Goal: Task Accomplishment & Management: Manage account settings

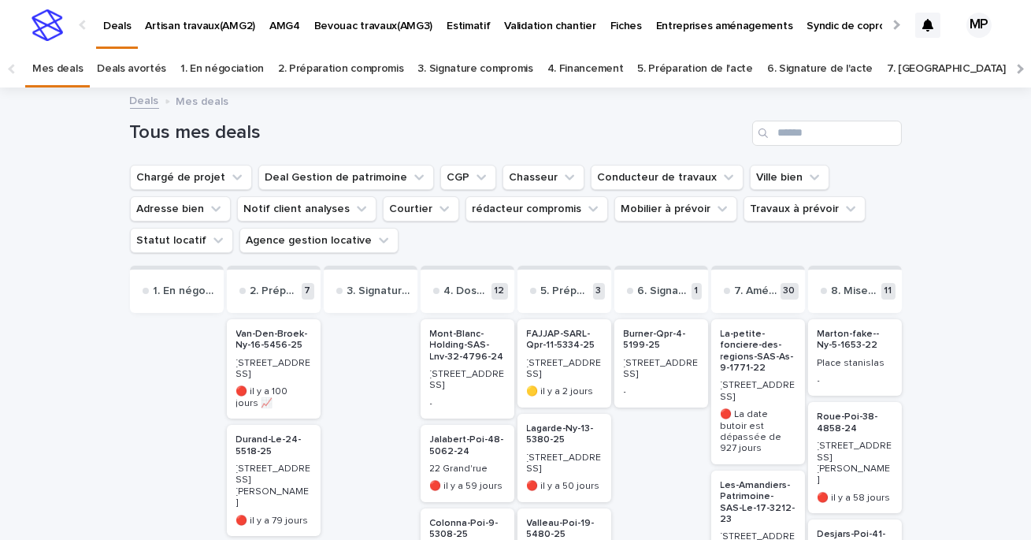
click at [278, 18] on p "AMG4" at bounding box center [284, 16] width 31 height 33
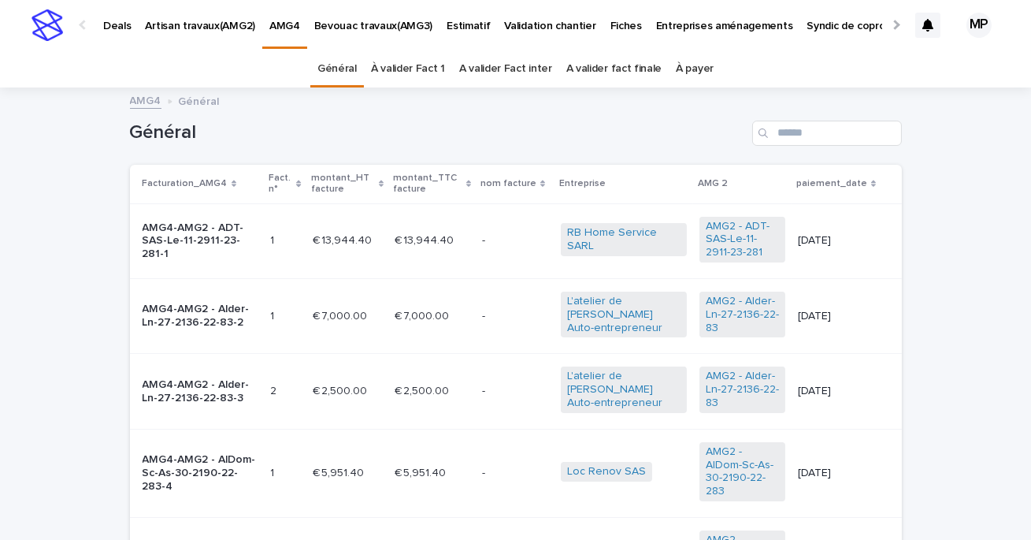
click at [426, 73] on link "À valider Fact 1" at bounding box center [408, 68] width 74 height 37
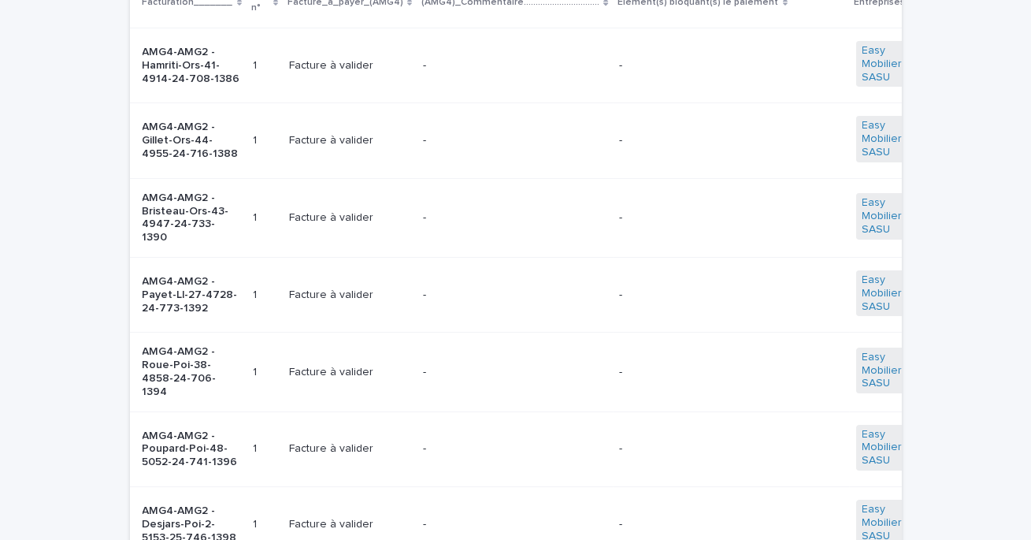
scroll to position [84, 0]
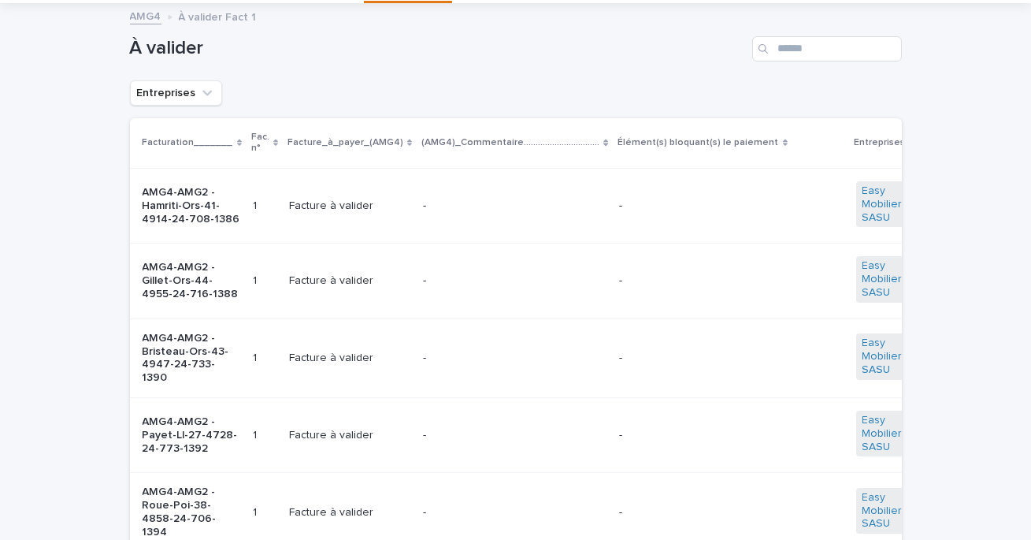
click at [451, 198] on div "-" at bounding box center [515, 204] width 184 height 17
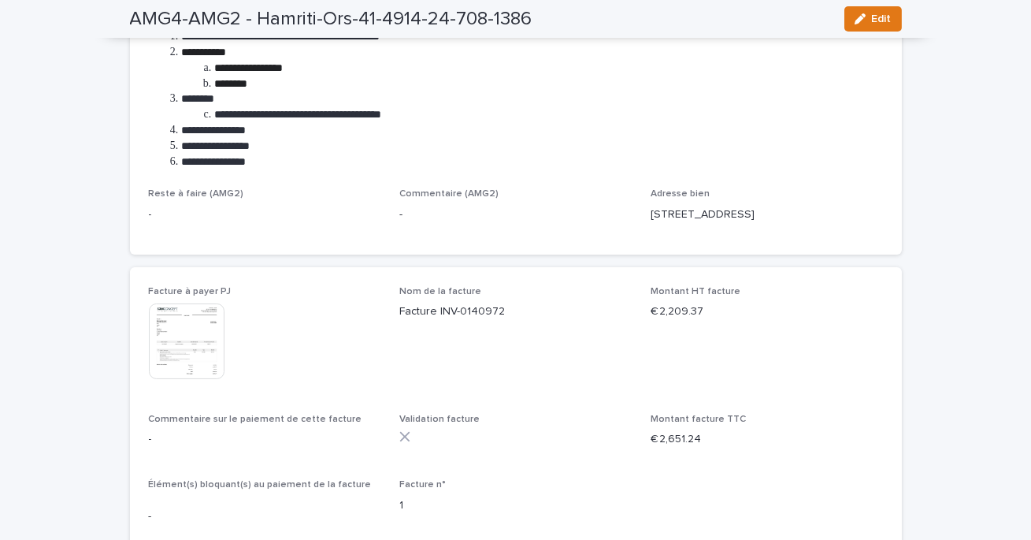
scroll to position [444, 0]
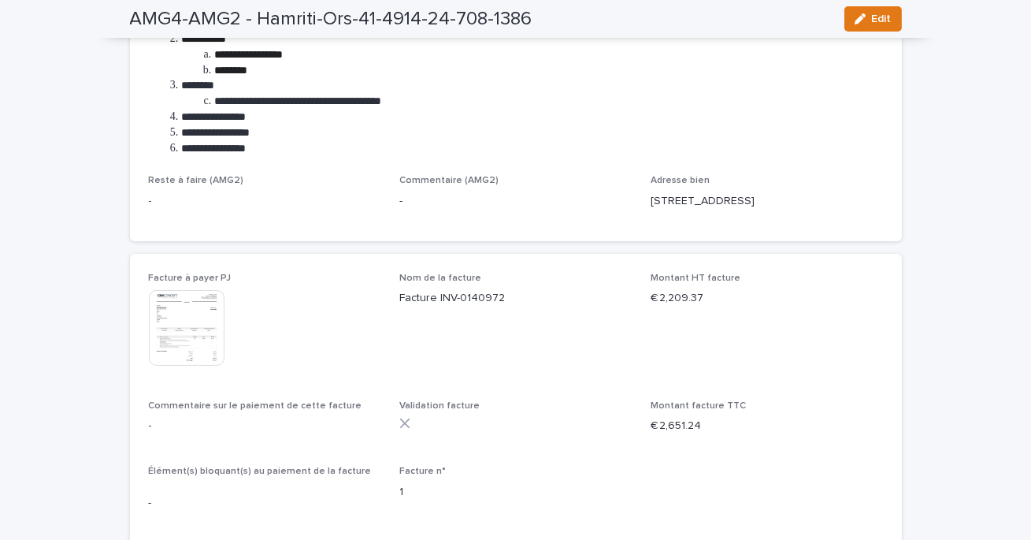
click at [189, 338] on img at bounding box center [187, 328] width 76 height 76
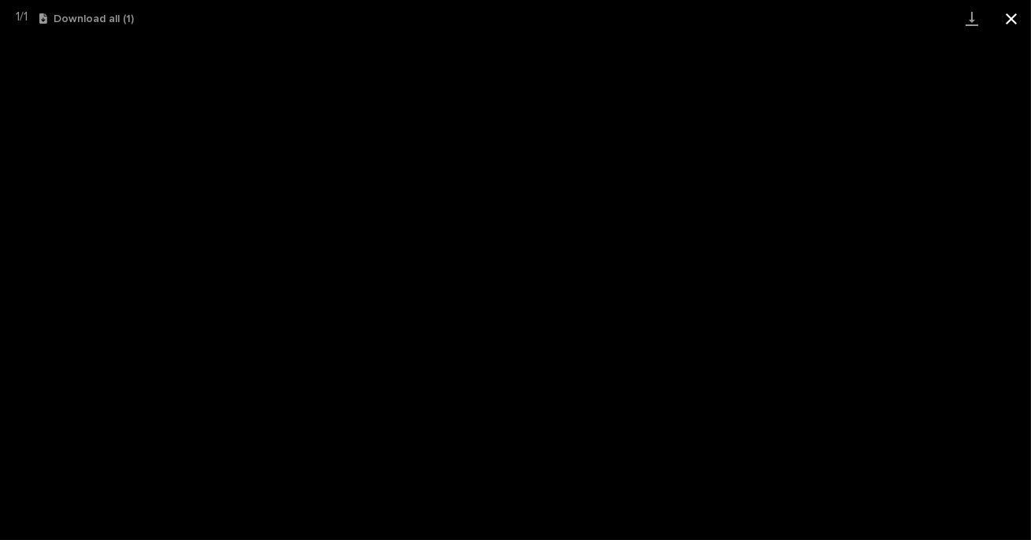
click at [1015, 21] on button "Close gallery" at bounding box center [1011, 18] width 39 height 37
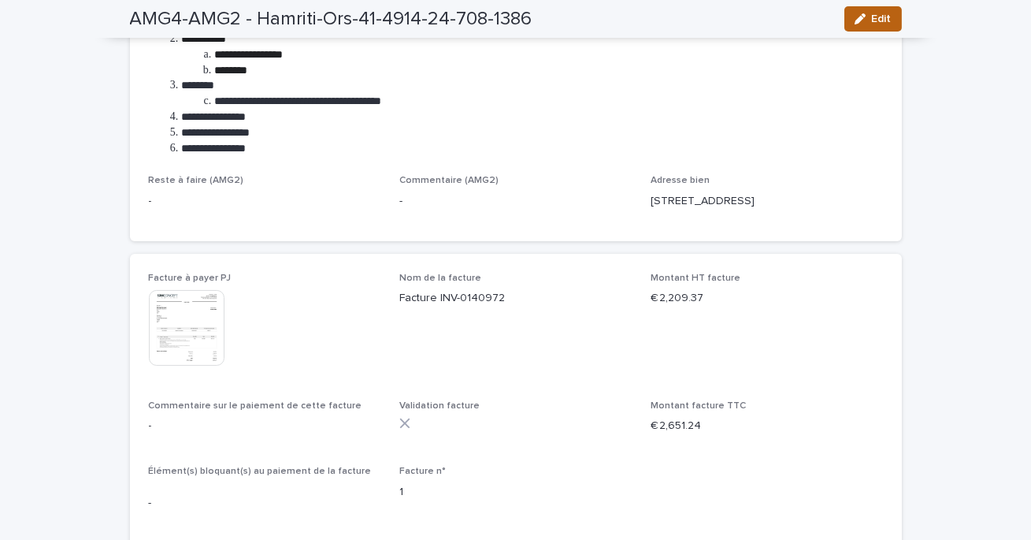
click at [863, 24] on icon "button" at bounding box center [860, 18] width 11 height 11
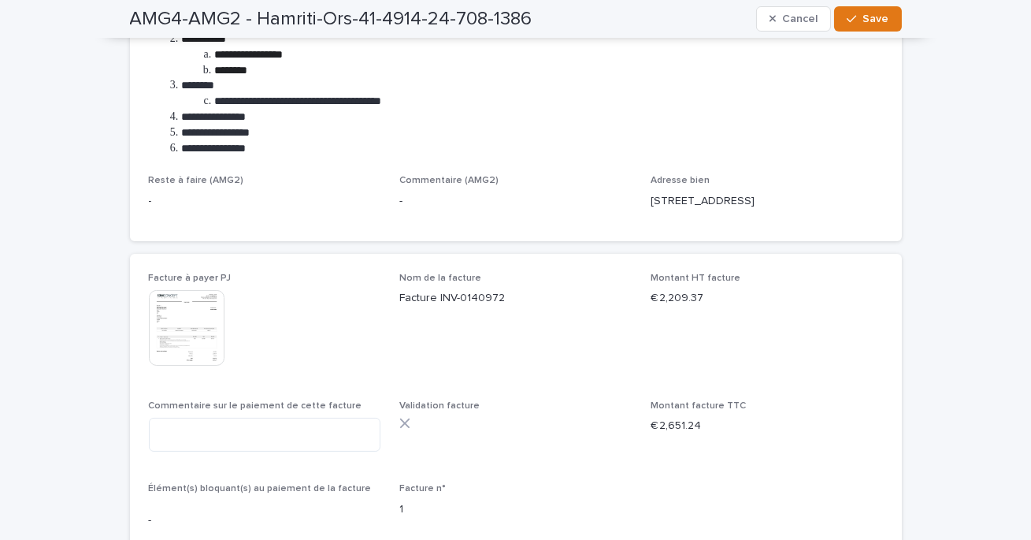
scroll to position [453, 0]
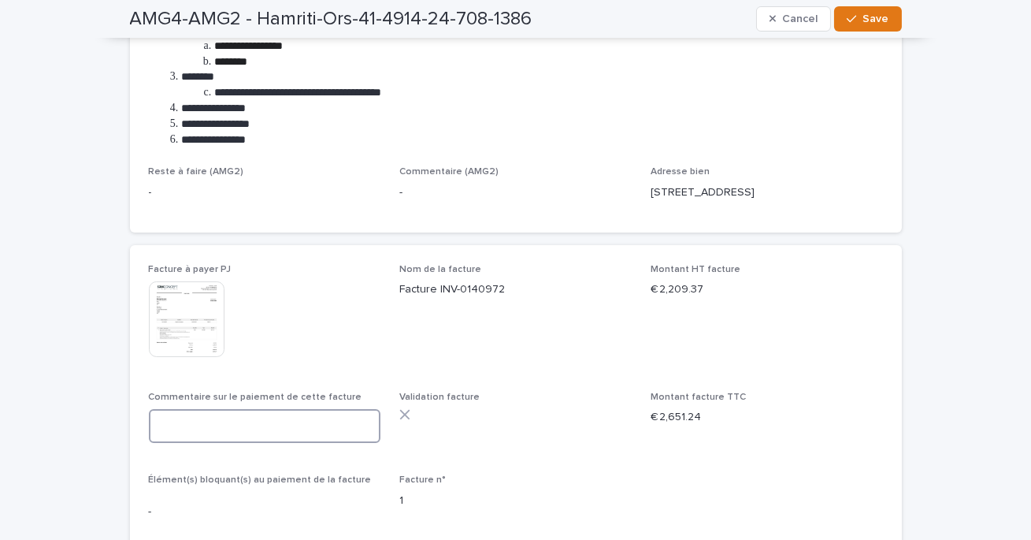
click at [216, 427] on textarea at bounding box center [265, 426] width 232 height 34
type textarea "**********"
click at [174, 322] on img at bounding box center [187, 319] width 76 height 76
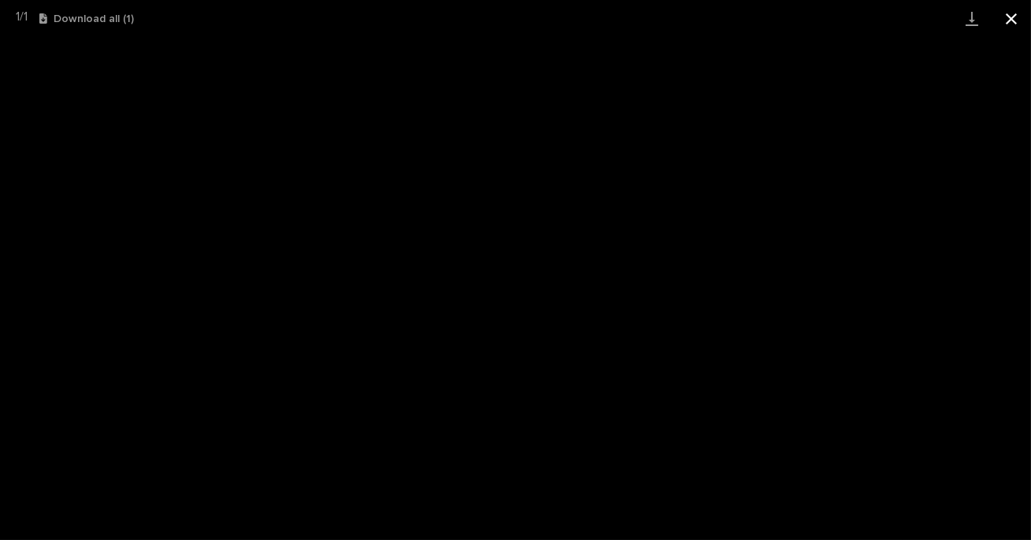
click at [1017, 22] on button "Close gallery" at bounding box center [1011, 18] width 39 height 37
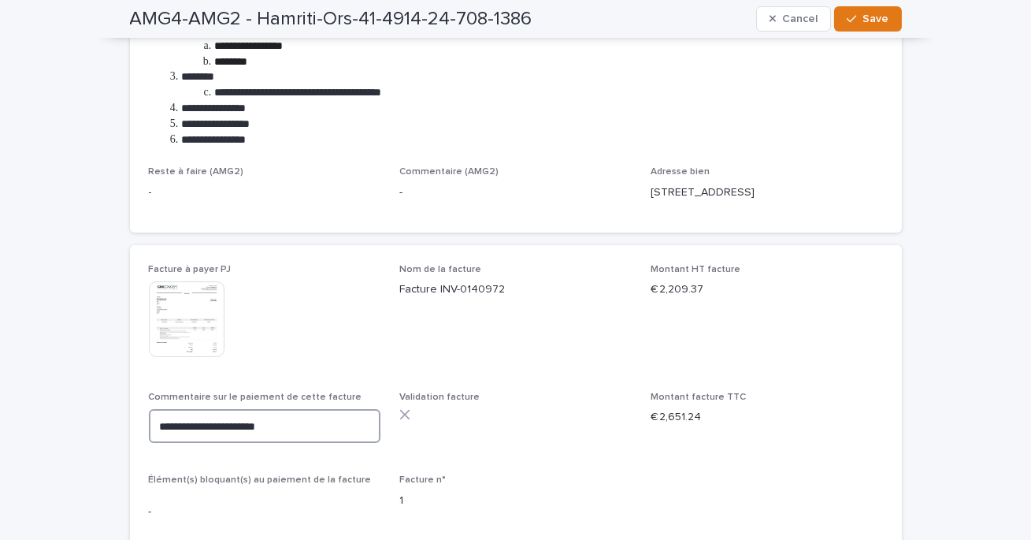
drag, startPoint x: 289, startPoint y: 427, endPoint x: 102, endPoint y: 427, distance: 186.7
click at [102, 427] on div "**********" at bounding box center [515, 436] width 1031 height 1601
click at [875, 9] on button "Save" at bounding box center [867, 18] width 67 height 25
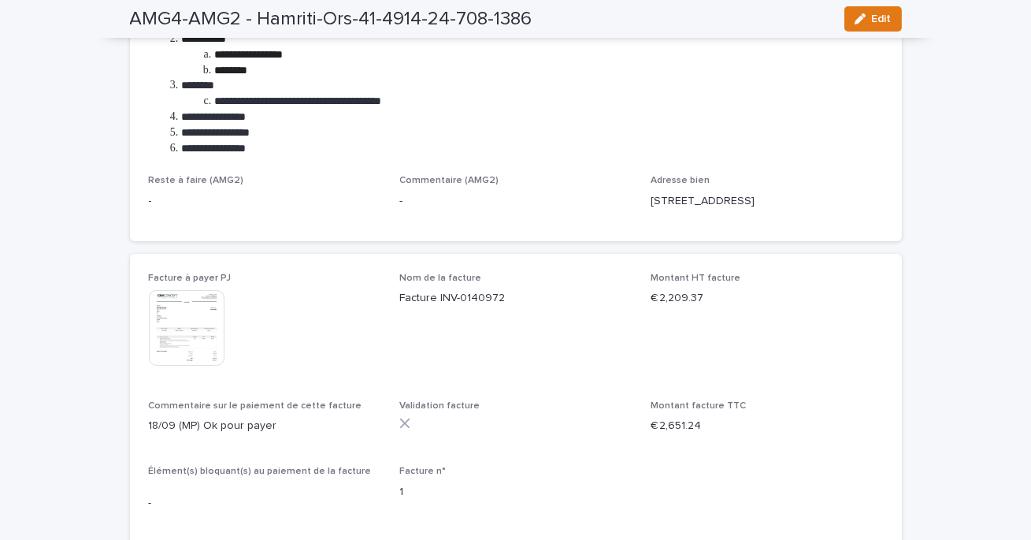
scroll to position [0, 0]
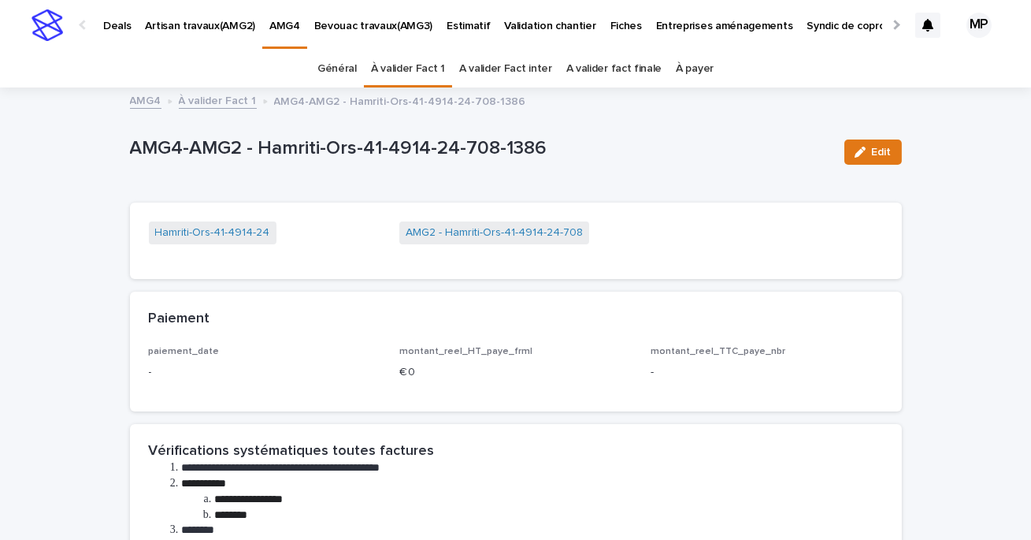
click at [433, 69] on link "À valider Fact 1" at bounding box center [408, 68] width 74 height 37
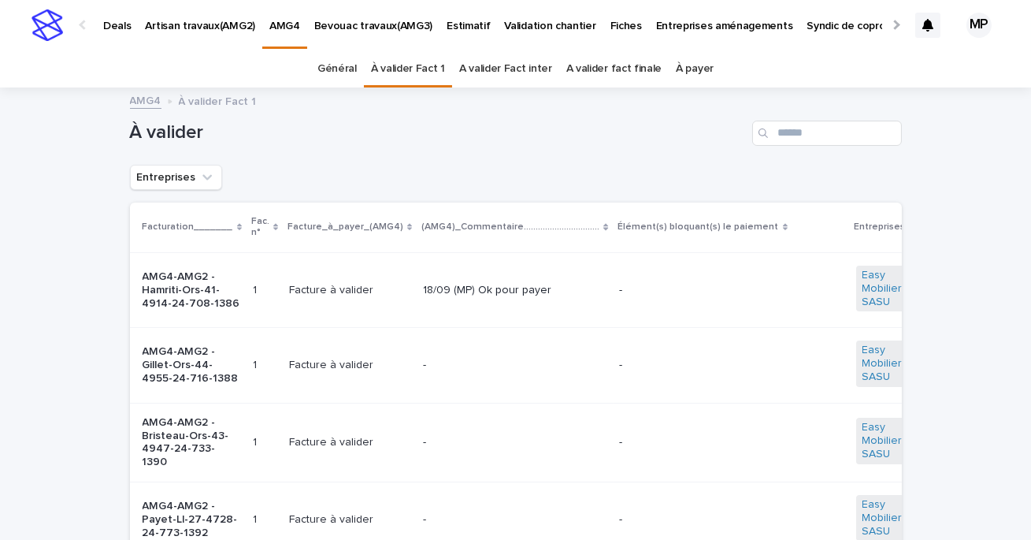
click at [462, 364] on p "-" at bounding box center [515, 364] width 184 height 13
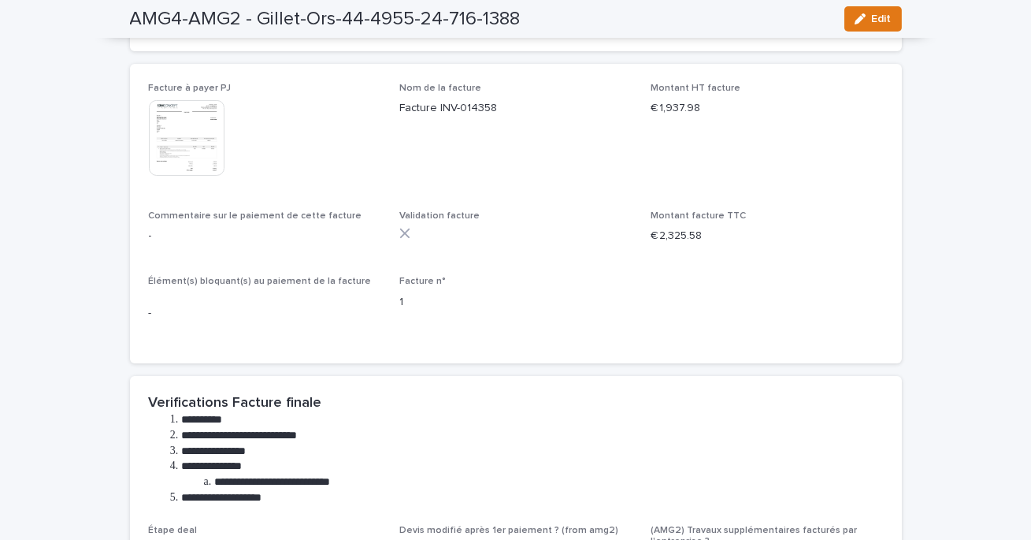
scroll to position [652, 0]
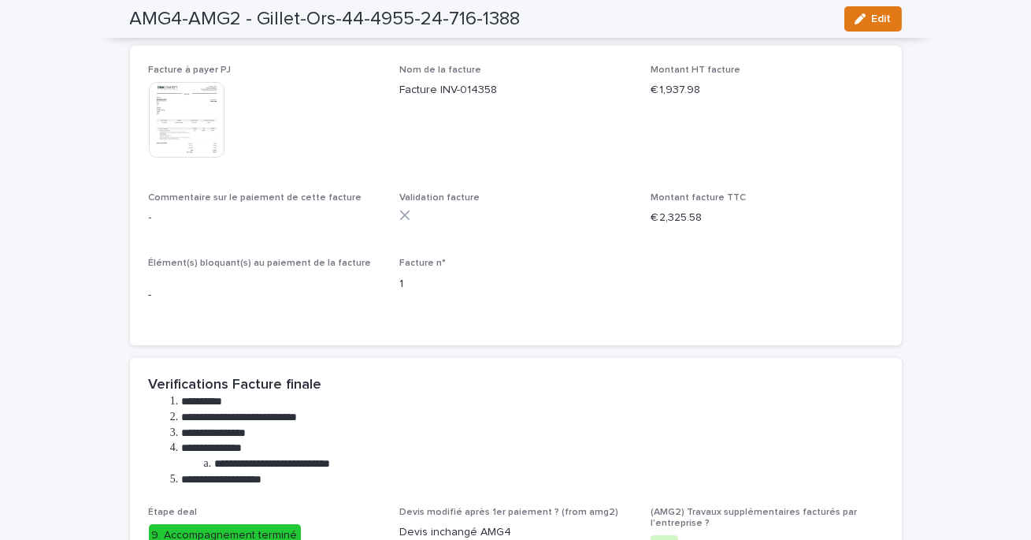
click at [198, 123] on img at bounding box center [187, 120] width 76 height 76
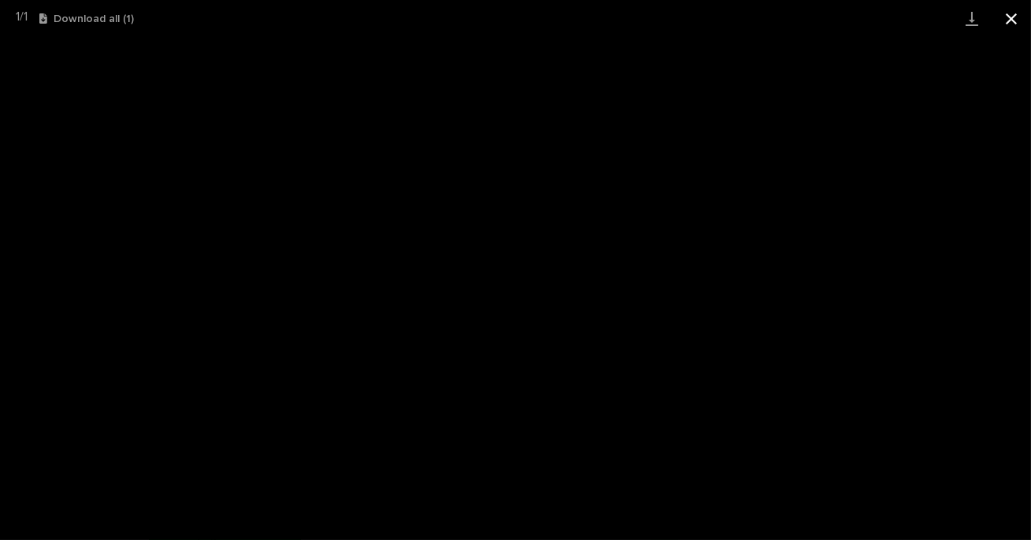
click at [1010, 18] on button "Close gallery" at bounding box center [1011, 18] width 39 height 37
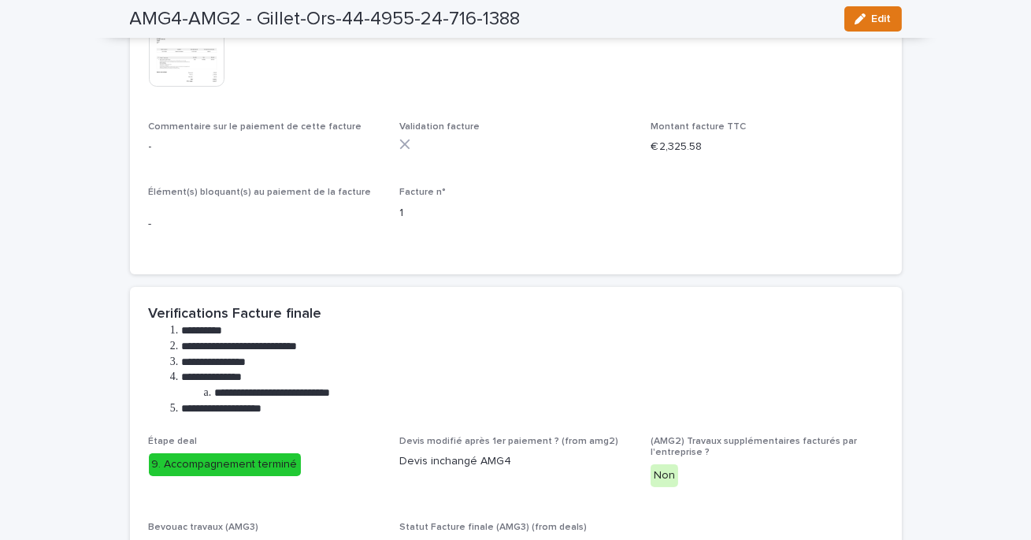
scroll to position [702, 0]
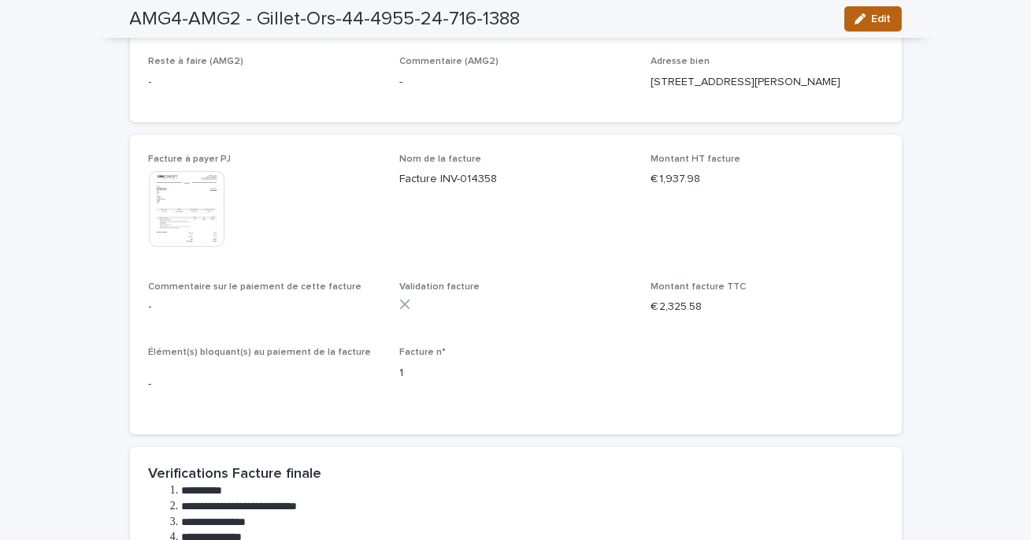
click at [889, 17] on span "Edit" at bounding box center [882, 18] width 20 height 11
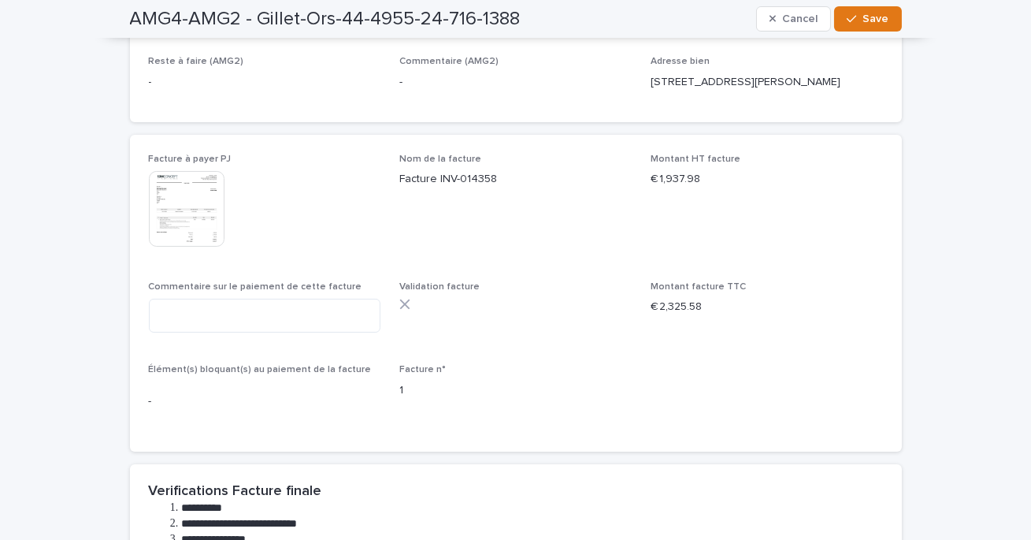
scroll to position [572, 0]
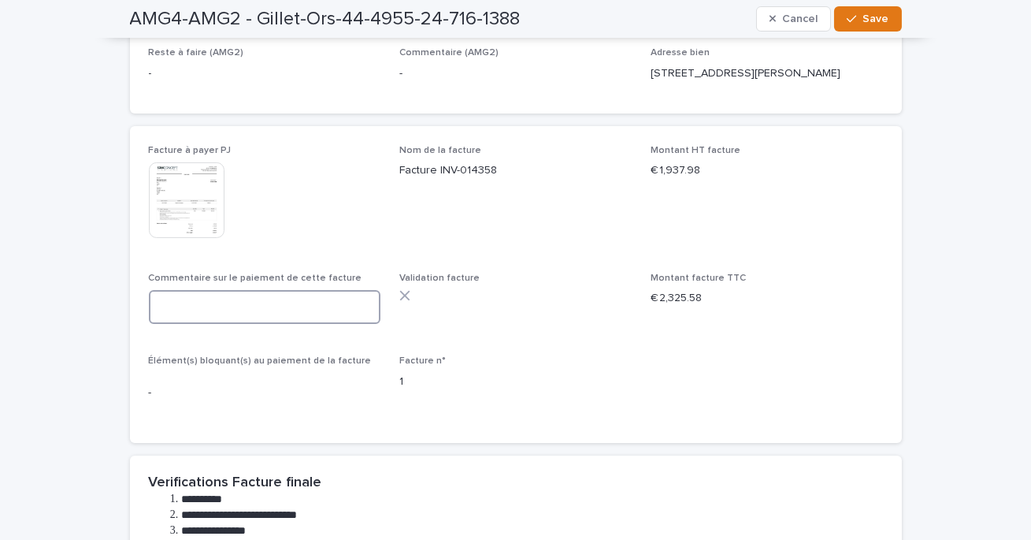
click at [194, 312] on textarea at bounding box center [265, 307] width 232 height 34
paste textarea "**********"
type textarea "**********"
click at [884, 18] on span "Save" at bounding box center [876, 18] width 26 height 11
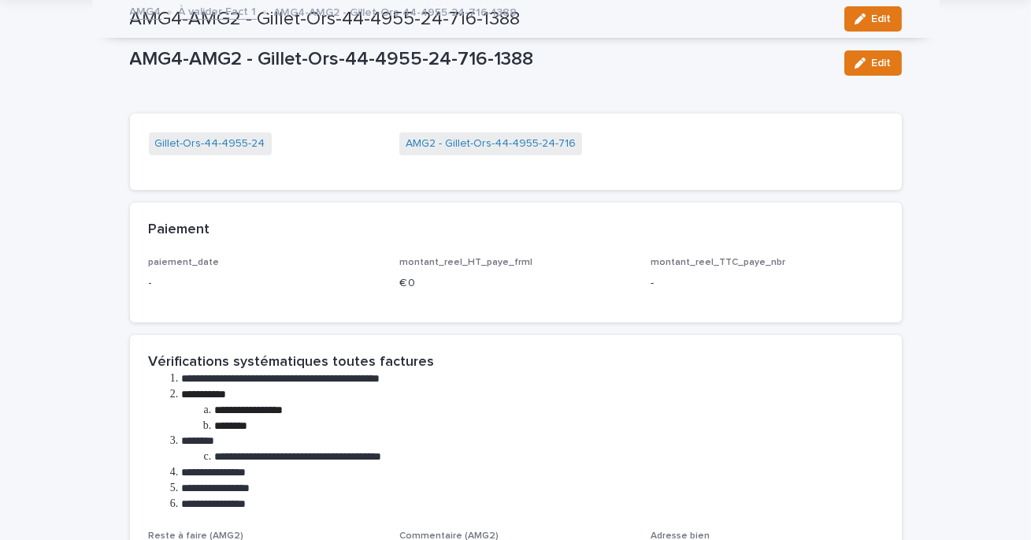
scroll to position [0, 0]
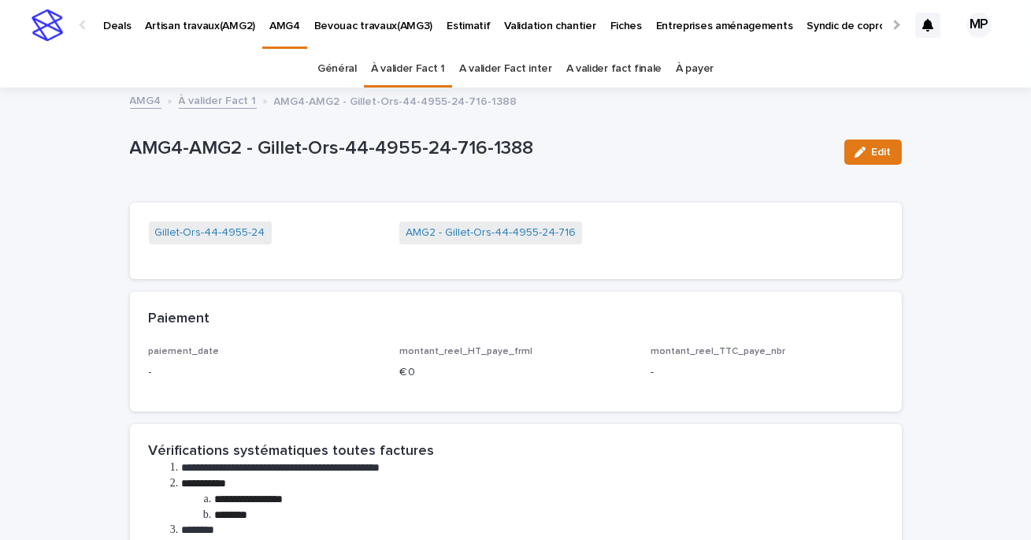
click at [236, 105] on link "À valider Fact 1" at bounding box center [218, 100] width 78 height 18
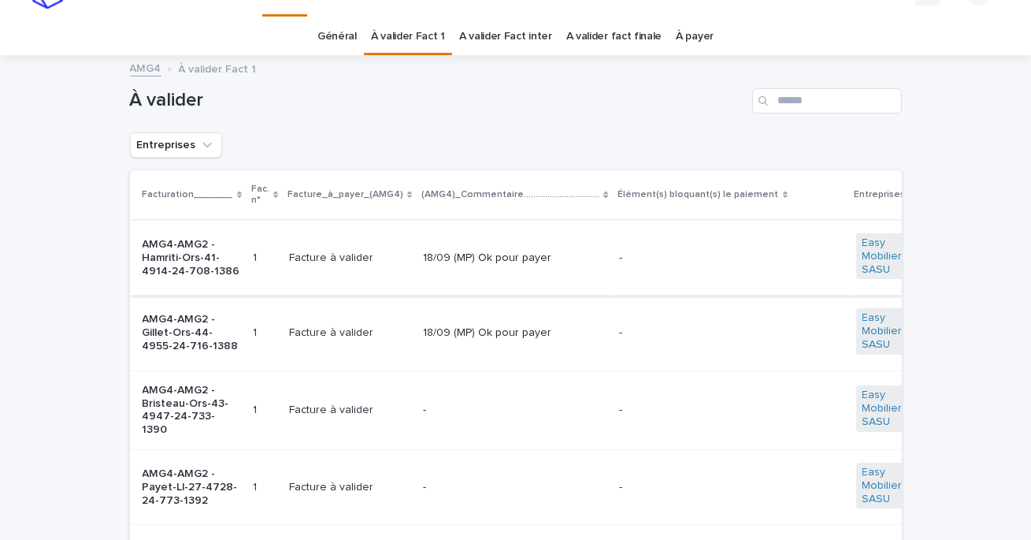
scroll to position [50, 0]
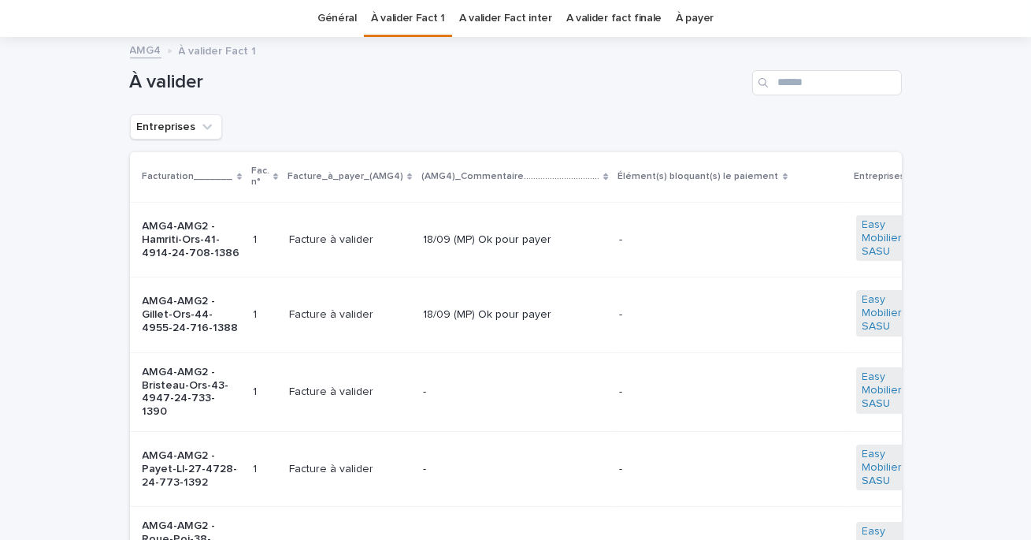
click at [444, 373] on td "-" at bounding box center [515, 391] width 196 height 79
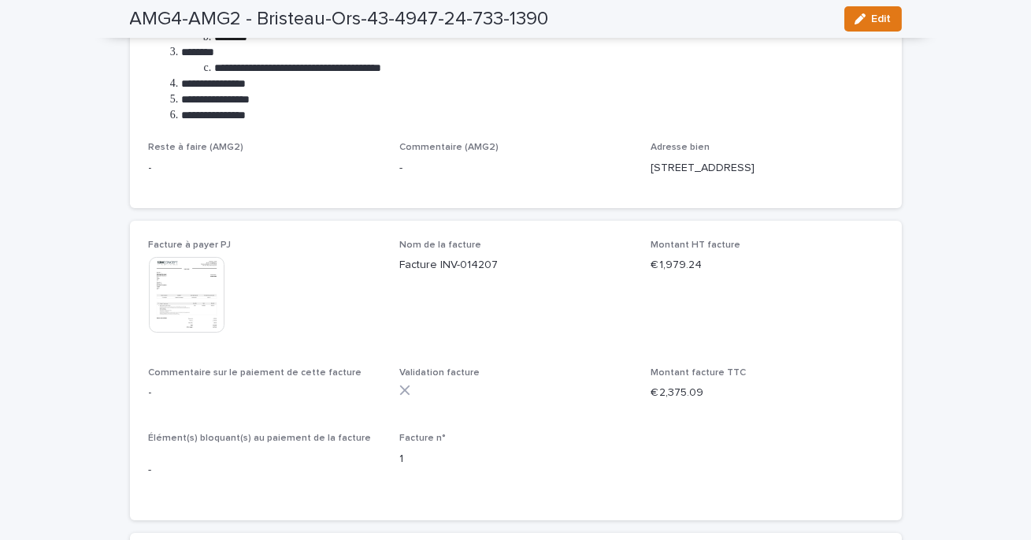
scroll to position [496, 0]
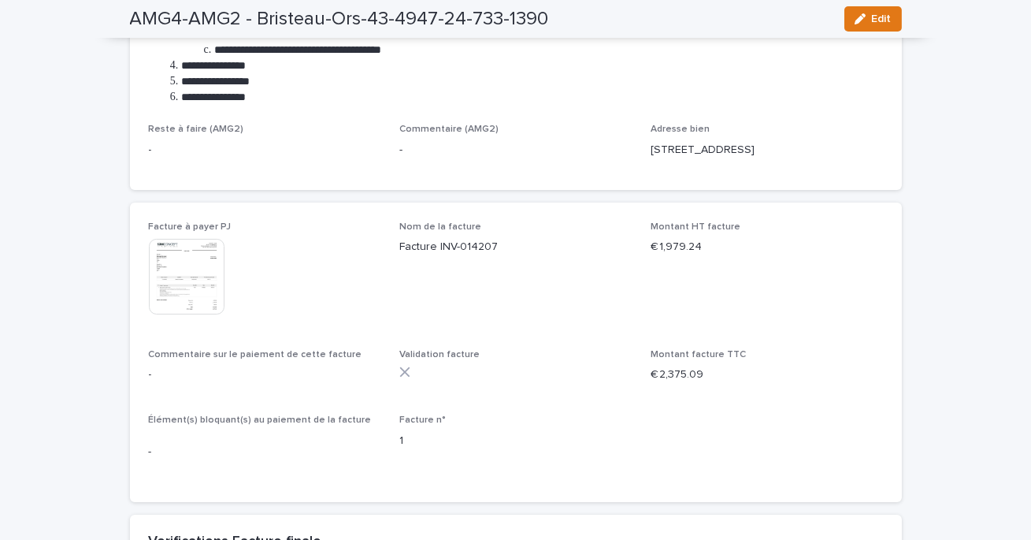
click at [193, 290] on img at bounding box center [187, 277] width 76 height 76
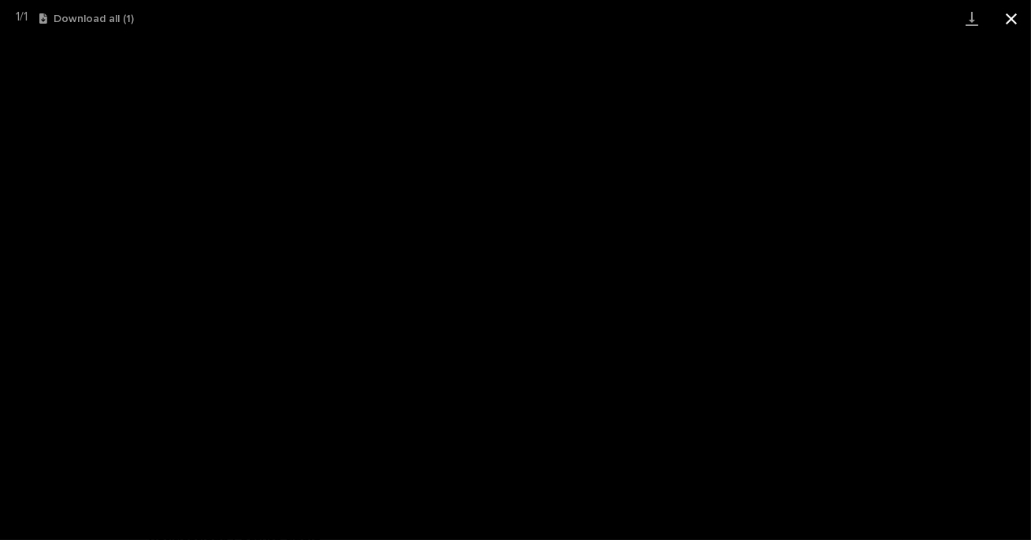
click at [1005, 17] on button "Close gallery" at bounding box center [1011, 18] width 39 height 37
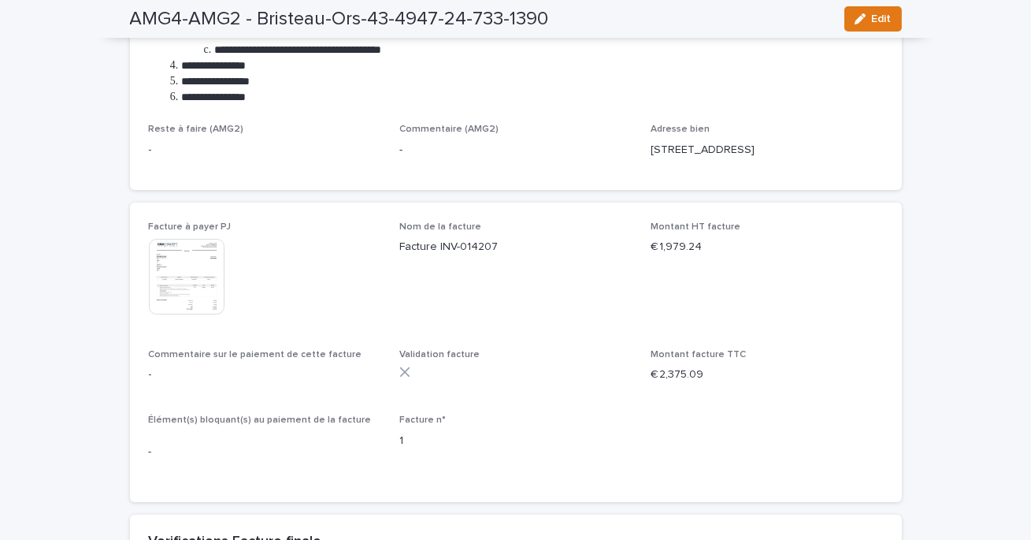
click at [863, 36] on div "AMG4-AMG2 - Bristeau-Ors-43-4947-24-733-1390 Edit" at bounding box center [516, 19] width 772 height 38
click at [864, 22] on icon "button" at bounding box center [860, 18] width 11 height 11
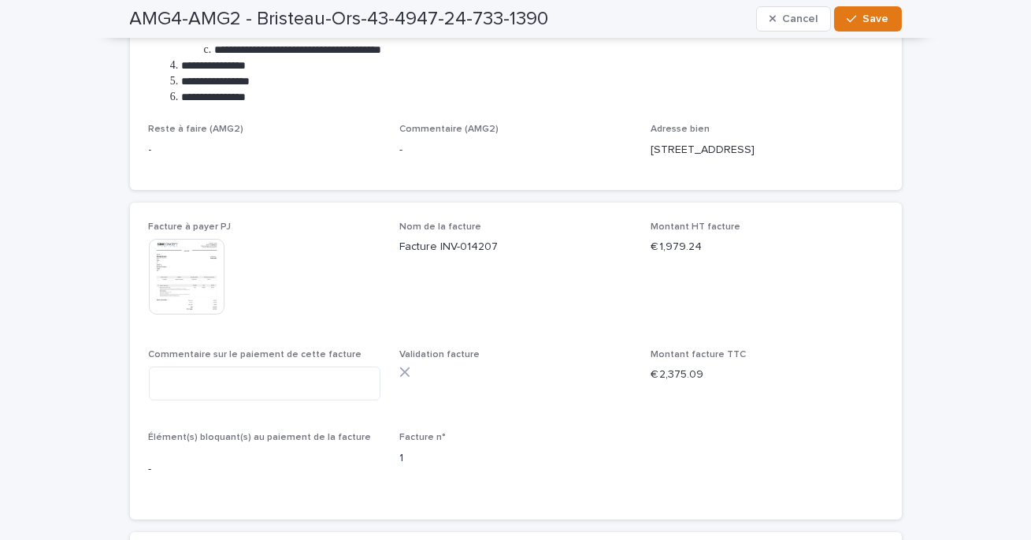
scroll to position [504, 0]
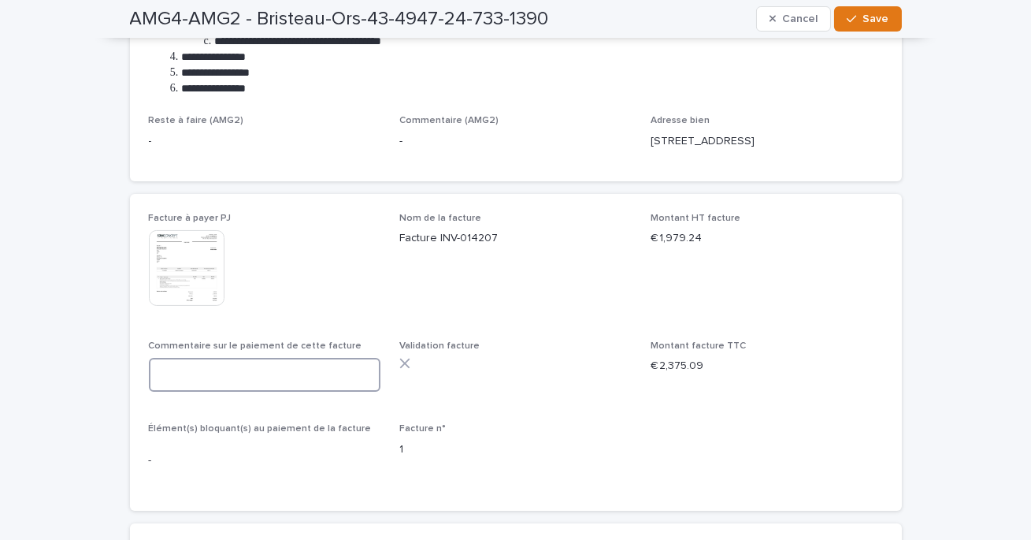
click at [246, 385] on textarea at bounding box center [265, 375] width 232 height 34
paste textarea "**********"
type textarea "**********"
click at [886, 21] on span "Save" at bounding box center [876, 18] width 26 height 11
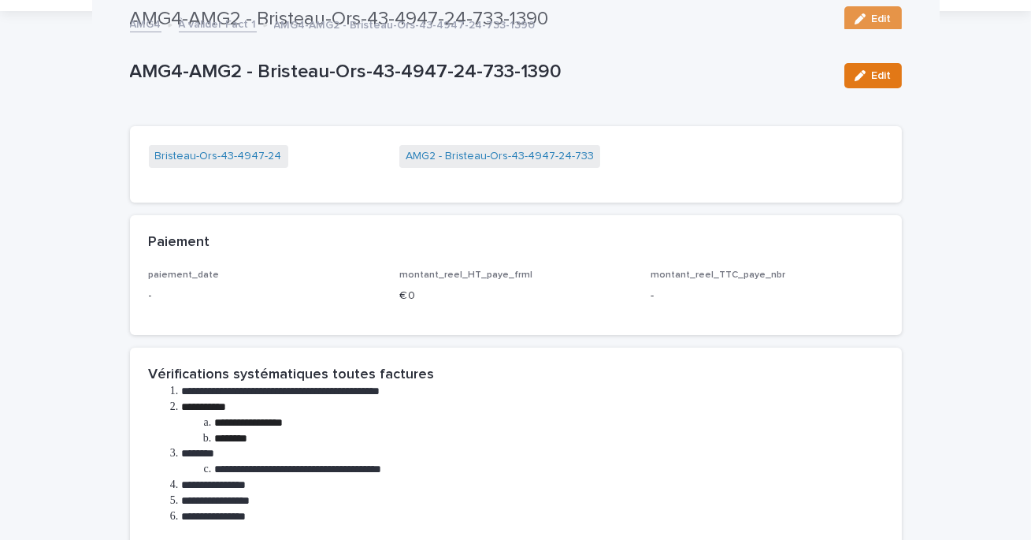
scroll to position [0, 0]
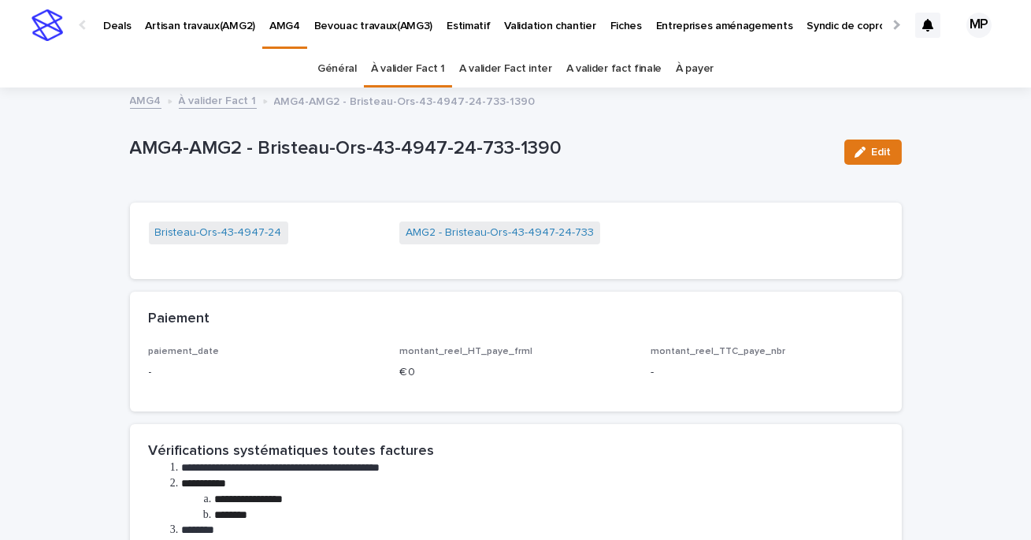
click at [239, 106] on link "À valider Fact 1" at bounding box center [218, 100] width 78 height 18
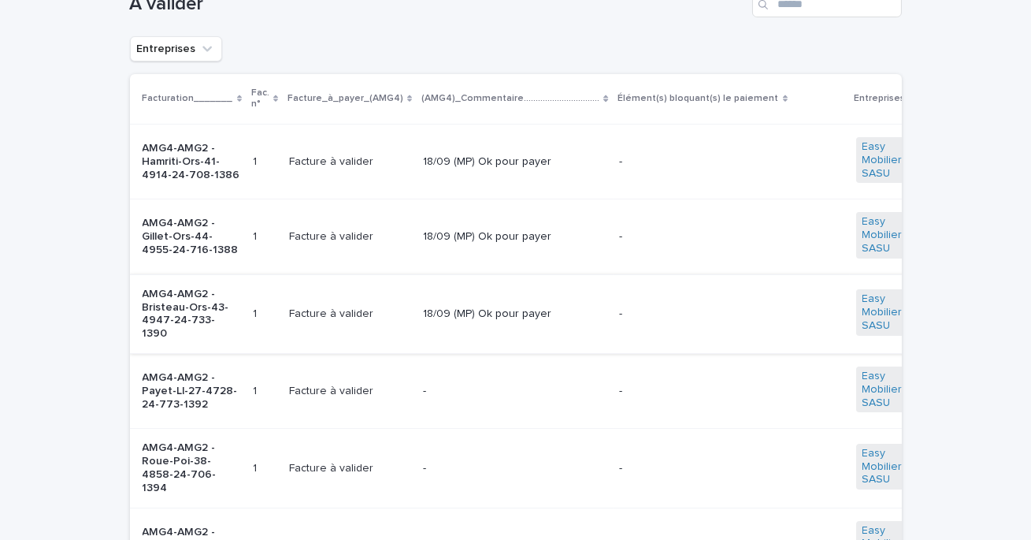
scroll to position [190, 0]
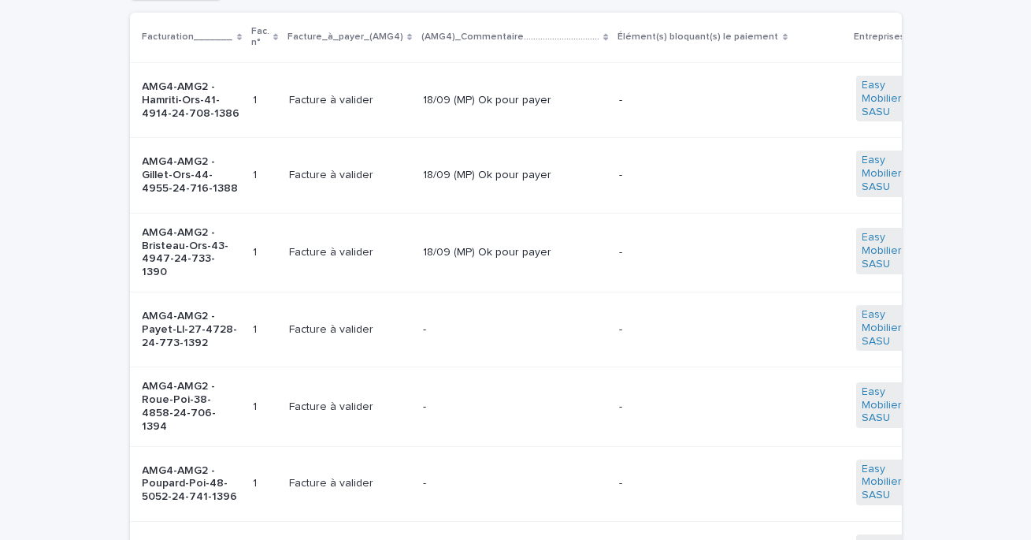
click at [480, 332] on div "-" at bounding box center [515, 330] width 184 height 26
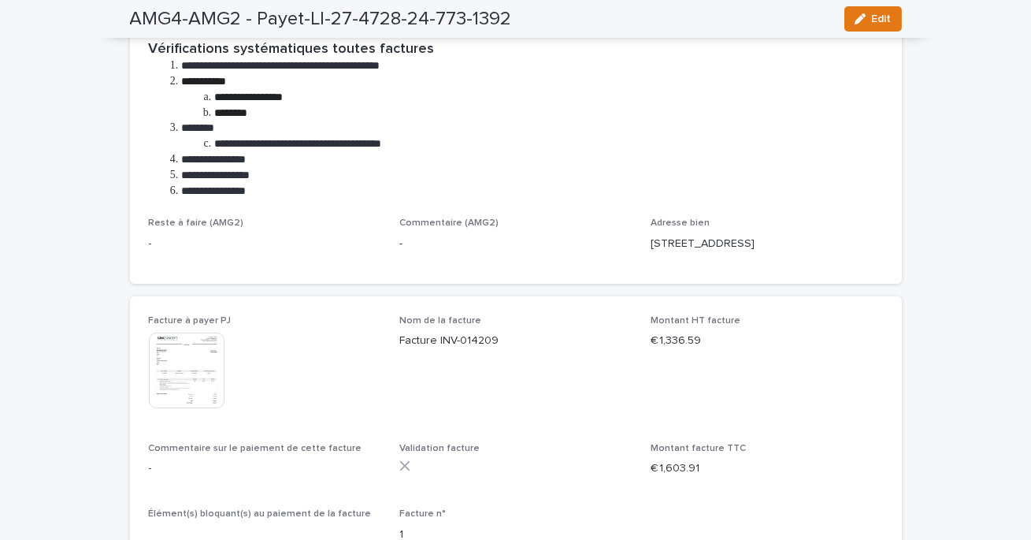
scroll to position [409, 0]
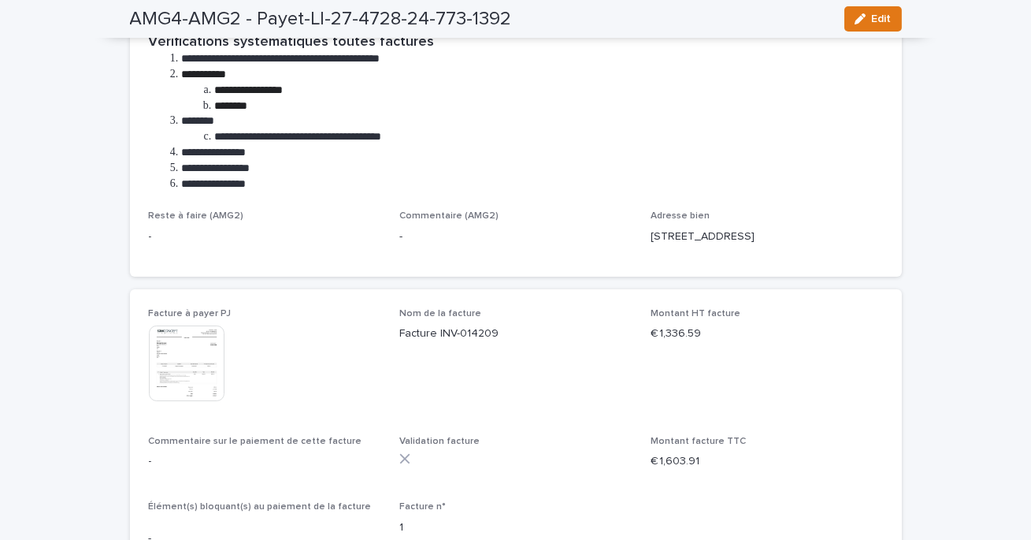
click at [200, 355] on img at bounding box center [187, 363] width 76 height 76
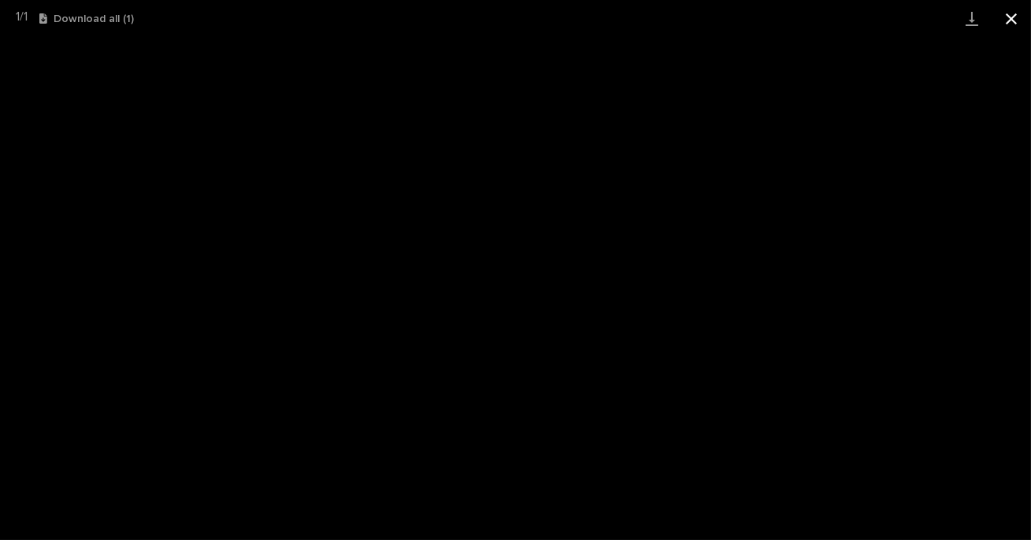
click at [1014, 14] on button "Close gallery" at bounding box center [1011, 18] width 39 height 37
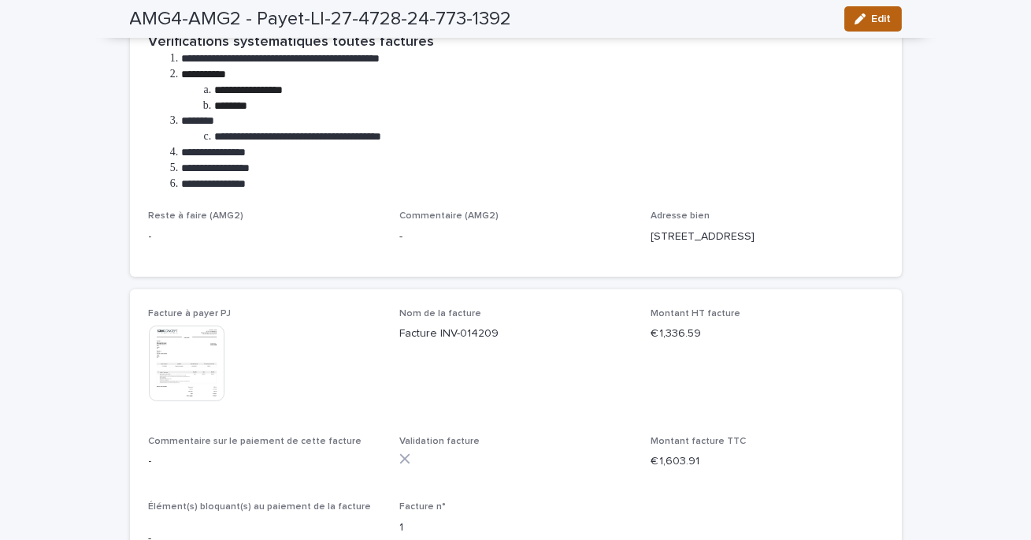
click at [867, 13] on div "button" at bounding box center [863, 18] width 17 height 11
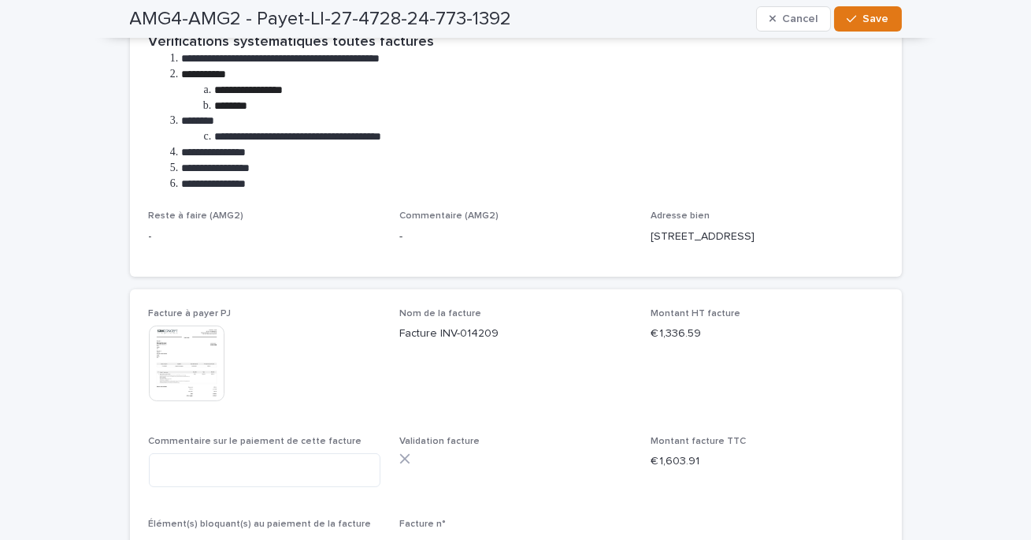
scroll to position [418, 0]
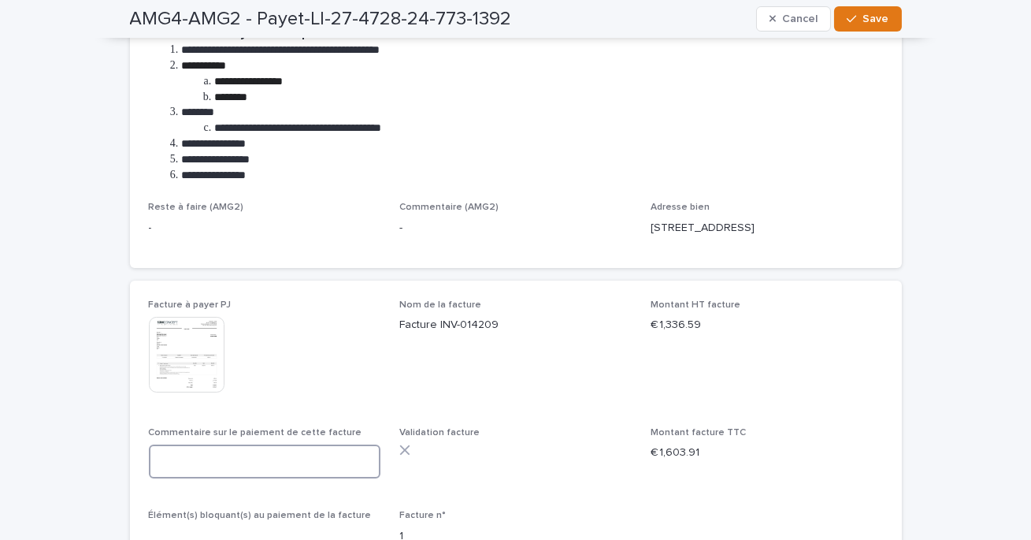
click at [254, 454] on textarea at bounding box center [265, 461] width 232 height 34
paste textarea "**********"
type textarea "**********"
click at [870, 19] on span "Save" at bounding box center [876, 18] width 26 height 11
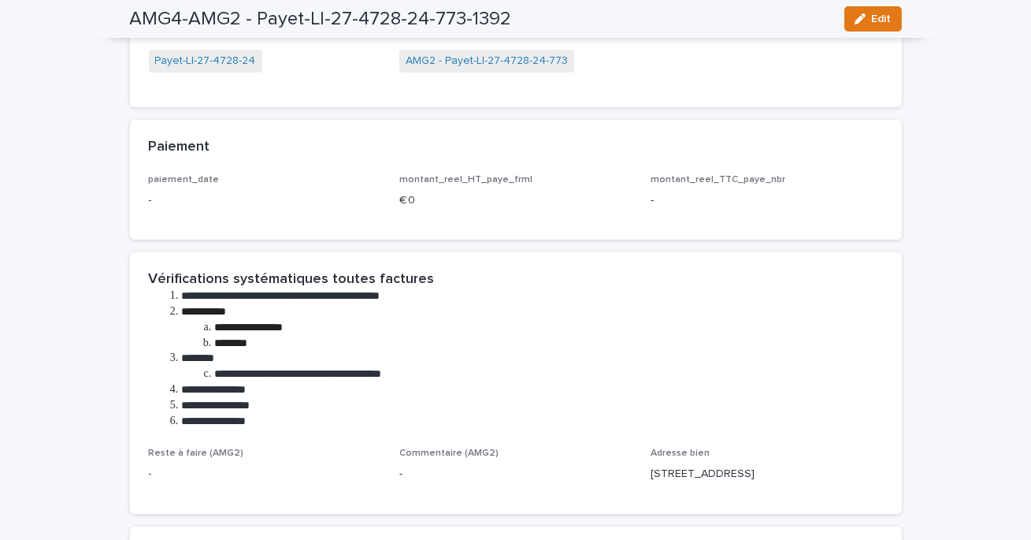
scroll to position [0, 0]
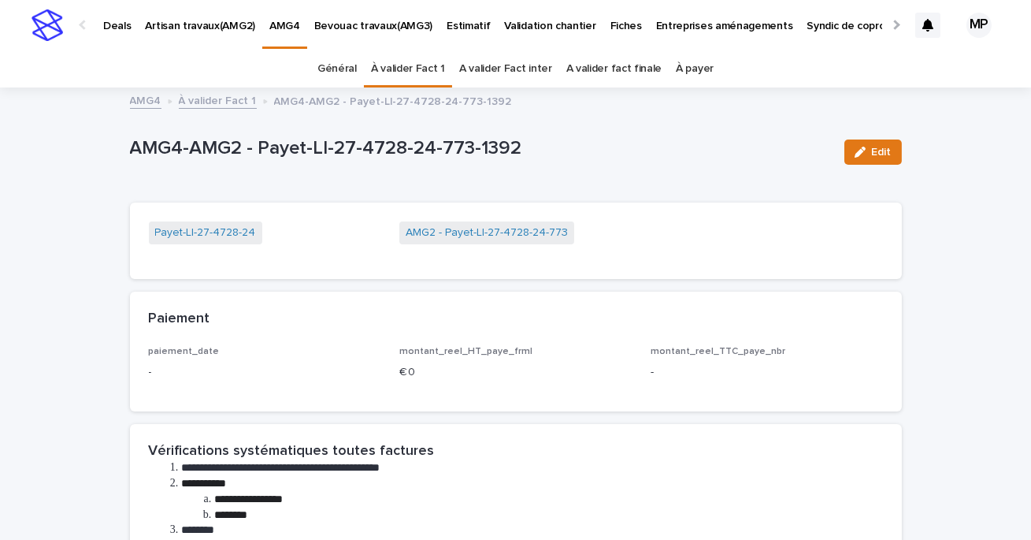
click at [203, 98] on link "À valider Fact 1" at bounding box center [218, 100] width 78 height 18
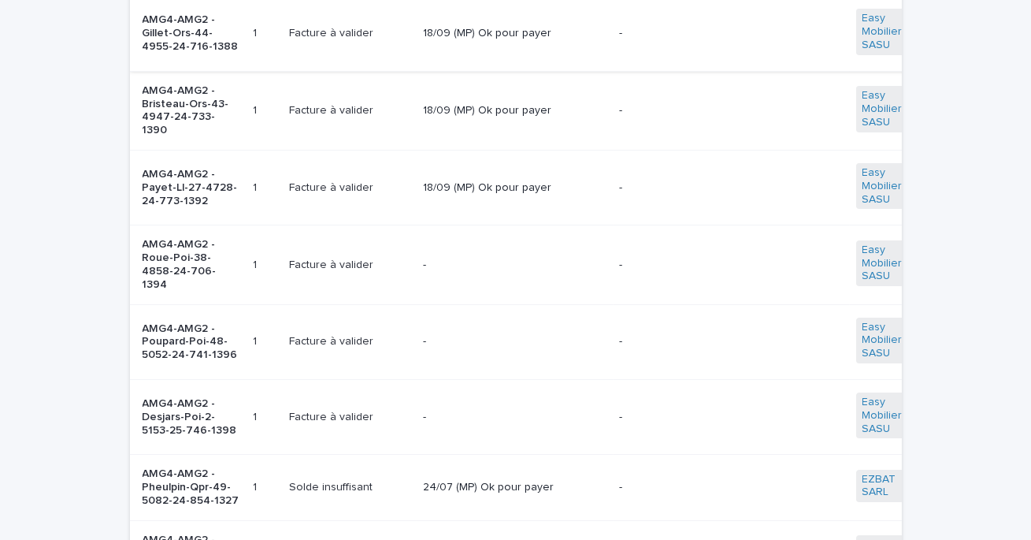
scroll to position [426, 0]
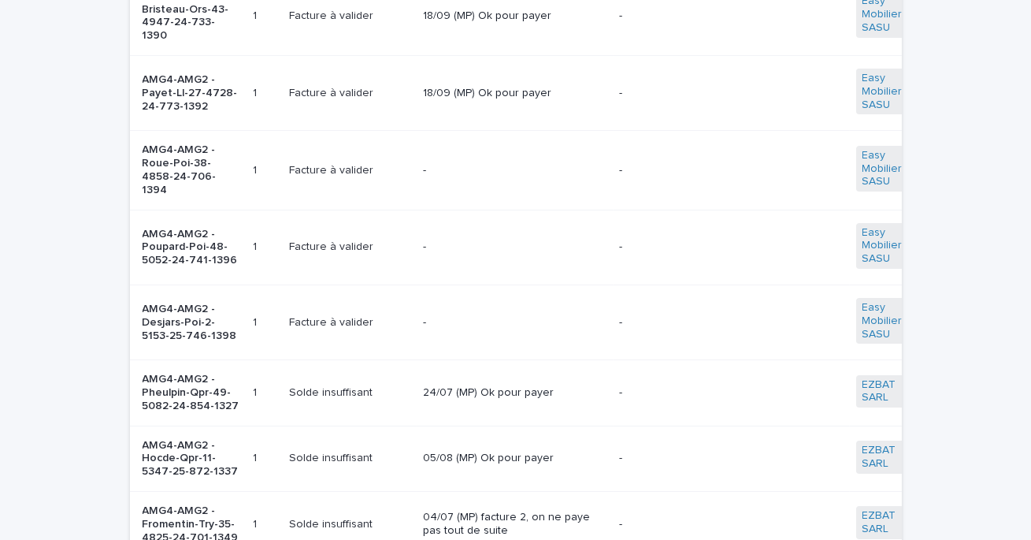
click at [485, 169] on p "-" at bounding box center [515, 170] width 184 height 13
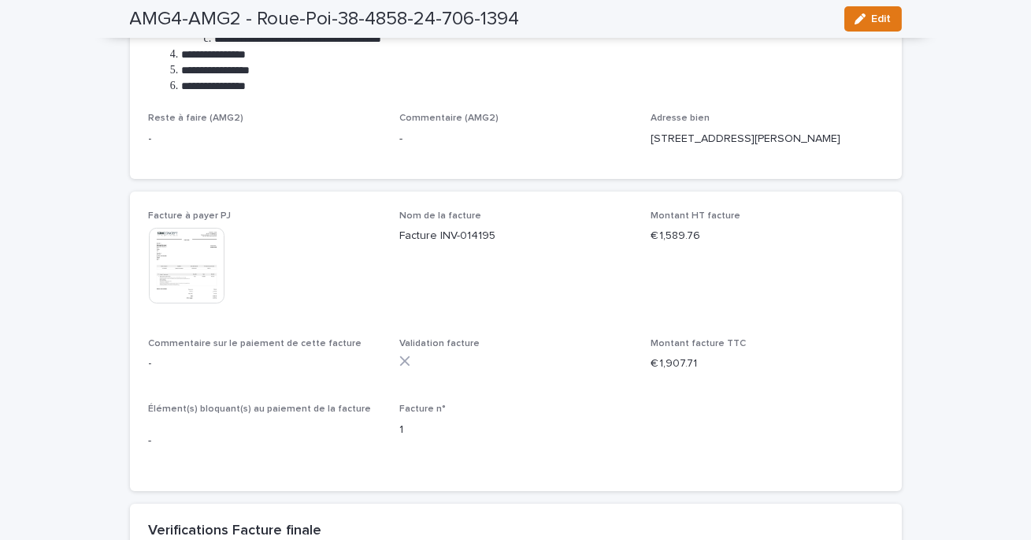
scroll to position [508, 0]
click at [196, 250] on img at bounding box center [187, 264] width 76 height 76
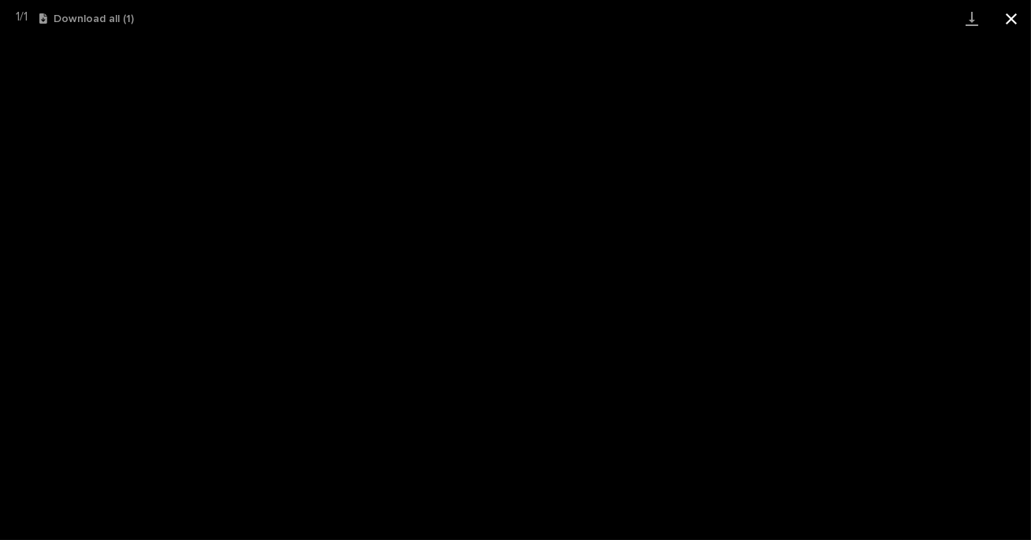
click at [1008, 23] on button "Close gallery" at bounding box center [1011, 18] width 39 height 37
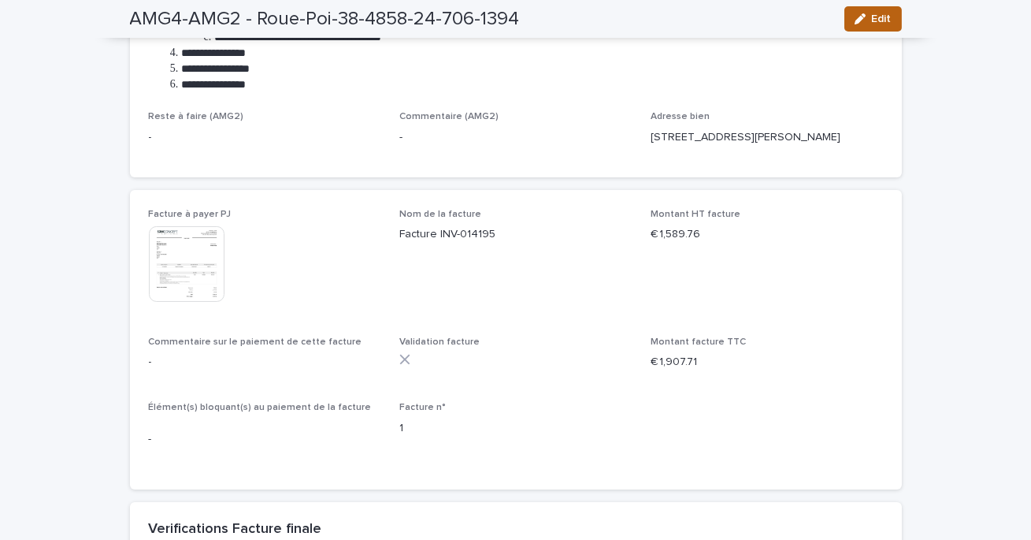
click at [883, 18] on span "Edit" at bounding box center [882, 18] width 20 height 11
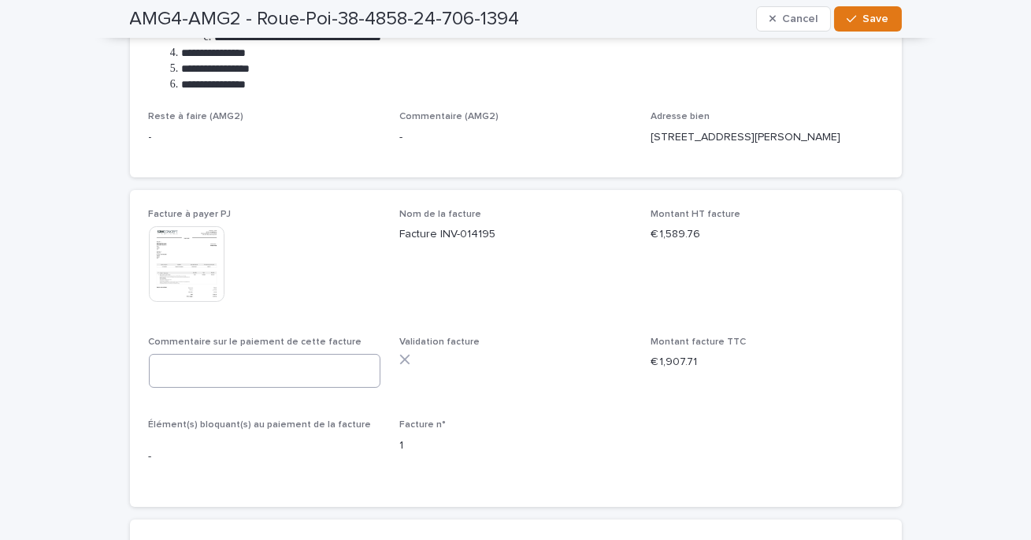
scroll to position [517, 0]
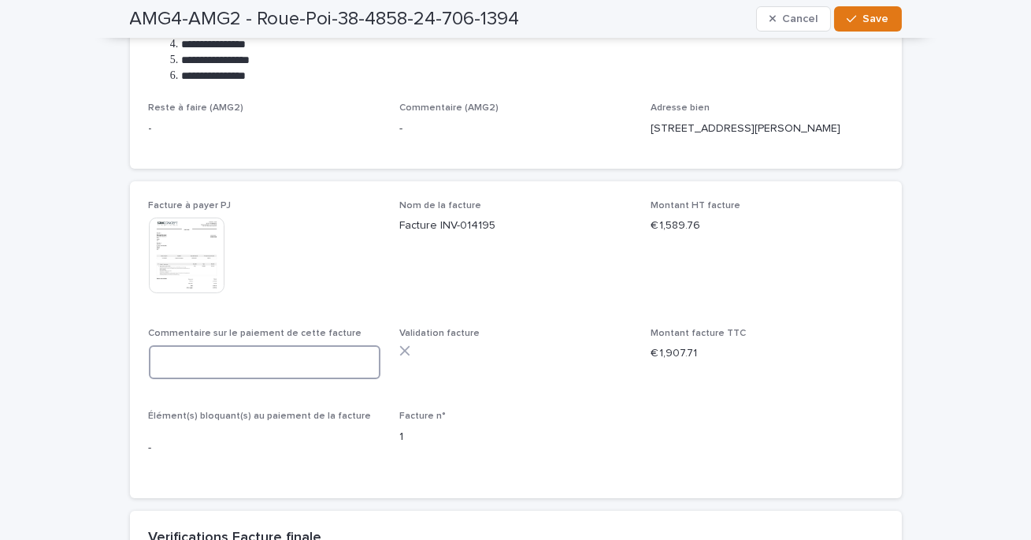
click at [251, 366] on textarea at bounding box center [265, 362] width 232 height 34
paste textarea "**********"
type textarea "**********"
click at [886, 17] on span "Save" at bounding box center [876, 18] width 26 height 11
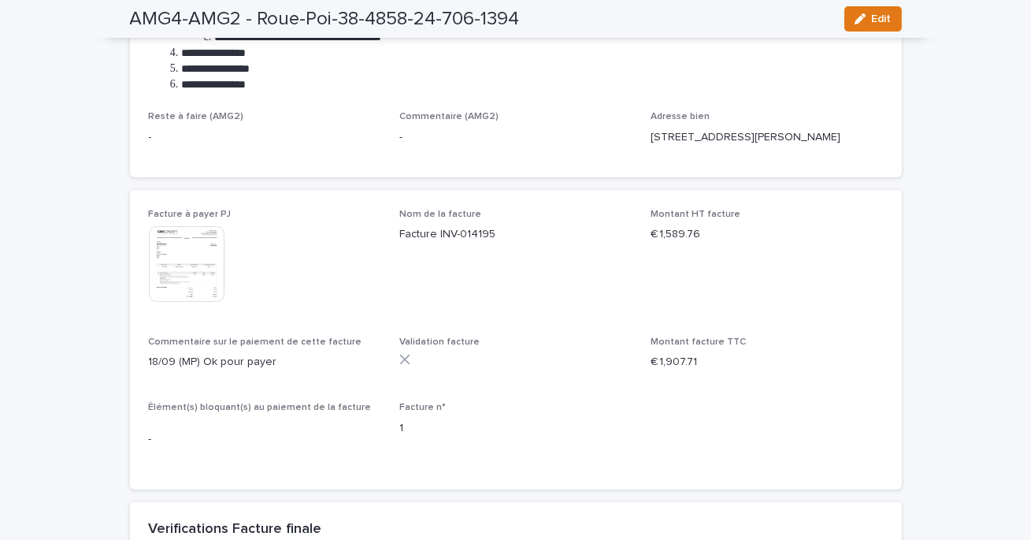
scroll to position [0, 0]
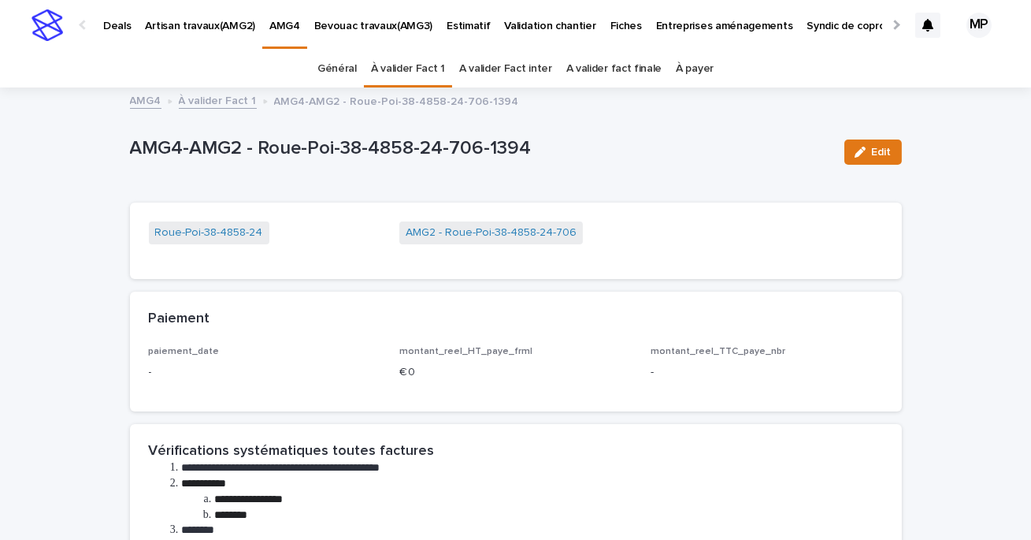
click at [231, 103] on link "À valider Fact 1" at bounding box center [218, 100] width 78 height 18
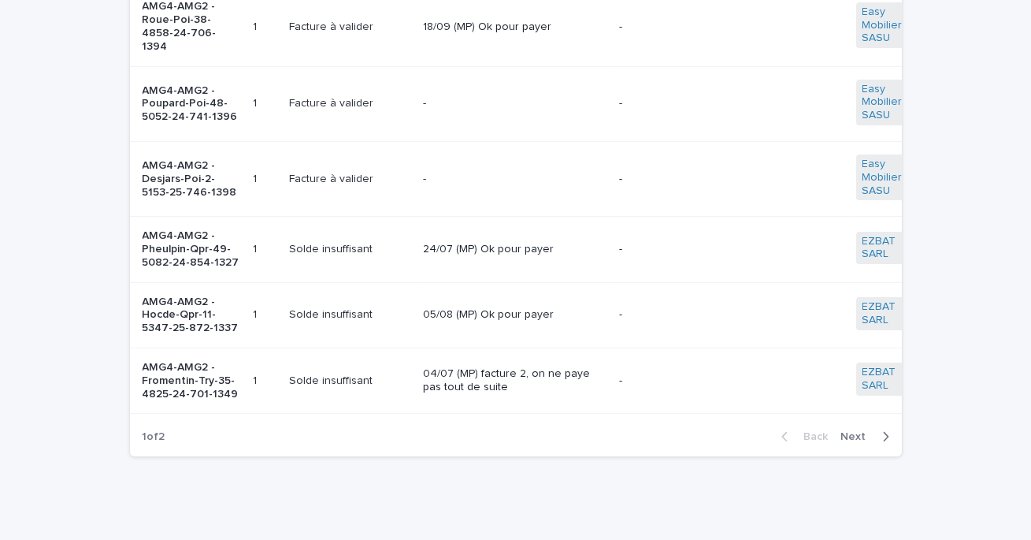
scroll to position [581, 0]
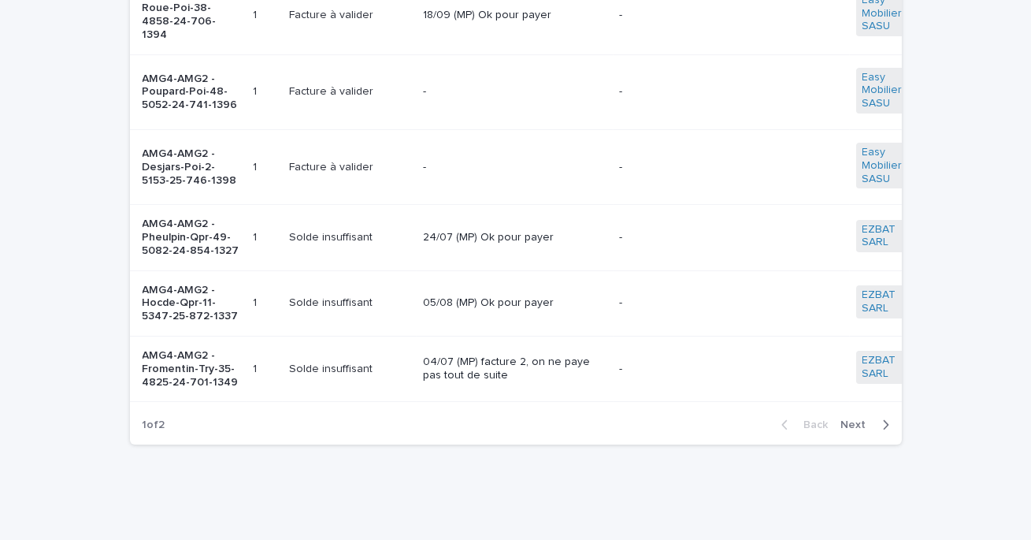
click at [521, 85] on p "-" at bounding box center [515, 91] width 184 height 13
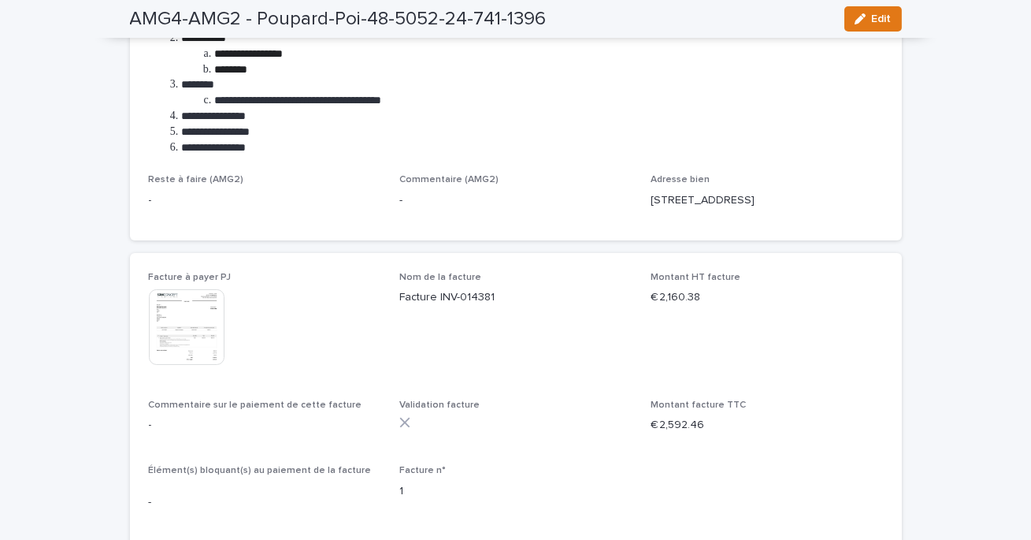
scroll to position [448, 0]
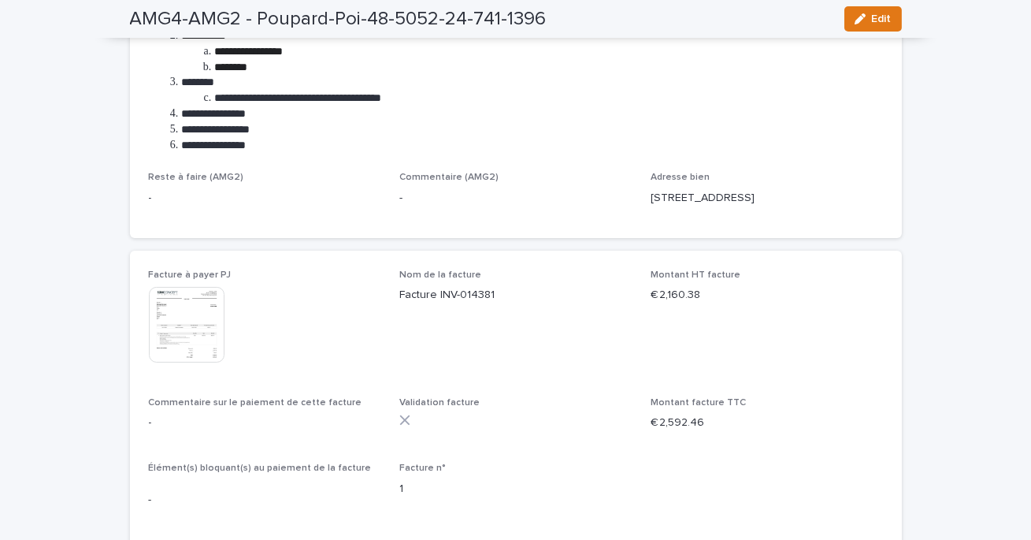
click at [191, 331] on img at bounding box center [187, 325] width 76 height 76
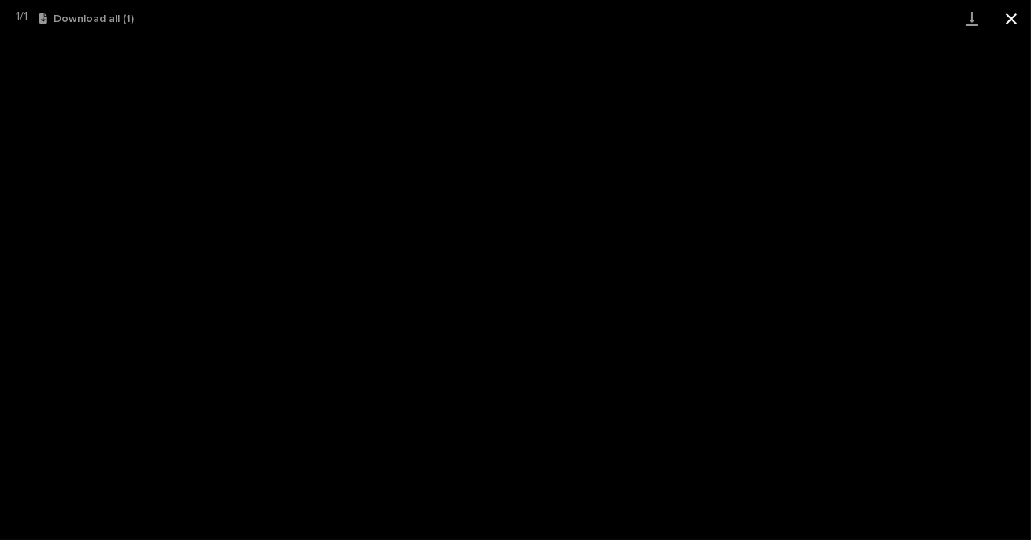
click at [1013, 19] on button "Close gallery" at bounding box center [1011, 18] width 39 height 37
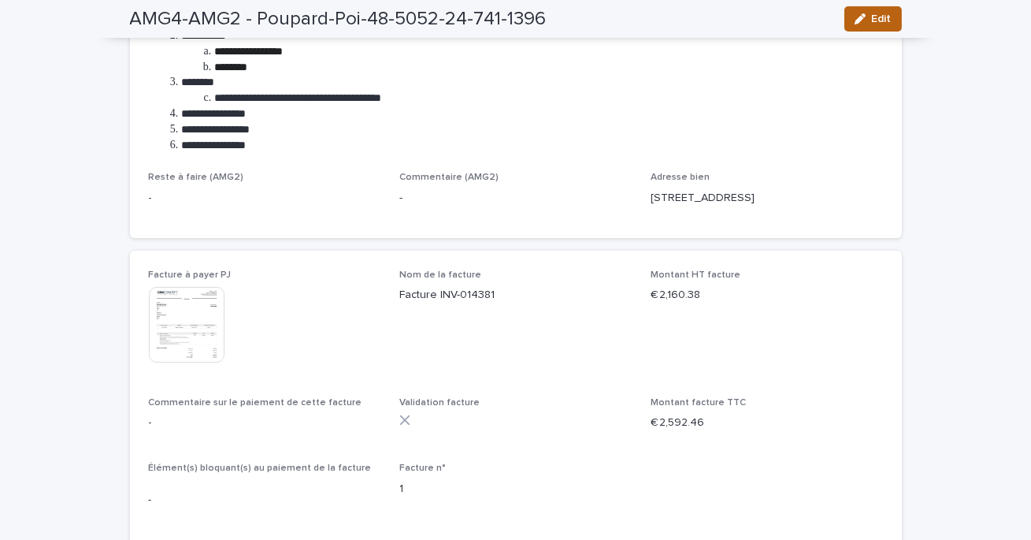
click at [863, 21] on icon "button" at bounding box center [860, 18] width 11 height 11
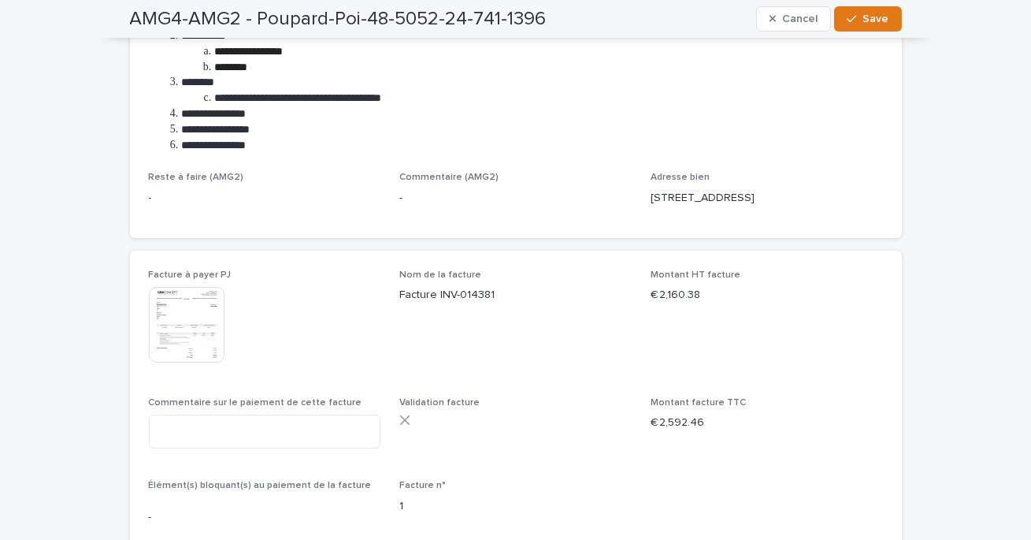
scroll to position [456, 0]
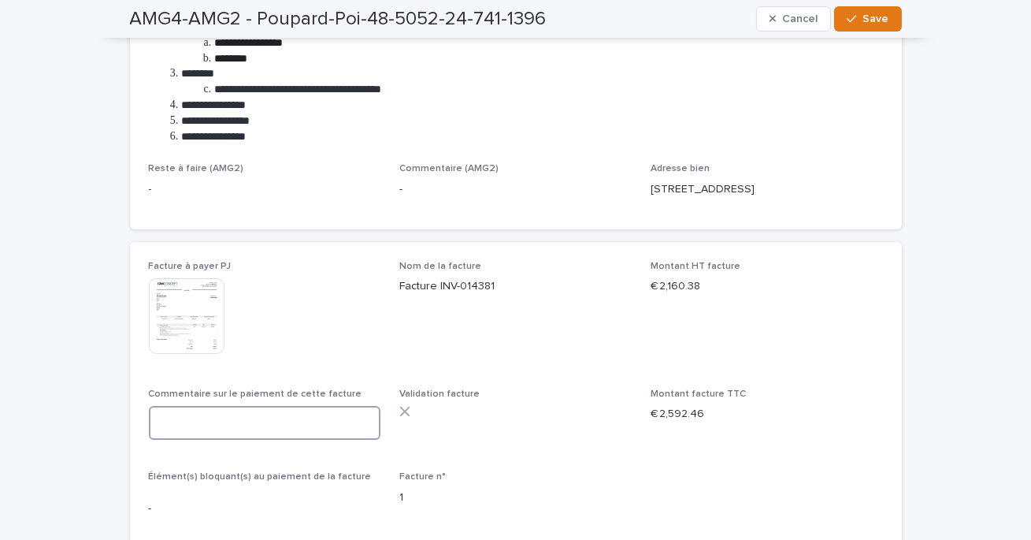
click at [224, 420] on textarea at bounding box center [265, 423] width 232 height 34
paste textarea "**********"
type textarea "**********"
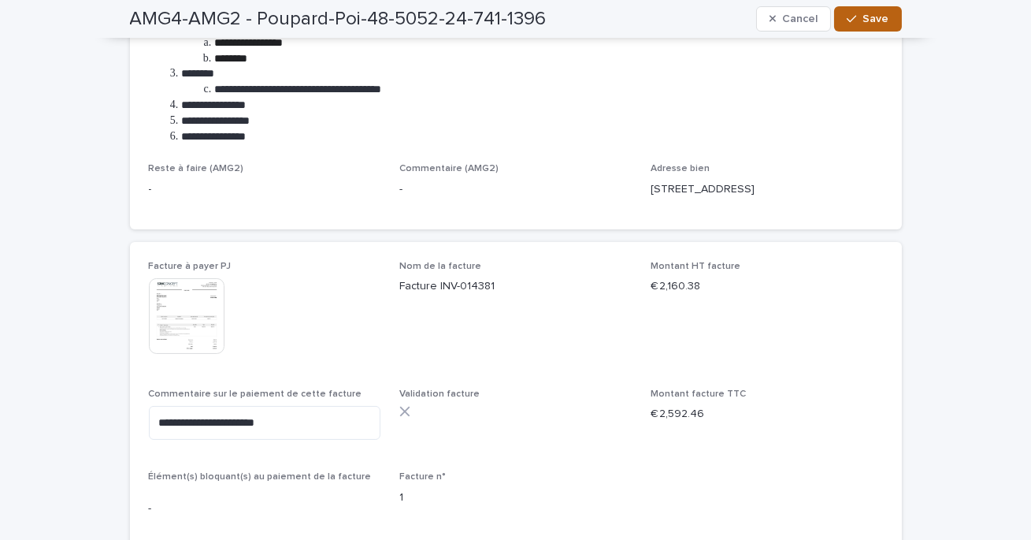
click at [855, 14] on icon "button" at bounding box center [851, 18] width 9 height 11
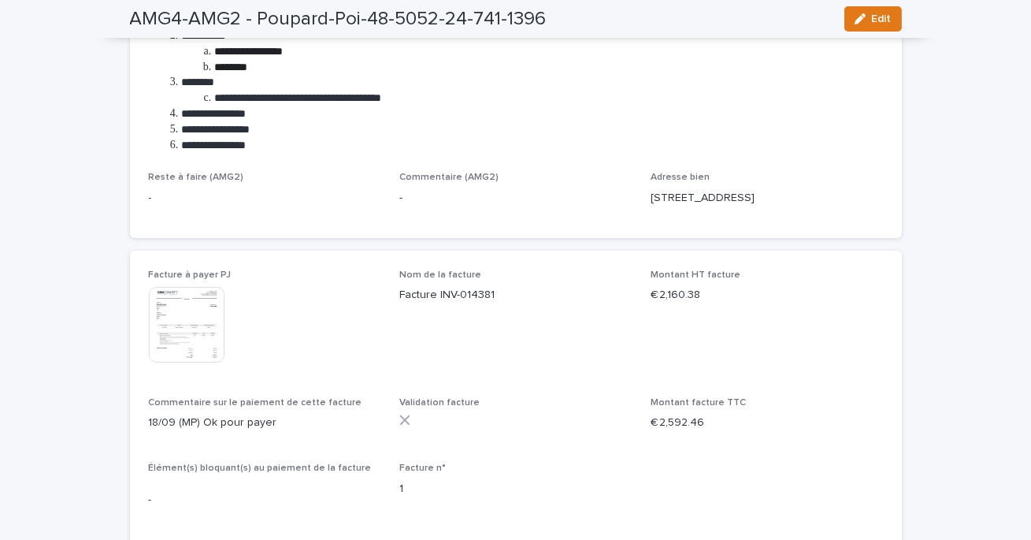
scroll to position [0, 0]
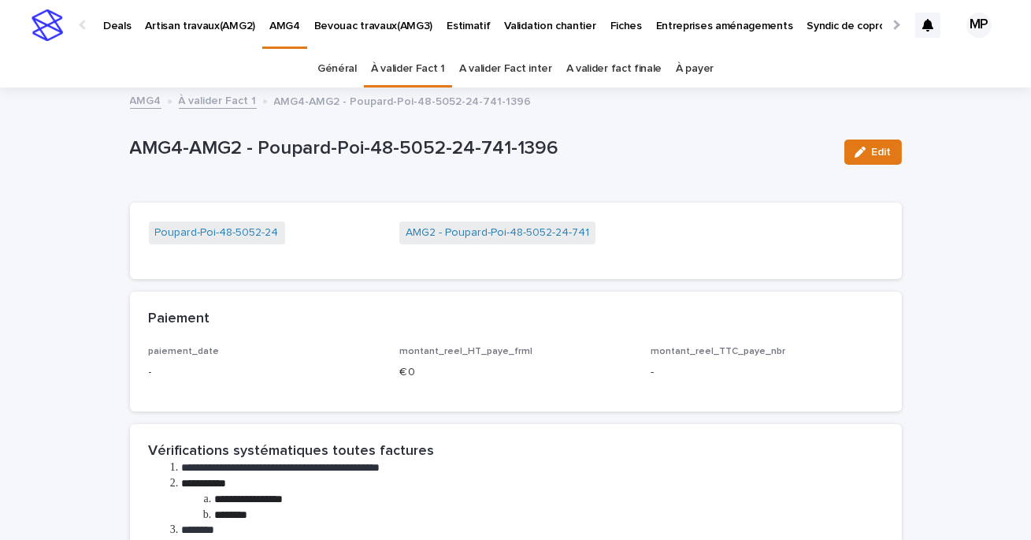
click at [402, 75] on link "À valider Fact 1" at bounding box center [408, 68] width 74 height 37
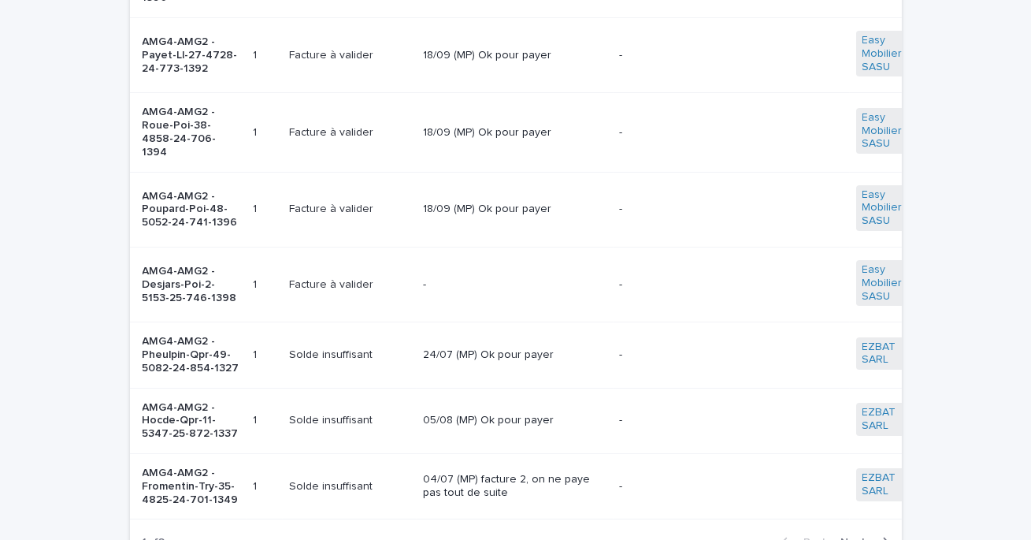
scroll to position [494, 0]
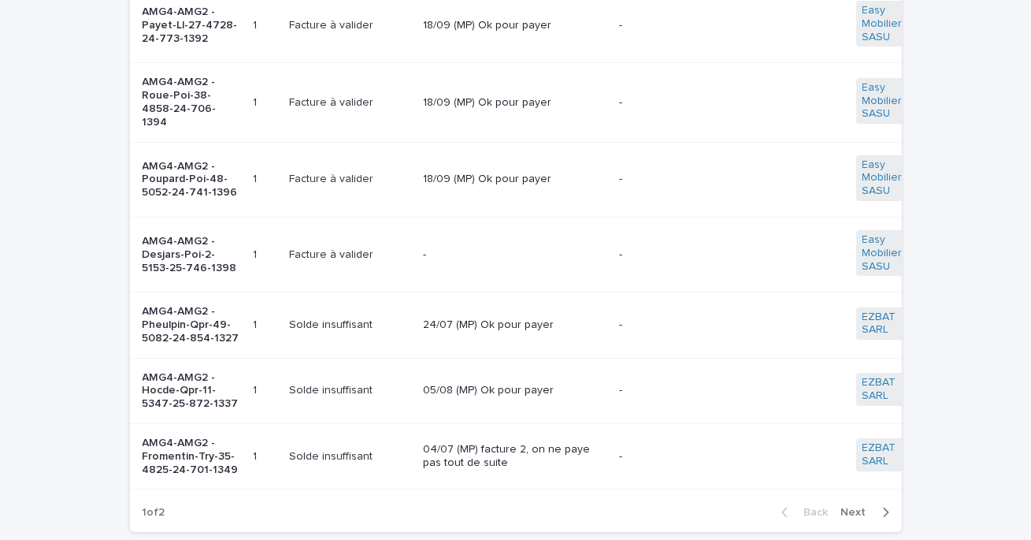
click at [449, 253] on p "-" at bounding box center [515, 254] width 184 height 13
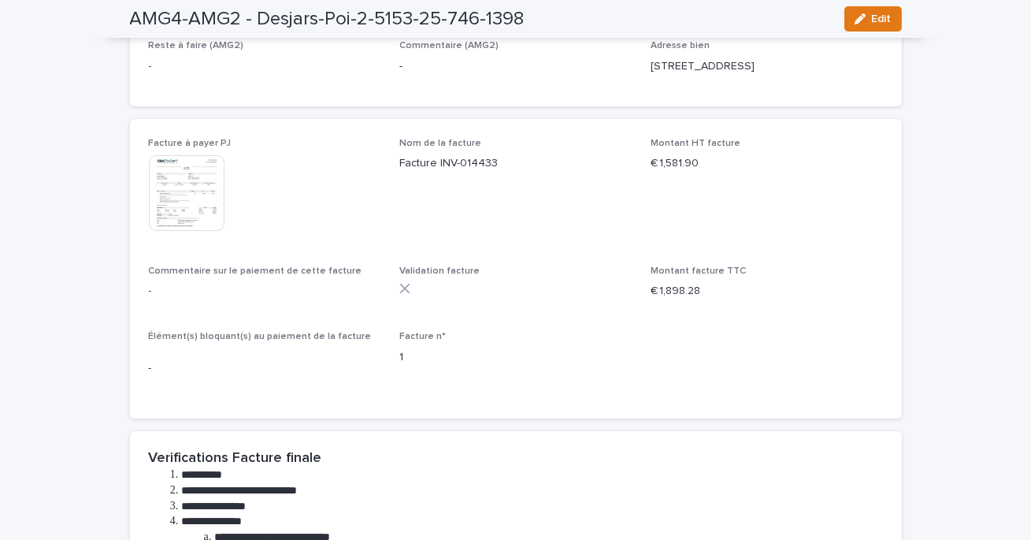
scroll to position [554, 0]
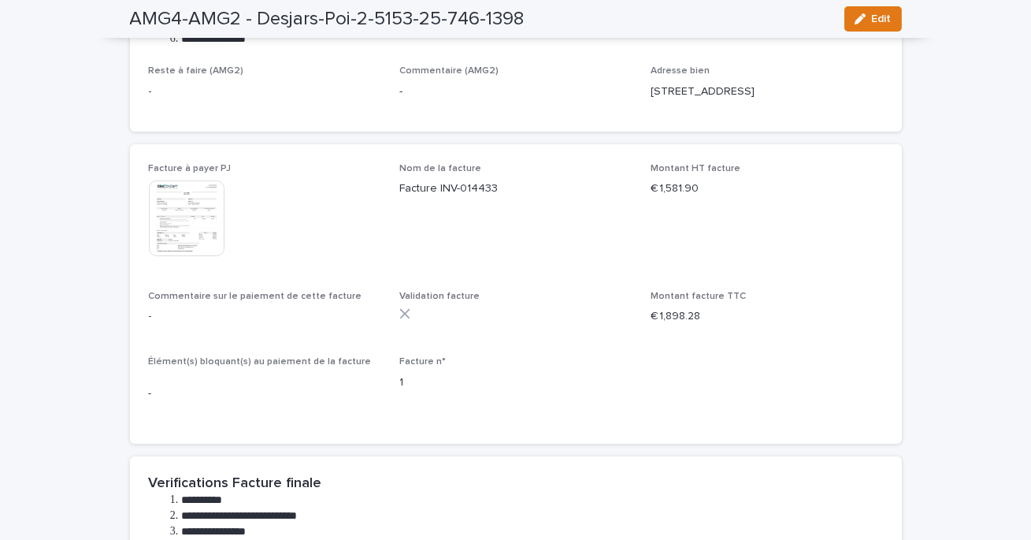
click at [210, 240] on img at bounding box center [187, 218] width 76 height 76
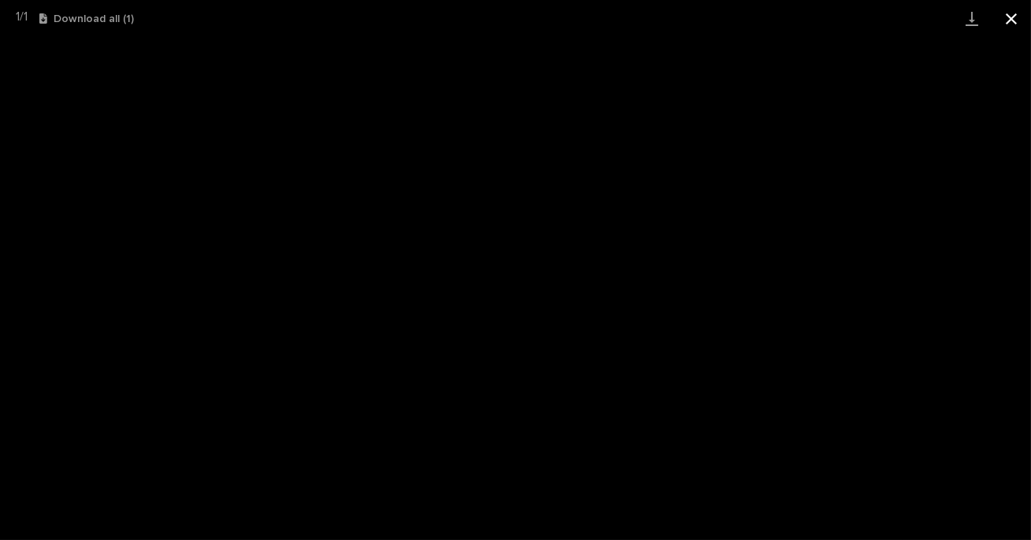
click at [1014, 22] on button "Close gallery" at bounding box center [1011, 18] width 39 height 37
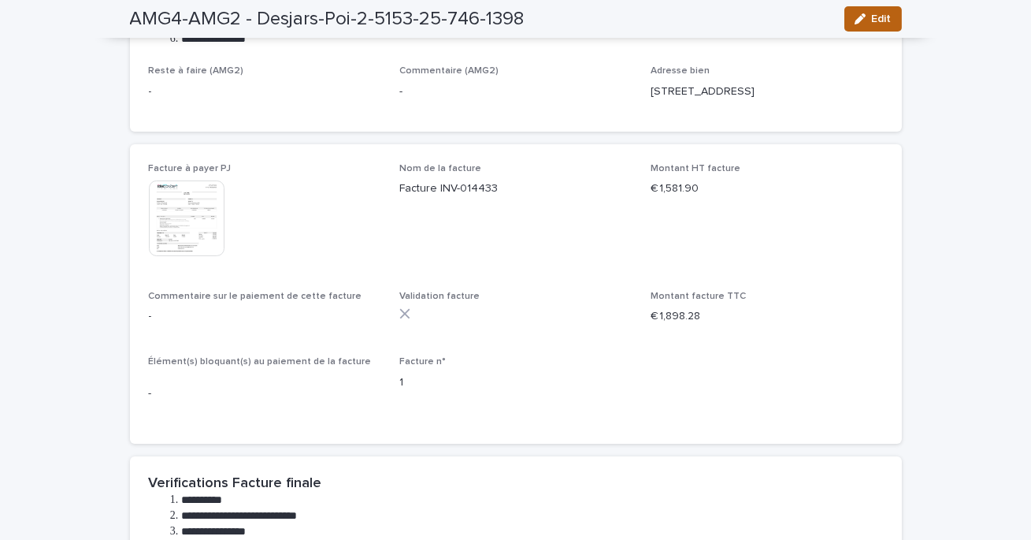
click at [880, 20] on span "Edit" at bounding box center [882, 18] width 20 height 11
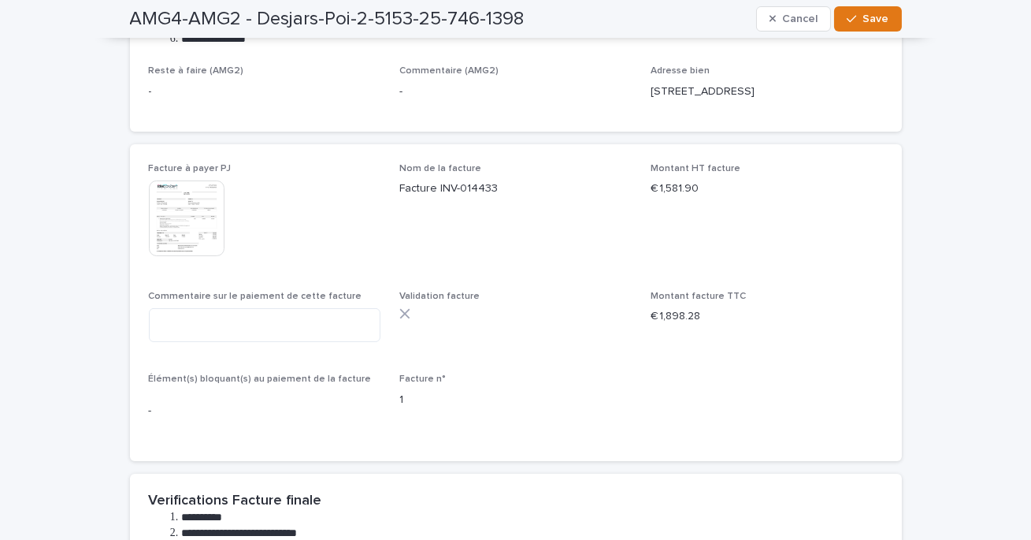
scroll to position [563, 0]
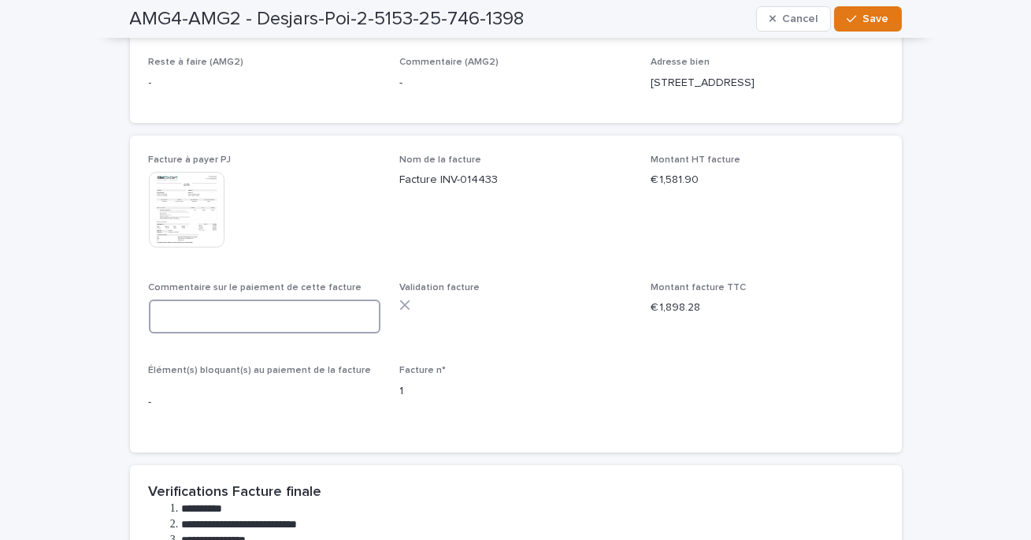
click at [239, 327] on textarea at bounding box center [265, 316] width 232 height 34
paste textarea "**********"
type textarea "**********"
click at [870, 17] on span "Save" at bounding box center [876, 18] width 26 height 11
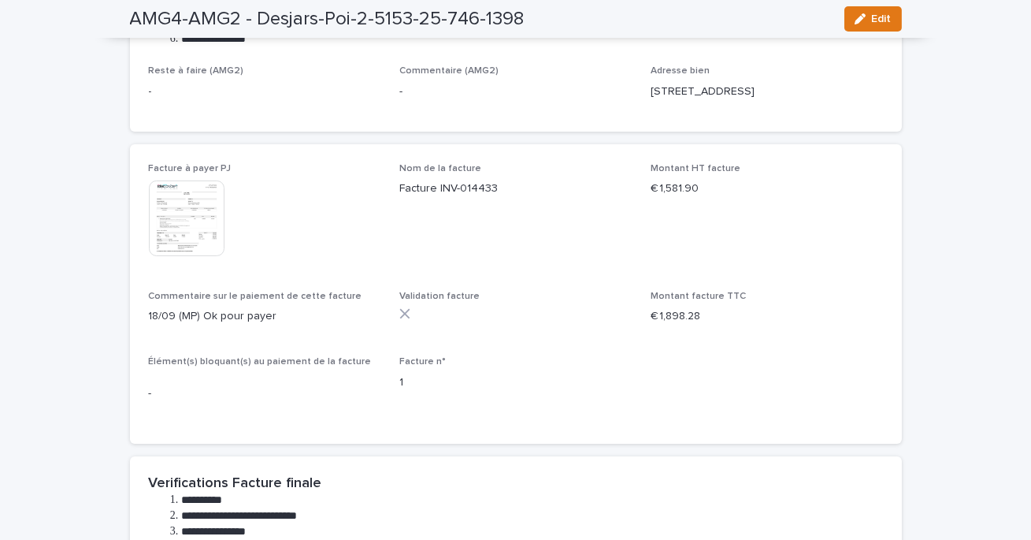
scroll to position [0, 0]
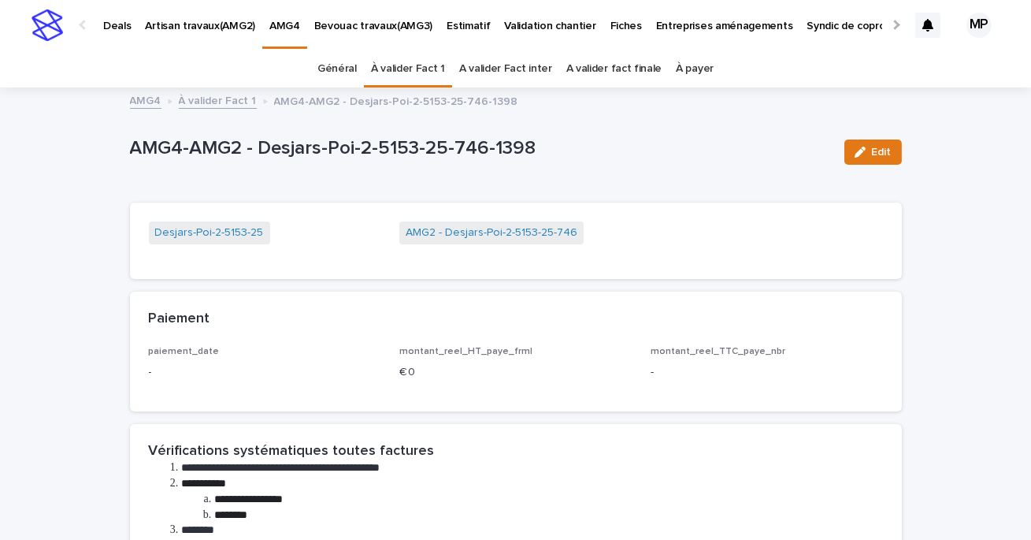
click at [219, 104] on link "À valider Fact 1" at bounding box center [218, 100] width 78 height 18
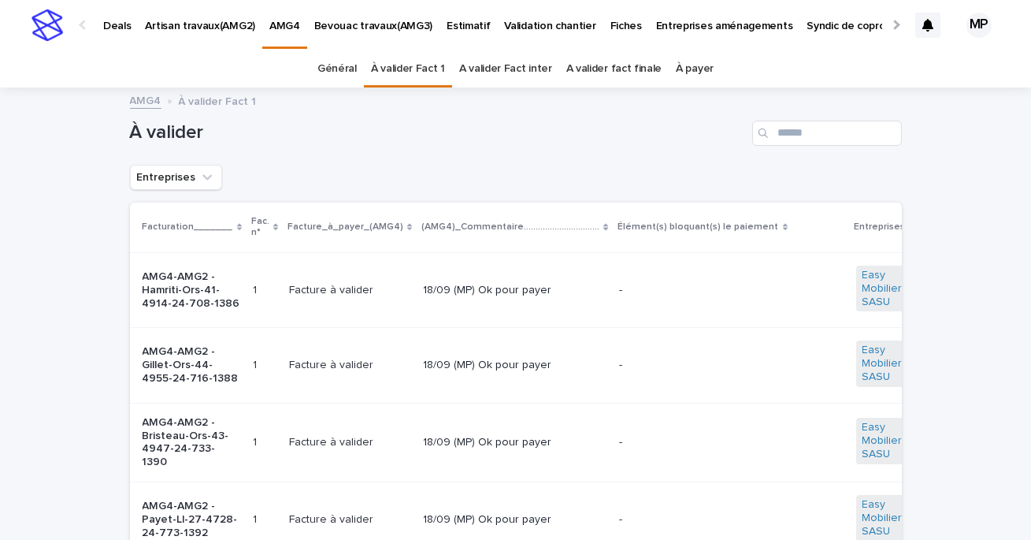
click at [520, 69] on link "A valider Fact inter" at bounding box center [505, 68] width 93 height 37
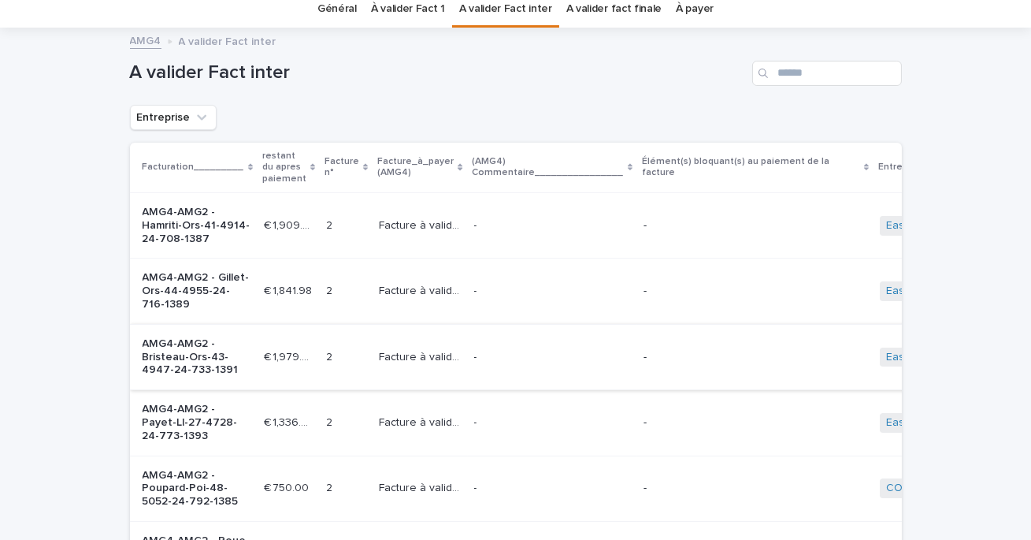
scroll to position [58, 0]
click at [596, 13] on link "A valider fact finale" at bounding box center [614, 10] width 96 height 37
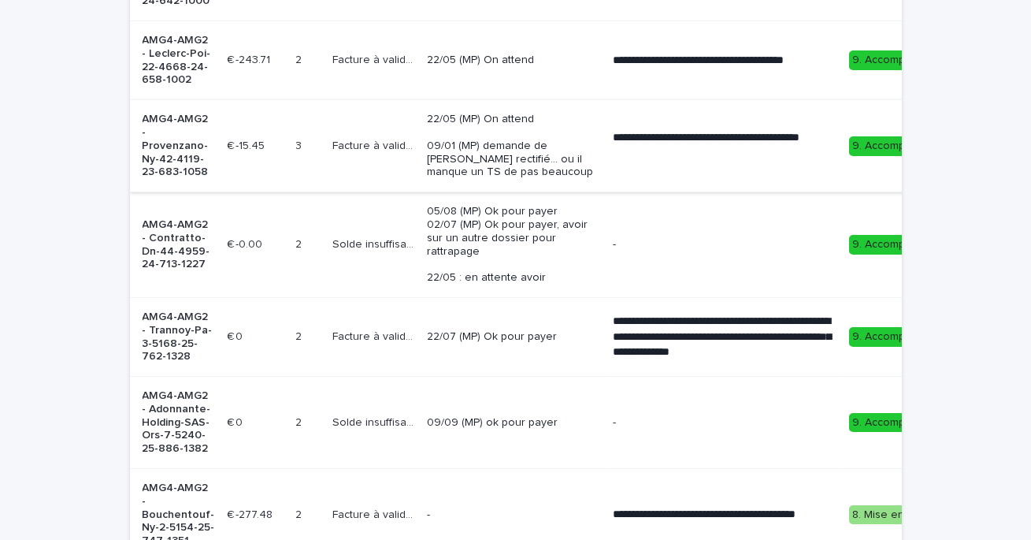
scroll to position [388, 0]
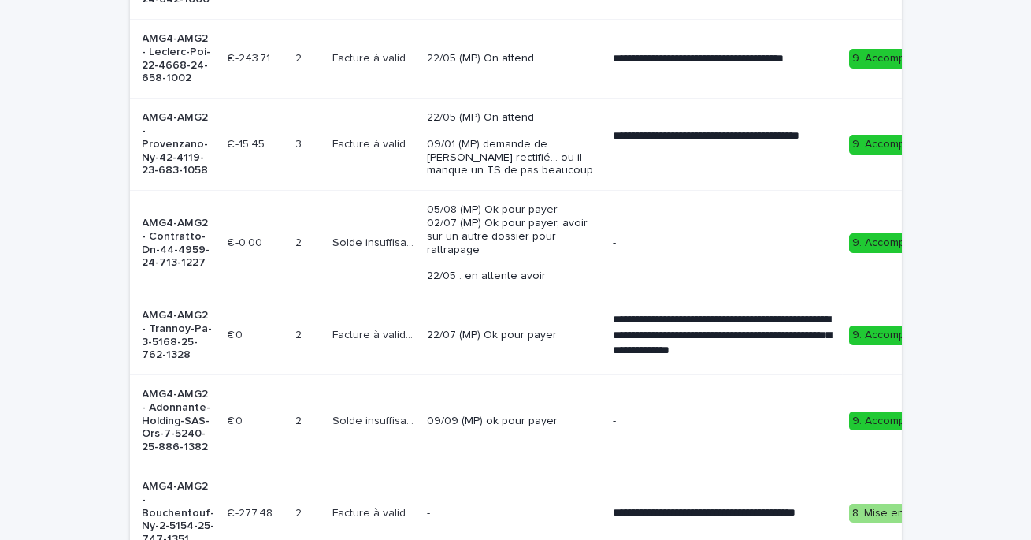
click at [529, 254] on p "05/08 (MP) Ok pour payer 02/07 (MP) Ok pour payer, avoir sur un autre dossier p…" at bounding box center [513, 243] width 173 height 80
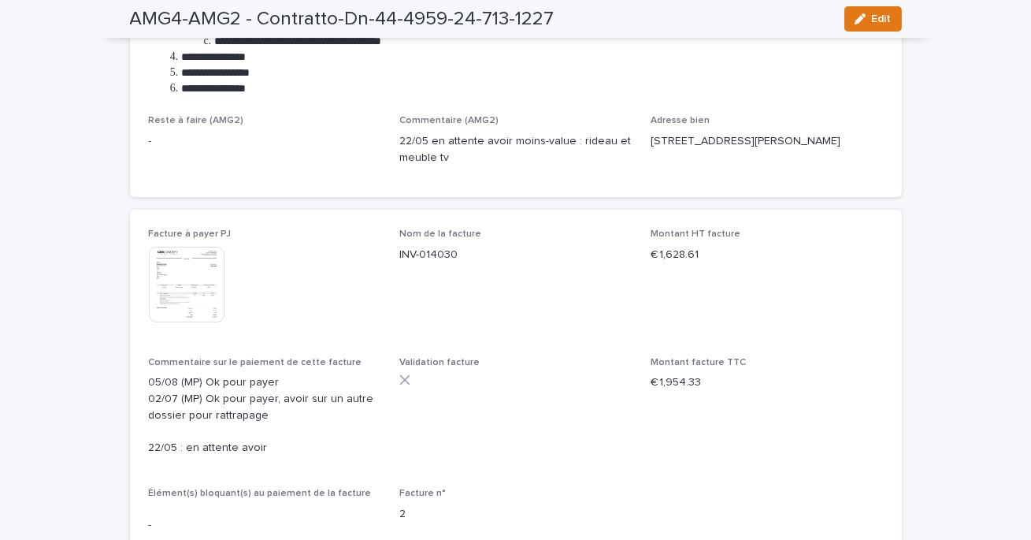
scroll to position [511, 0]
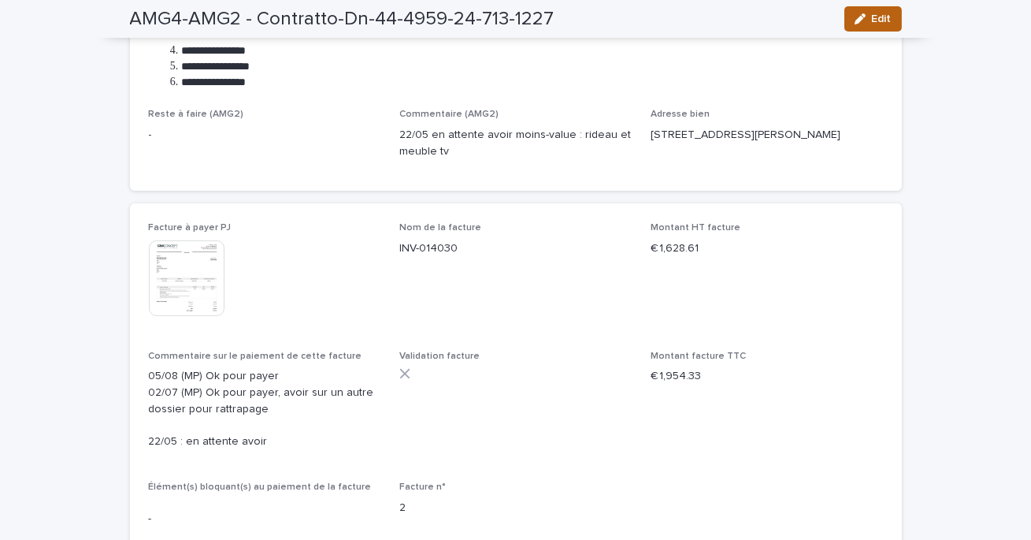
click at [861, 24] on icon "button" at bounding box center [860, 18] width 11 height 11
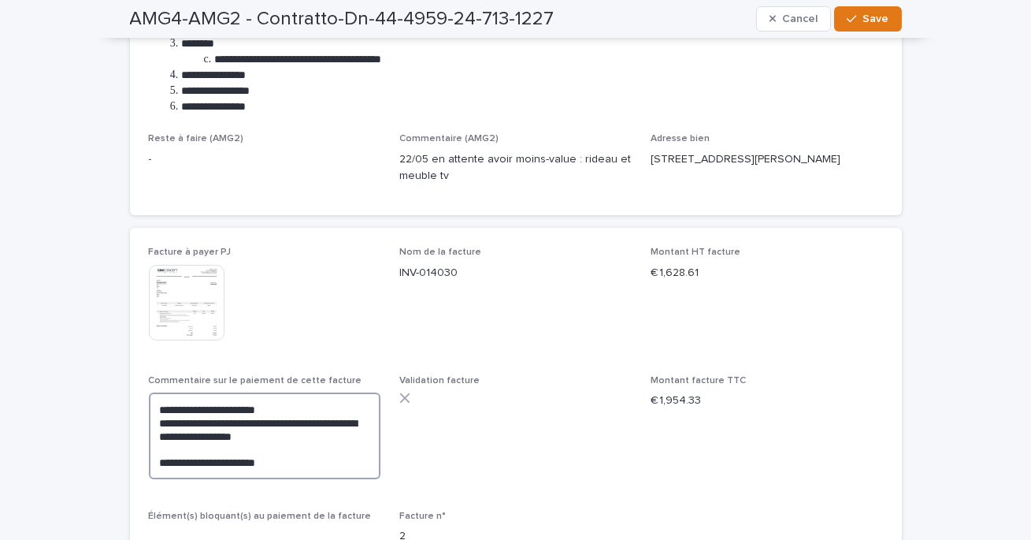
click at [156, 404] on textarea "**********" at bounding box center [265, 435] width 232 height 87
paste textarea "**********"
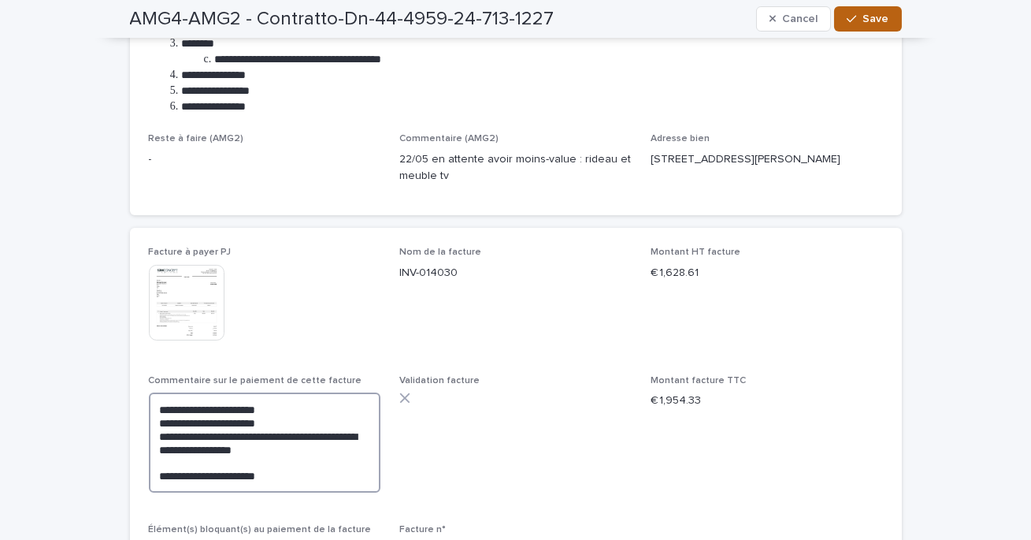
type textarea "**********"
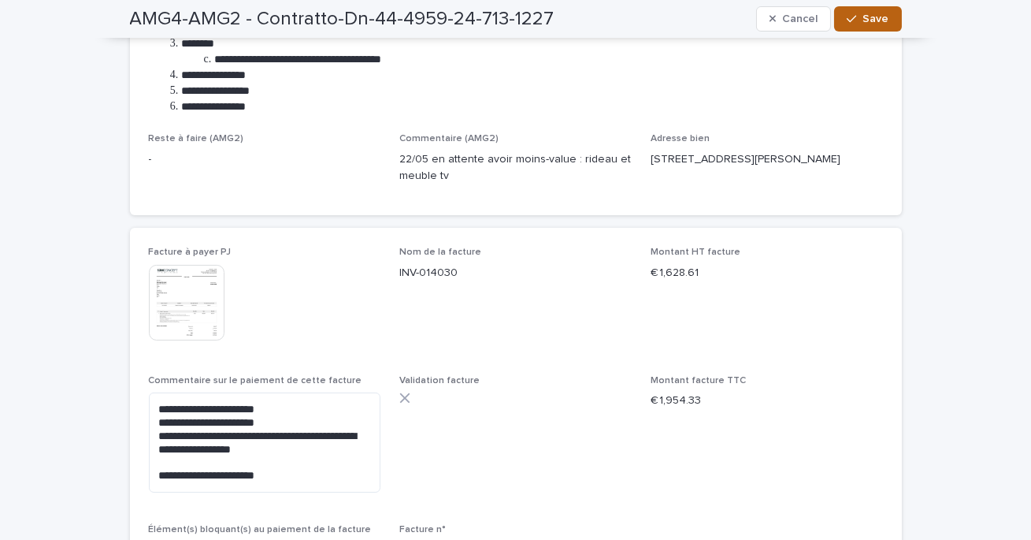
click at [883, 20] on span "Save" at bounding box center [876, 18] width 26 height 11
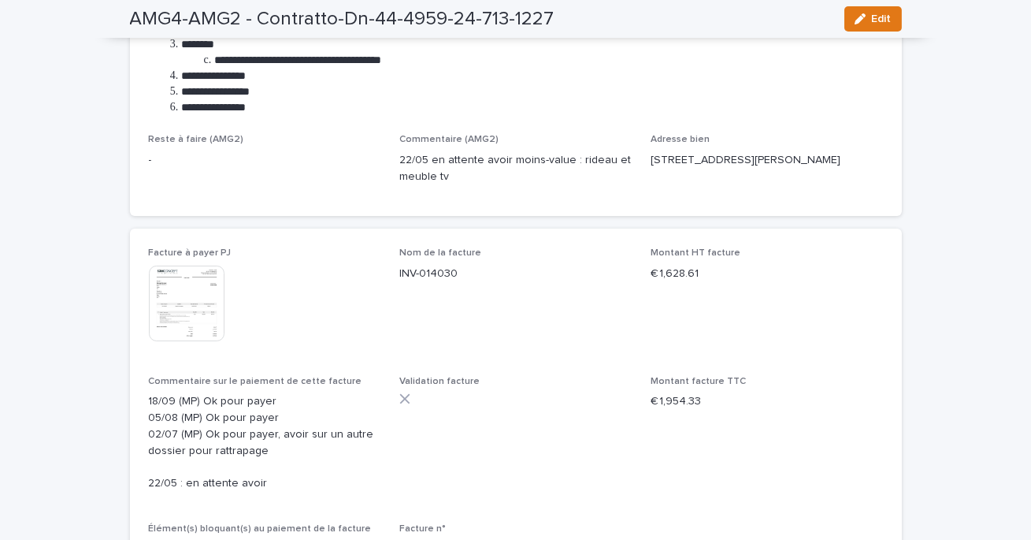
scroll to position [0, 0]
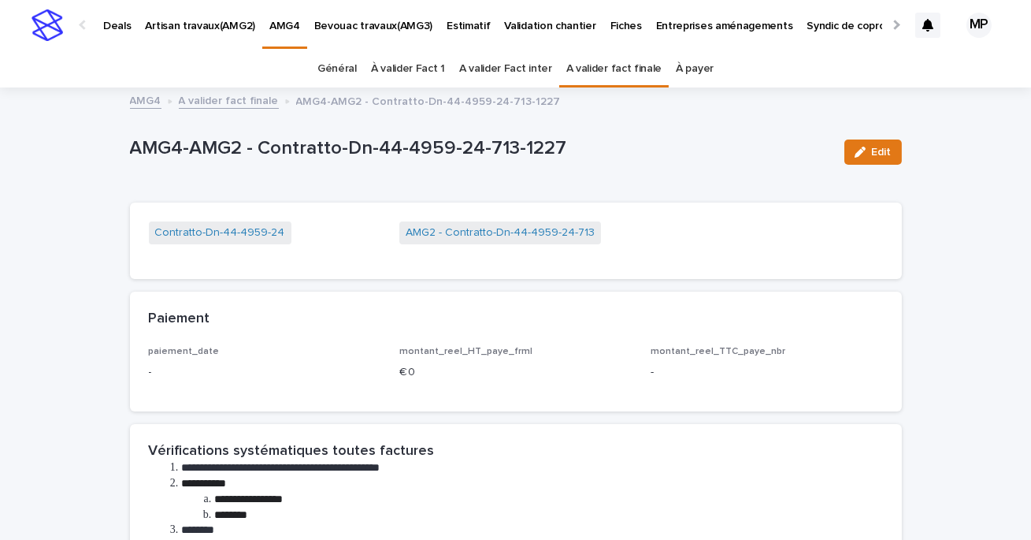
click at [243, 102] on link "A valider fact finale" at bounding box center [229, 100] width 100 height 18
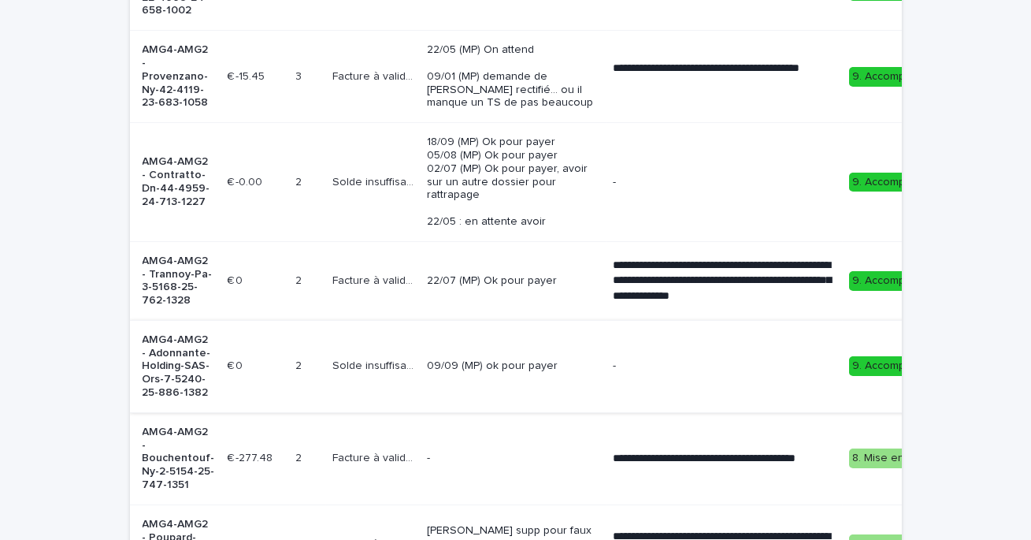
scroll to position [451, 0]
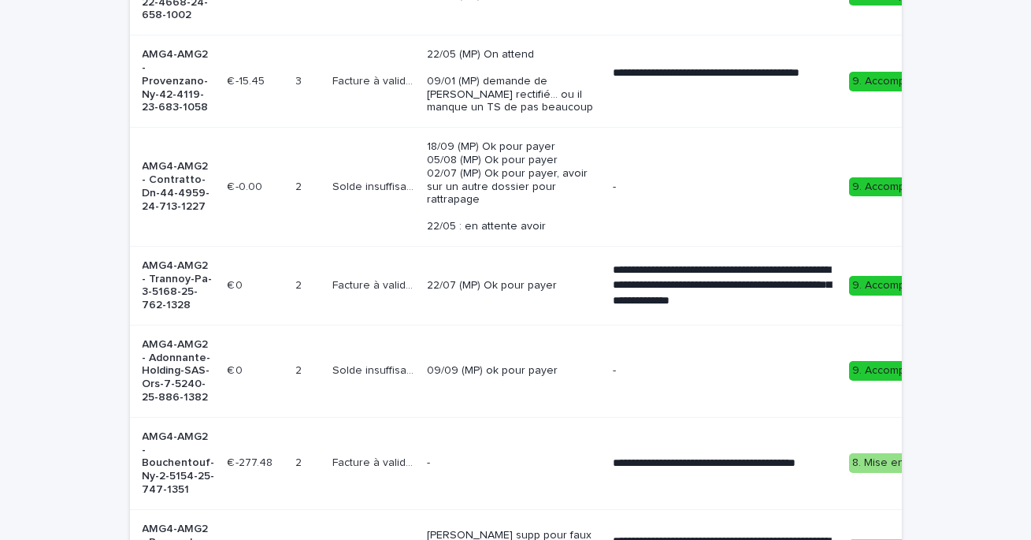
click at [557, 301] on td "22/07 (MP) Ok pour payer" at bounding box center [514, 285] width 186 height 79
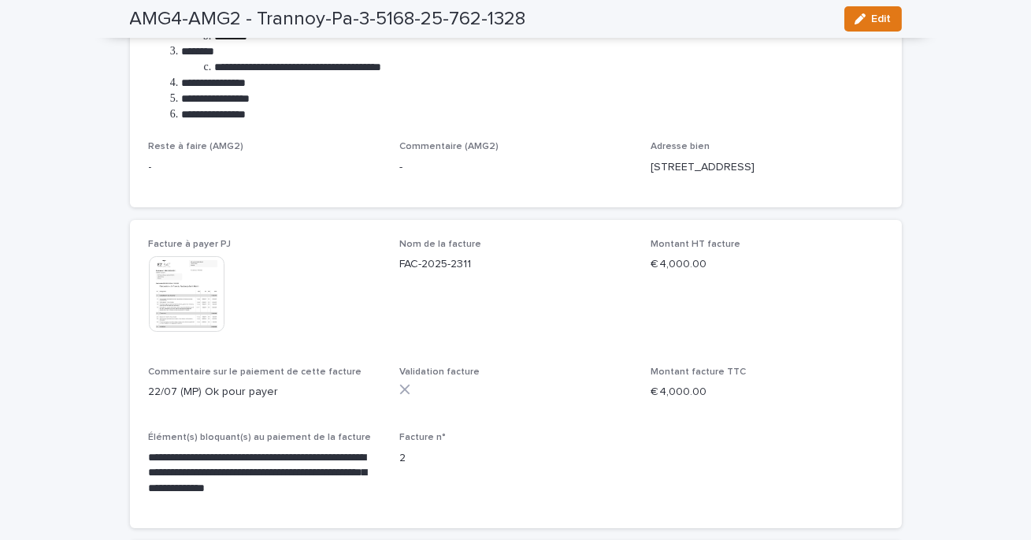
scroll to position [488, 0]
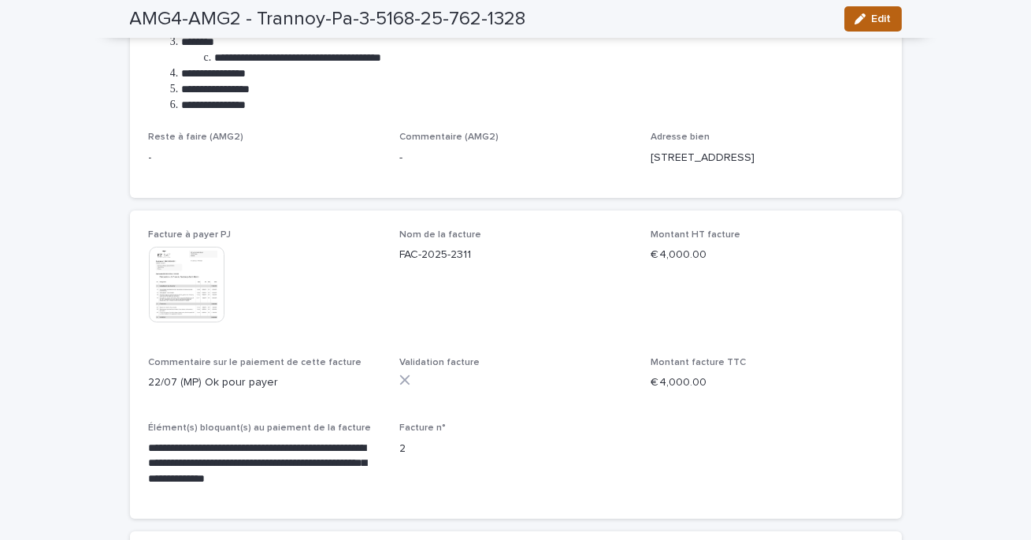
click at [874, 24] on span "Edit" at bounding box center [882, 18] width 20 height 11
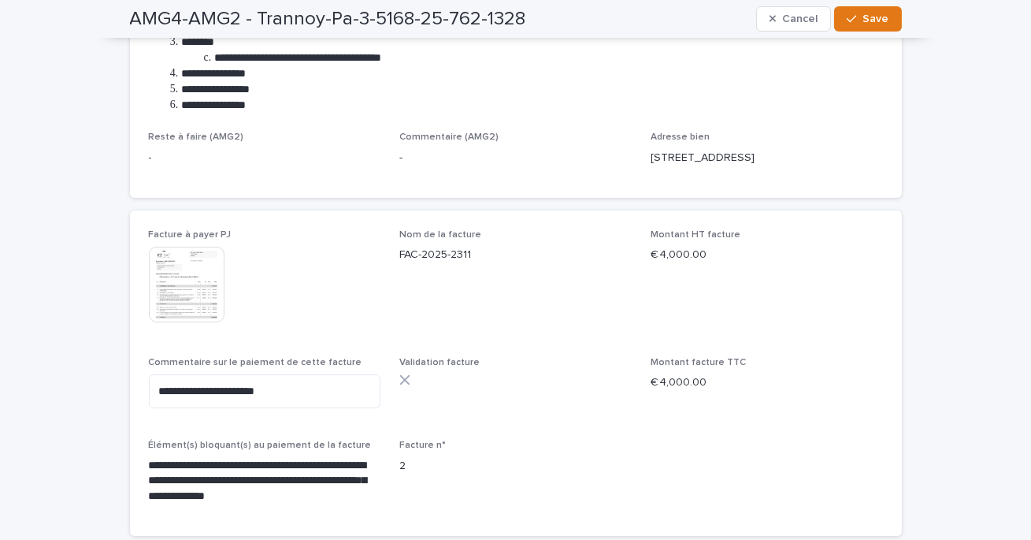
scroll to position [496, 0]
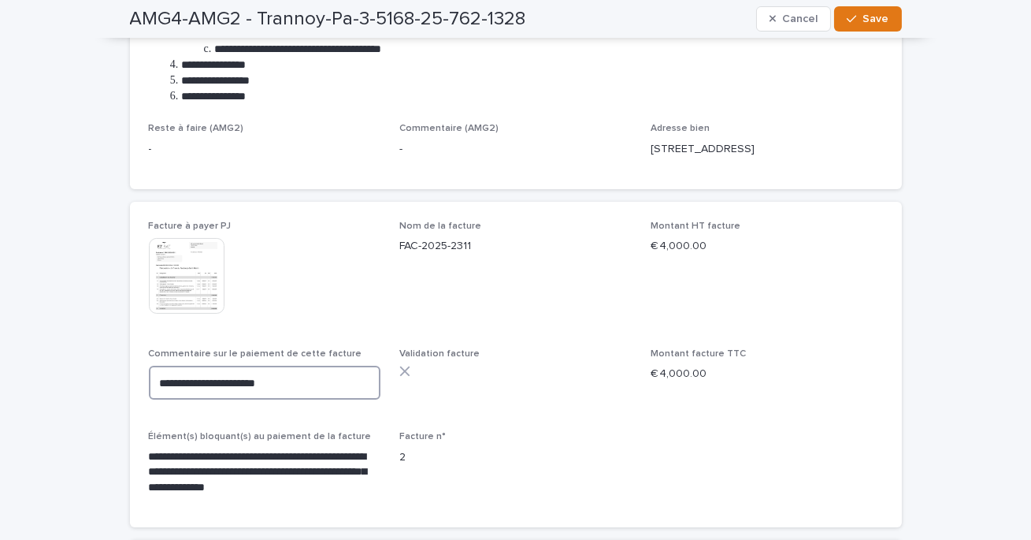
click at [156, 397] on textarea "**********" at bounding box center [265, 383] width 232 height 34
paste textarea "**********"
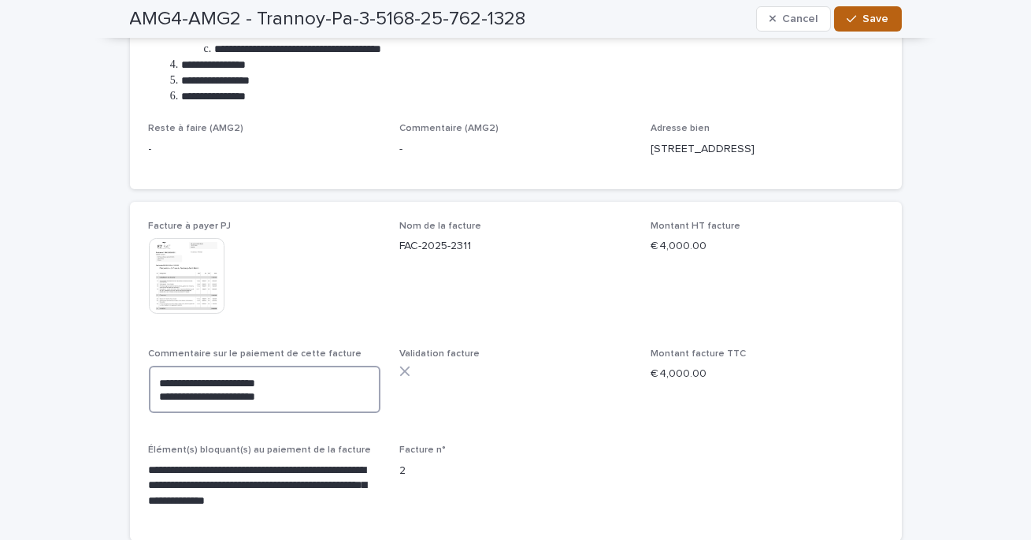
type textarea "**********"
click at [852, 22] on icon "button" at bounding box center [851, 18] width 9 height 11
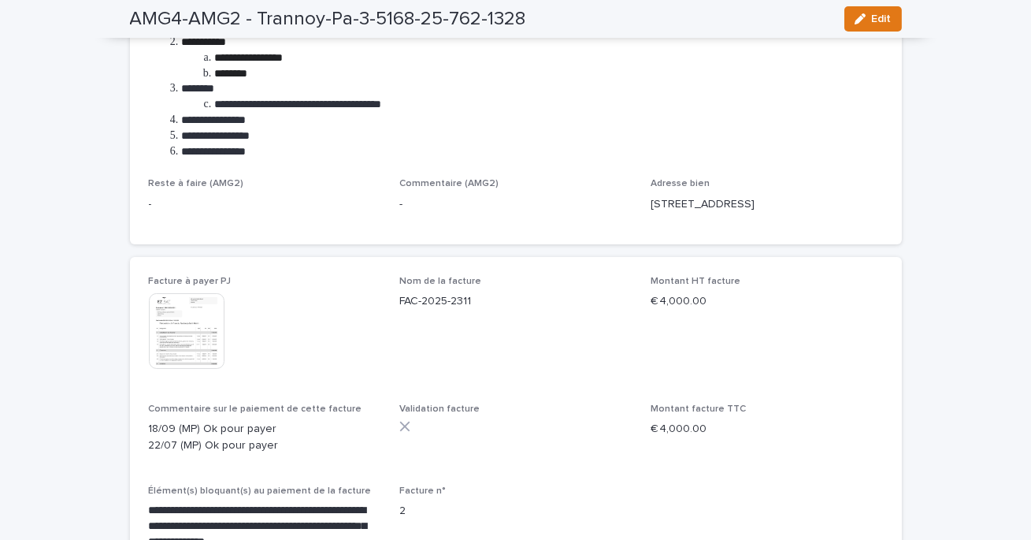
scroll to position [481, 0]
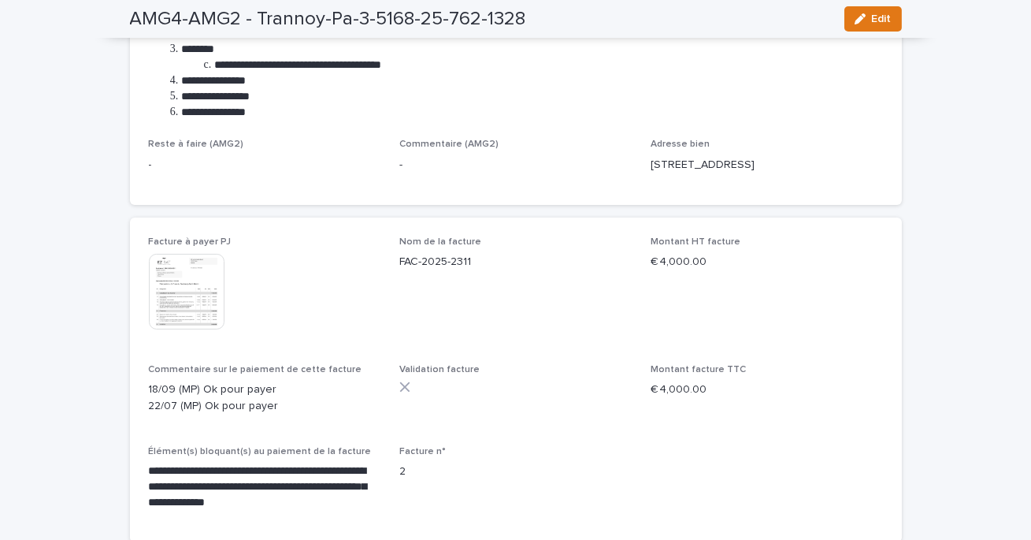
click at [195, 298] on img at bounding box center [187, 292] width 76 height 76
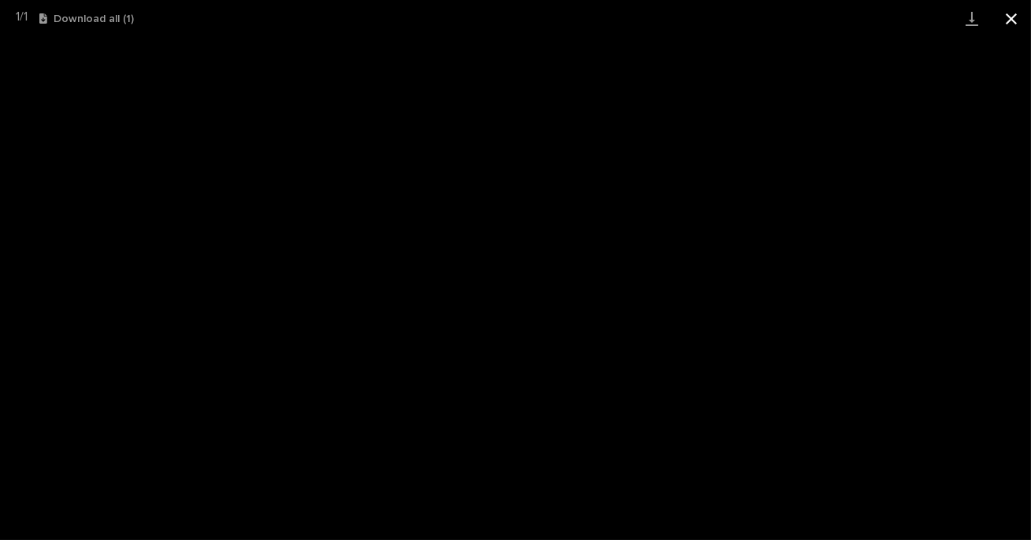
click at [1014, 24] on button "Close gallery" at bounding box center [1011, 18] width 39 height 37
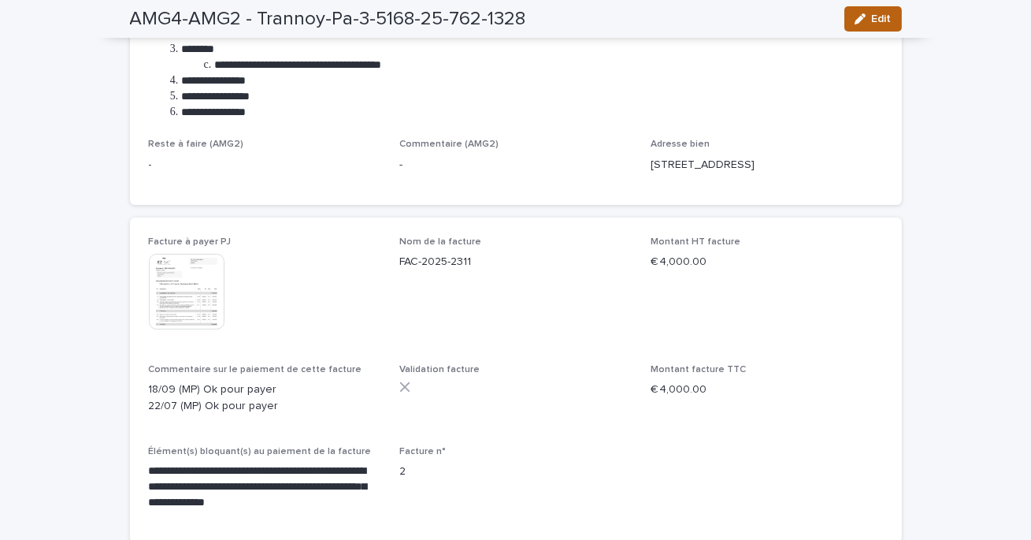
click at [872, 17] on span "Edit" at bounding box center [882, 18] width 20 height 11
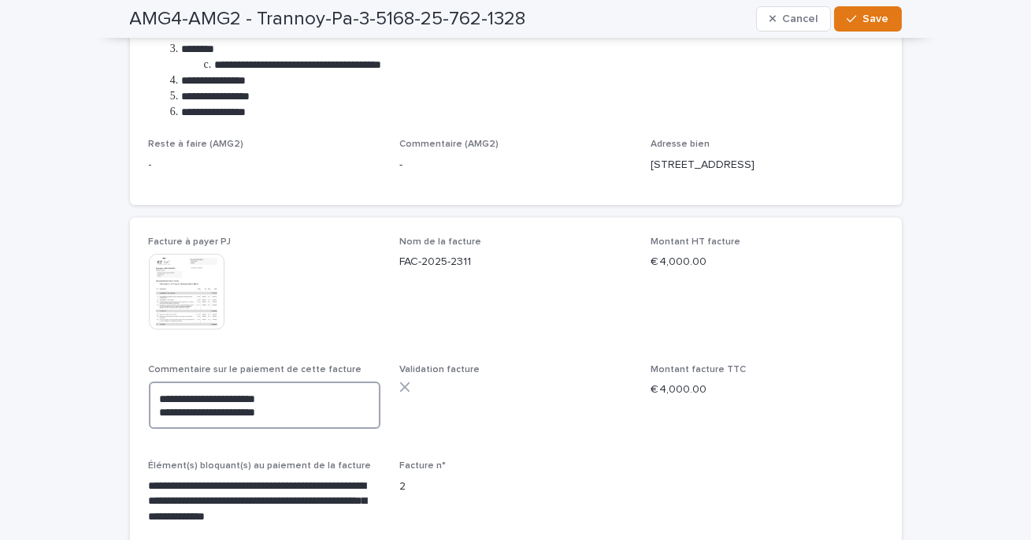
drag, startPoint x: 288, startPoint y: 411, endPoint x: 214, endPoint y: 412, distance: 73.3
click at [214, 412] on textarea "**********" at bounding box center [265, 404] width 232 height 47
type textarea "**********"
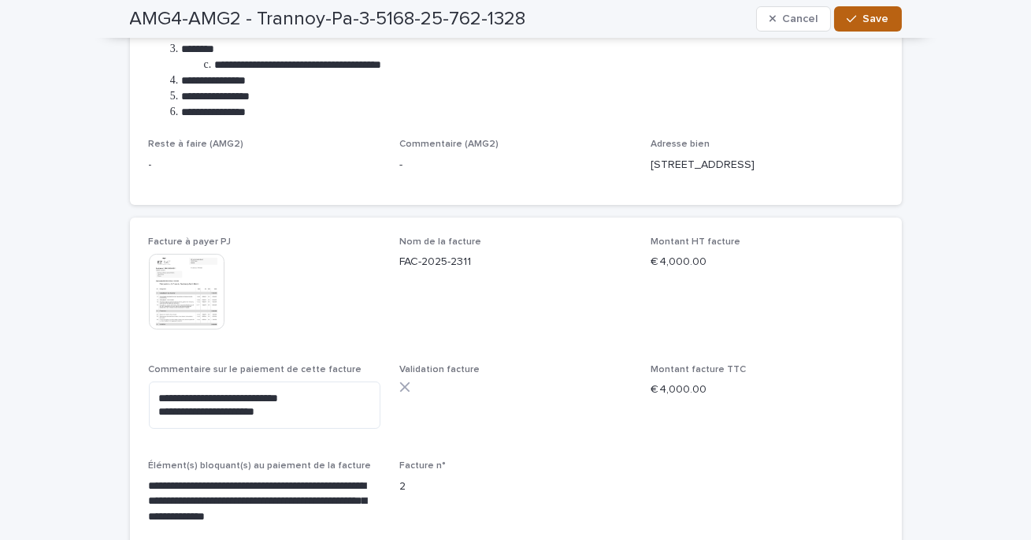
click at [867, 18] on span "Save" at bounding box center [876, 18] width 26 height 11
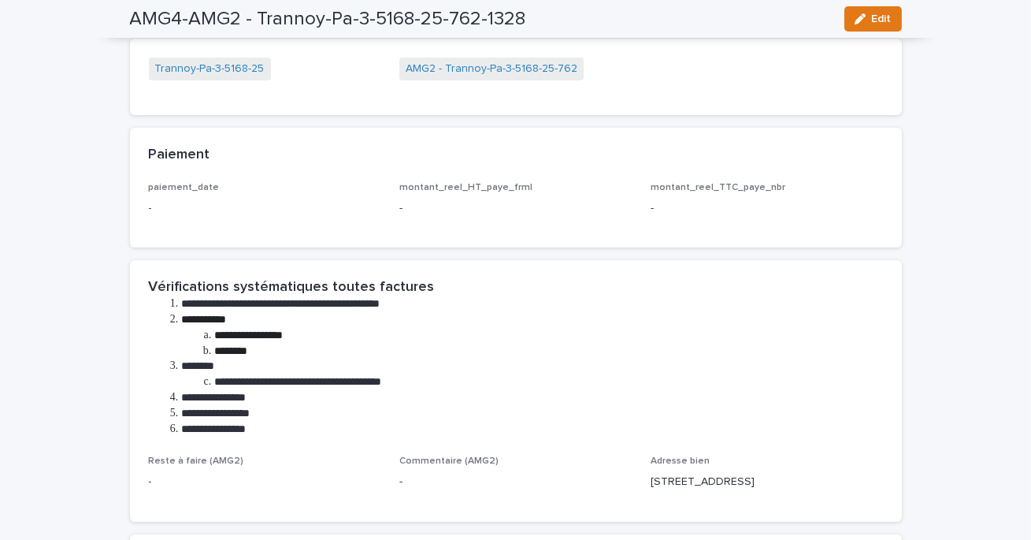
scroll to position [0, 0]
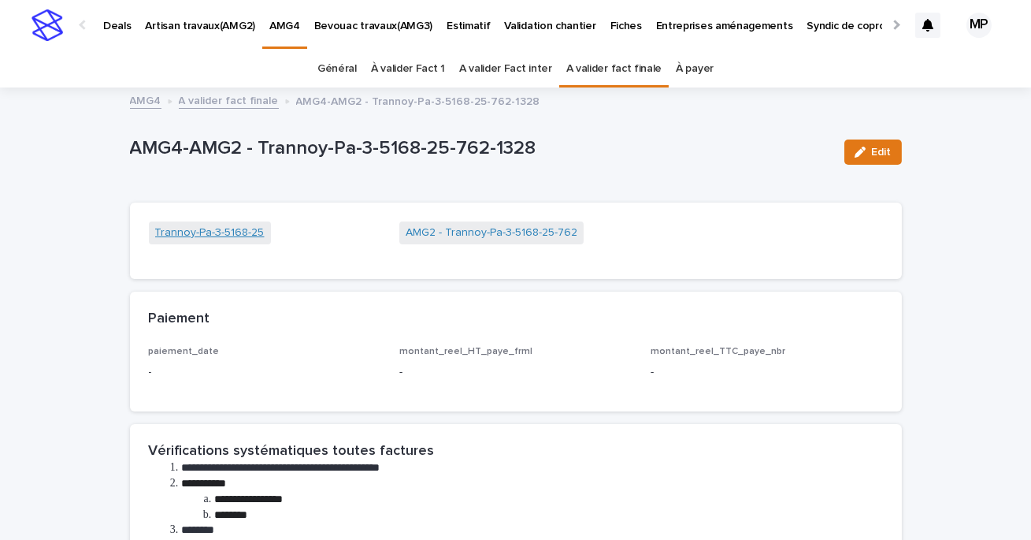
click at [232, 232] on link "Trannoy-Pa-3-5168-25" at bounding box center [210, 233] width 110 height 17
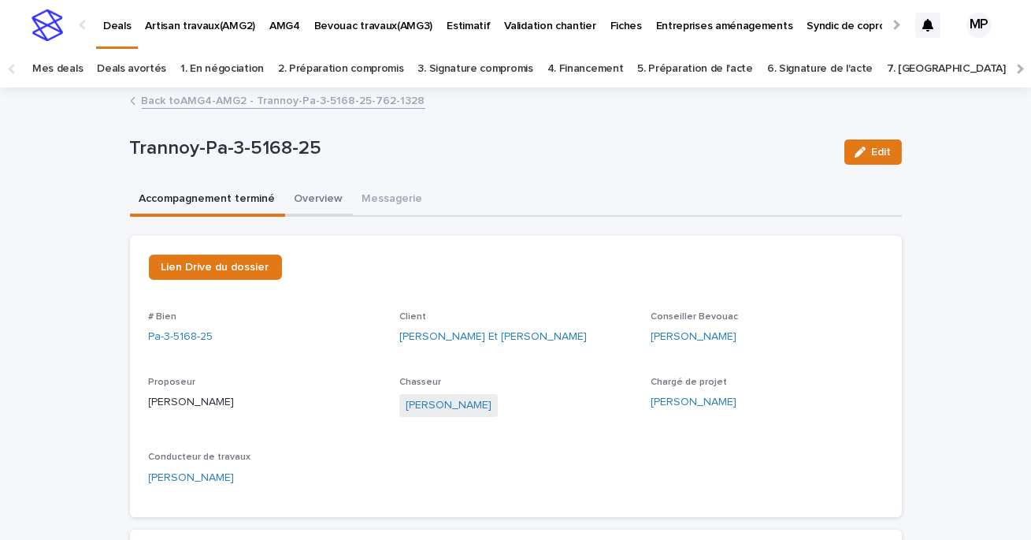
click at [309, 194] on button "Overview" at bounding box center [319, 200] width 68 height 33
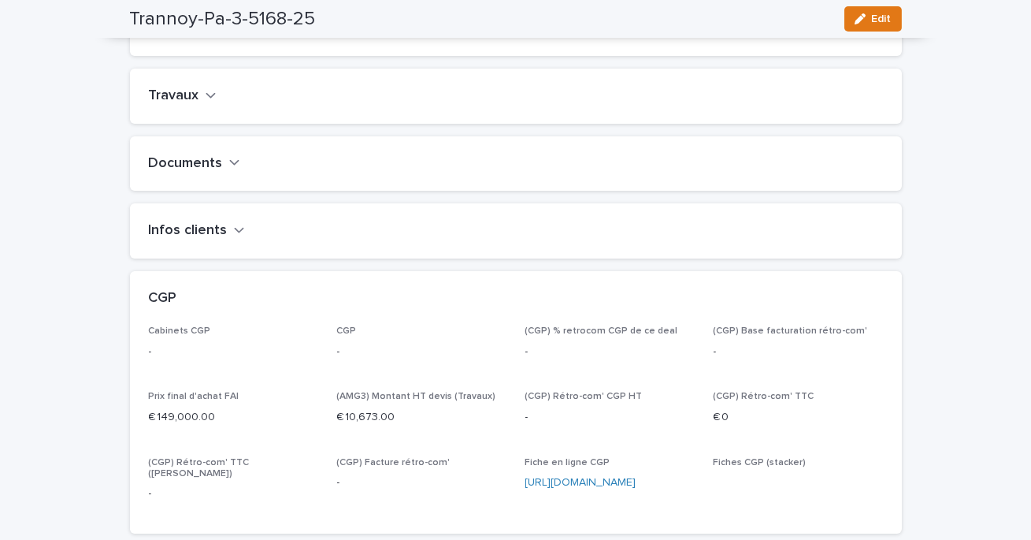
scroll to position [725, 0]
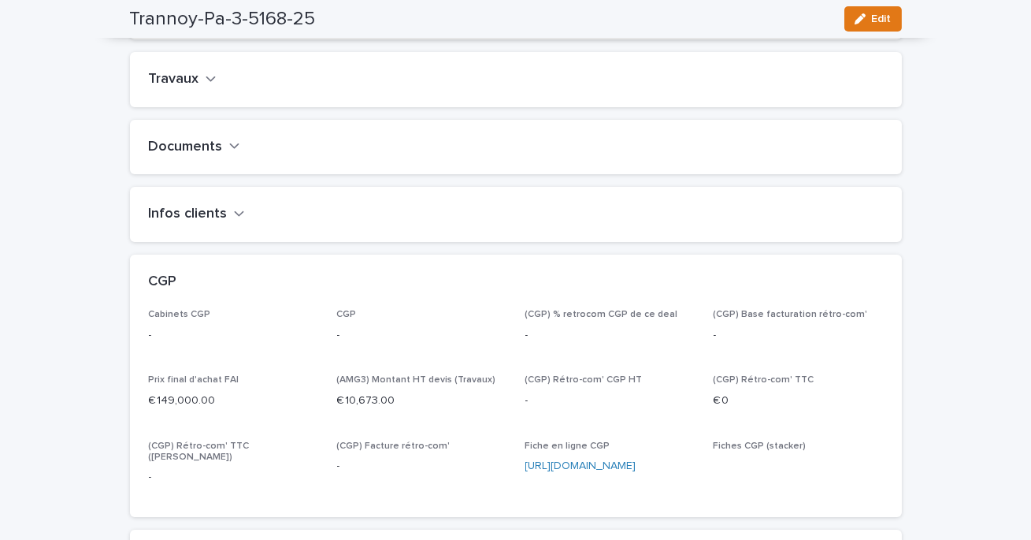
click at [180, 97] on div "Travaux" at bounding box center [516, 79] width 772 height 55
click at [184, 88] on h2 "Travaux" at bounding box center [174, 79] width 50 height 17
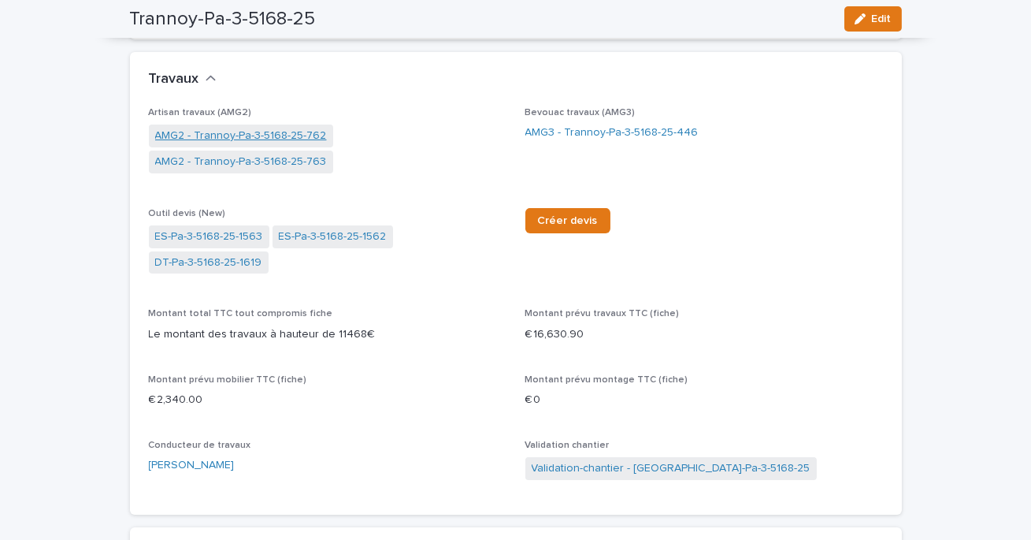
click at [275, 144] on link "AMG2 - Trannoy-Pa-3-5168-25-762" at bounding box center [241, 136] width 172 height 17
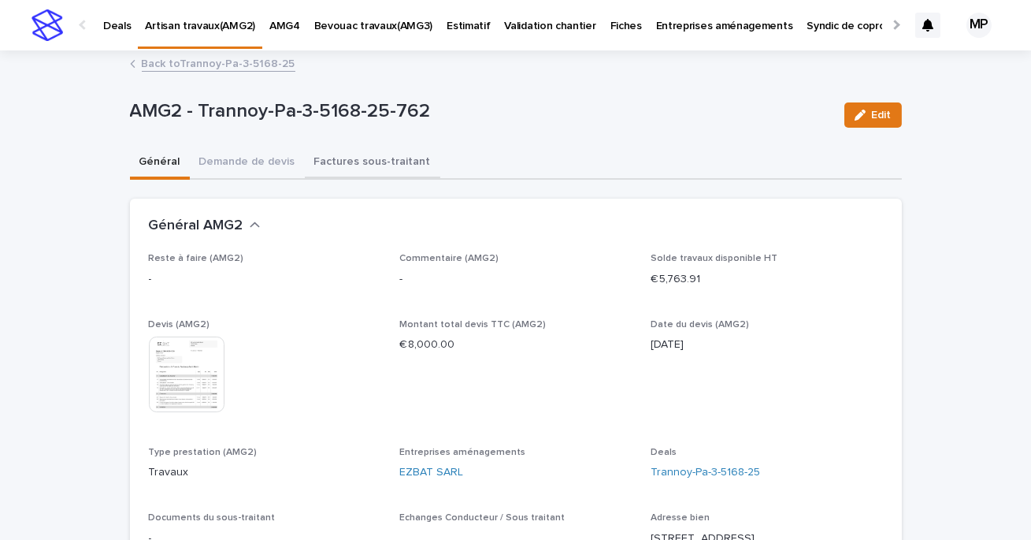
click at [336, 168] on button "Factures sous-traitant" at bounding box center [373, 163] width 136 height 33
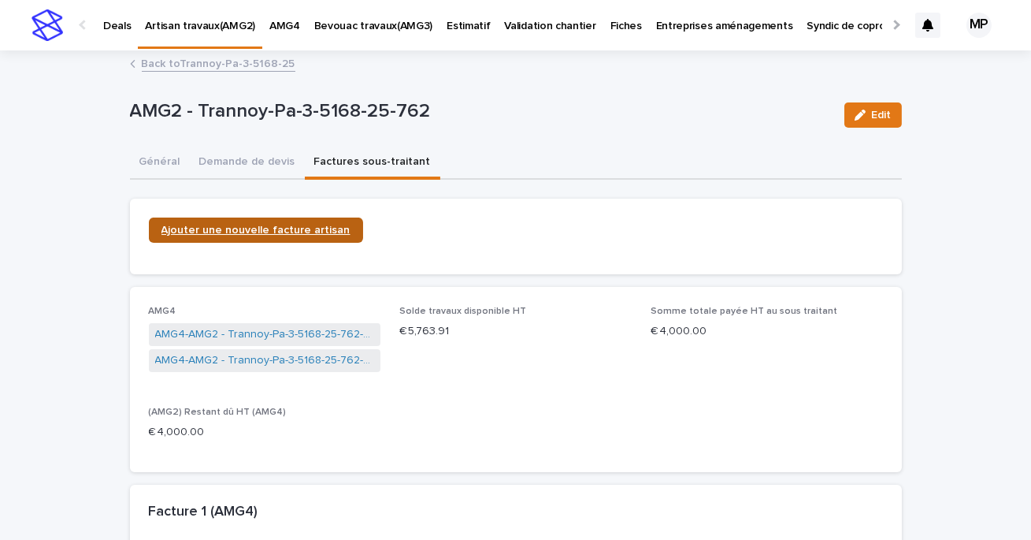
click at [269, 232] on span "Ajouter une nouvelle facture artisan" at bounding box center [256, 230] width 189 height 11
click at [168, 156] on button "Général" at bounding box center [160, 163] width 60 height 33
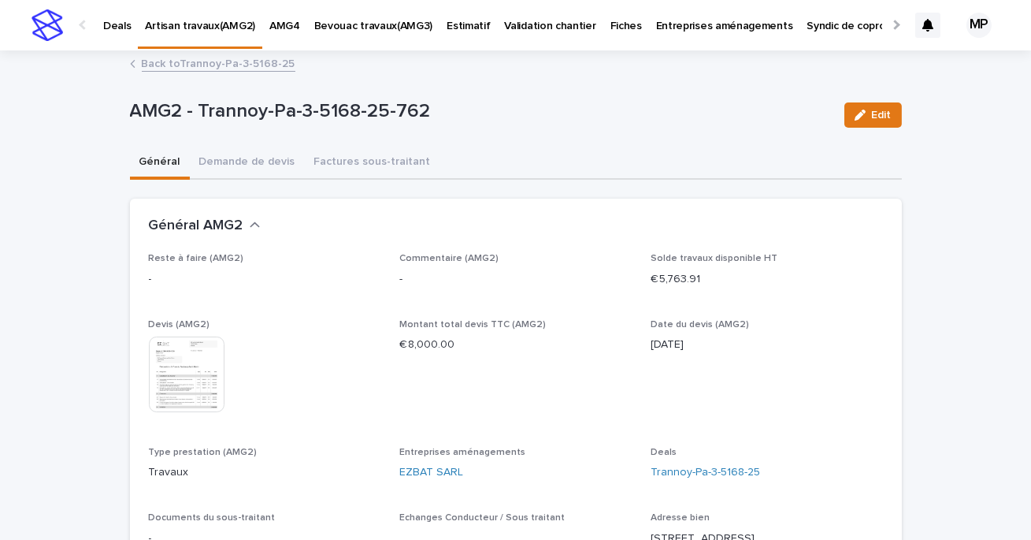
scroll to position [5, 0]
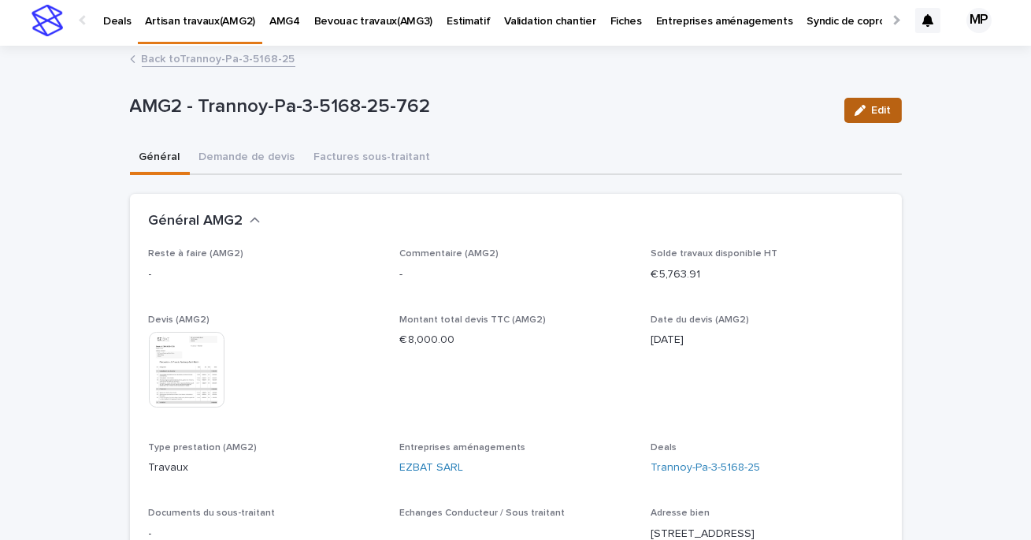
click at [859, 109] on icon "button" at bounding box center [860, 110] width 11 height 11
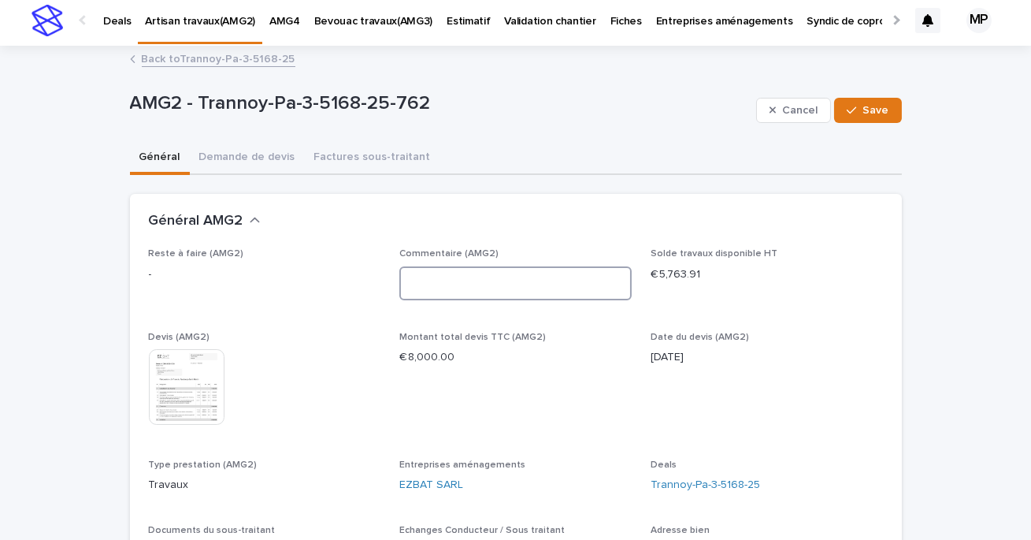
click at [540, 284] on textarea at bounding box center [515, 283] width 232 height 34
click at [414, 284] on textarea "**********" at bounding box center [515, 283] width 232 height 34
click at [585, 275] on textarea "**********" at bounding box center [515, 283] width 232 height 34
click at [579, 284] on textarea "**********" at bounding box center [515, 283] width 232 height 34
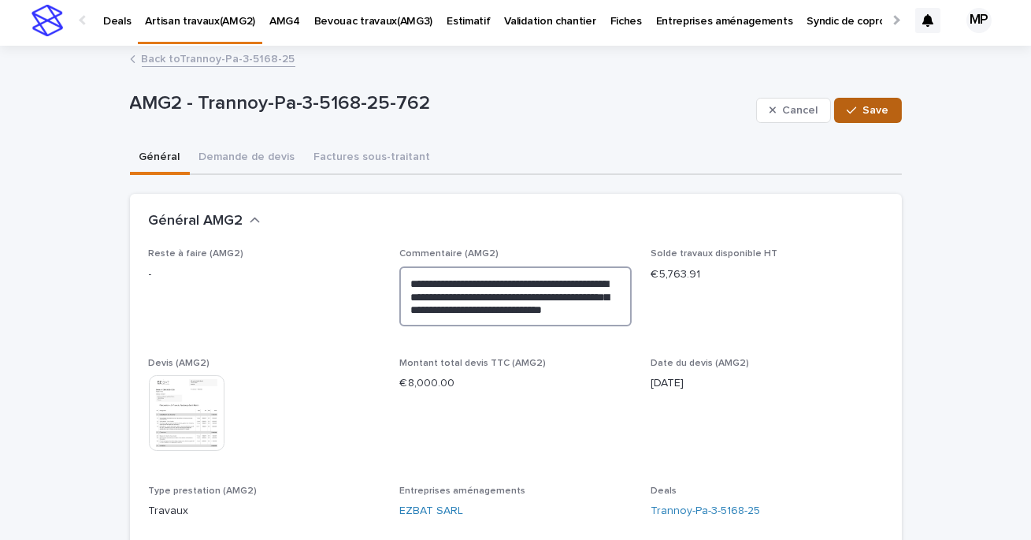
type textarea "**********"
click at [874, 110] on span "Save" at bounding box center [876, 110] width 26 height 11
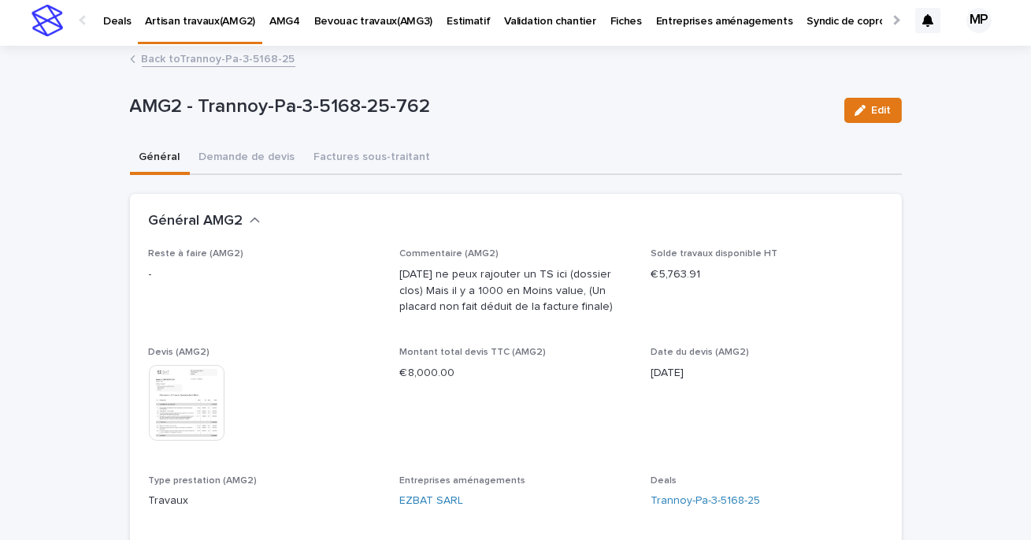
click at [207, 57] on link "Back to Trannoy-Pa-3-5168-25" at bounding box center [219, 58] width 154 height 18
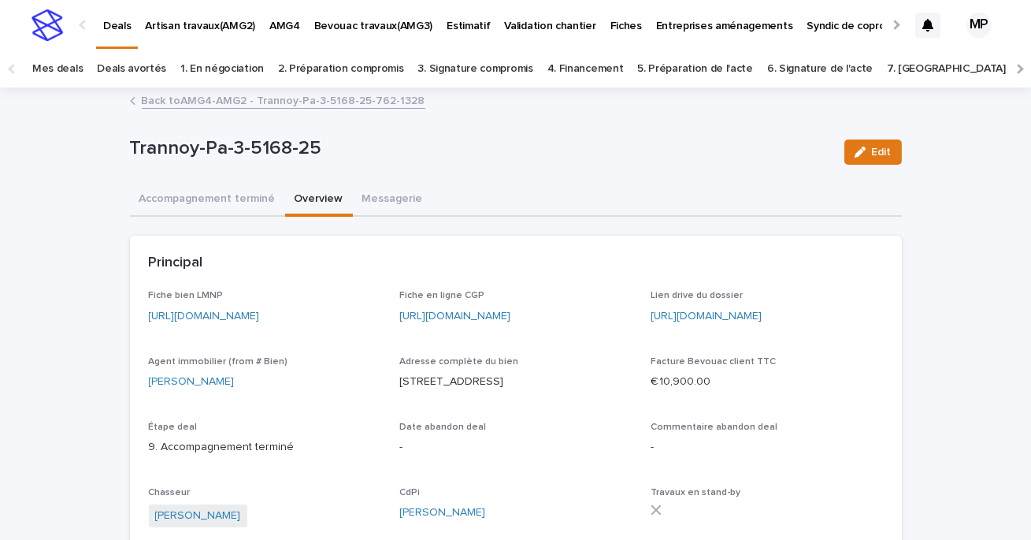
click at [197, 101] on link "Back to AMG4-AMG2 - Trannoy-Pa-3-5168-25-762-1328" at bounding box center [284, 100] width 284 height 18
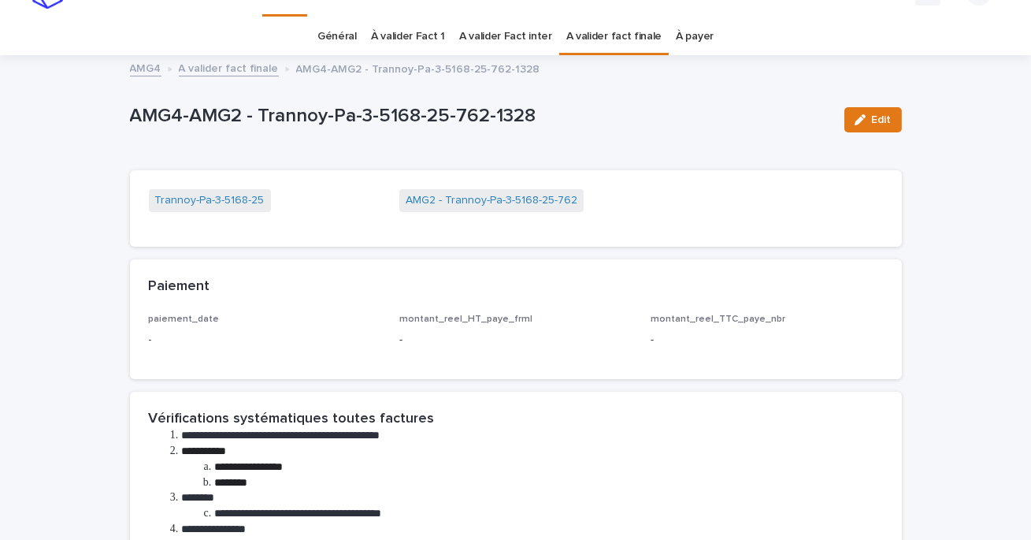
scroll to position [50, 0]
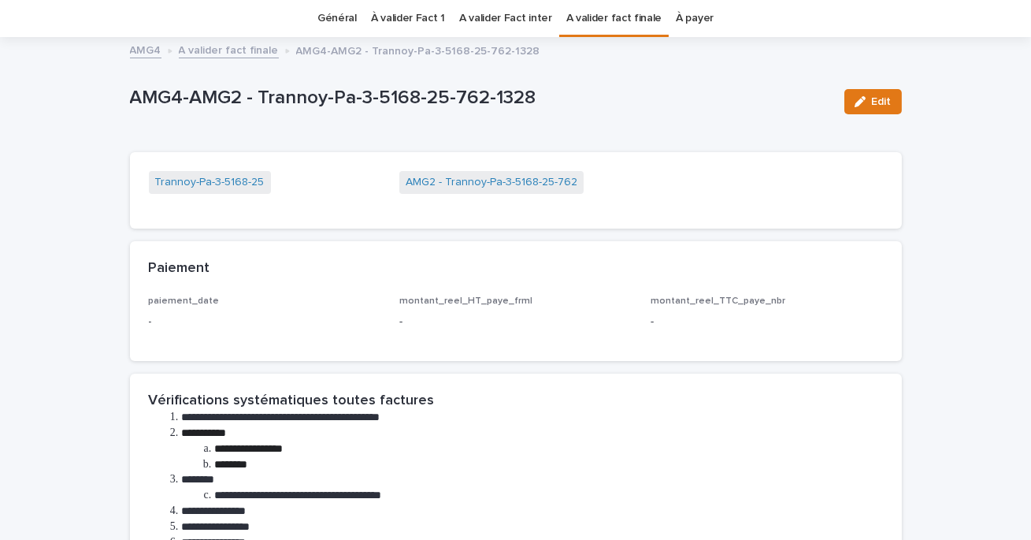
click at [600, 19] on link "A valider fact finale" at bounding box center [614, 18] width 96 height 37
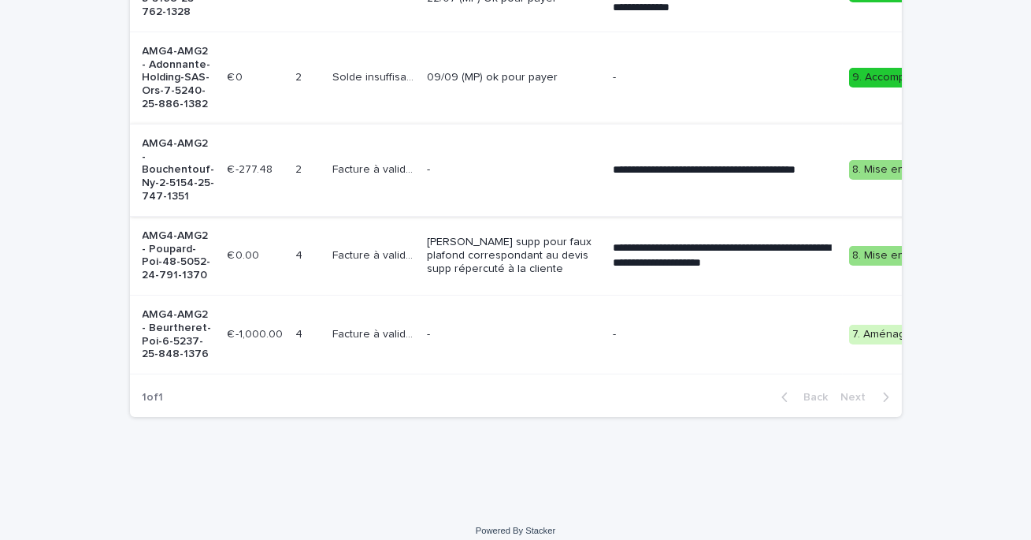
scroll to position [754, 0]
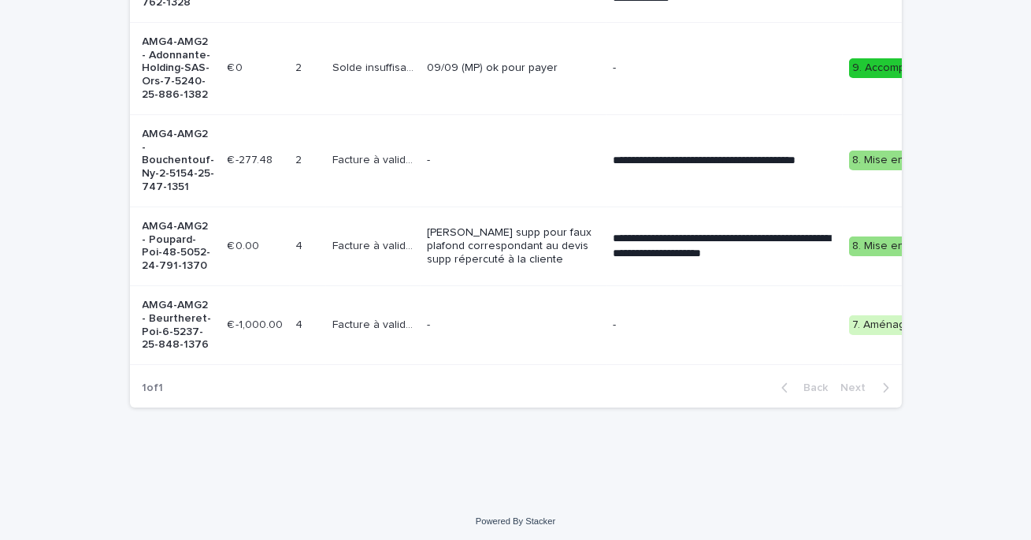
click at [540, 258] on p "[PERSON_NAME] supp pour faux plafond correspondant au devis supp répercuté à la…" at bounding box center [513, 245] width 173 height 39
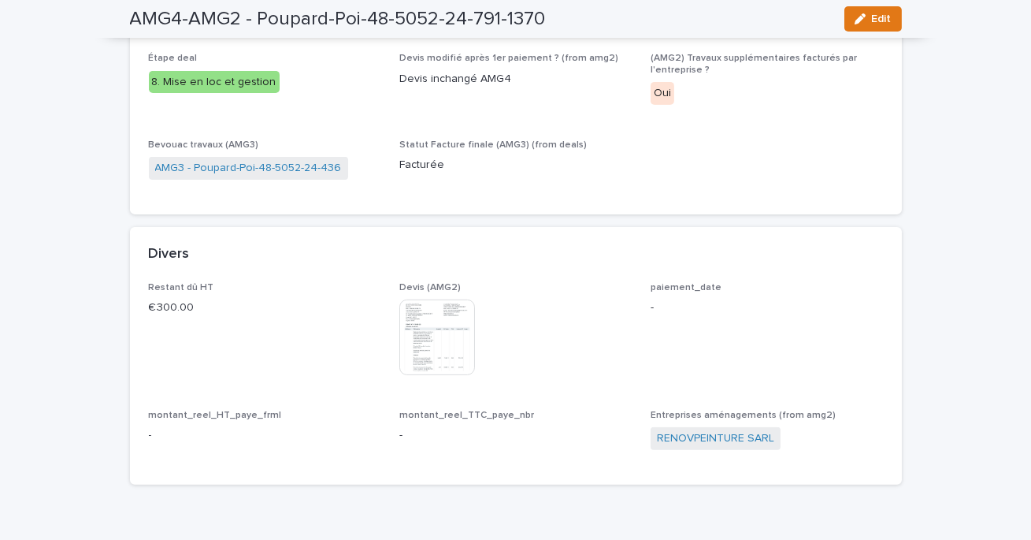
scroll to position [1196, 0]
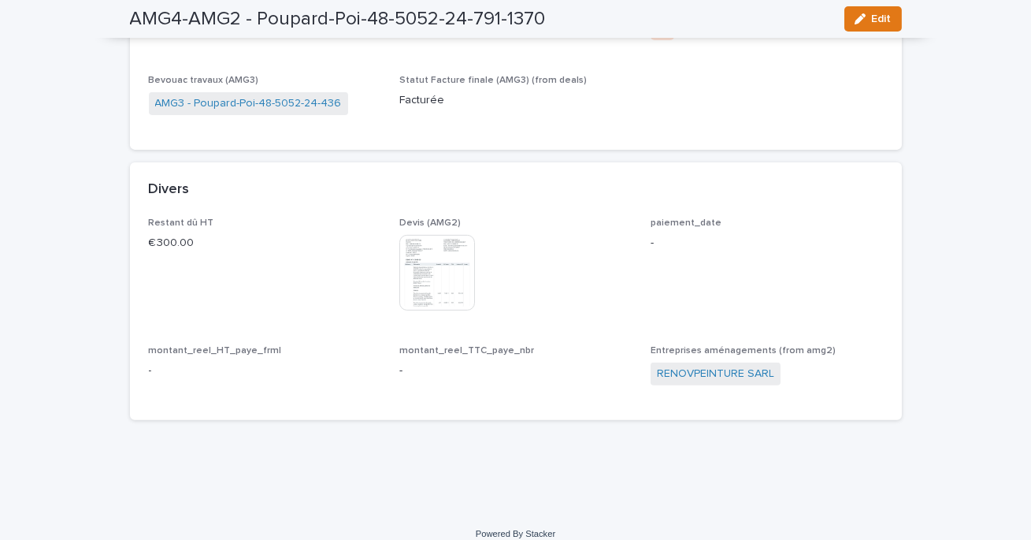
click at [453, 256] on img at bounding box center [437, 273] width 76 height 76
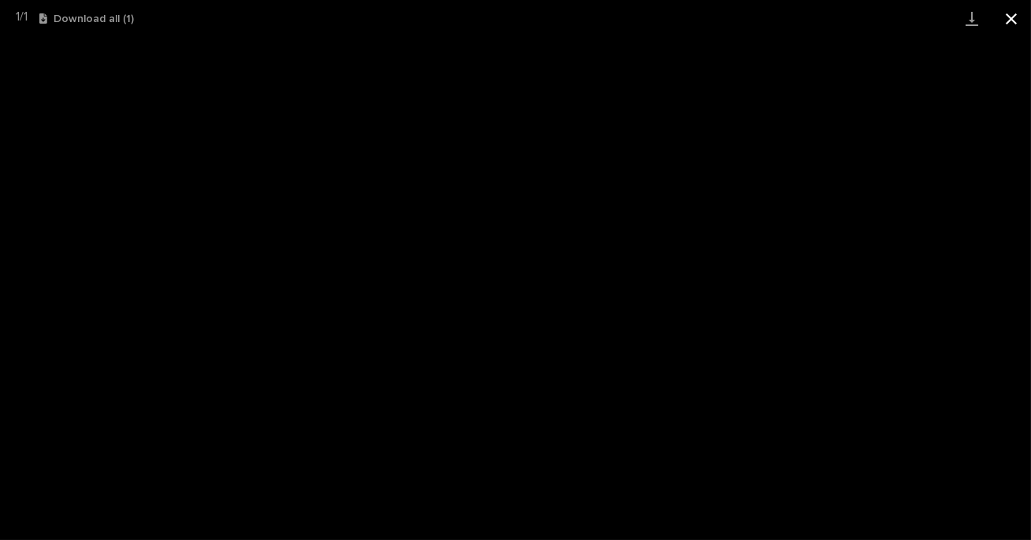
click at [1015, 17] on button "Close gallery" at bounding box center [1011, 18] width 39 height 37
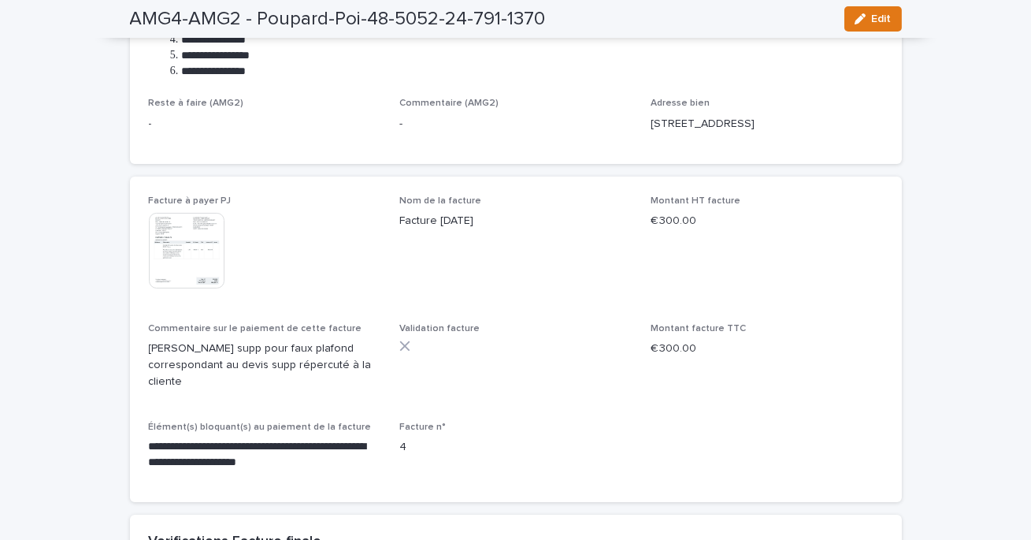
scroll to position [508, 0]
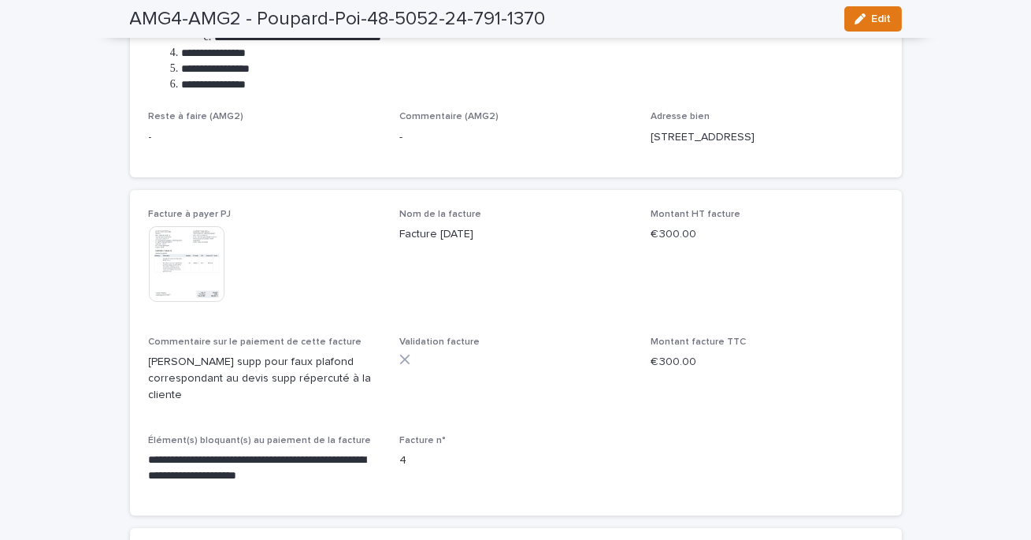
click at [201, 265] on img at bounding box center [187, 264] width 76 height 76
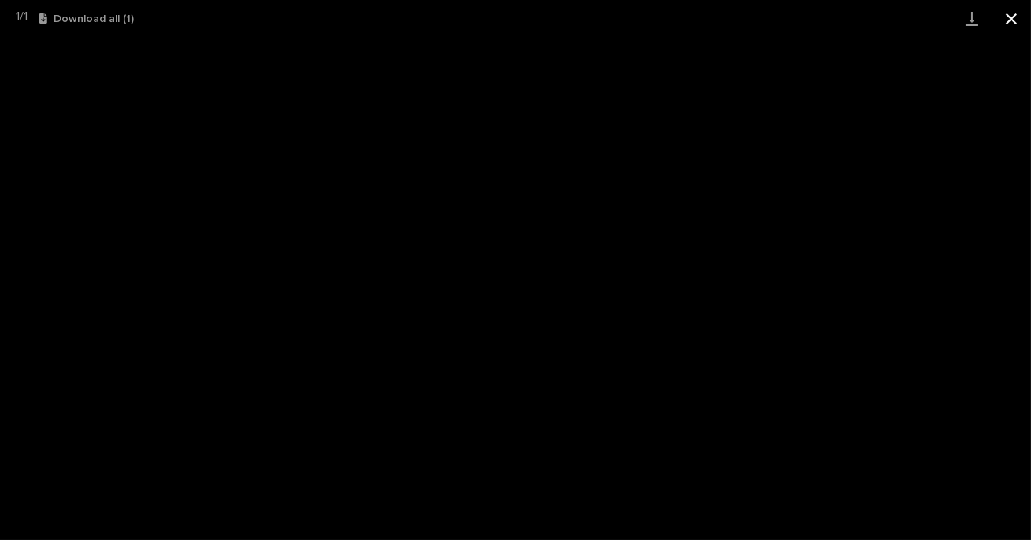
click at [1009, 13] on button "Close gallery" at bounding box center [1011, 18] width 39 height 37
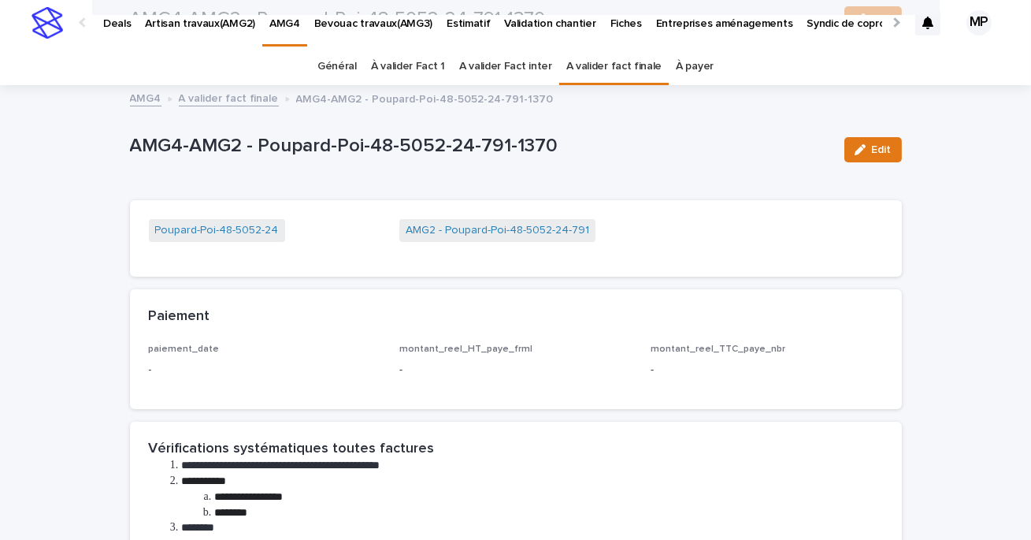
scroll to position [0, 0]
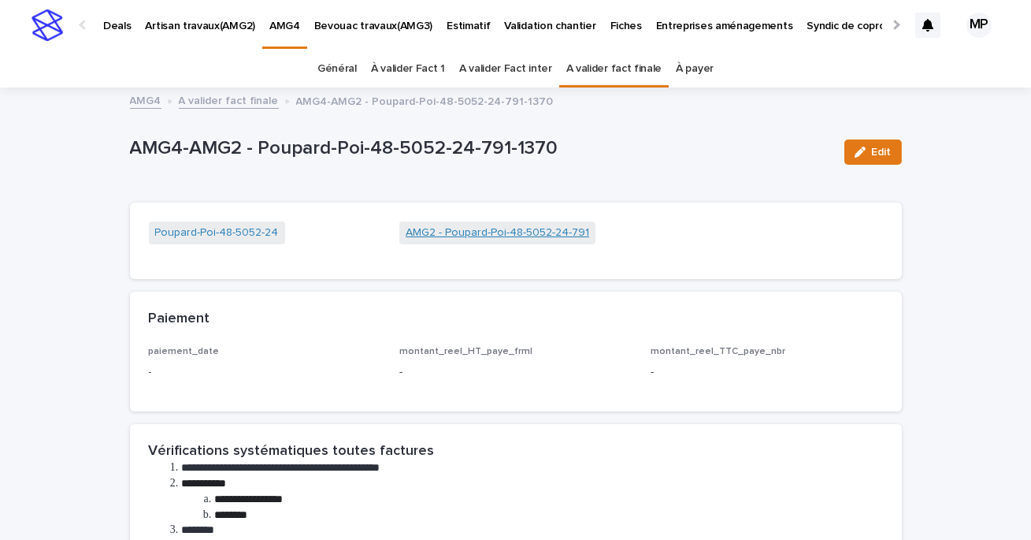
click at [469, 234] on link "AMG2 - Poupard-Poi-48-5052-24-791" at bounding box center [498, 233] width 184 height 17
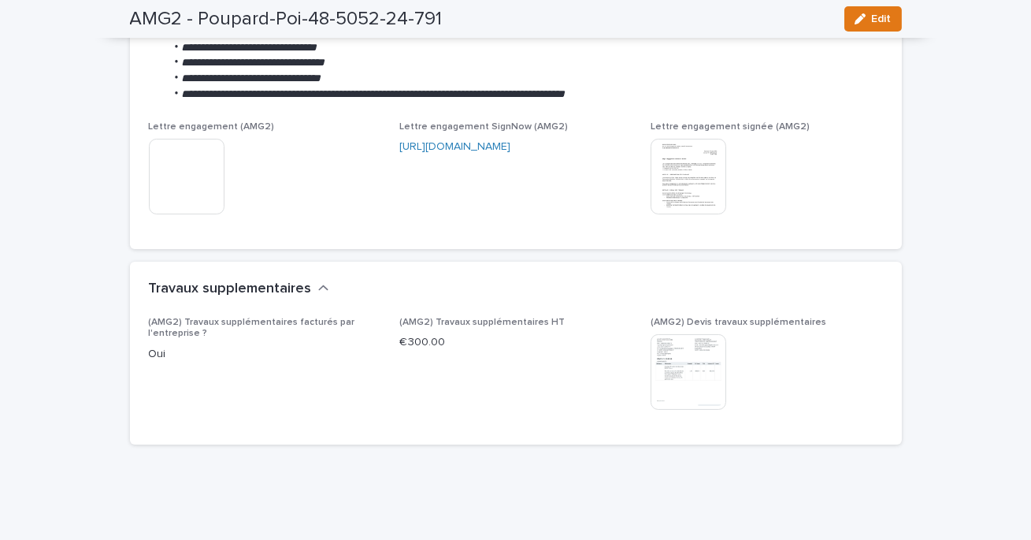
scroll to position [696, 0]
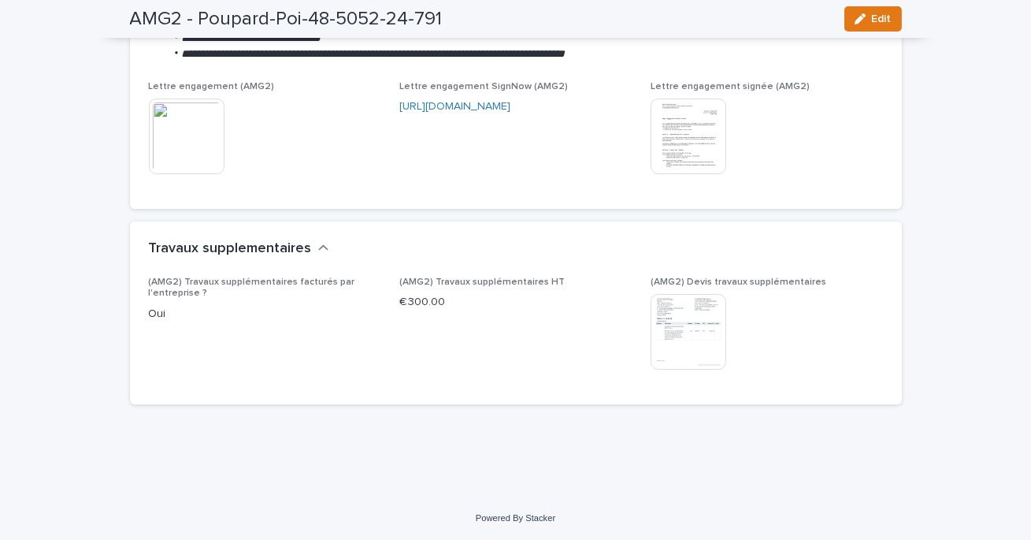
click at [692, 321] on img at bounding box center [689, 332] width 76 height 76
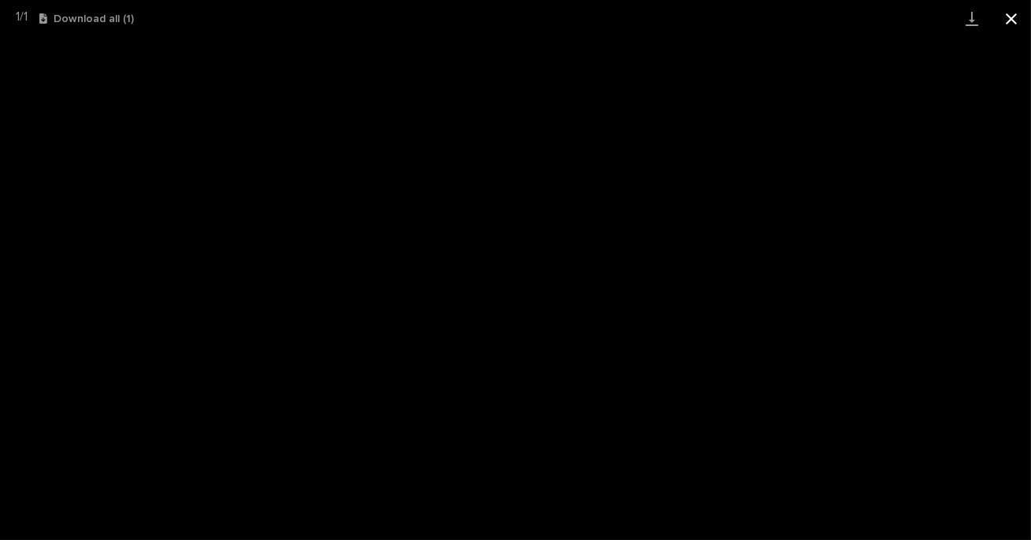
click at [1007, 29] on button "Close gallery" at bounding box center [1011, 18] width 39 height 37
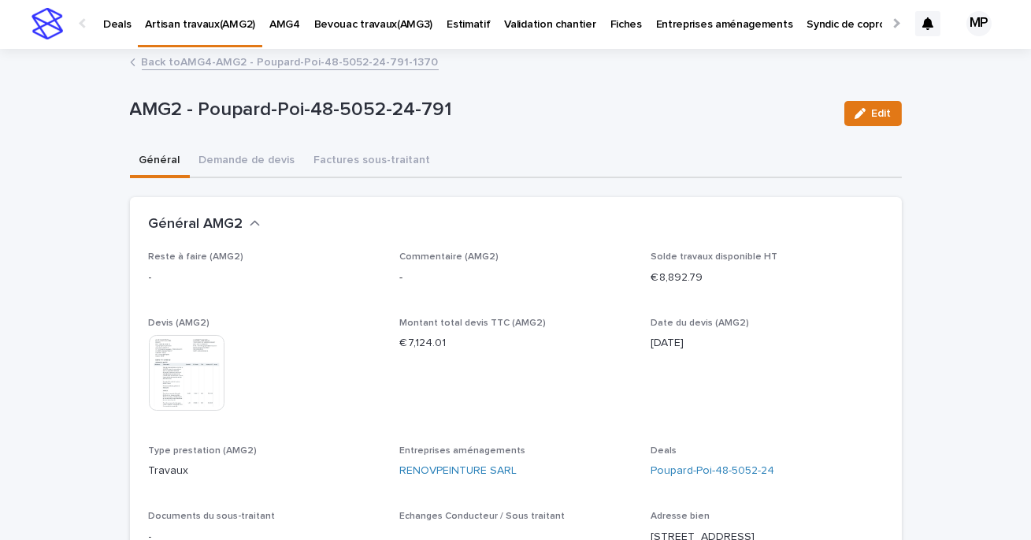
scroll to position [0, 0]
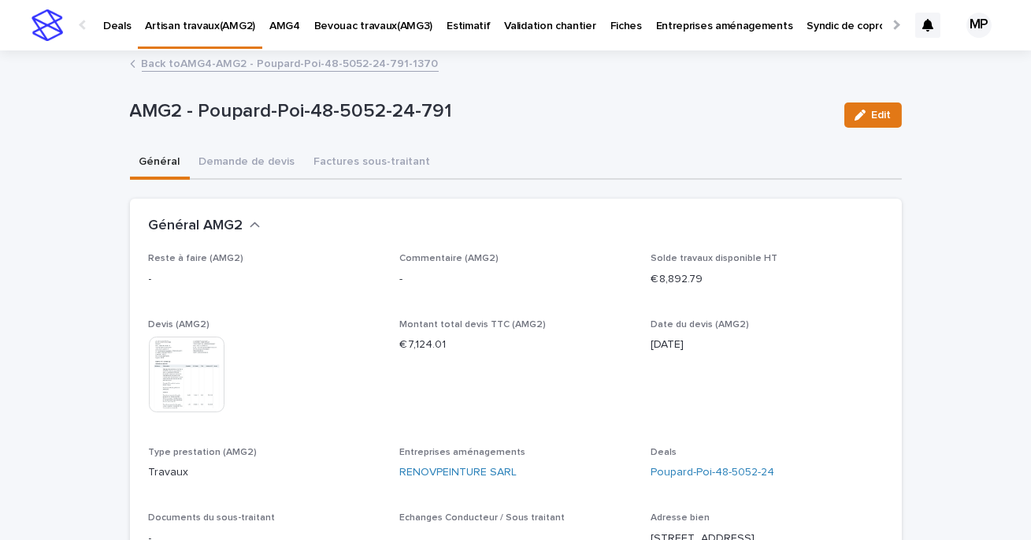
click at [212, 373] on img at bounding box center [187, 374] width 76 height 76
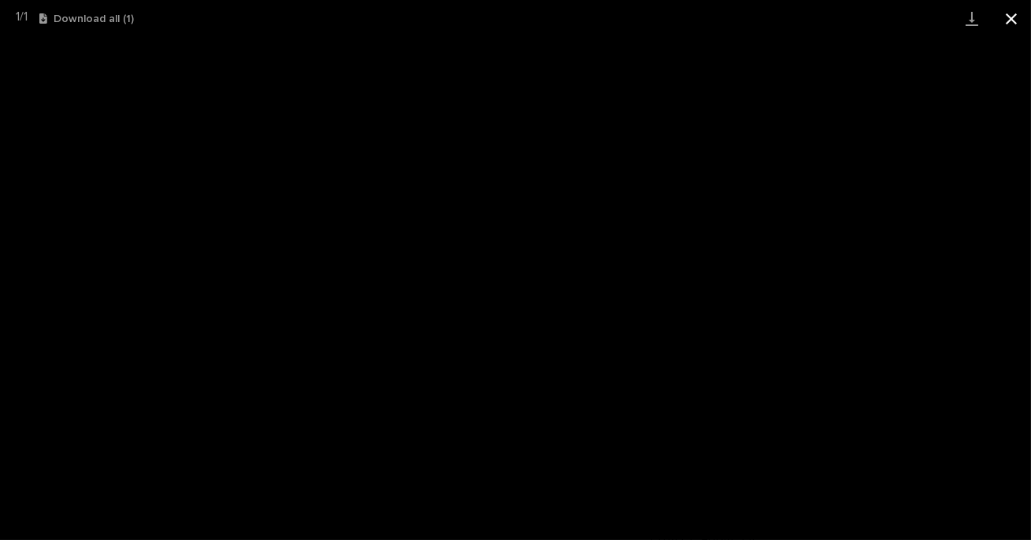
click at [1007, 20] on button "Close gallery" at bounding box center [1011, 18] width 39 height 37
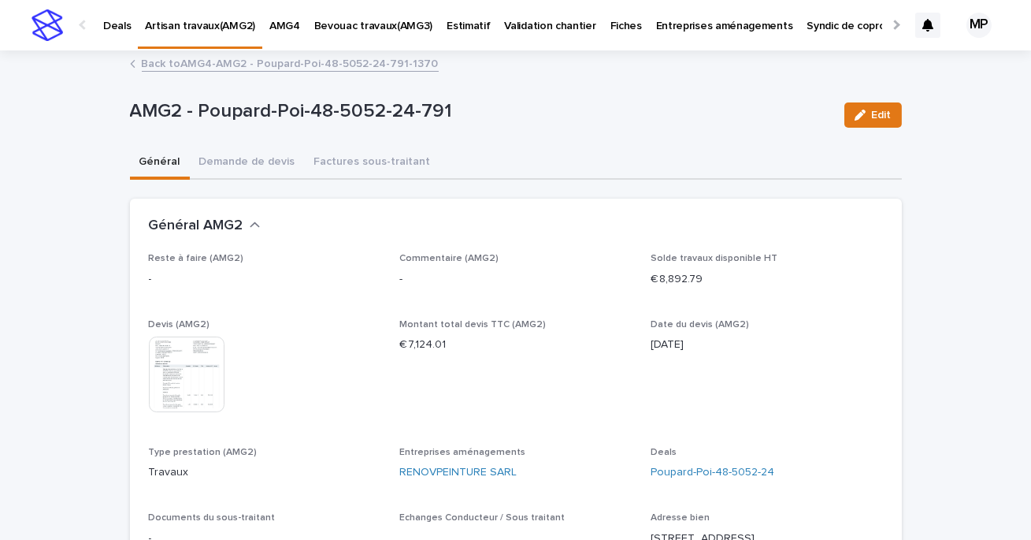
click at [254, 63] on link "Back to AMG4-AMG2 - Poupard-Poi-48-5052-24-791-1370" at bounding box center [290, 63] width 297 height 18
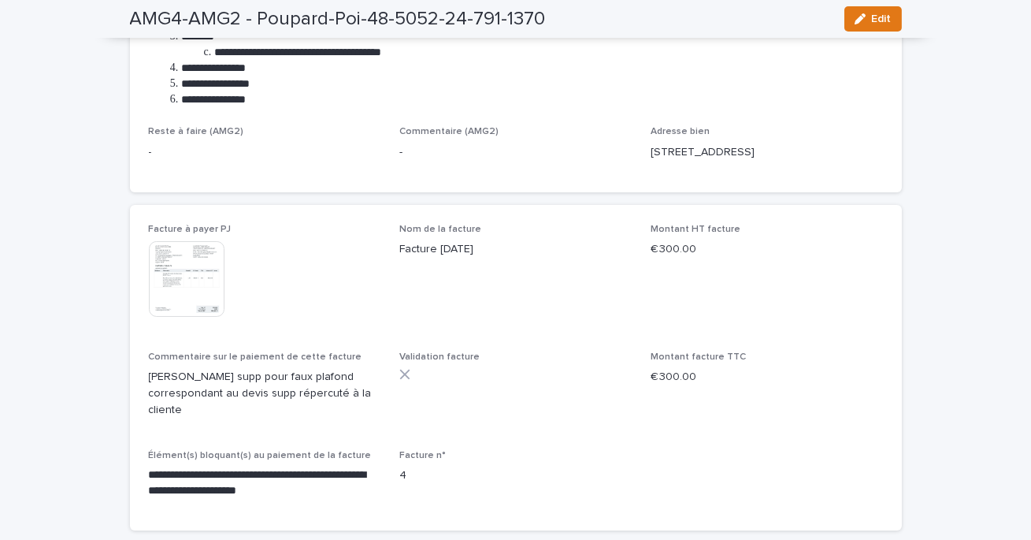
scroll to position [548, 0]
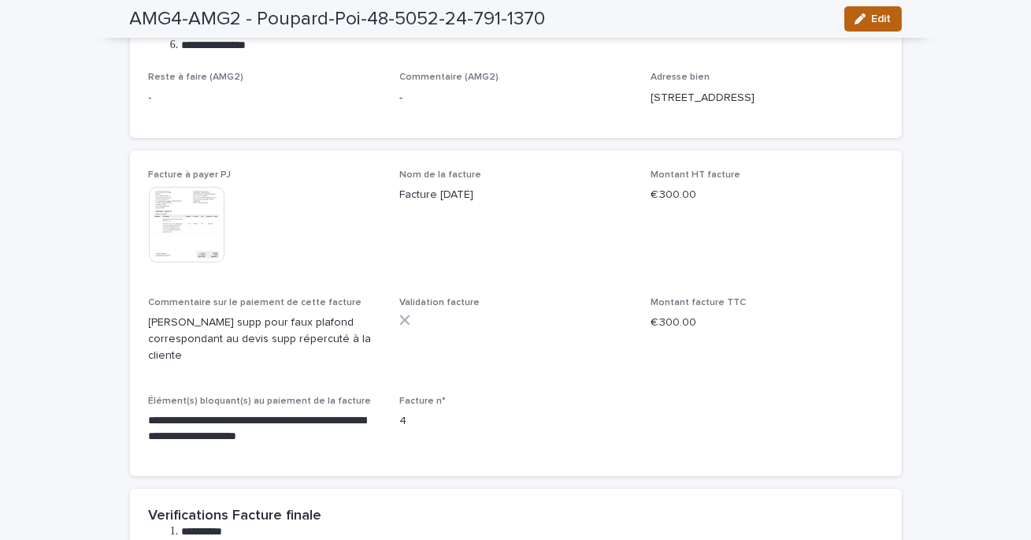
click at [858, 20] on icon "button" at bounding box center [860, 18] width 11 height 11
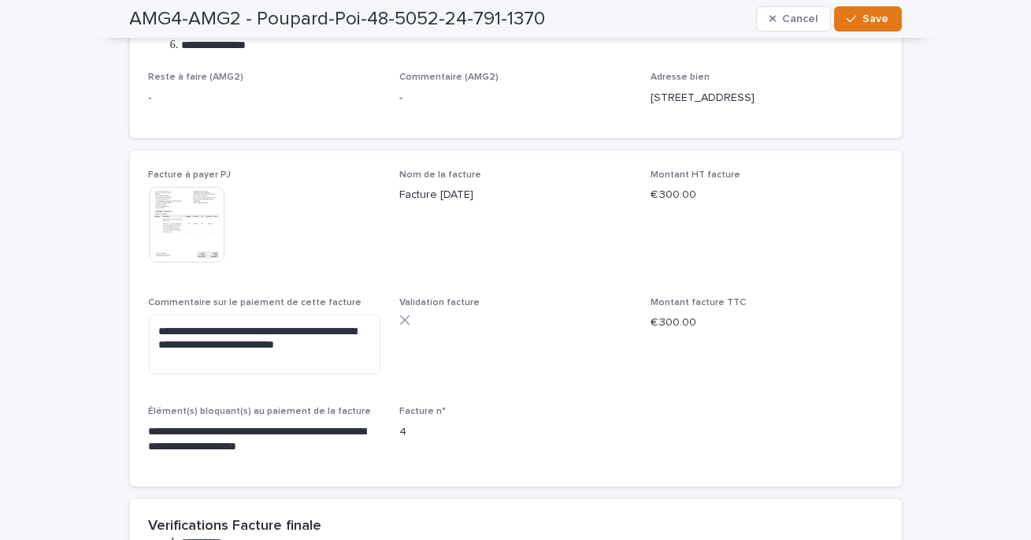
scroll to position [548, 0]
click at [162, 325] on textarea "**********" at bounding box center [265, 344] width 232 height 60
paste textarea "**********"
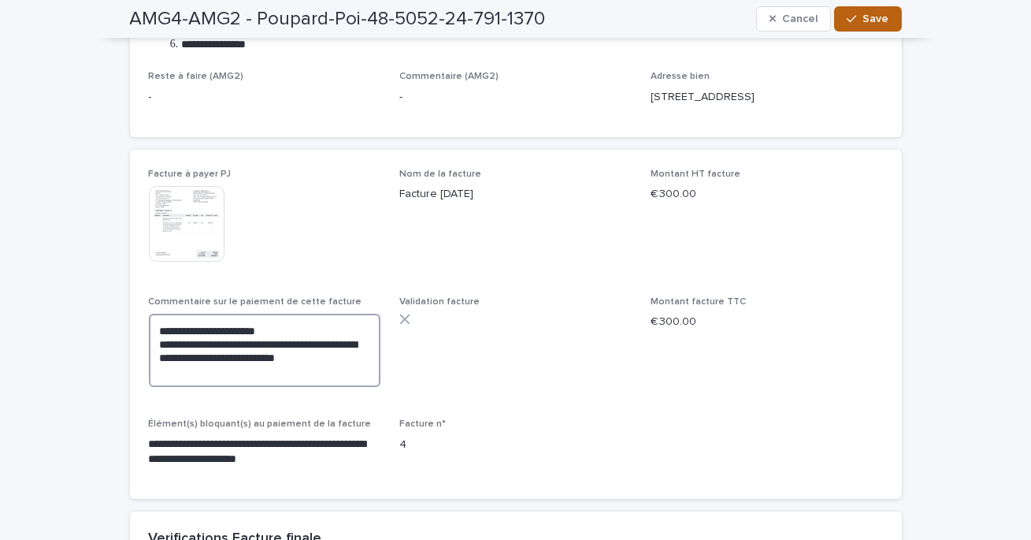
type textarea "**********"
click at [876, 18] on span "Save" at bounding box center [876, 18] width 26 height 11
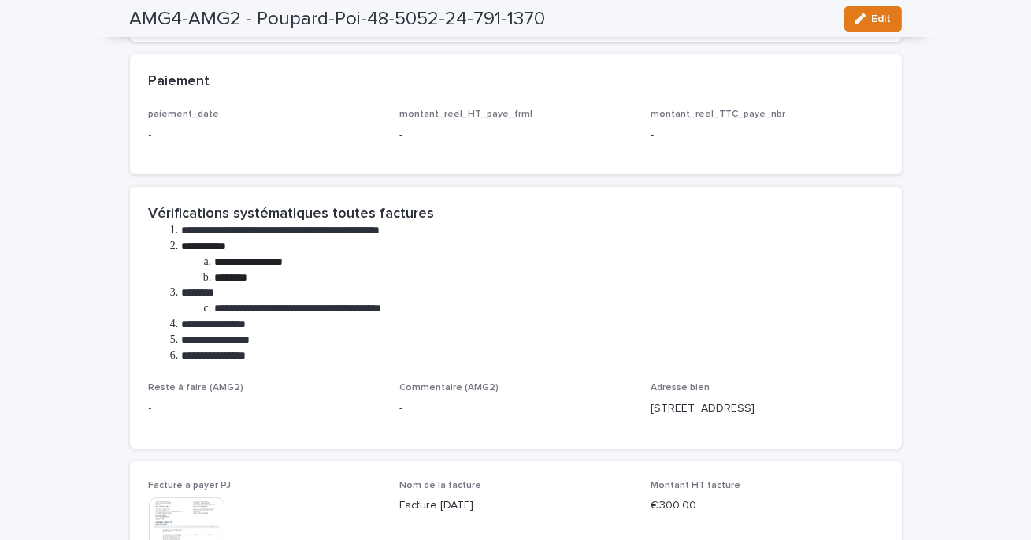
scroll to position [0, 0]
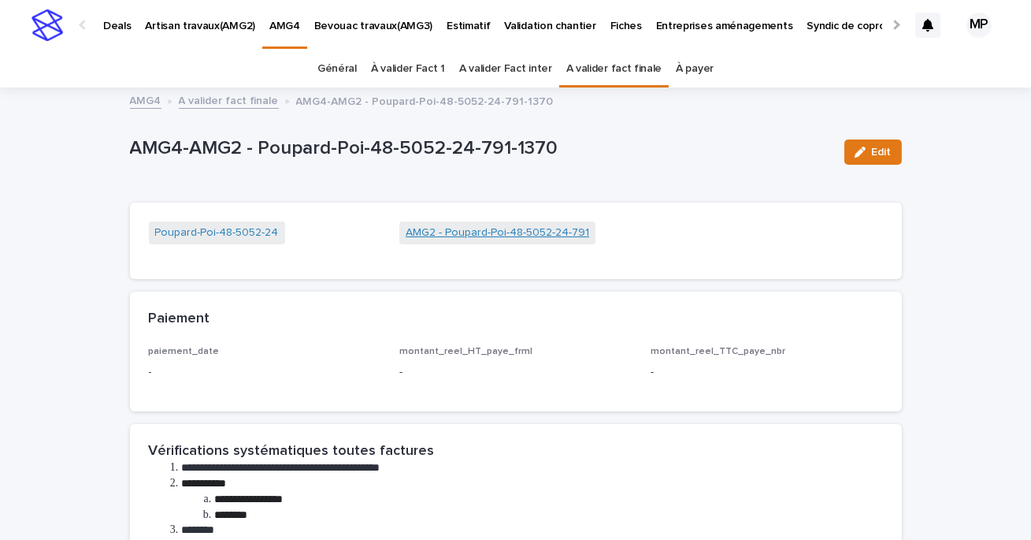
click at [457, 228] on link "AMG2 - Poupard-Poi-48-5052-24-791" at bounding box center [498, 233] width 184 height 17
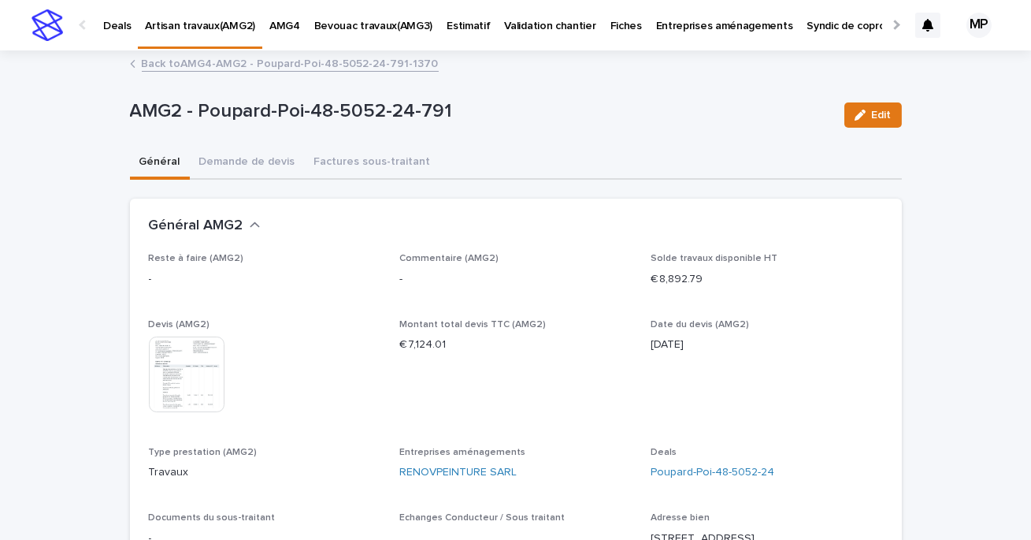
click at [169, 64] on link "Back to AMG4-AMG2 - Poupard-Poi-48-5052-24-791-1370" at bounding box center [290, 63] width 297 height 18
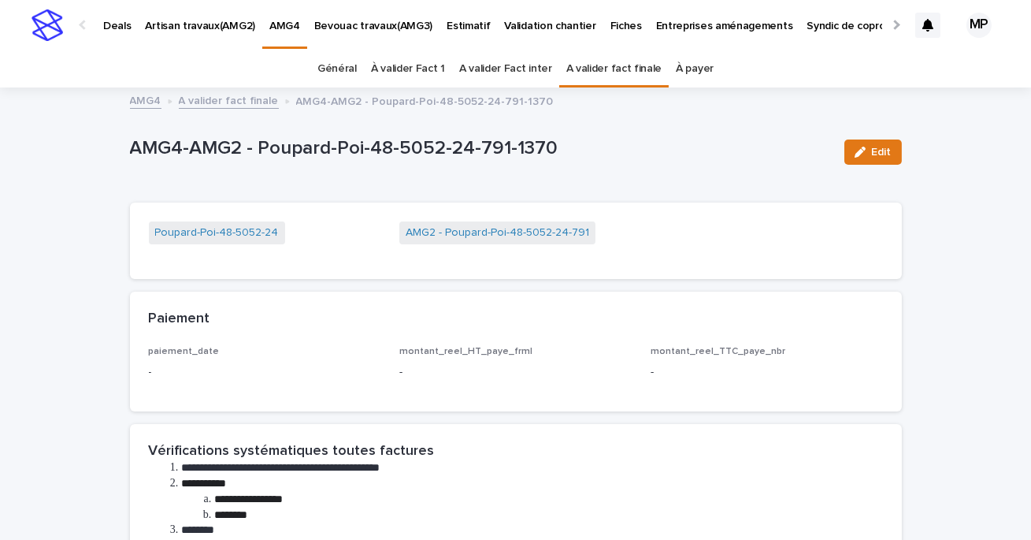
scroll to position [50, 0]
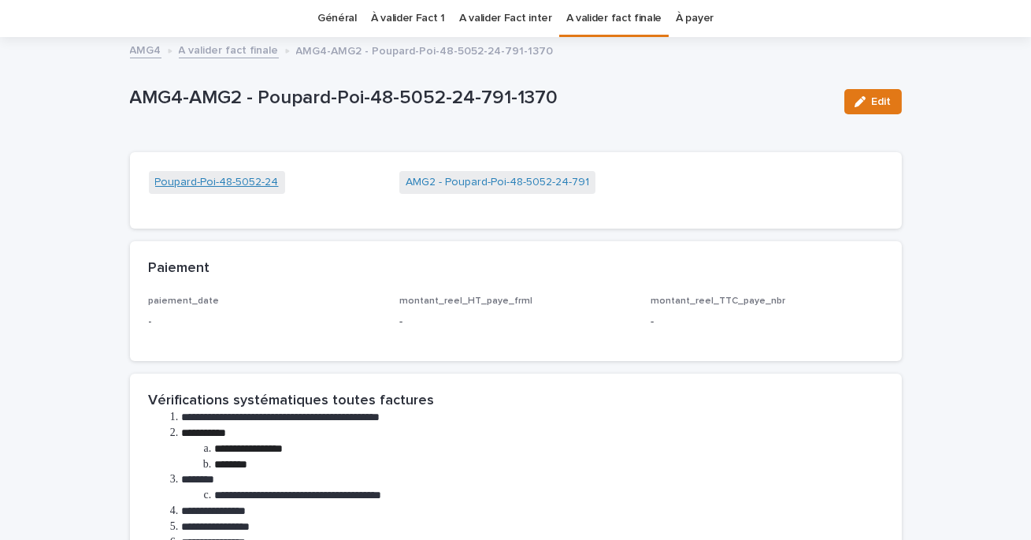
click at [210, 180] on link "Poupard-Poi-48-5052-24" at bounding box center [217, 182] width 124 height 17
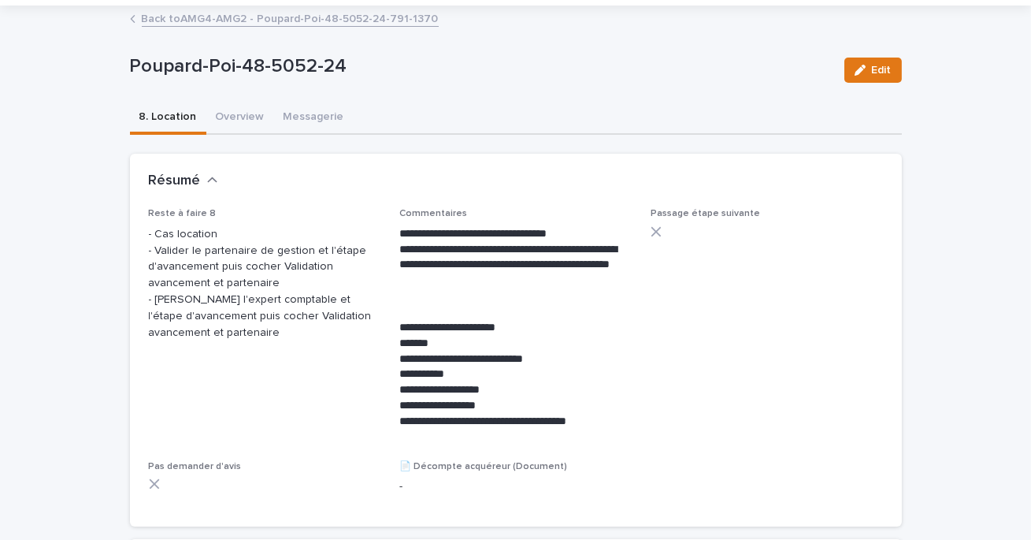
scroll to position [84, 0]
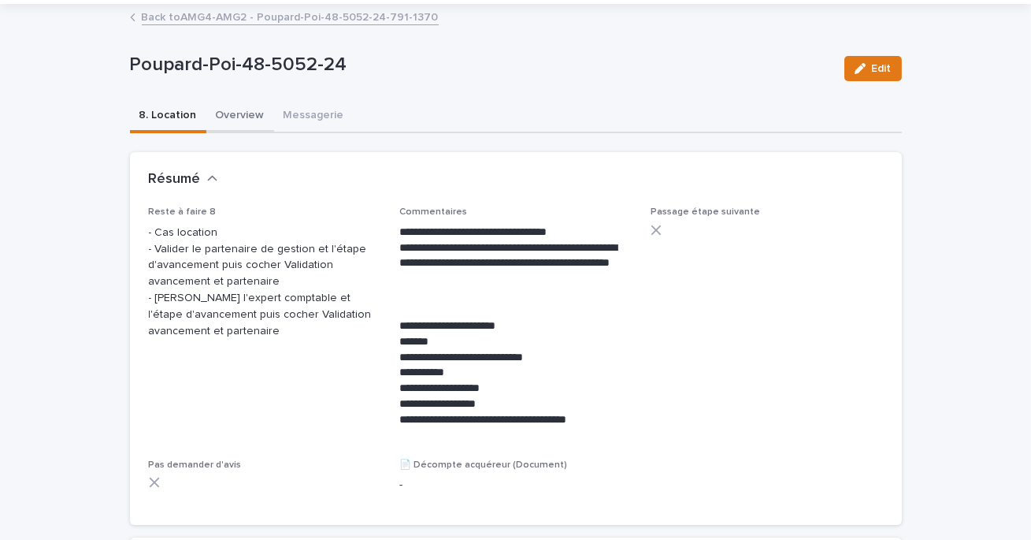
click at [257, 108] on button "Overview" at bounding box center [240, 116] width 68 height 33
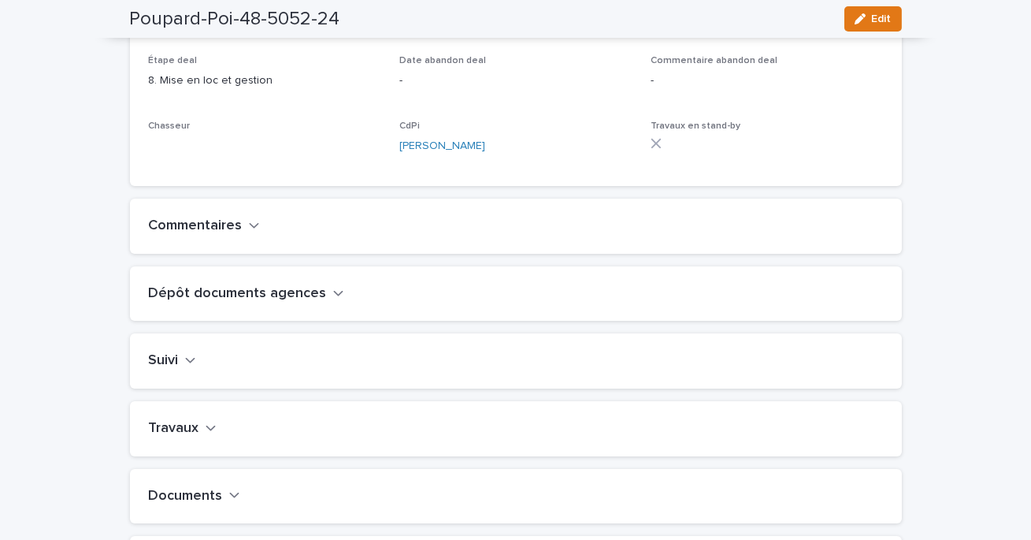
scroll to position [412, 0]
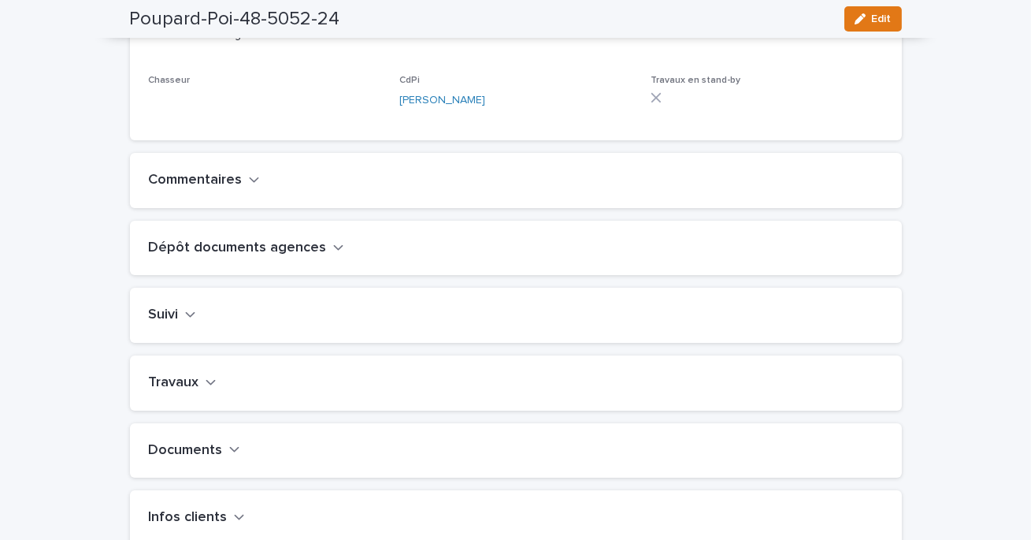
click at [199, 392] on button "Travaux" at bounding box center [183, 382] width 68 height 17
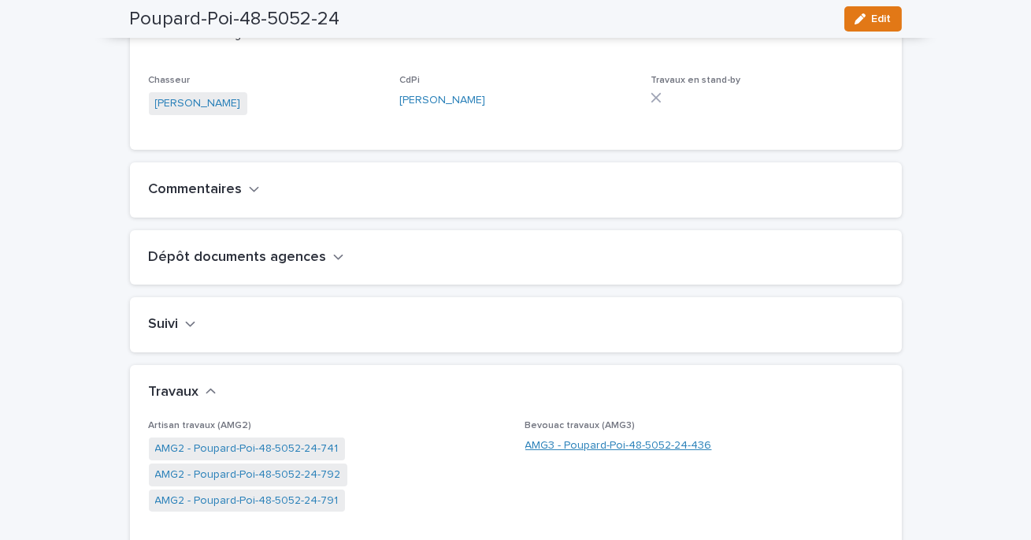
click at [551, 454] on link "AMG3 - Poupard-Poi-48-5052-24-436" at bounding box center [618, 445] width 187 height 17
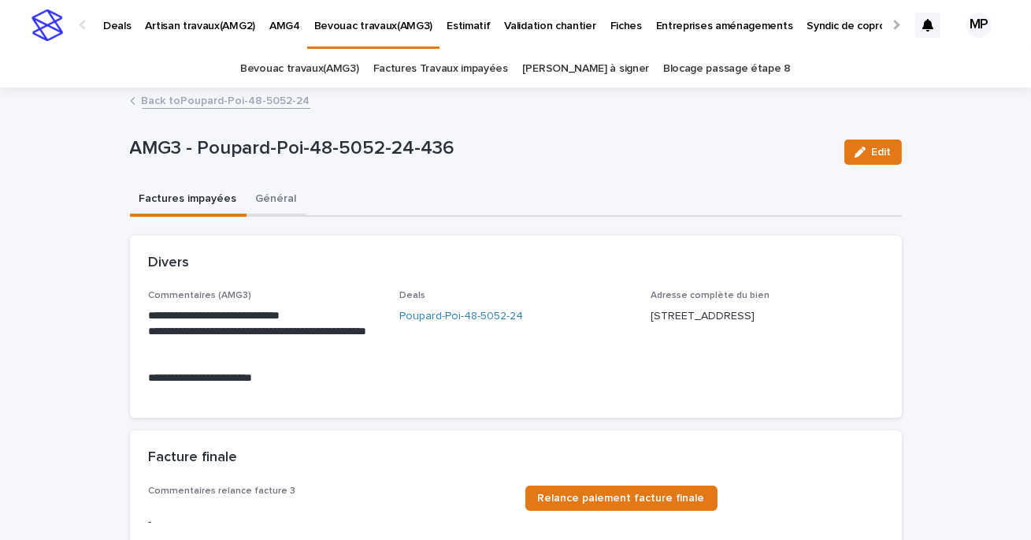
click at [271, 199] on button "Général" at bounding box center [277, 200] width 60 height 33
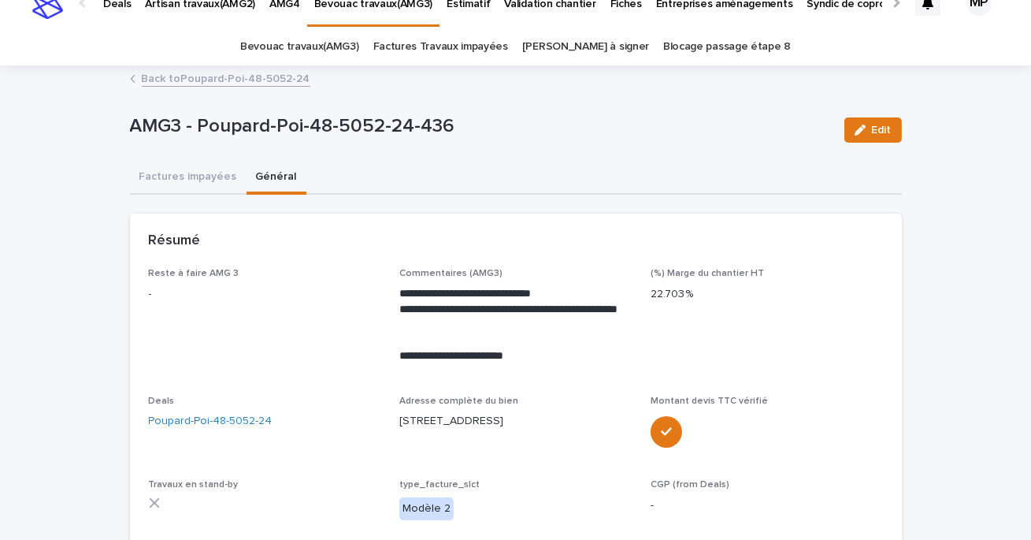
scroll to position [33, 0]
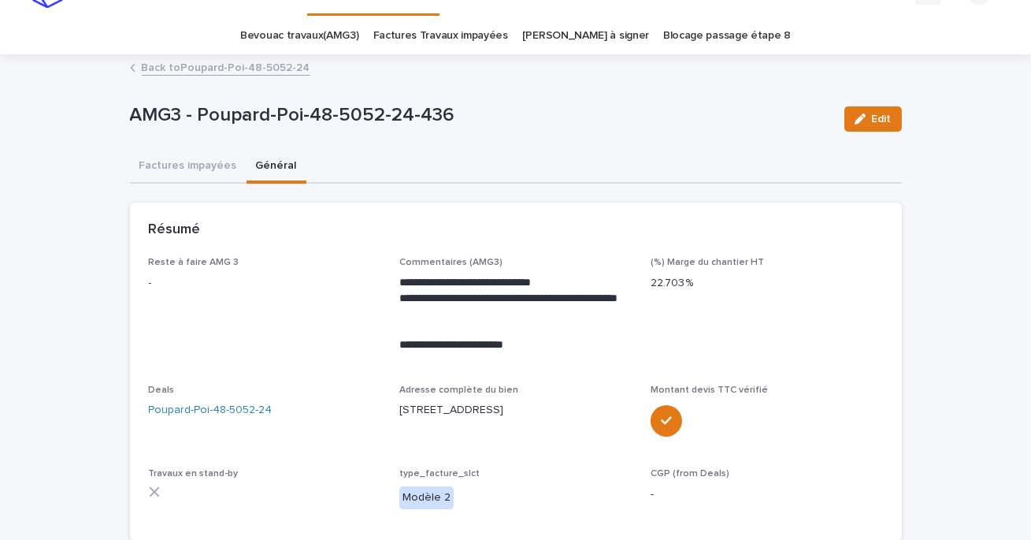
click at [228, 66] on link "Back to Poupard-Poi-48-5052-24" at bounding box center [226, 67] width 169 height 18
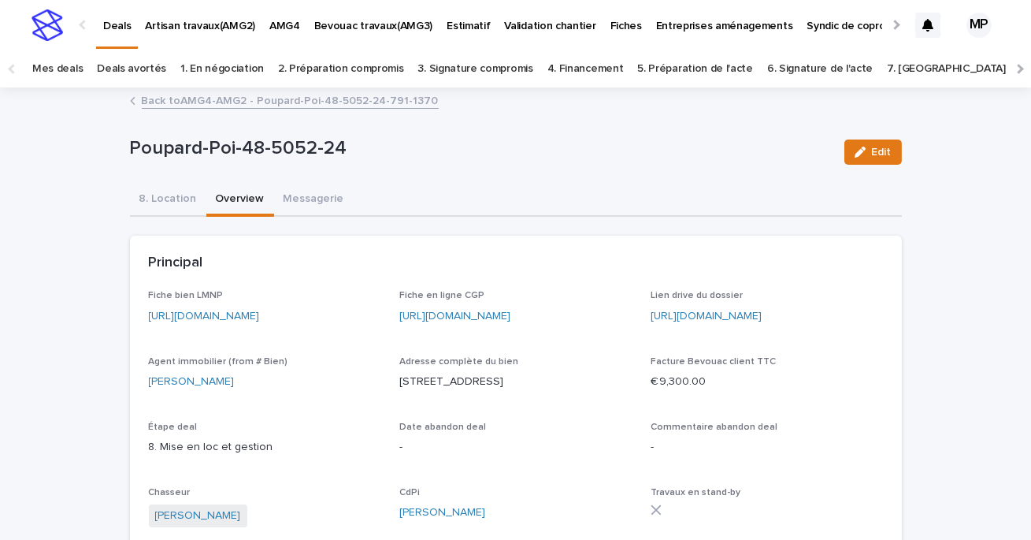
click at [171, 102] on link "Back to AMG4-AMG2 - Poupard-Poi-48-5052-24-791-1370" at bounding box center [290, 100] width 297 height 18
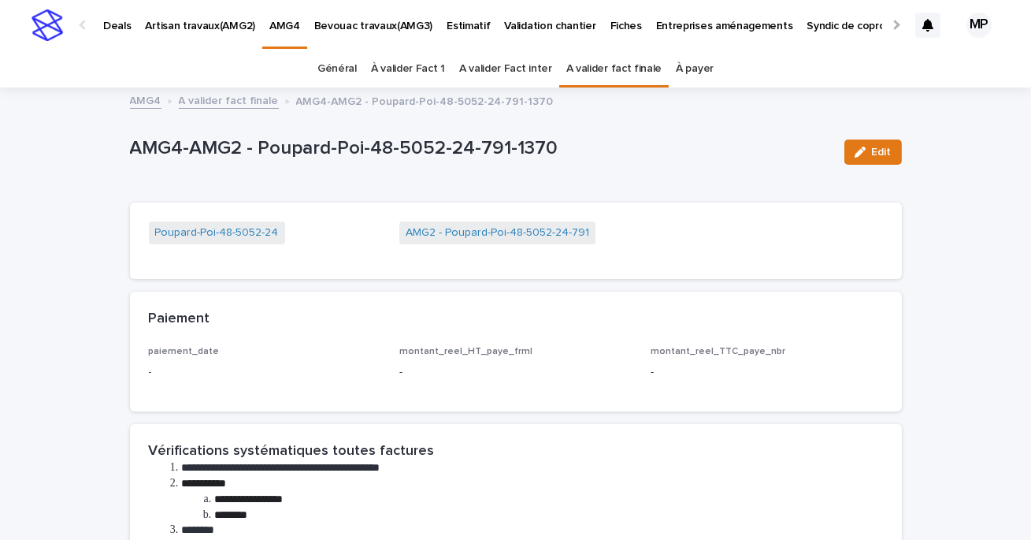
scroll to position [50, 0]
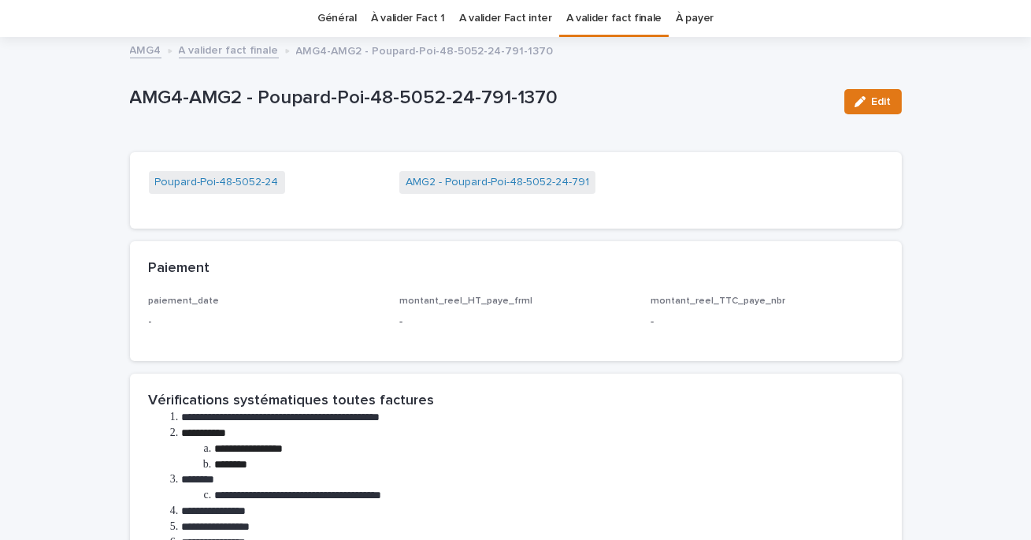
click at [615, 20] on link "A valider fact finale" at bounding box center [614, 18] width 96 height 37
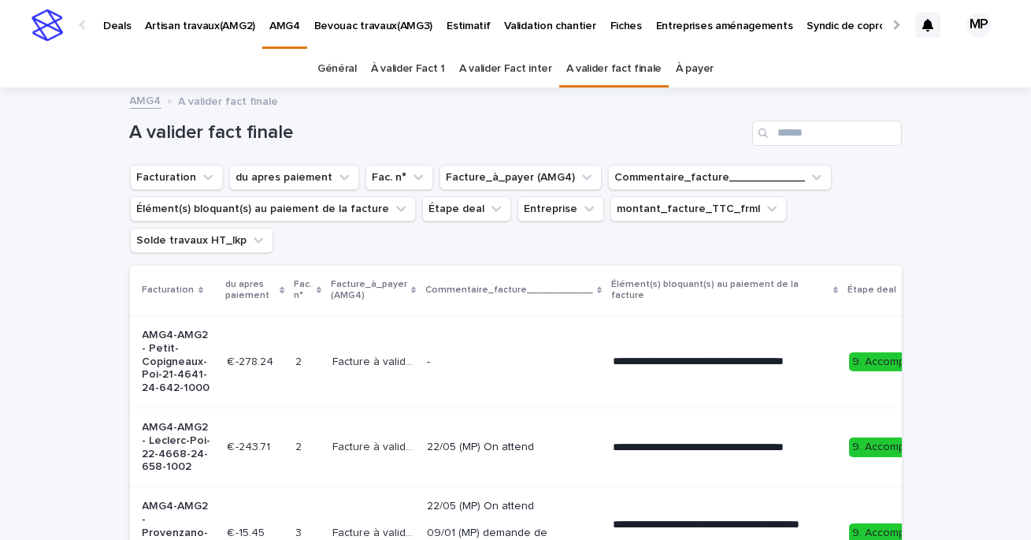
click at [499, 69] on link "A valider Fact inter" at bounding box center [505, 68] width 93 height 37
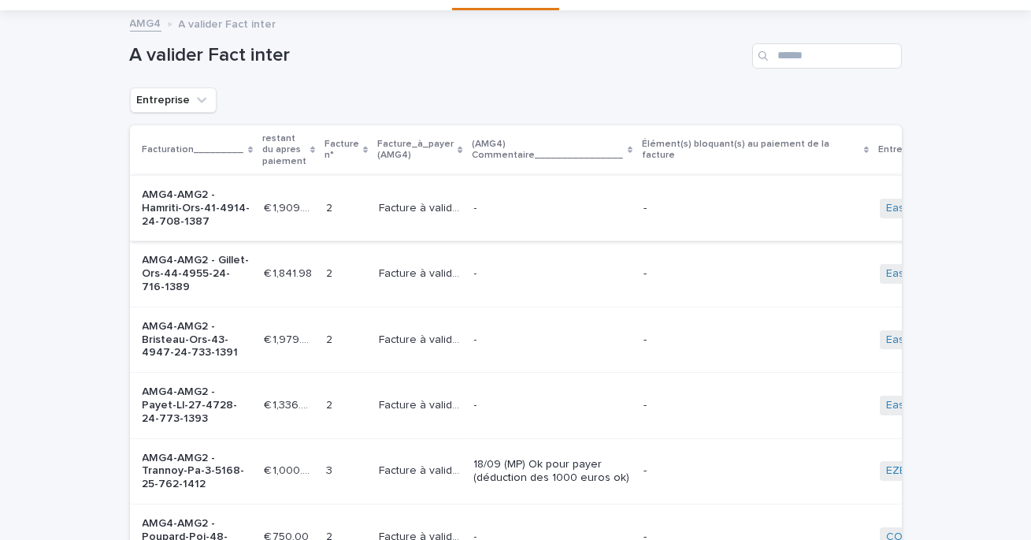
scroll to position [88, 0]
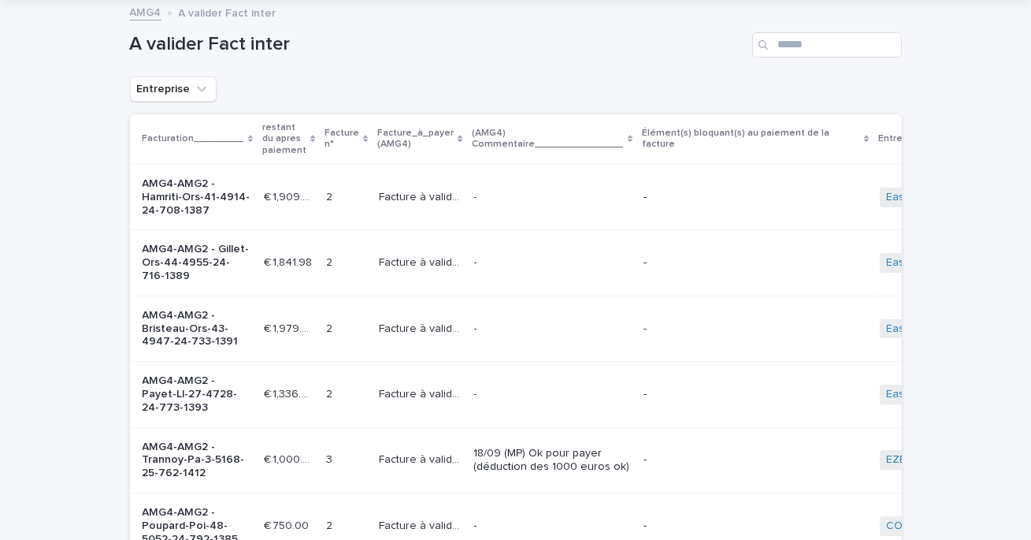
click at [523, 199] on p "-" at bounding box center [552, 197] width 157 height 13
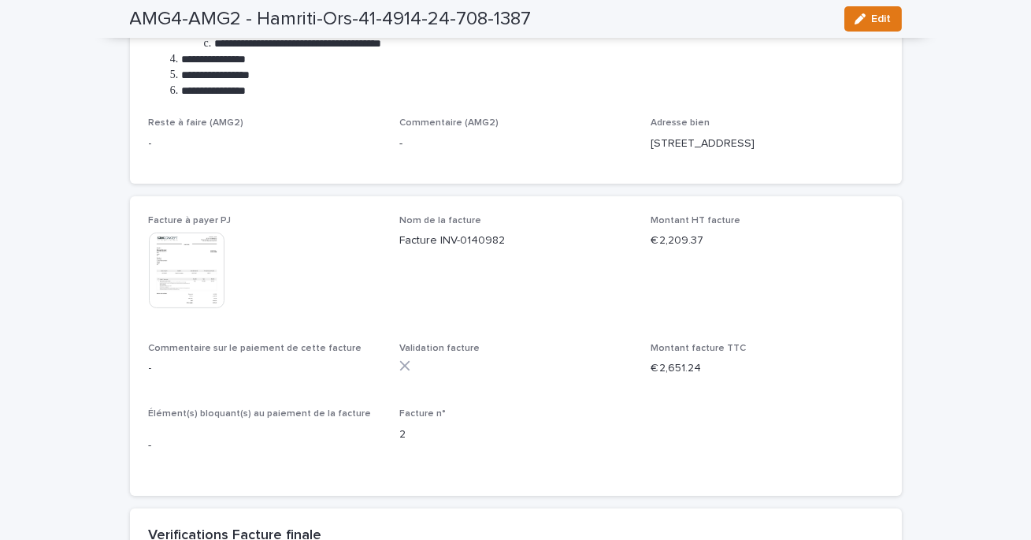
scroll to position [510, 0]
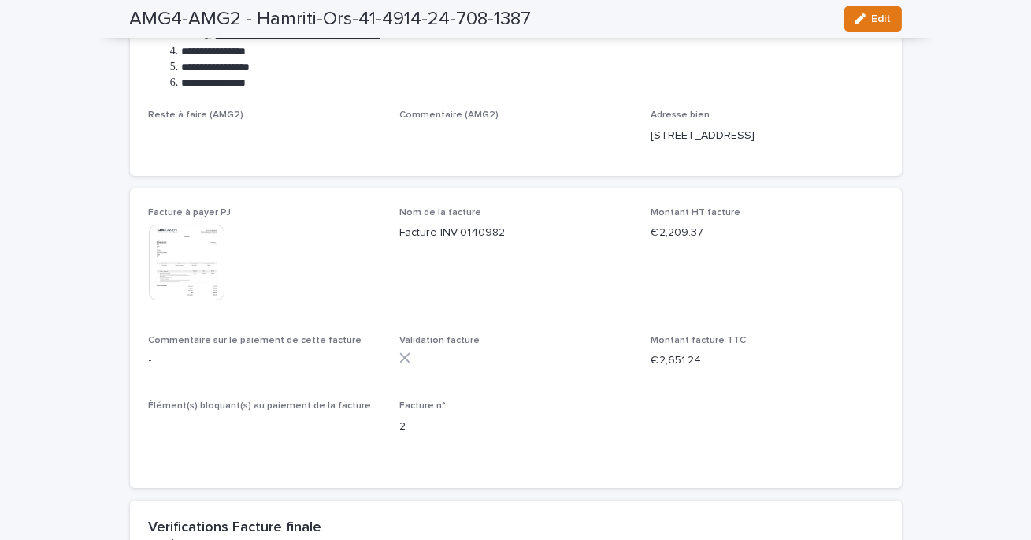
click at [202, 262] on img at bounding box center [187, 263] width 76 height 76
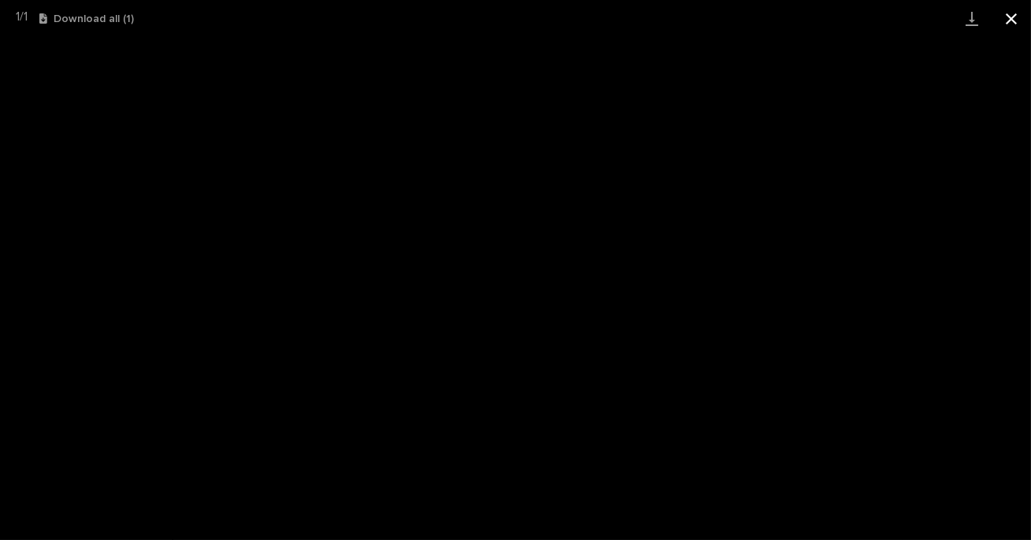
click at [1007, 20] on button "Close gallery" at bounding box center [1011, 18] width 39 height 37
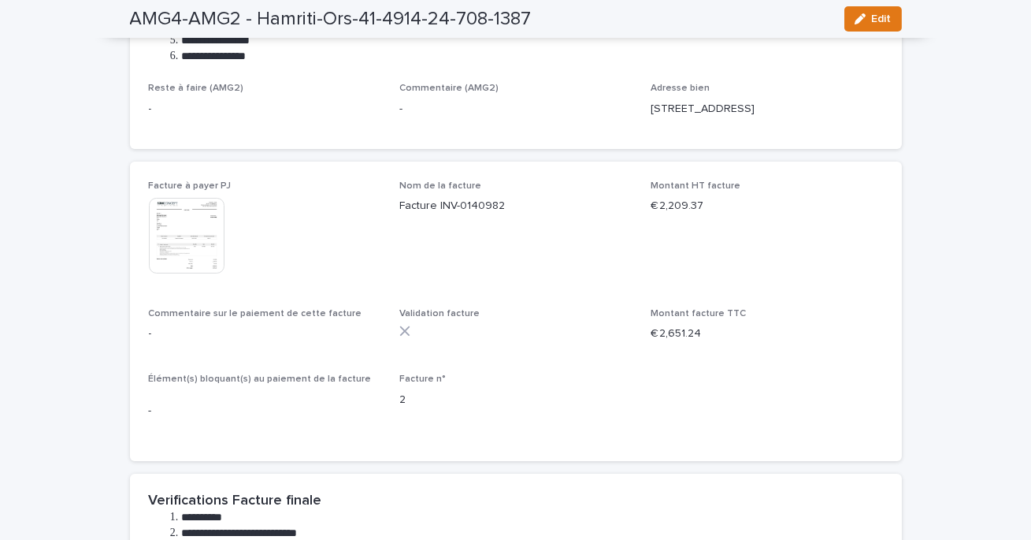
scroll to position [514, 0]
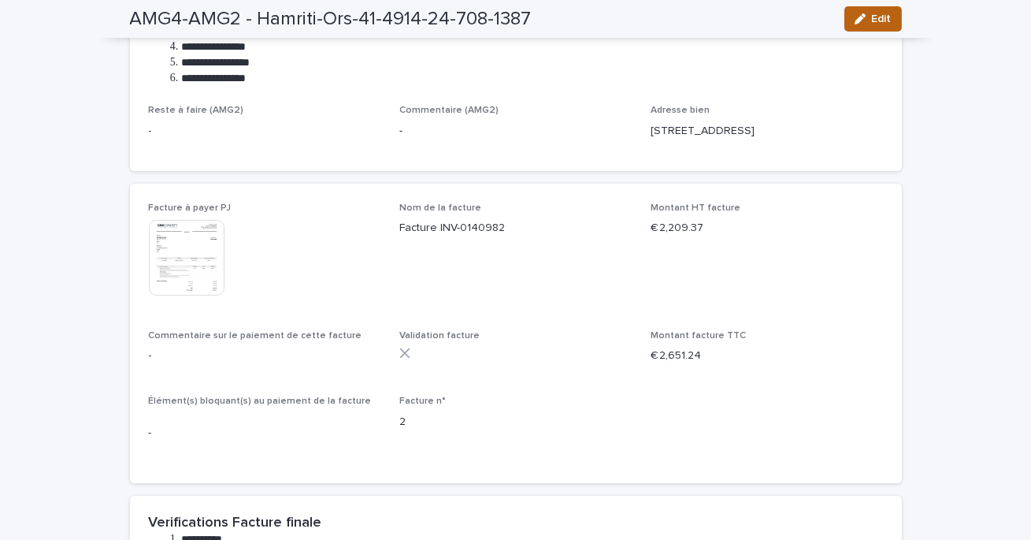
click at [884, 21] on span "Edit" at bounding box center [882, 18] width 20 height 11
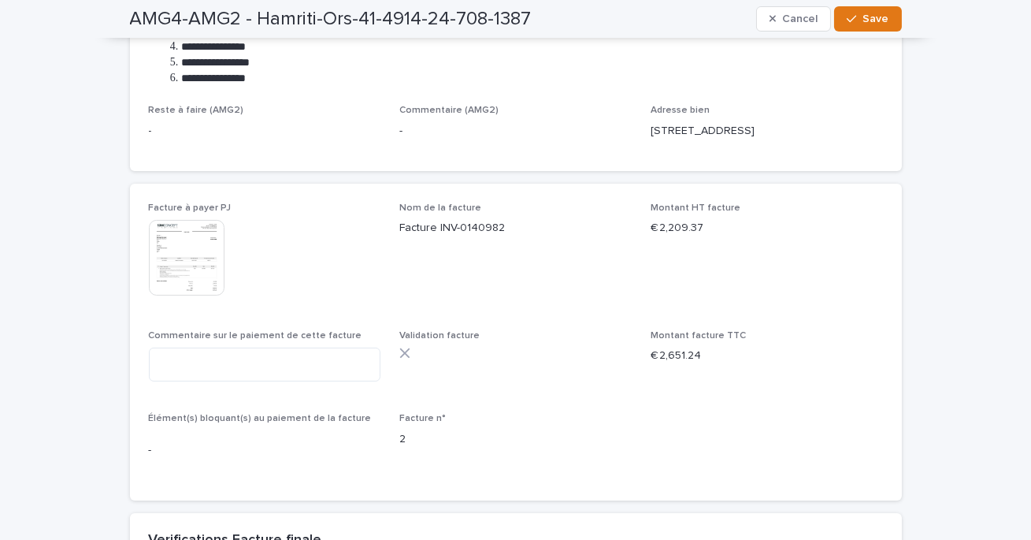
scroll to position [523, 0]
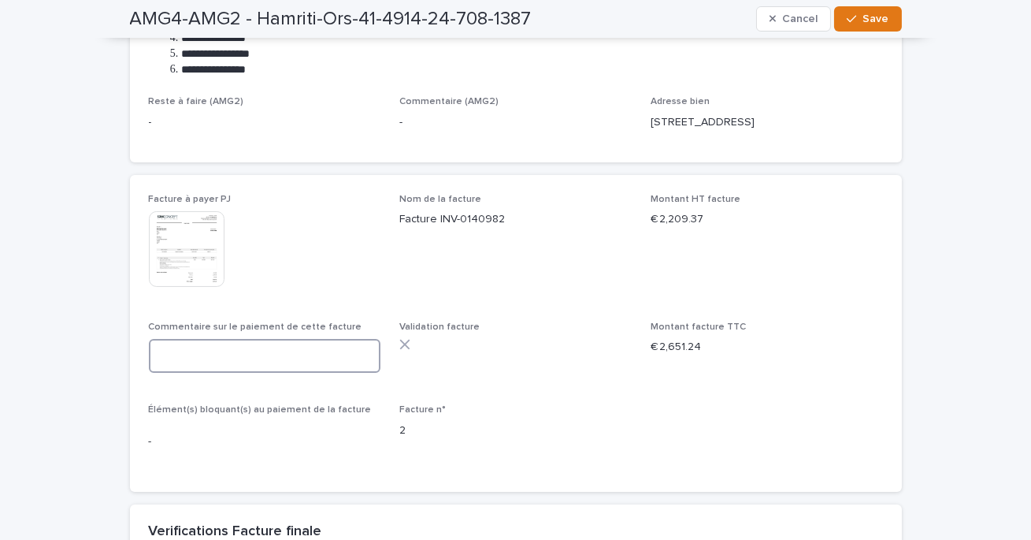
click at [254, 366] on textarea at bounding box center [265, 356] width 232 height 34
paste textarea "**********"
type textarea "**********"
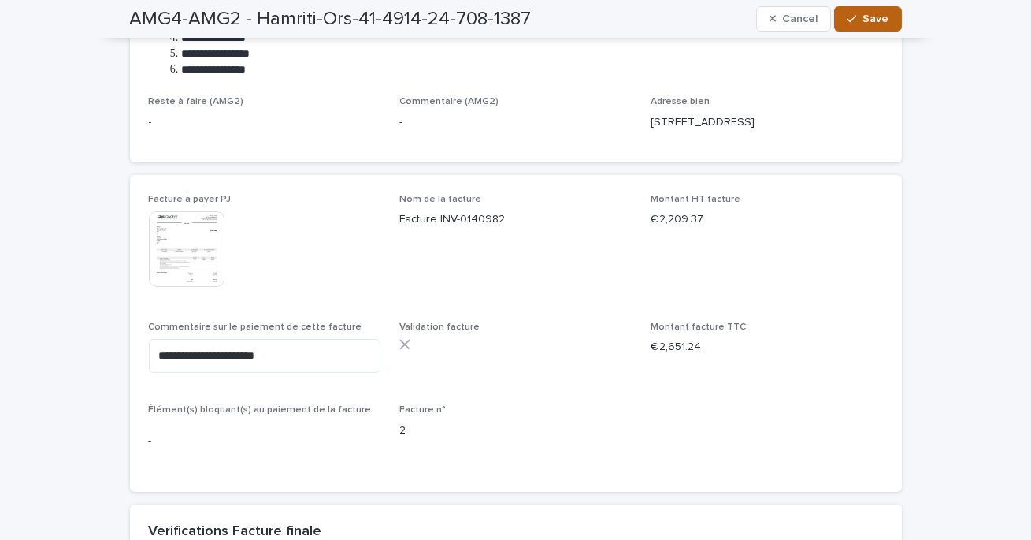
click at [881, 20] on span "Save" at bounding box center [876, 18] width 26 height 11
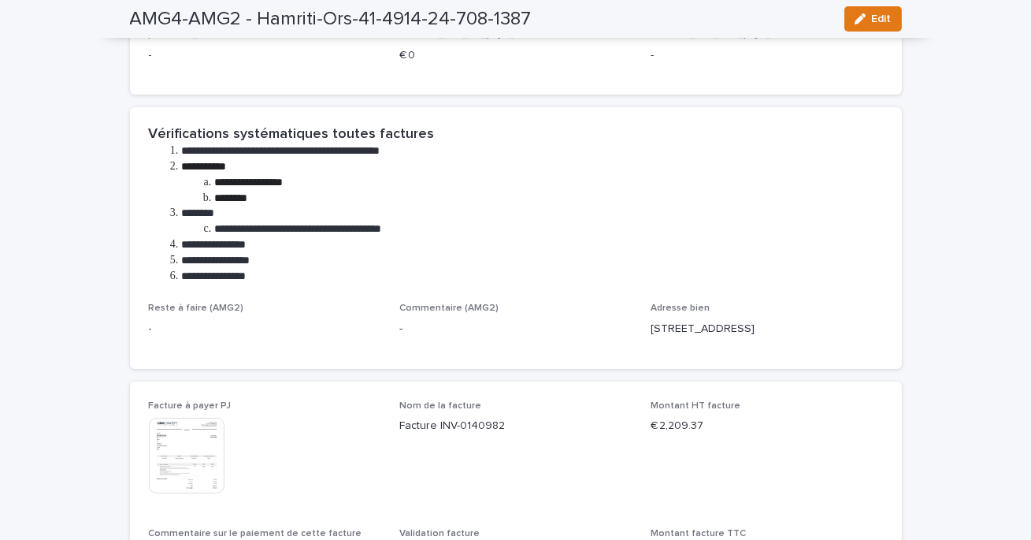
scroll to position [0, 0]
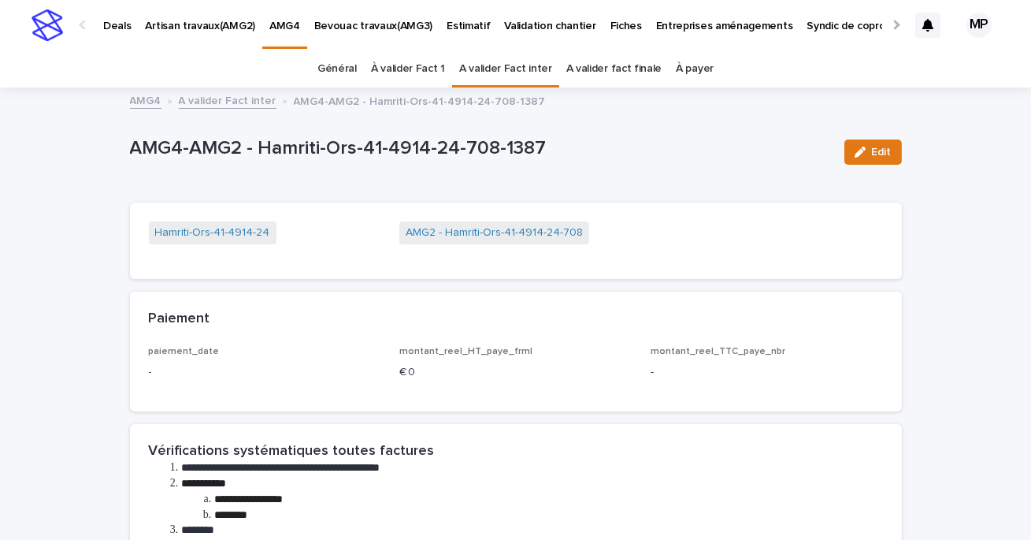
click at [508, 76] on link "A valider Fact inter" at bounding box center [505, 68] width 93 height 37
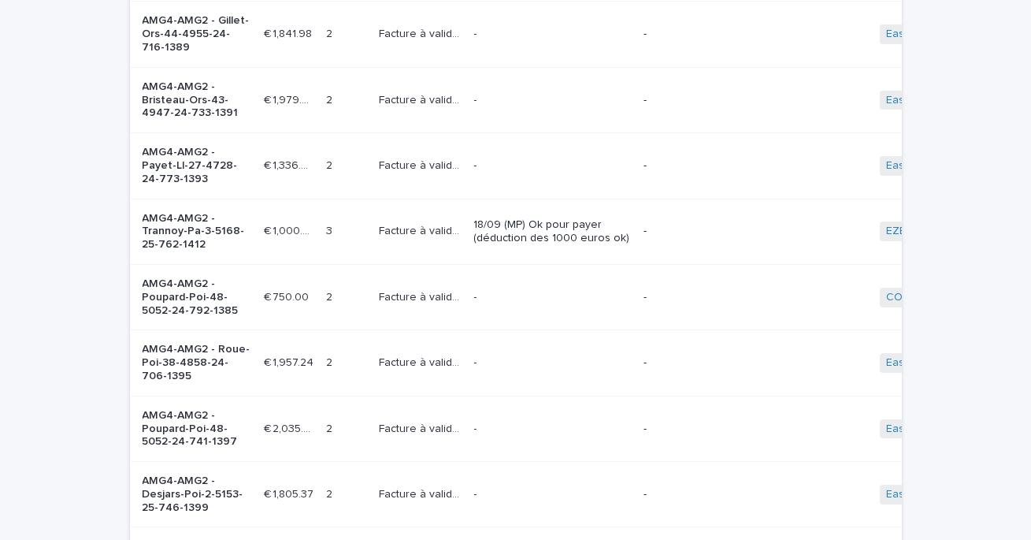
click at [504, 310] on td "-" at bounding box center [552, 296] width 169 height 65
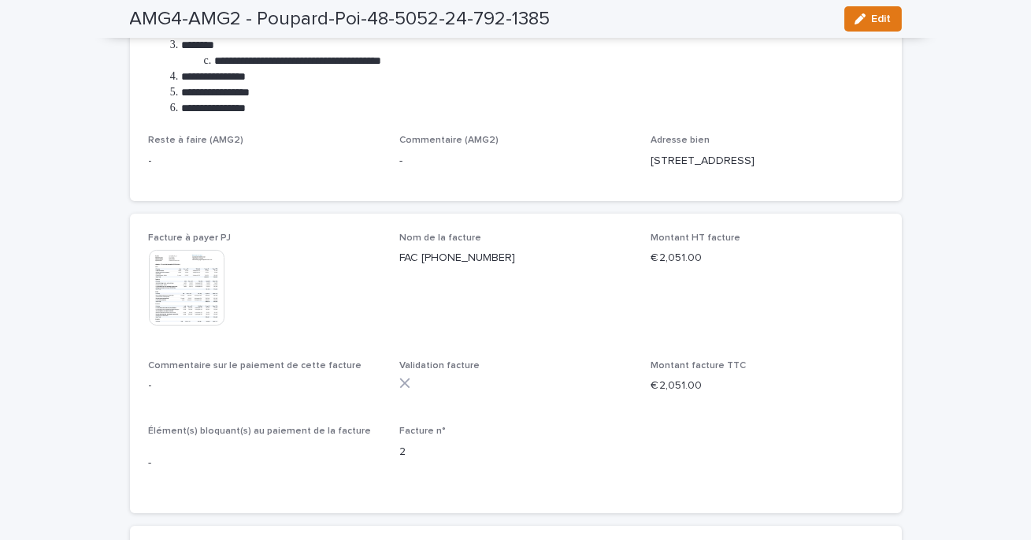
scroll to position [500, 0]
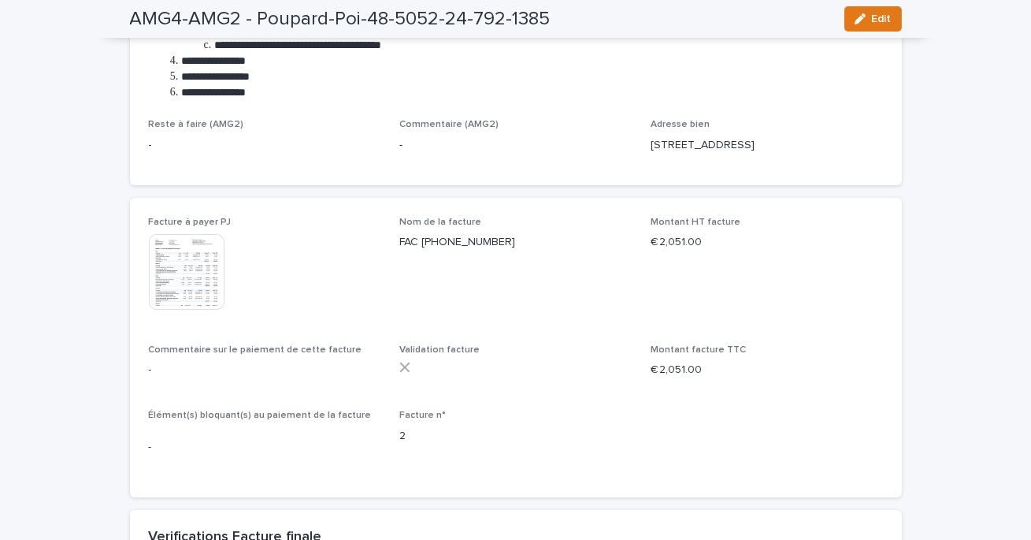
click at [188, 268] on img at bounding box center [187, 272] width 76 height 76
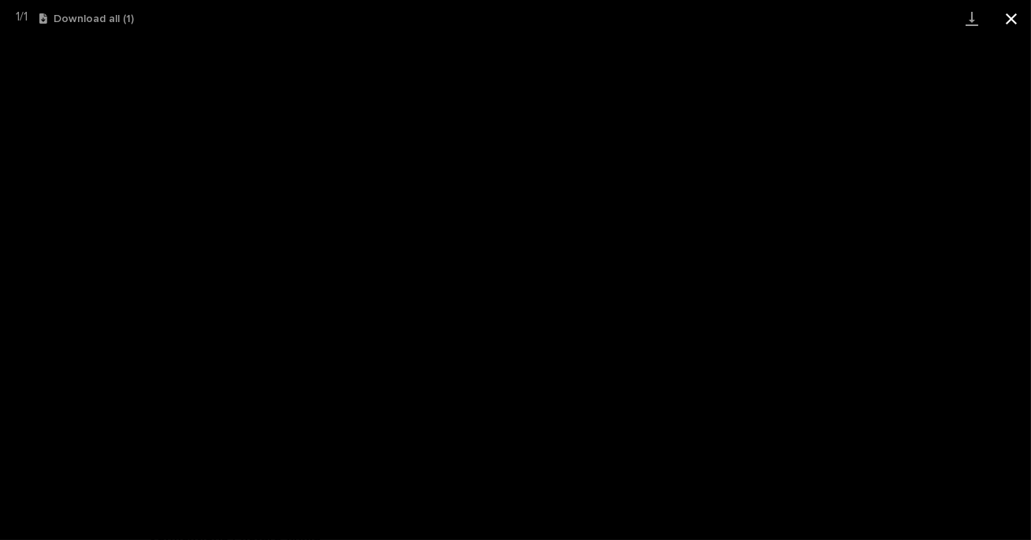
click at [1009, 18] on button "Close gallery" at bounding box center [1011, 18] width 39 height 37
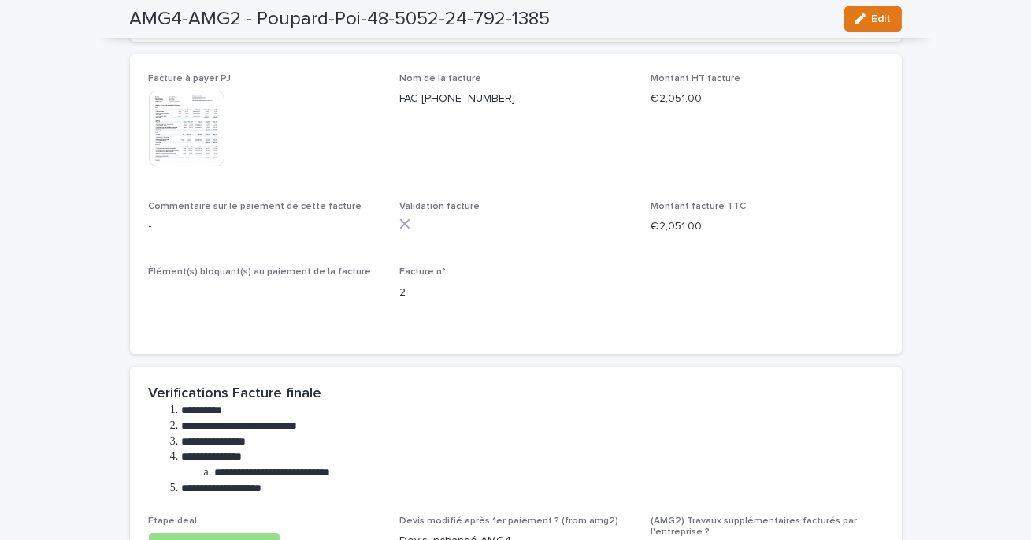
scroll to position [579, 0]
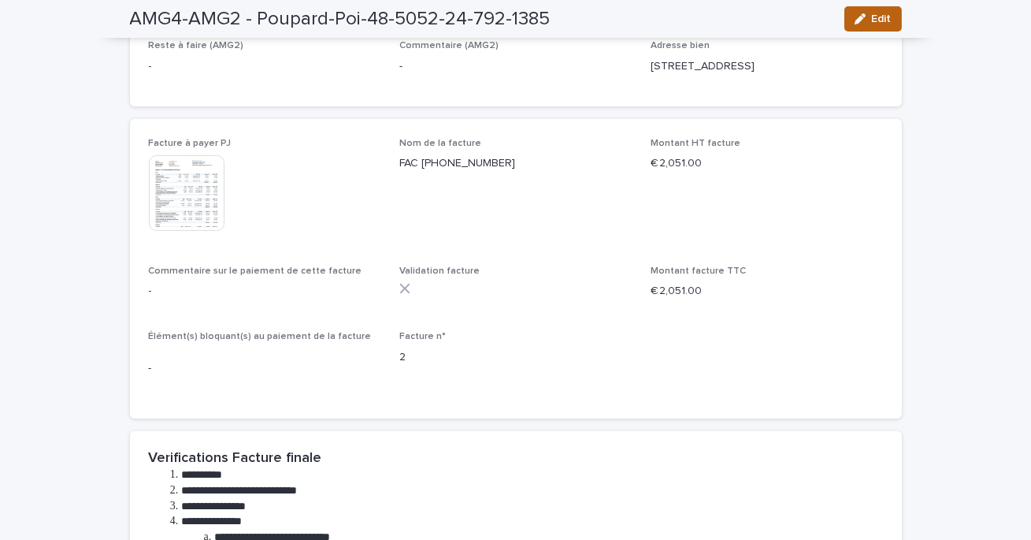
click at [863, 20] on icon "button" at bounding box center [860, 18] width 11 height 11
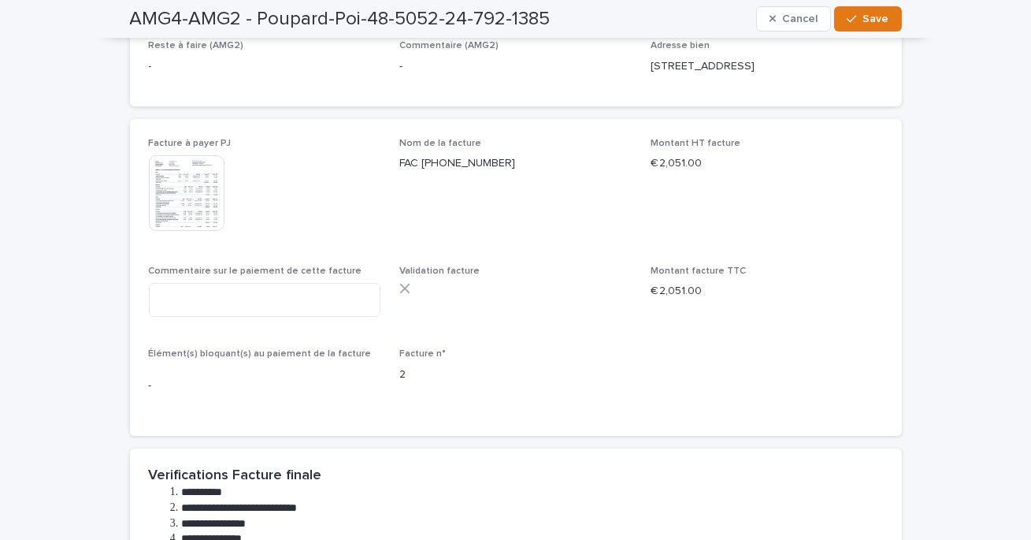
scroll to position [587, 0]
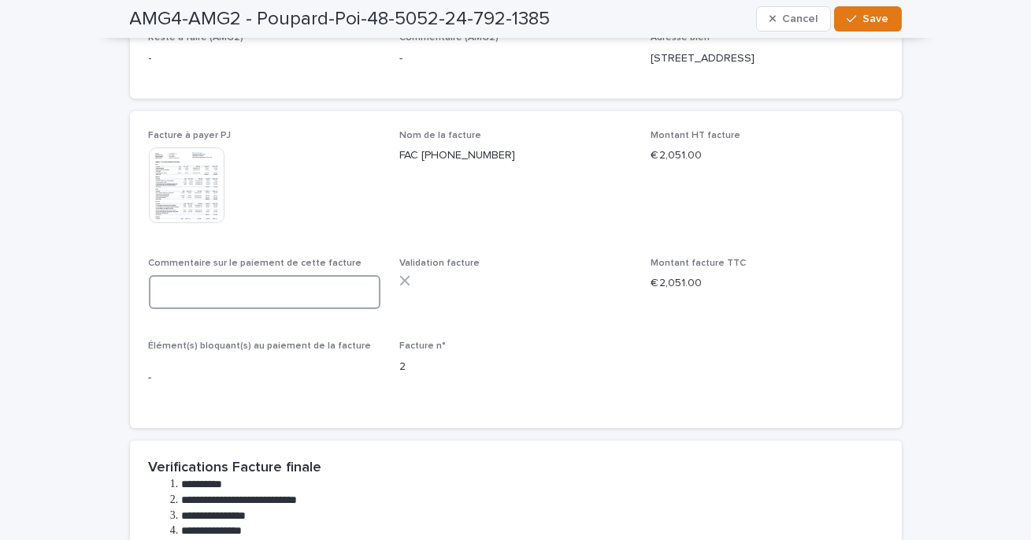
click at [213, 303] on textarea at bounding box center [265, 292] width 232 height 34
paste textarea "**********"
type textarea "**********"
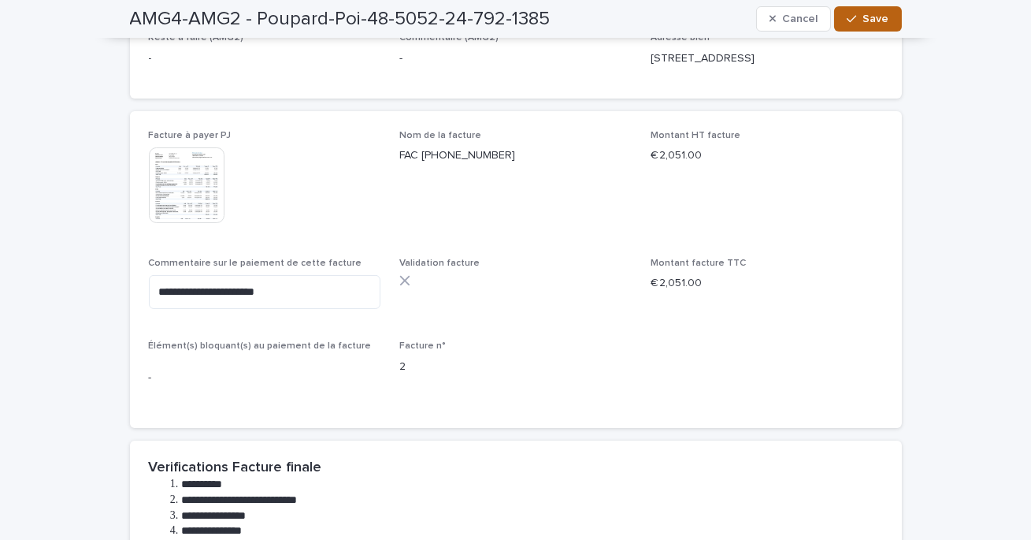
click at [875, 19] on span "Save" at bounding box center [876, 18] width 26 height 11
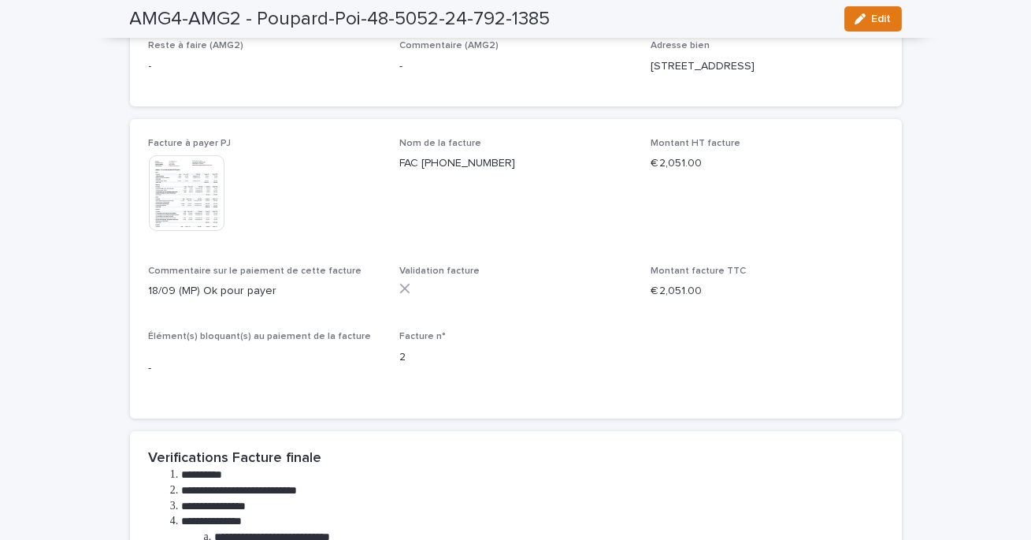
scroll to position [0, 0]
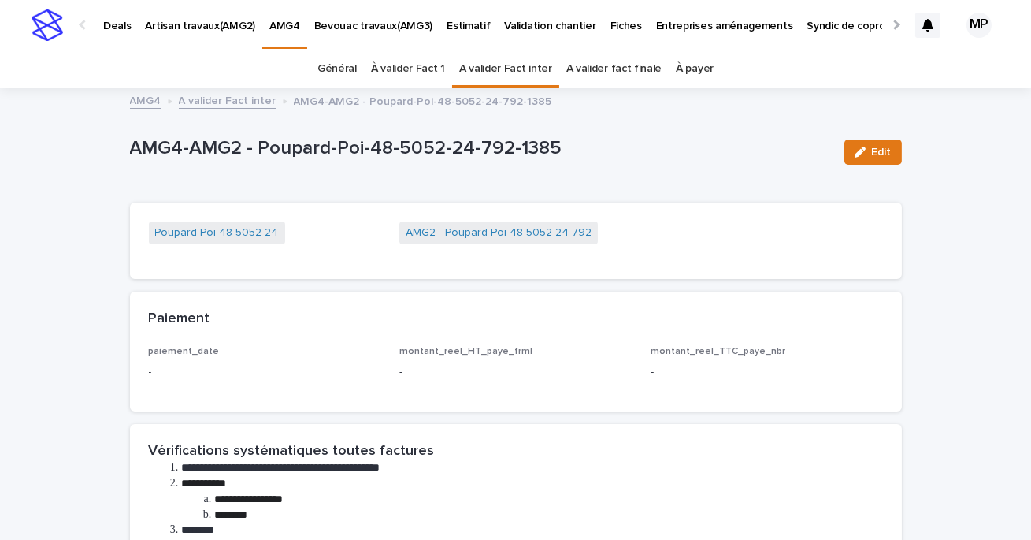
click at [242, 100] on link "A valider Fact inter" at bounding box center [228, 100] width 98 height 18
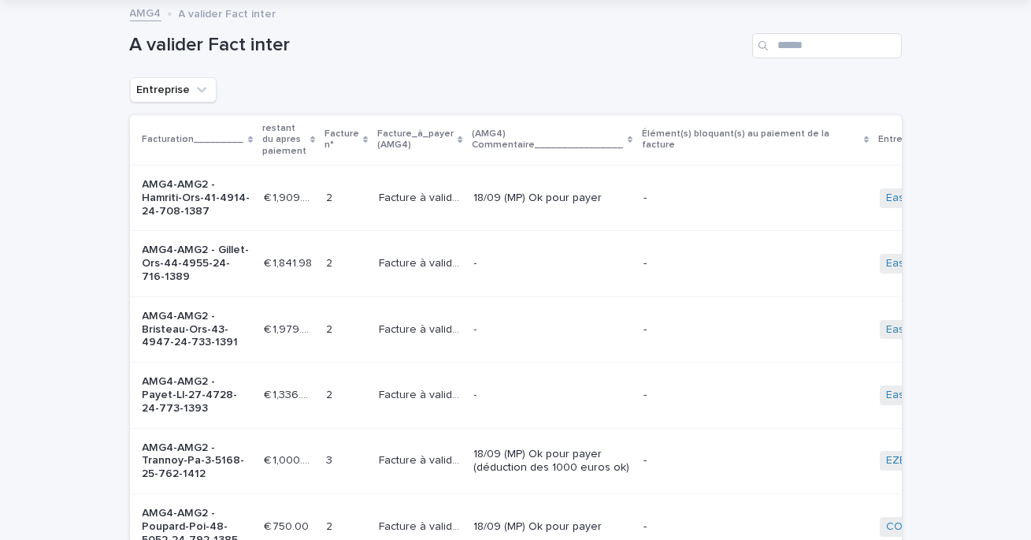
scroll to position [93, 0]
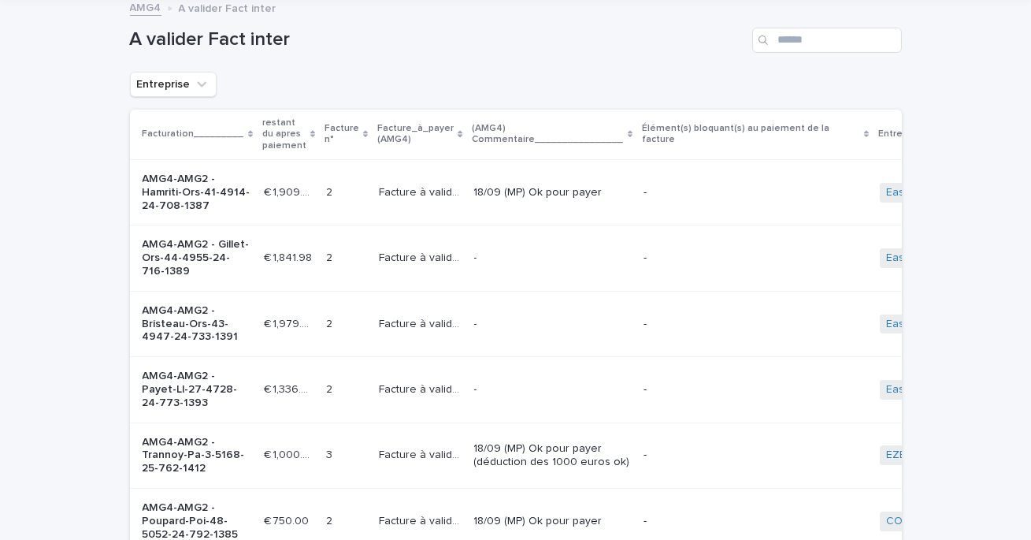
click at [511, 258] on p "-" at bounding box center [552, 257] width 157 height 13
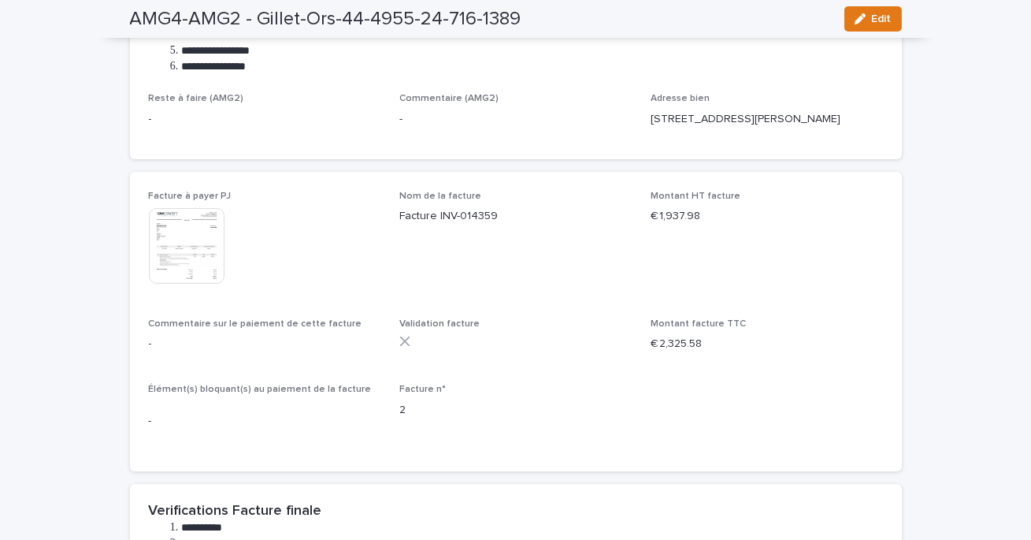
scroll to position [531, 0]
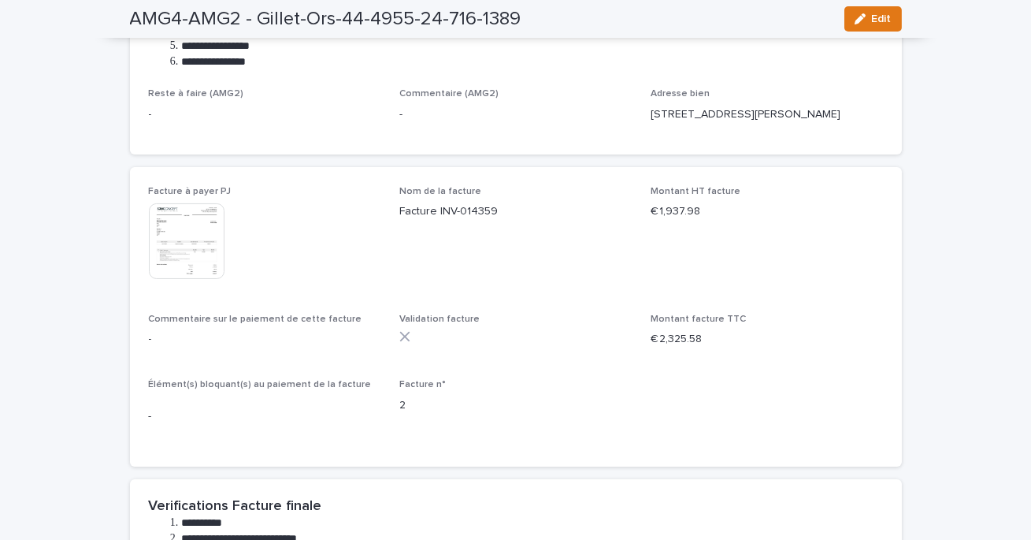
click at [180, 243] on img at bounding box center [187, 241] width 76 height 76
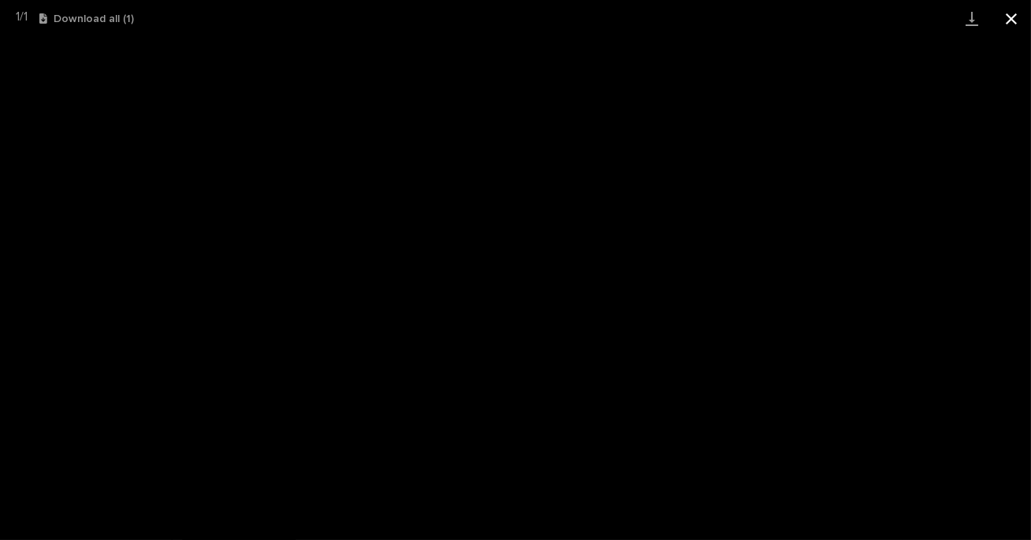
click at [1015, 28] on button "Close gallery" at bounding box center [1011, 18] width 39 height 37
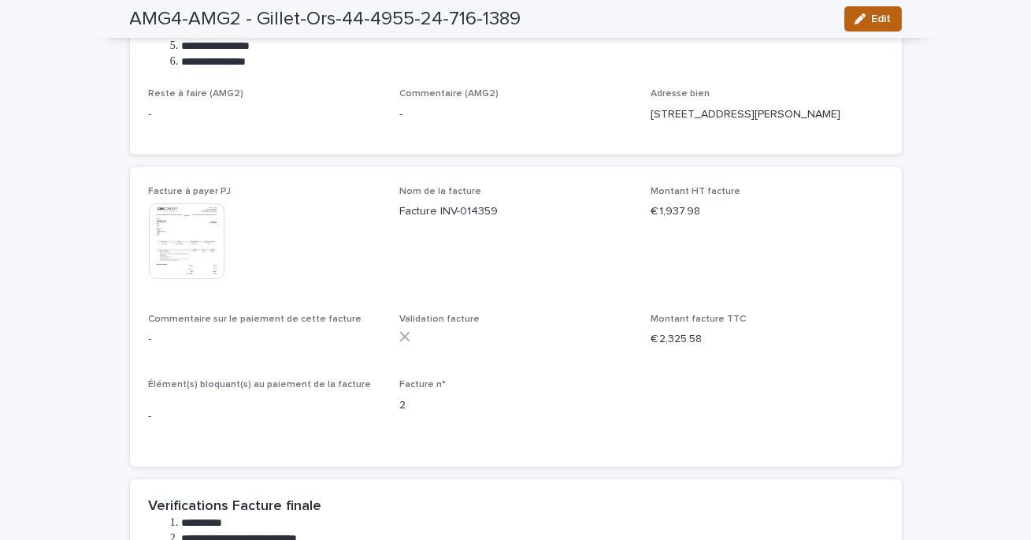
click at [878, 19] on span "Edit" at bounding box center [882, 18] width 20 height 11
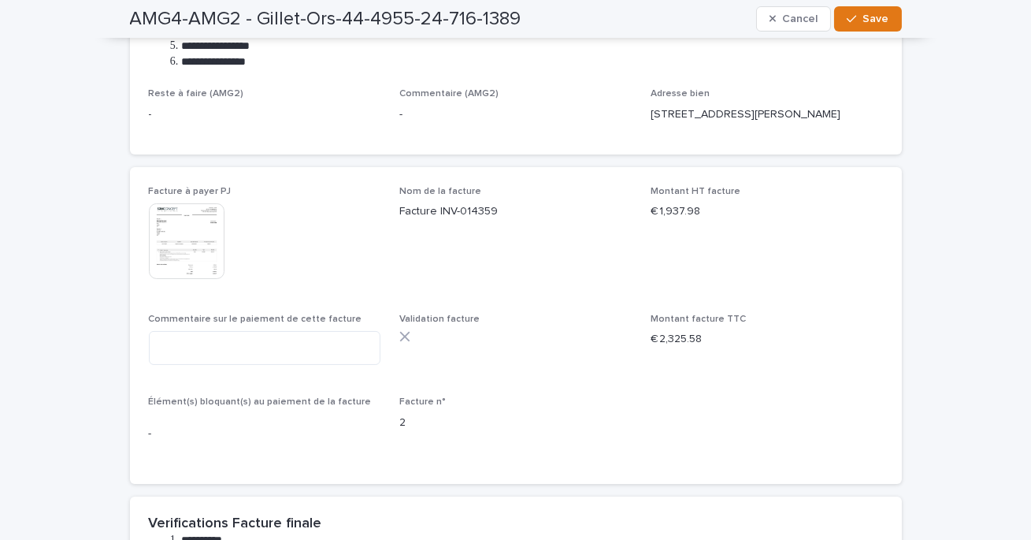
scroll to position [540, 0]
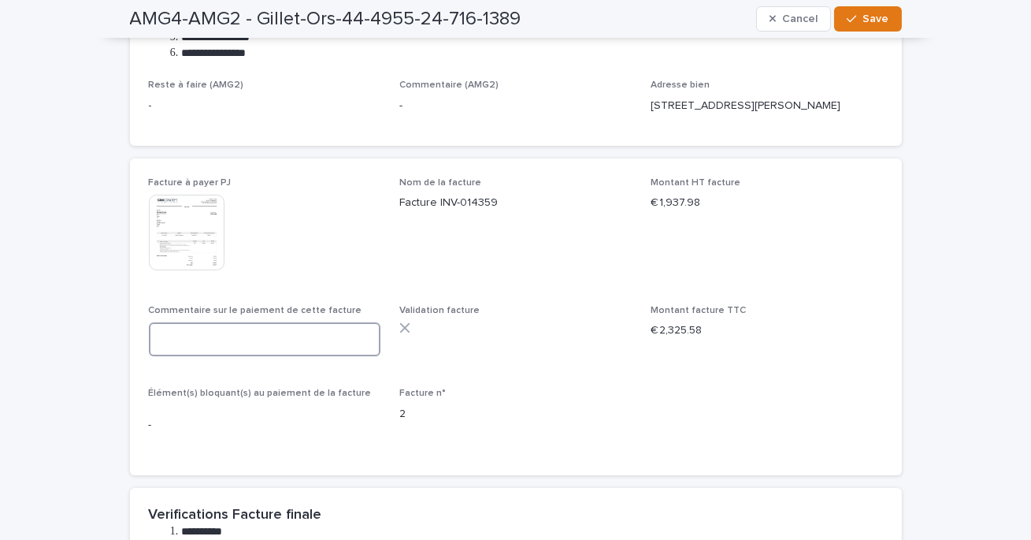
click at [247, 339] on textarea at bounding box center [265, 339] width 232 height 34
paste textarea "**********"
type textarea "**********"
click at [883, 14] on span "Save" at bounding box center [876, 18] width 26 height 11
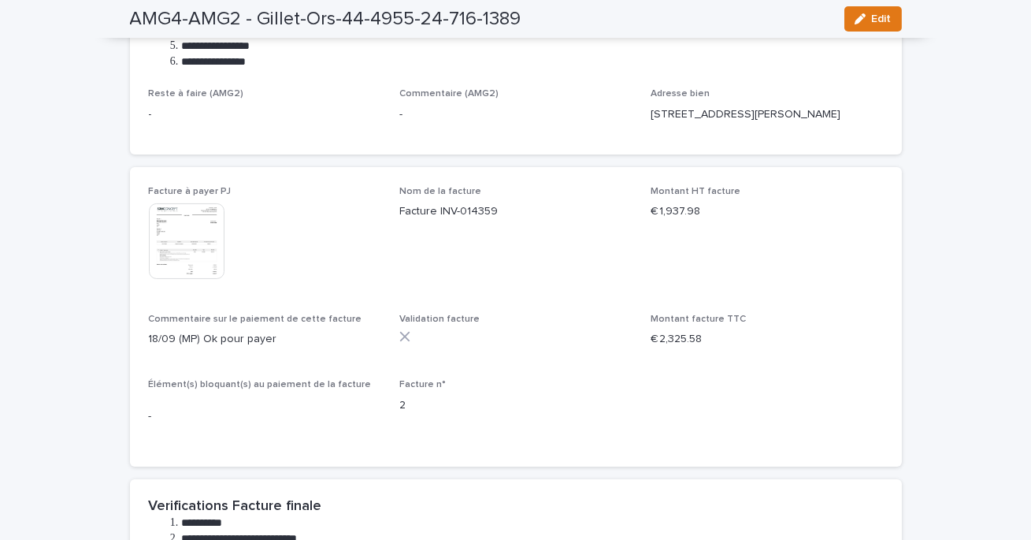
scroll to position [0, 0]
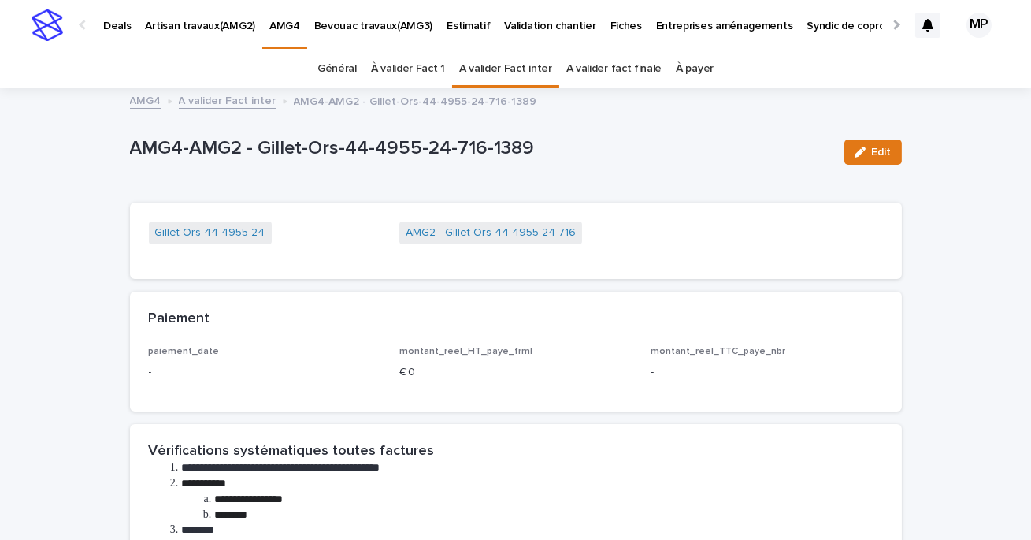
click at [501, 64] on link "A valider Fact inter" at bounding box center [505, 68] width 93 height 37
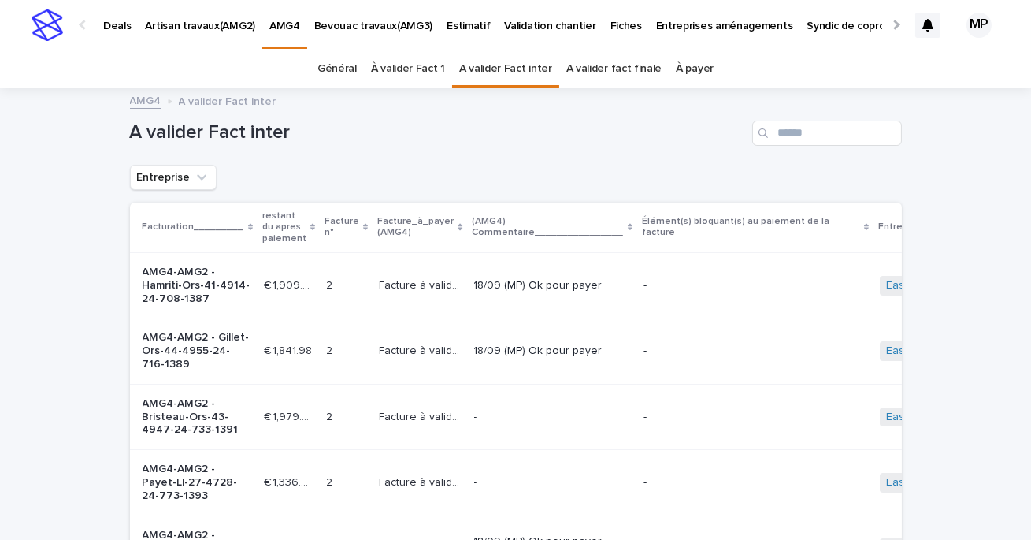
scroll to position [151, 0]
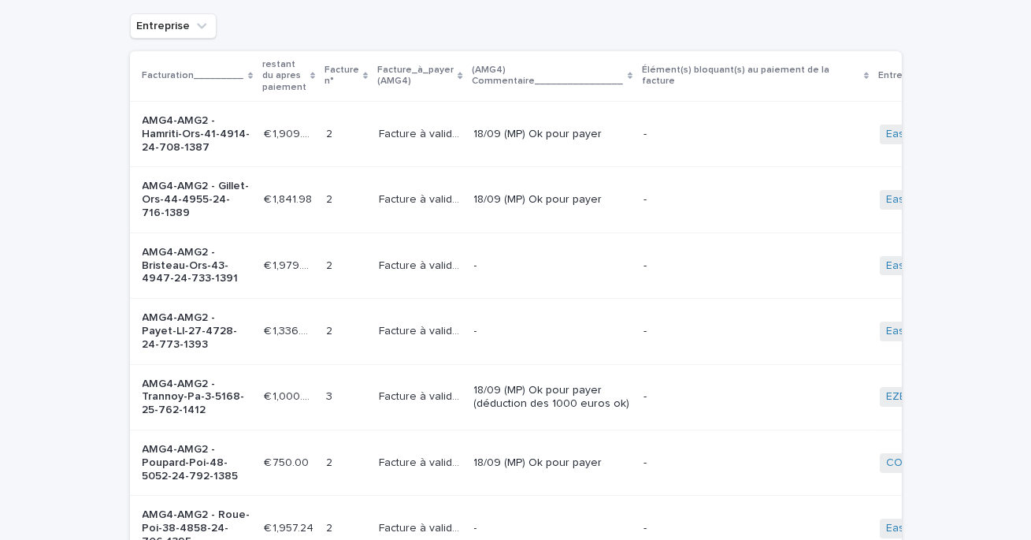
click at [518, 265] on p "-" at bounding box center [552, 265] width 157 height 13
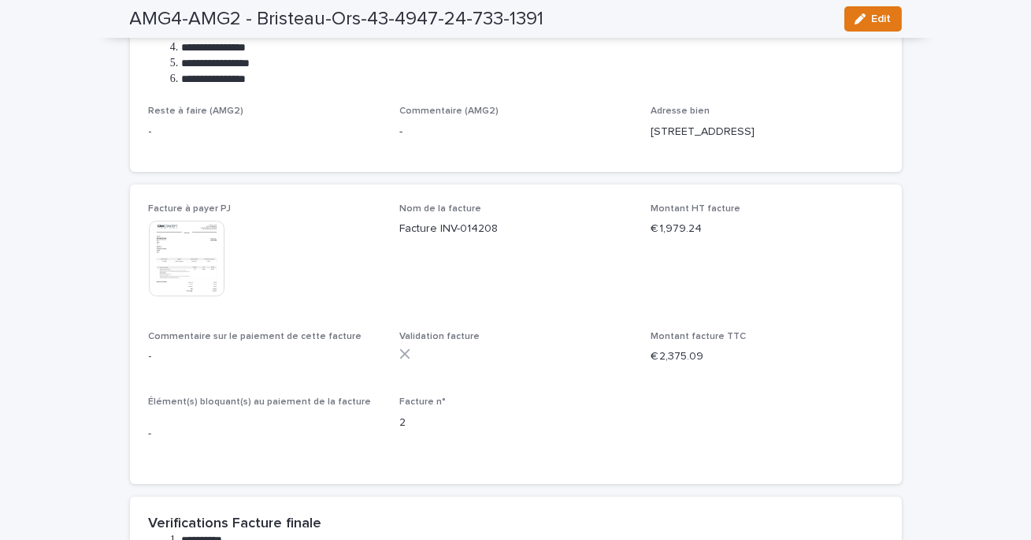
scroll to position [519, 0]
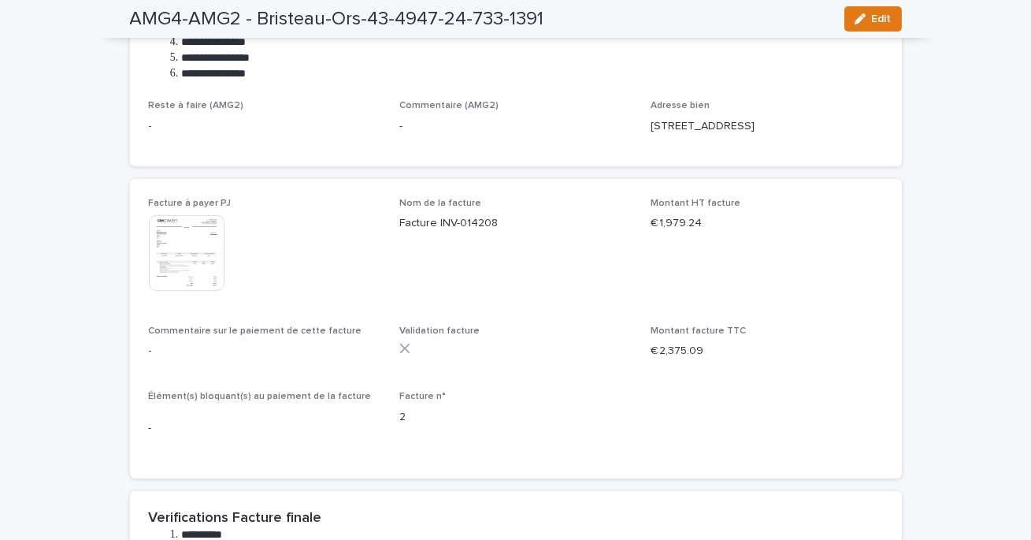
click at [187, 271] on img at bounding box center [187, 253] width 76 height 76
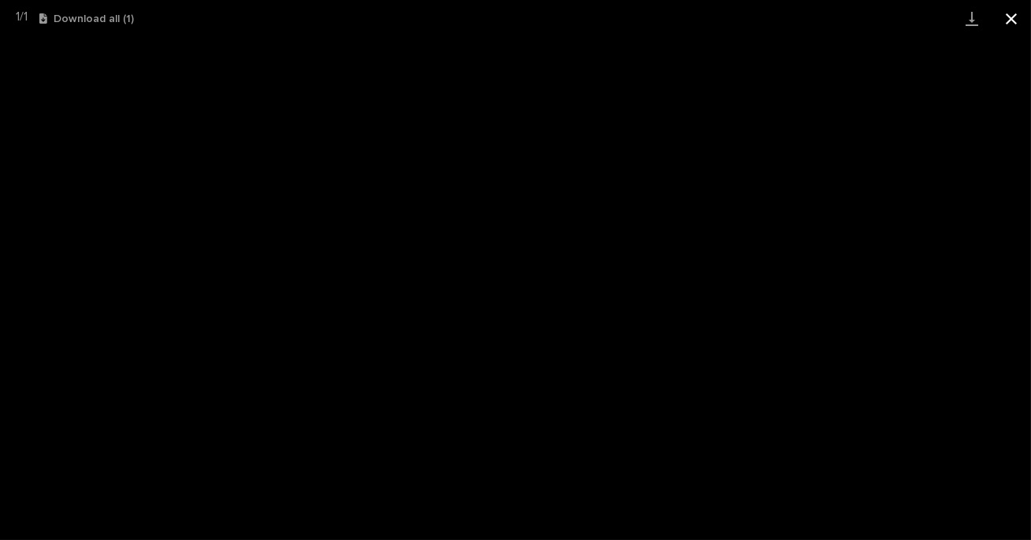
click at [1019, 23] on button "Close gallery" at bounding box center [1011, 18] width 39 height 37
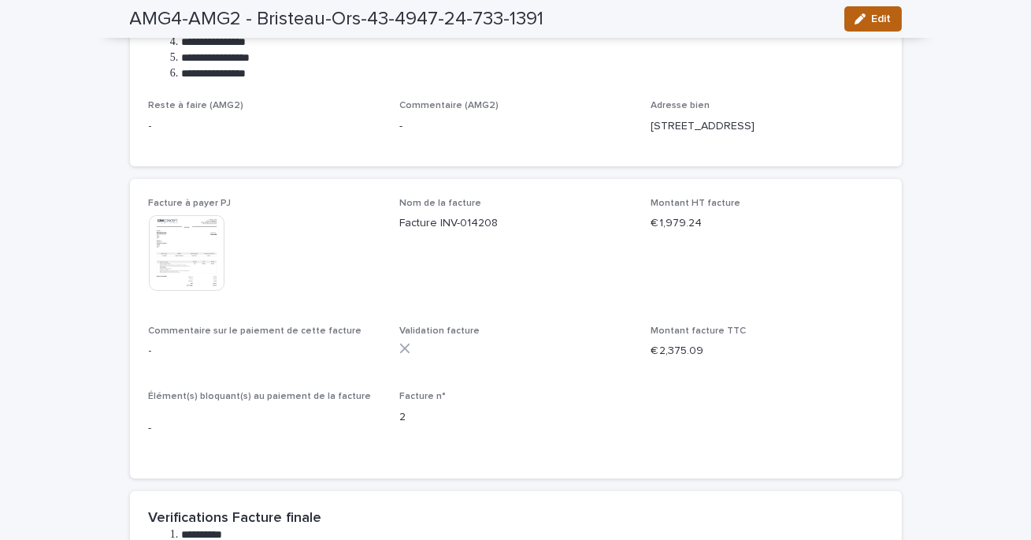
click at [883, 14] on span "Edit" at bounding box center [882, 18] width 20 height 11
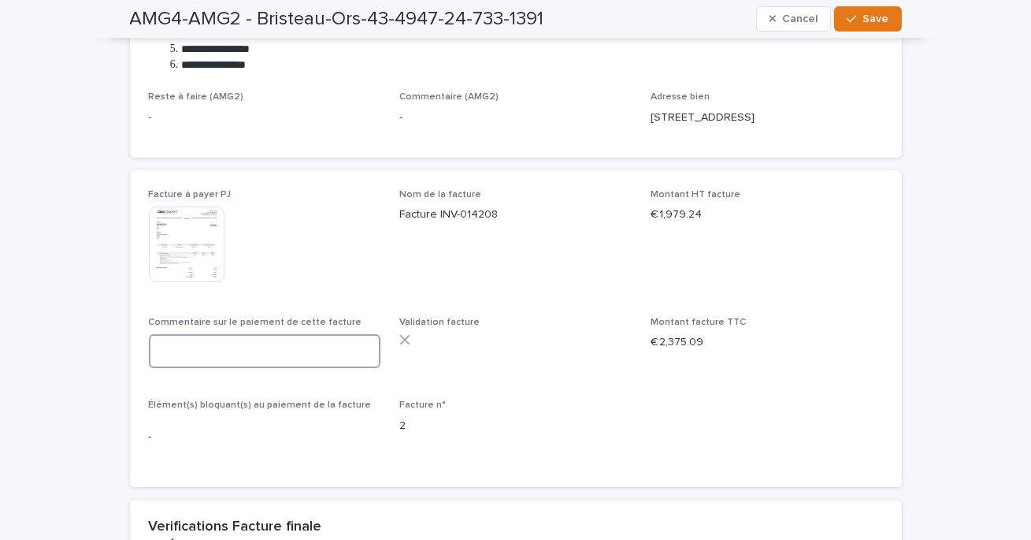
click at [294, 368] on textarea at bounding box center [265, 351] width 232 height 34
paste textarea "**********"
type textarea "**********"
click at [860, 25] on button "Save" at bounding box center [867, 18] width 67 height 25
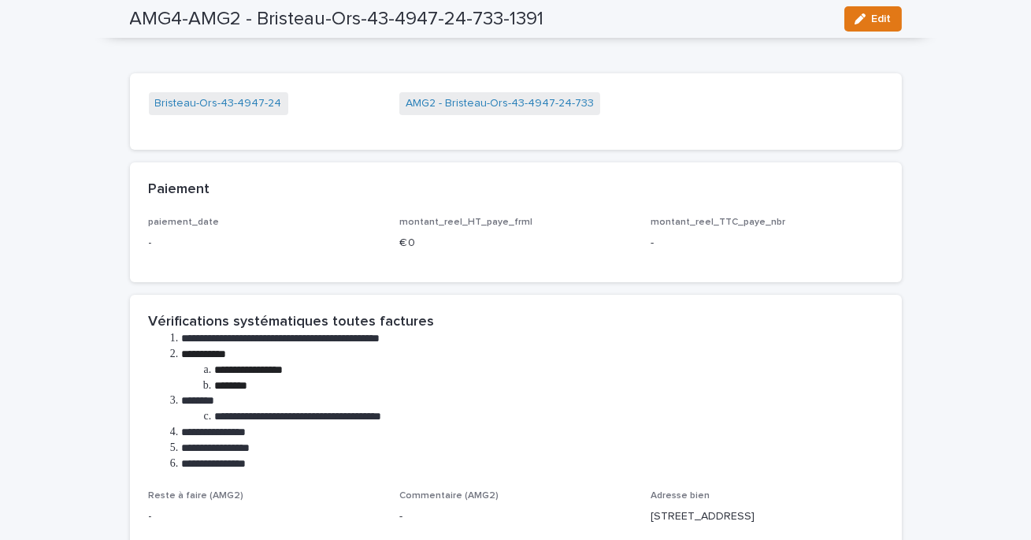
scroll to position [0, 0]
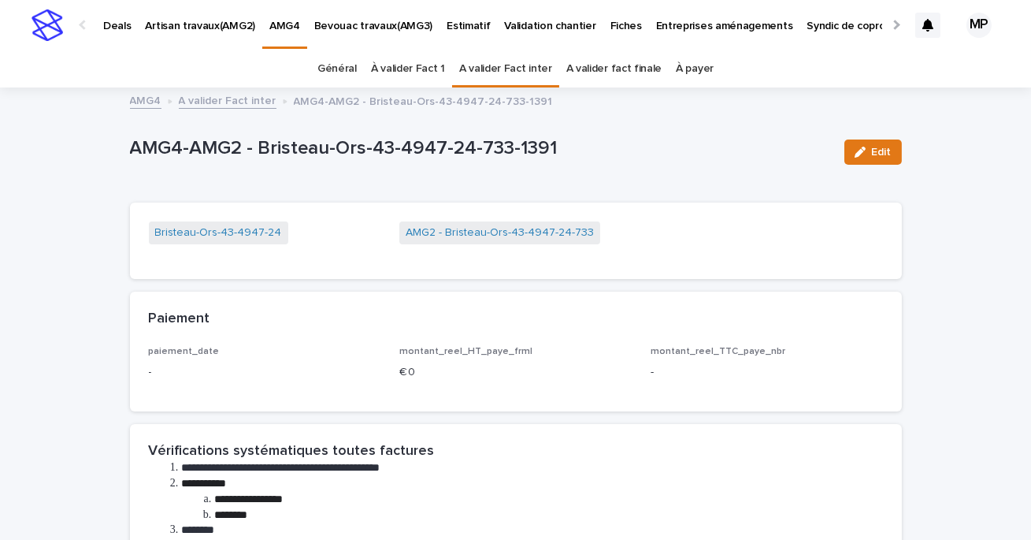
click at [245, 102] on link "A valider Fact inter" at bounding box center [228, 100] width 98 height 18
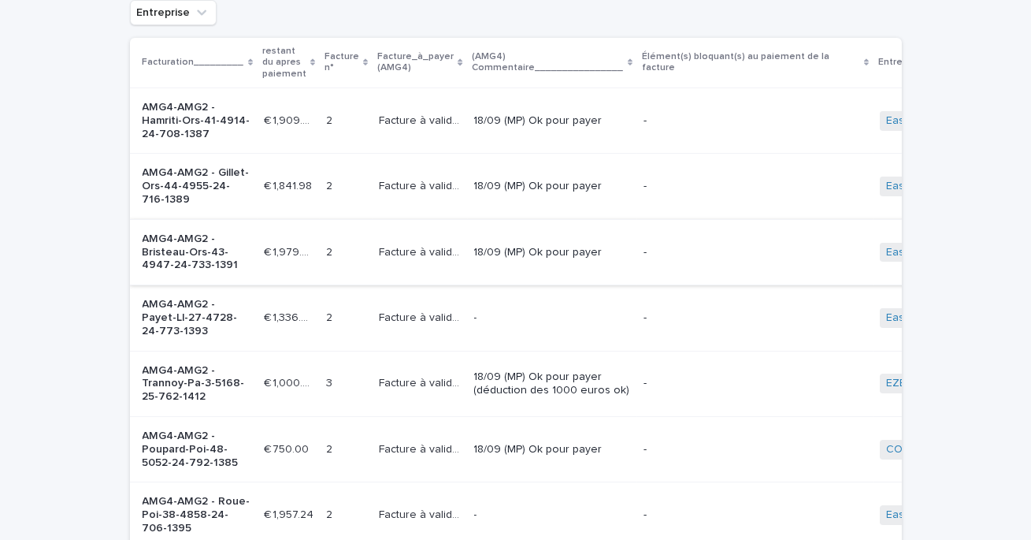
scroll to position [181, 0]
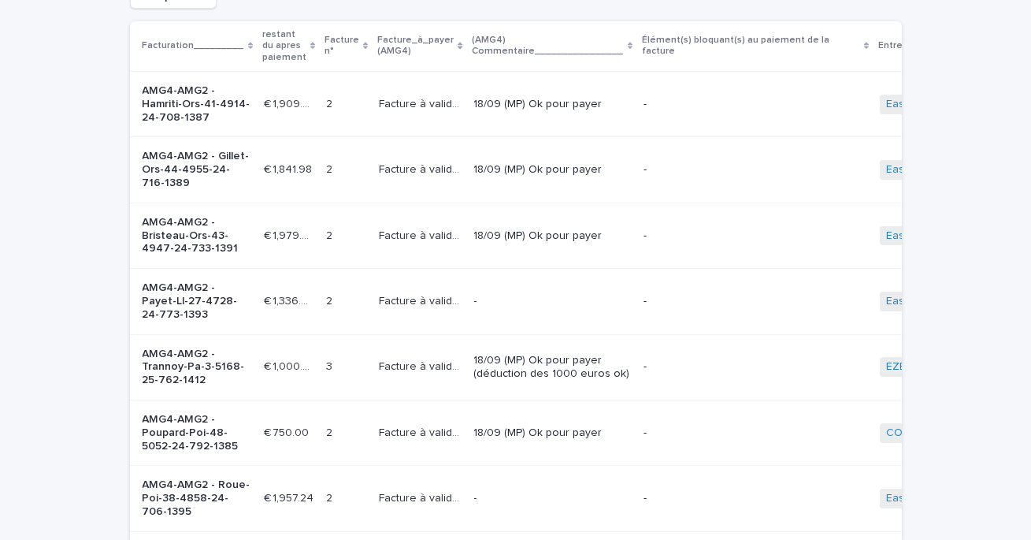
click at [540, 310] on div "-" at bounding box center [552, 301] width 157 height 26
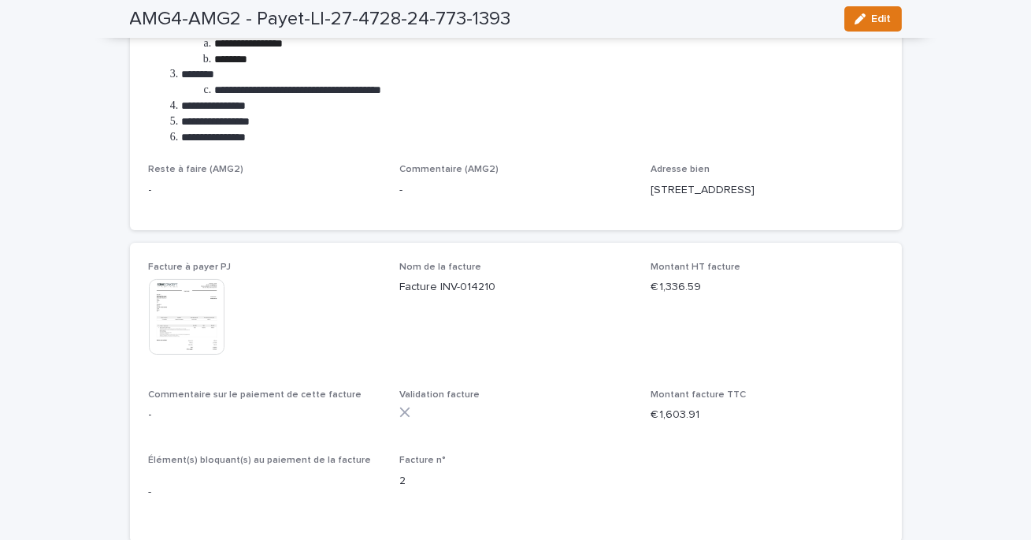
scroll to position [470, 0]
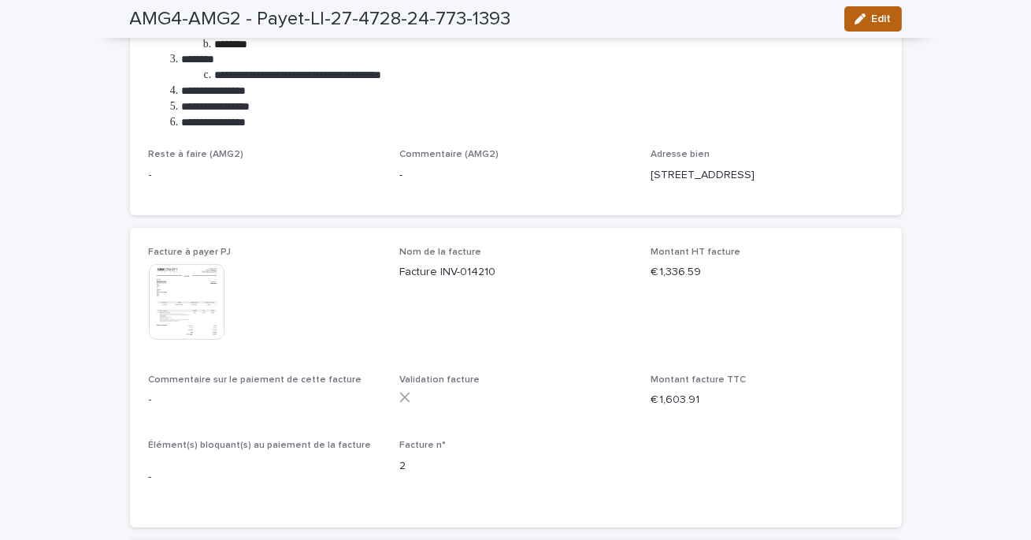
click at [862, 31] on button "Edit" at bounding box center [874, 18] width 58 height 25
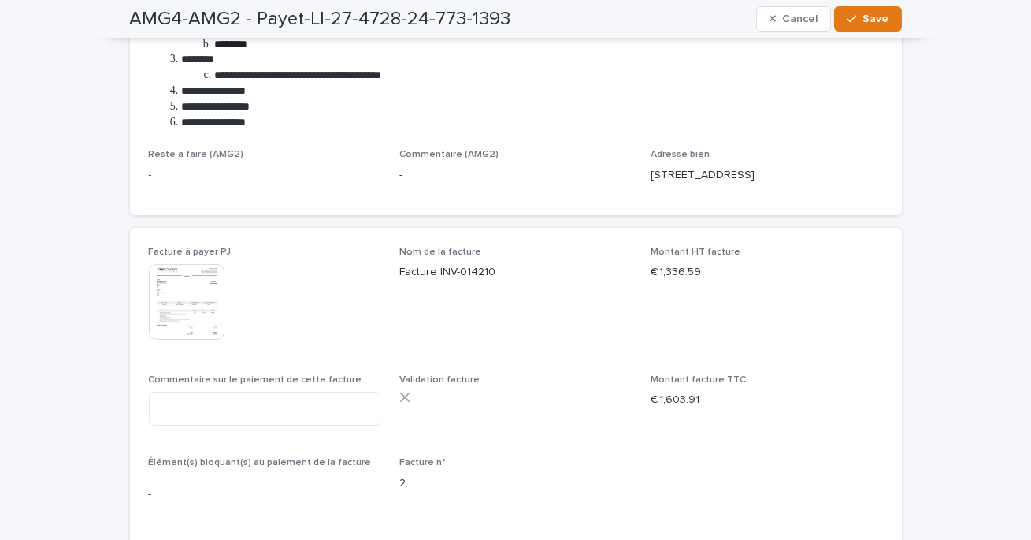
scroll to position [479, 0]
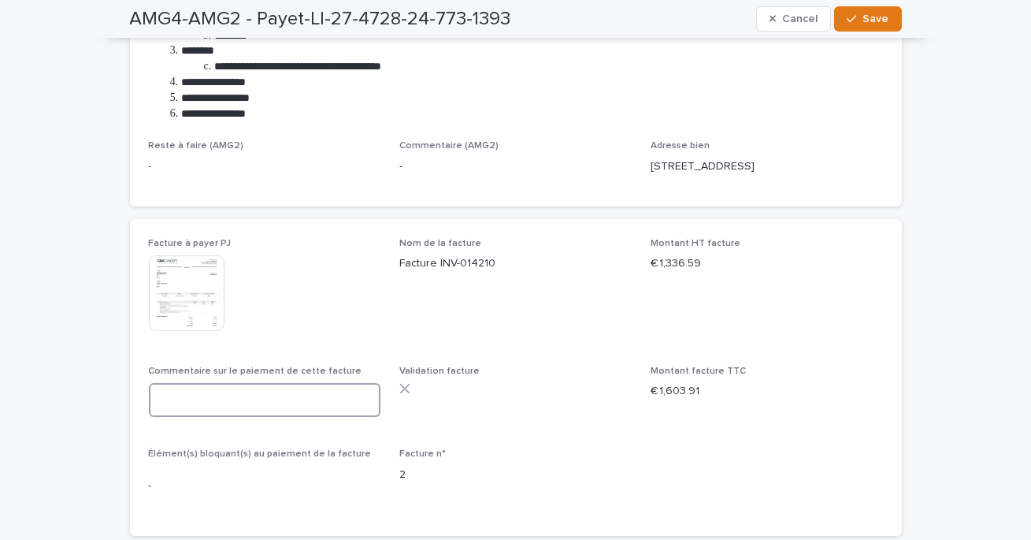
click at [253, 402] on textarea at bounding box center [265, 400] width 232 height 34
paste textarea "**********"
type textarea "**********"
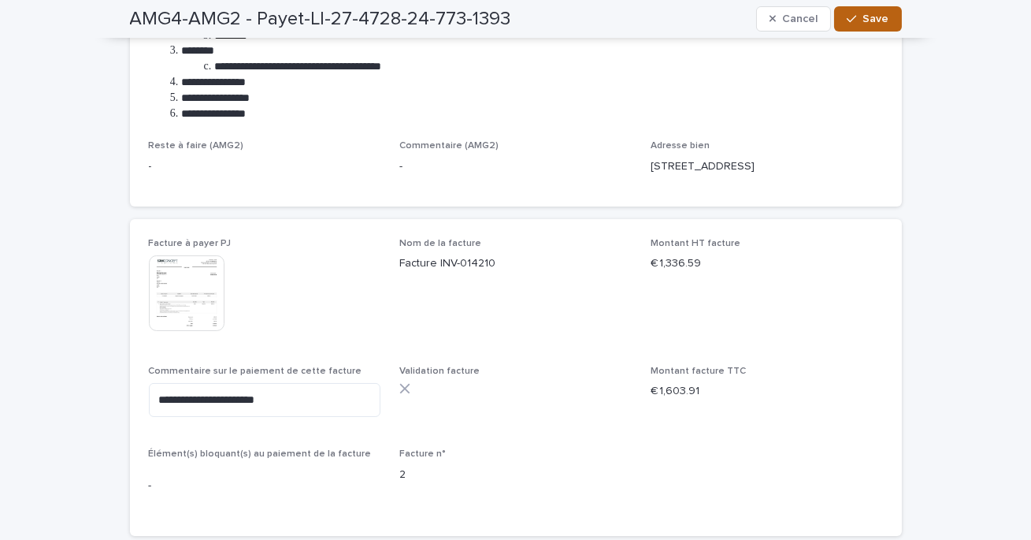
click at [856, 24] on icon "button" at bounding box center [851, 18] width 9 height 11
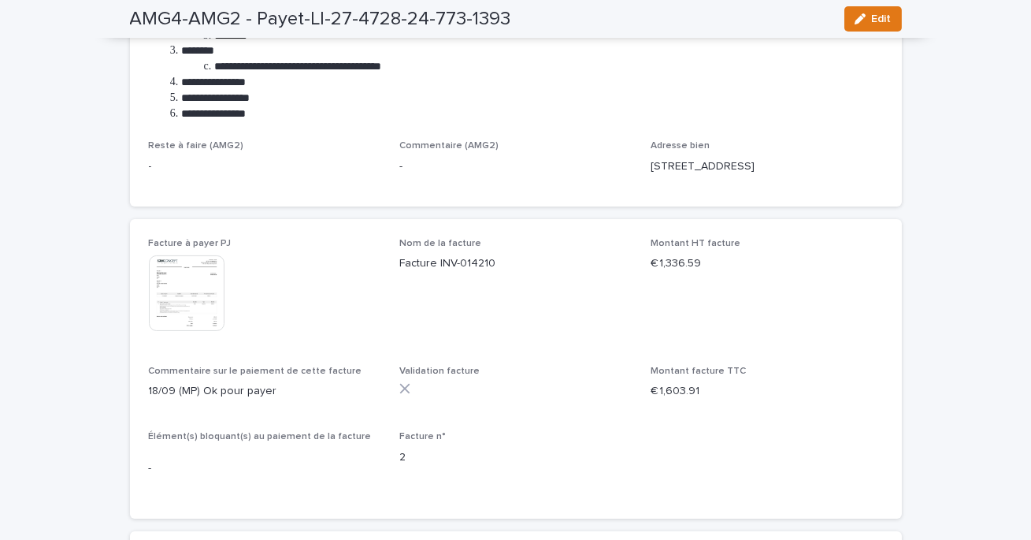
scroll to position [470, 0]
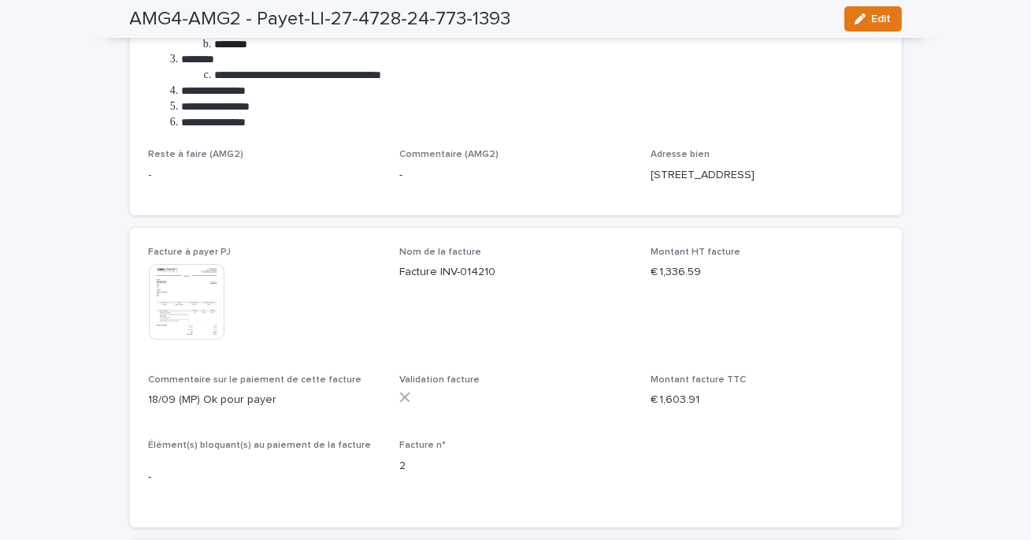
click at [206, 280] on img at bounding box center [187, 302] width 76 height 76
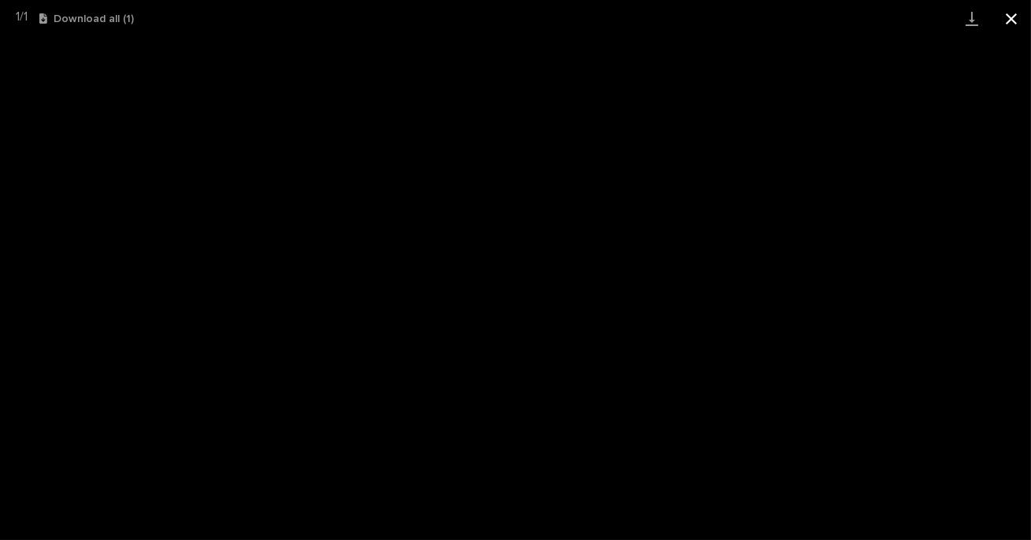
click at [1006, 24] on button "Close gallery" at bounding box center [1011, 18] width 39 height 37
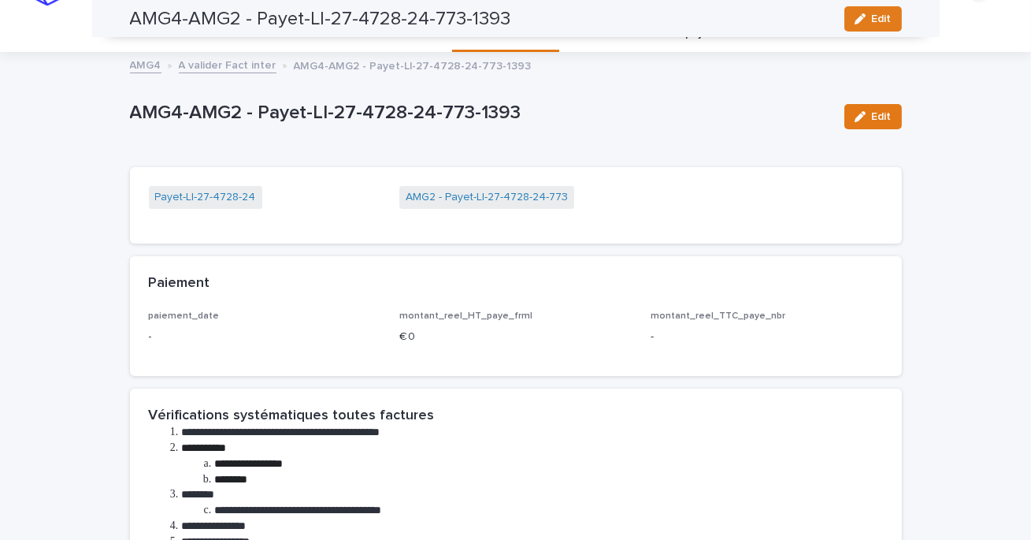
scroll to position [0, 0]
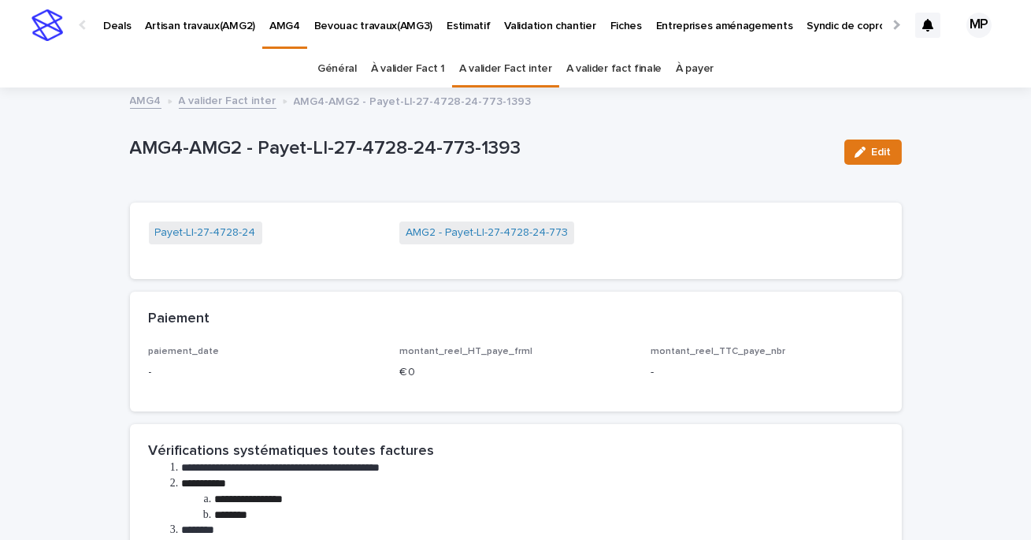
click at [252, 108] on link "A valider Fact inter" at bounding box center [228, 100] width 98 height 18
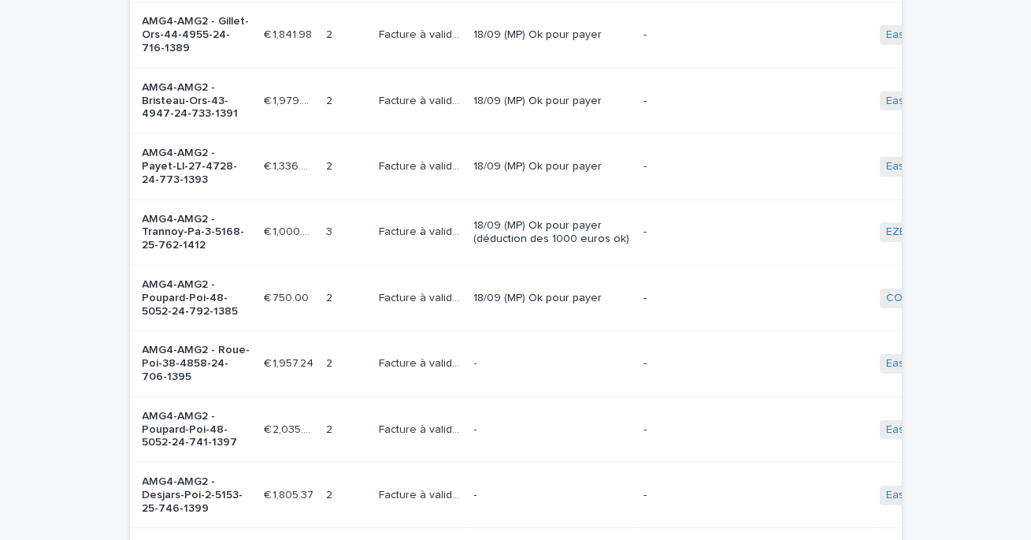
scroll to position [346, 0]
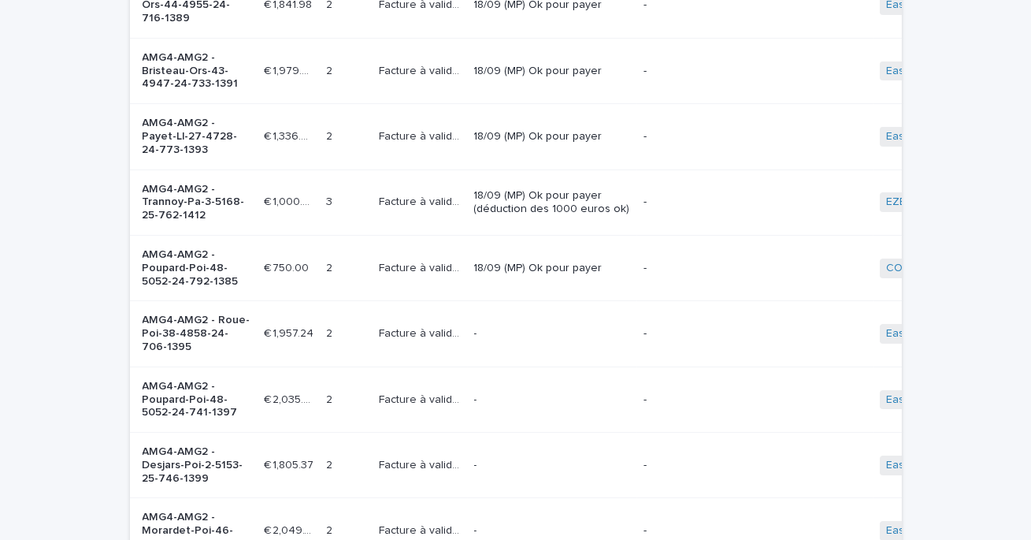
click at [501, 345] on div "-" at bounding box center [552, 334] width 157 height 26
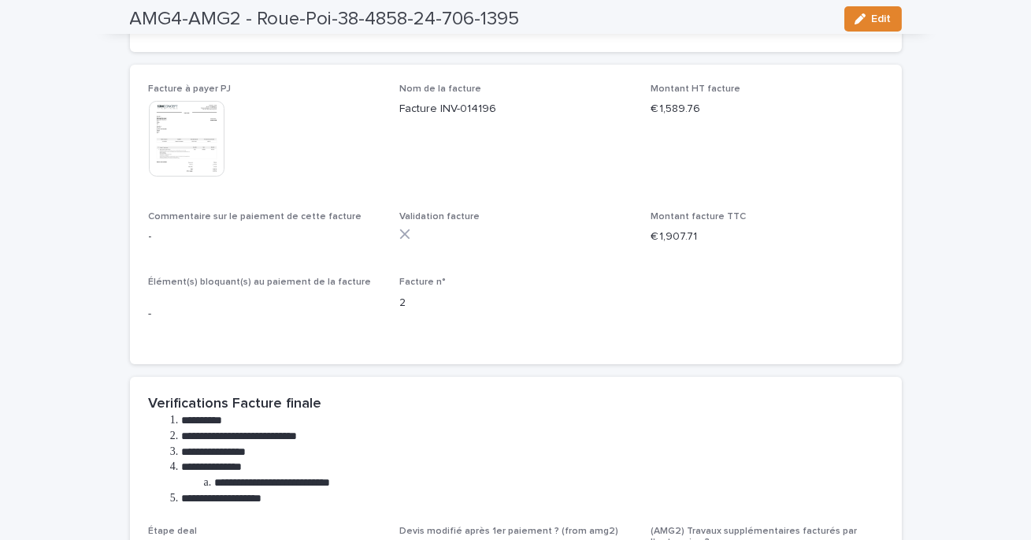
scroll to position [651, 0]
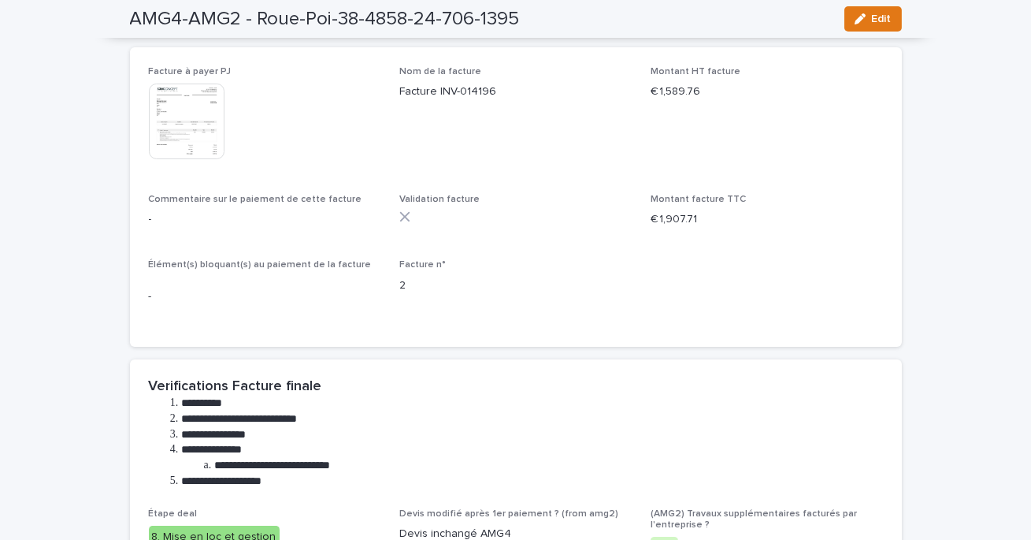
click at [216, 120] on img at bounding box center [187, 122] width 76 height 76
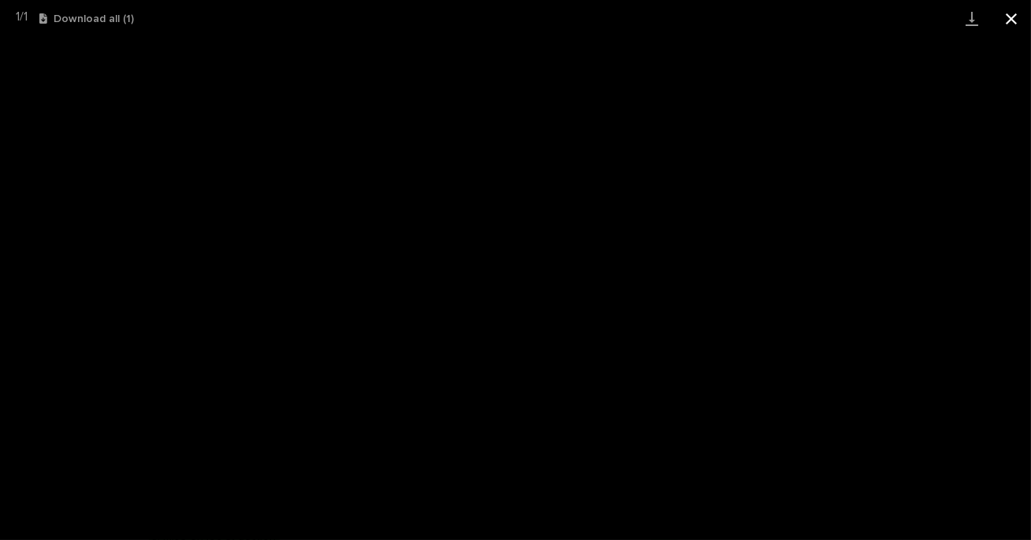
click at [1016, 17] on button "Close gallery" at bounding box center [1011, 18] width 39 height 37
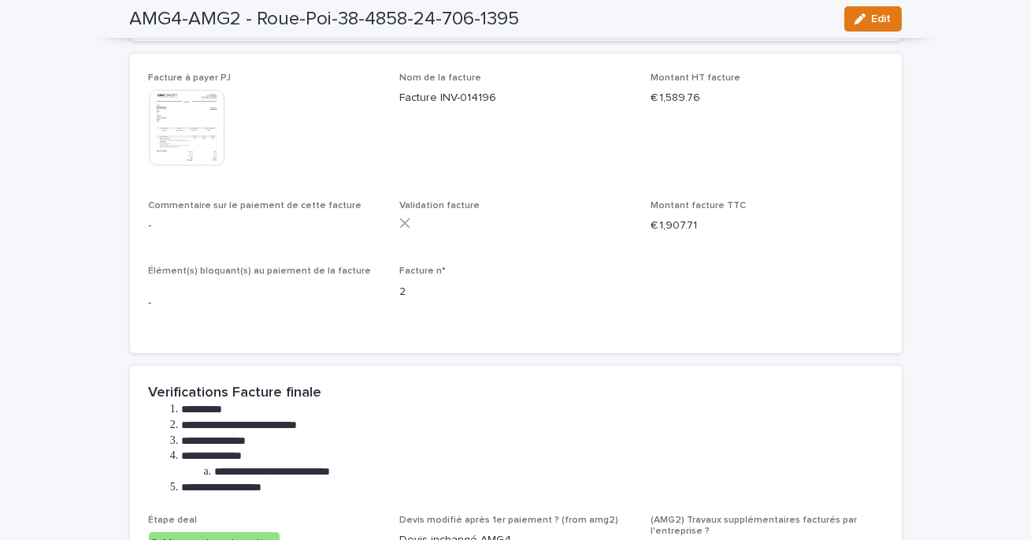
scroll to position [638, 0]
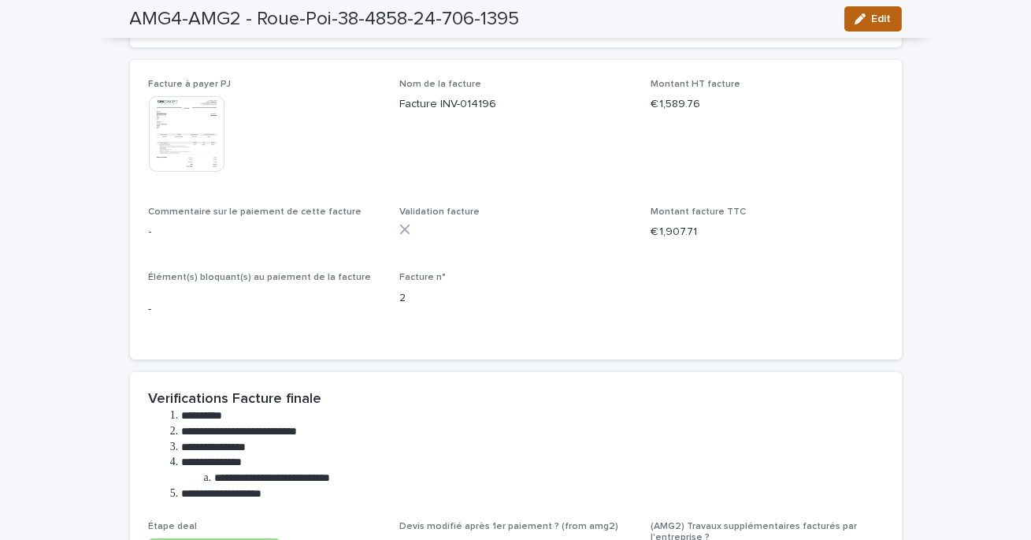
click at [872, 16] on span "Edit" at bounding box center [882, 18] width 20 height 11
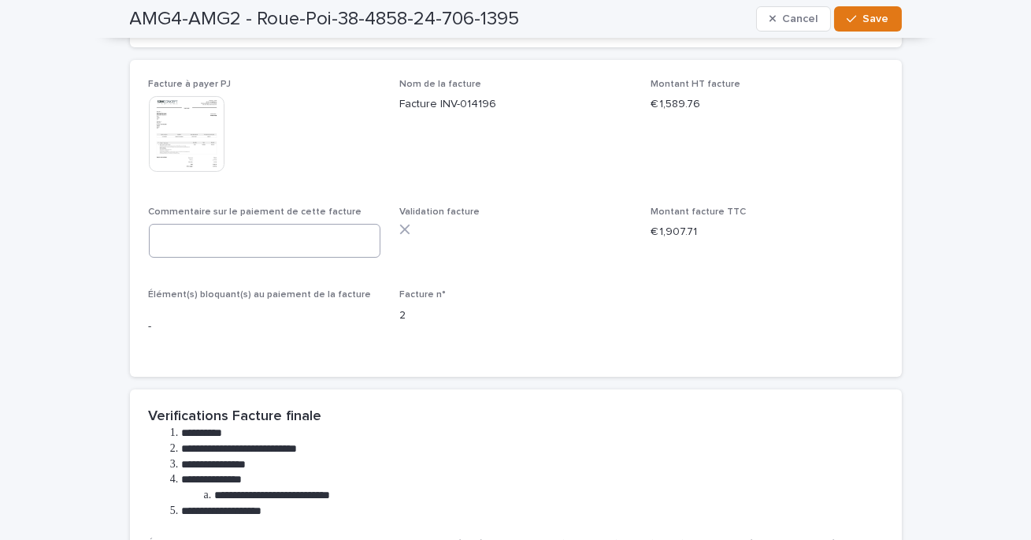
scroll to position [647, 0]
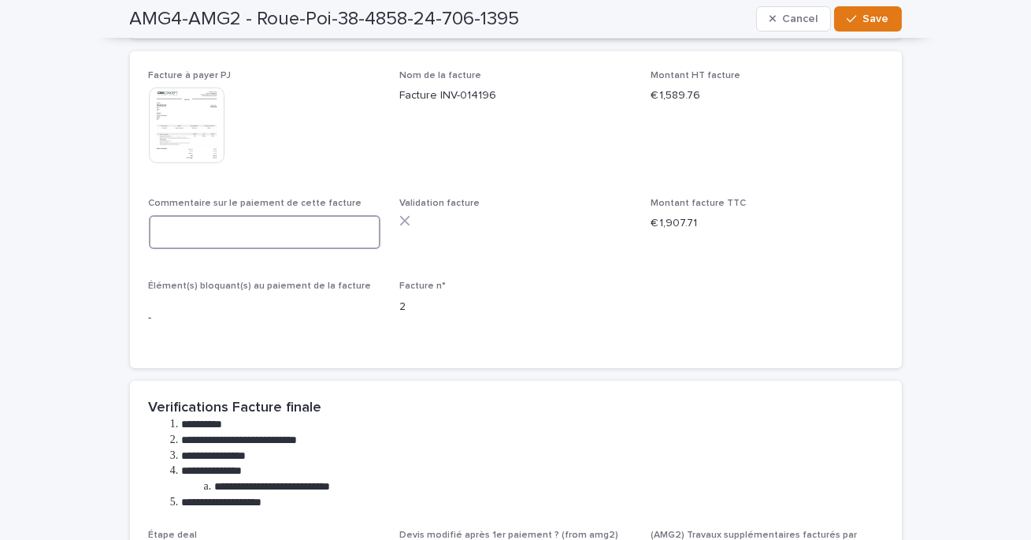
click at [273, 236] on textarea at bounding box center [265, 232] width 232 height 34
paste textarea "**********"
type textarea "**********"
click at [860, 14] on div "button" at bounding box center [855, 18] width 16 height 11
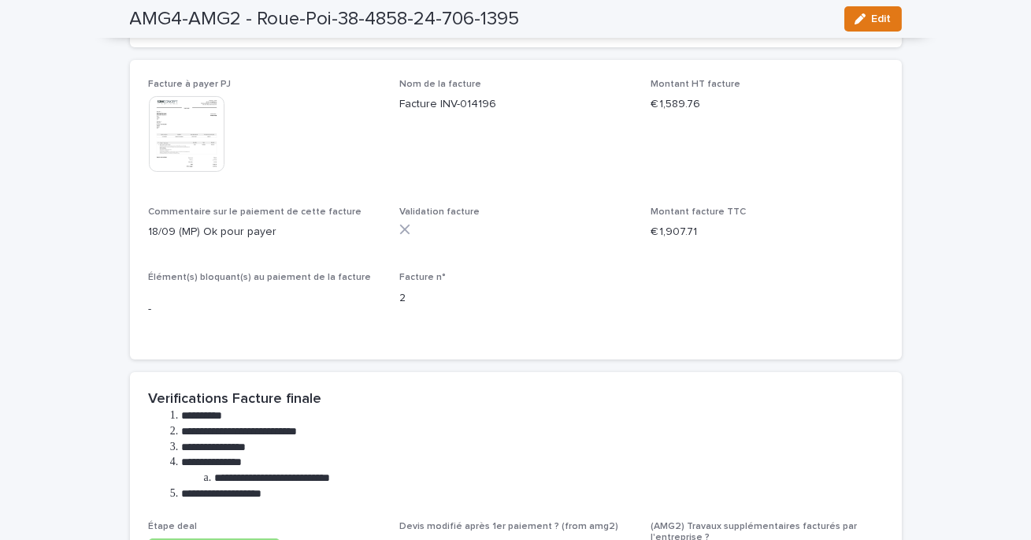
scroll to position [0, 0]
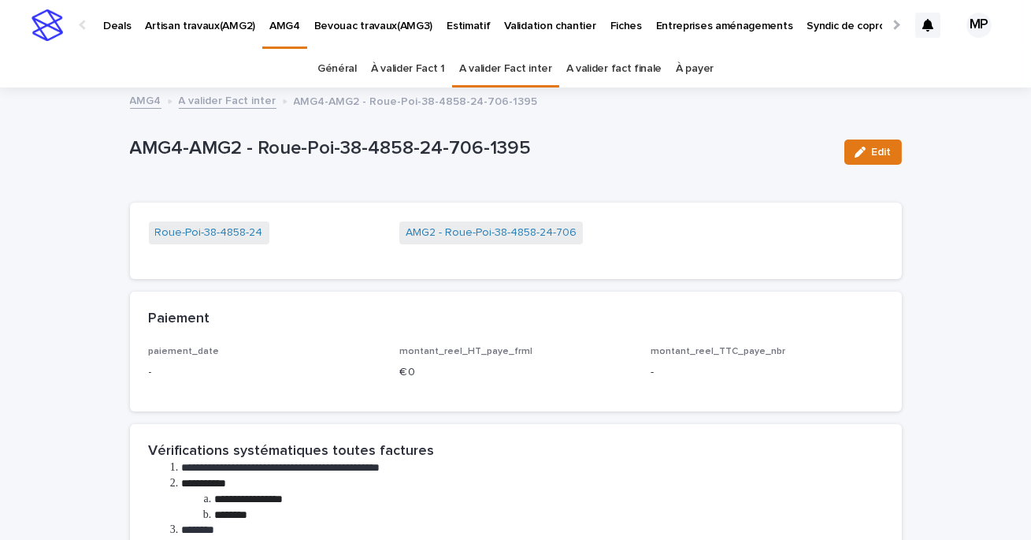
click at [247, 103] on link "A valider Fact inter" at bounding box center [228, 100] width 98 height 18
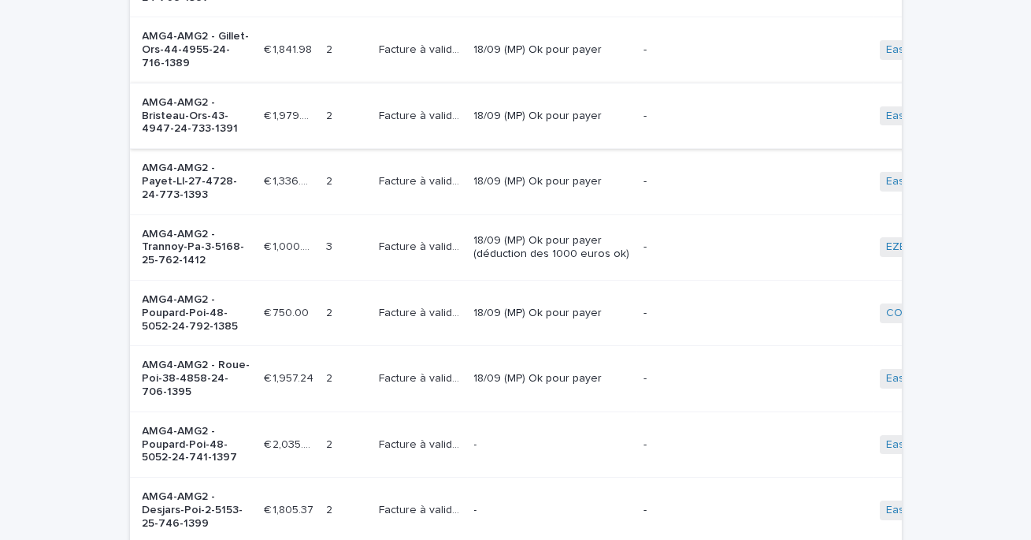
scroll to position [454, 0]
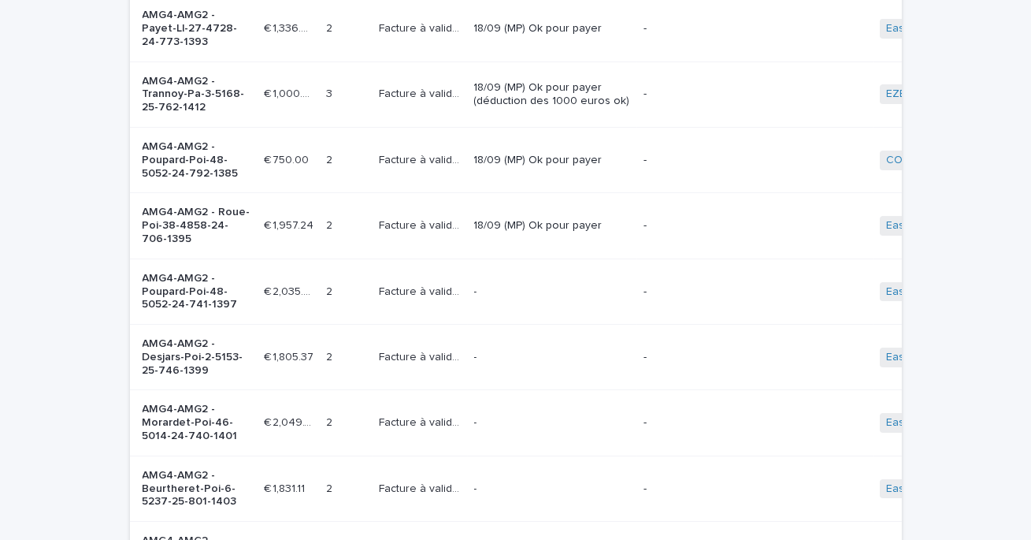
click at [564, 286] on p "-" at bounding box center [552, 291] width 157 height 13
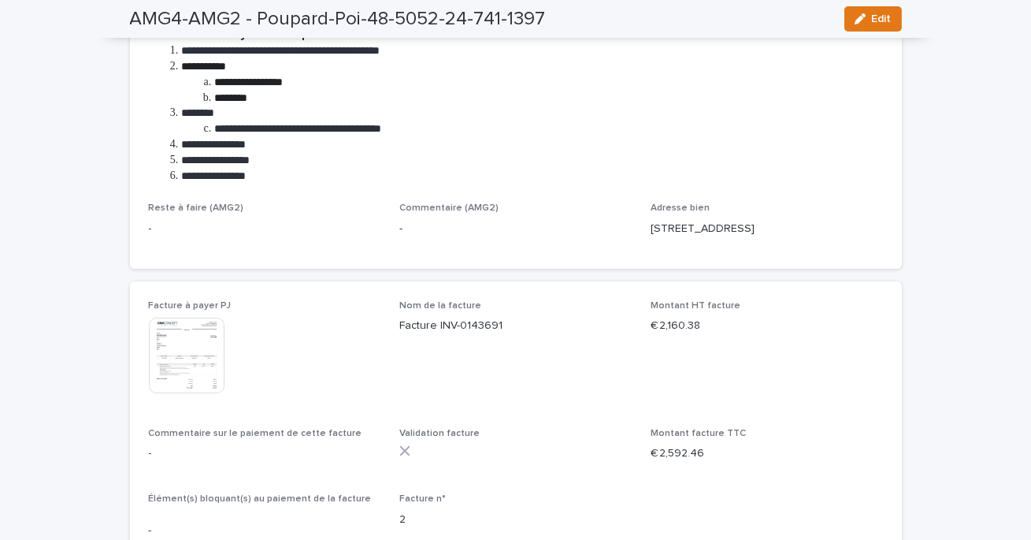
scroll to position [429, 0]
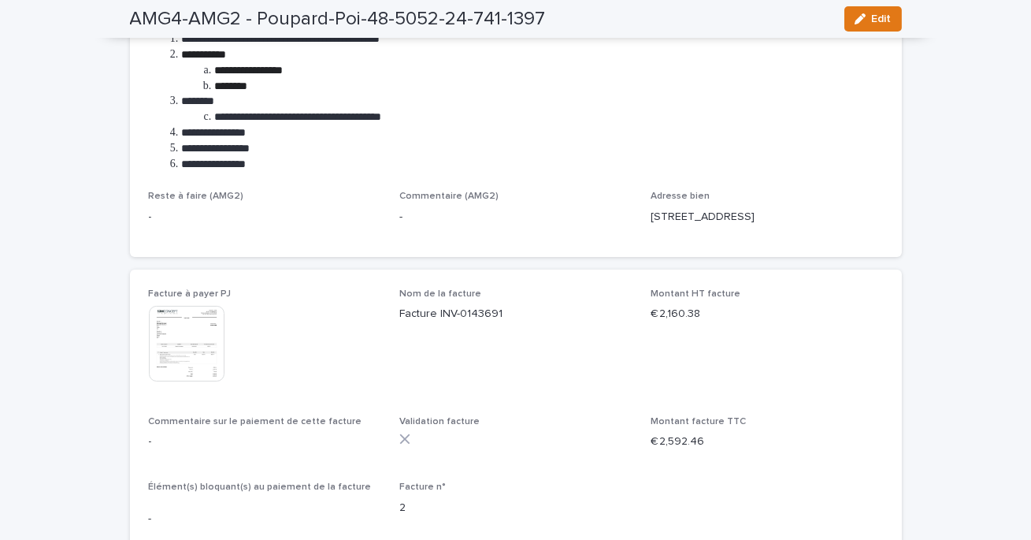
click at [198, 344] on img at bounding box center [187, 344] width 76 height 76
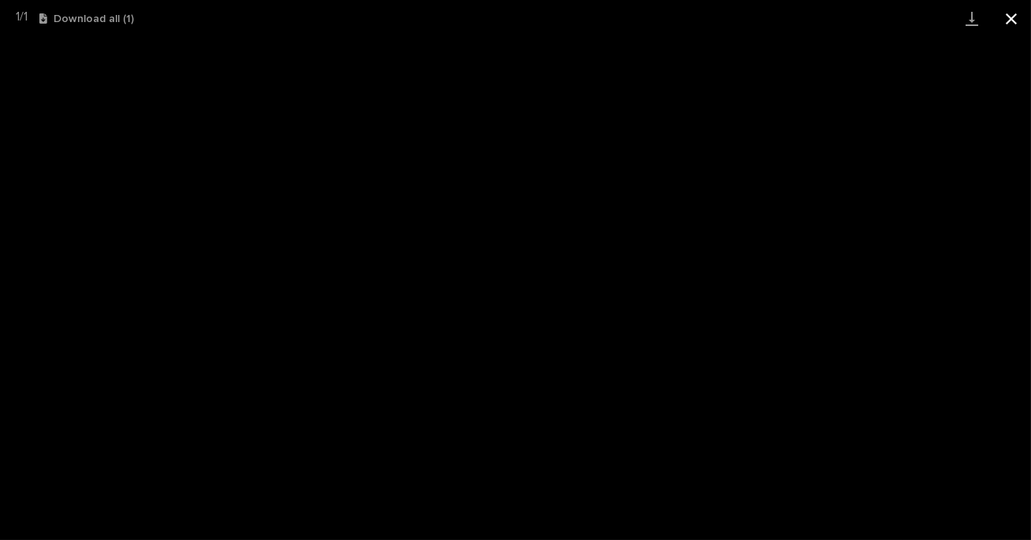
click at [1012, 19] on button "Close gallery" at bounding box center [1011, 18] width 39 height 37
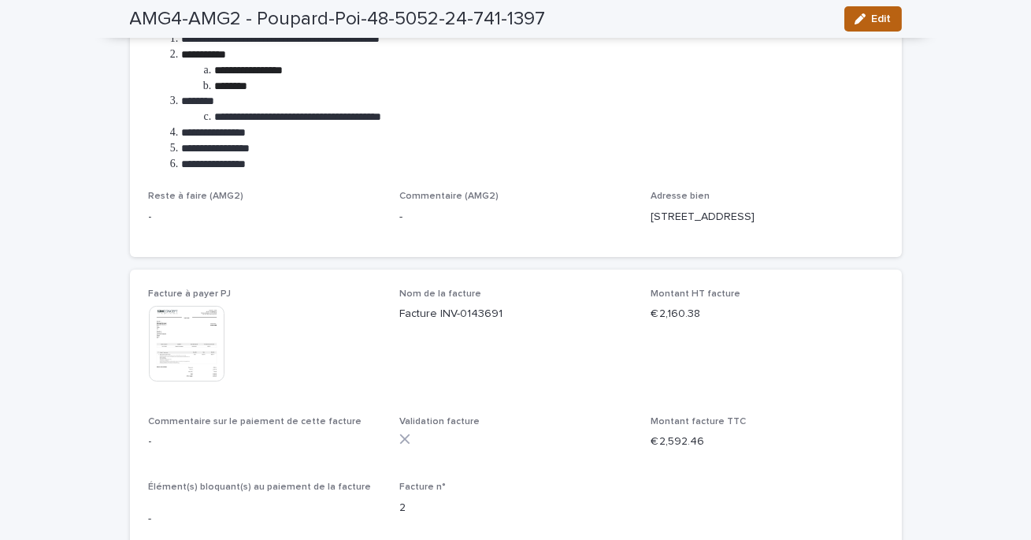
click at [867, 23] on div "button" at bounding box center [863, 18] width 17 height 11
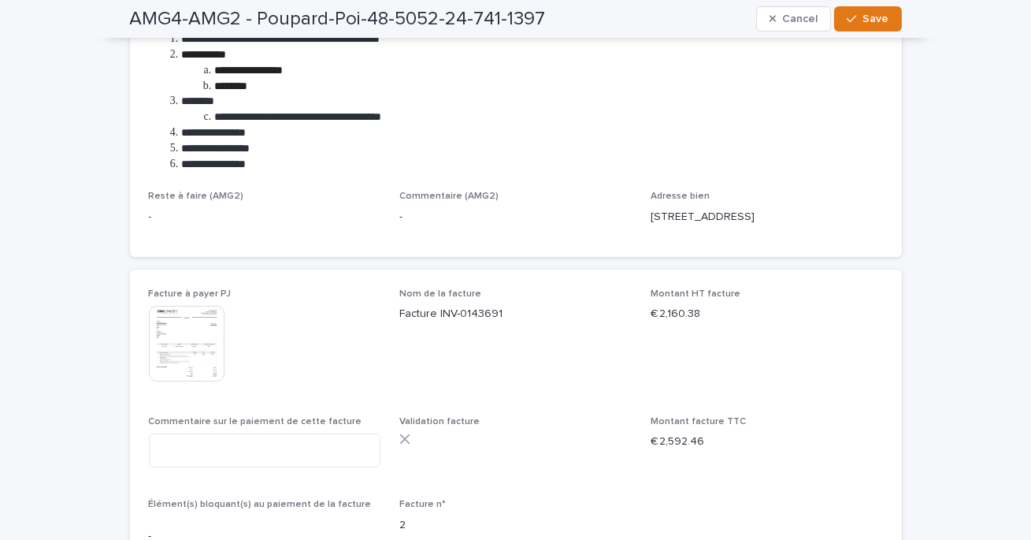
scroll to position [437, 0]
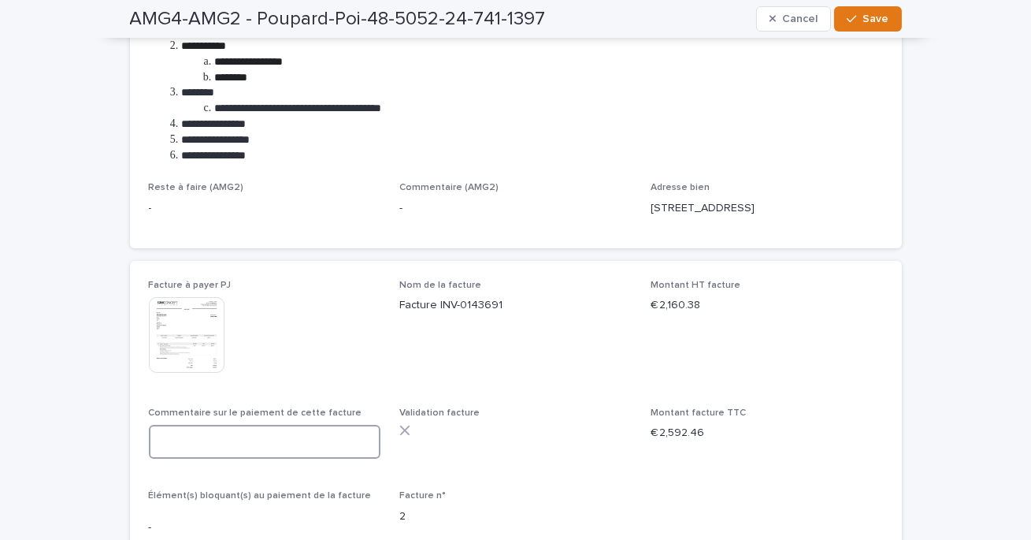
click at [197, 451] on textarea at bounding box center [265, 442] width 232 height 34
paste textarea "**********"
type textarea "**********"
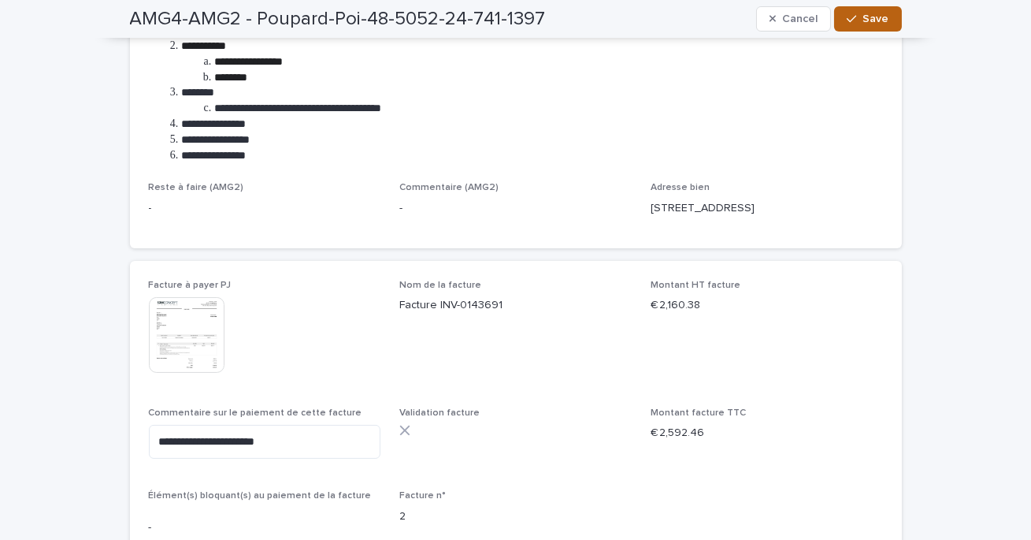
click at [872, 16] on span "Save" at bounding box center [876, 18] width 26 height 11
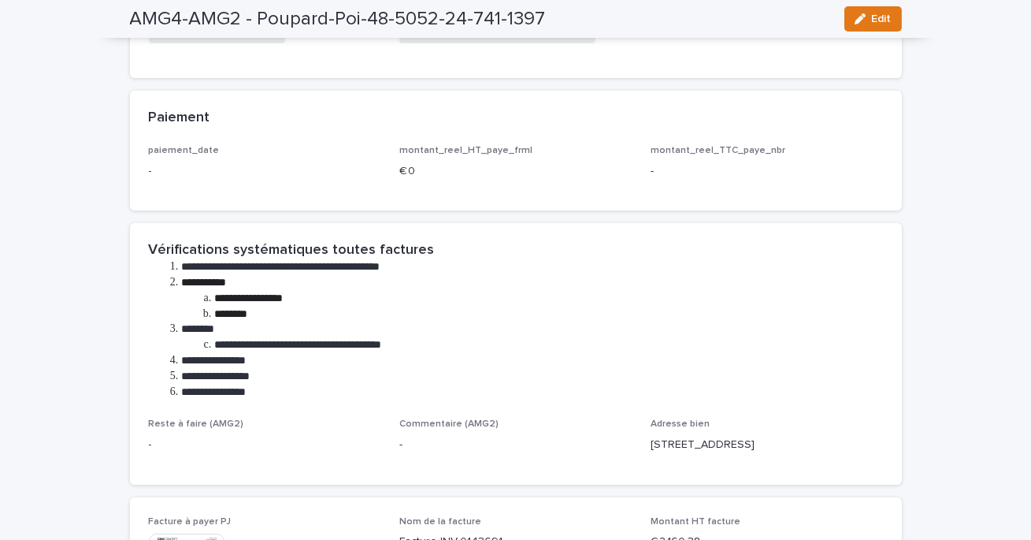
scroll to position [0, 0]
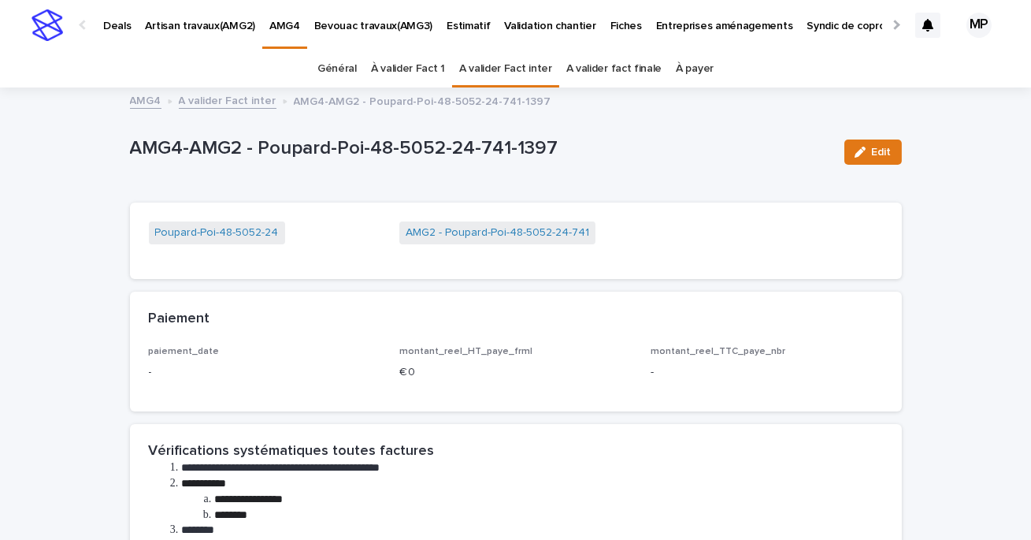
click at [506, 74] on link "A valider Fact inter" at bounding box center [505, 68] width 93 height 37
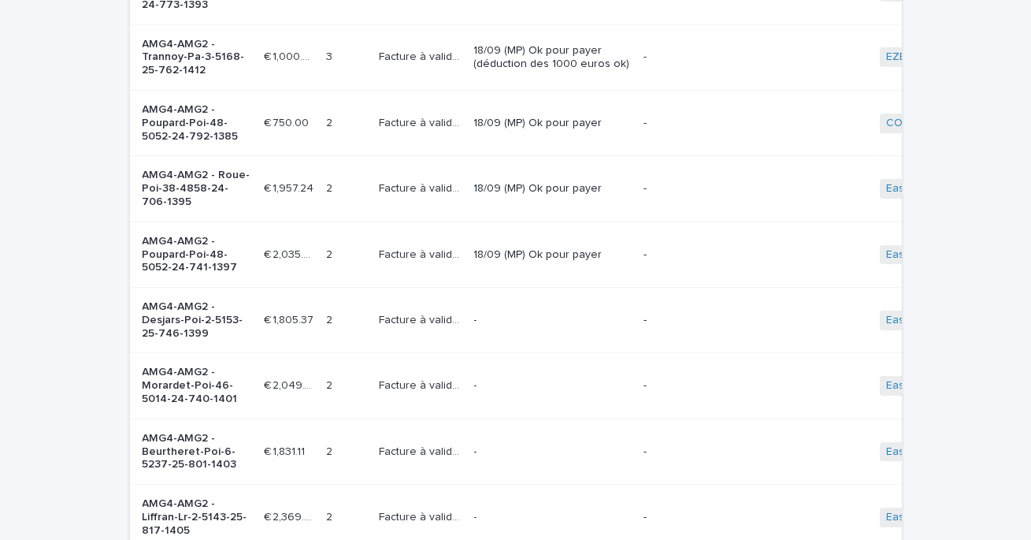
scroll to position [512, 0]
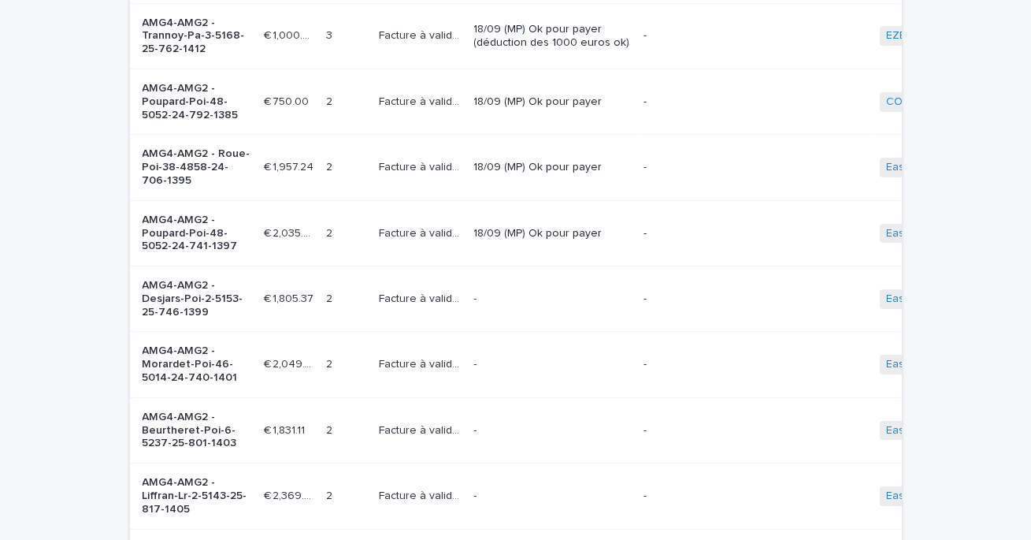
click at [524, 299] on p "-" at bounding box center [552, 298] width 157 height 13
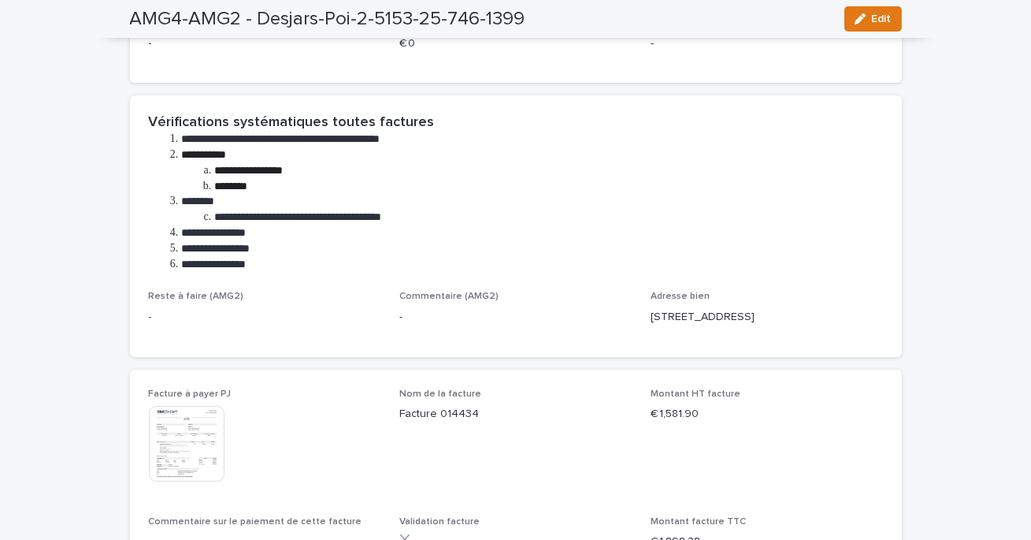
scroll to position [403, 0]
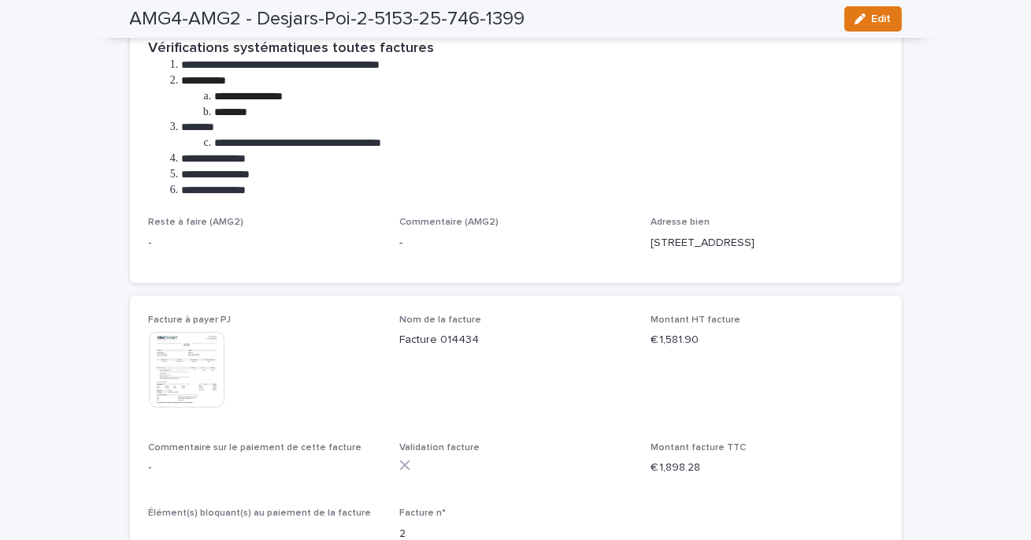
click at [206, 368] on img at bounding box center [187, 370] width 76 height 76
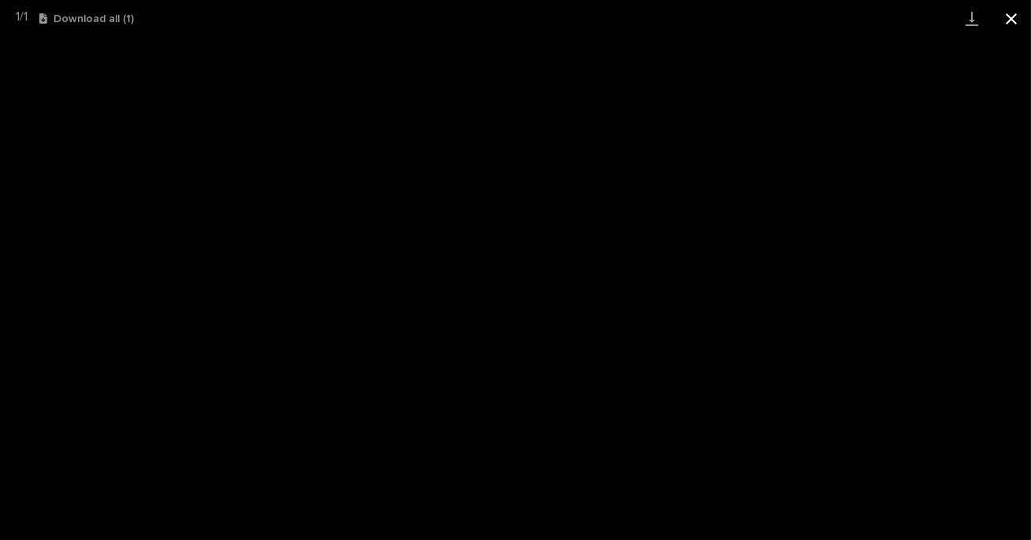
click at [1017, 17] on button "Close gallery" at bounding box center [1011, 18] width 39 height 37
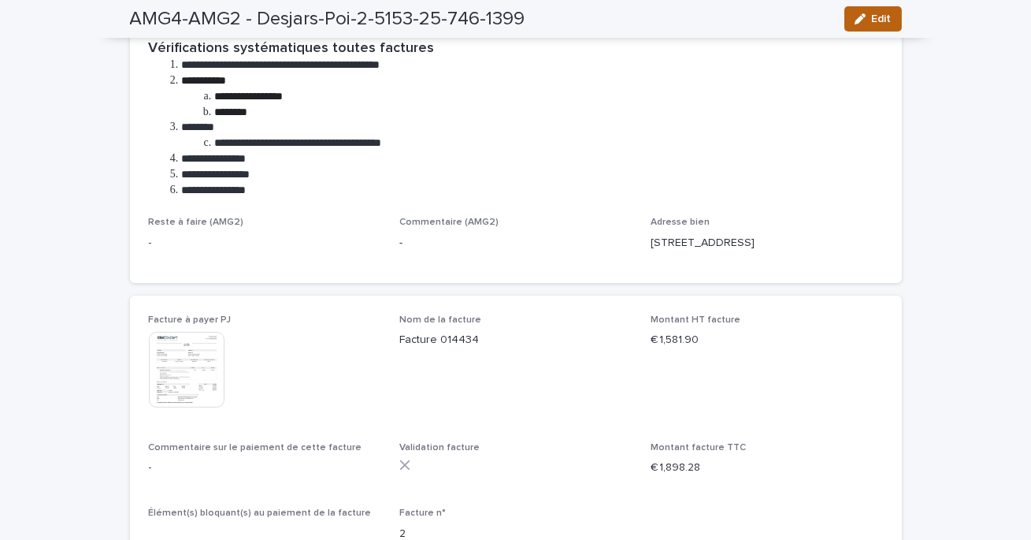
click at [882, 30] on button "Edit" at bounding box center [874, 18] width 58 height 25
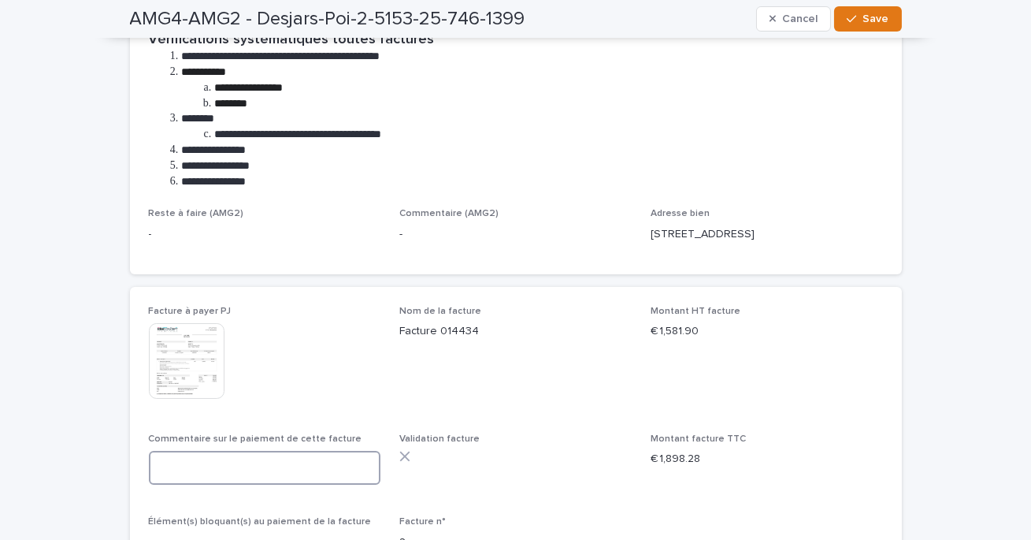
click at [236, 475] on textarea at bounding box center [265, 468] width 232 height 34
paste textarea "**********"
type textarea "**********"
click at [879, 19] on span "Save" at bounding box center [876, 18] width 26 height 11
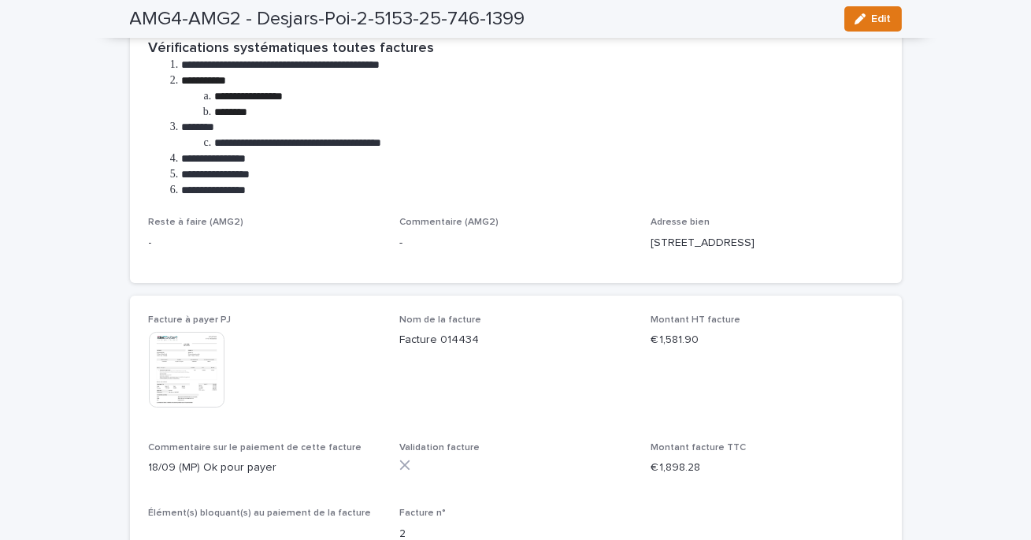
scroll to position [0, 0]
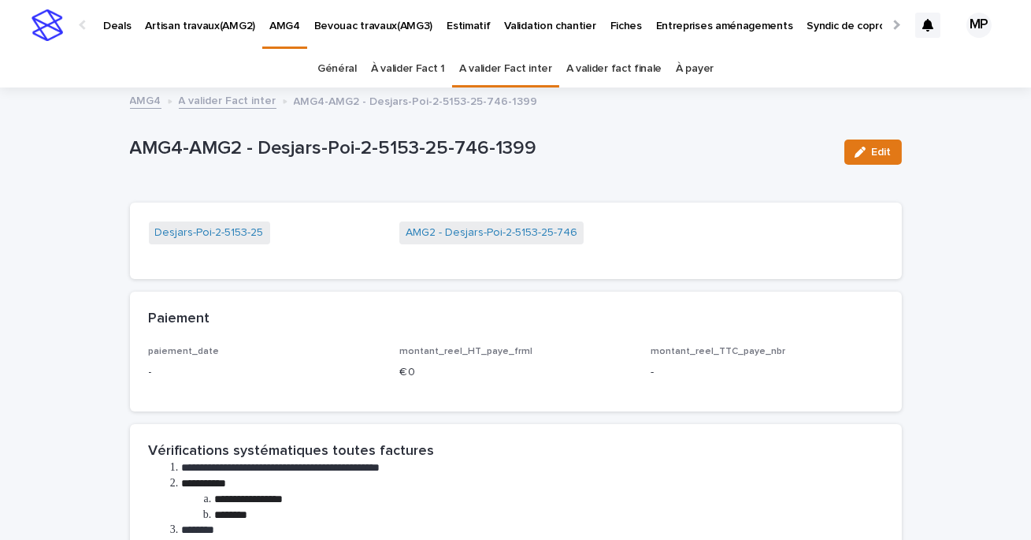
click at [537, 69] on link "A valider Fact inter" at bounding box center [505, 68] width 93 height 37
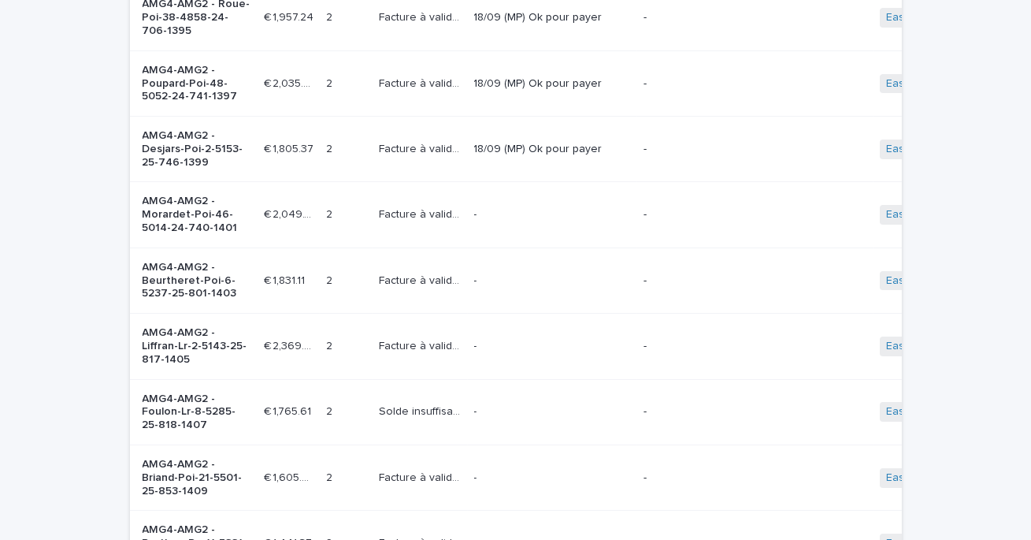
scroll to position [679, 0]
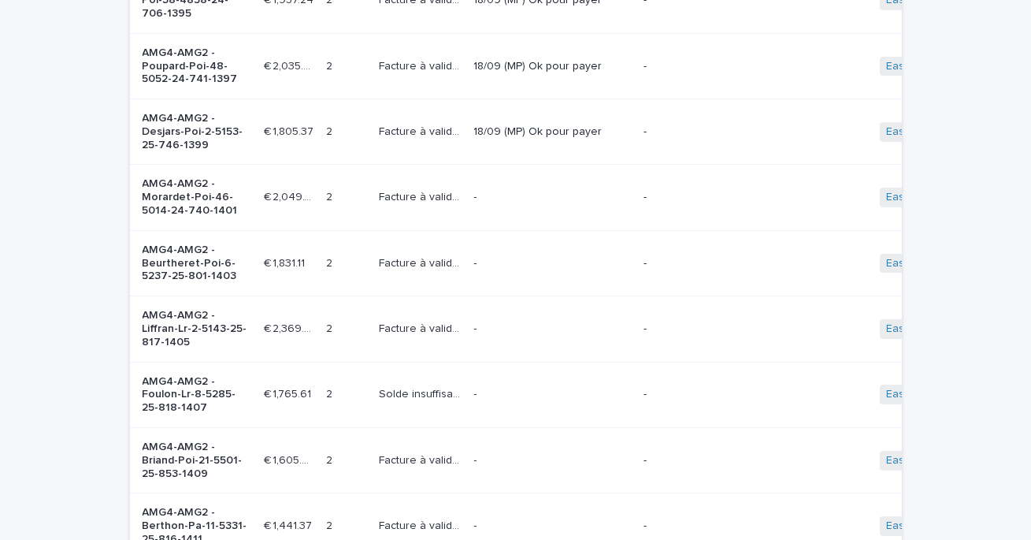
click at [520, 199] on p "-" at bounding box center [552, 197] width 157 height 13
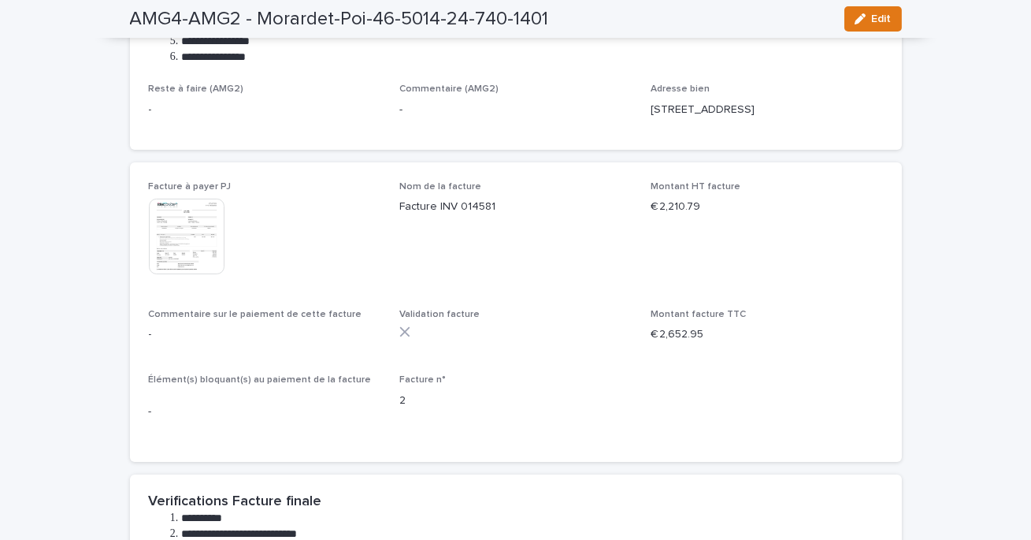
scroll to position [537, 0]
click at [202, 234] on img at bounding box center [187, 235] width 76 height 76
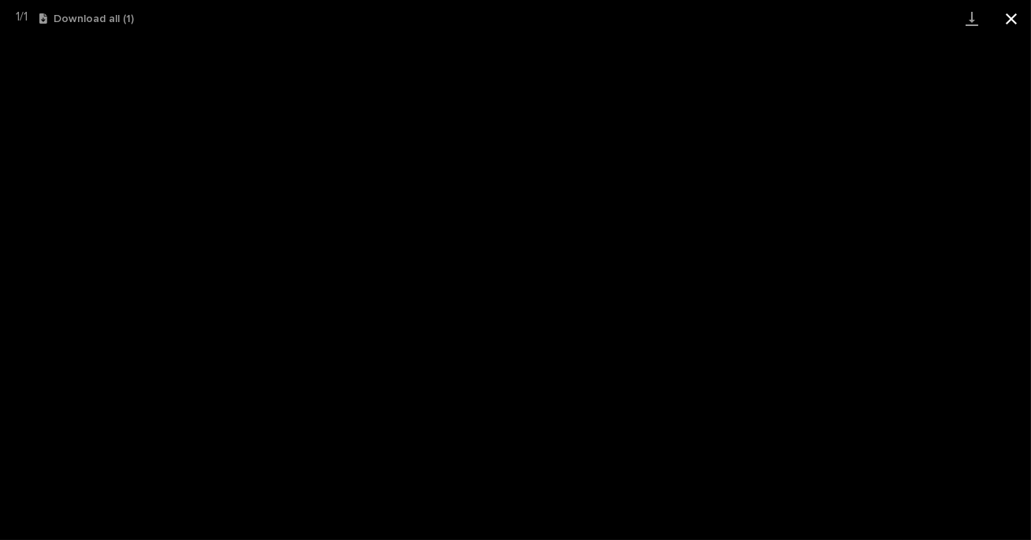
click at [1012, 15] on button "Close gallery" at bounding box center [1011, 18] width 39 height 37
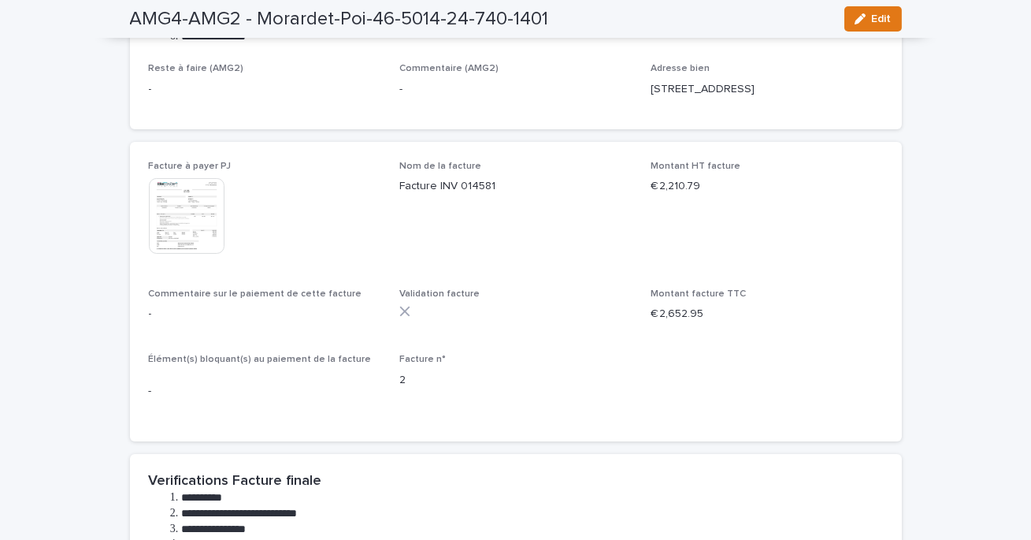
scroll to position [557, 0]
click at [860, 26] on button "Edit" at bounding box center [874, 18] width 58 height 25
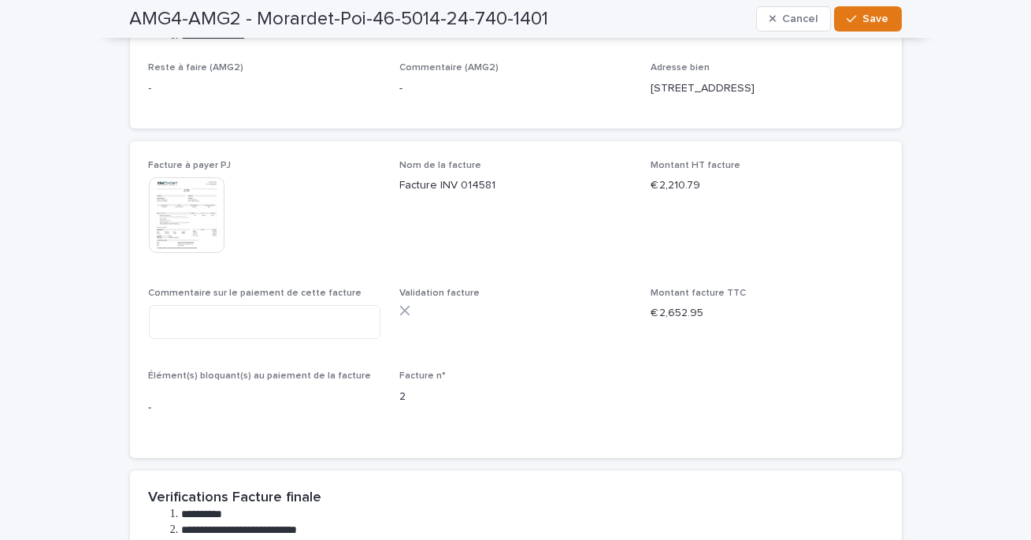
scroll to position [566, 0]
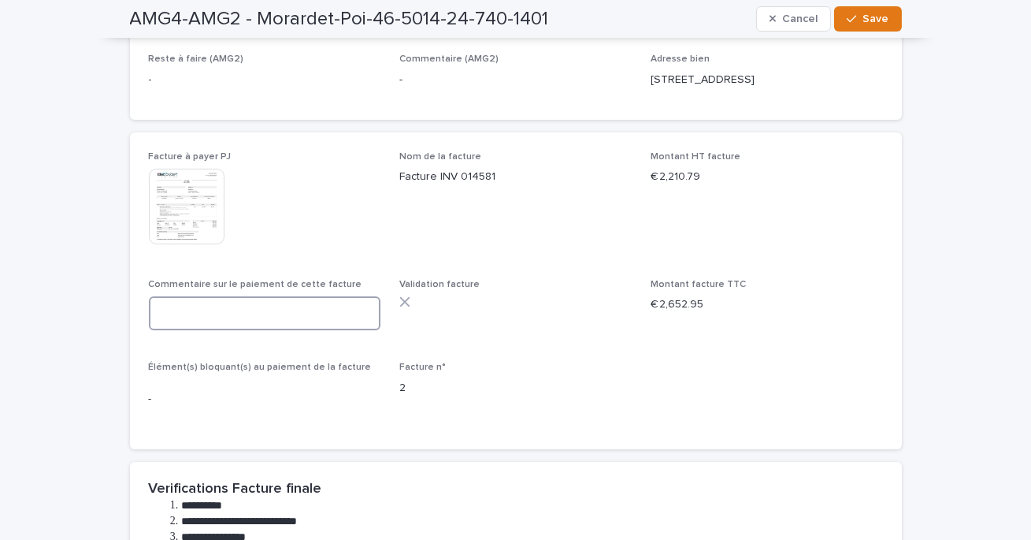
click at [325, 312] on textarea at bounding box center [265, 313] width 232 height 34
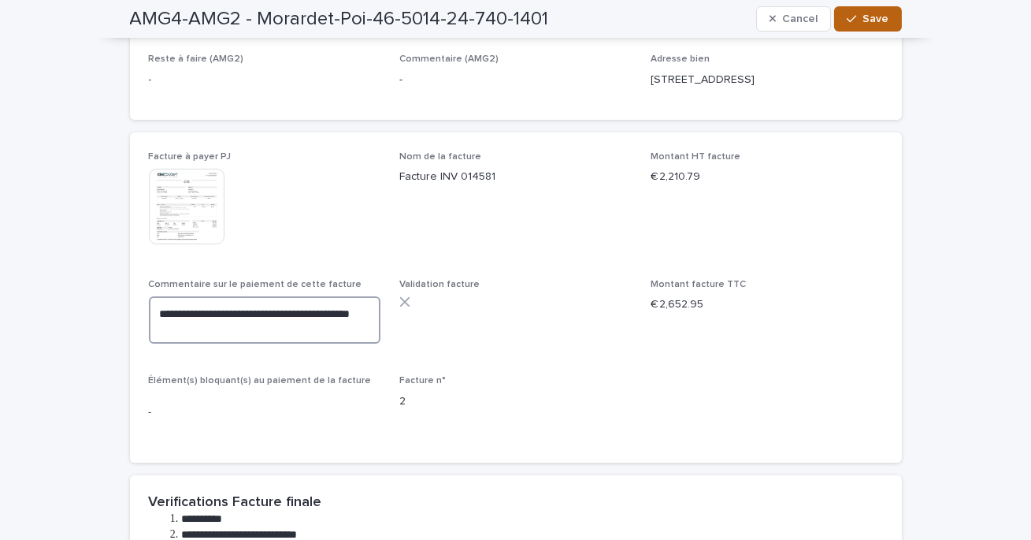
type textarea "**********"
click at [867, 24] on span "Save" at bounding box center [876, 18] width 26 height 11
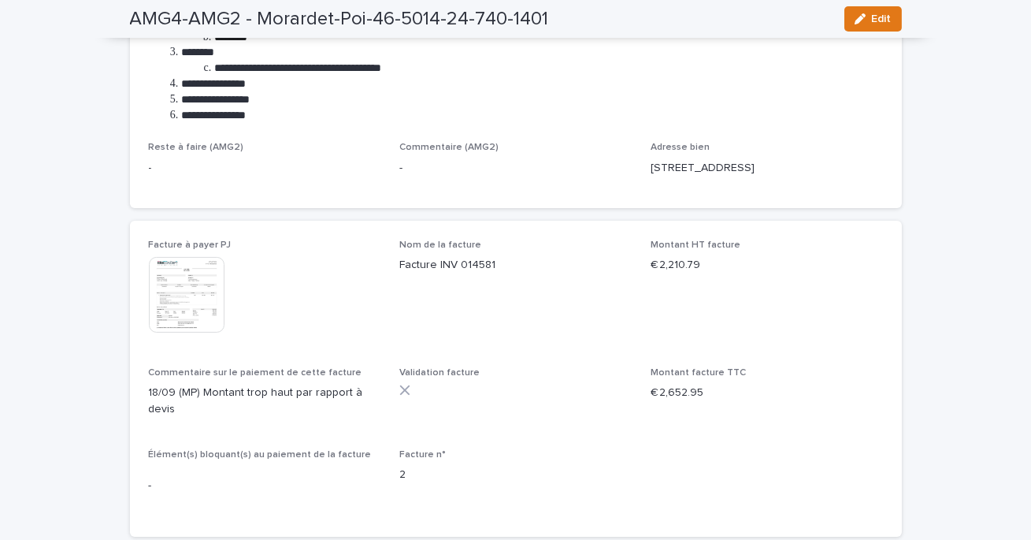
scroll to position [0, 0]
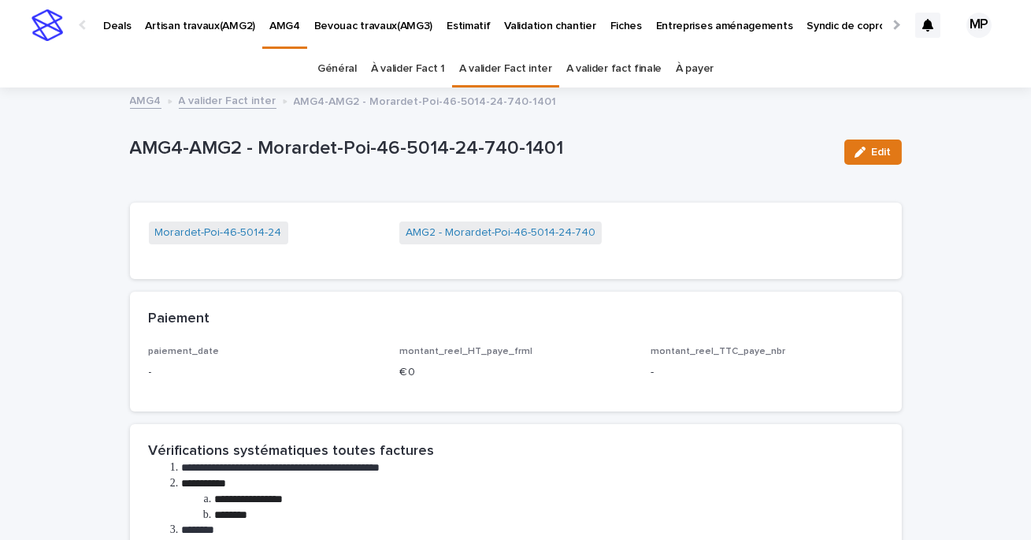
click at [231, 98] on link "A valider Fact inter" at bounding box center [228, 100] width 98 height 18
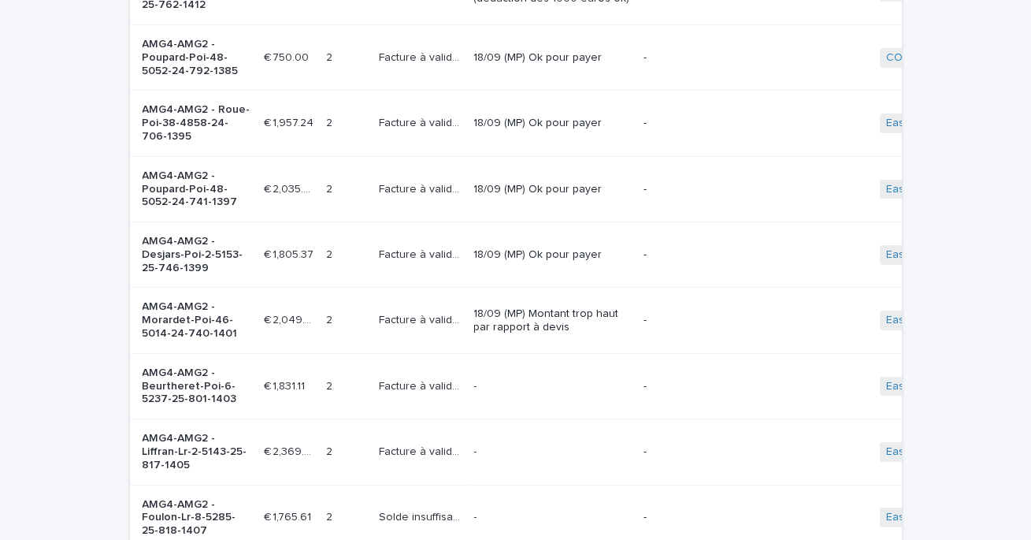
scroll to position [593, 0]
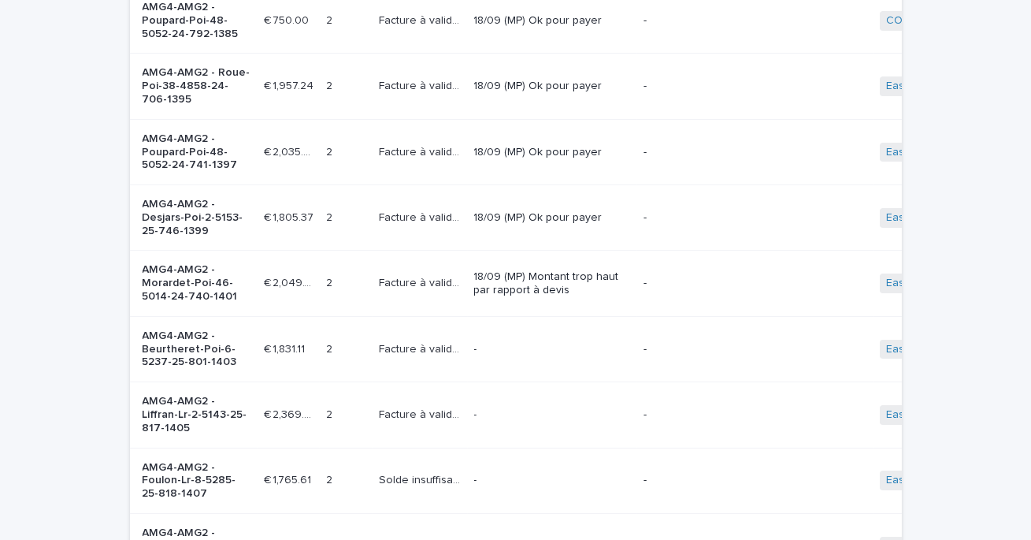
click at [514, 353] on p "-" at bounding box center [552, 349] width 157 height 13
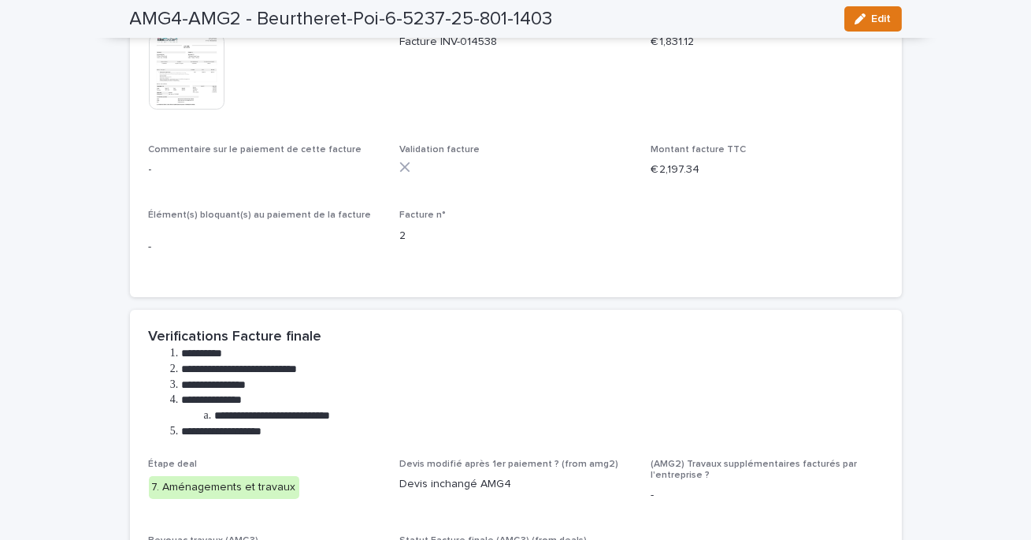
scroll to position [563, 0]
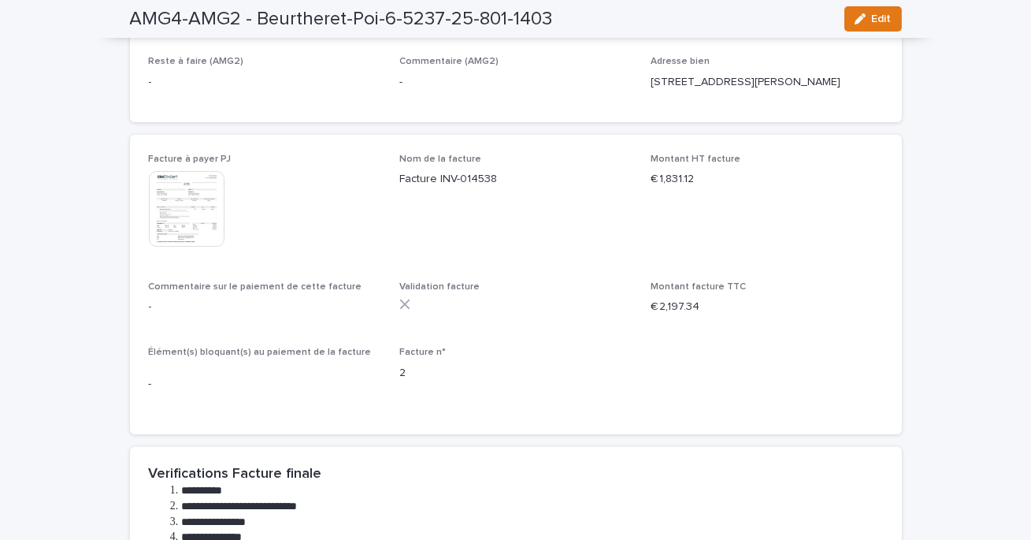
click at [197, 228] on img at bounding box center [187, 209] width 76 height 76
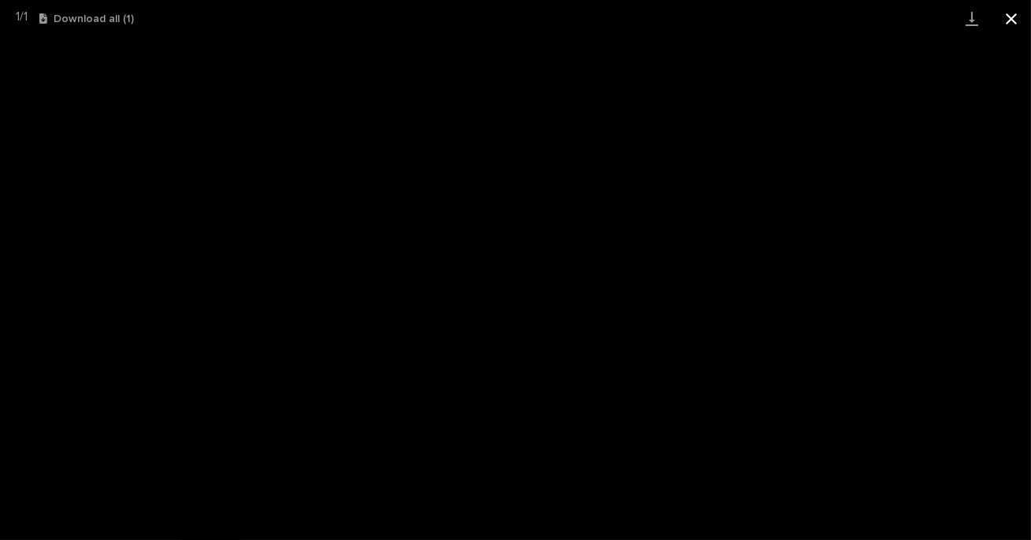
click at [1012, 18] on button "Close gallery" at bounding box center [1011, 18] width 39 height 37
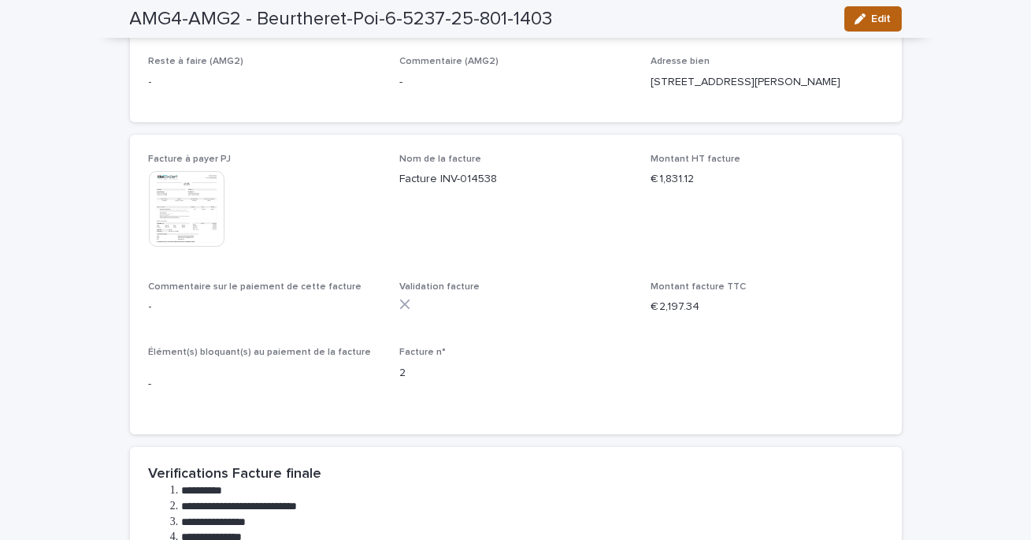
click at [875, 6] on button "Edit" at bounding box center [874, 18] width 58 height 25
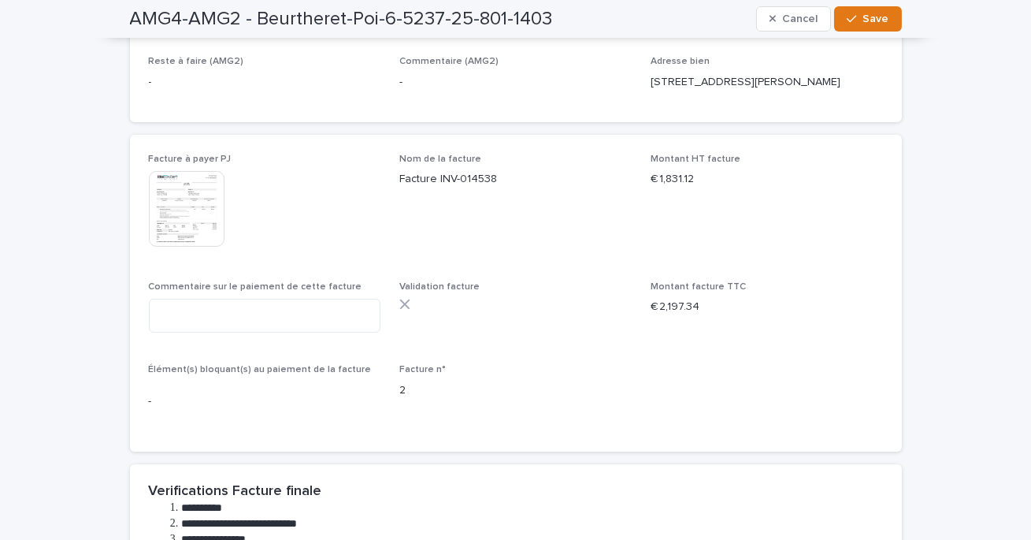
scroll to position [571, 0]
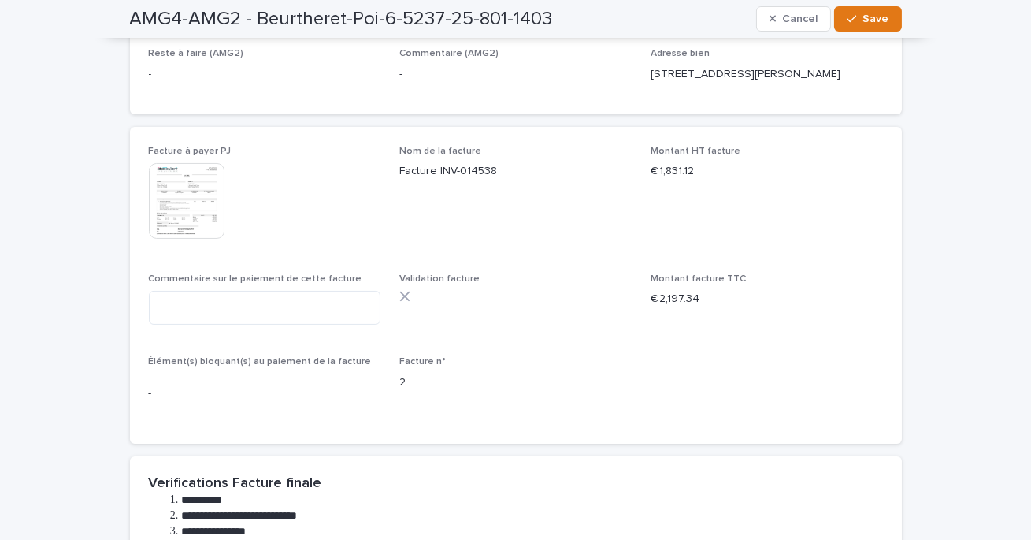
click at [274, 337] on div "Commentaire sur le paiement de cette facture" at bounding box center [265, 305] width 232 height 64
click at [268, 324] on textarea at bounding box center [265, 308] width 232 height 34
paste textarea "**********"
type textarea "**********"
click at [871, 13] on button "Save" at bounding box center [867, 18] width 67 height 25
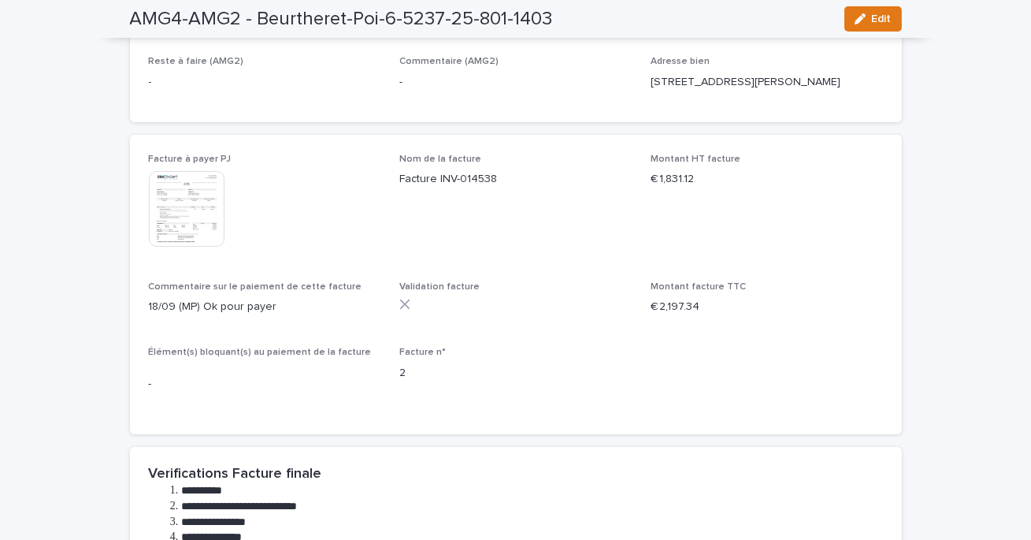
scroll to position [0, 0]
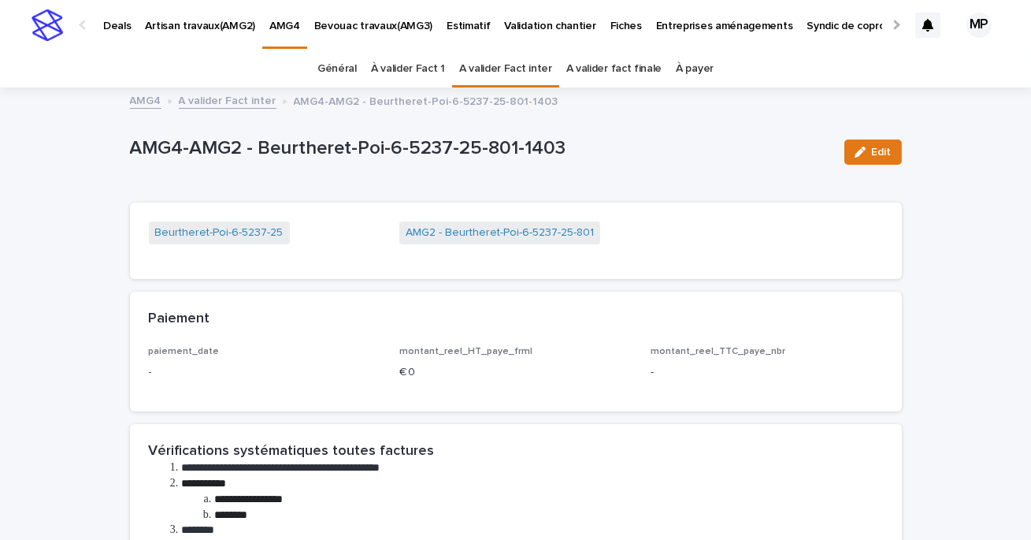
click at [243, 103] on link "A valider Fact inter" at bounding box center [228, 100] width 98 height 18
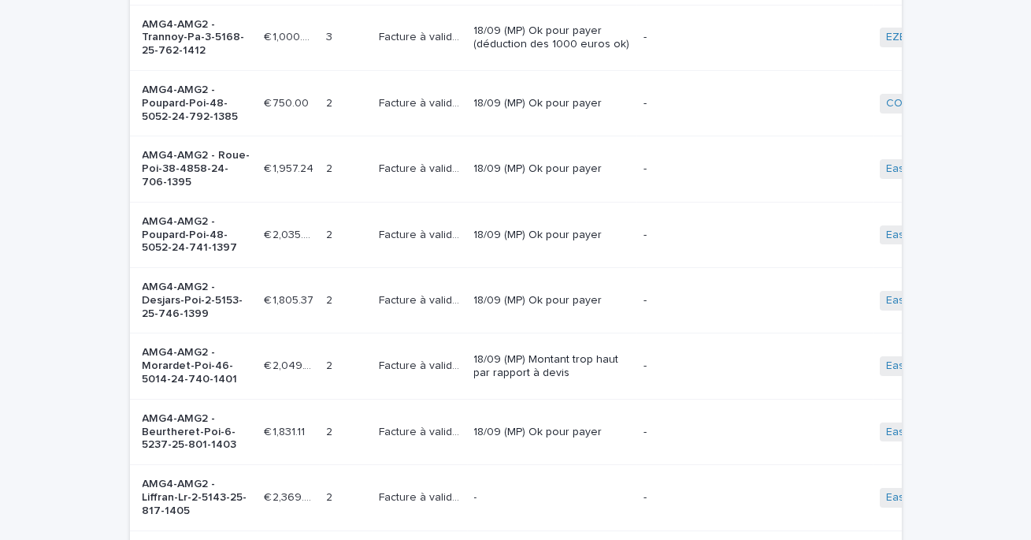
click at [486, 392] on td "18/09 (MP) Montant trop haut par rapport à devis" at bounding box center [552, 365] width 169 height 65
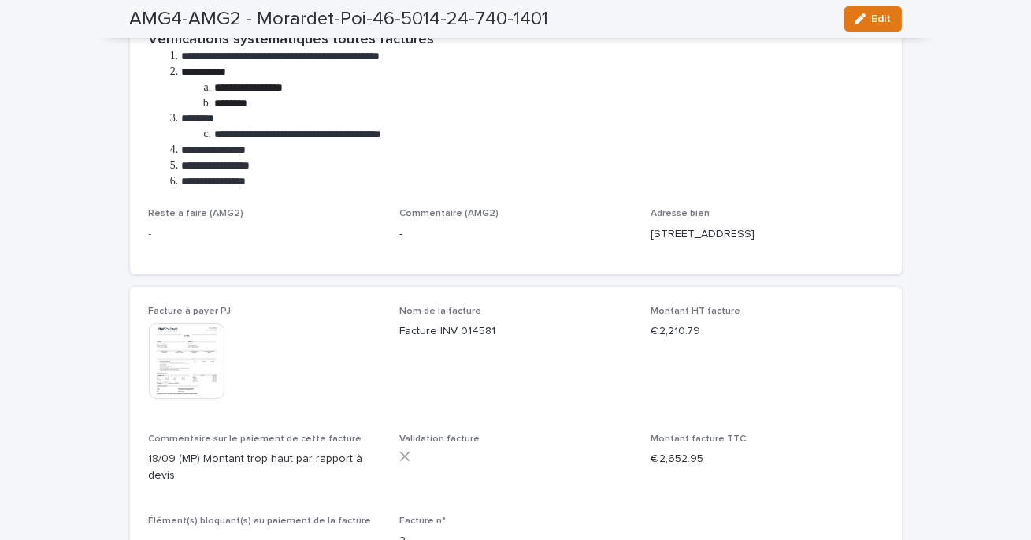
scroll to position [439, 0]
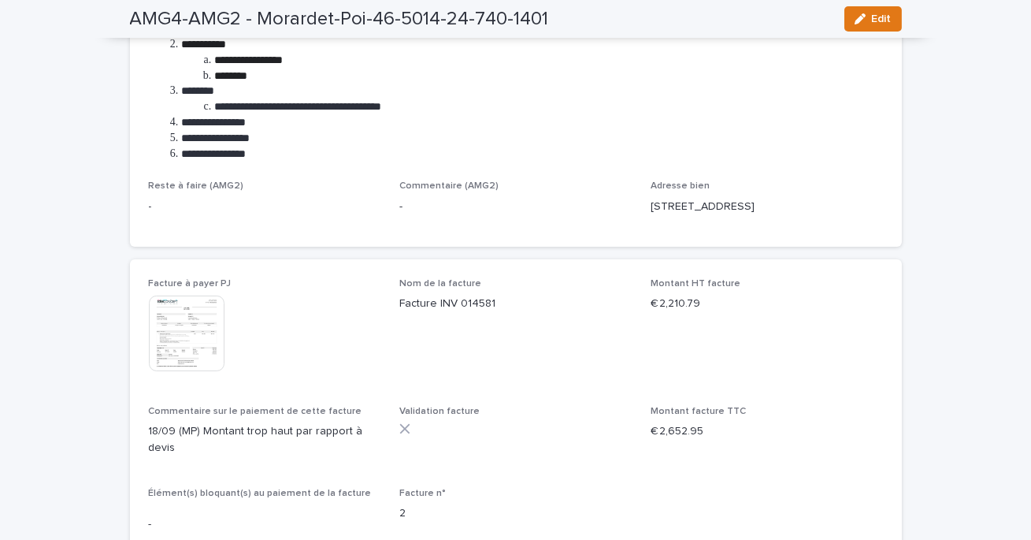
click at [193, 329] on img at bounding box center [187, 333] width 76 height 76
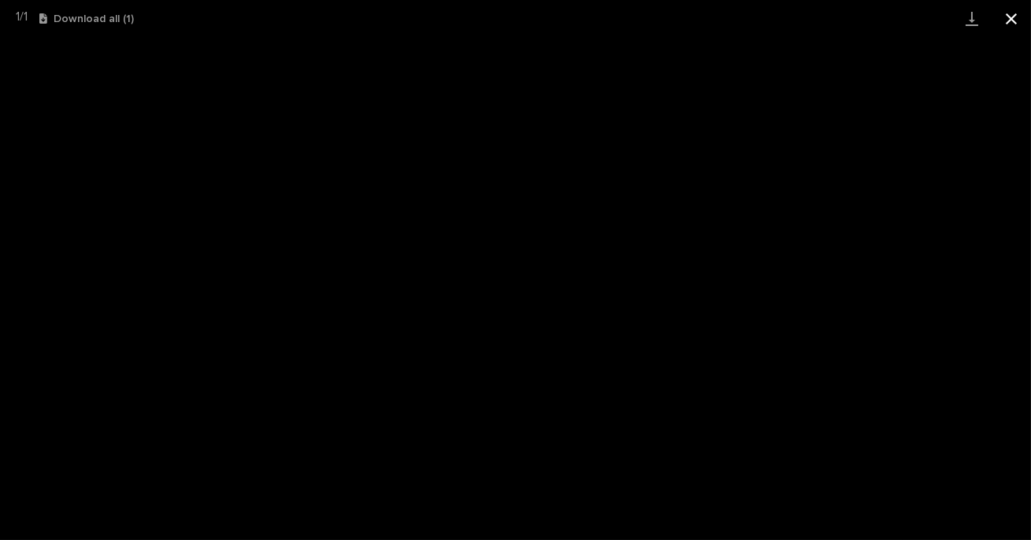
click at [1012, 17] on button "Close gallery" at bounding box center [1011, 18] width 39 height 37
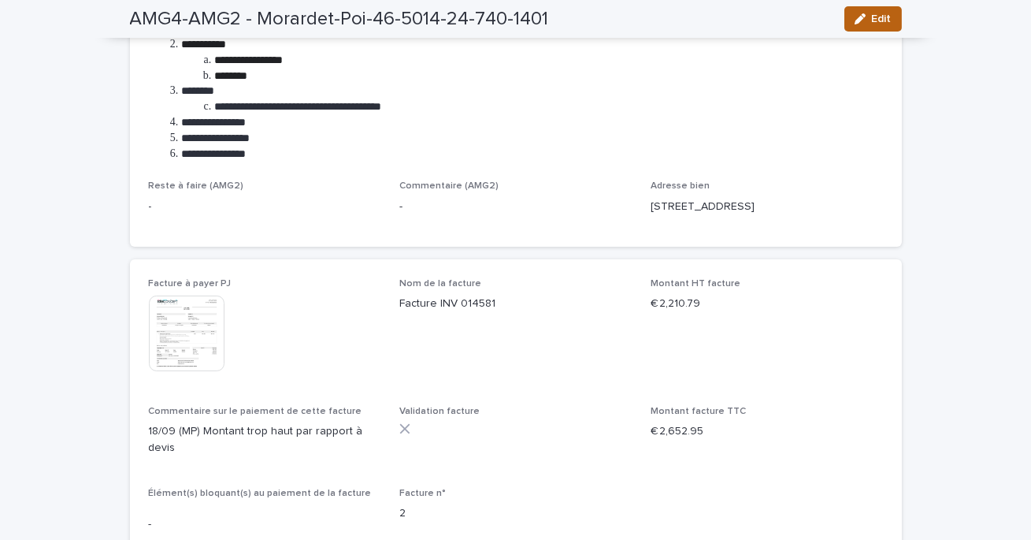
click at [882, 18] on span "Edit" at bounding box center [882, 18] width 20 height 11
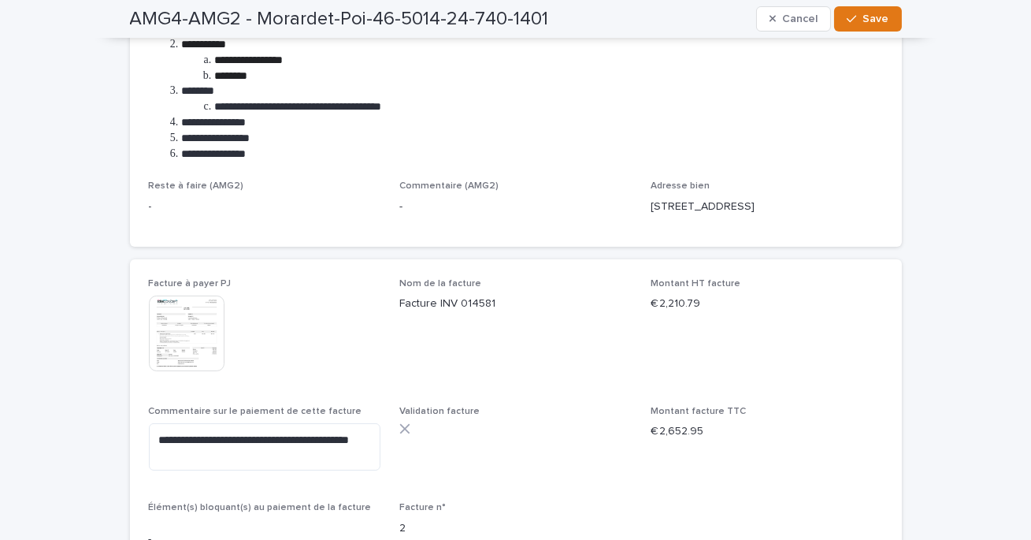
scroll to position [440, 0]
drag, startPoint x: 215, startPoint y: 456, endPoint x: 211, endPoint y: 441, distance: 15.5
click at [211, 441] on textarea "**********" at bounding box center [265, 445] width 232 height 47
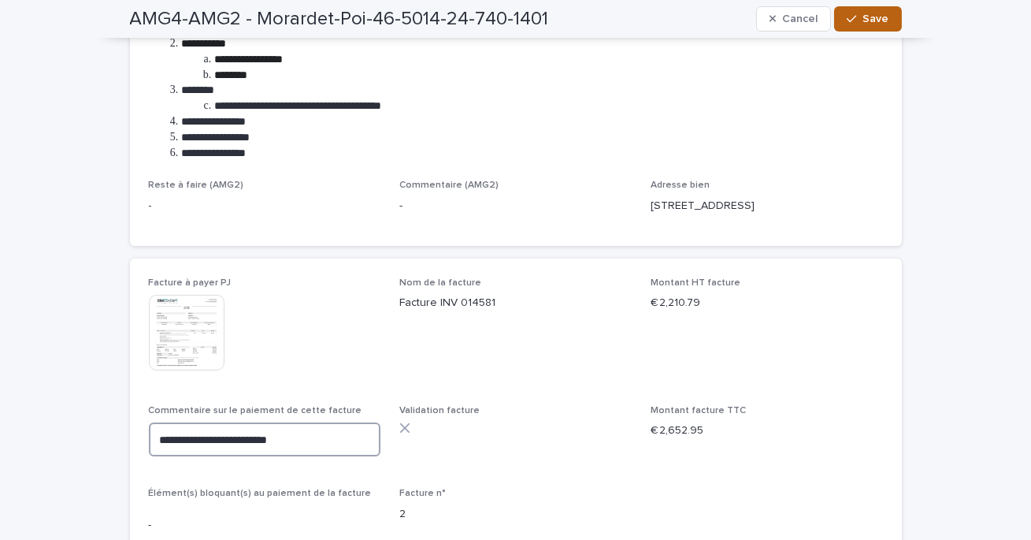
type textarea "**********"
click at [861, 20] on div "button" at bounding box center [855, 18] width 16 height 11
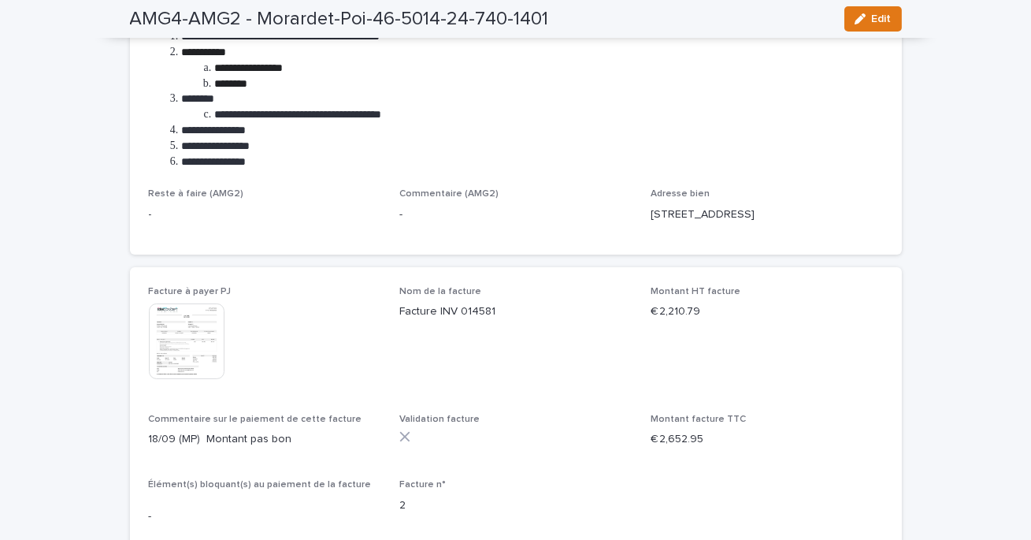
scroll to position [0, 0]
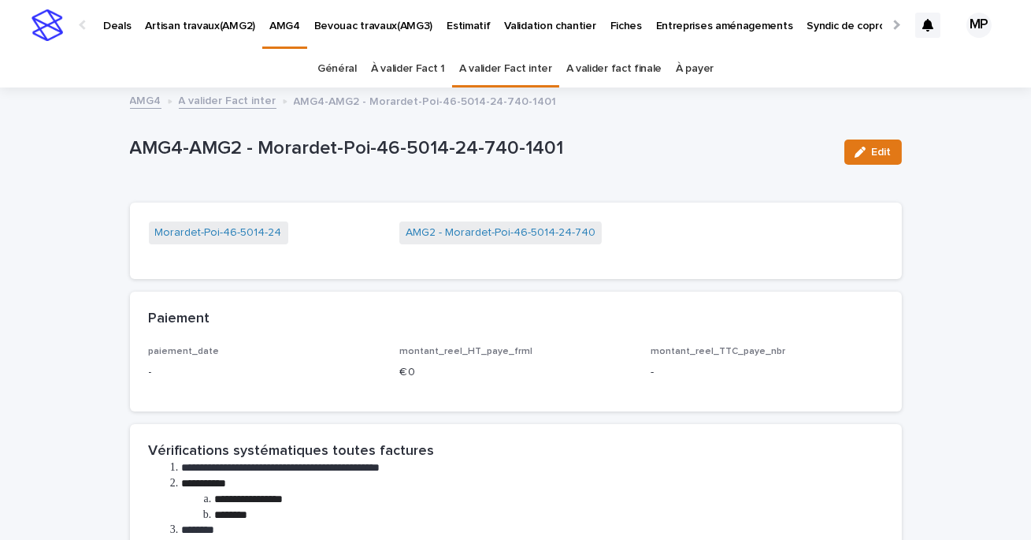
click at [247, 95] on link "A valider Fact inter" at bounding box center [228, 100] width 98 height 18
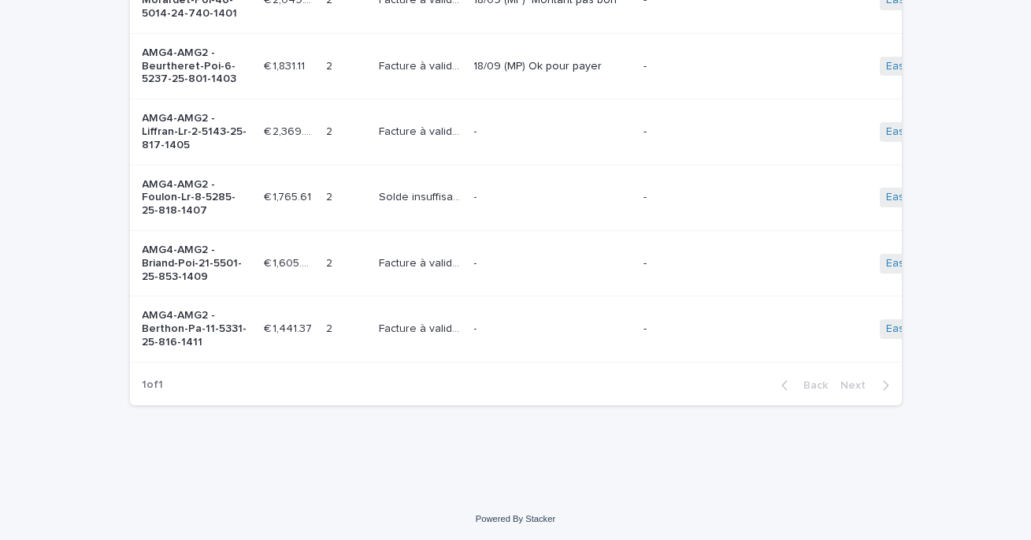
scroll to position [887, 0]
click at [517, 129] on div "-" at bounding box center [552, 130] width 157 height 26
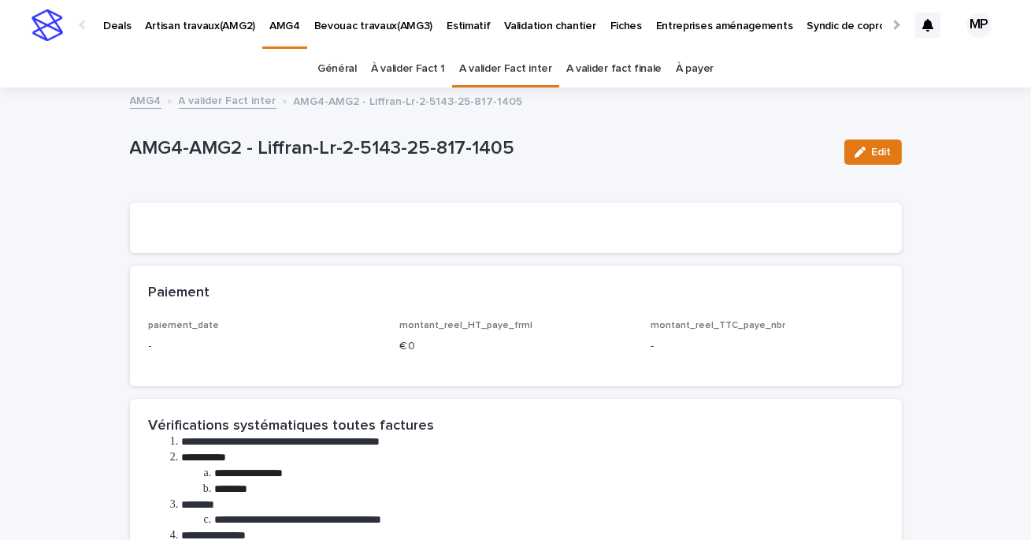
click at [212, 104] on link "A valider Fact inter" at bounding box center [228, 100] width 98 height 18
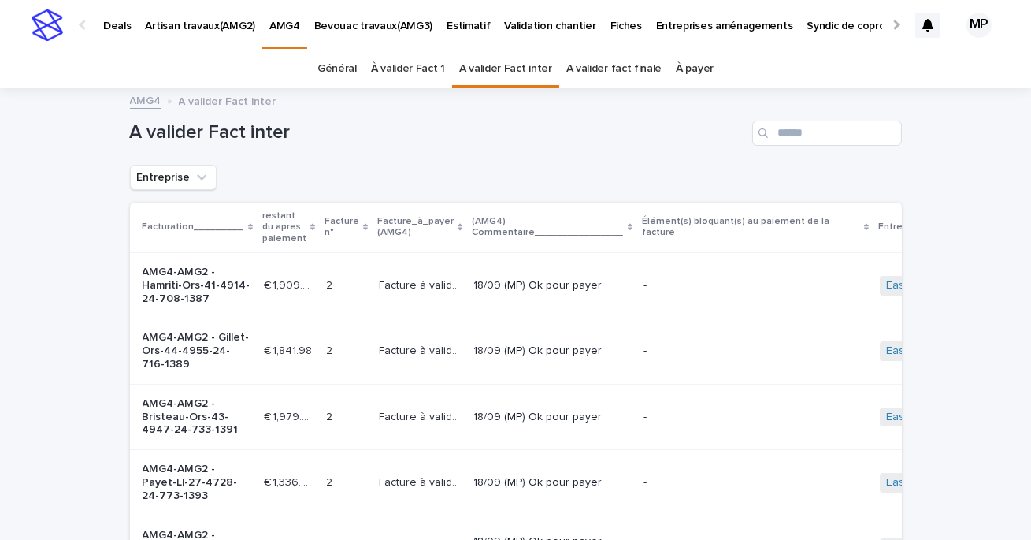
click at [140, 98] on link "AMG4" at bounding box center [146, 100] width 32 height 18
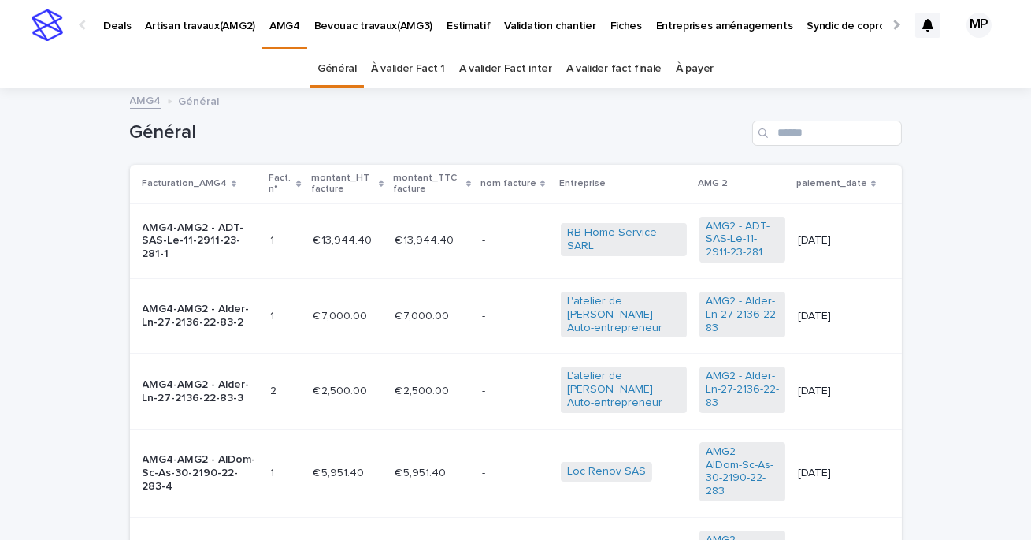
click at [117, 27] on p "Deals" at bounding box center [117, 16] width 28 height 33
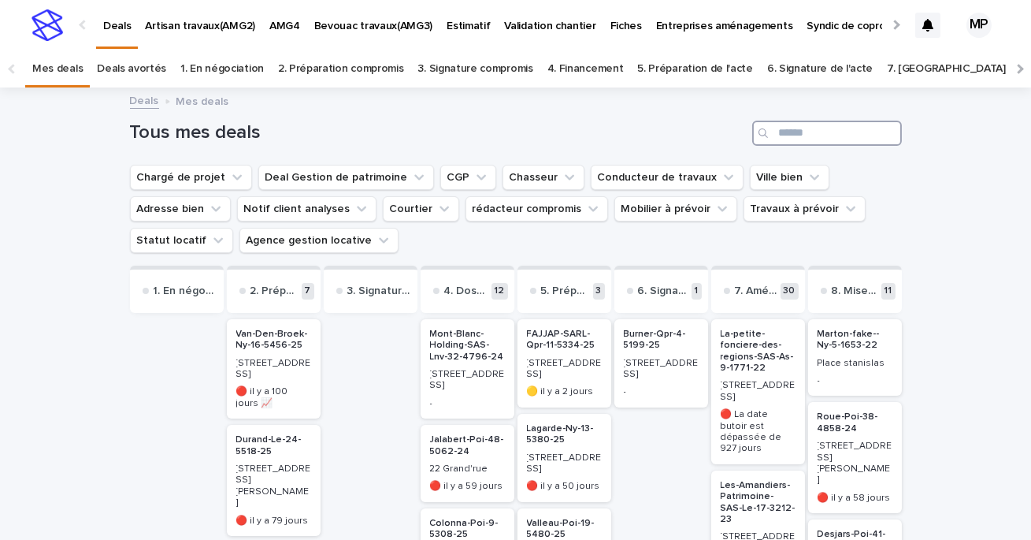
click at [801, 128] on input "Search" at bounding box center [827, 133] width 150 height 25
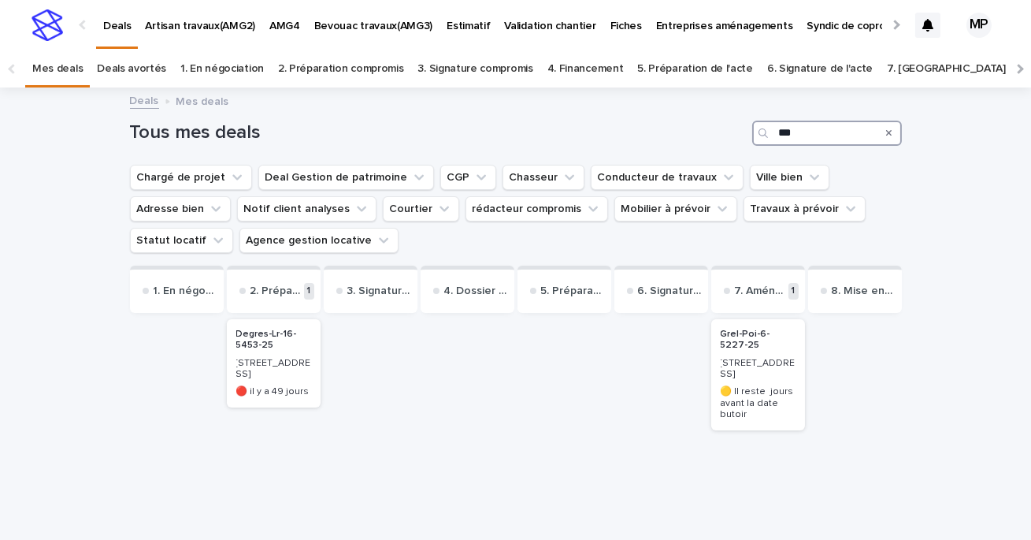
type input "***"
click at [761, 344] on p "Grel-Poi-6-5227-25" at bounding box center [758, 340] width 75 height 23
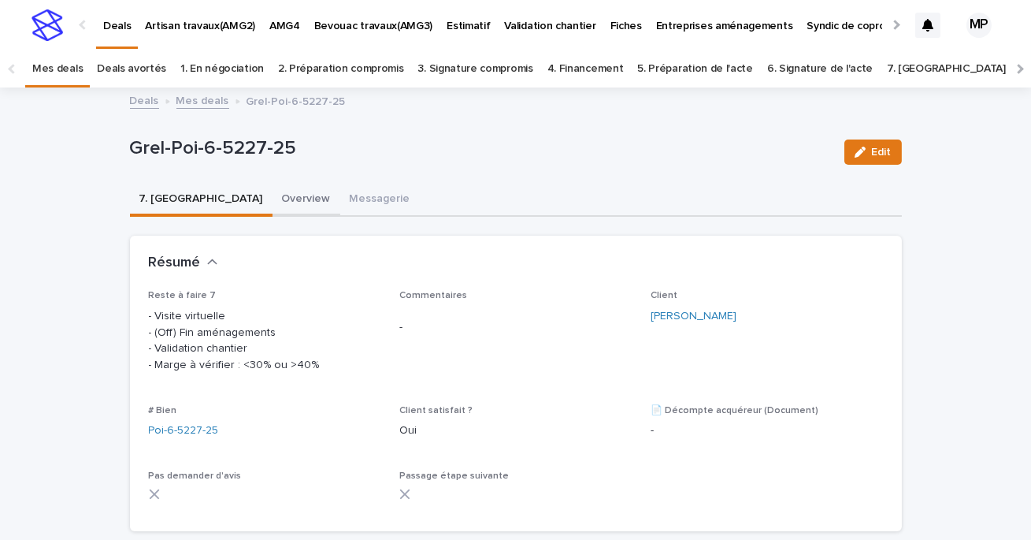
click at [273, 199] on button "Overview" at bounding box center [307, 200] width 68 height 33
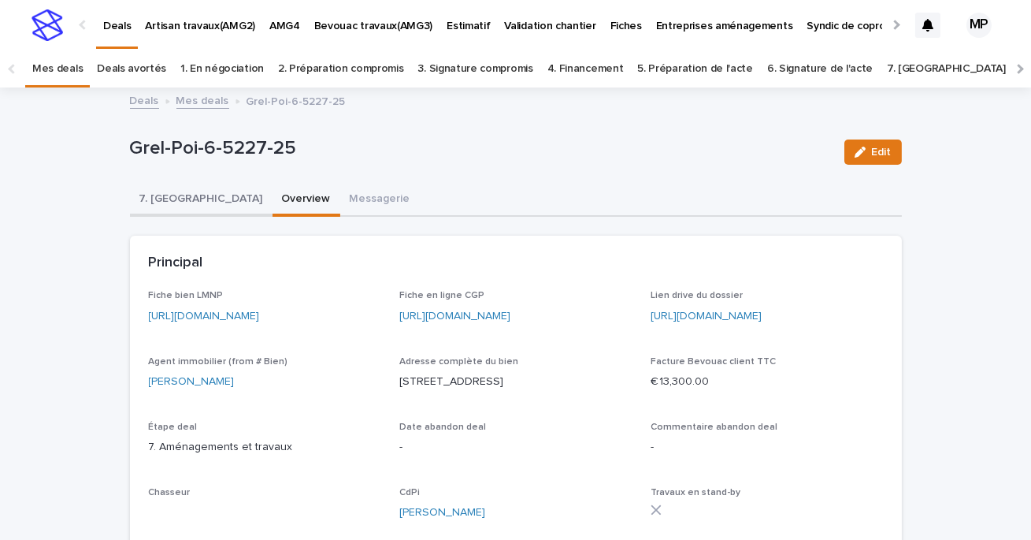
click at [169, 202] on button "7. [GEOGRAPHIC_DATA]" at bounding box center [201, 200] width 143 height 33
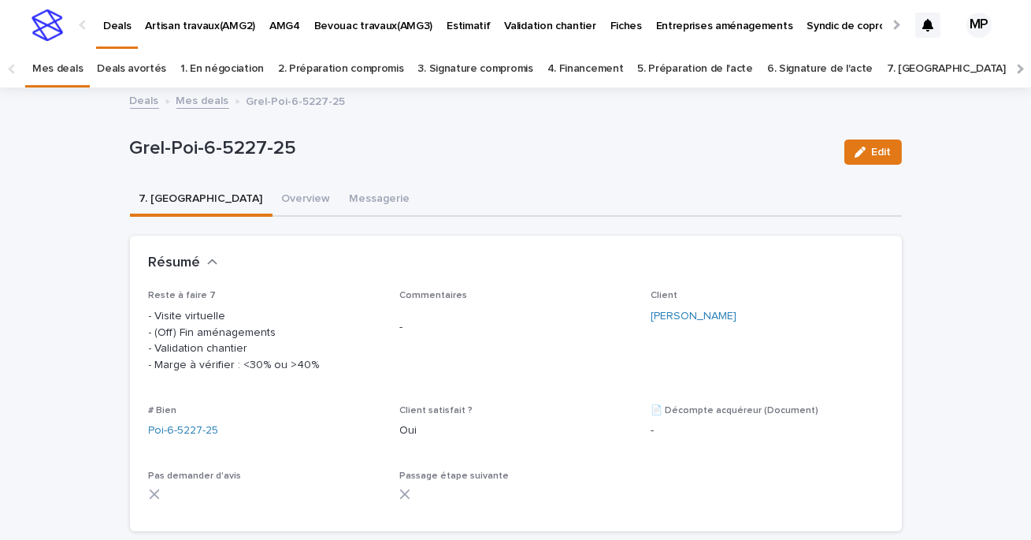
click at [872, 146] on button "Edit" at bounding box center [874, 151] width 58 height 25
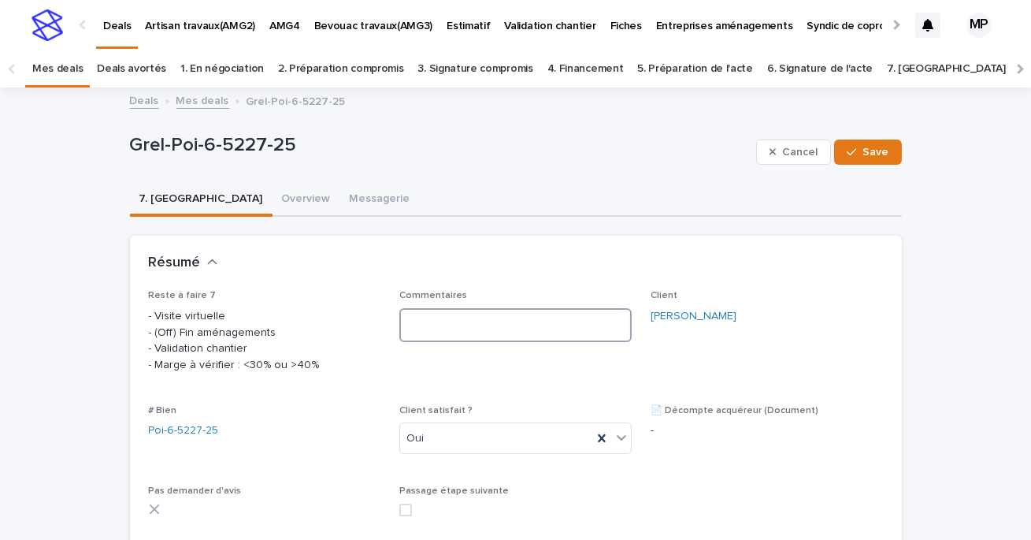
click at [510, 329] on textarea at bounding box center [515, 325] width 232 height 34
type textarea "*"
drag, startPoint x: 600, startPoint y: 337, endPoint x: 409, endPoint y: 319, distance: 192.3
click at [409, 319] on textarea "**********" at bounding box center [515, 331] width 232 height 47
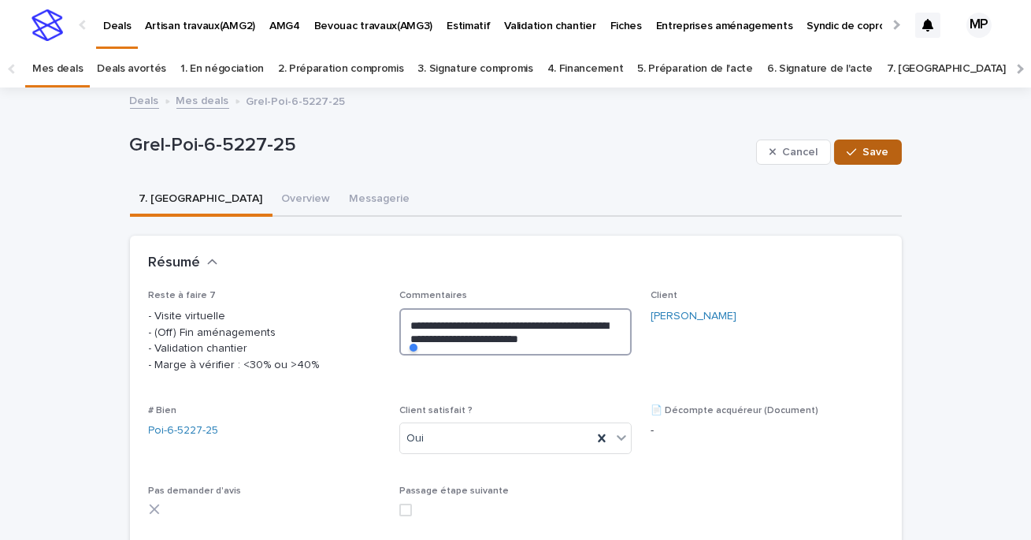
type textarea "**********"
click at [857, 143] on button "Save" at bounding box center [867, 151] width 67 height 25
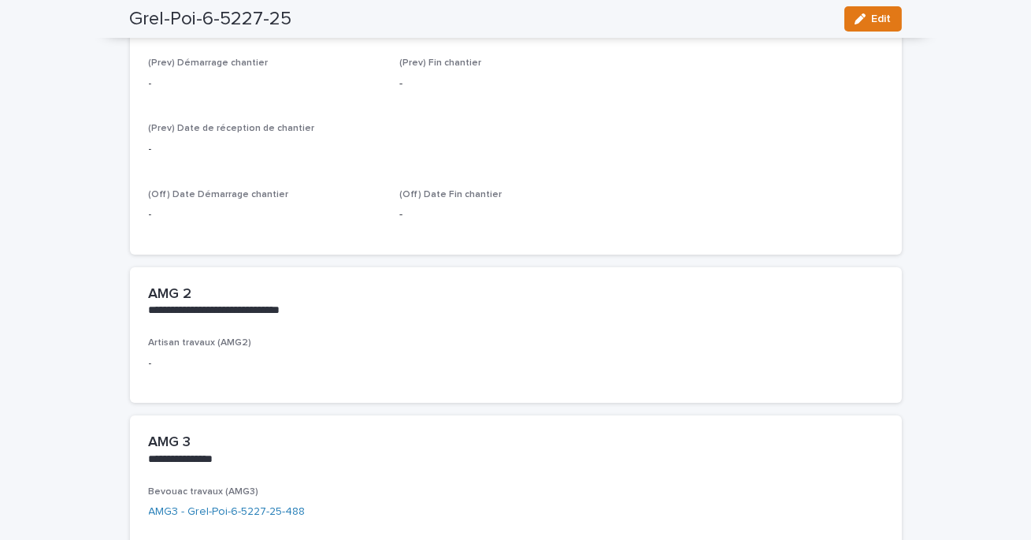
scroll to position [859, 0]
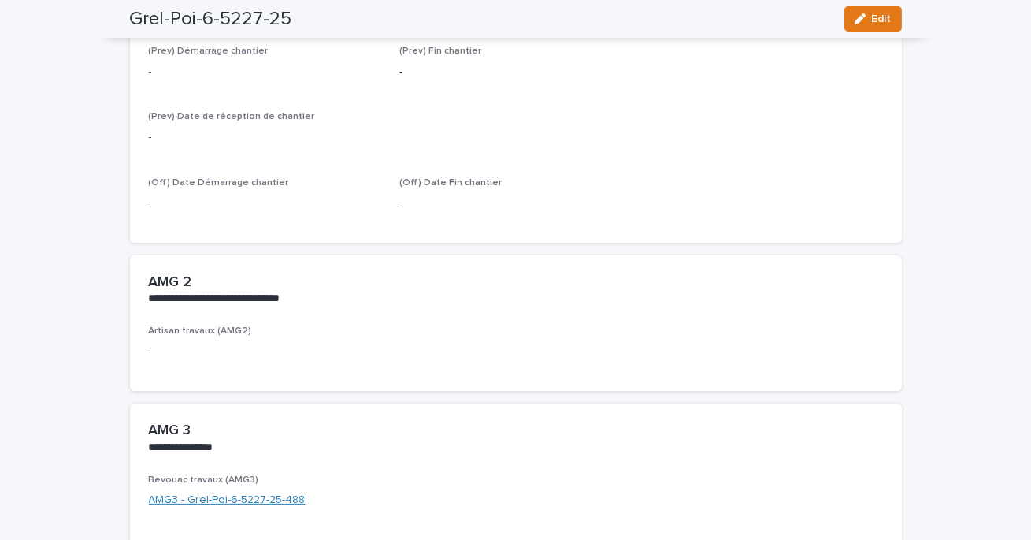
click at [217, 494] on link "AMG3 - Grel-Poi-6-5227-25-488" at bounding box center [227, 500] width 157 height 17
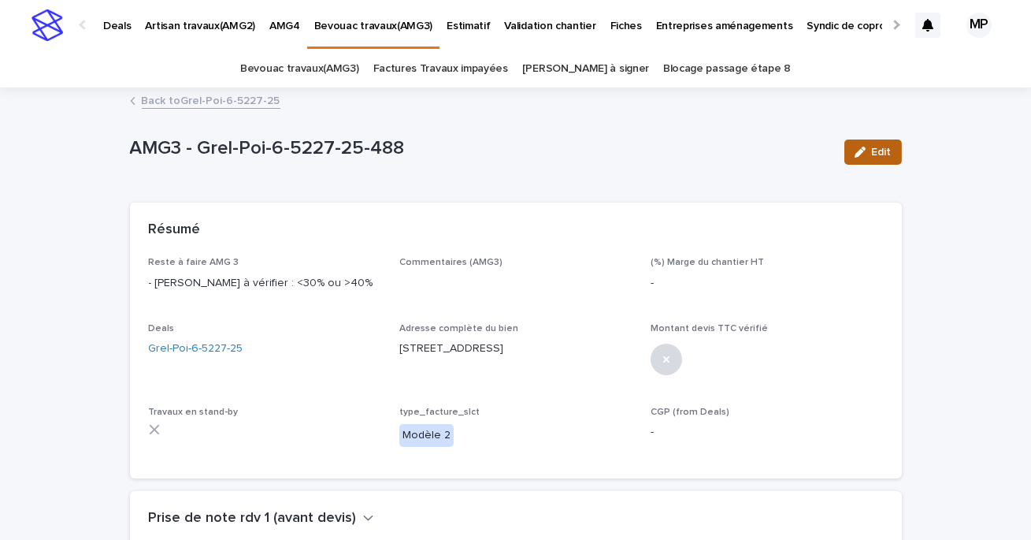
click at [878, 145] on button "Edit" at bounding box center [874, 151] width 58 height 25
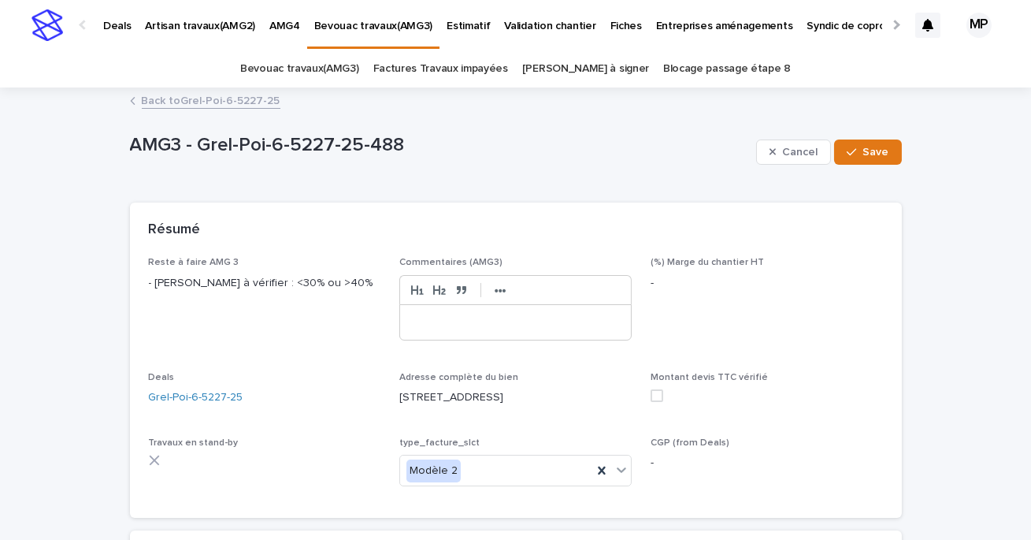
click at [466, 316] on p at bounding box center [515, 322] width 207 height 16
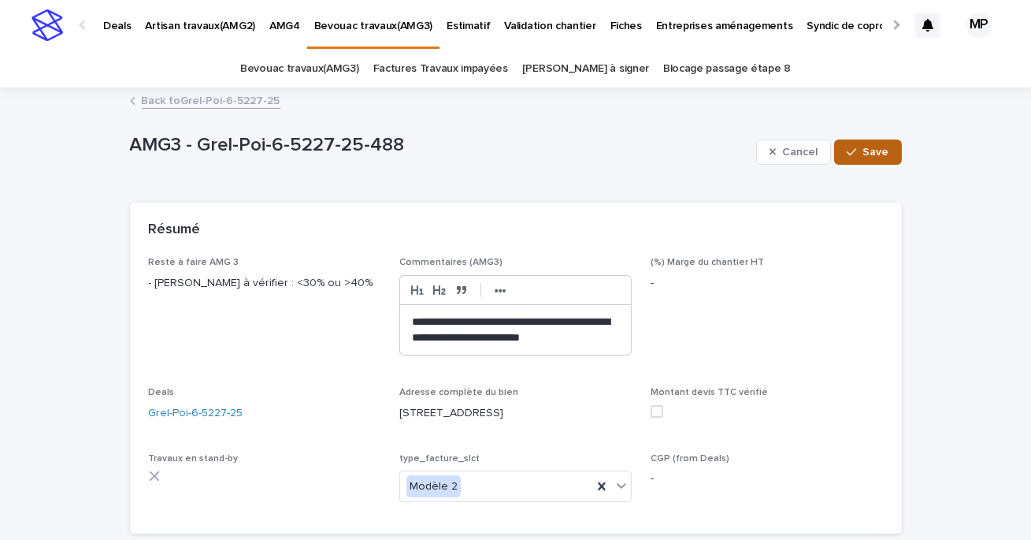
click at [856, 150] on icon "button" at bounding box center [851, 152] width 9 height 11
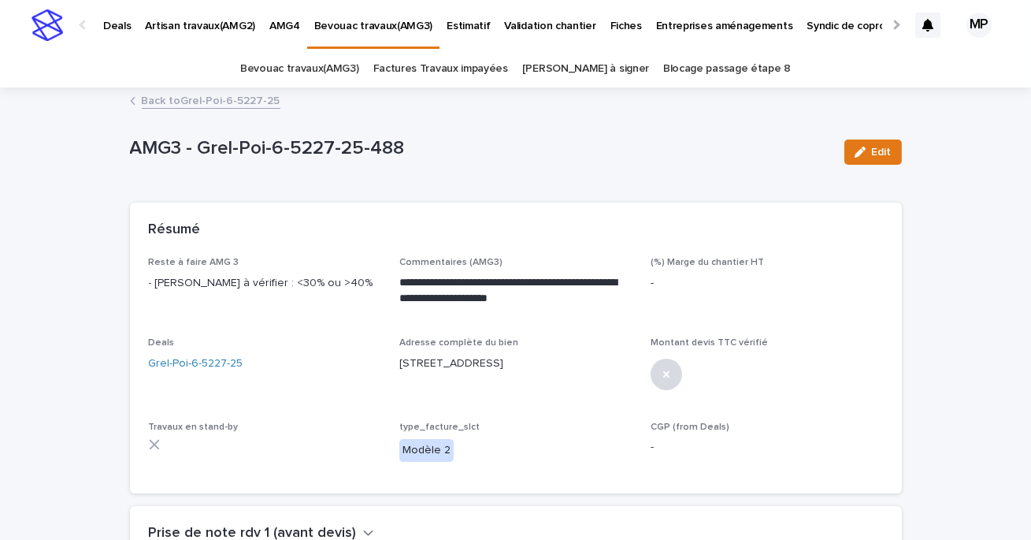
click at [184, 97] on link "Back to Grel-Poi-6-5227-25" at bounding box center [211, 100] width 139 height 18
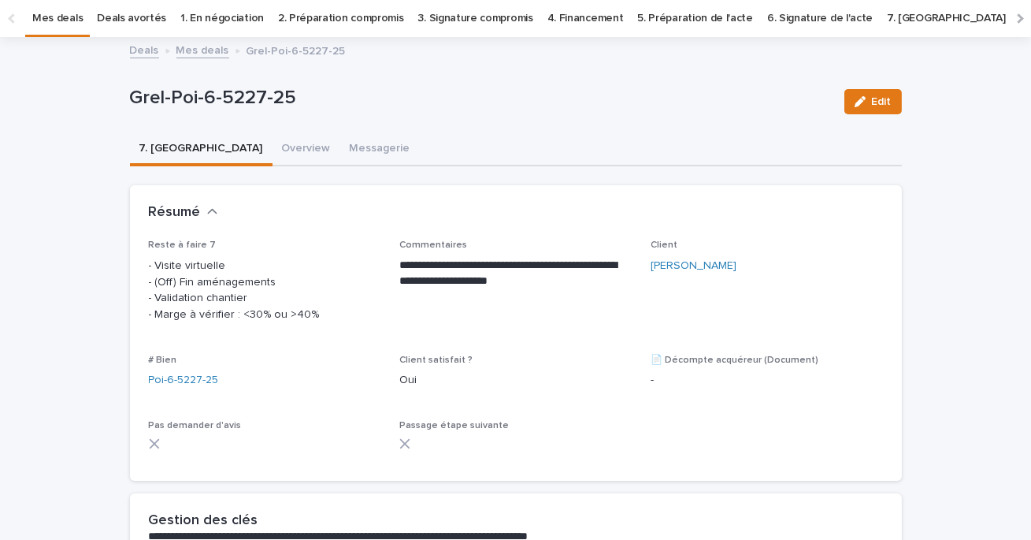
click at [199, 53] on link "Mes deals" at bounding box center [202, 49] width 53 height 18
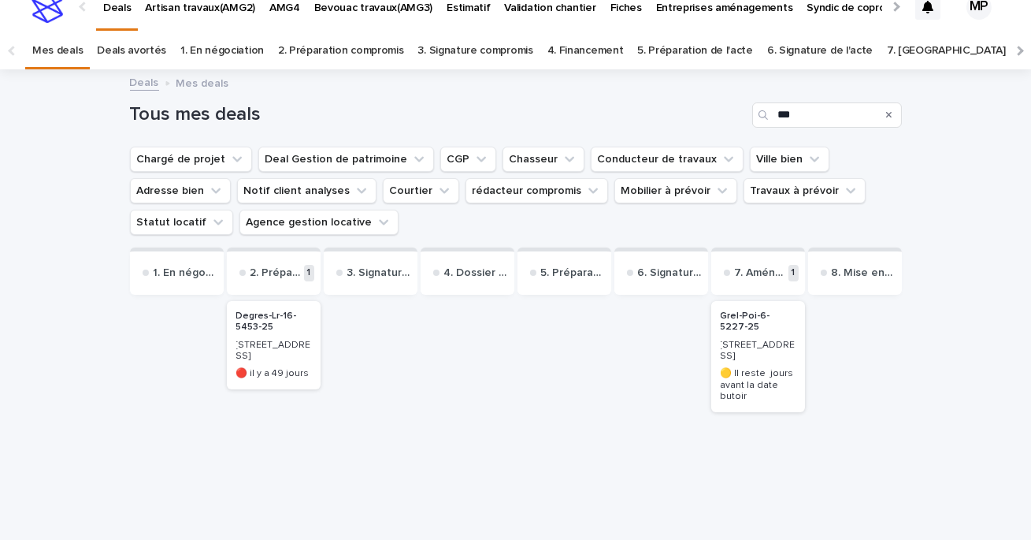
scroll to position [50, 0]
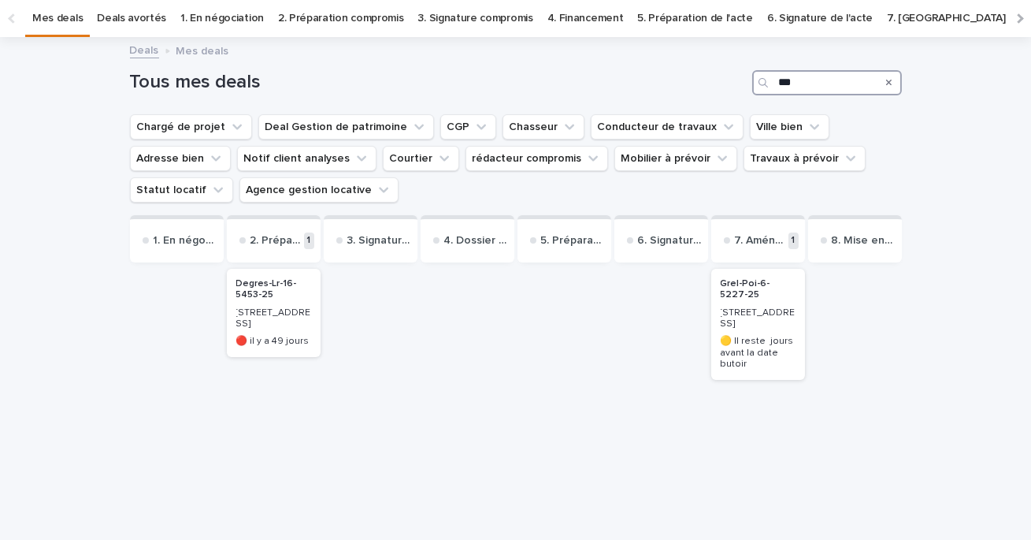
click at [797, 87] on input "***" at bounding box center [827, 82] width 150 height 25
type input "****"
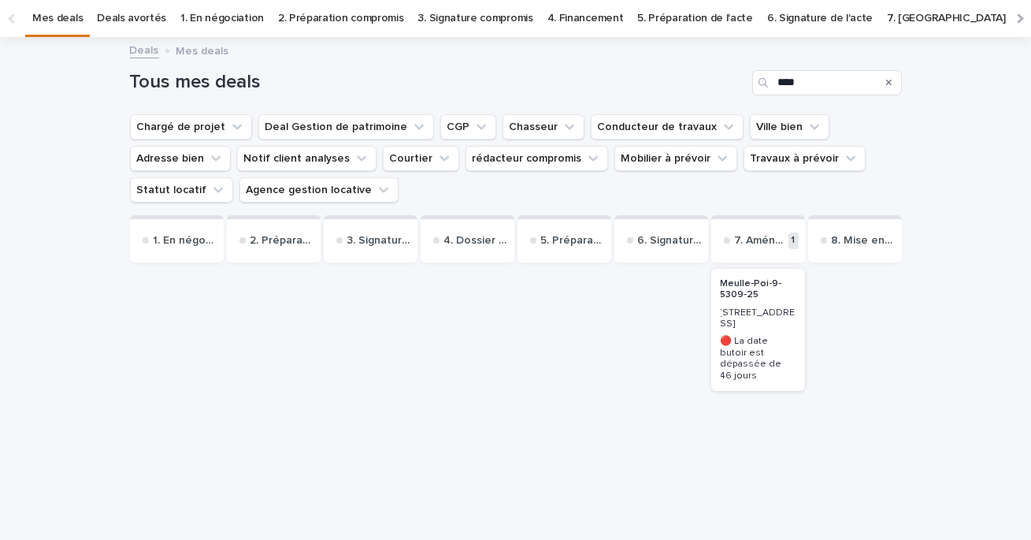
click at [756, 288] on p "Meulle-Poi-9-5309-25" at bounding box center [758, 289] width 75 height 23
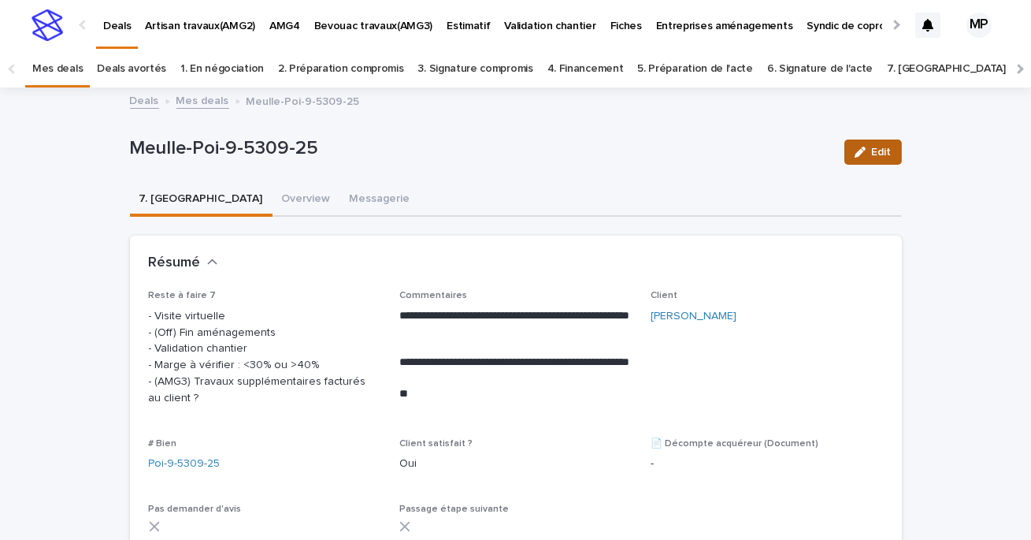
click at [886, 152] on span "Edit" at bounding box center [882, 152] width 20 height 11
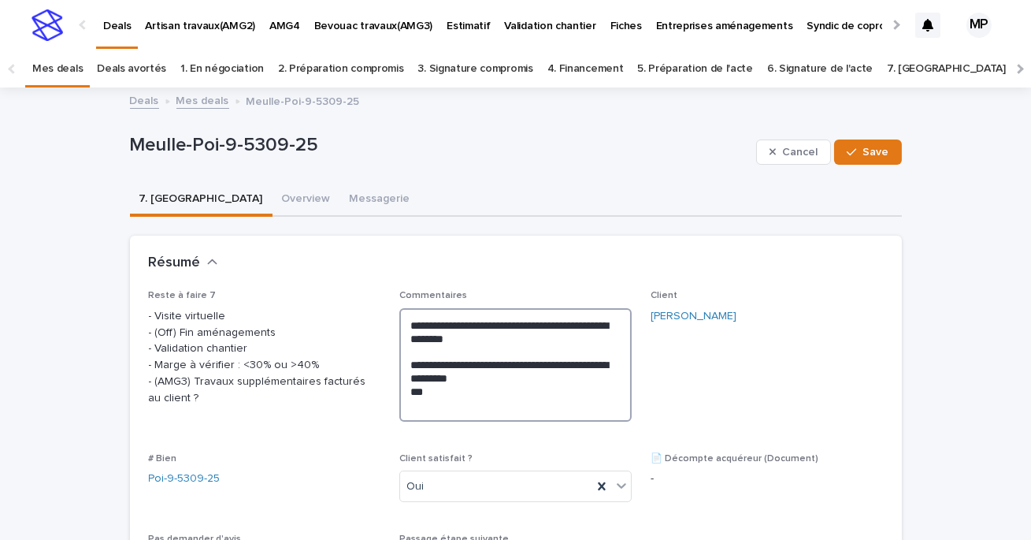
click at [407, 328] on textarea "**********" at bounding box center [515, 364] width 232 height 113
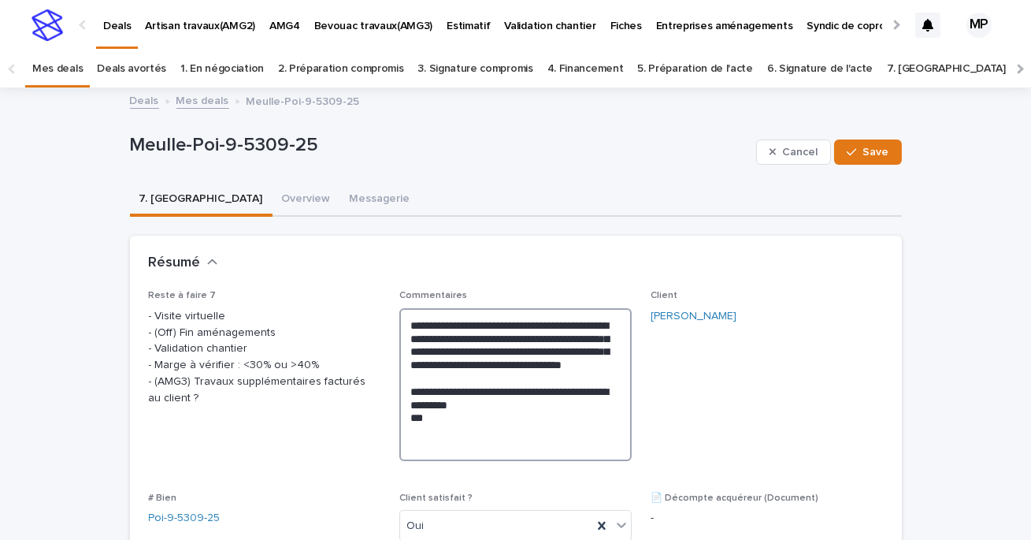
click at [524, 347] on textarea "**********" at bounding box center [515, 384] width 232 height 153
click at [446, 362] on textarea "**********" at bounding box center [515, 384] width 232 height 153
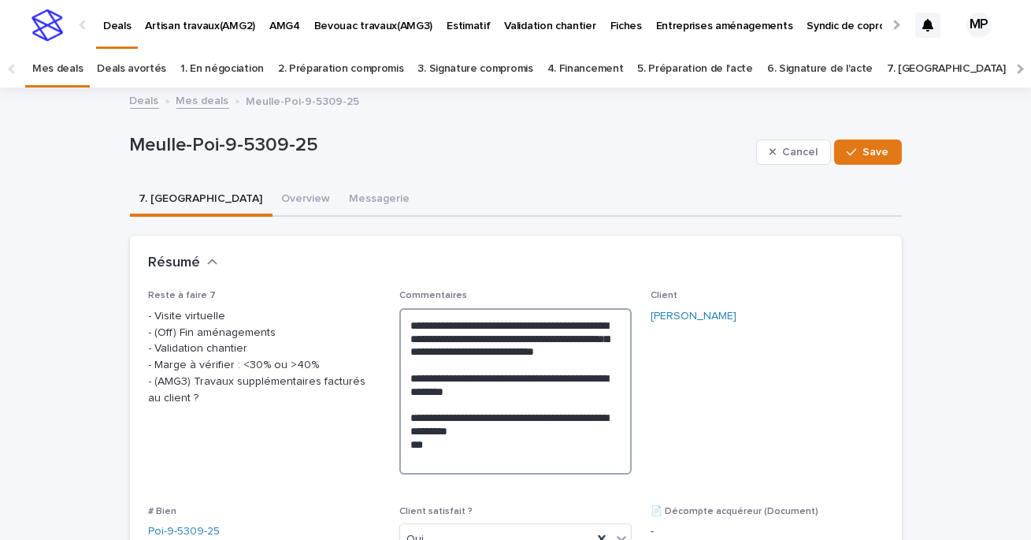
drag, startPoint x: 610, startPoint y: 347, endPoint x: 409, endPoint y: 325, distance: 202.2
click at [409, 325] on textarea "**********" at bounding box center [515, 391] width 232 height 166
type textarea "**********"
click at [862, 149] on div "button" at bounding box center [855, 152] width 16 height 11
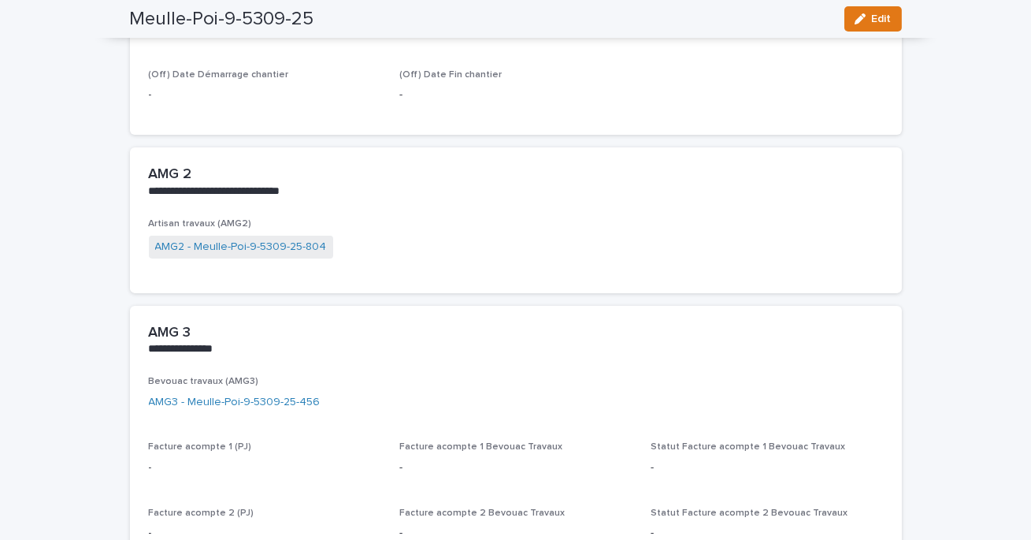
scroll to position [1060, 0]
click at [265, 392] on link "AMG3 - Meulle-Poi-9-5309-25-456" at bounding box center [235, 400] width 172 height 17
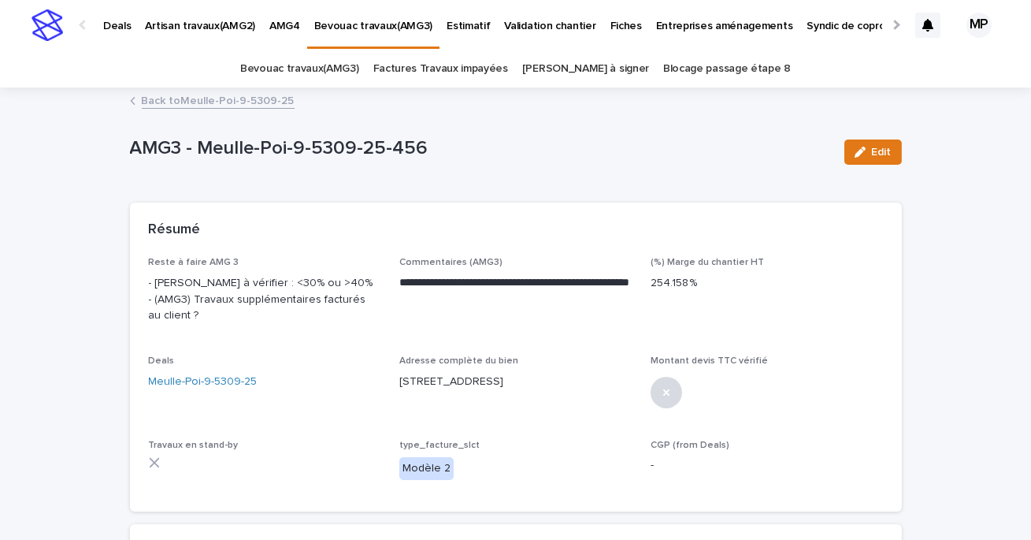
click at [864, 150] on icon "button" at bounding box center [860, 152] width 11 height 11
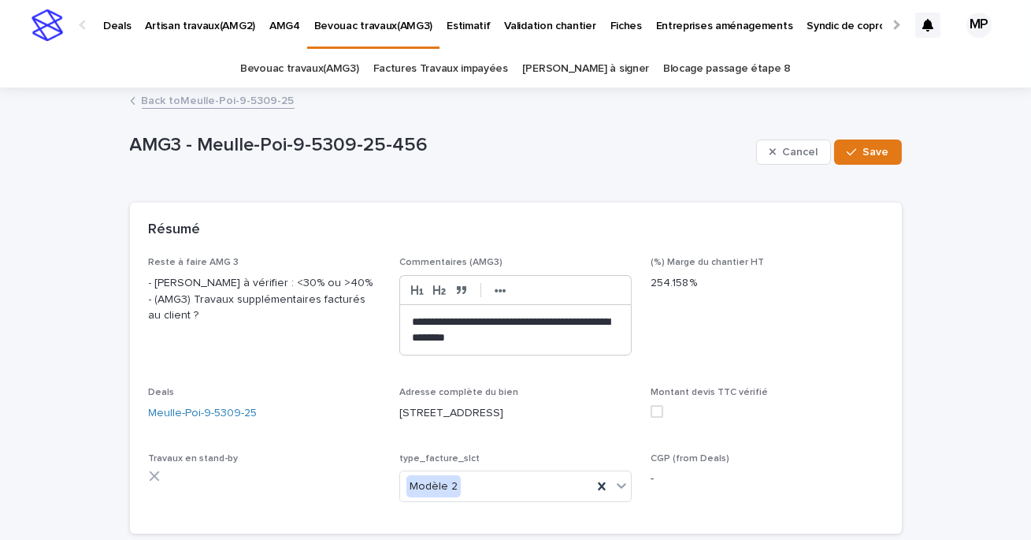
click at [405, 322] on div "**********" at bounding box center [515, 330] width 231 height 50
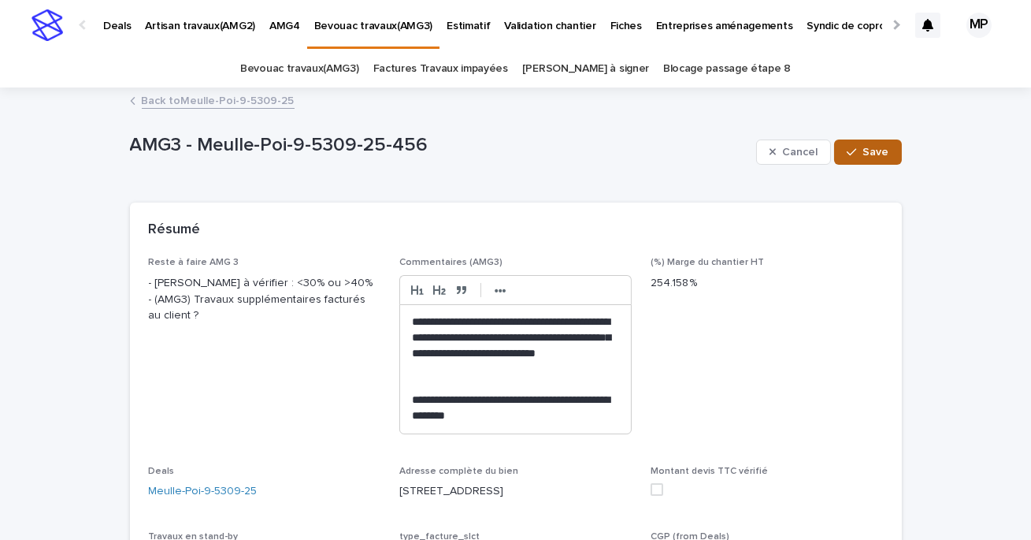
click at [882, 149] on span "Save" at bounding box center [876, 152] width 26 height 11
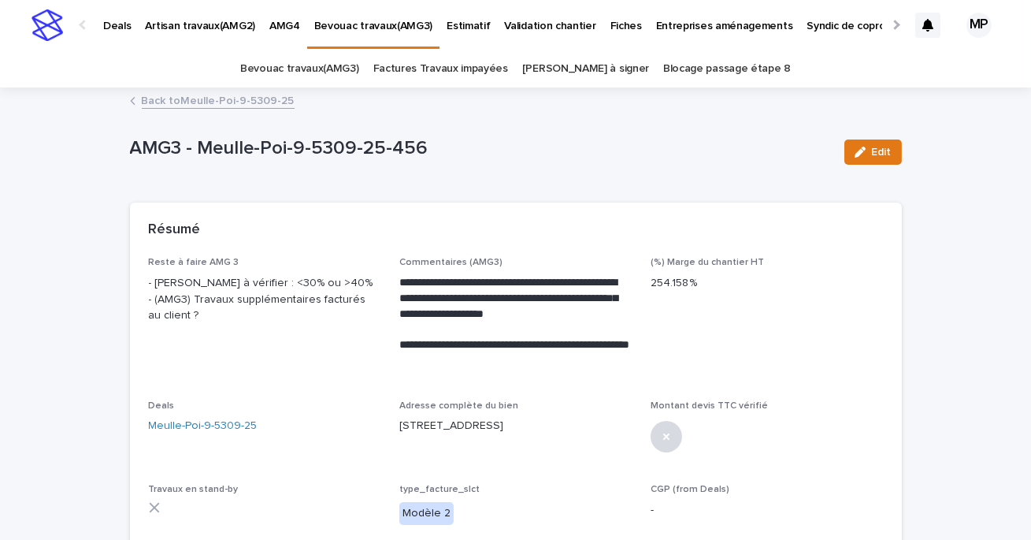
click at [176, 102] on link "Back to Meulle-Poi-9-5309-25" at bounding box center [218, 100] width 153 height 18
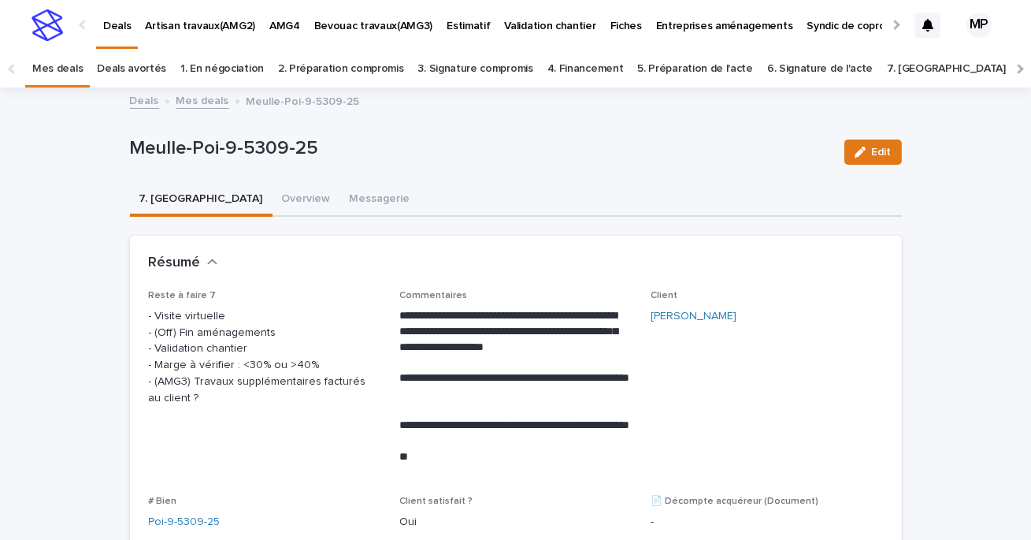
scroll to position [50, 0]
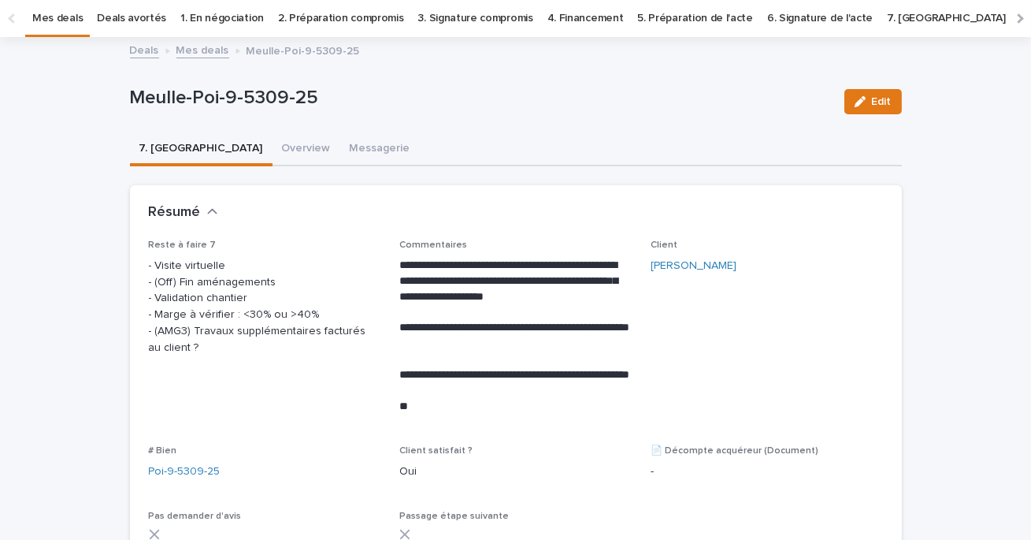
click at [203, 50] on link "Mes deals" at bounding box center [202, 49] width 53 height 18
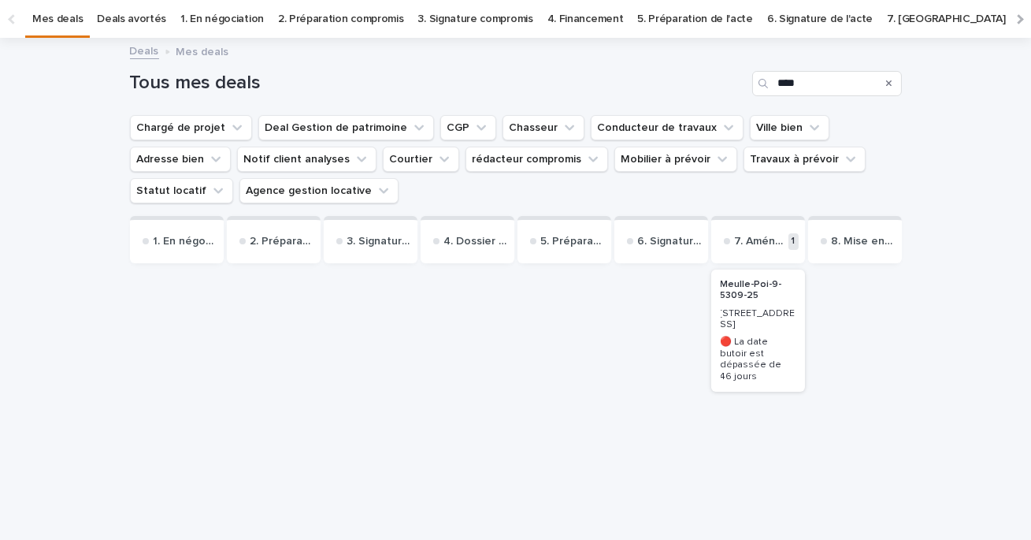
scroll to position [50, 0]
click at [794, 78] on input "****" at bounding box center [827, 82] width 150 height 25
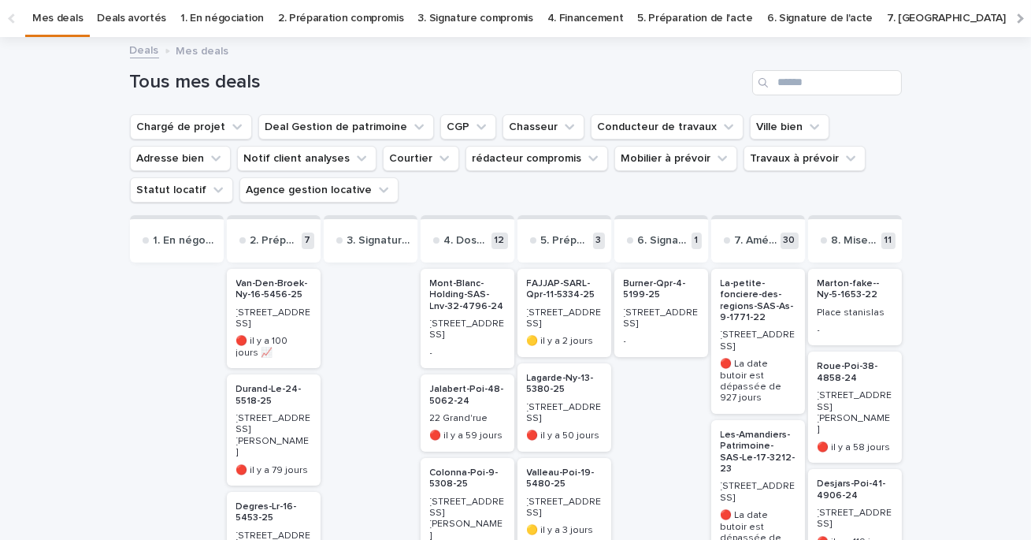
click at [661, 288] on p "Burner-Qpr-4-5199-25" at bounding box center [661, 289] width 75 height 23
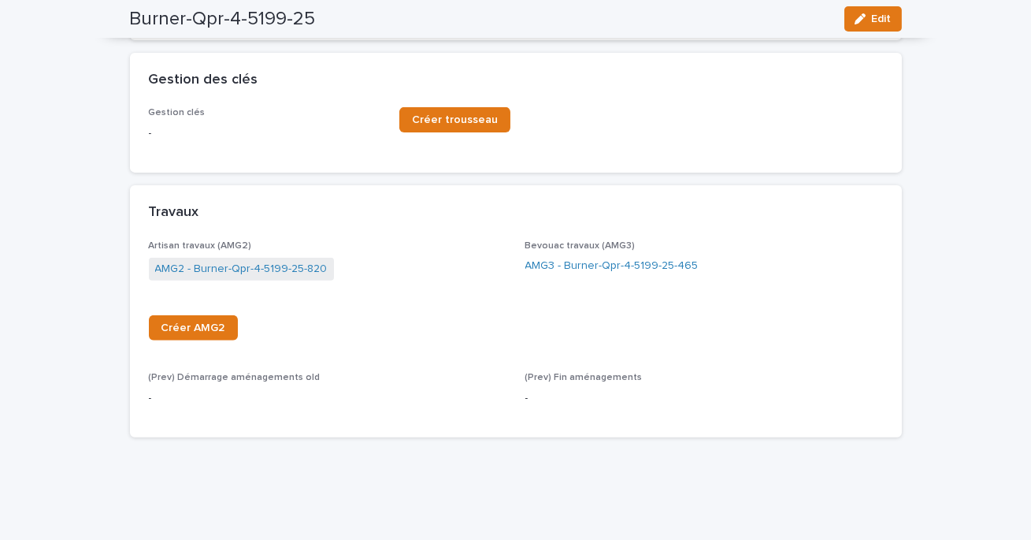
scroll to position [1235, 0]
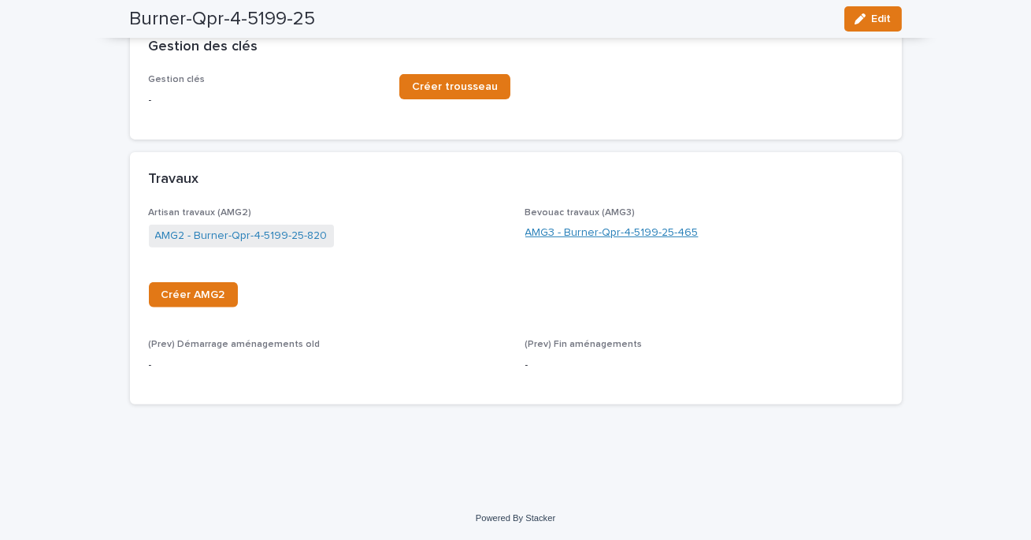
click at [571, 232] on link "AMG3 - Burner-Qpr-4-5199-25-465" at bounding box center [611, 233] width 173 height 17
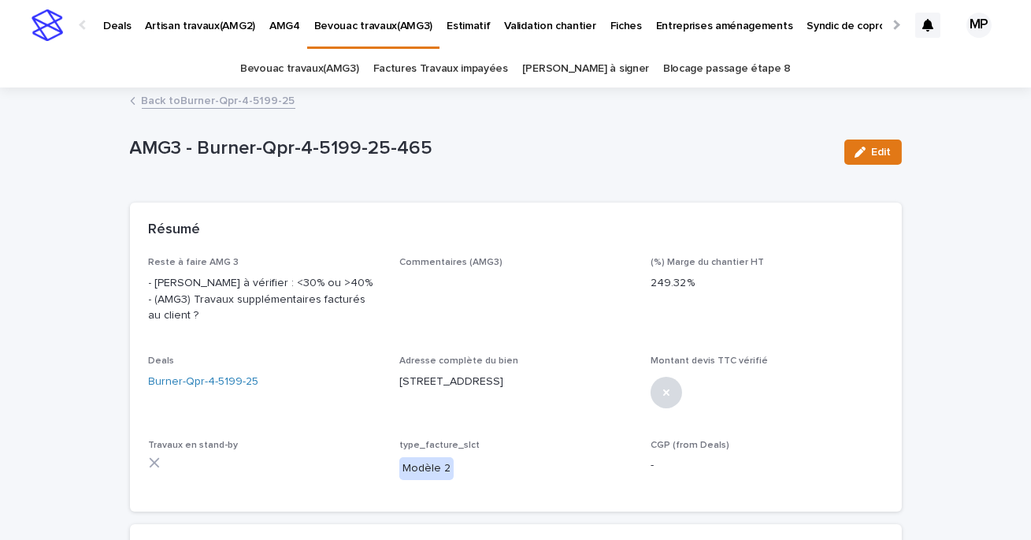
click at [240, 103] on link "Back to Burner-Qpr-4-5199-25" at bounding box center [219, 100] width 154 height 18
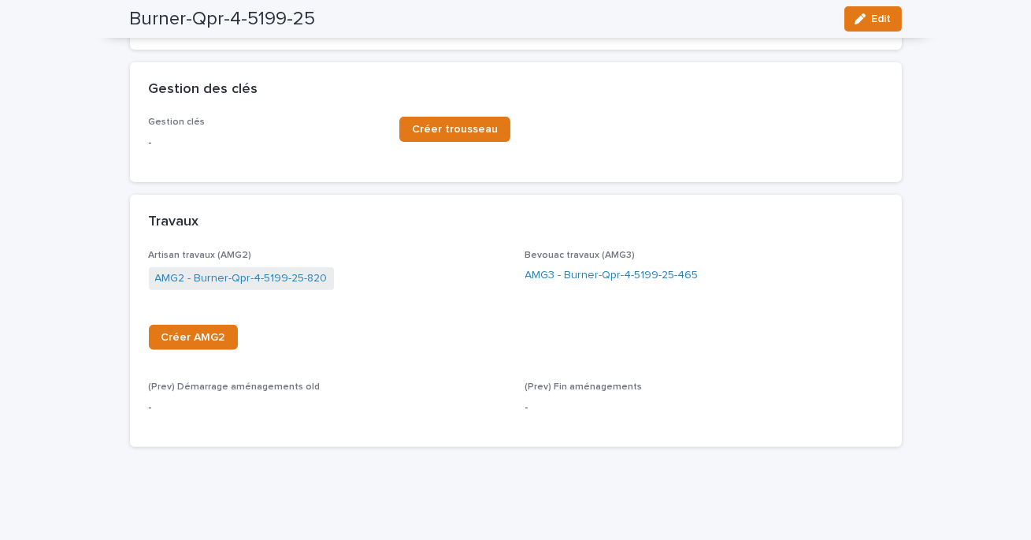
scroll to position [1235, 0]
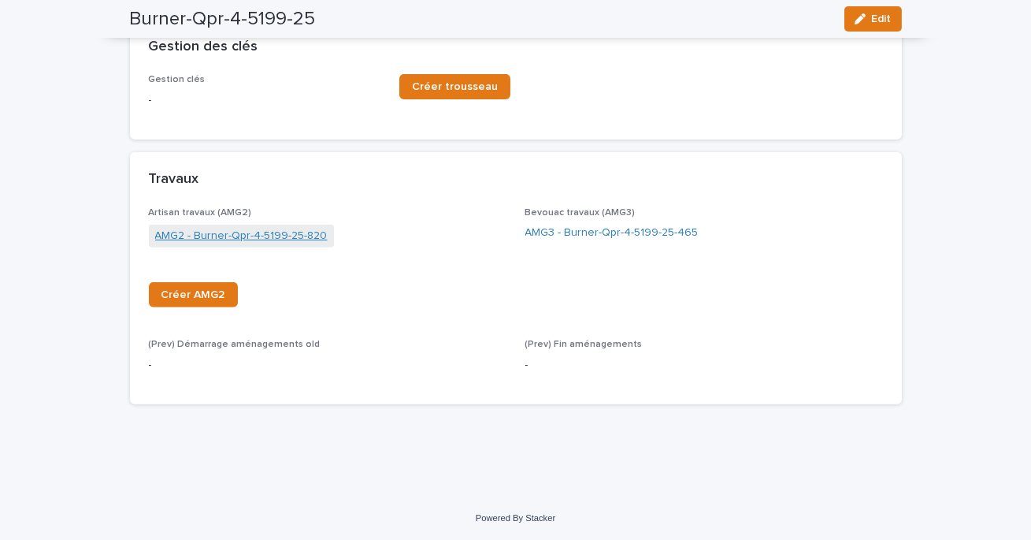
click at [260, 237] on link "AMG2 - Burner-Qpr-4-5199-25-820" at bounding box center [241, 236] width 173 height 17
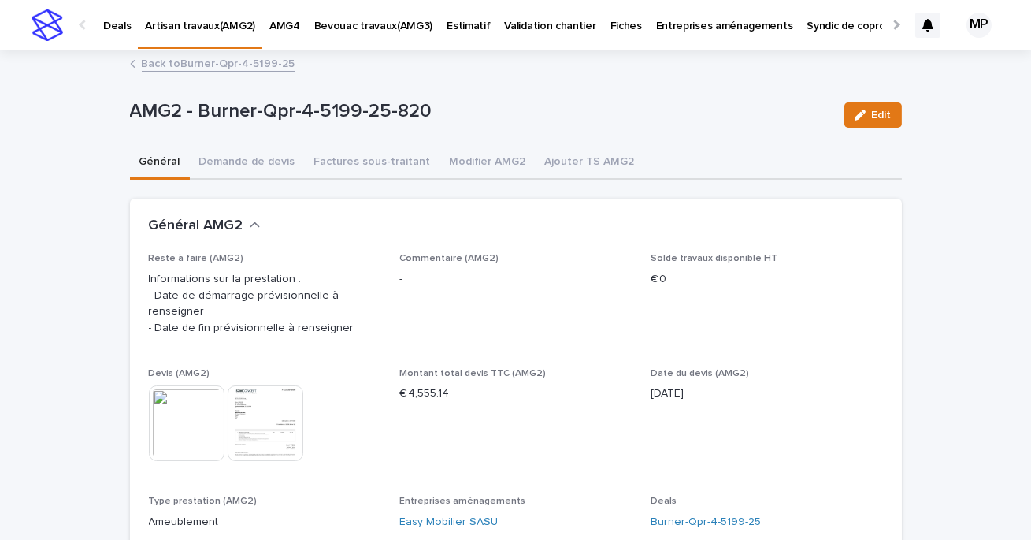
click at [218, 65] on link "Back to Burner-Qpr-4-5199-25" at bounding box center [219, 63] width 154 height 18
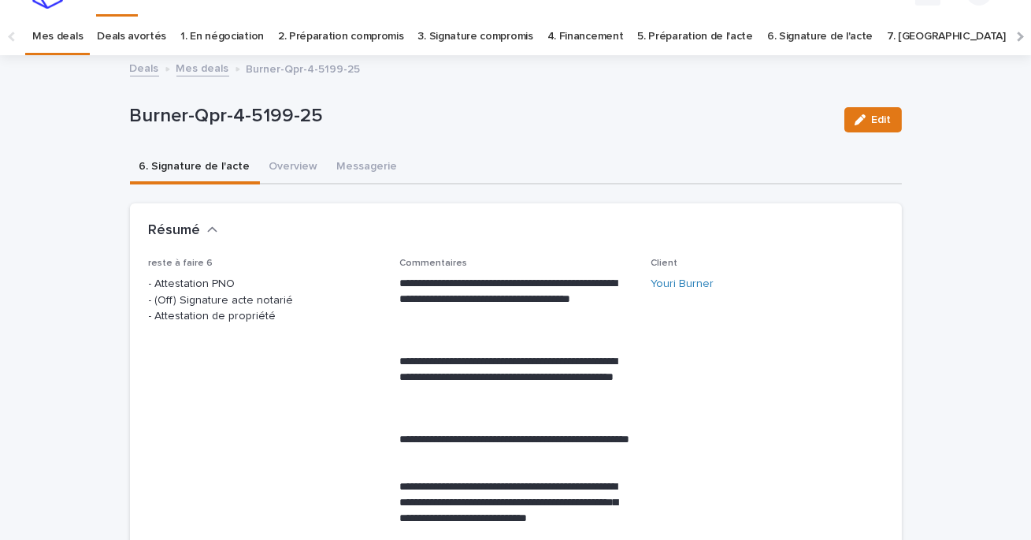
scroll to position [50, 0]
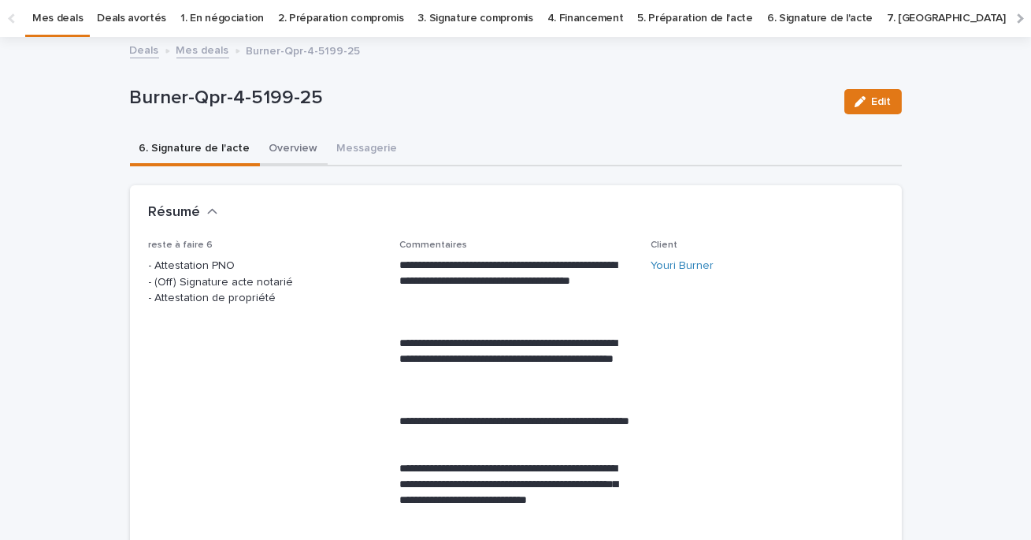
click at [277, 134] on button "Overview" at bounding box center [294, 149] width 68 height 33
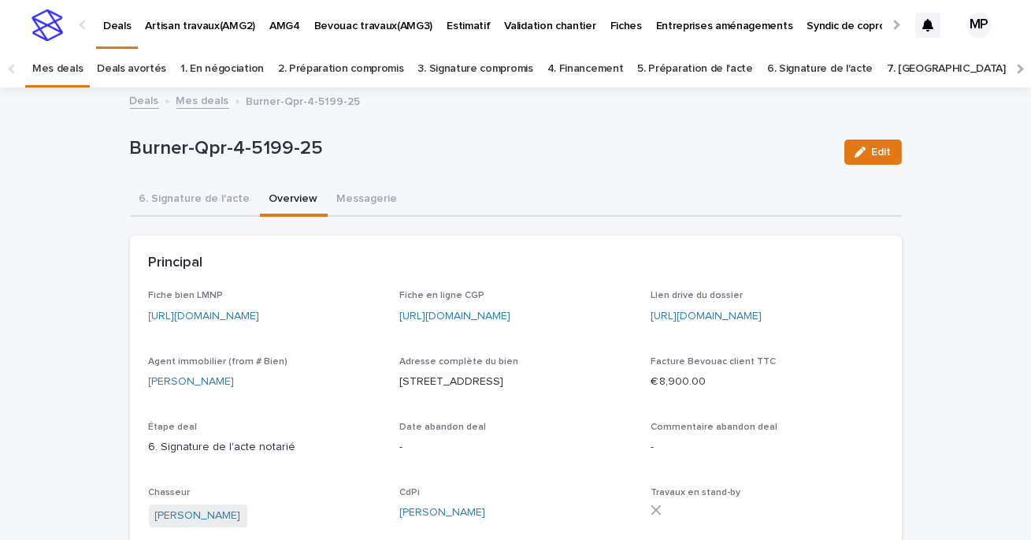
click at [190, 102] on link "Mes deals" at bounding box center [202, 100] width 53 height 18
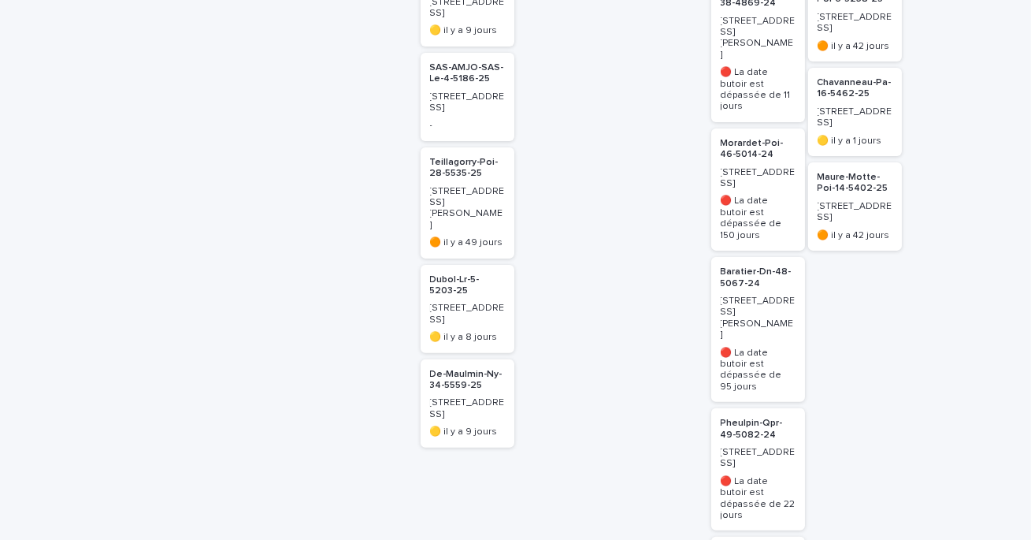
scroll to position [1140, 0]
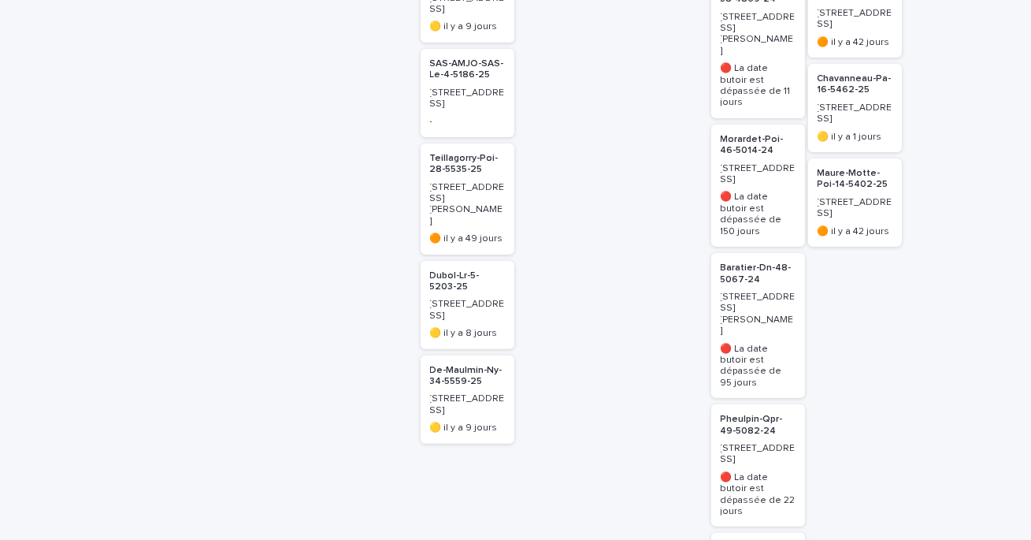
click at [753, 134] on p "Morardet-Poi-46-5014-24" at bounding box center [758, 145] width 75 height 23
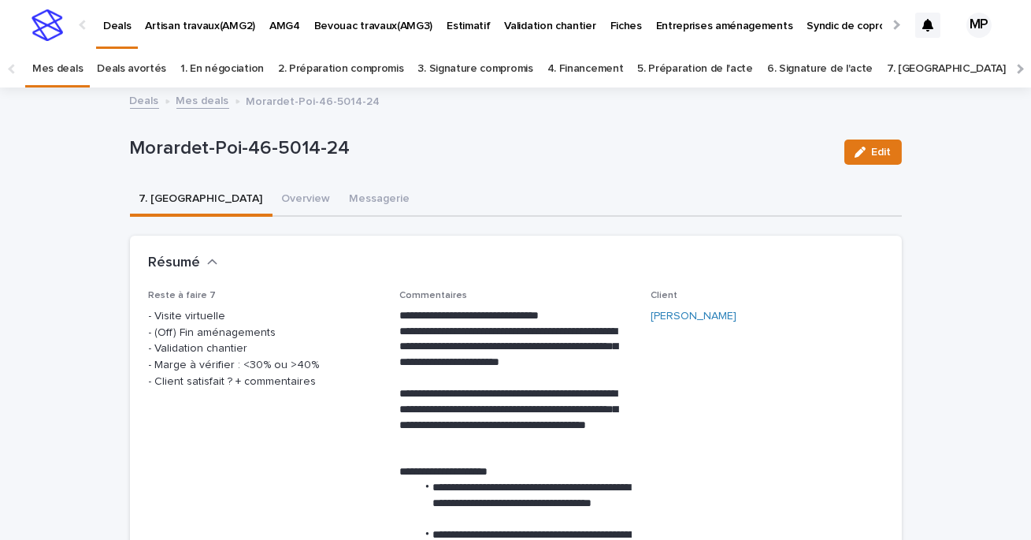
click at [210, 97] on link "Mes deals" at bounding box center [202, 100] width 53 height 18
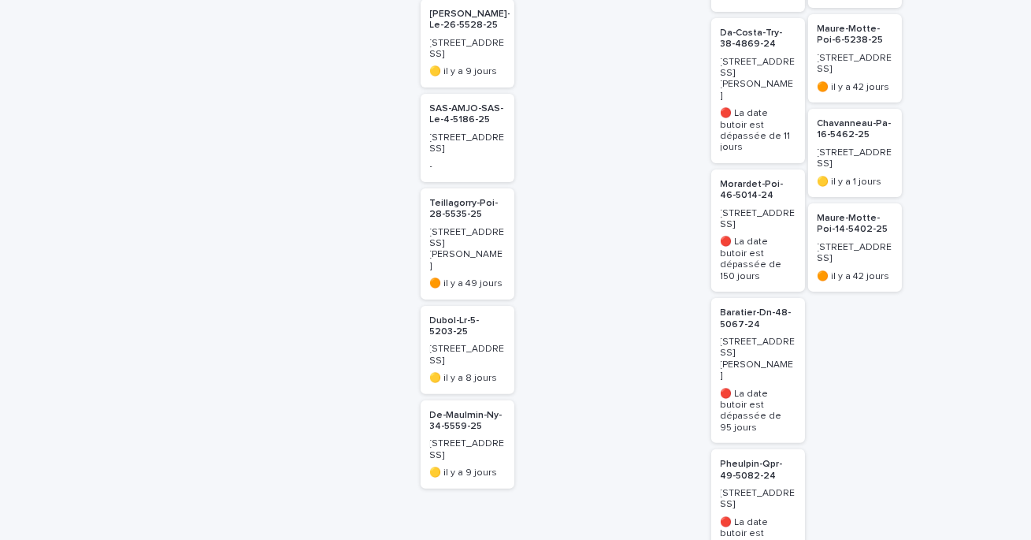
scroll to position [1102, 0]
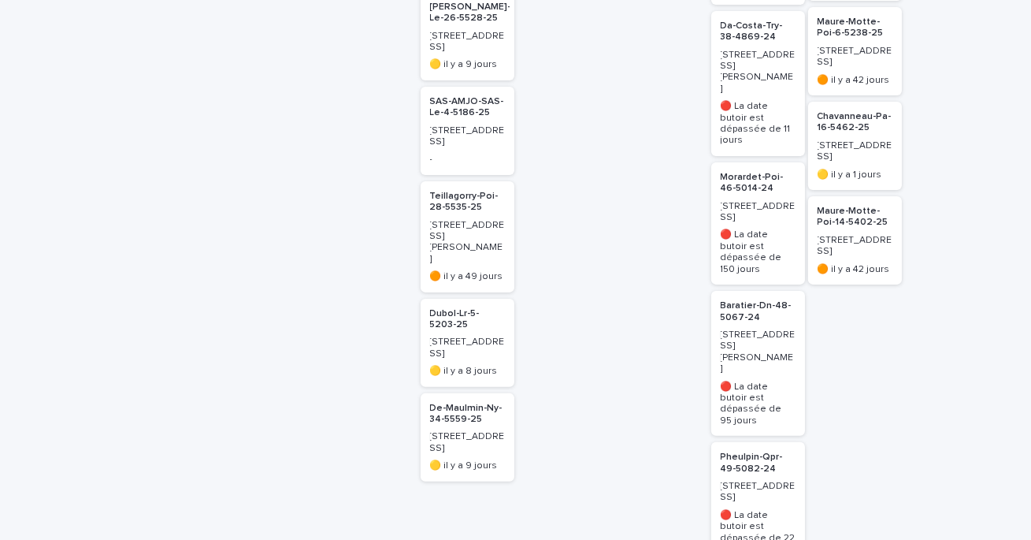
click at [748, 300] on p "Baratier-Dn-48-5067-24" at bounding box center [758, 311] width 75 height 23
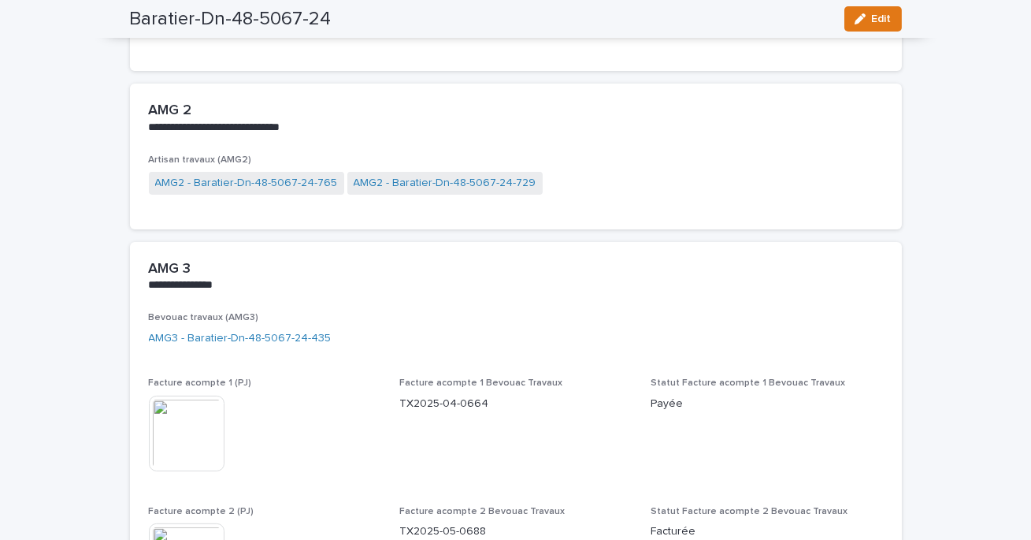
scroll to position [1082, 0]
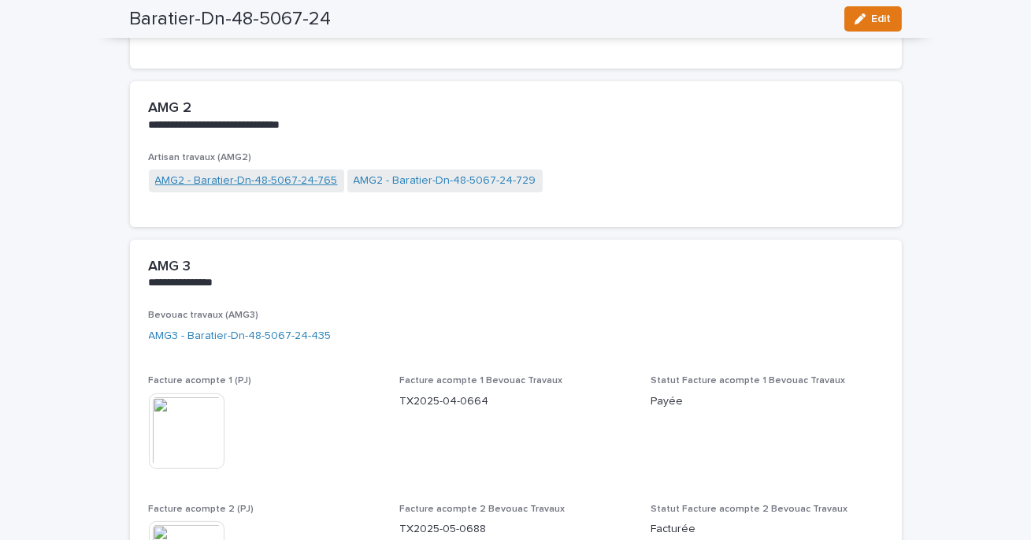
click at [311, 179] on link "AMG2 - Baratier-Dn-48-5067-24-765" at bounding box center [246, 181] width 183 height 17
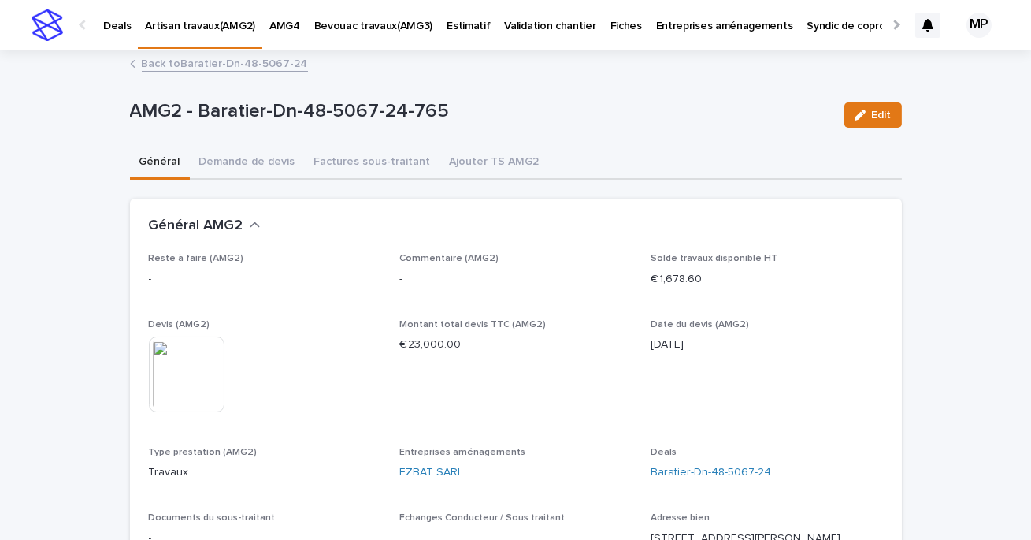
click at [221, 61] on link "Back to Baratier-Dn-48-5067-24" at bounding box center [225, 63] width 166 height 18
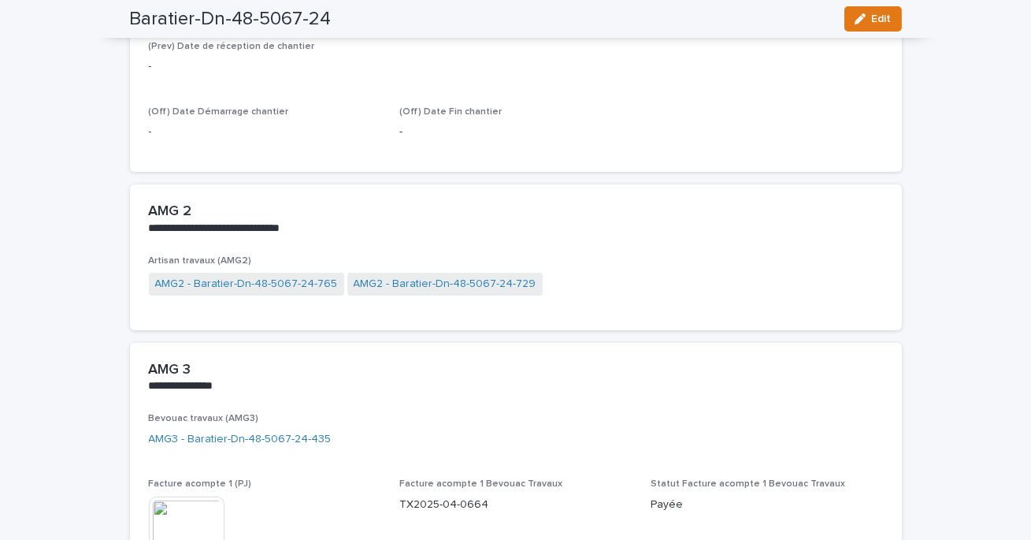
scroll to position [1031, 0]
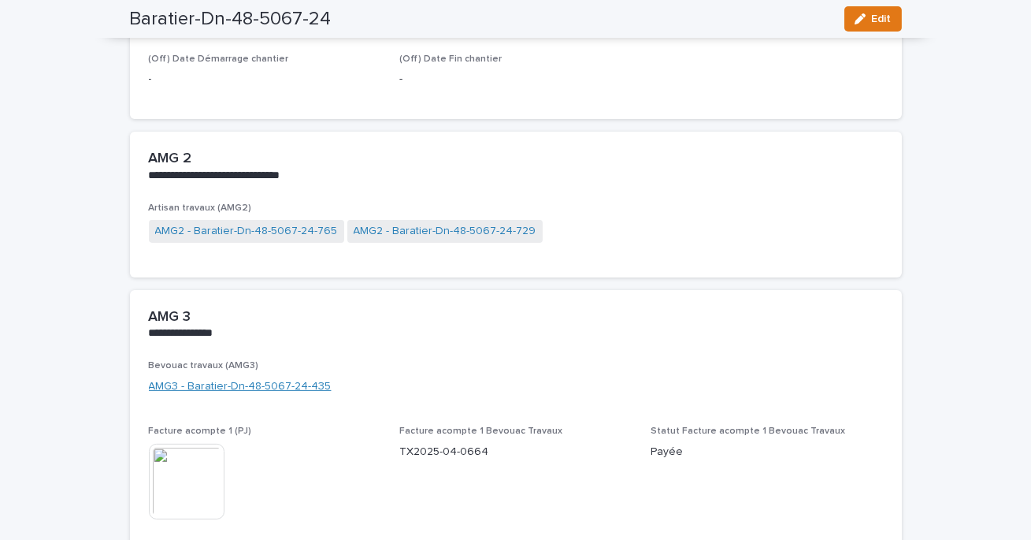
click at [282, 378] on link "AMG3 - Baratier-Dn-48-5067-24-435" at bounding box center [240, 386] width 183 height 17
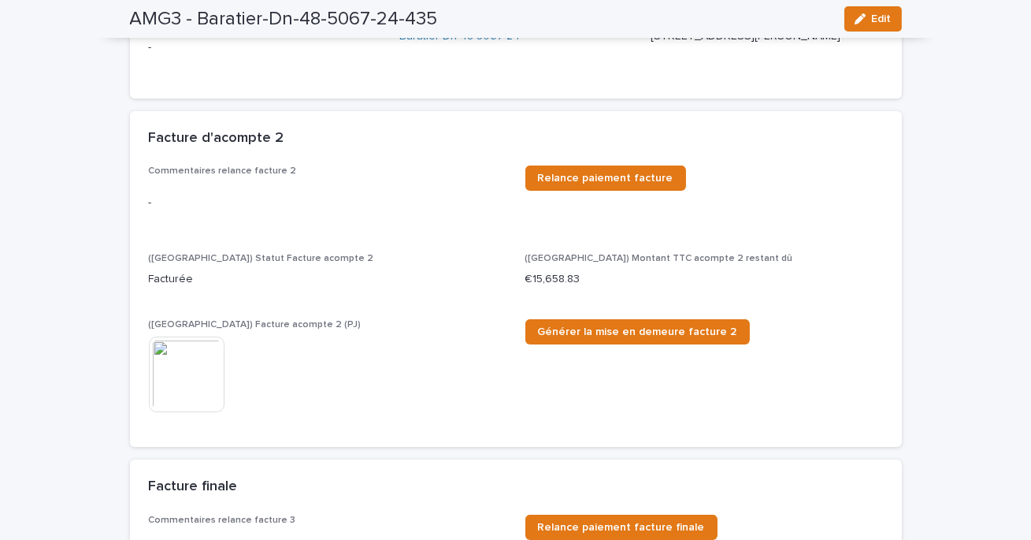
scroll to position [252, 0]
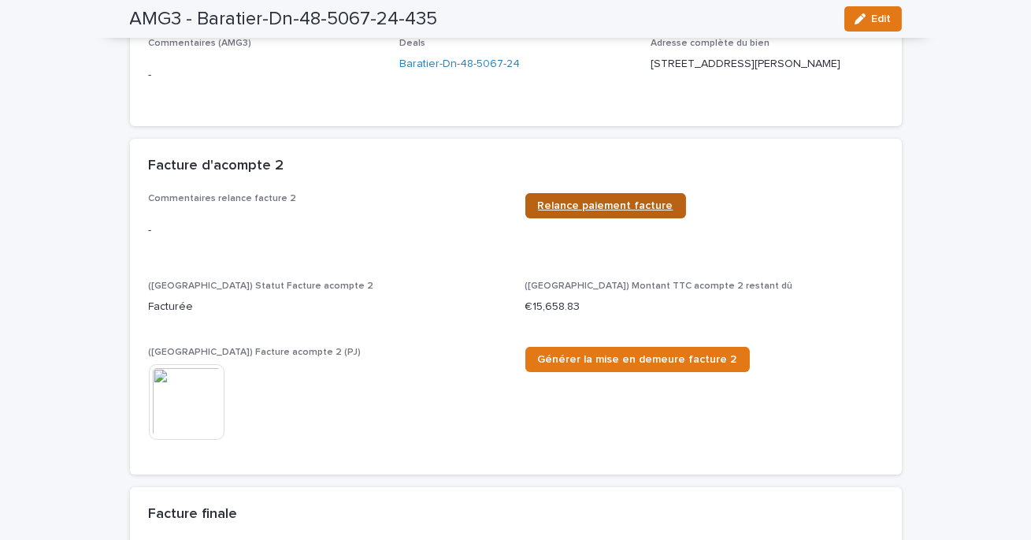
click at [592, 206] on span "Relance paiement facture" at bounding box center [606, 205] width 136 height 11
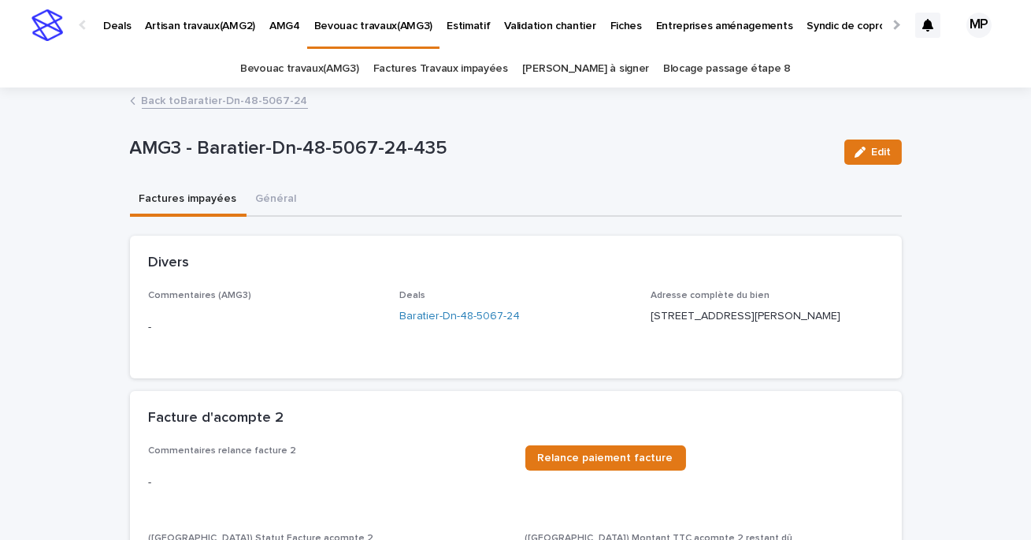
click at [213, 100] on link "Back to Baratier-Dn-48-5067-24" at bounding box center [225, 100] width 166 height 18
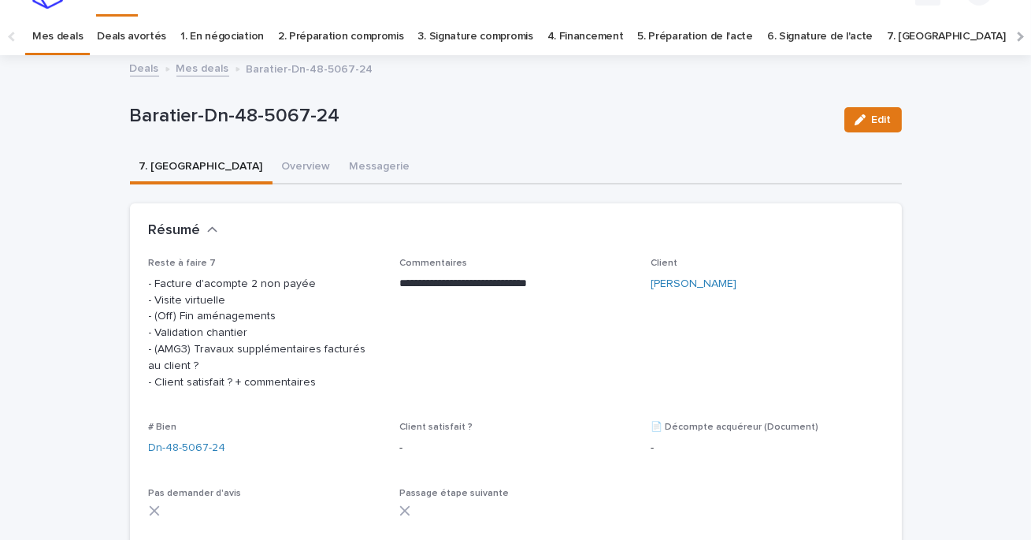
scroll to position [50, 0]
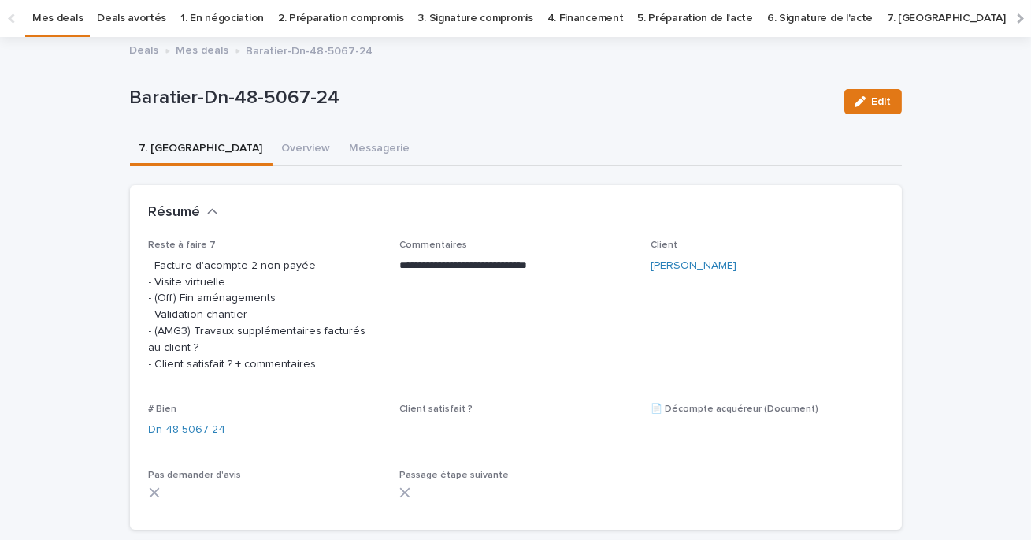
click at [200, 50] on link "Mes deals" at bounding box center [202, 49] width 53 height 18
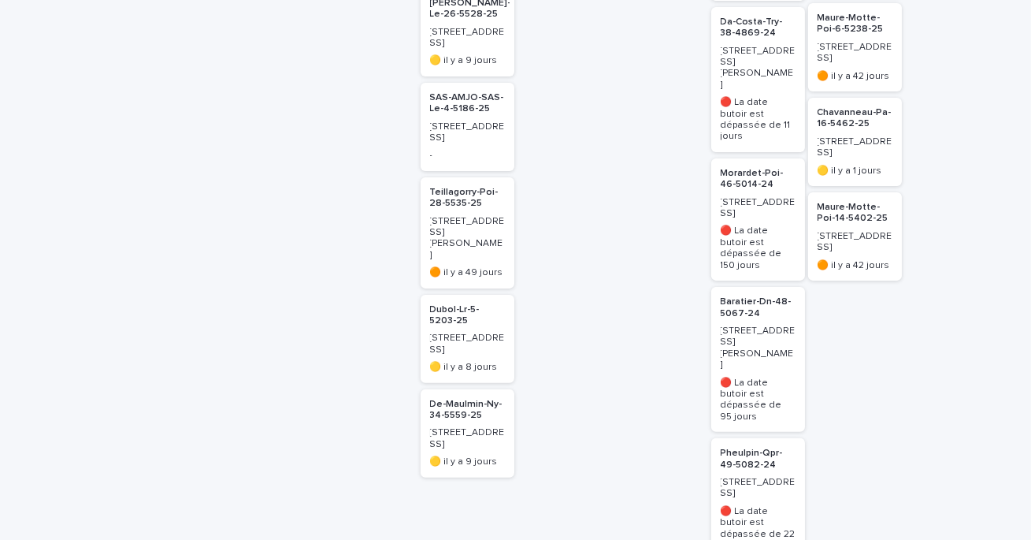
scroll to position [1117, 0]
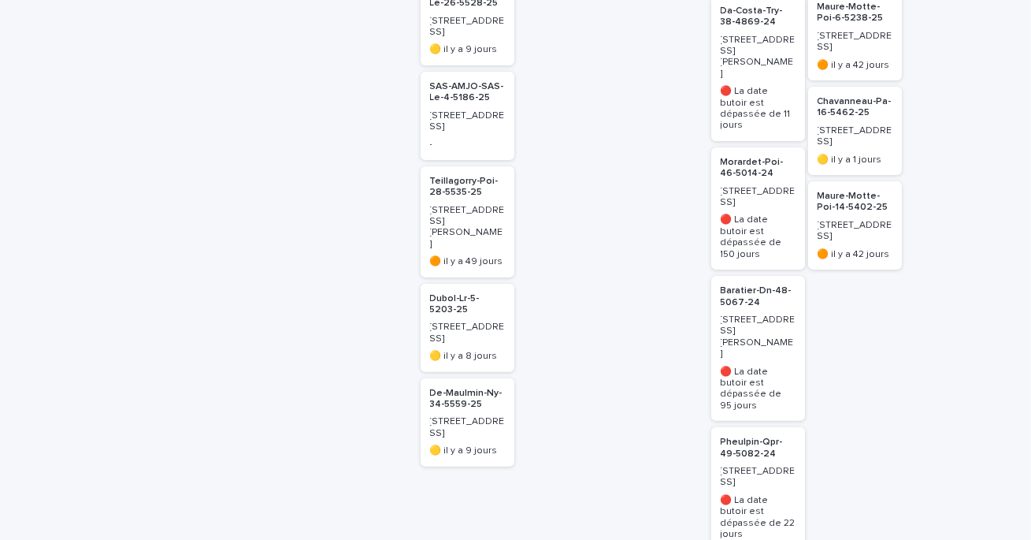
click at [745, 436] on p "Pheulpin-Qpr-49-5082-24" at bounding box center [758, 447] width 75 height 23
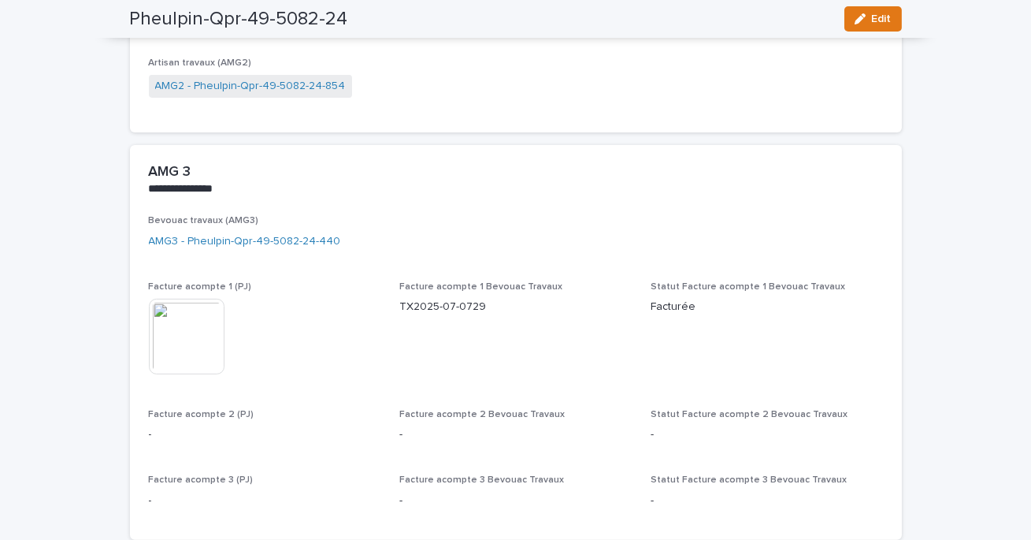
scroll to position [1200, 0]
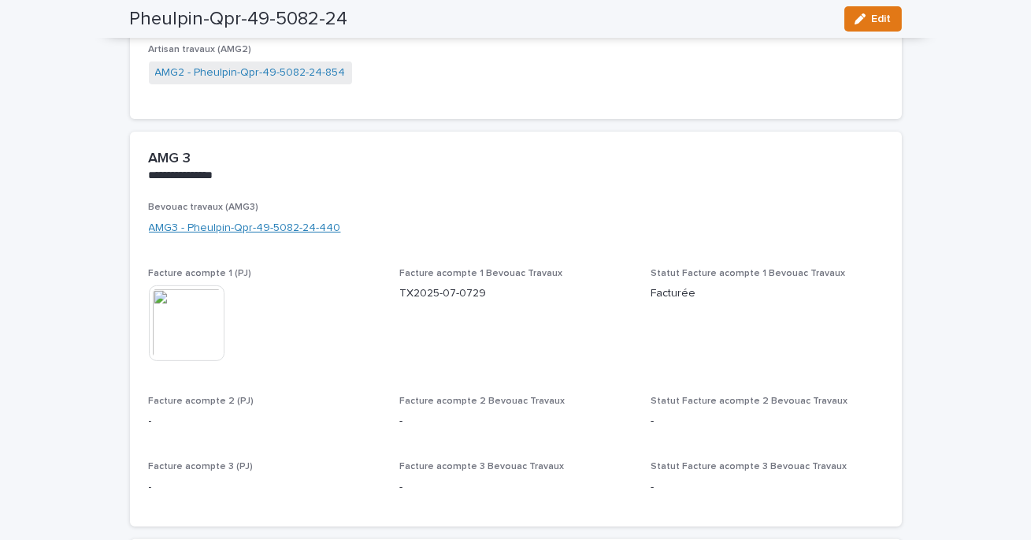
click at [262, 227] on link "AMG3 - Pheulpin-Qpr-49-5082-24-440" at bounding box center [245, 228] width 192 height 17
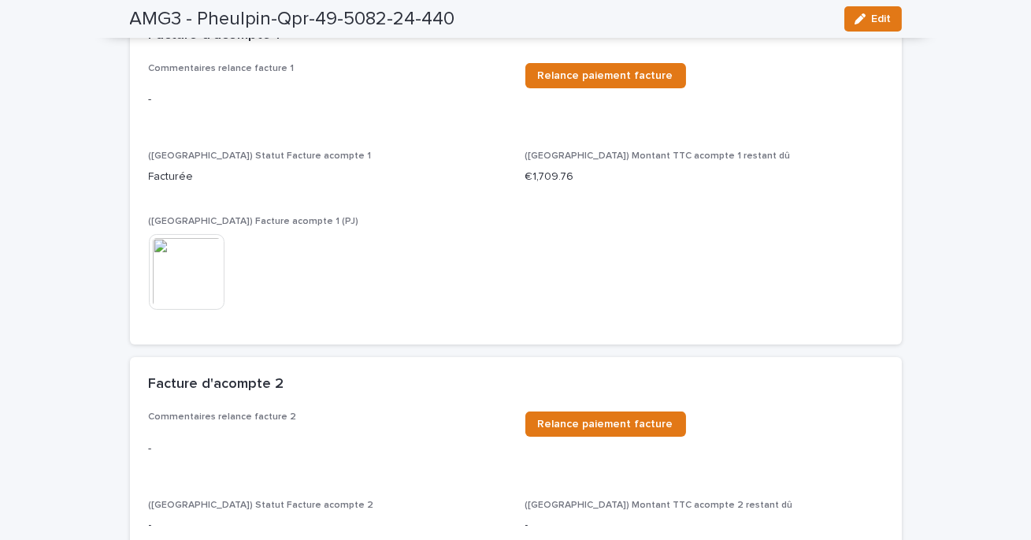
scroll to position [501, 0]
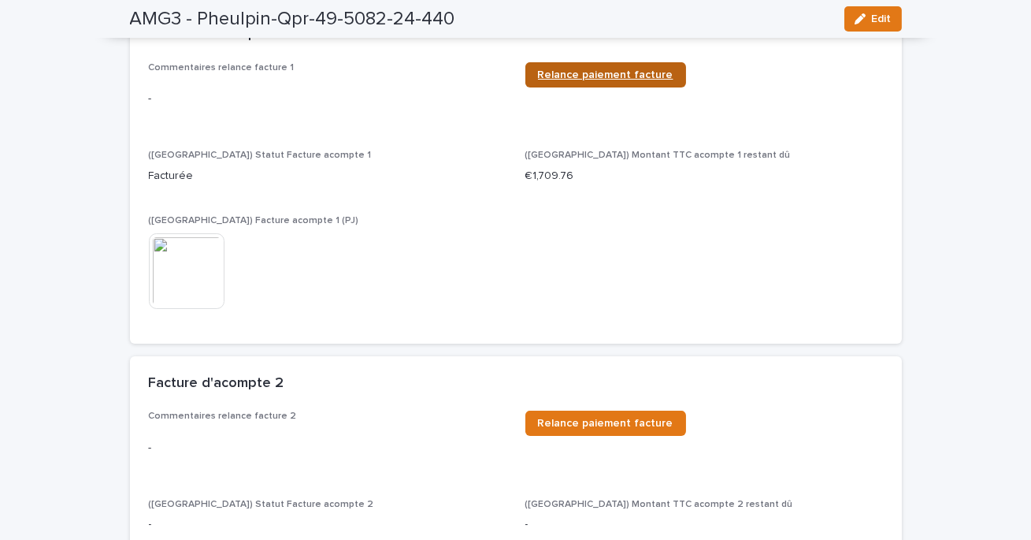
click at [577, 76] on span "Relance paiement facture" at bounding box center [606, 74] width 136 height 11
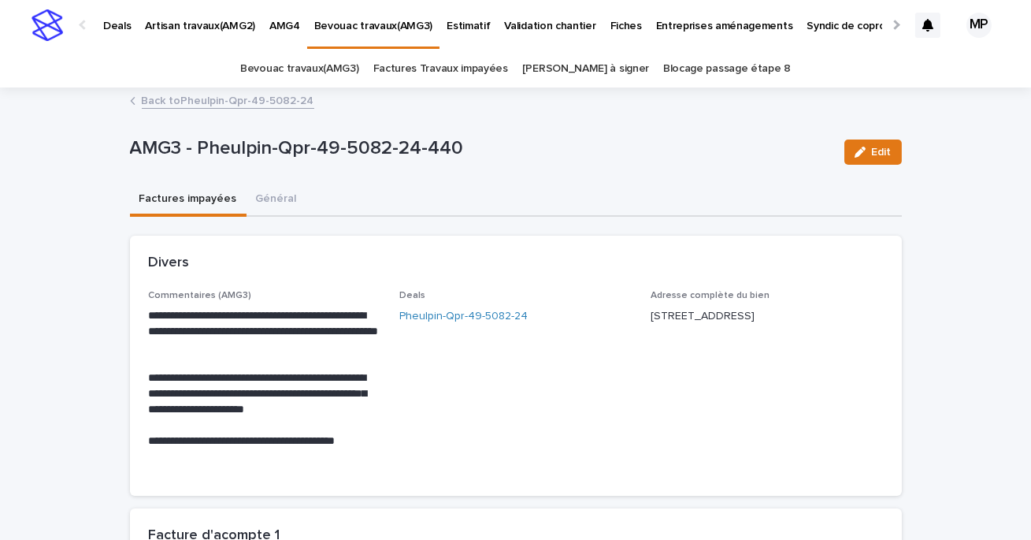
click at [207, 104] on link "Back to Pheulpin-Qpr-49-5082-24" at bounding box center [228, 100] width 173 height 18
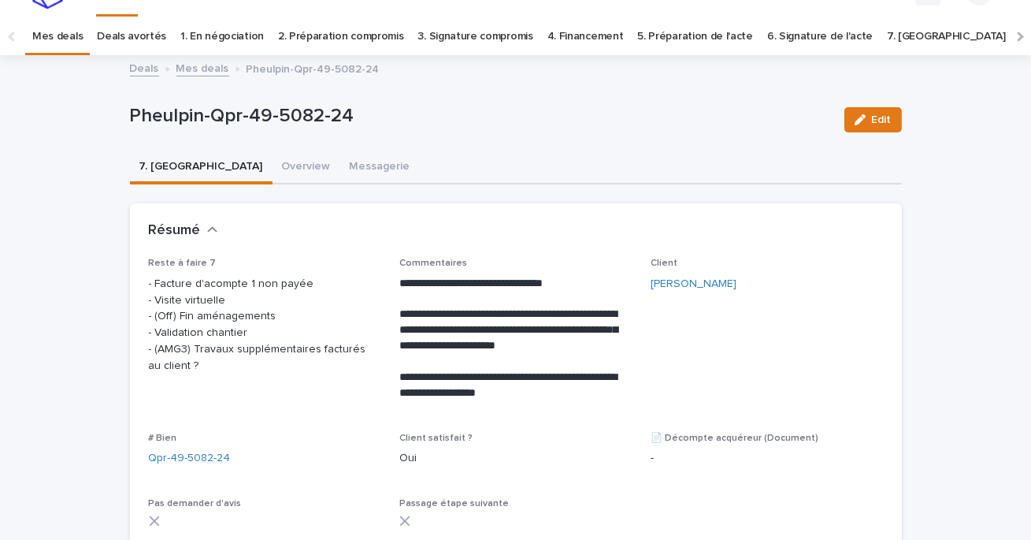
scroll to position [50, 0]
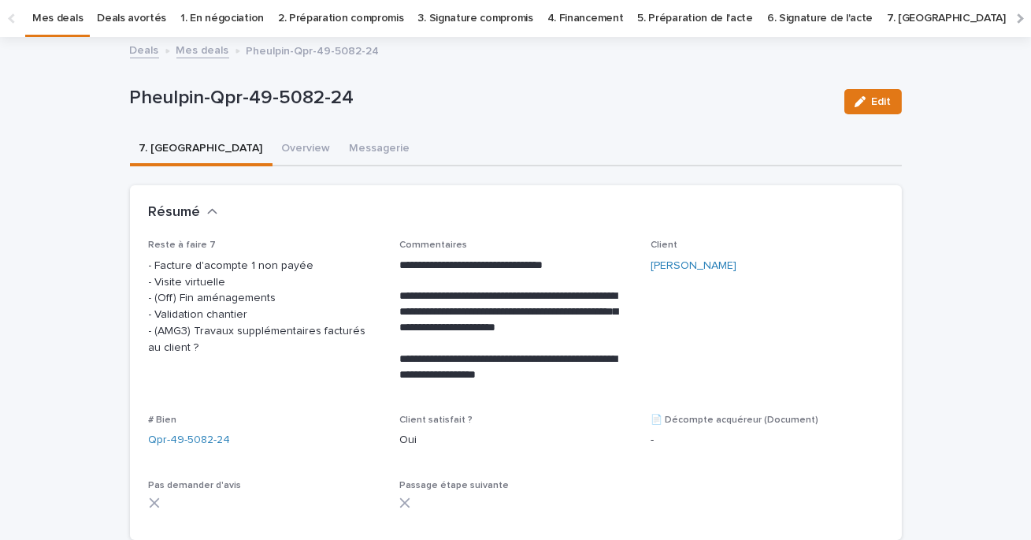
click at [203, 50] on link "Mes deals" at bounding box center [202, 49] width 53 height 18
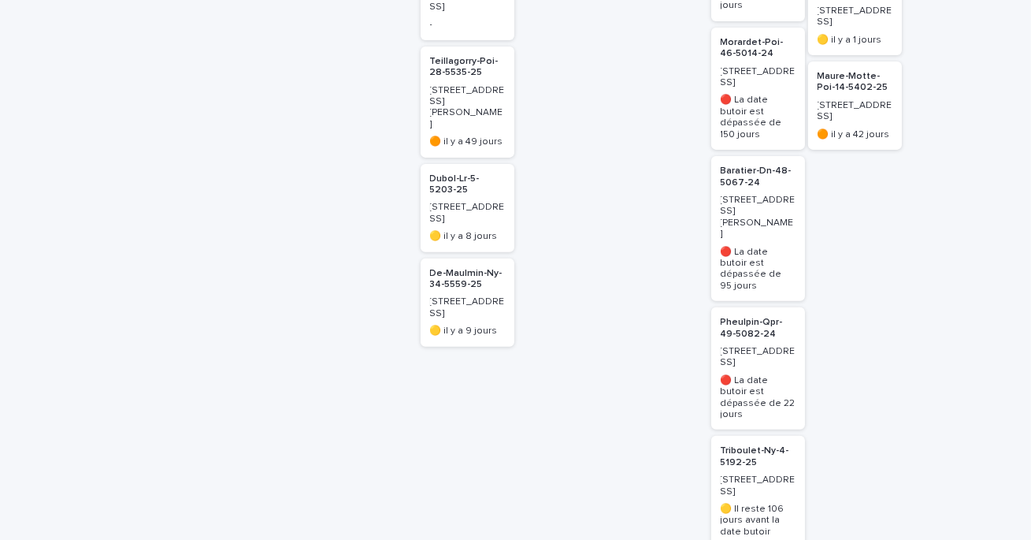
scroll to position [1253, 0]
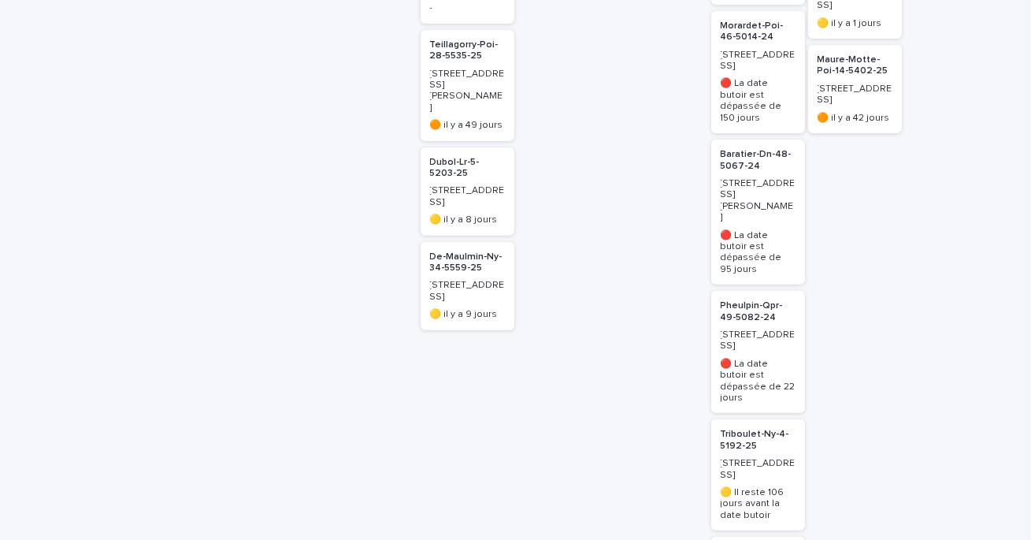
click at [759, 429] on p "Triboulet-Ny-4-5192-25" at bounding box center [758, 440] width 75 height 23
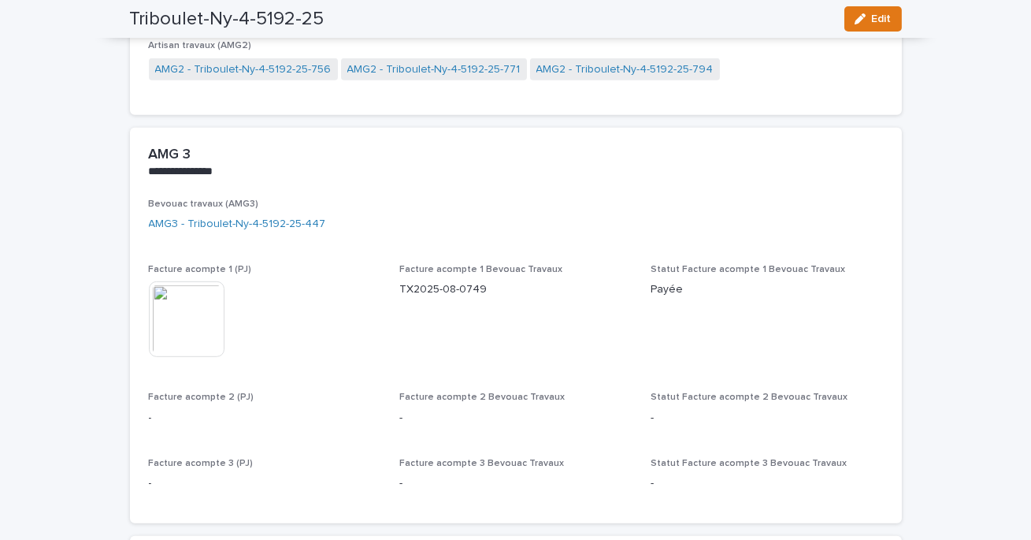
scroll to position [1859, 0]
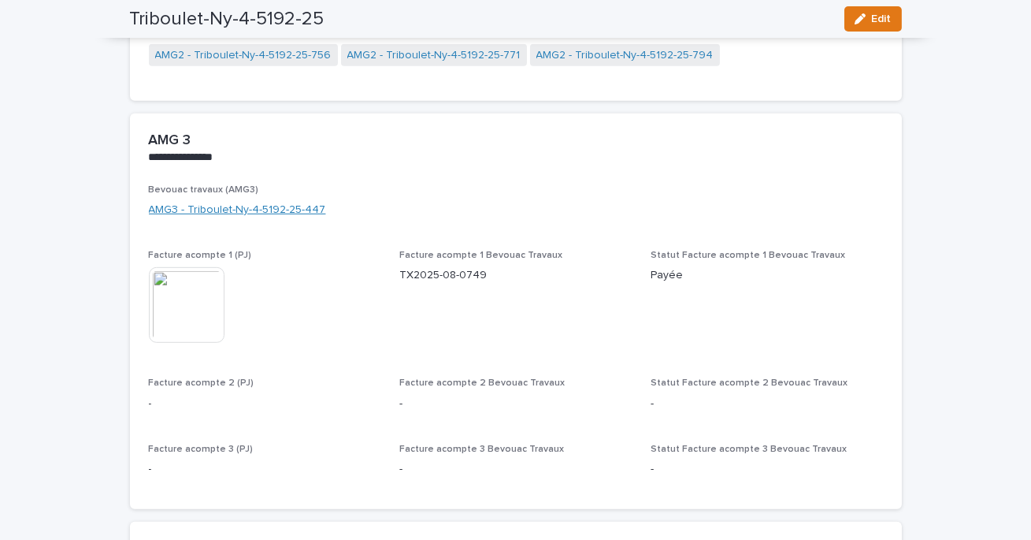
click at [269, 206] on link "AMG3 - Triboulet-Ny-4-5192-25-447" at bounding box center [237, 210] width 177 height 17
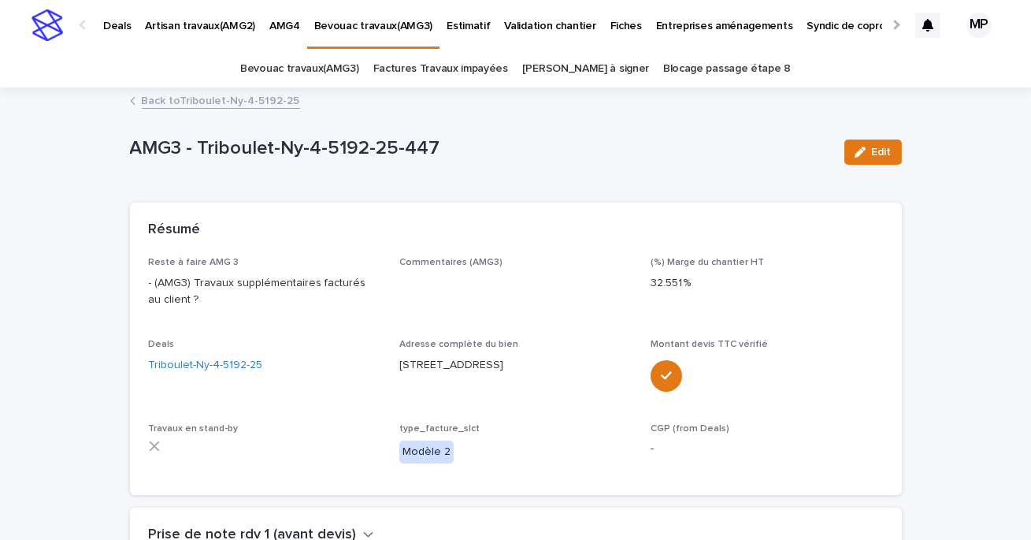
click at [217, 104] on link "Back to Triboulet-Ny-4-5192-25" at bounding box center [221, 100] width 158 height 18
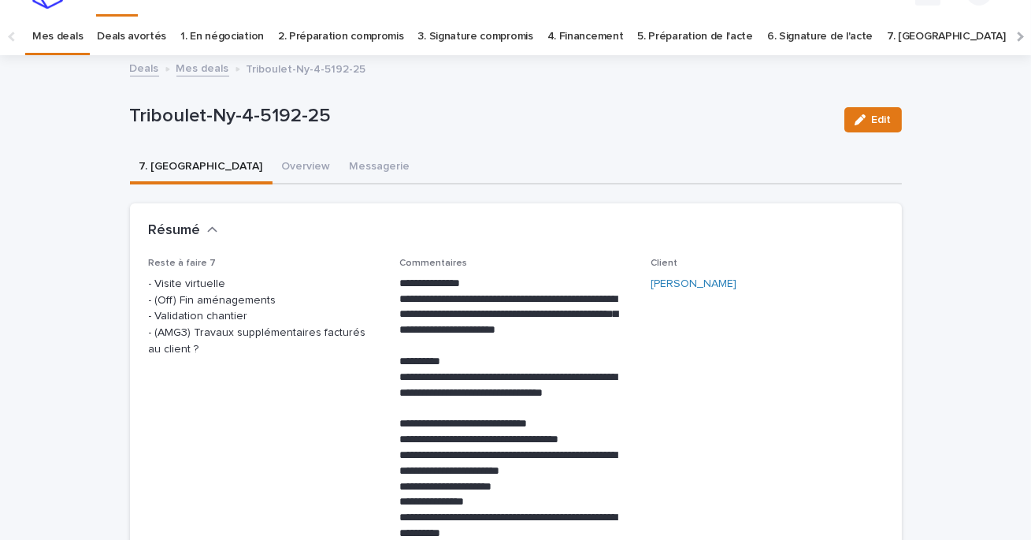
scroll to position [50, 0]
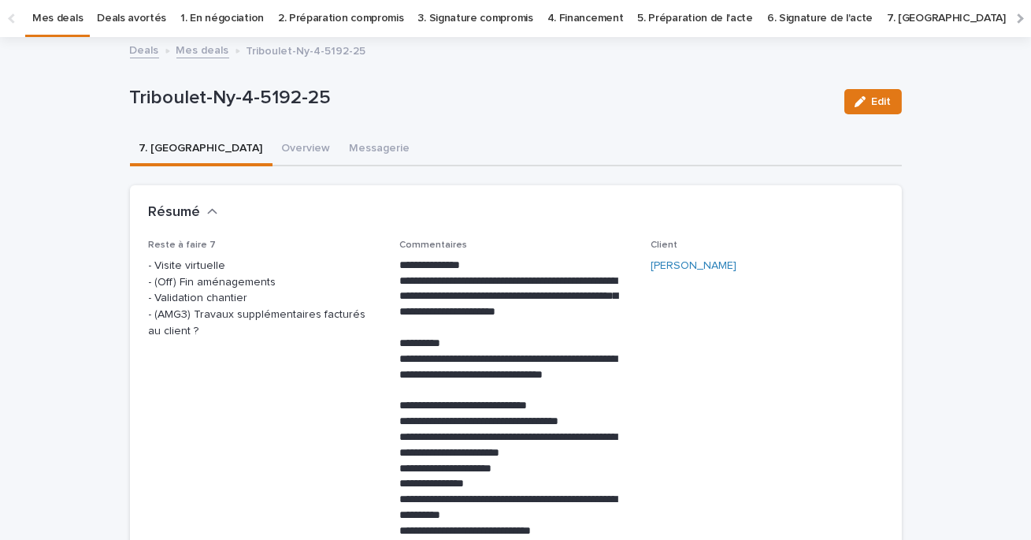
click at [199, 46] on link "Mes deals" at bounding box center [202, 49] width 53 height 18
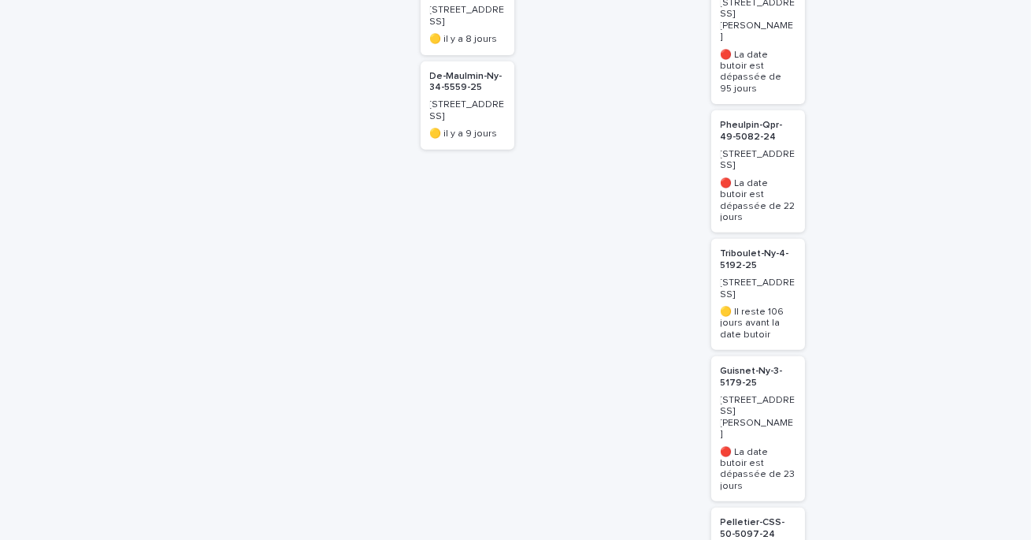
scroll to position [1438, 0]
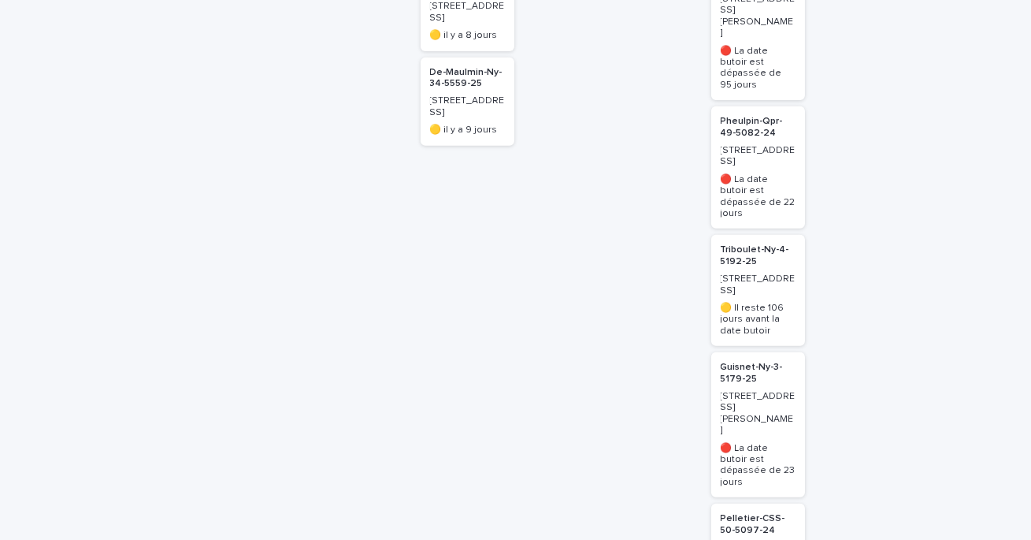
click at [741, 362] on p "Guisnet-Ny-3-5179-25" at bounding box center [758, 373] width 75 height 23
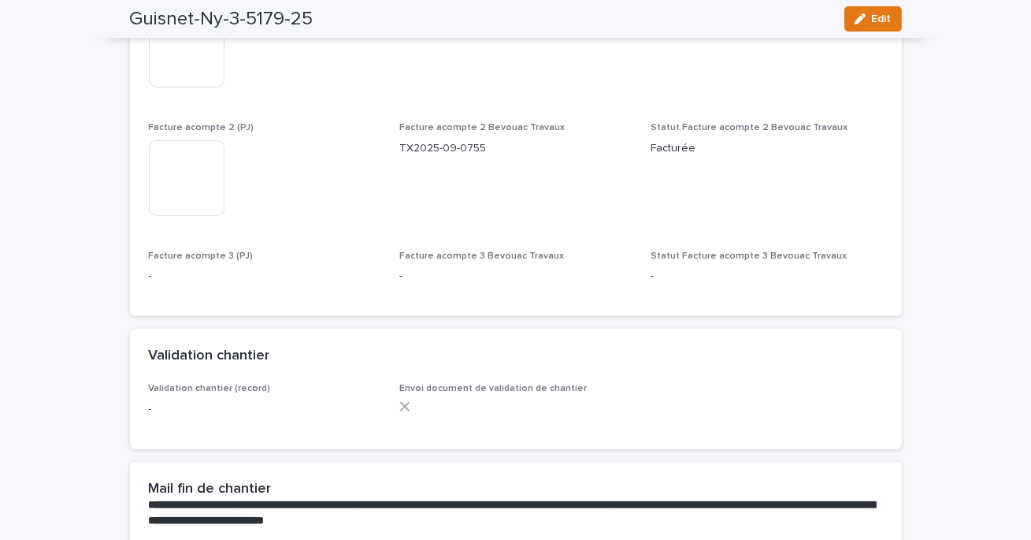
scroll to position [2200, 0]
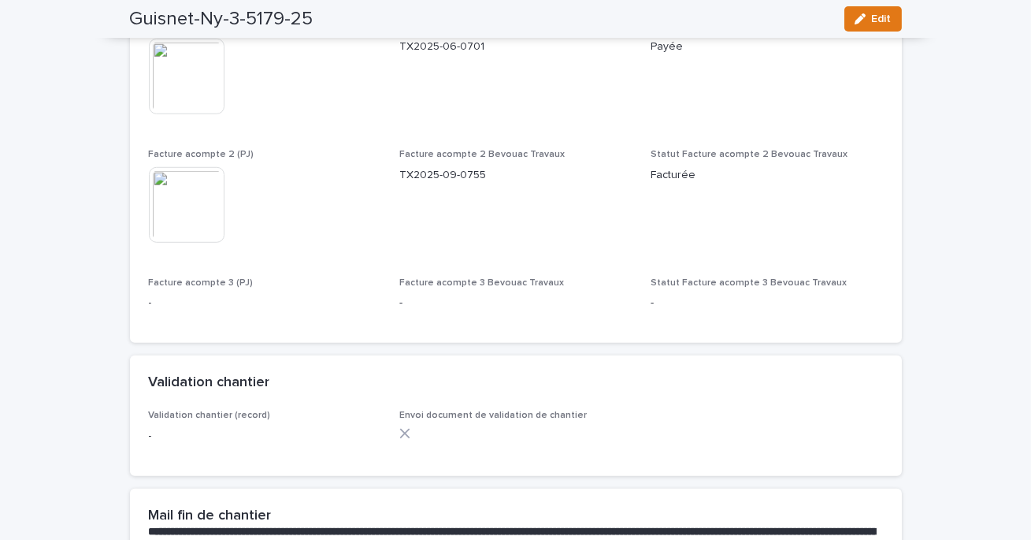
click at [190, 209] on img at bounding box center [187, 205] width 76 height 76
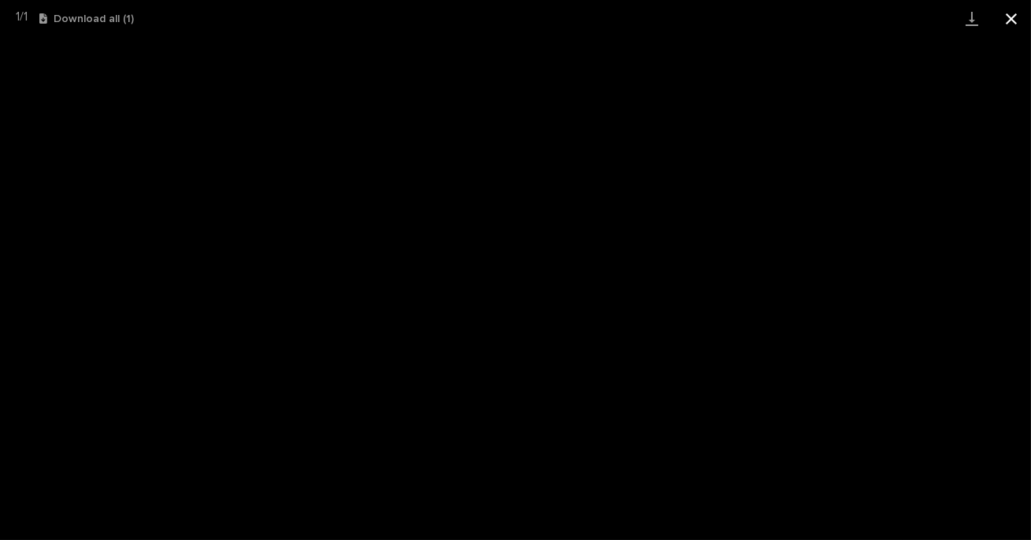
click at [1013, 24] on button "Close gallery" at bounding box center [1011, 18] width 39 height 37
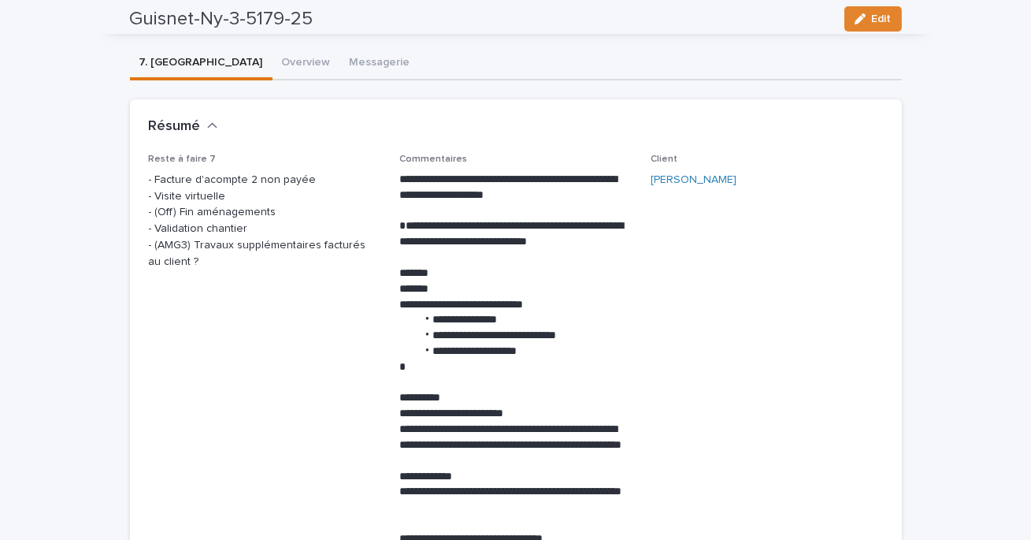
scroll to position [0, 0]
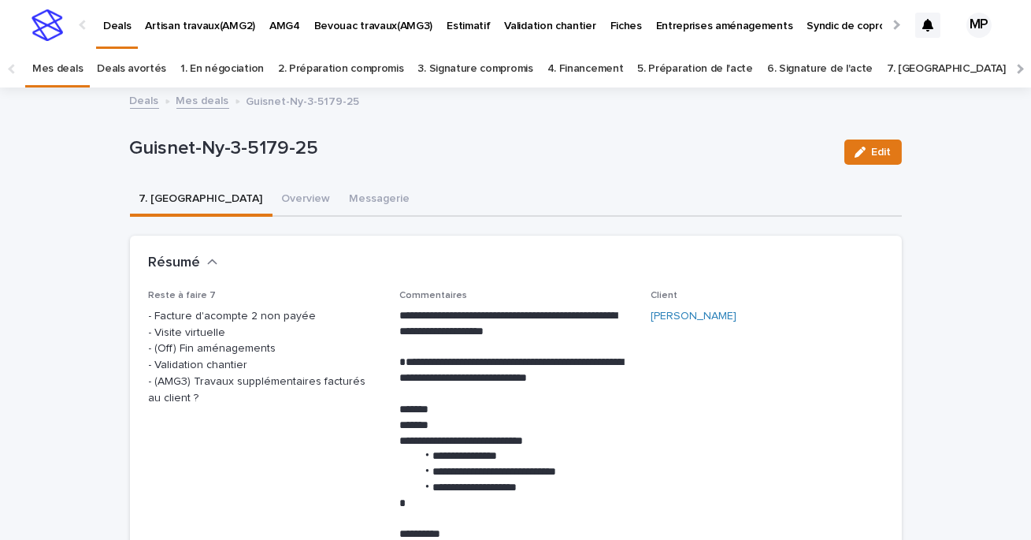
click at [196, 103] on link "Mes deals" at bounding box center [202, 100] width 53 height 18
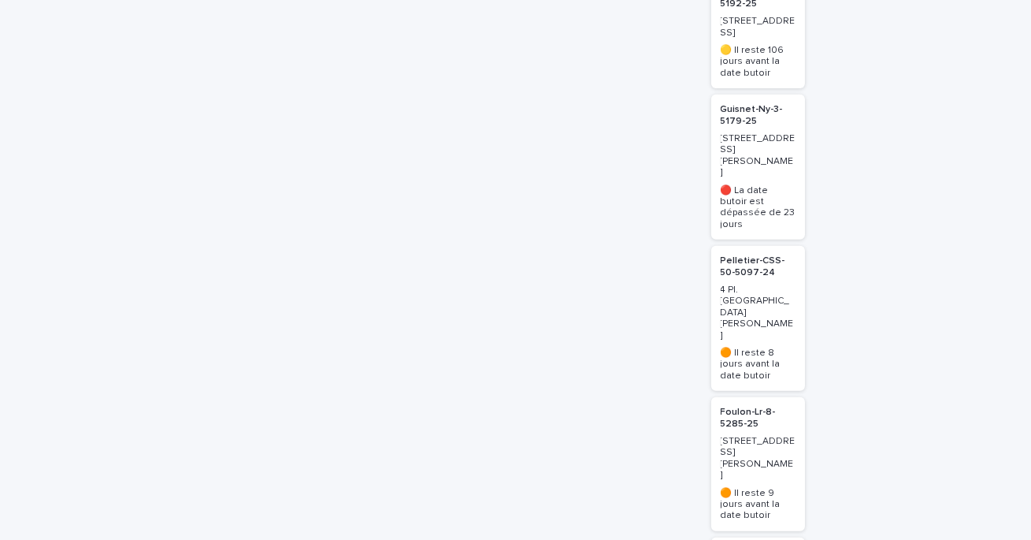
scroll to position [1704, 0]
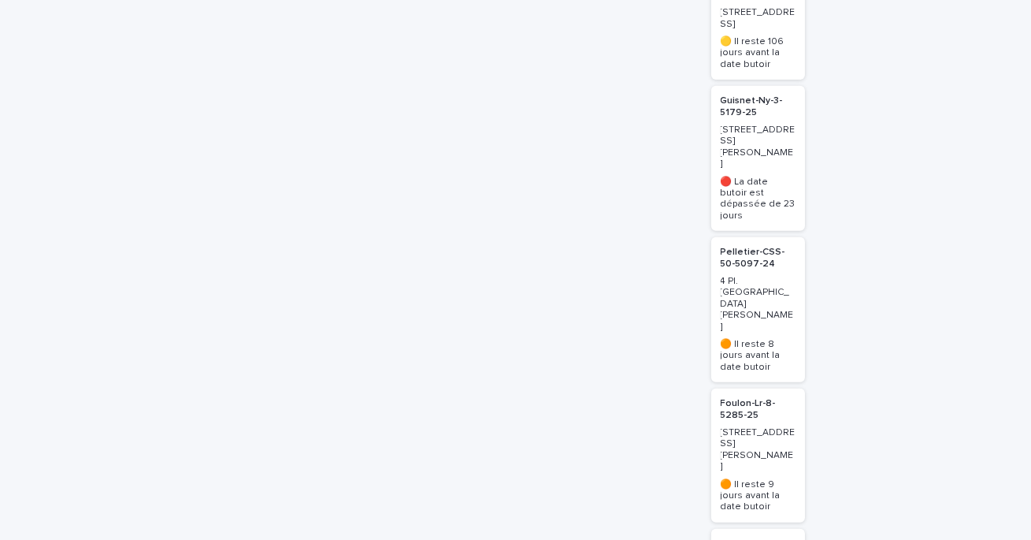
click at [749, 398] on p "Foulon-Lr-8-5285-25" at bounding box center [758, 409] width 75 height 23
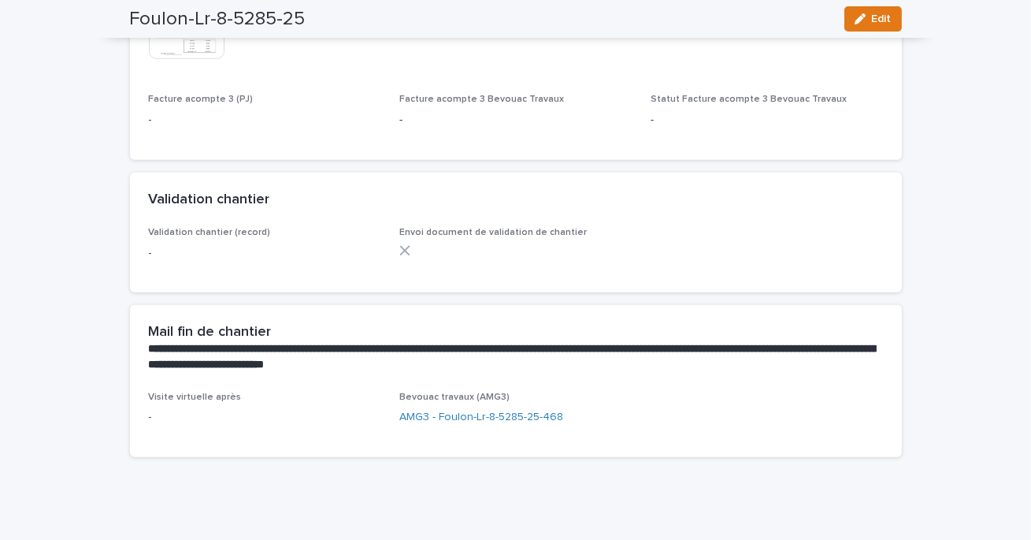
scroll to position [1829, 0]
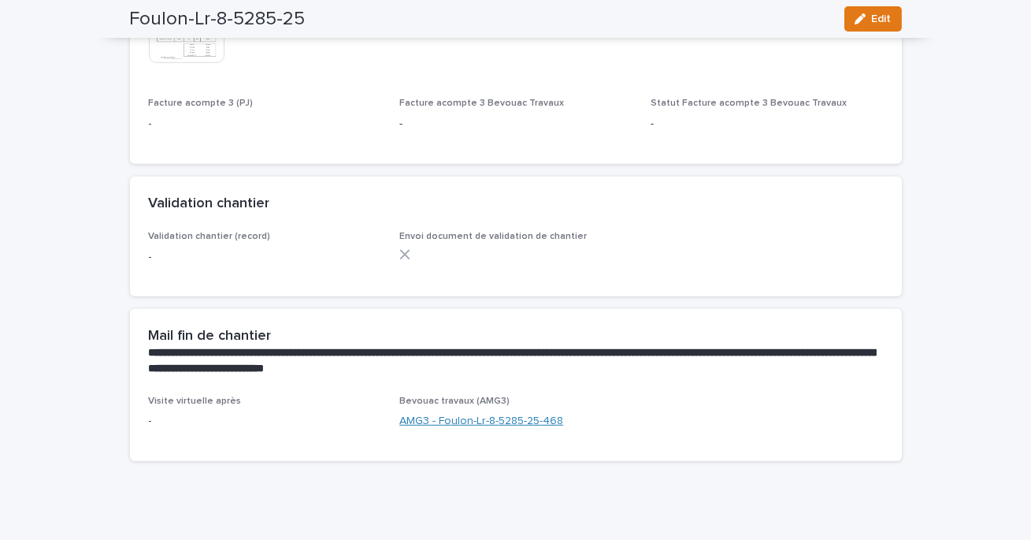
click at [473, 422] on link "AMG3 - Foulon-Lr-8-5285-25-468" at bounding box center [481, 421] width 164 height 17
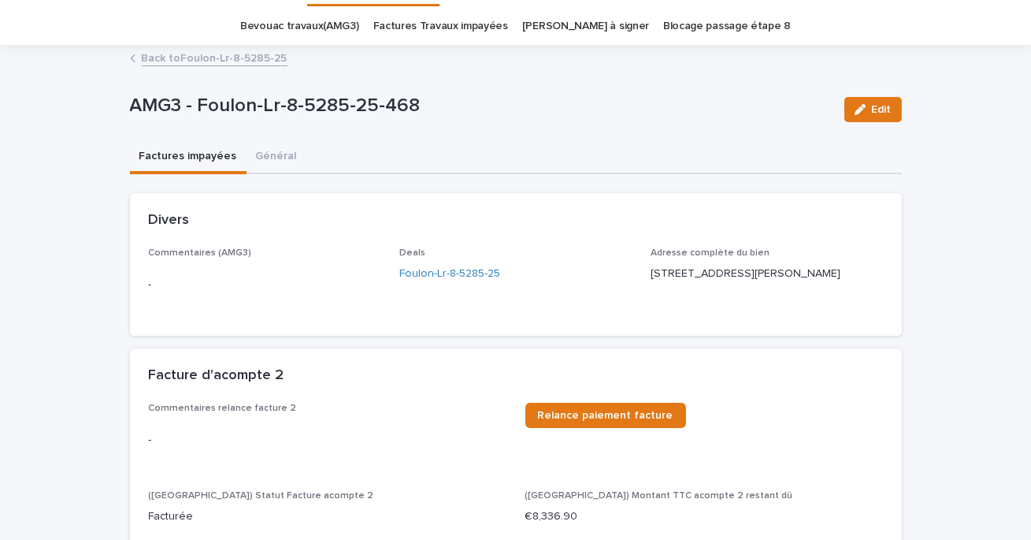
scroll to position [69, 0]
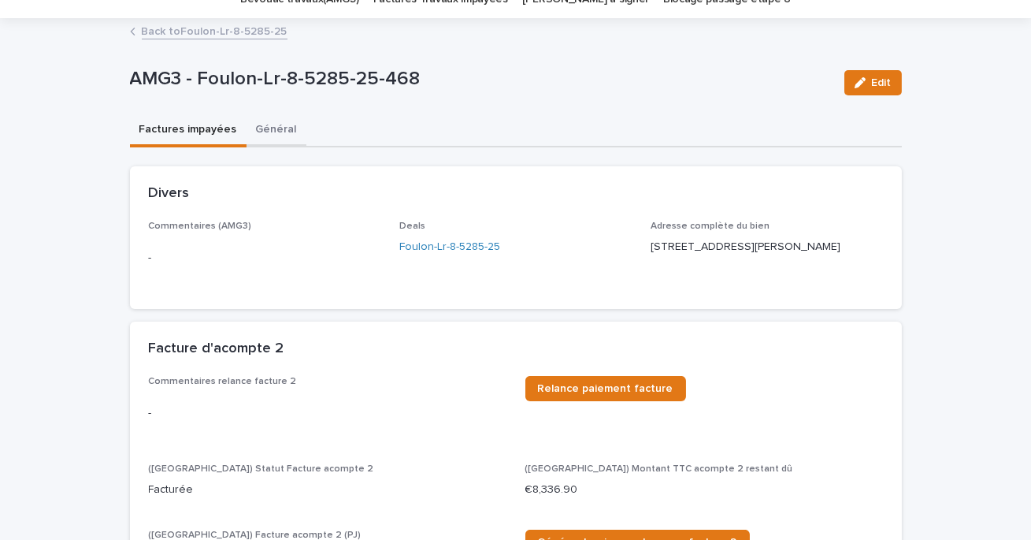
click at [268, 122] on button "Général" at bounding box center [277, 130] width 60 height 33
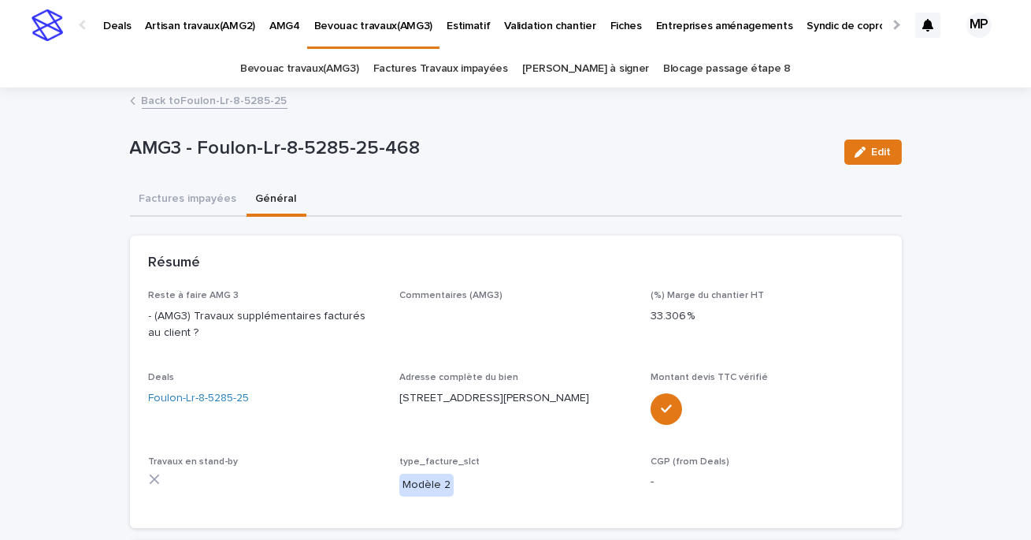
click at [188, 101] on link "Back to Foulon-Lr-8-5285-25" at bounding box center [215, 100] width 146 height 18
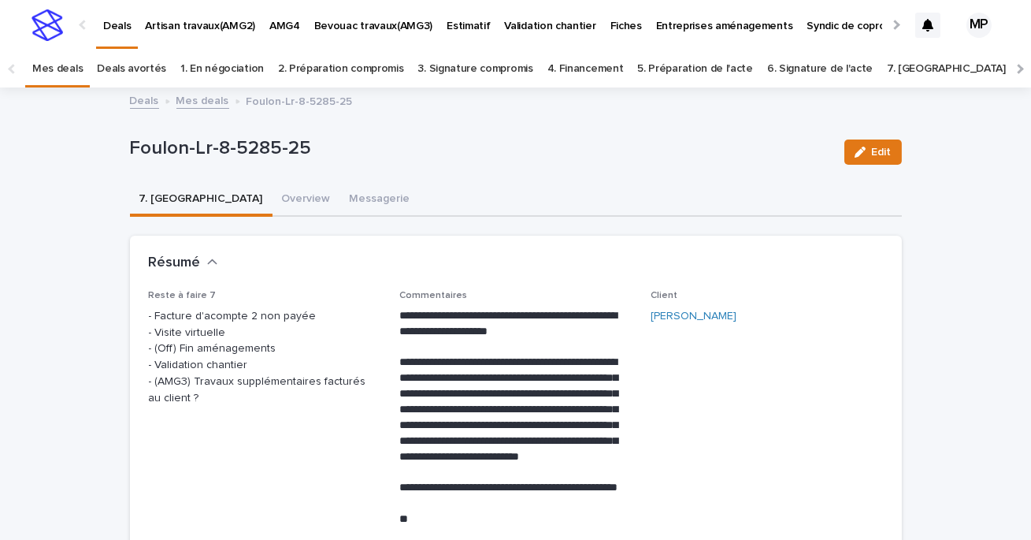
scroll to position [50, 0]
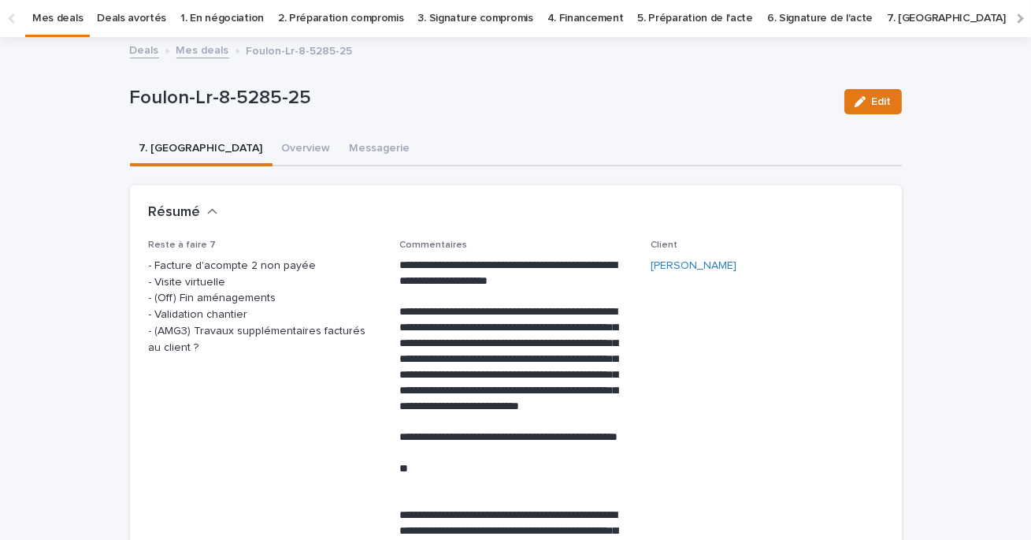
click at [205, 50] on link "Mes deals" at bounding box center [202, 49] width 53 height 18
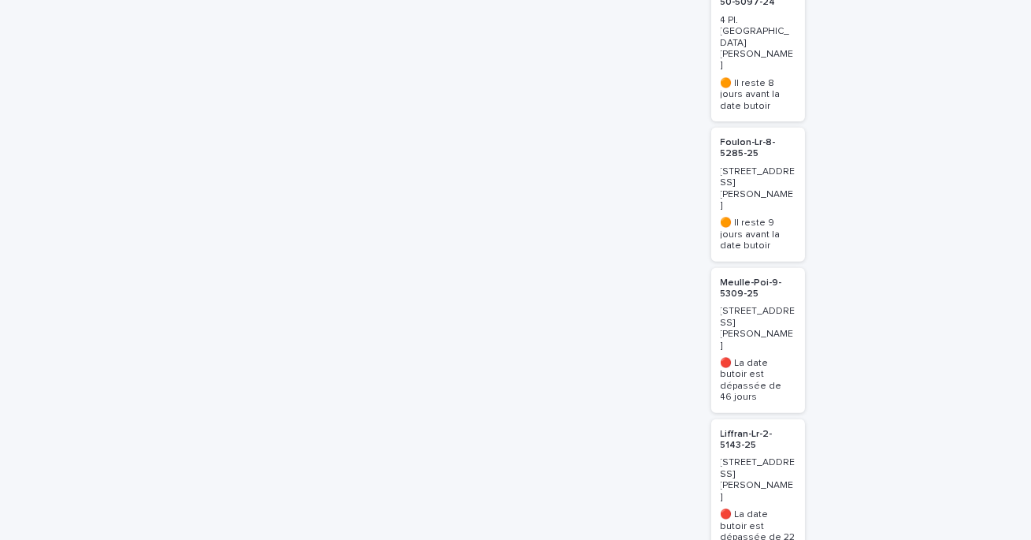
scroll to position [2369, 0]
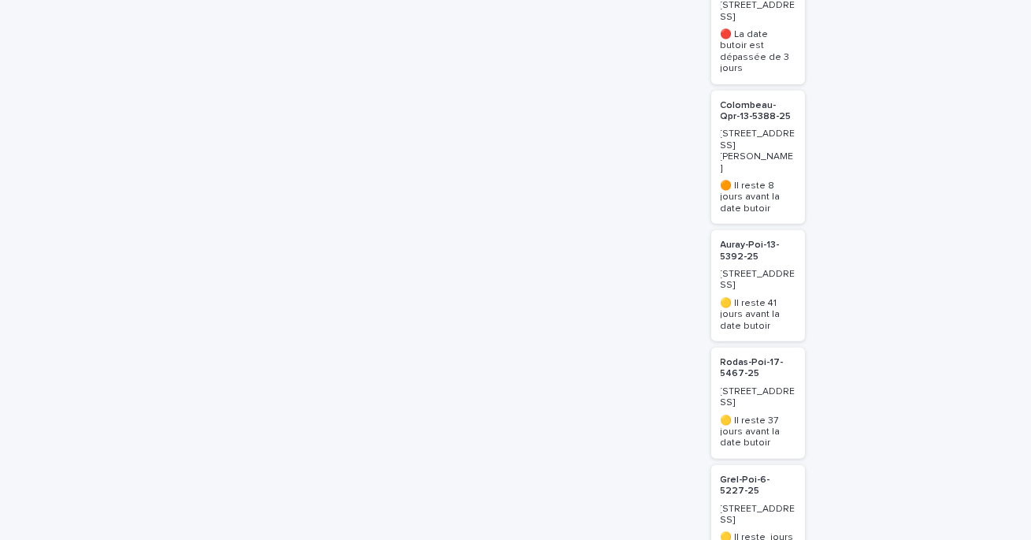
scroll to position [3477, 0]
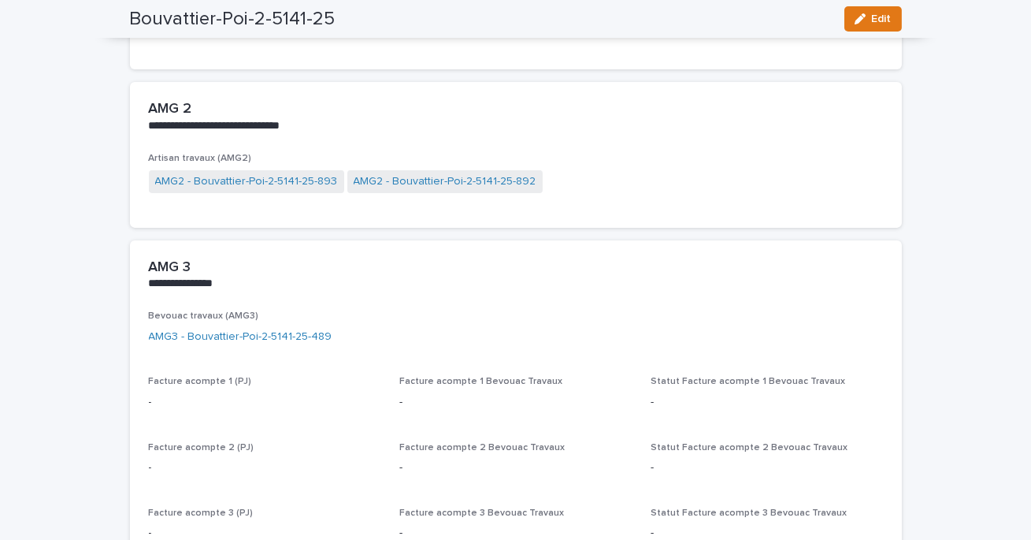
scroll to position [1167, 0]
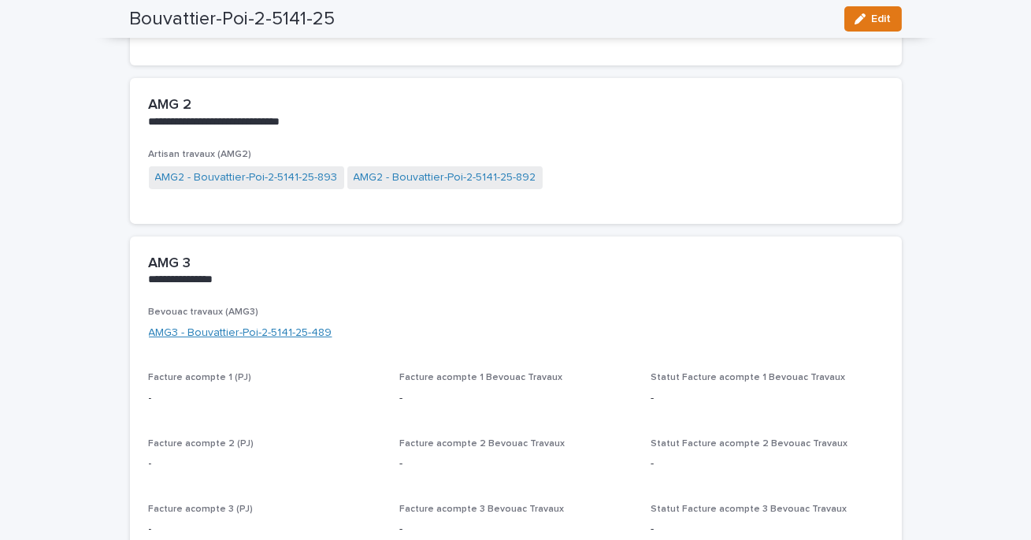
click at [286, 325] on link "AMG3 - Bouvattier-Poi-2-5141-25-489" at bounding box center [241, 333] width 184 height 17
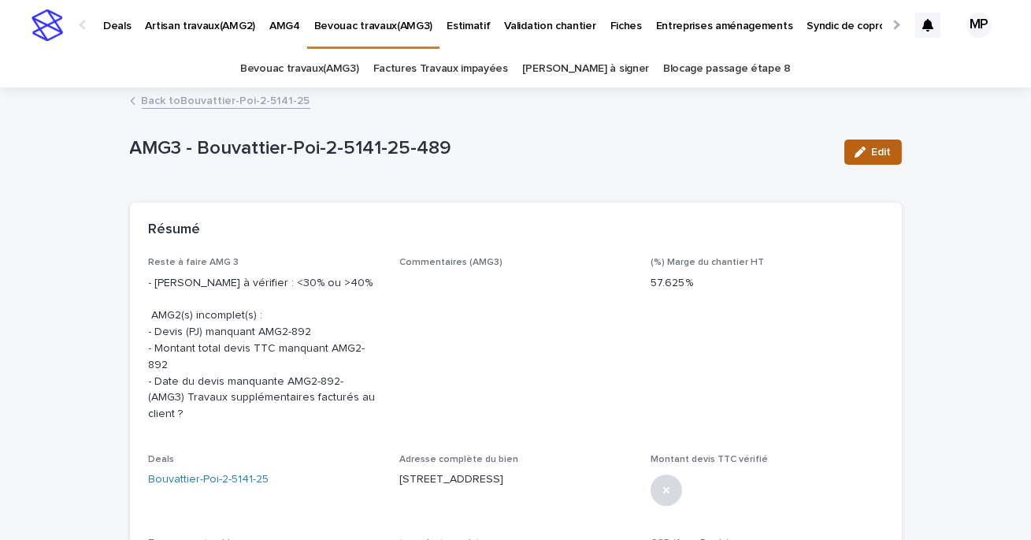
click at [888, 151] on span "Edit" at bounding box center [882, 152] width 20 height 11
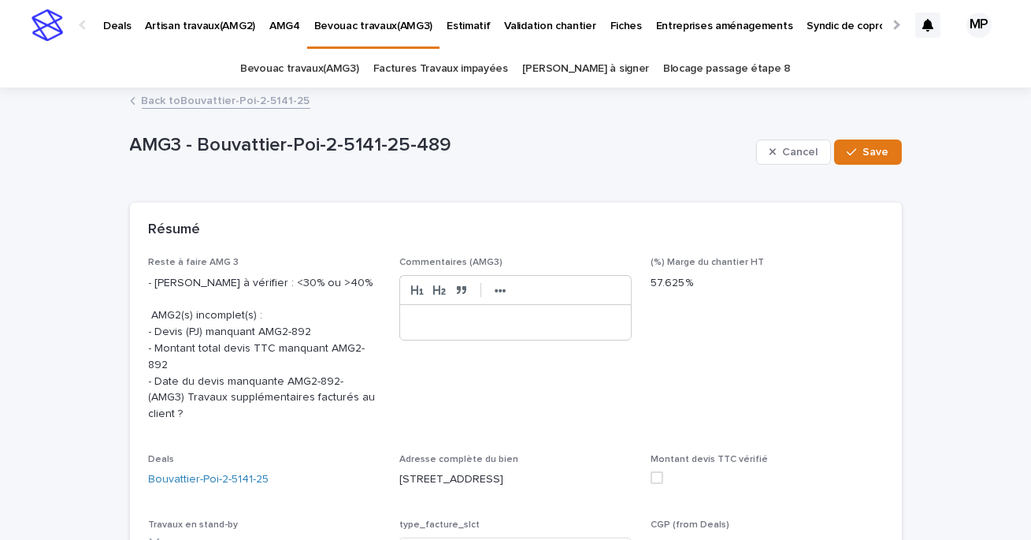
click at [427, 327] on p at bounding box center [515, 322] width 207 height 16
click at [862, 142] on button "Save" at bounding box center [867, 151] width 67 height 25
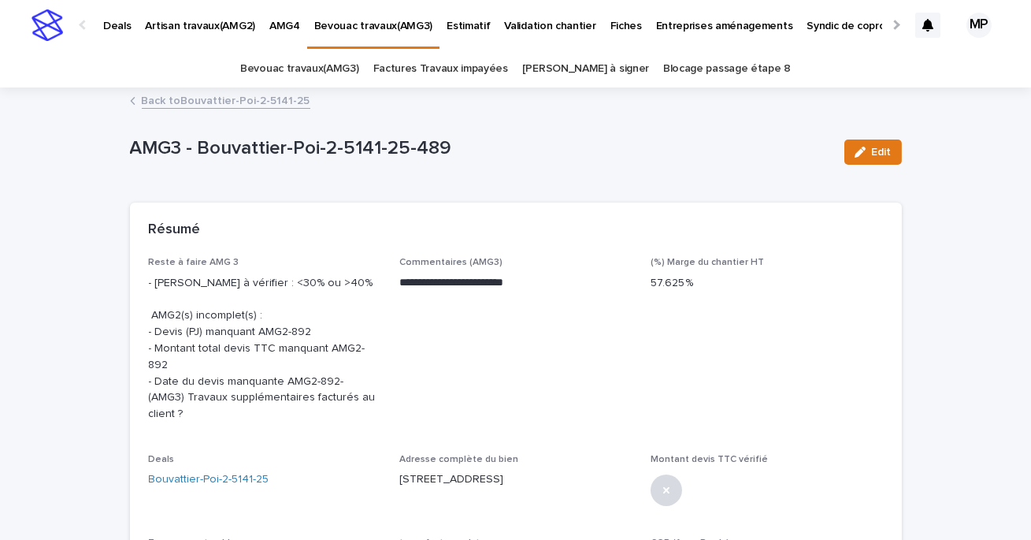
click at [242, 106] on link "Back to Bouvattier-Poi-2-5141-25" at bounding box center [226, 100] width 169 height 18
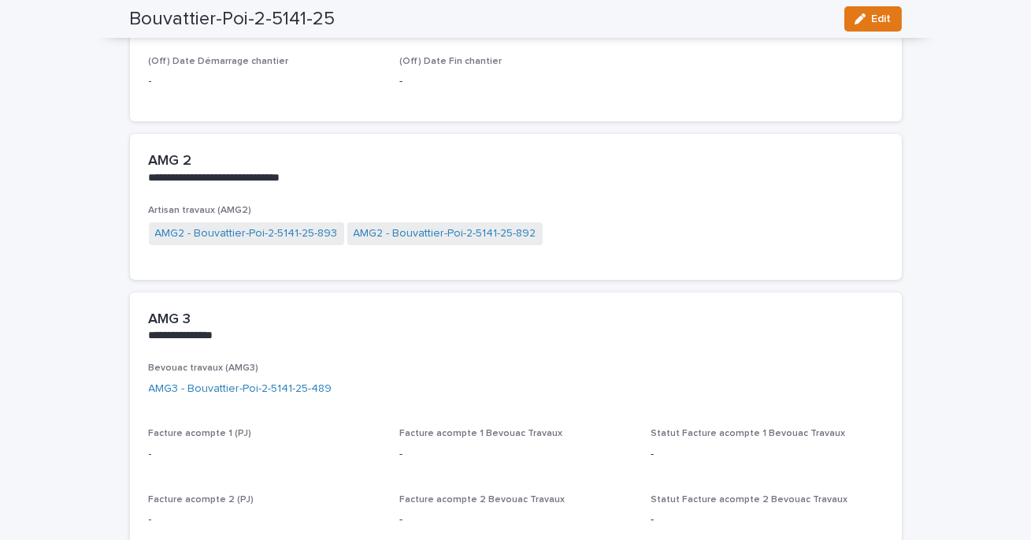
scroll to position [1098, 0]
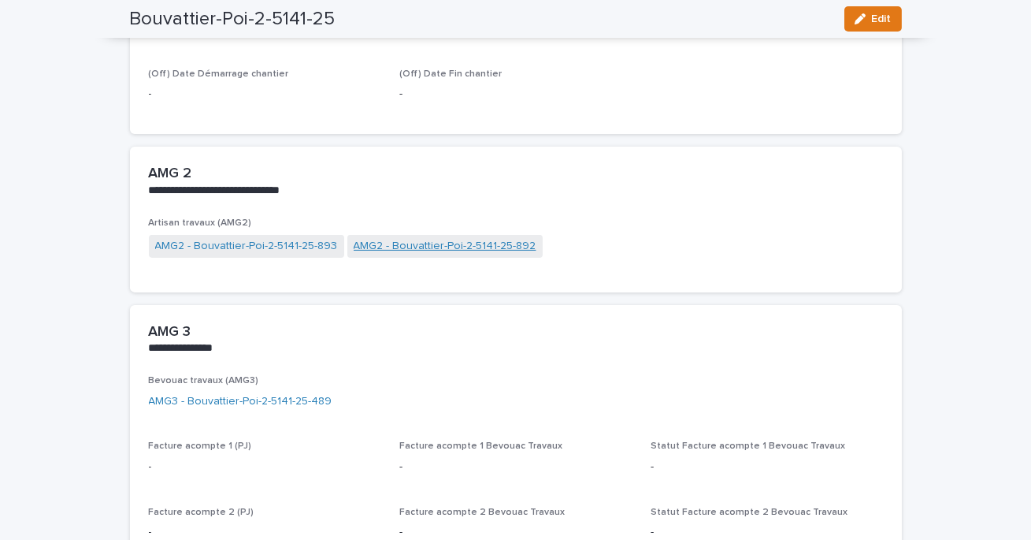
click at [384, 238] on link "AMG2 - Bouvattier-Poi-2-5141-25-892" at bounding box center [445, 246] width 183 height 17
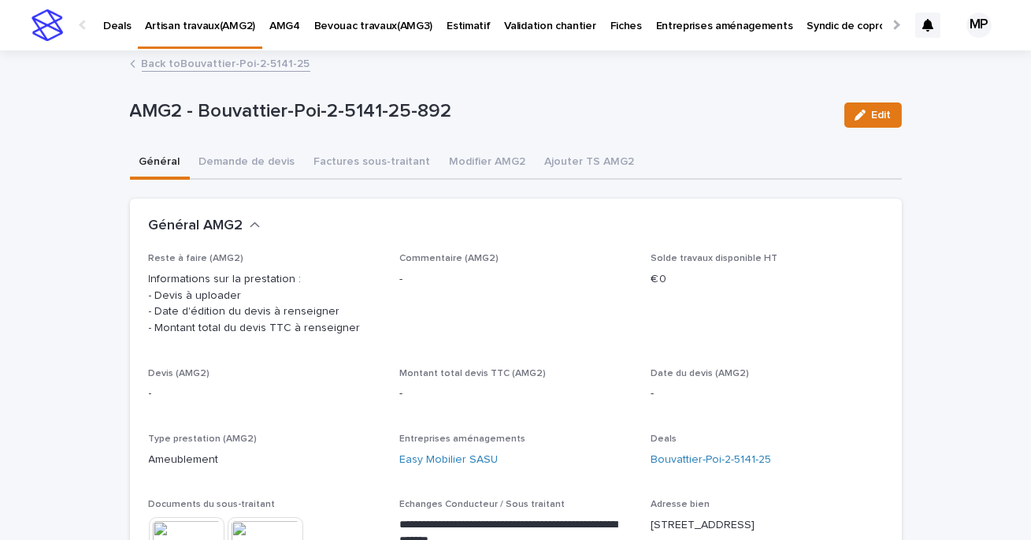
click at [236, 66] on link "Back to Bouvattier-Poi-2-5141-25" at bounding box center [226, 63] width 169 height 18
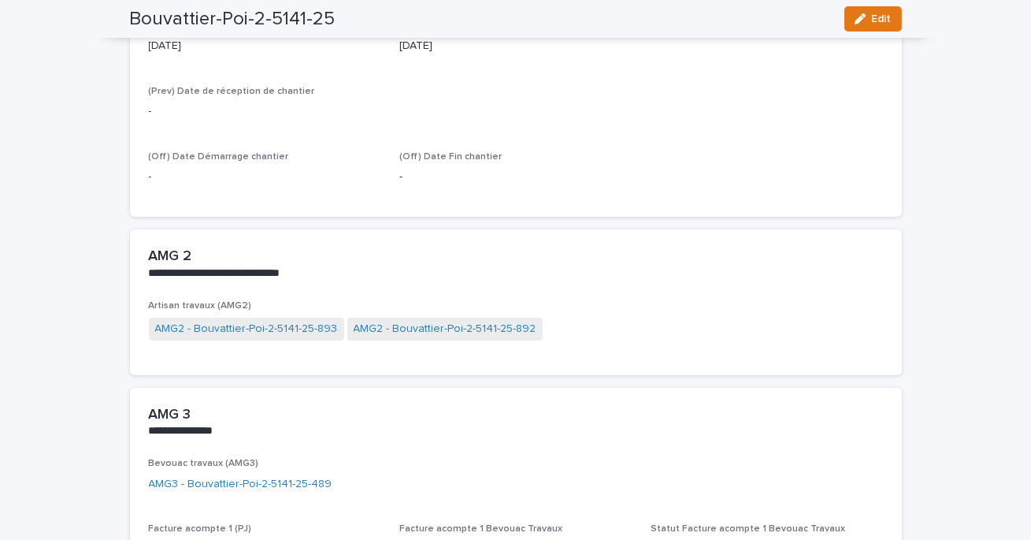
scroll to position [1012, 0]
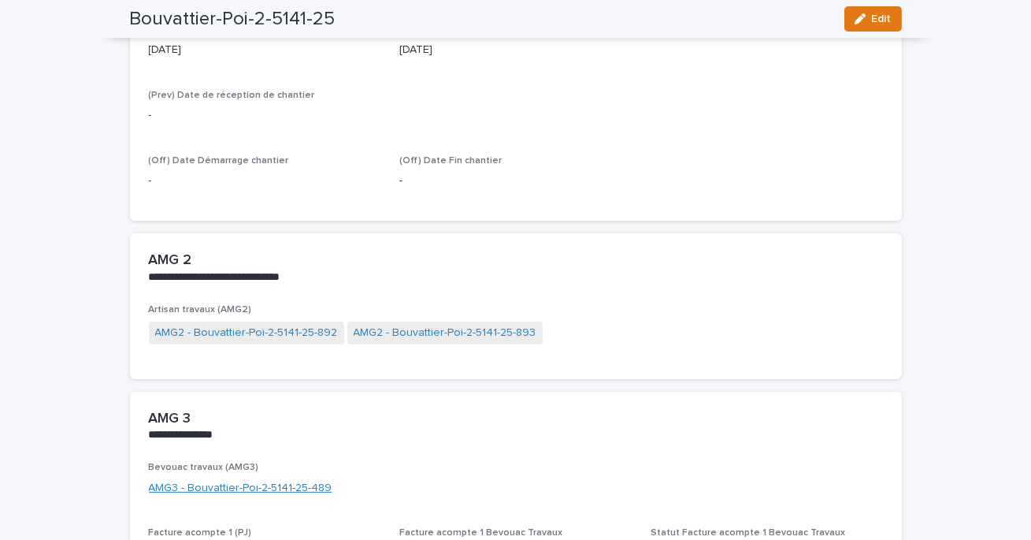
click at [259, 480] on link "AMG3 - Bouvattier-Poi-2-5141-25-489" at bounding box center [241, 488] width 184 height 17
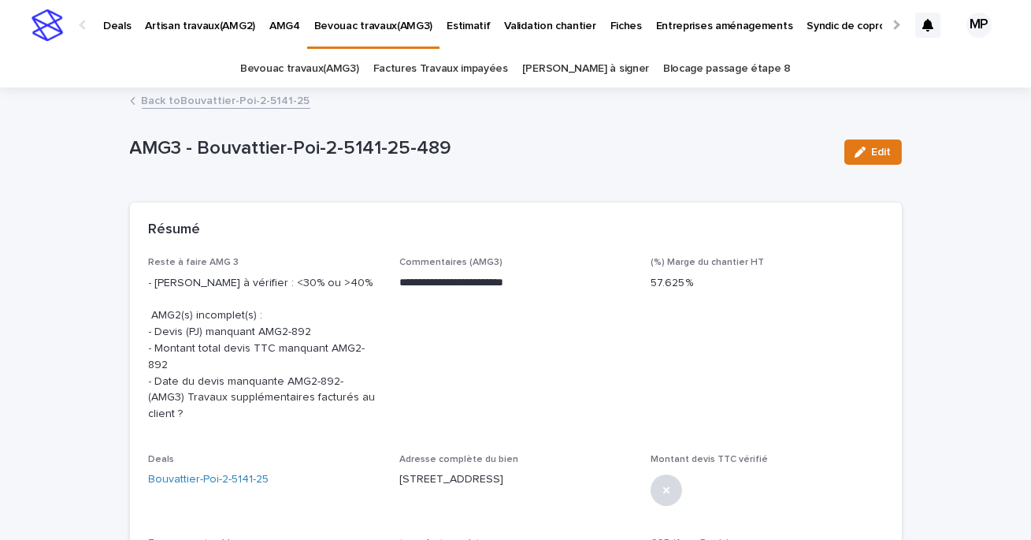
click at [893, 138] on div "Edit" at bounding box center [870, 152] width 64 height 63
click at [866, 158] on button "Edit" at bounding box center [874, 151] width 58 height 25
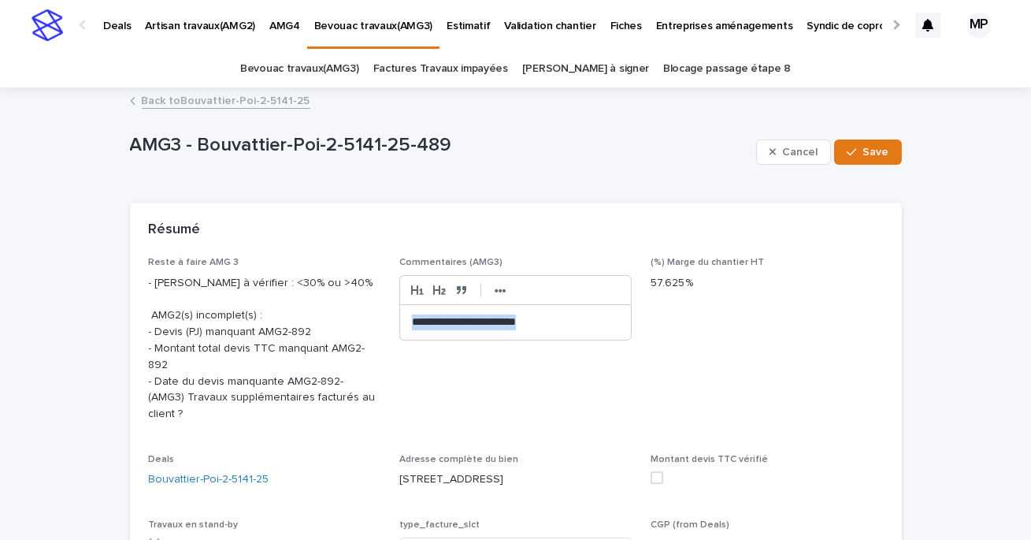
drag, startPoint x: 571, startPoint y: 320, endPoint x: 348, endPoint y: 320, distance: 223.0
click at [348, 320] on div "**********" at bounding box center [516, 419] width 734 height 324
click at [559, 318] on p "**********" at bounding box center [515, 322] width 207 height 16
click at [882, 148] on span "Save" at bounding box center [876, 152] width 26 height 11
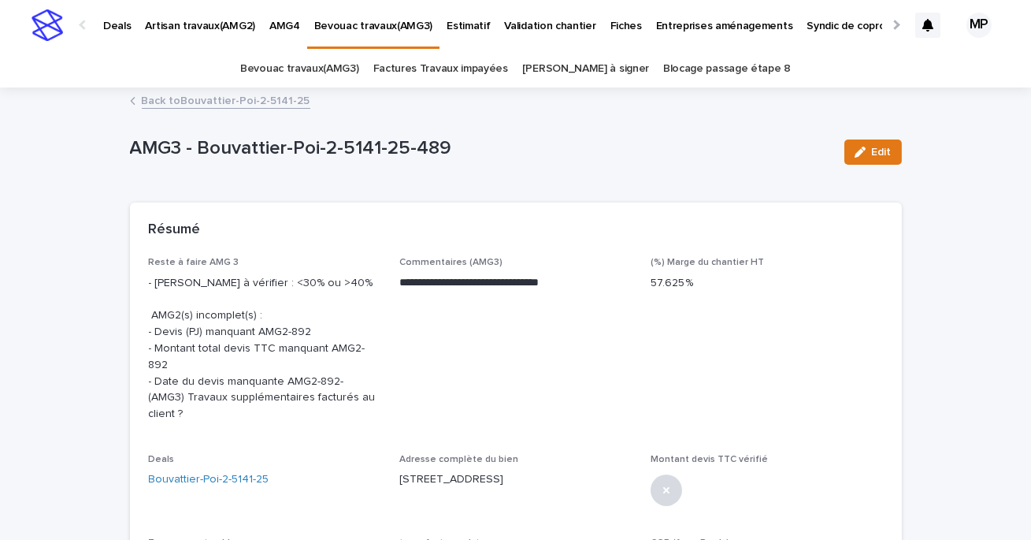
click at [240, 103] on link "Back to Bouvattier-Poi-2-5141-25" at bounding box center [226, 100] width 169 height 18
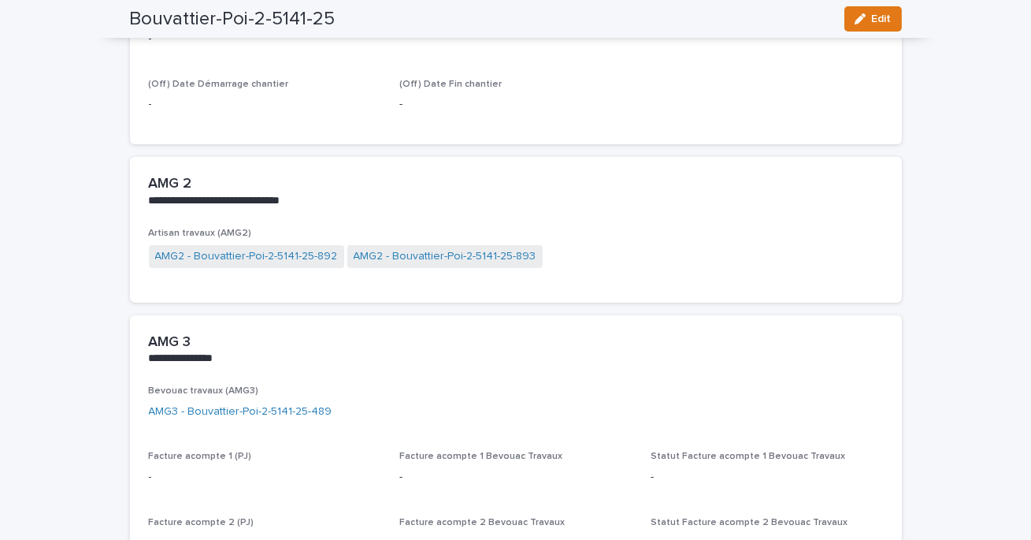
scroll to position [1112, 0]
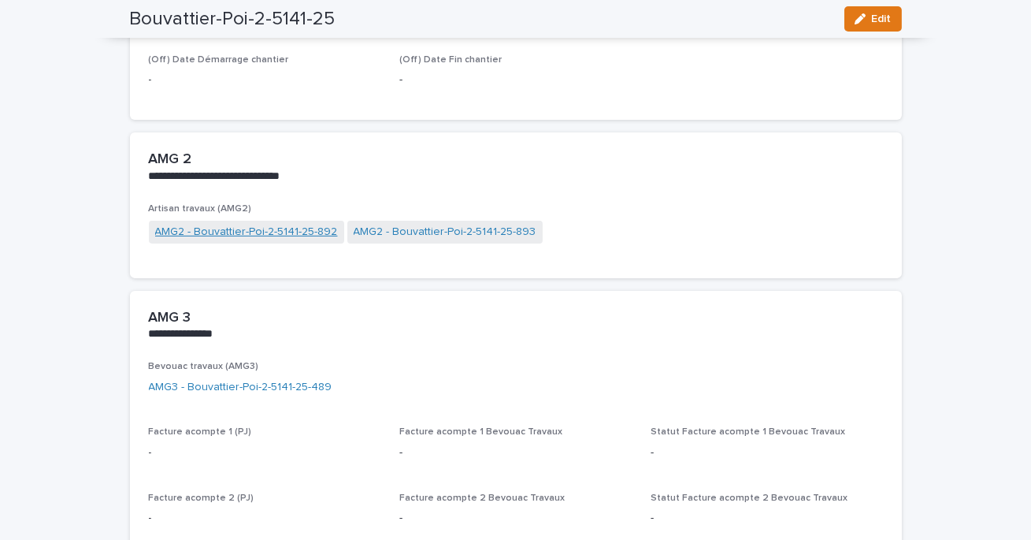
click at [318, 224] on link "AMG2 - Bouvattier-Poi-2-5141-25-892" at bounding box center [246, 232] width 183 height 17
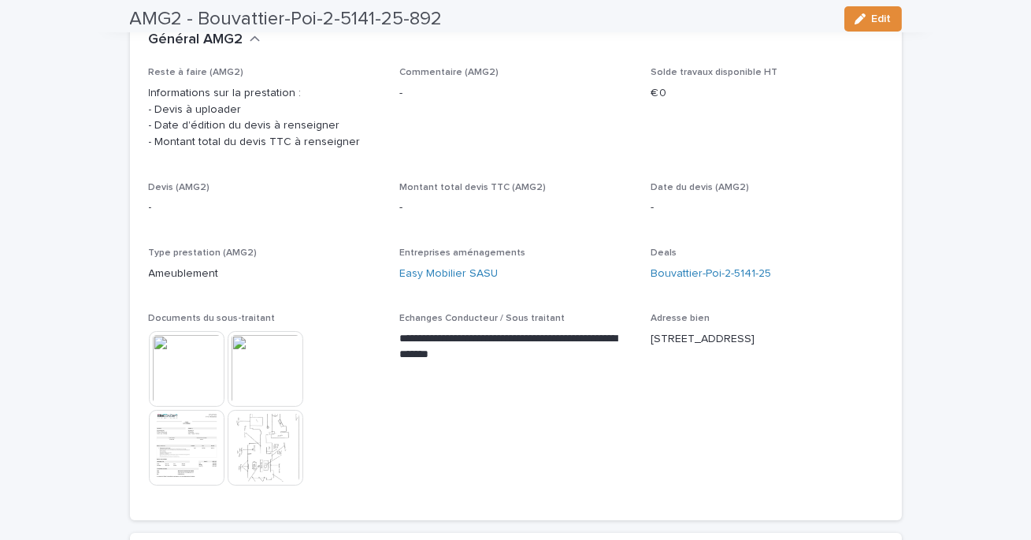
scroll to position [192, 0]
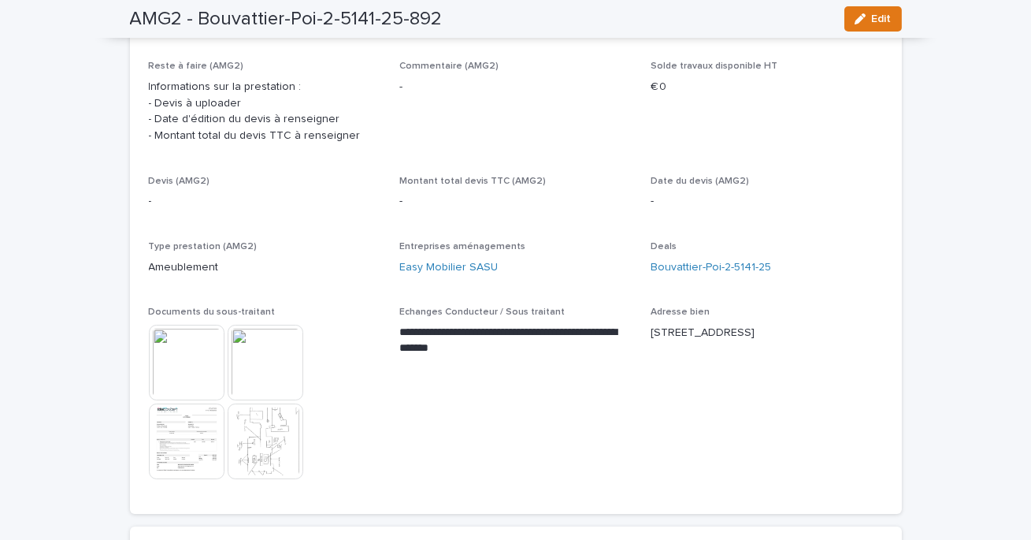
click at [191, 459] on img at bounding box center [187, 441] width 76 height 76
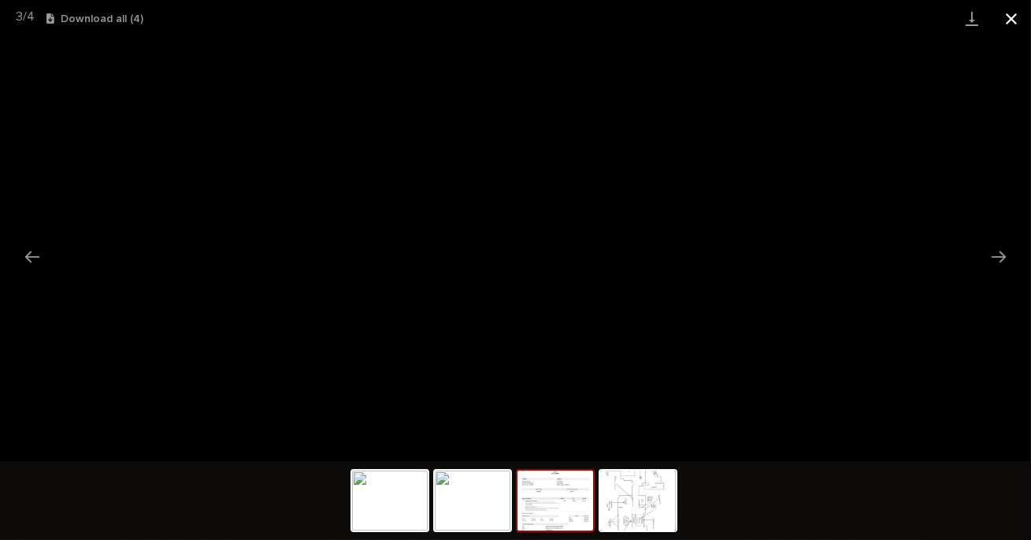
click at [1012, 18] on button "Close gallery" at bounding box center [1011, 18] width 39 height 37
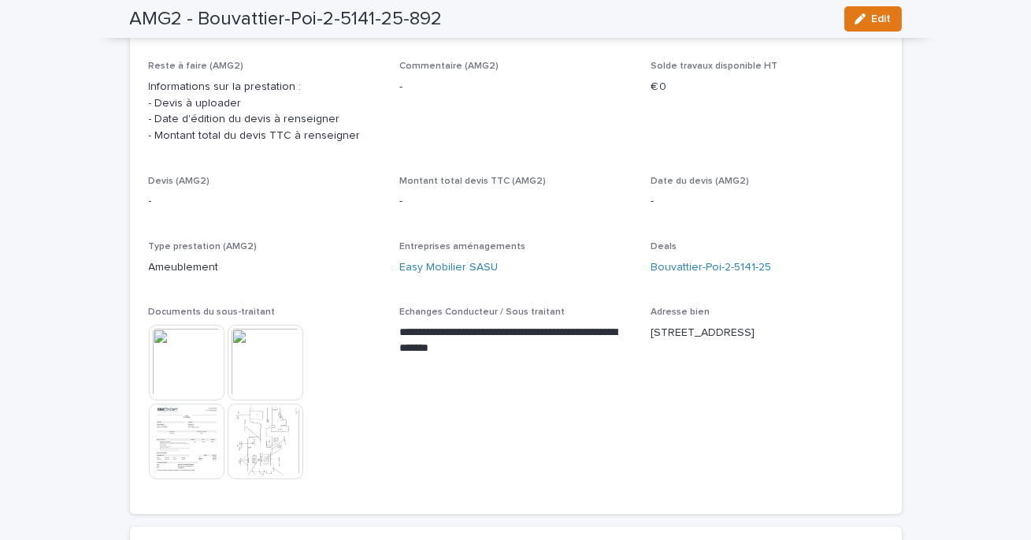
scroll to position [0, 0]
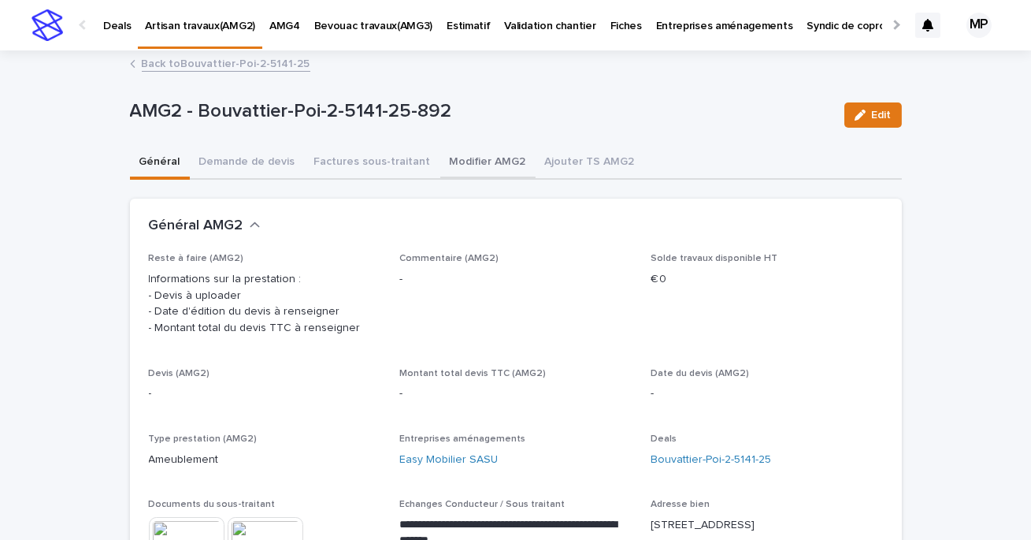
click at [492, 159] on button "Modifier AMG2" at bounding box center [487, 163] width 95 height 33
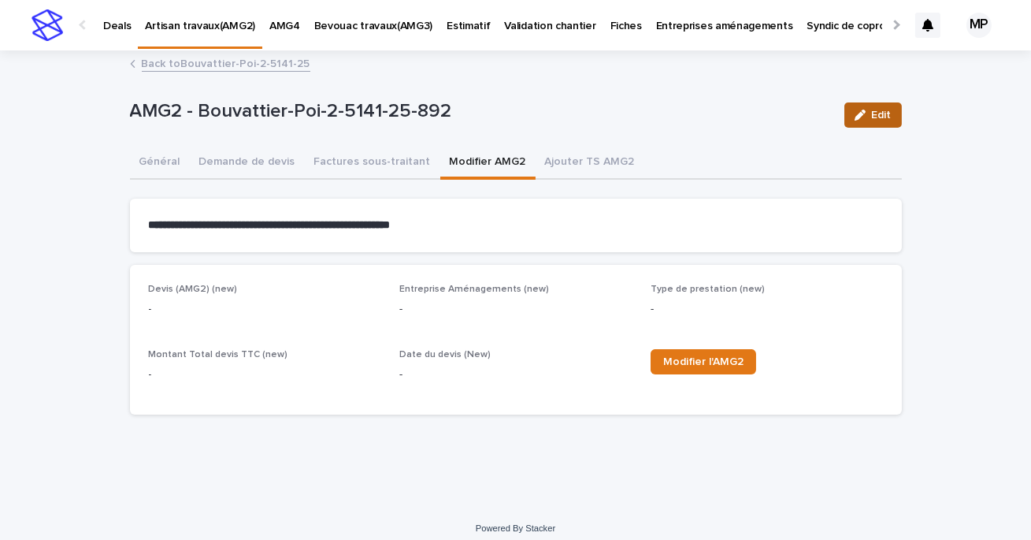
click at [874, 116] on span "Edit" at bounding box center [882, 115] width 20 height 11
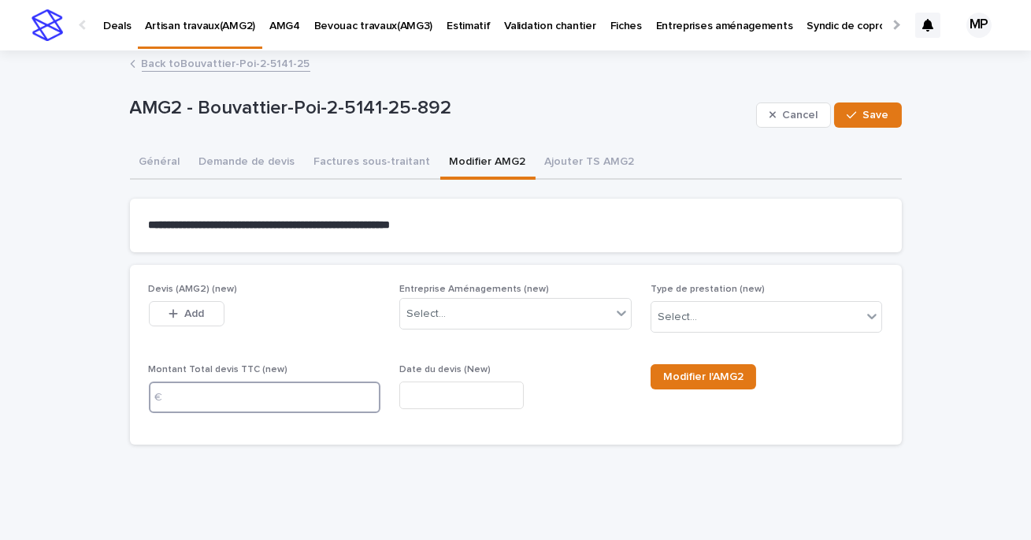
click at [281, 398] on input at bounding box center [265, 397] width 232 height 32
type input "*******"
click at [462, 389] on input "text" at bounding box center [461, 395] width 124 height 28
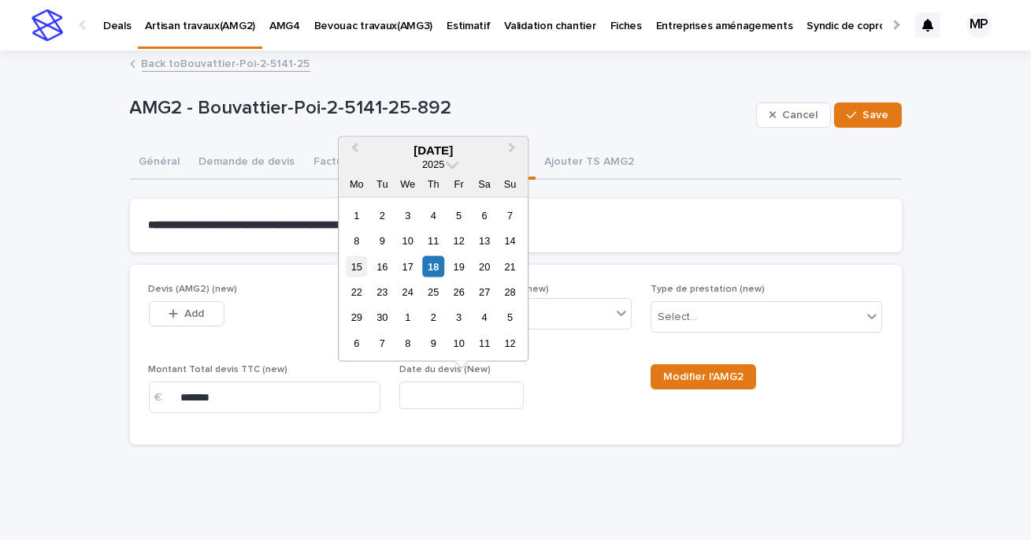
click at [356, 264] on div "15" at bounding box center [356, 265] width 21 height 21
type input "**********"
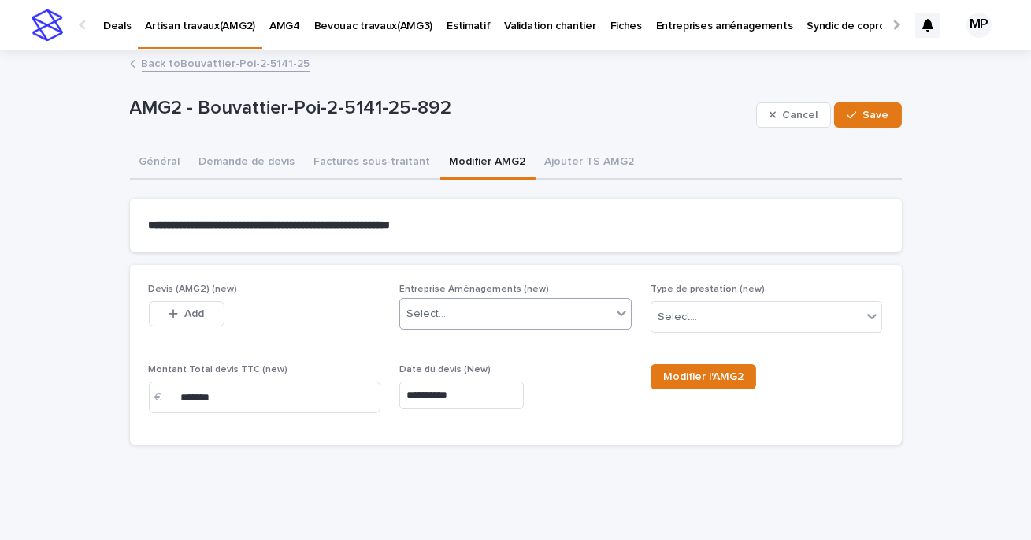
click at [559, 320] on div "Select..." at bounding box center [505, 314] width 211 height 26
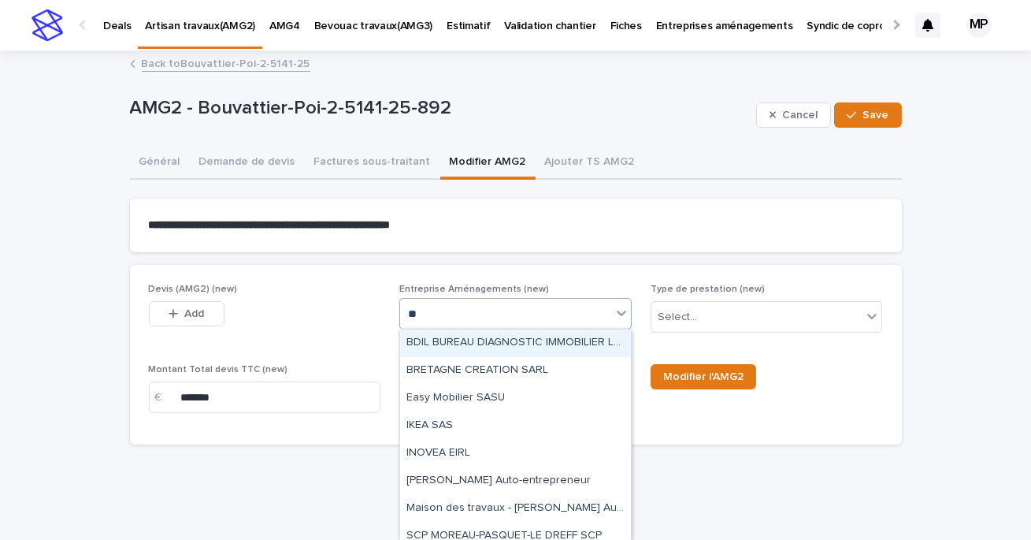
type input "***"
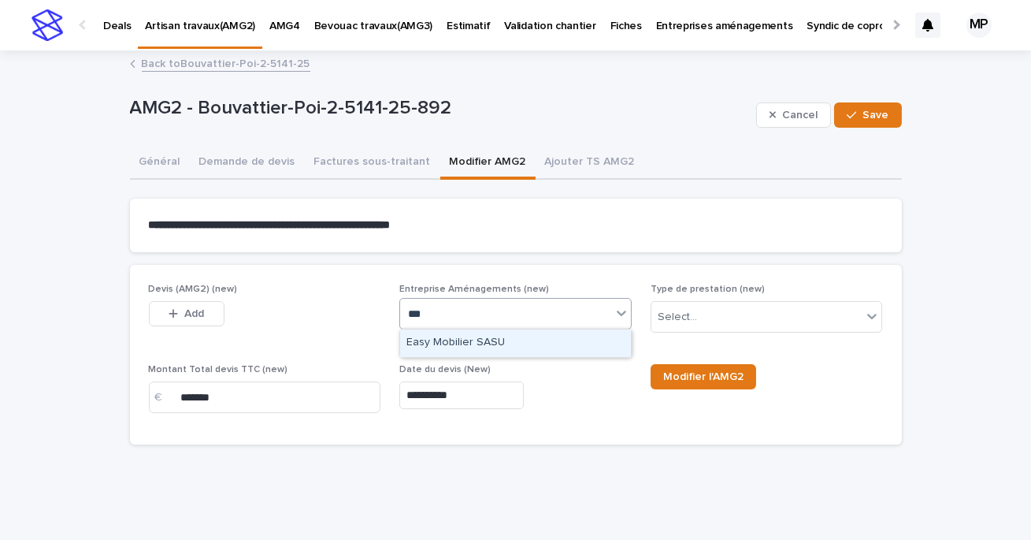
click at [524, 348] on div "Easy Mobilier SASU" at bounding box center [515, 343] width 231 height 28
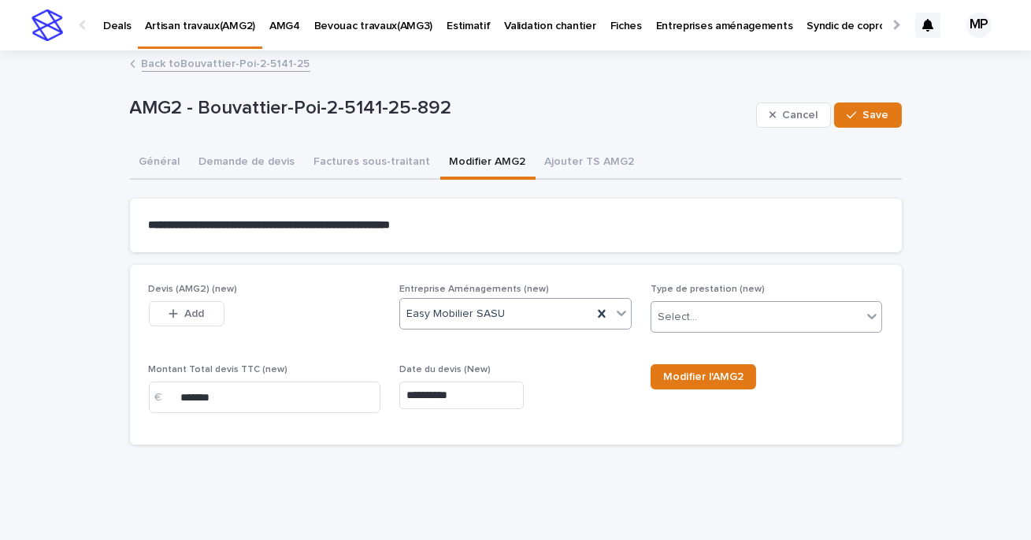
click at [727, 310] on div "Select..." at bounding box center [757, 317] width 211 height 26
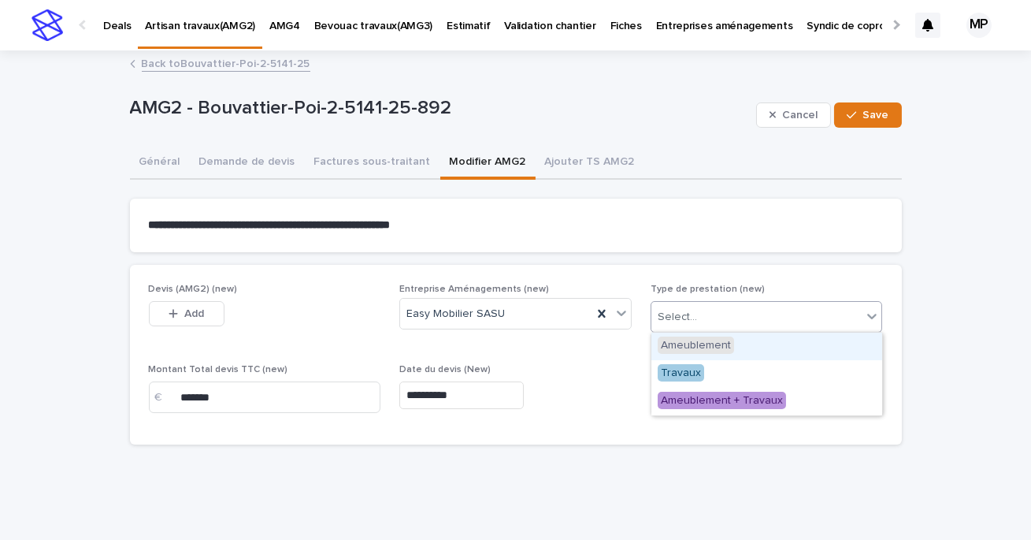
click at [707, 344] on span "Ameublement" at bounding box center [696, 344] width 76 height 17
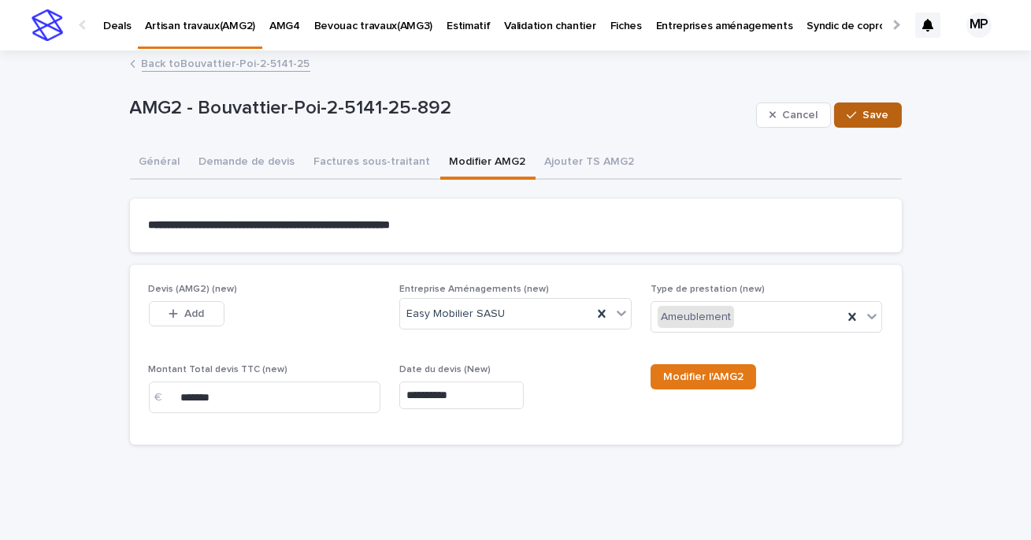
click at [863, 120] on button "Save" at bounding box center [867, 114] width 67 height 25
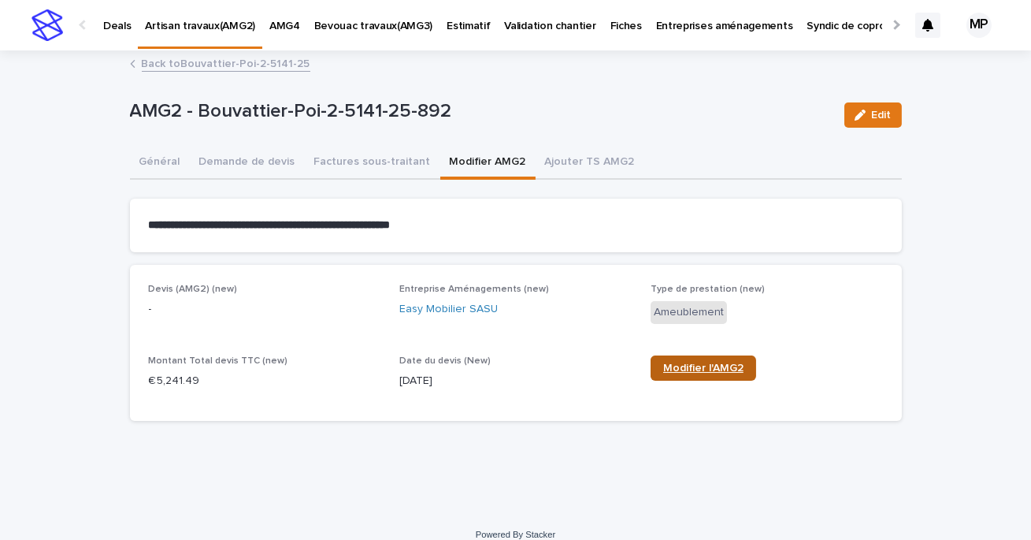
click at [700, 367] on span "Modifier l'AMG2" at bounding box center [703, 367] width 80 height 11
click at [161, 162] on button "Général" at bounding box center [160, 163] width 60 height 33
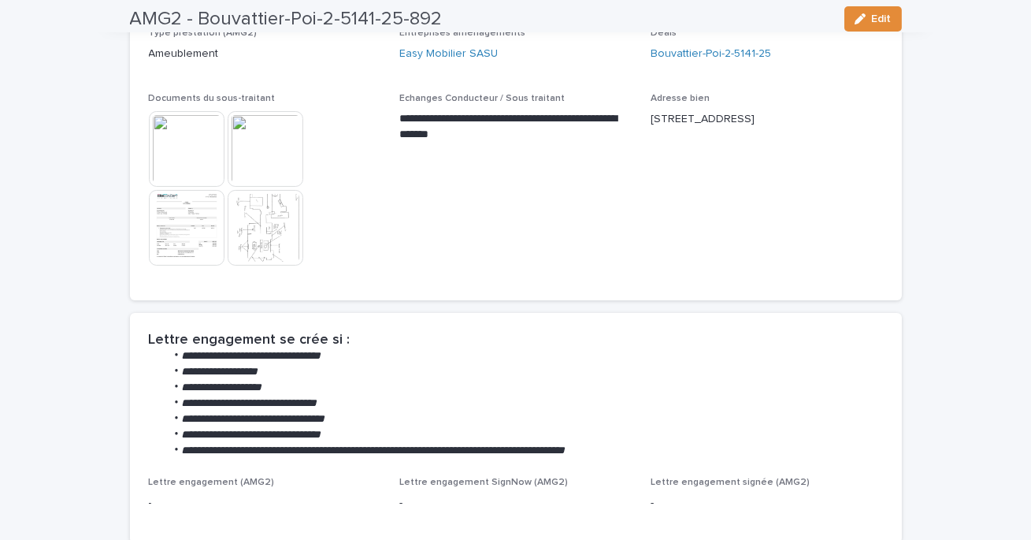
scroll to position [410, 0]
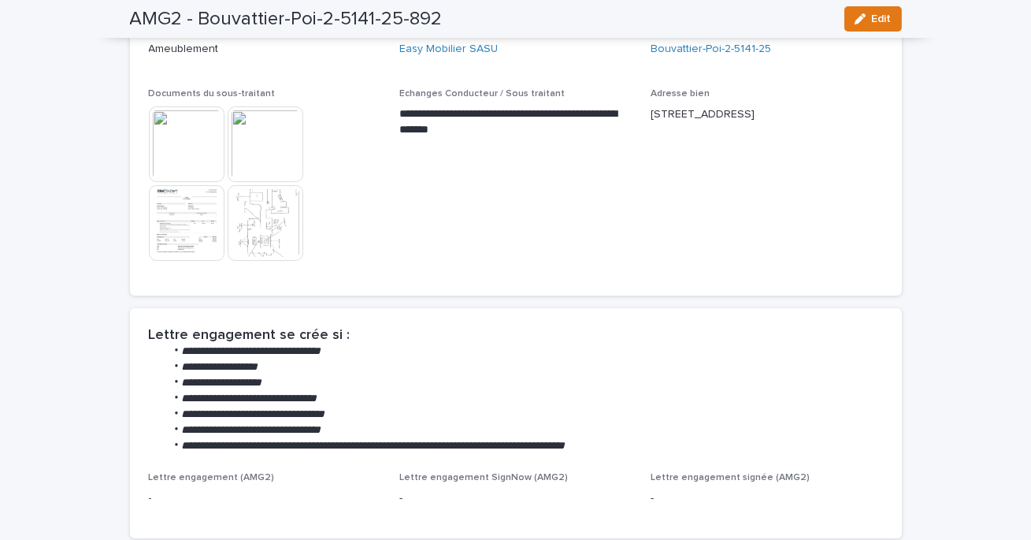
click at [195, 245] on img at bounding box center [187, 223] width 76 height 76
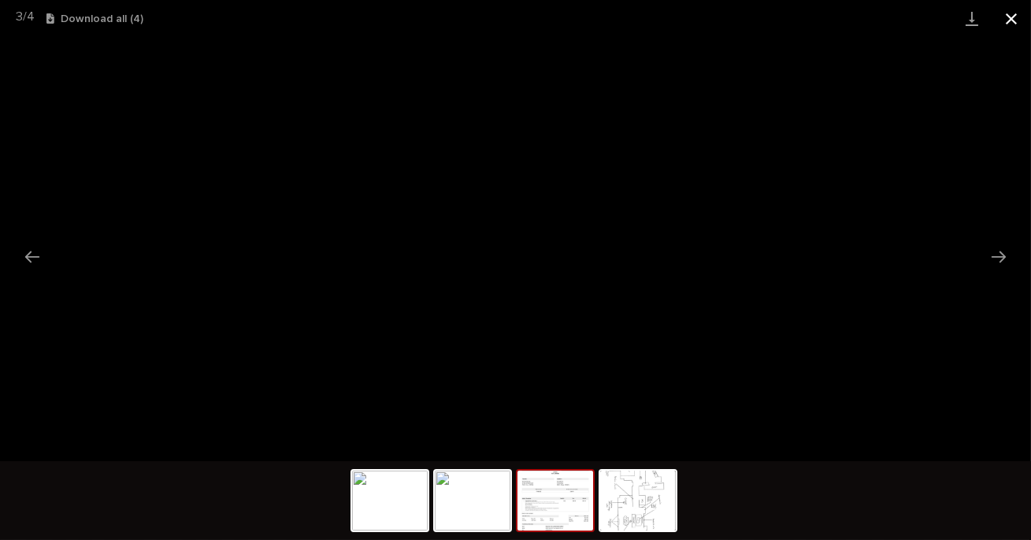
click at [1008, 17] on button "Close gallery" at bounding box center [1011, 18] width 39 height 37
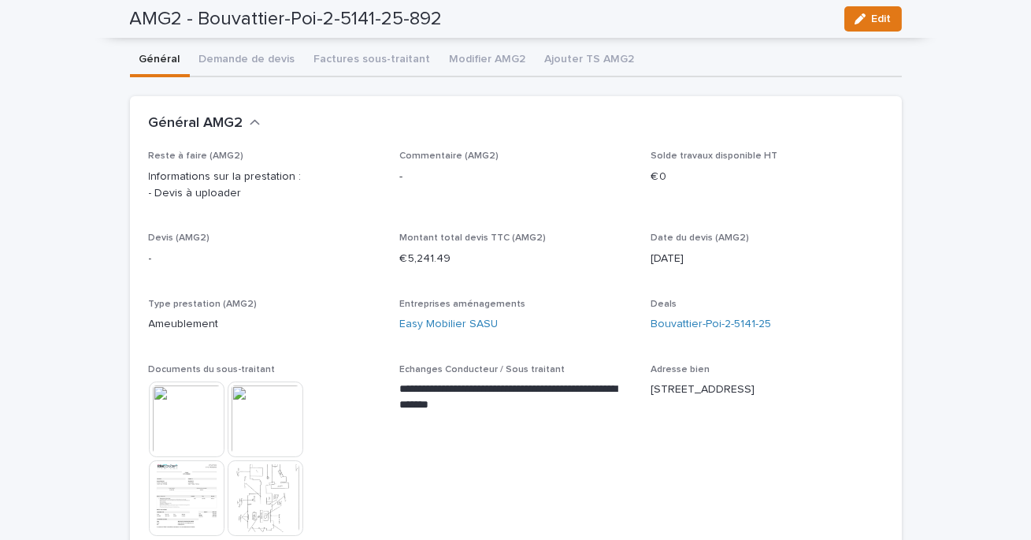
scroll to position [0, 0]
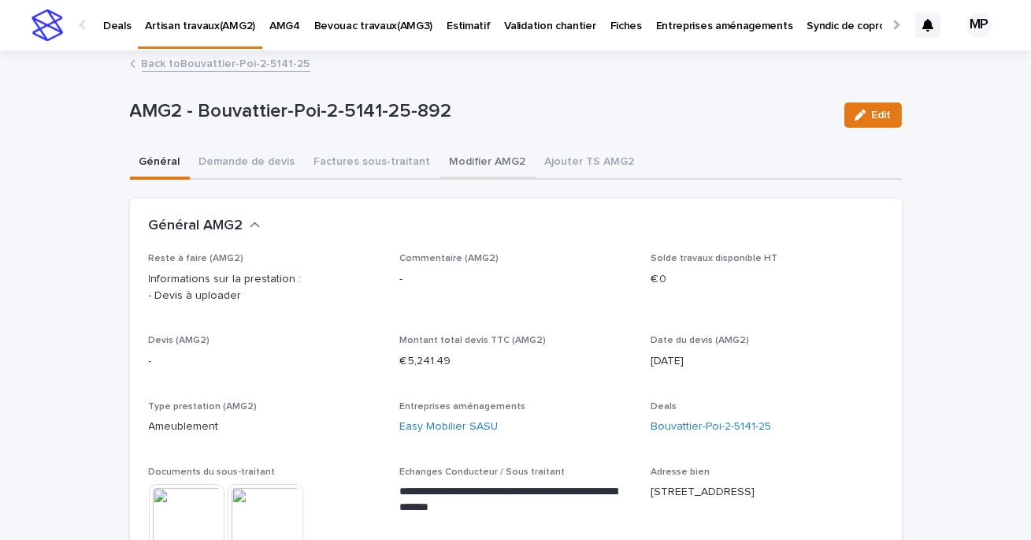
click at [481, 164] on button "Modifier AMG2" at bounding box center [487, 163] width 95 height 33
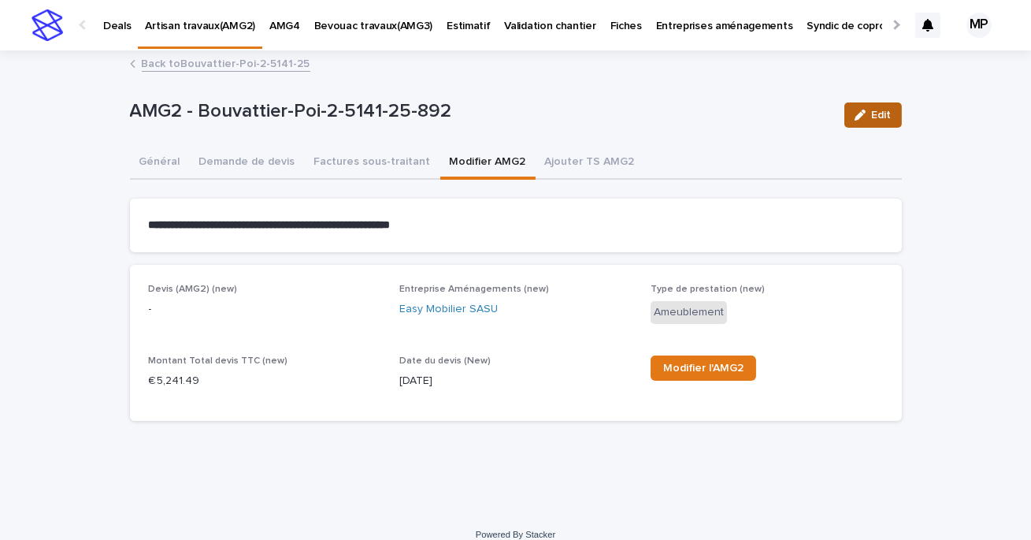
click at [894, 117] on button "Edit" at bounding box center [874, 114] width 58 height 25
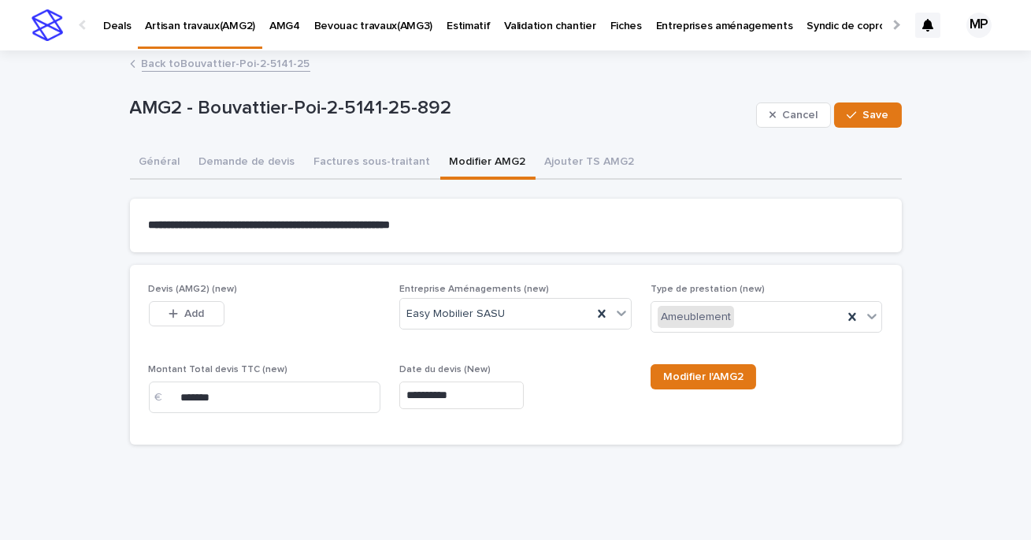
click at [166, 329] on div "Add" at bounding box center [187, 317] width 76 height 32
click at [177, 311] on icon "button" at bounding box center [173, 313] width 9 height 11
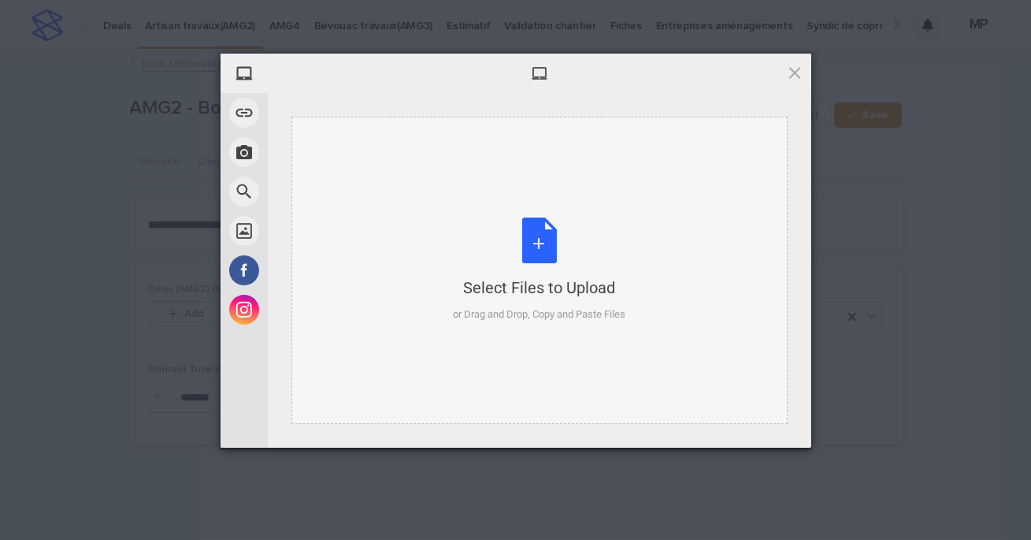
click at [544, 276] on div "Select Files to Upload or Drag and Drop, Copy and Paste Files" at bounding box center [539, 269] width 173 height 105
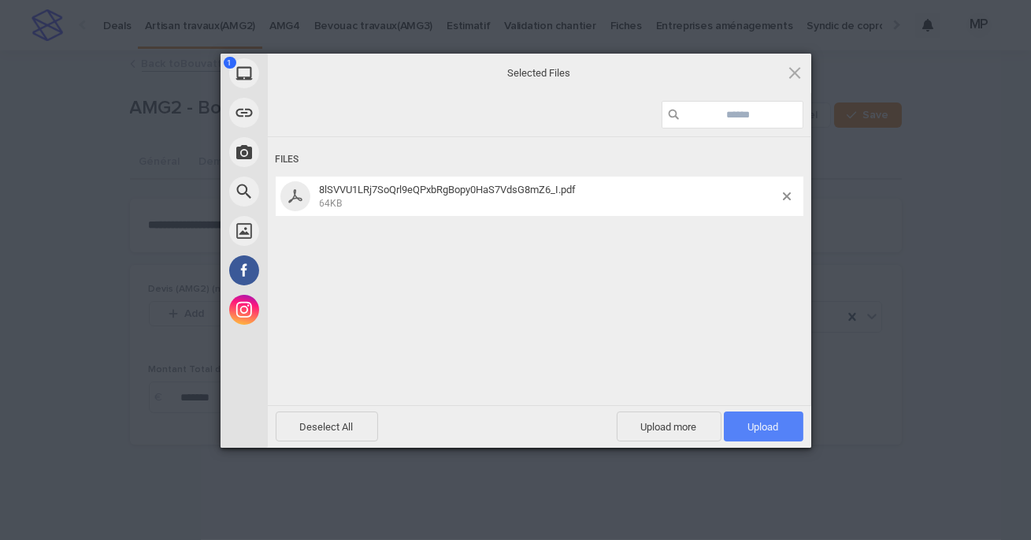
click at [763, 413] on span "Upload 1" at bounding box center [764, 426] width 80 height 30
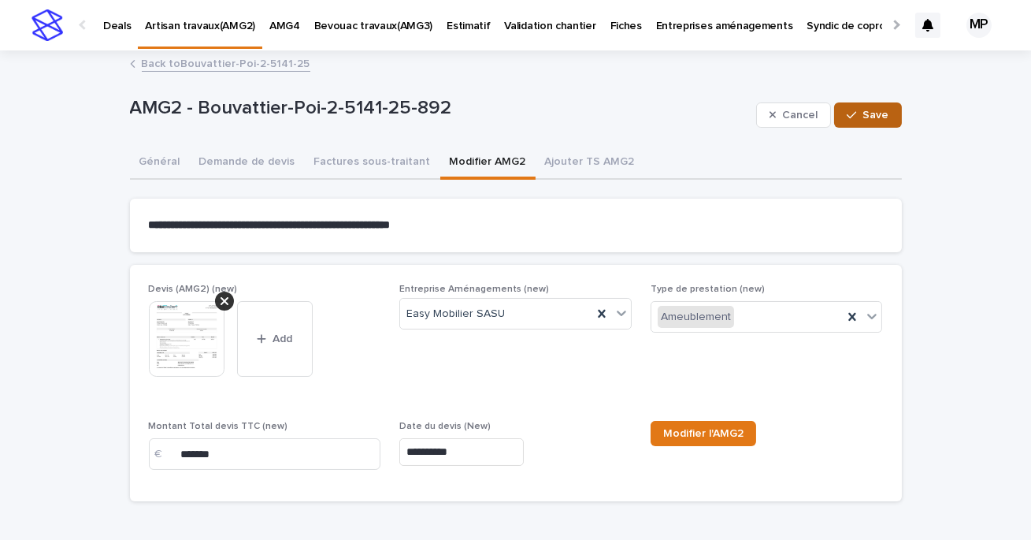
click at [869, 116] on span "Save" at bounding box center [876, 115] width 26 height 11
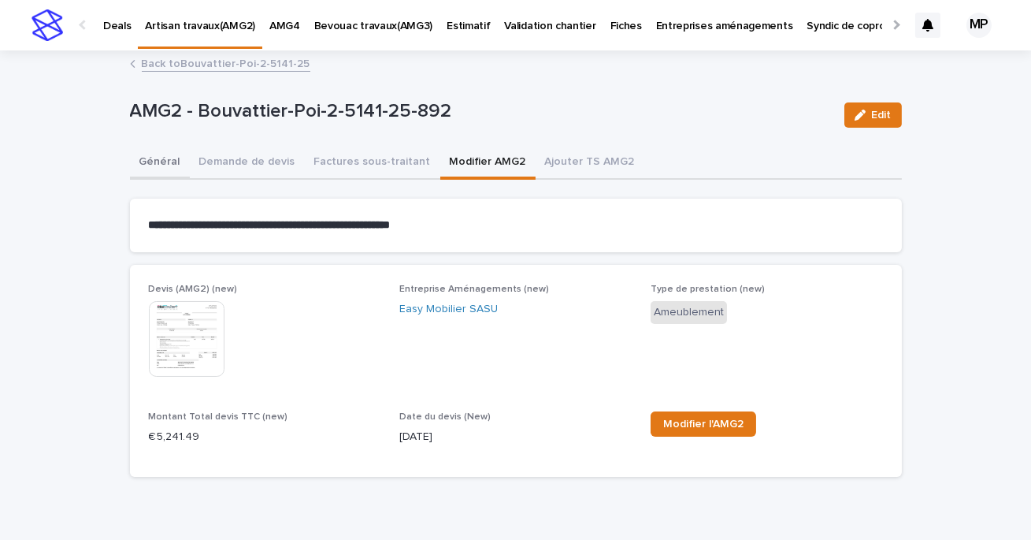
click at [158, 166] on button "Général" at bounding box center [160, 163] width 60 height 33
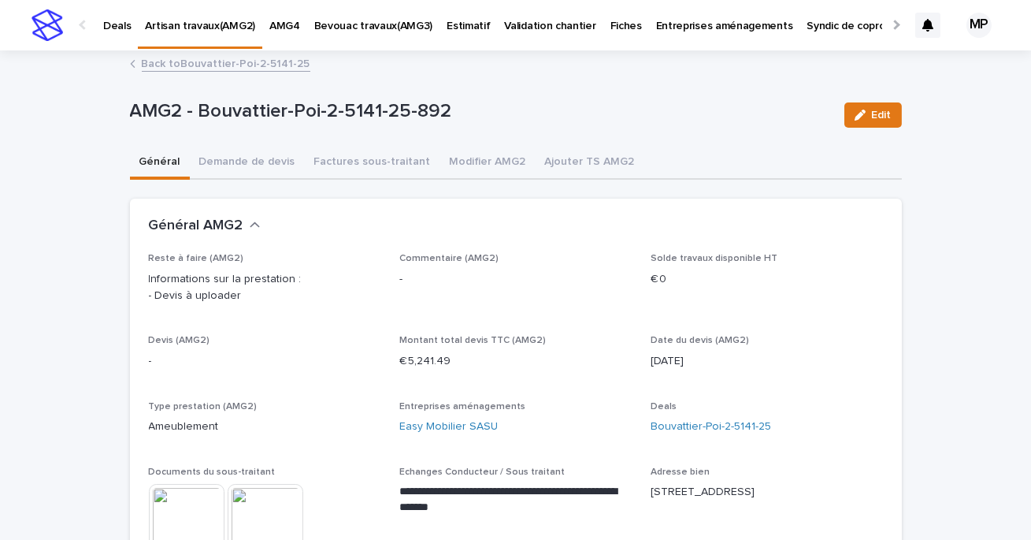
click at [256, 69] on link "Back to Bouvattier-Poi-2-5141-25" at bounding box center [226, 63] width 169 height 18
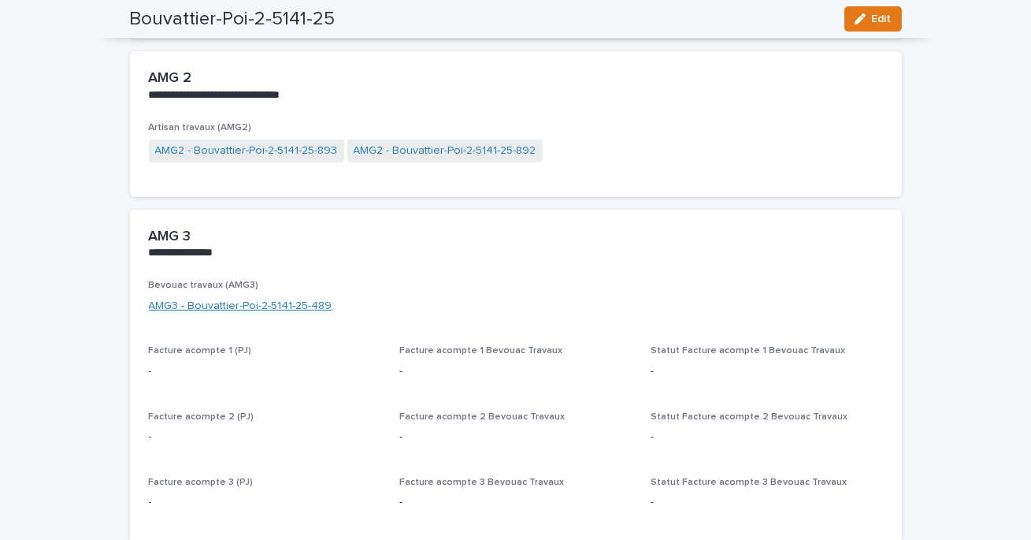
click at [266, 298] on link "AMG3 - Bouvattier-Poi-2-5141-25-489" at bounding box center [241, 306] width 184 height 17
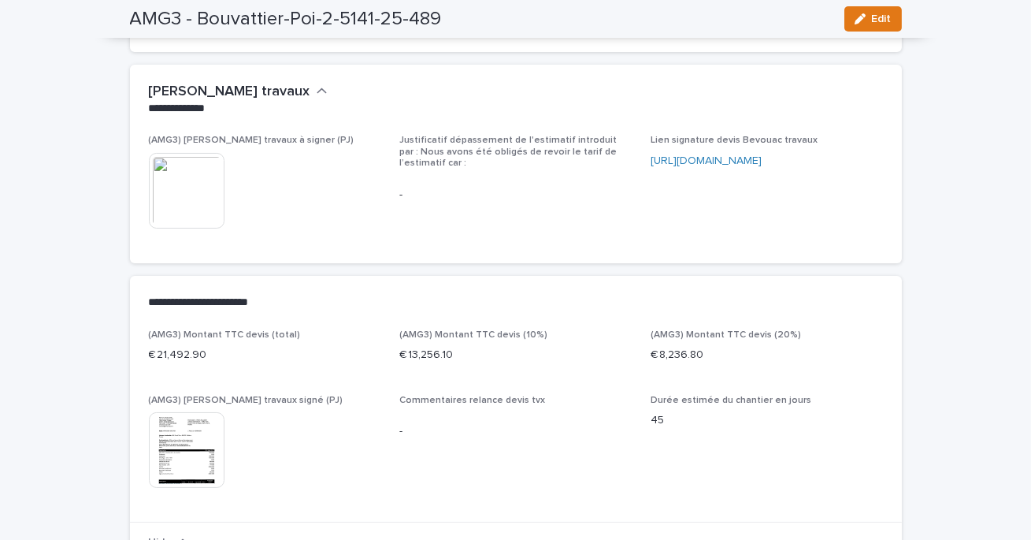
scroll to position [566, 0]
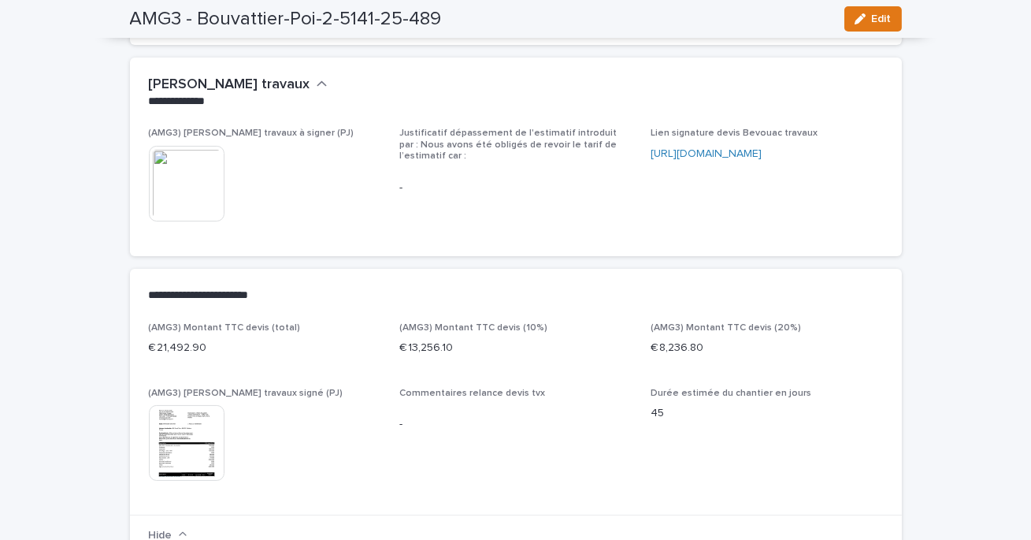
click at [202, 196] on img at bounding box center [187, 184] width 76 height 76
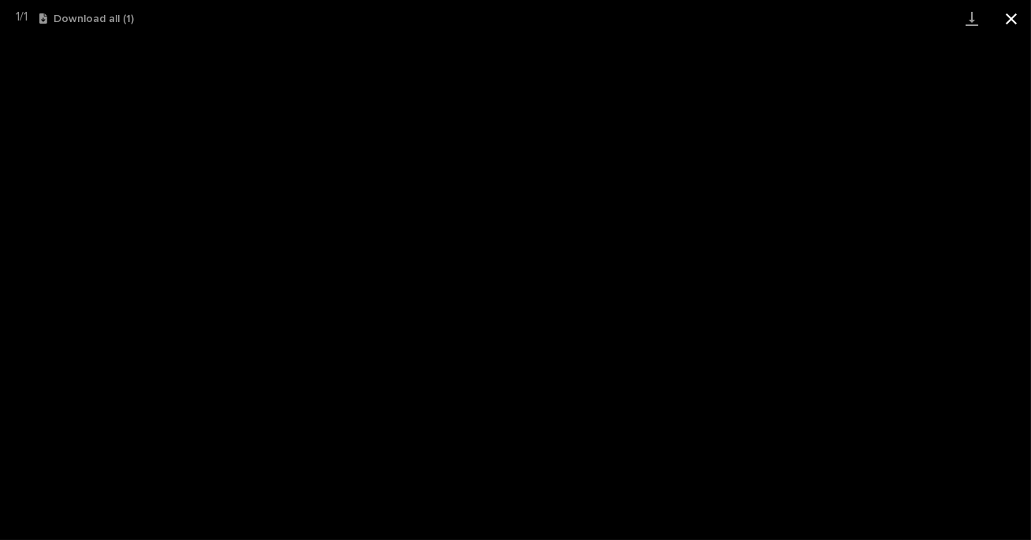
click at [1020, 17] on button "Close gallery" at bounding box center [1011, 18] width 39 height 37
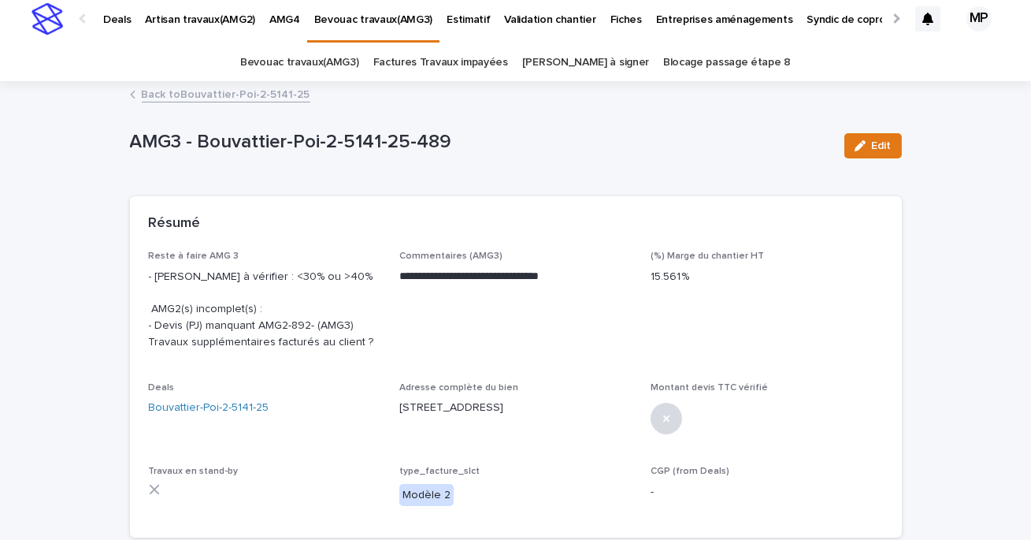
scroll to position [0, 0]
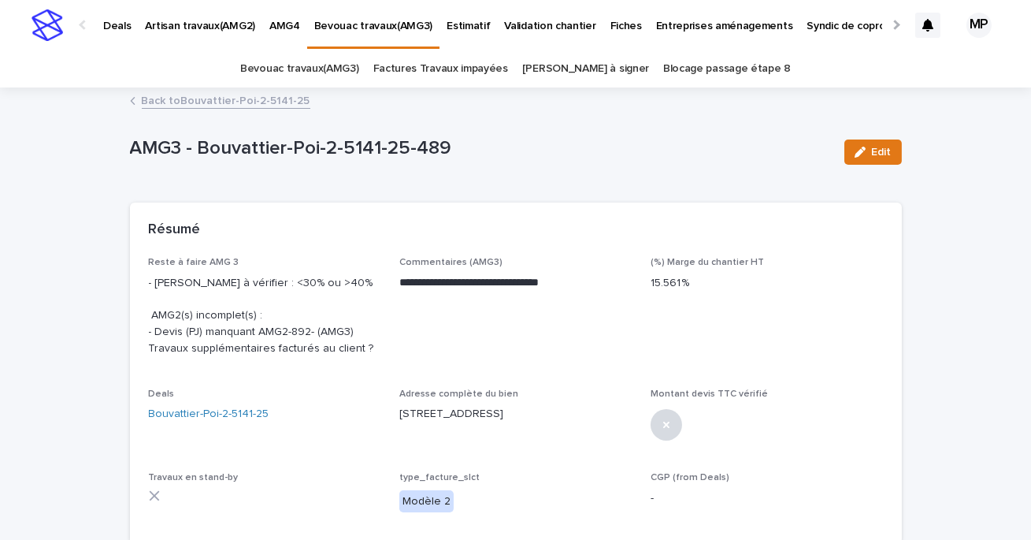
click at [211, 102] on link "Back to Bouvattier-Poi-2-5141-25" at bounding box center [226, 100] width 169 height 18
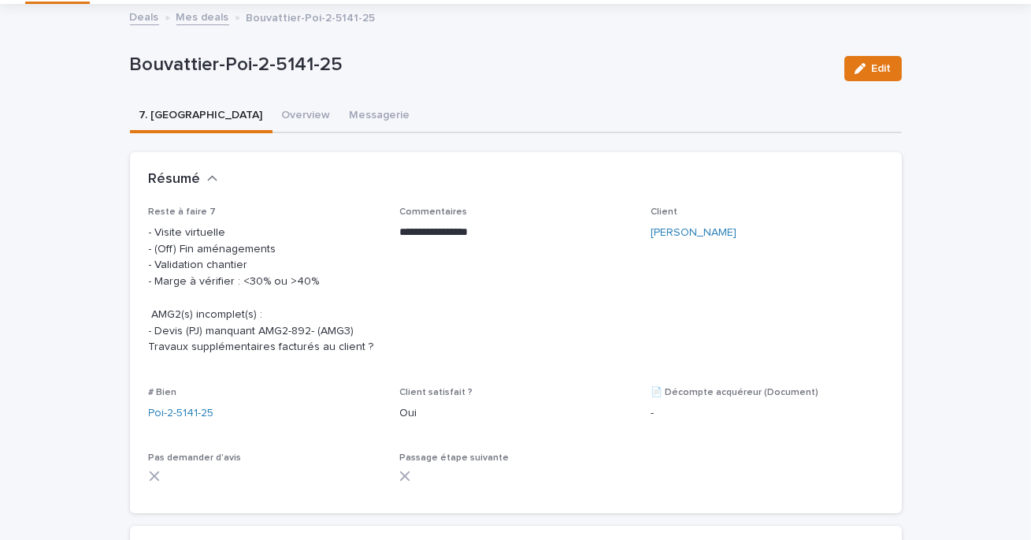
scroll to position [85, 0]
click at [197, 10] on link "Mes deals" at bounding box center [202, 15] width 53 height 18
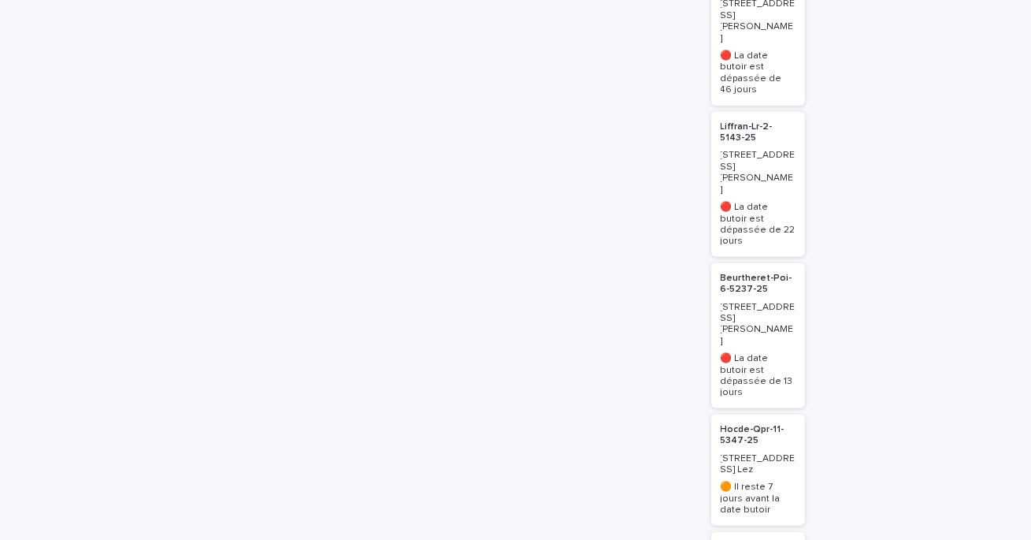
scroll to position [2369, 0]
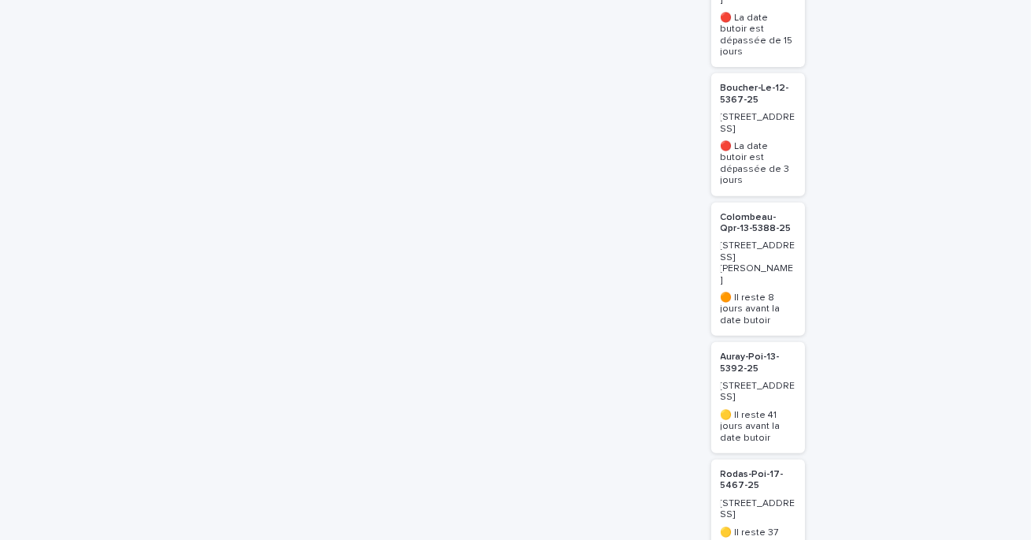
scroll to position [3477, 0]
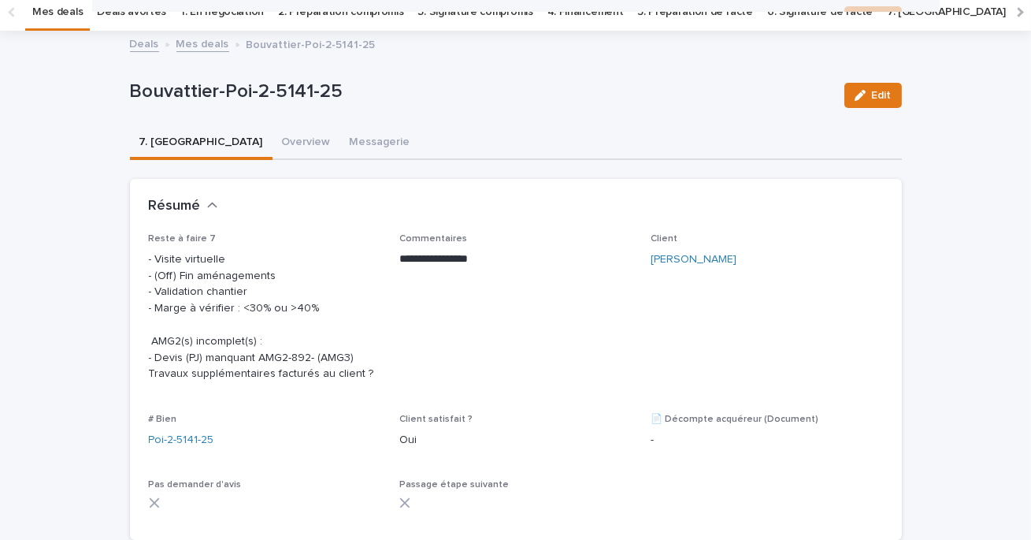
scroll to position [50, 0]
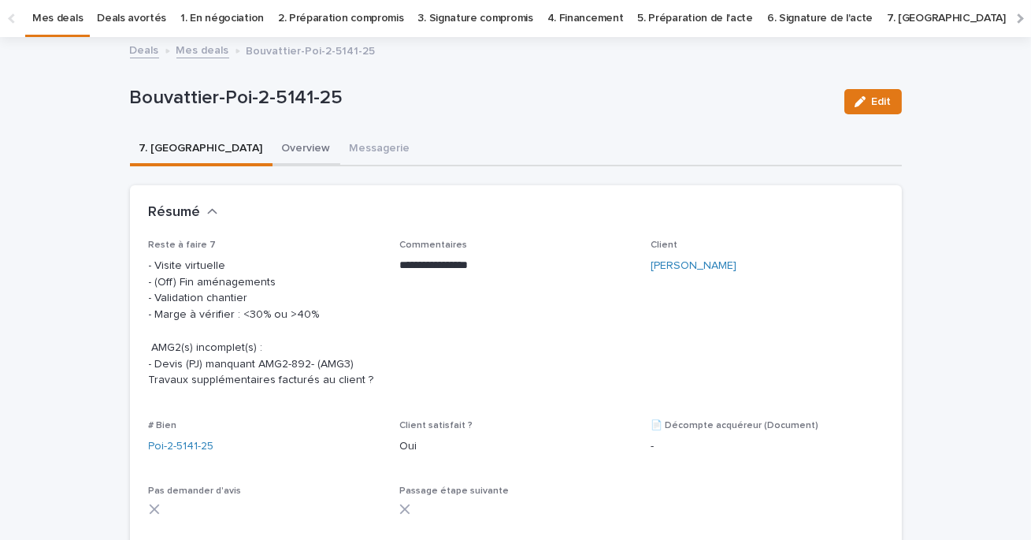
click at [273, 161] on button "Overview" at bounding box center [307, 149] width 68 height 33
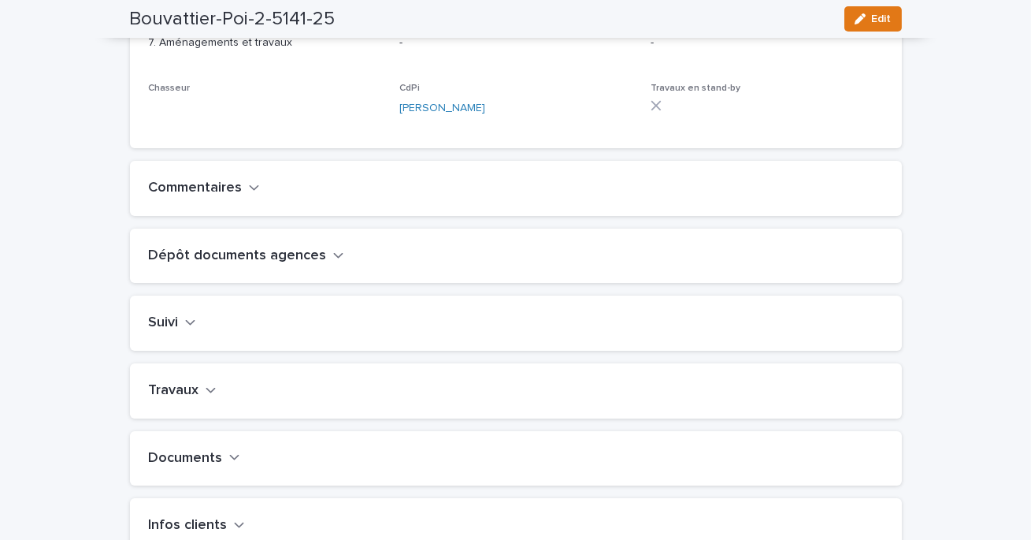
scroll to position [414, 0]
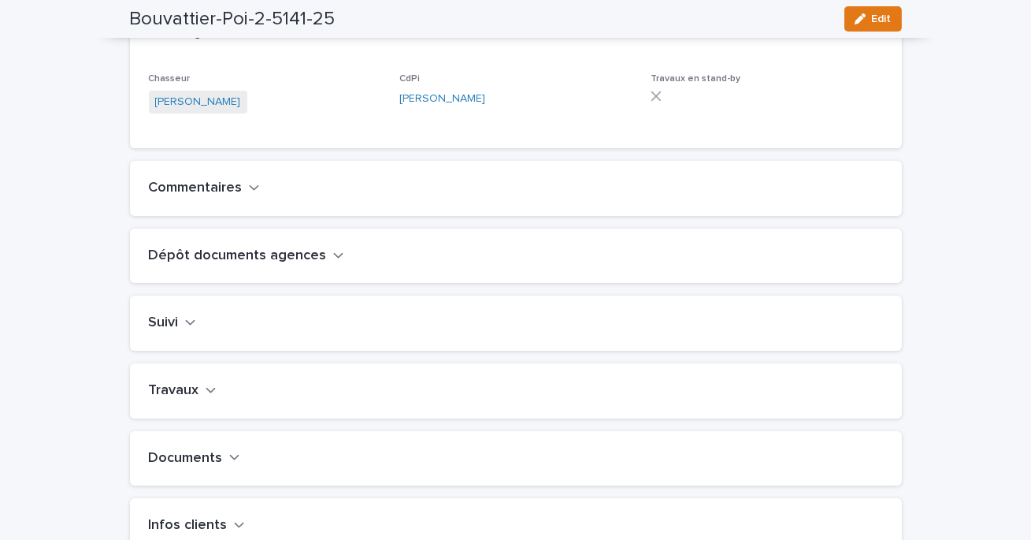
click at [199, 399] on button "Travaux" at bounding box center [183, 390] width 68 height 17
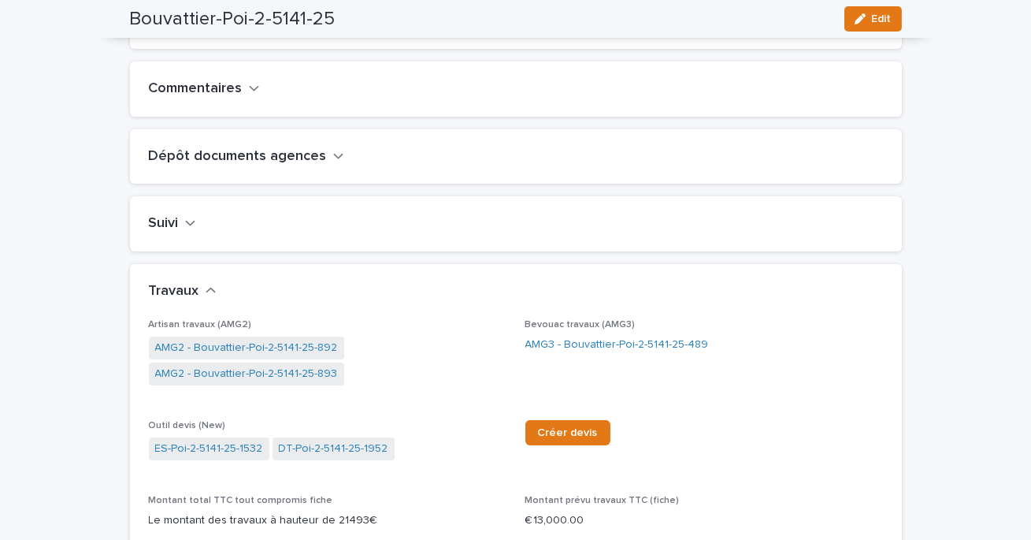
scroll to position [532, 0]
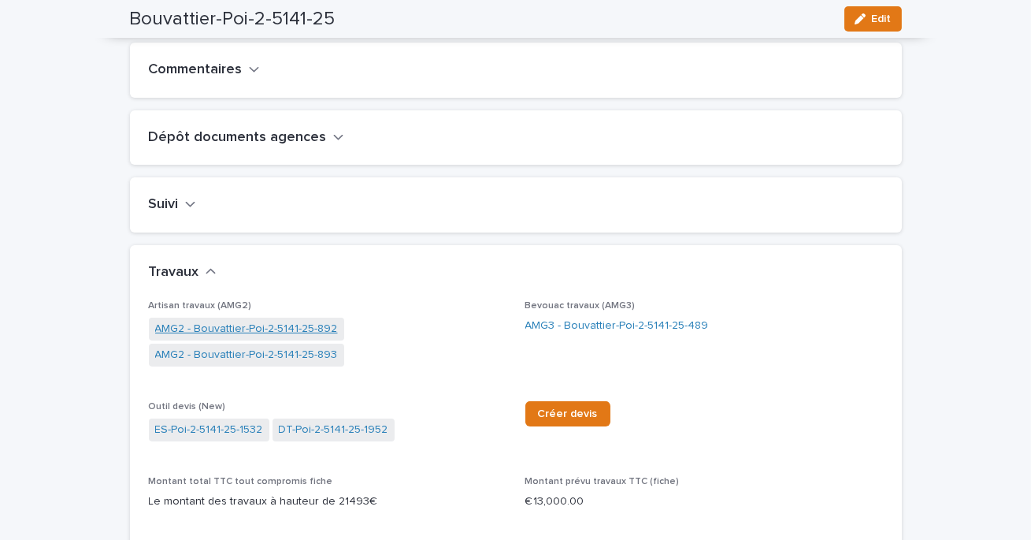
click at [312, 337] on link "AMG2 - Bouvattier-Poi-2-5141-25-892" at bounding box center [246, 329] width 183 height 17
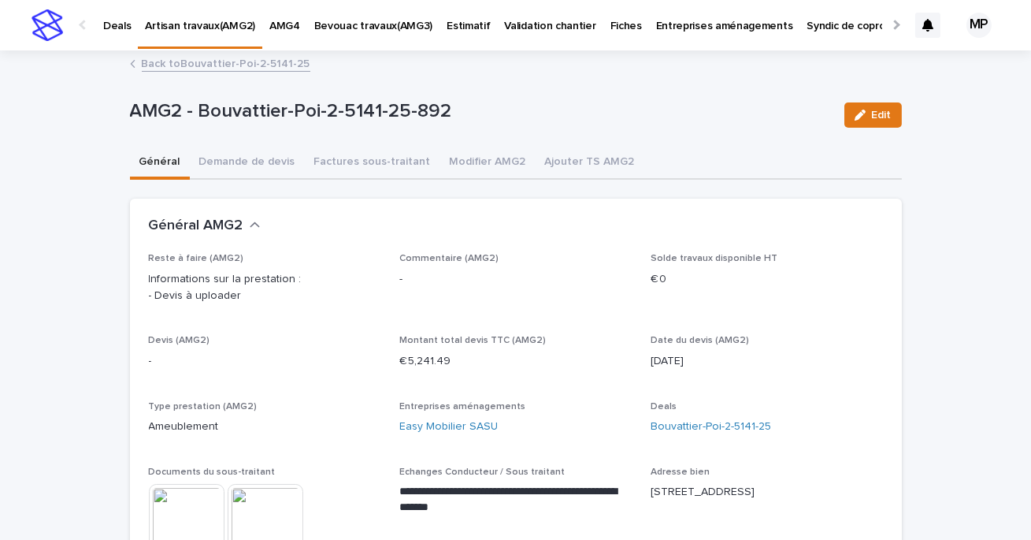
click at [232, 64] on link "Back to Bouvattier-Poi-2-5141-25" at bounding box center [226, 63] width 169 height 18
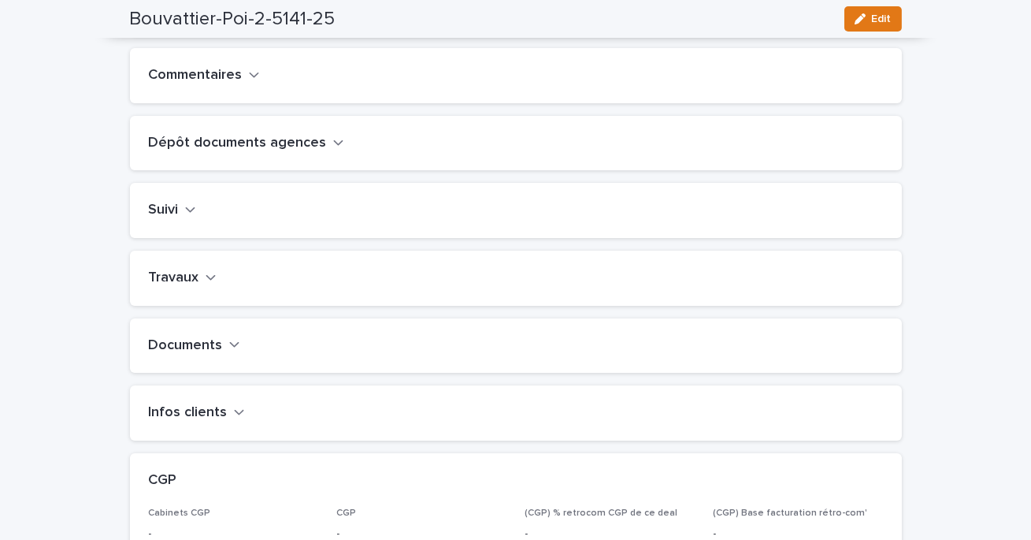
scroll to position [532, 0]
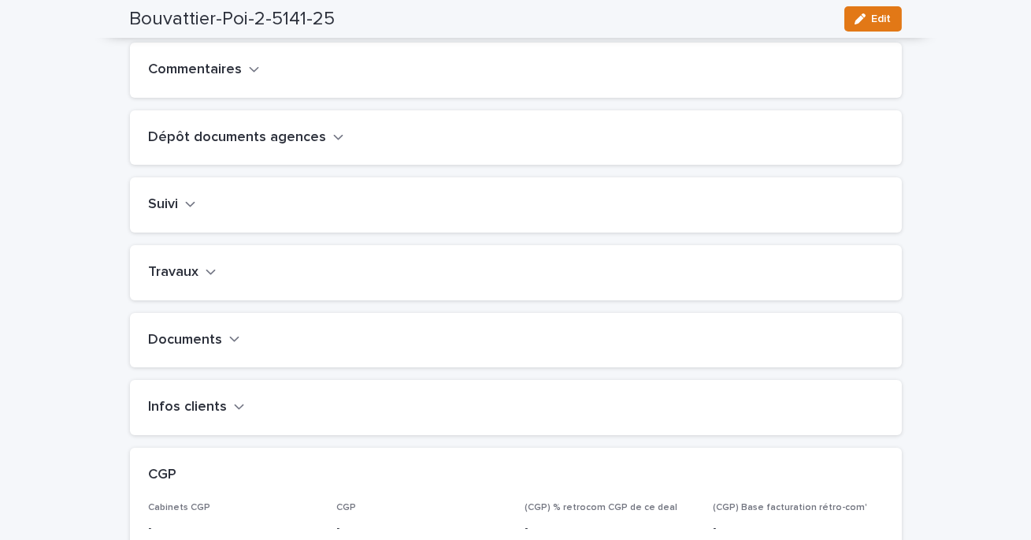
click at [207, 279] on icon "button" at bounding box center [211, 272] width 11 height 14
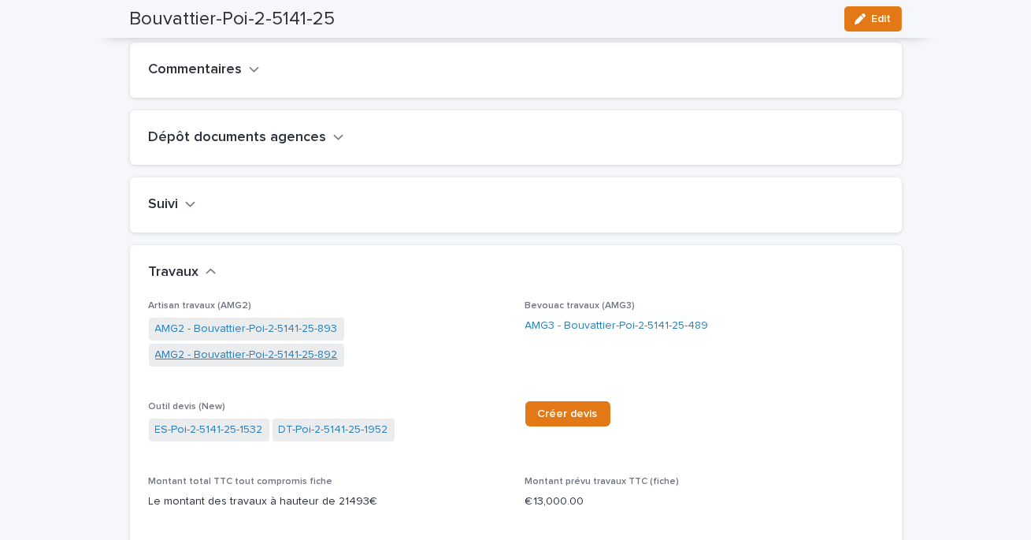
click at [277, 363] on link "AMG2 - Bouvattier-Poi-2-5141-25-892" at bounding box center [246, 355] width 183 height 17
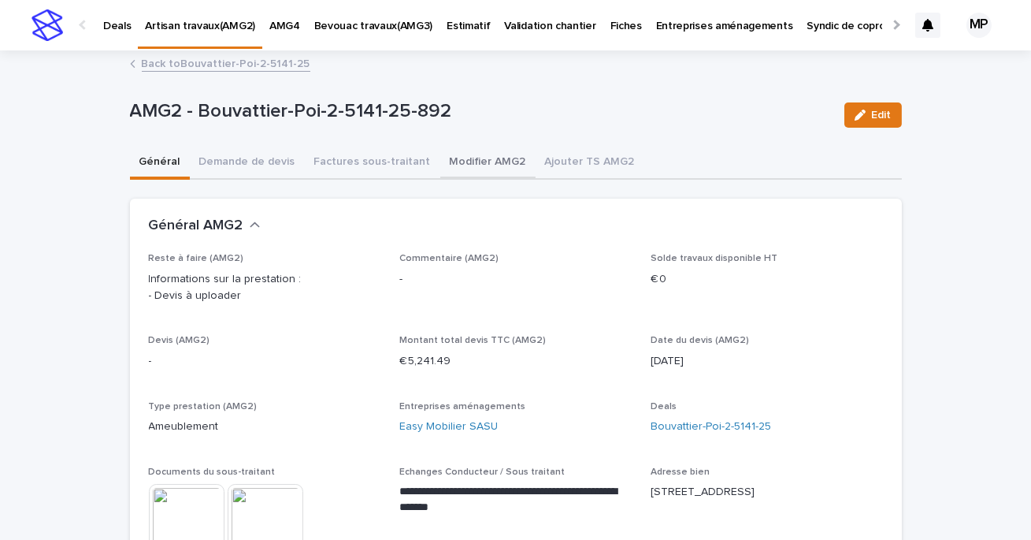
click at [487, 162] on button "Modifier AMG2" at bounding box center [487, 163] width 95 height 33
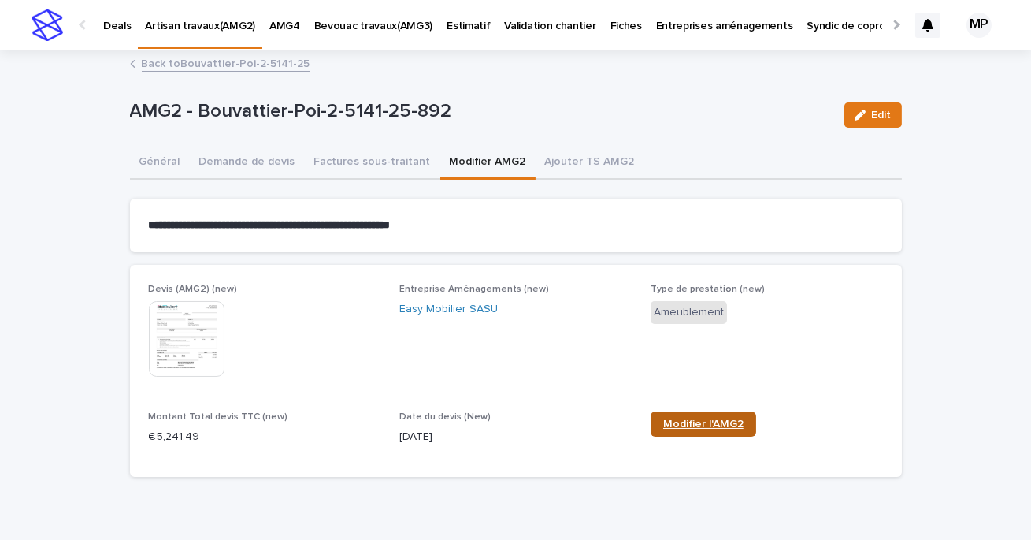
click at [724, 425] on span "Modifier l'AMG2" at bounding box center [703, 423] width 80 height 11
click at [169, 154] on button "Général" at bounding box center [160, 163] width 60 height 33
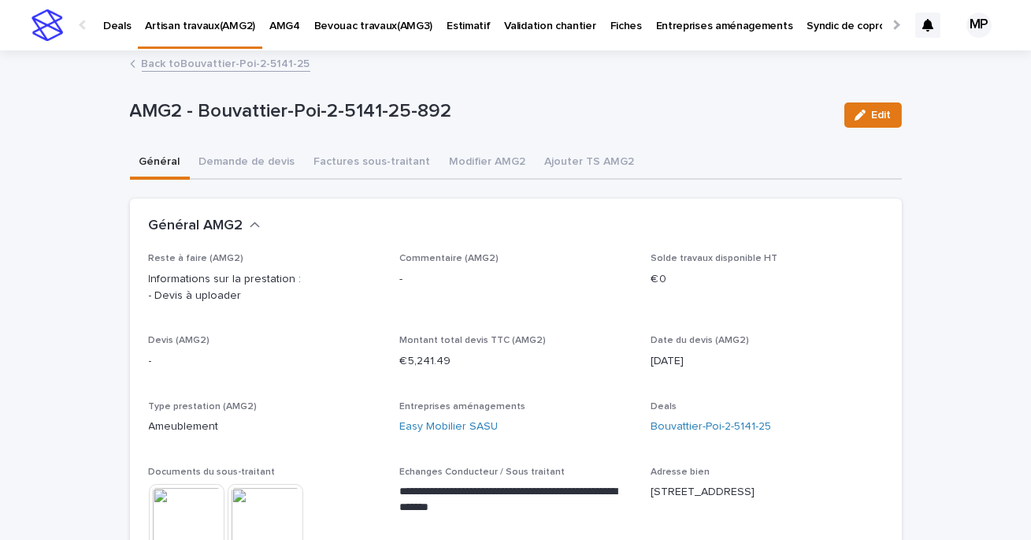
click at [223, 69] on link "Back to Bouvattier-Poi-2-5141-25" at bounding box center [226, 63] width 169 height 18
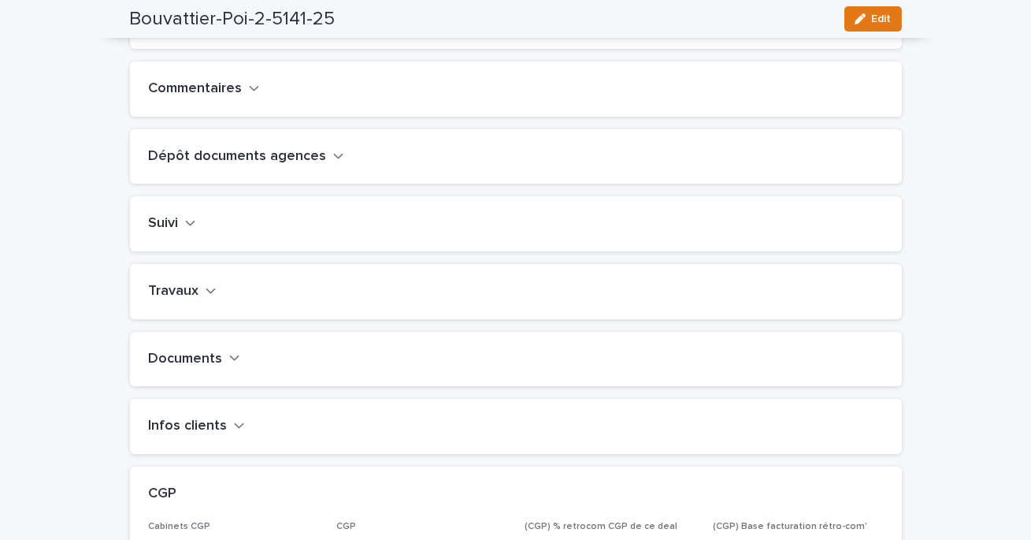
scroll to position [515, 0]
click at [196, 298] on h2 "Travaux" at bounding box center [174, 288] width 50 height 17
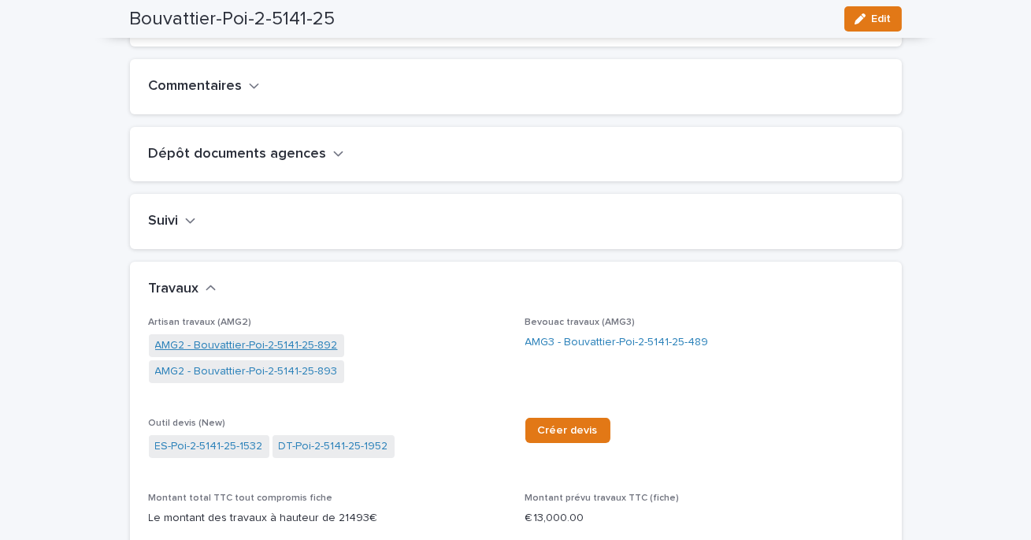
click at [302, 354] on link "AMG2 - Bouvattier-Poi-2-5141-25-892" at bounding box center [246, 345] width 183 height 17
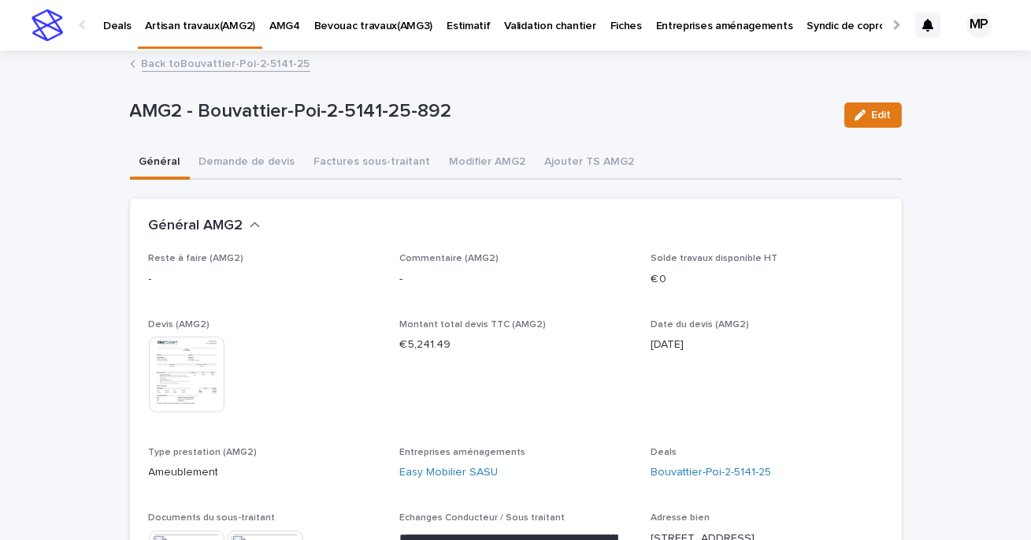
click at [184, 73] on div "Back to Bouvattier-Poi-2-5141-25" at bounding box center [516, 65] width 788 height 22
click at [181, 62] on link "Back to Bouvattier-Poi-2-5141-25" at bounding box center [226, 63] width 169 height 18
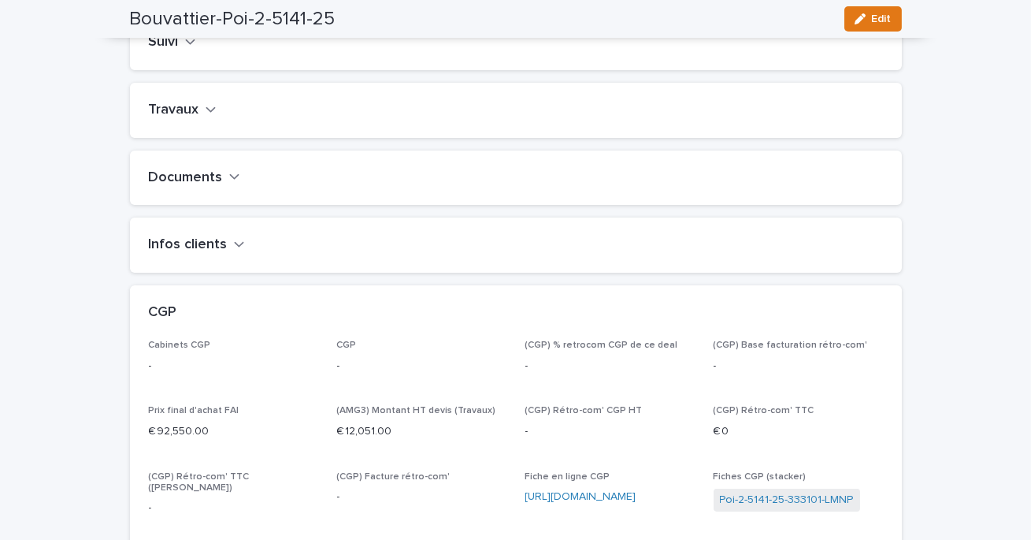
scroll to position [667, 0]
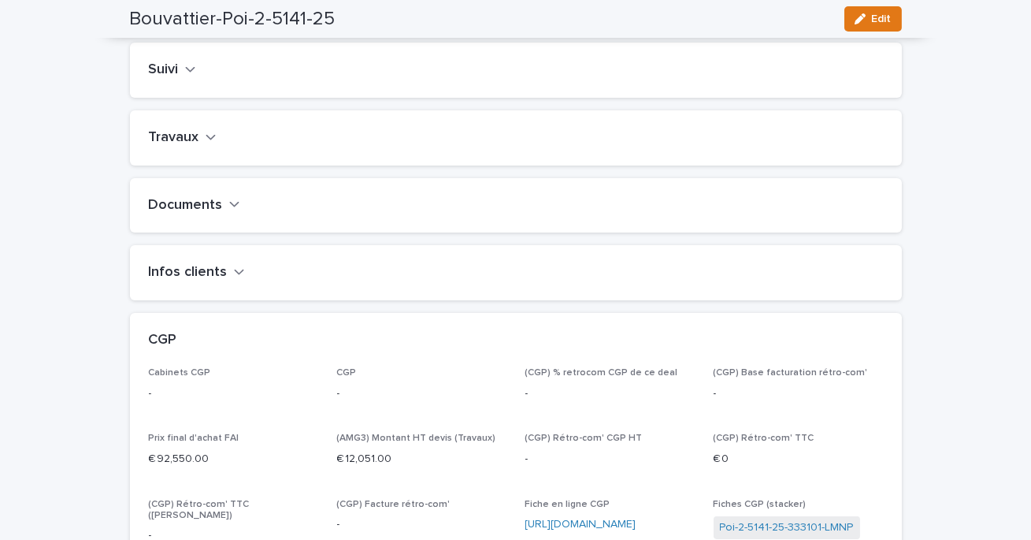
click at [194, 147] on h2 "Travaux" at bounding box center [174, 137] width 50 height 17
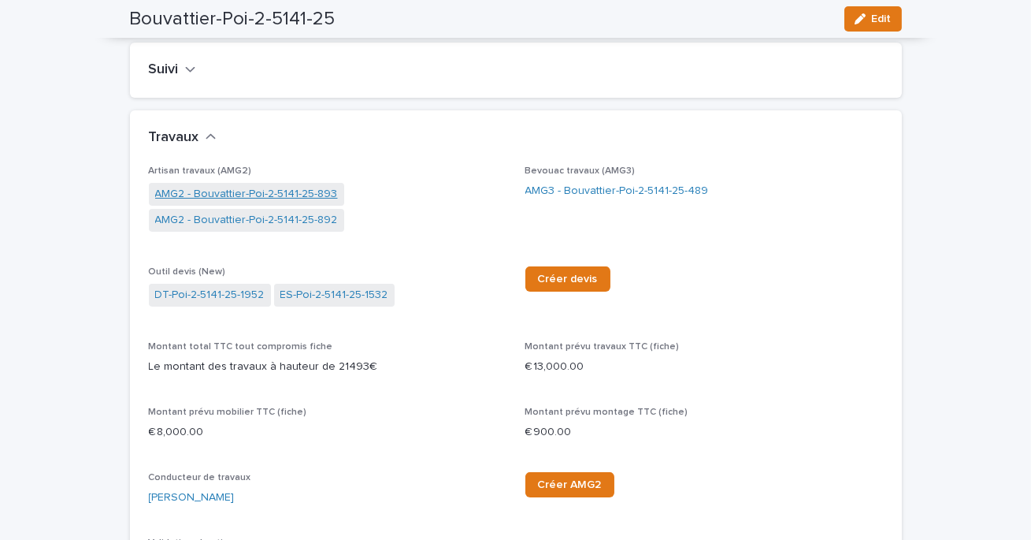
click at [294, 202] on link "AMG2 - Bouvattier-Poi-2-5141-25-893" at bounding box center [246, 194] width 183 height 17
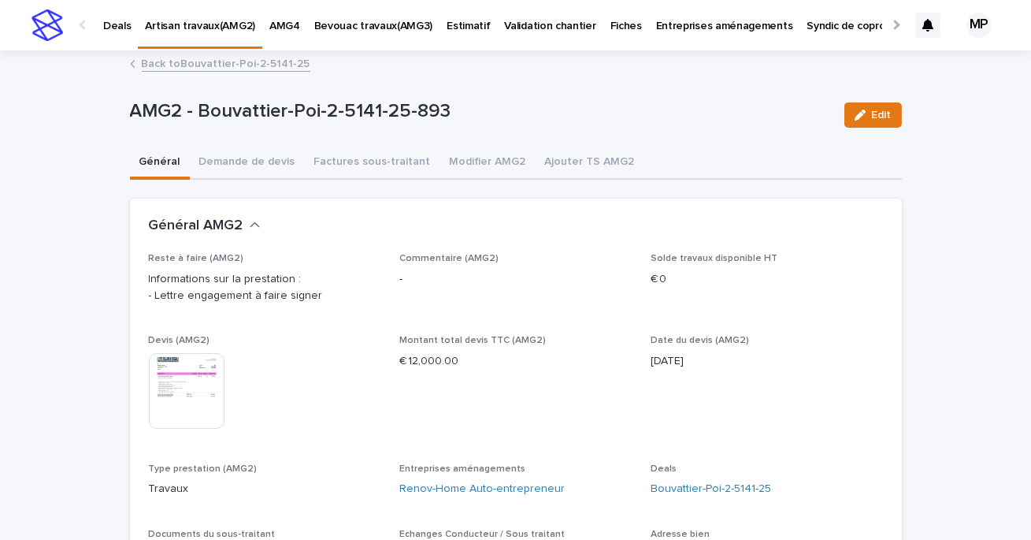
click at [210, 393] on img at bounding box center [187, 391] width 76 height 76
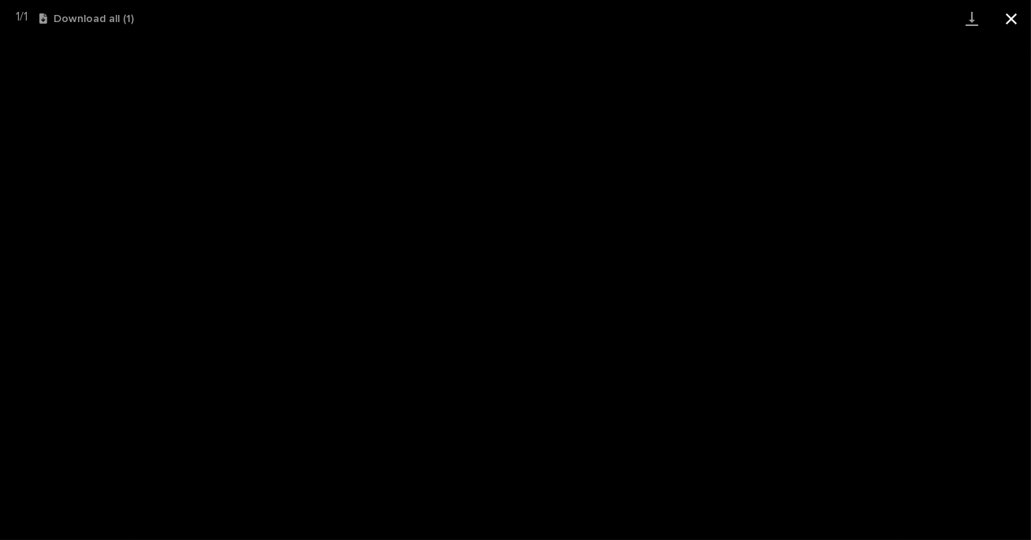
click at [1017, 14] on button "Close gallery" at bounding box center [1011, 18] width 39 height 37
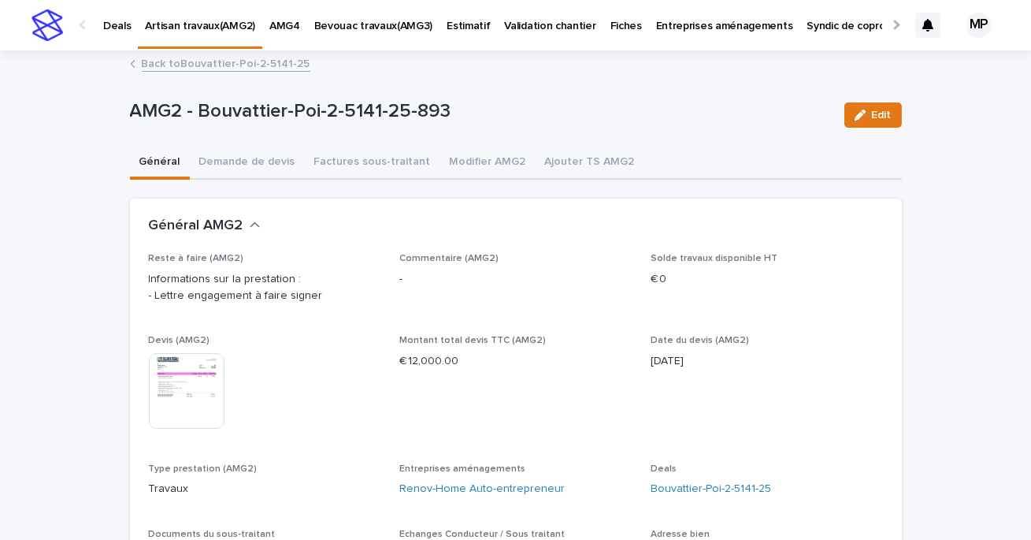
click at [107, 17] on p "Deals" at bounding box center [117, 16] width 28 height 33
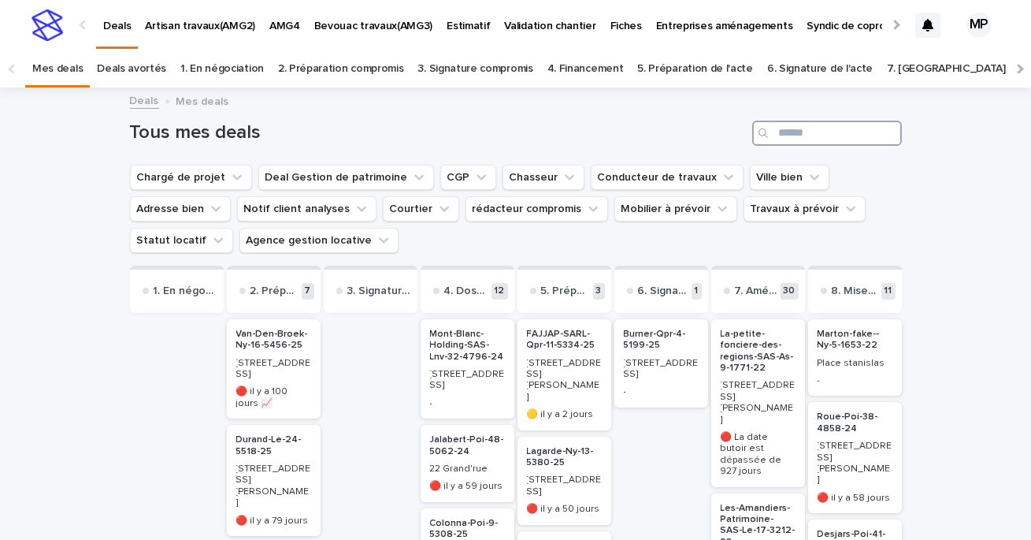
click at [826, 135] on input "Search" at bounding box center [827, 133] width 150 height 25
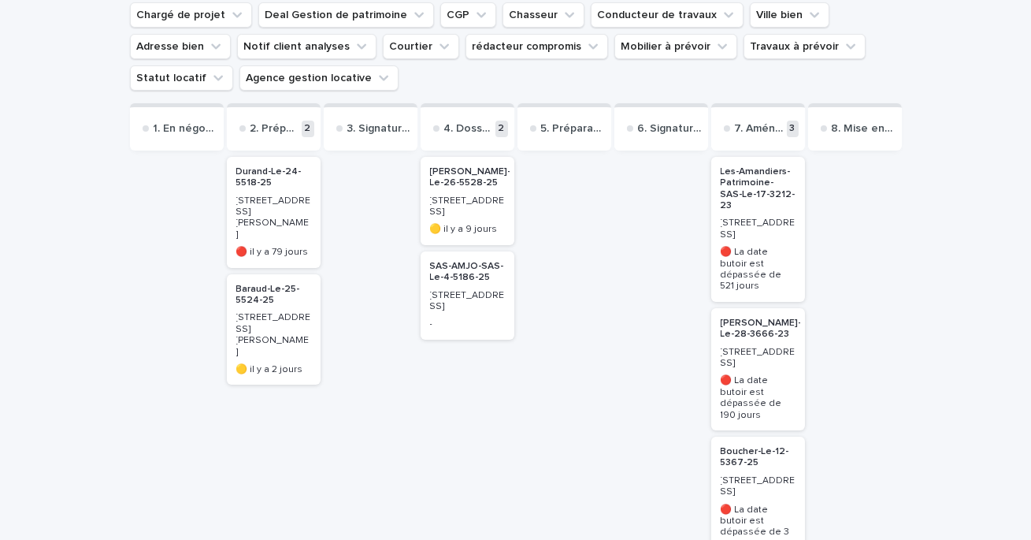
scroll to position [164, 0]
type input "****"
click at [747, 444] on p "Boucher-Le-12-5367-25" at bounding box center [758, 455] width 75 height 23
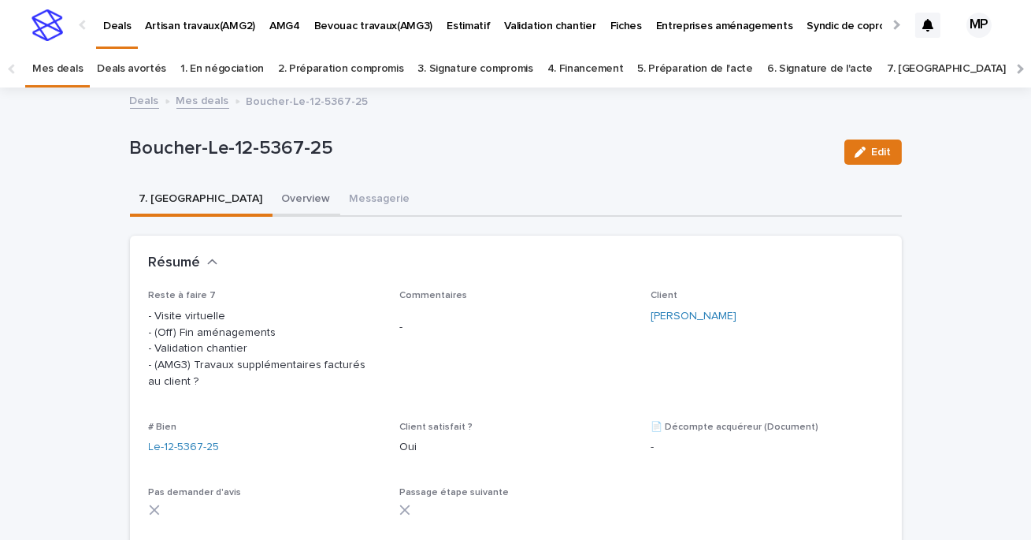
click at [273, 195] on button "Overview" at bounding box center [307, 200] width 68 height 33
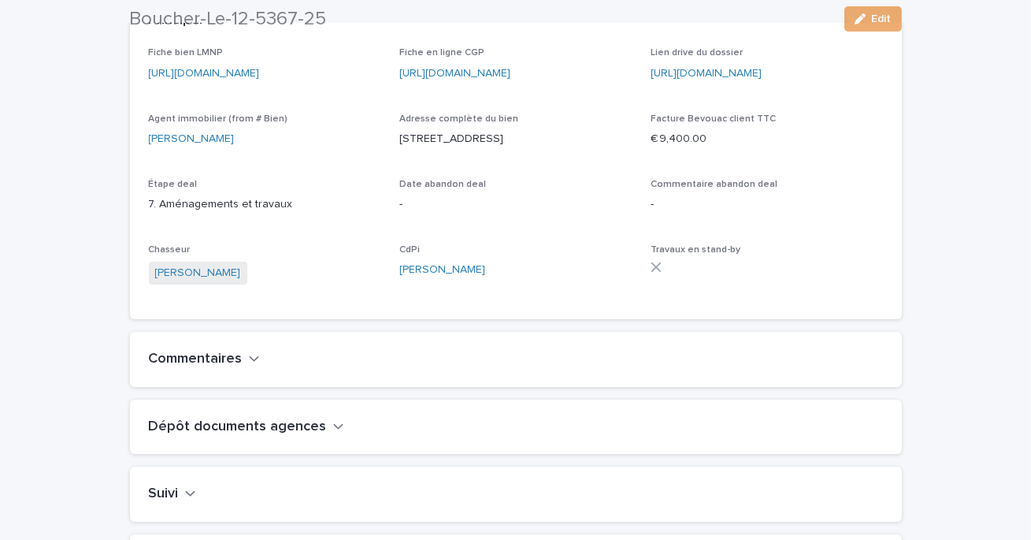
scroll to position [246, 0]
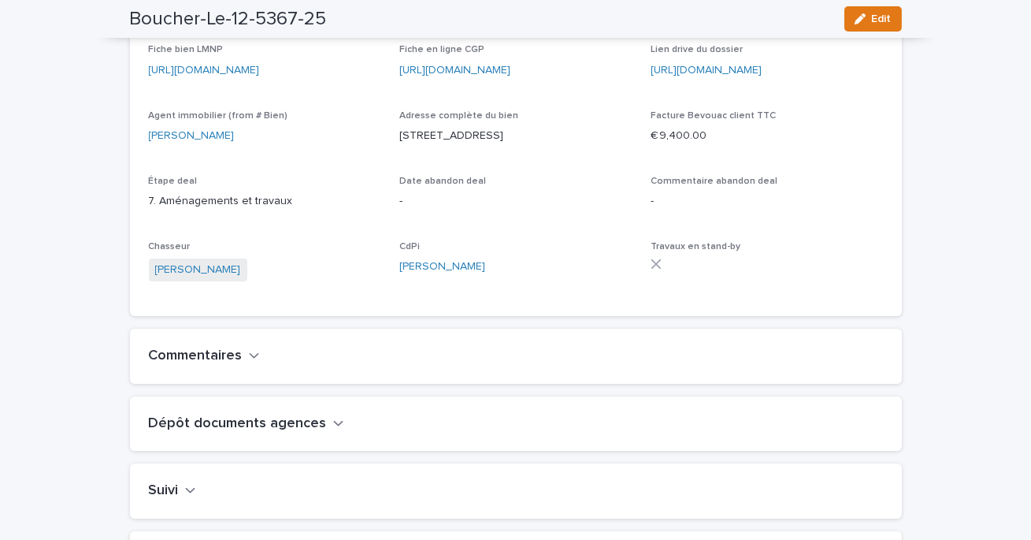
click at [246, 364] on button "Commentaires" at bounding box center [204, 355] width 111 height 17
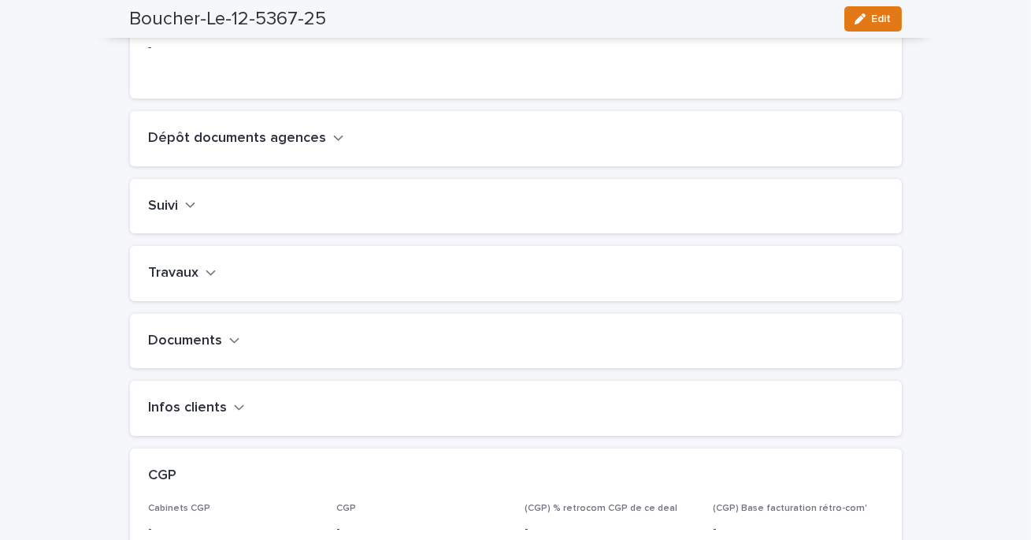
scroll to position [620, 0]
click at [203, 280] on button "Travaux" at bounding box center [183, 271] width 68 height 17
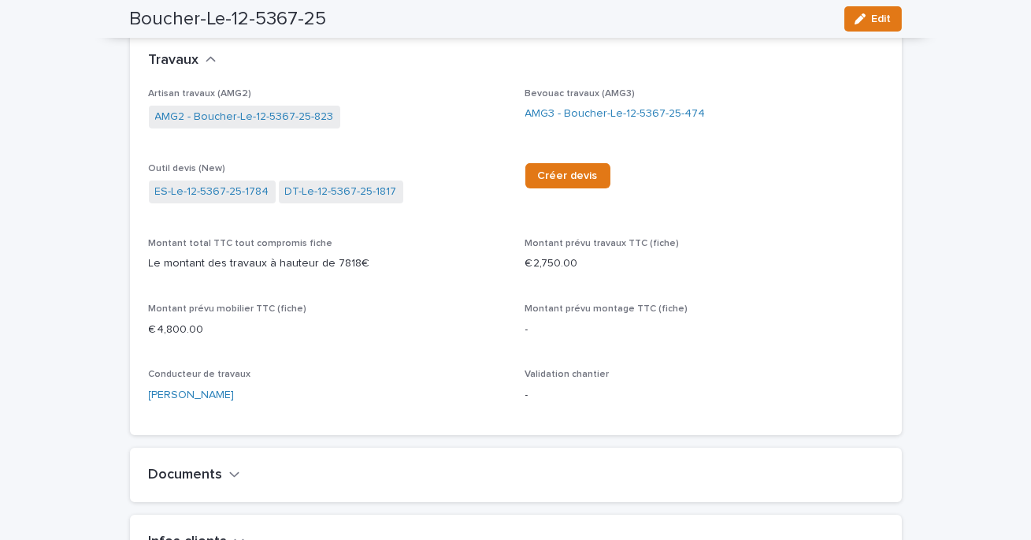
scroll to position [859, 0]
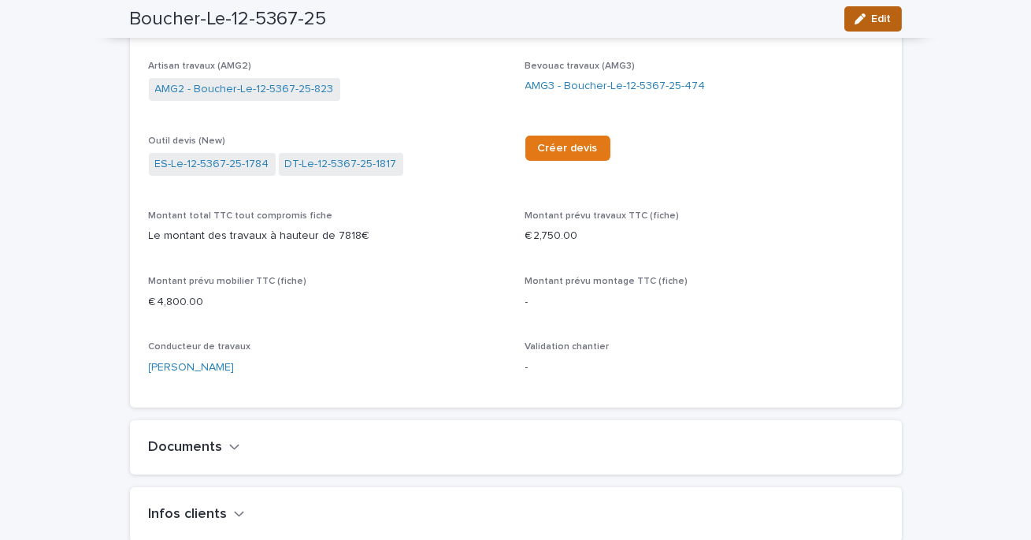
click at [867, 16] on div "button" at bounding box center [863, 18] width 17 height 11
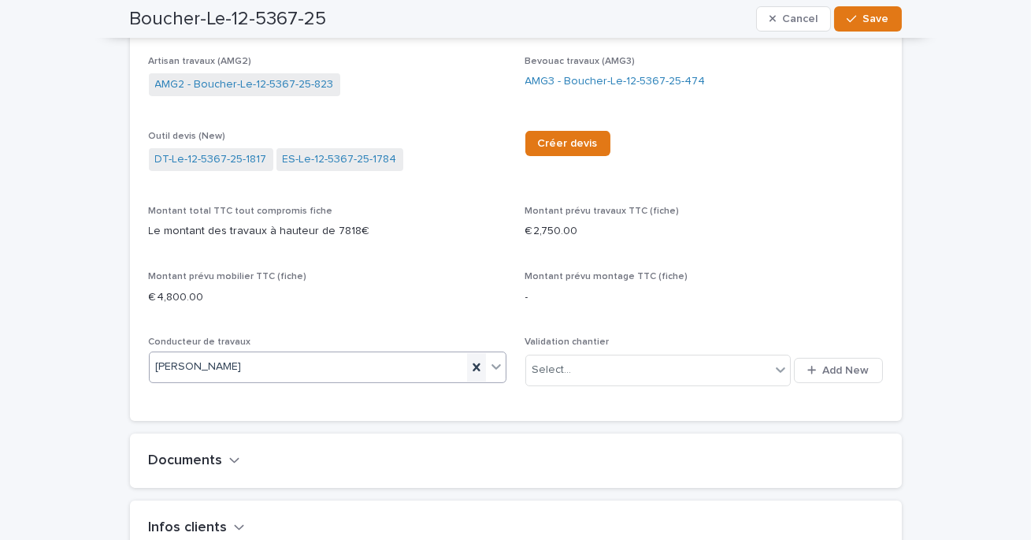
click at [477, 375] on icon at bounding box center [477, 367] width 16 height 16
type input "**"
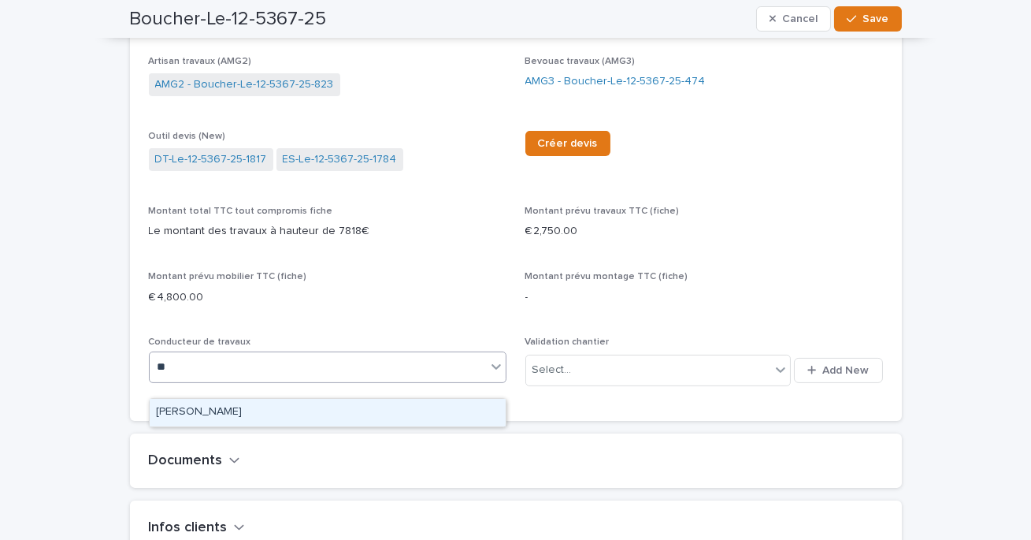
click at [206, 411] on div "[PERSON_NAME]" at bounding box center [328, 413] width 356 height 28
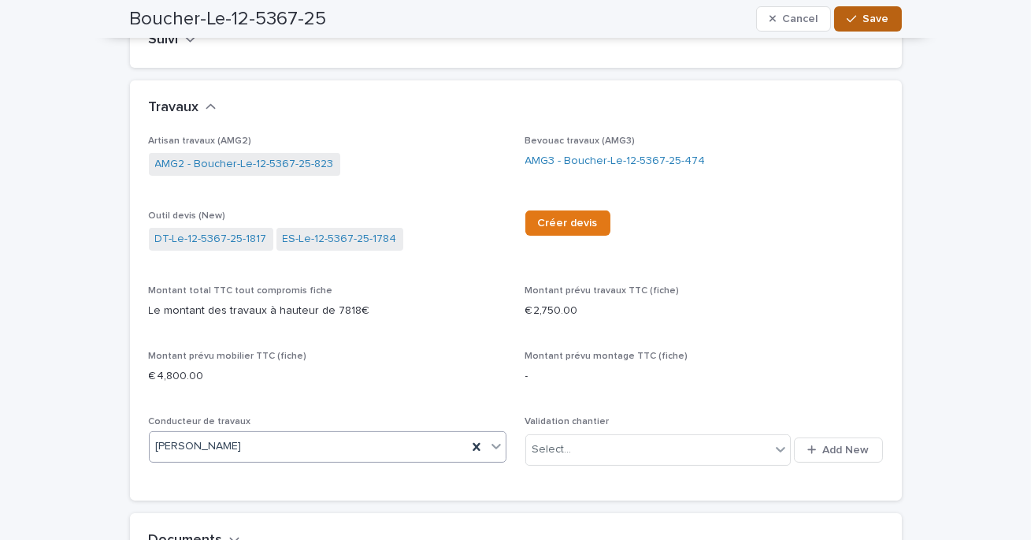
click at [867, 18] on span "Save" at bounding box center [876, 18] width 26 height 11
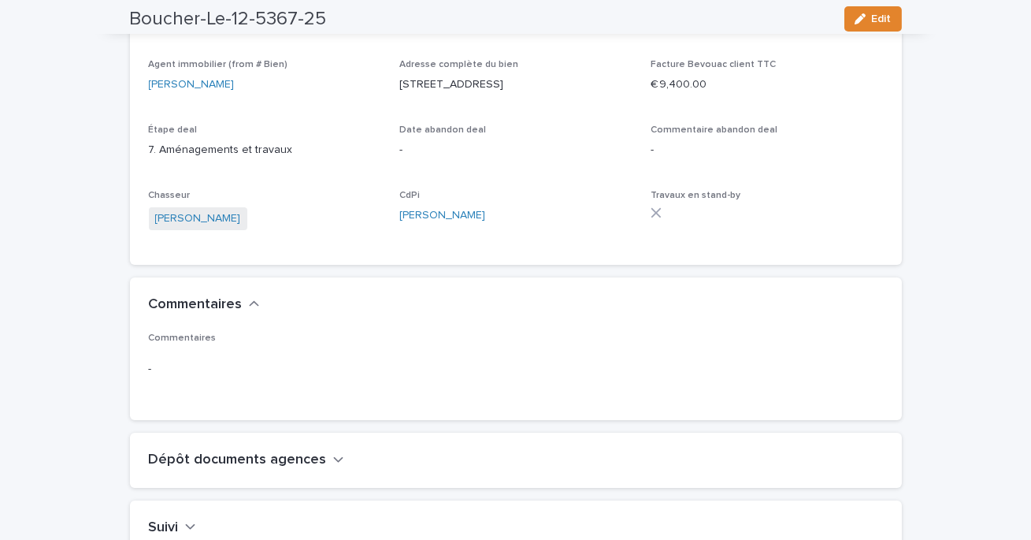
scroll to position [0, 0]
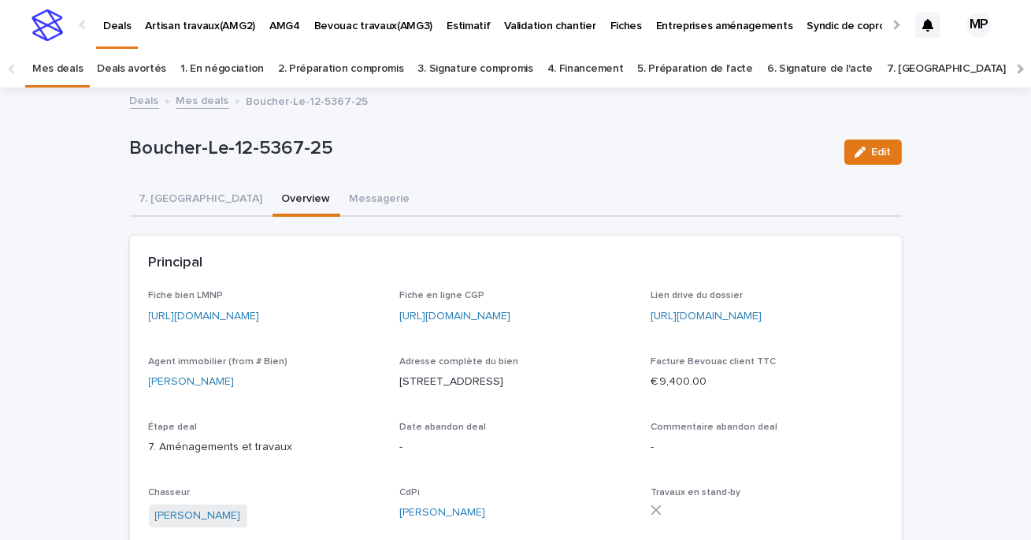
click at [206, 102] on link "Mes deals" at bounding box center [202, 100] width 53 height 18
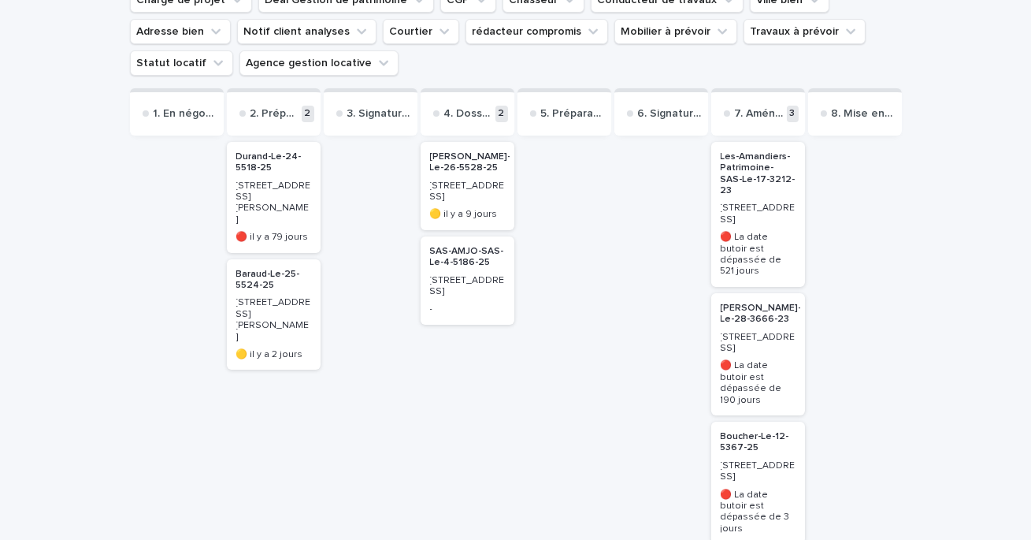
scroll to position [181, 0]
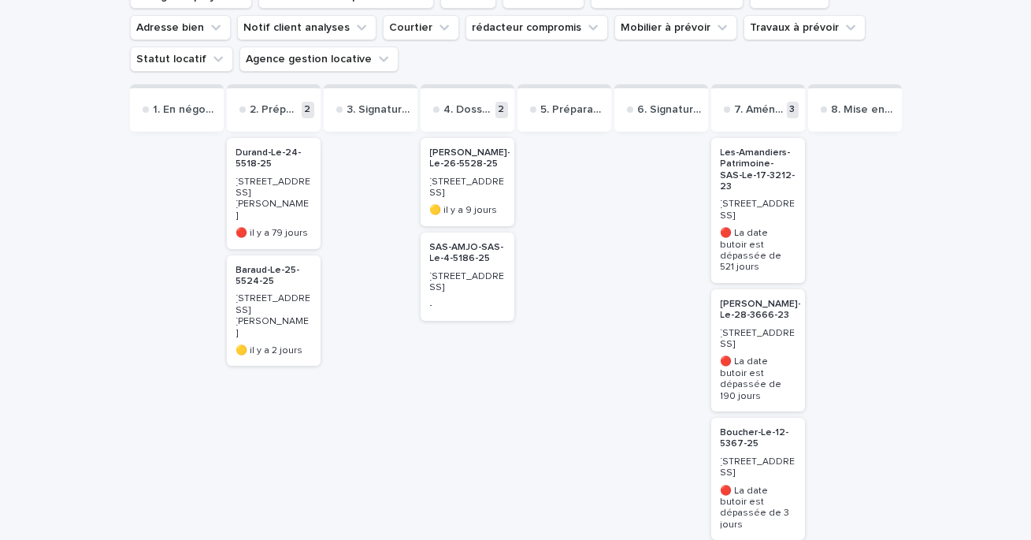
click at [752, 173] on p "Les-Amandiers-Patrimoine-SAS-Le-17-3212-23" at bounding box center [758, 170] width 75 height 46
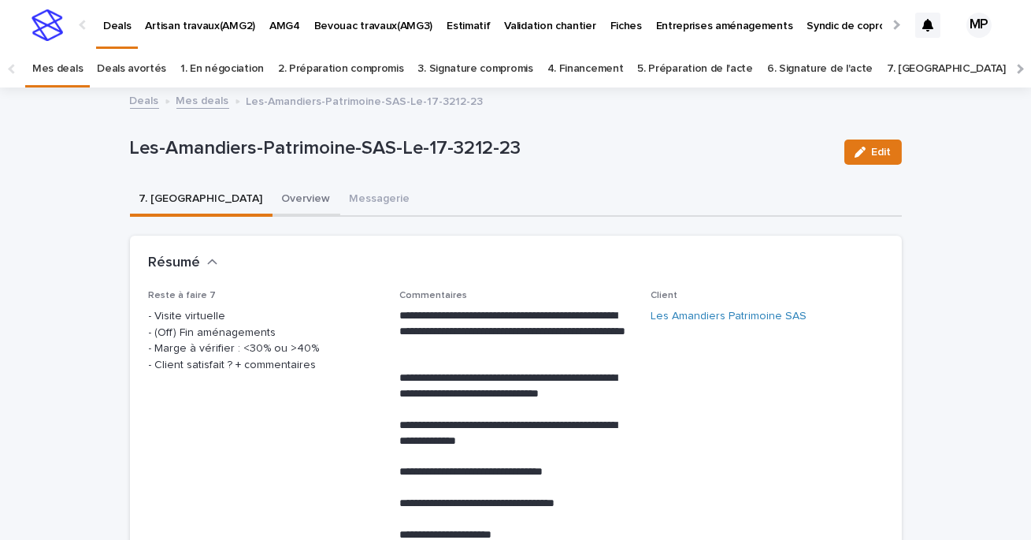
click at [273, 193] on button "Overview" at bounding box center [307, 200] width 68 height 33
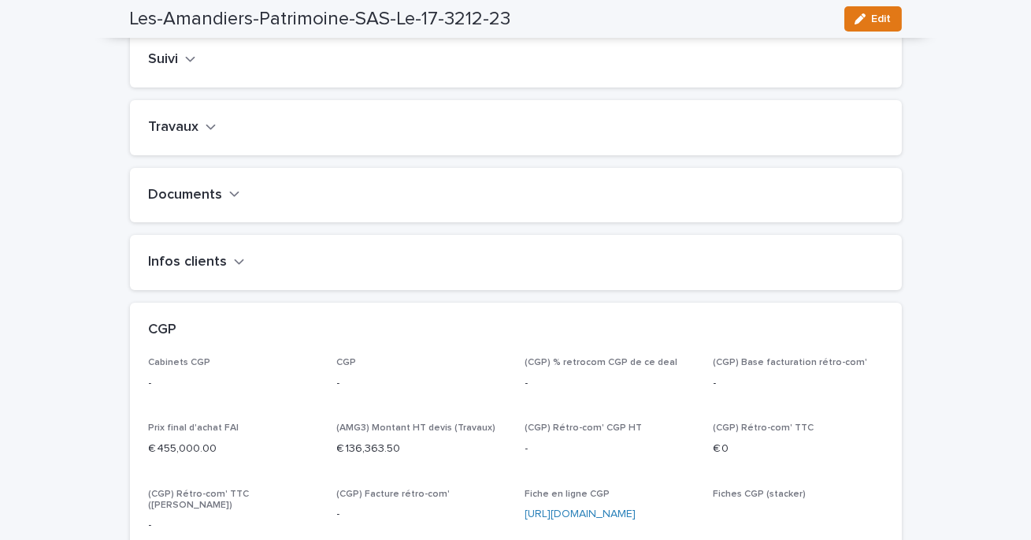
scroll to position [669, 0]
click at [169, 135] on h2 "Travaux" at bounding box center [174, 125] width 50 height 17
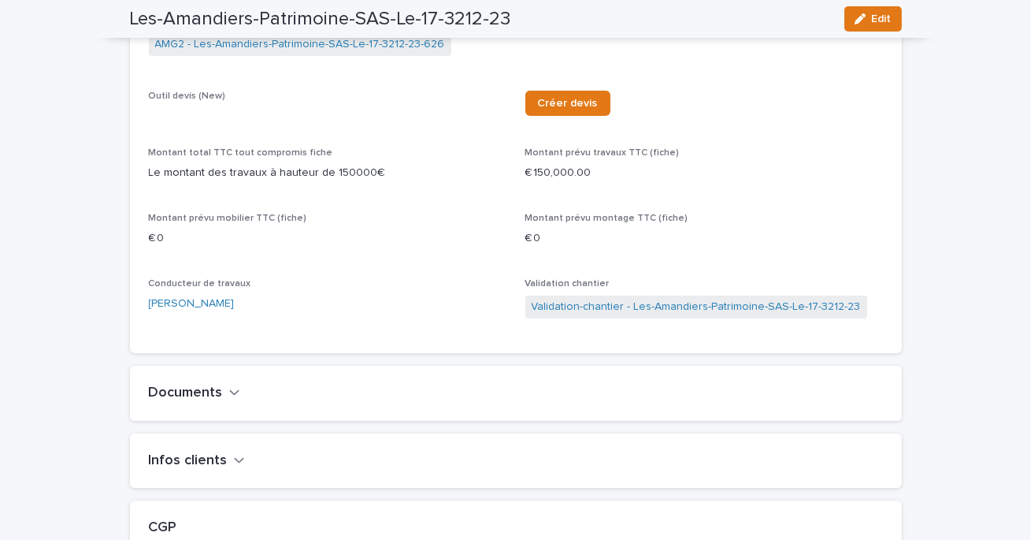
scroll to position [901, 0]
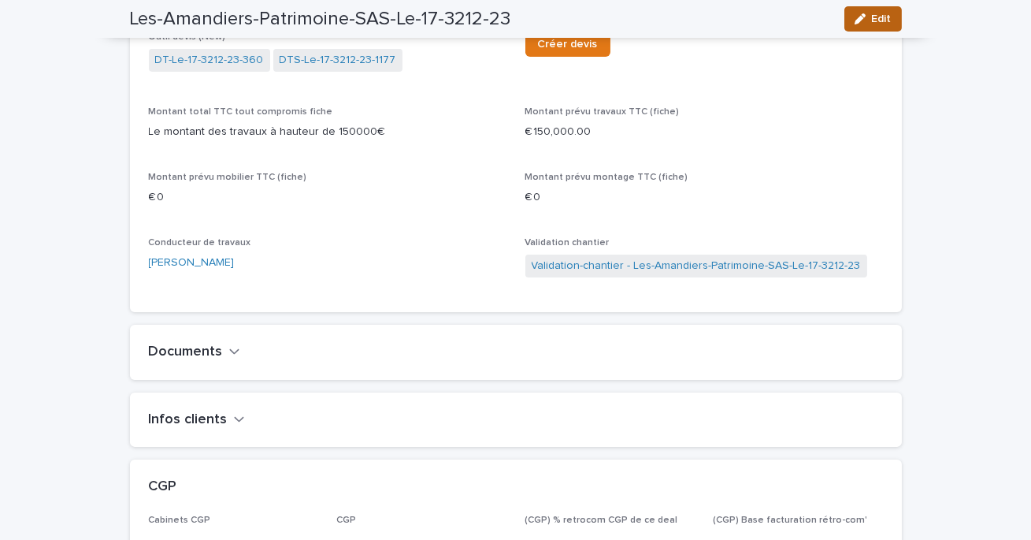
click at [878, 10] on button "Edit" at bounding box center [874, 18] width 58 height 25
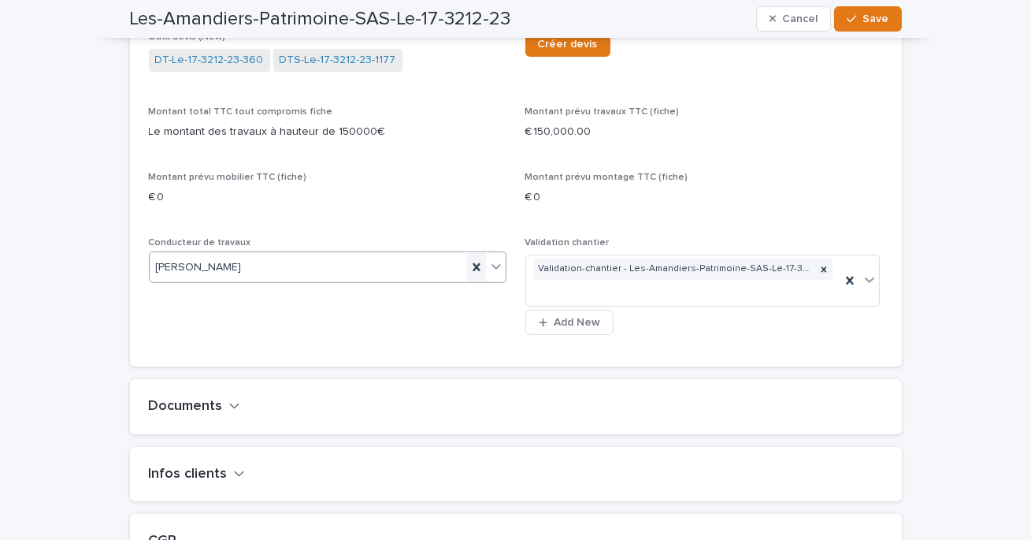
click at [476, 271] on icon at bounding box center [476, 267] width 7 height 8
type input "**"
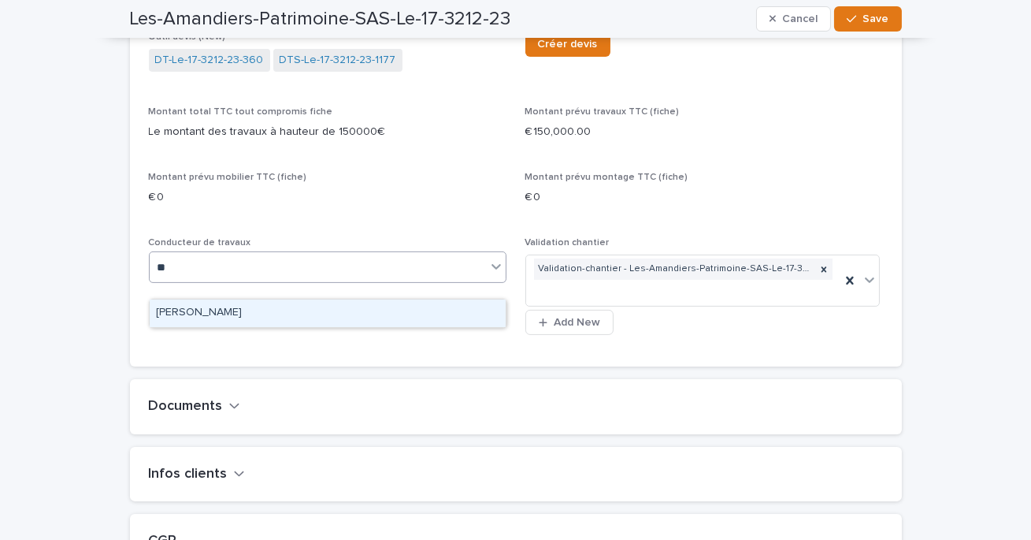
click at [325, 310] on div "[PERSON_NAME]" at bounding box center [328, 313] width 356 height 28
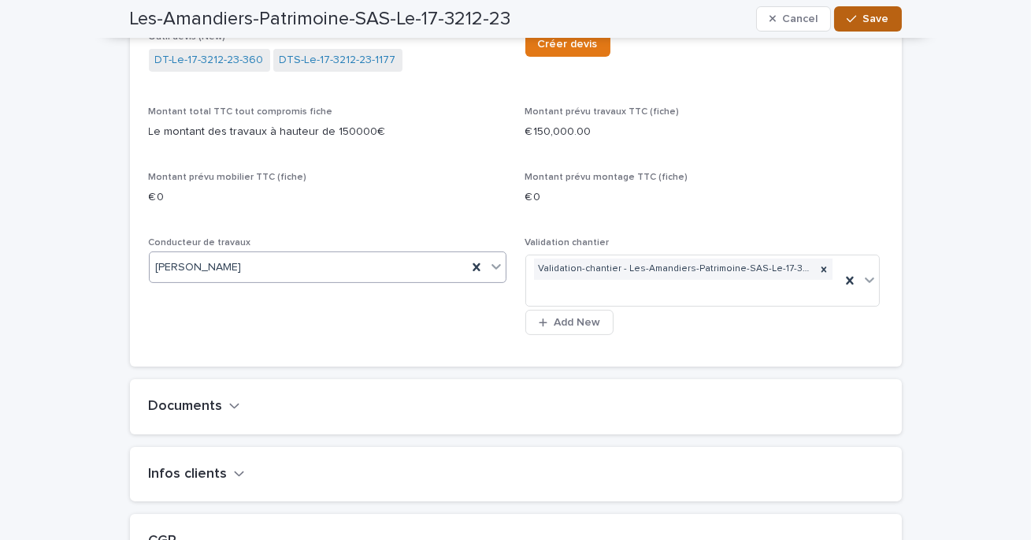
click at [878, 7] on button "Save" at bounding box center [867, 18] width 67 height 25
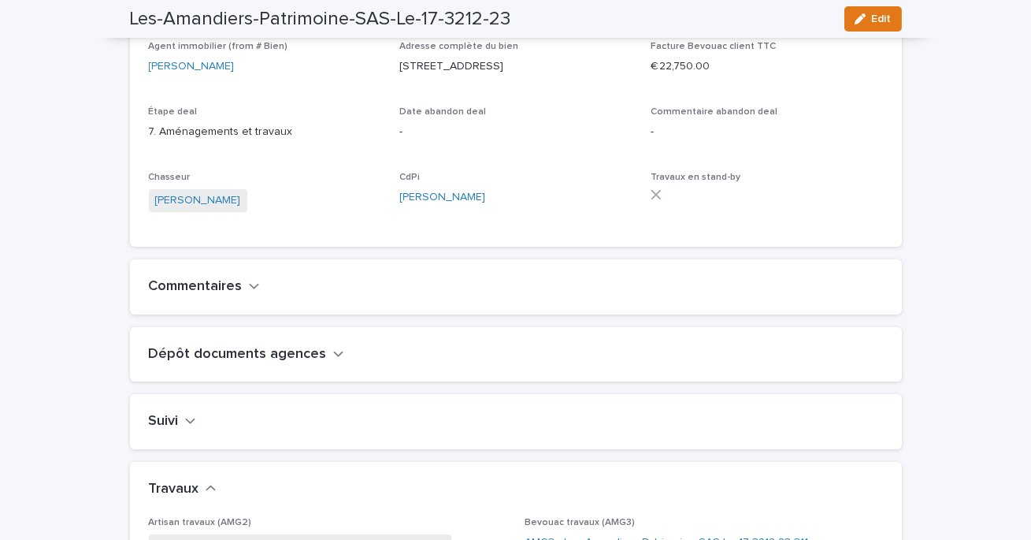
scroll to position [0, 0]
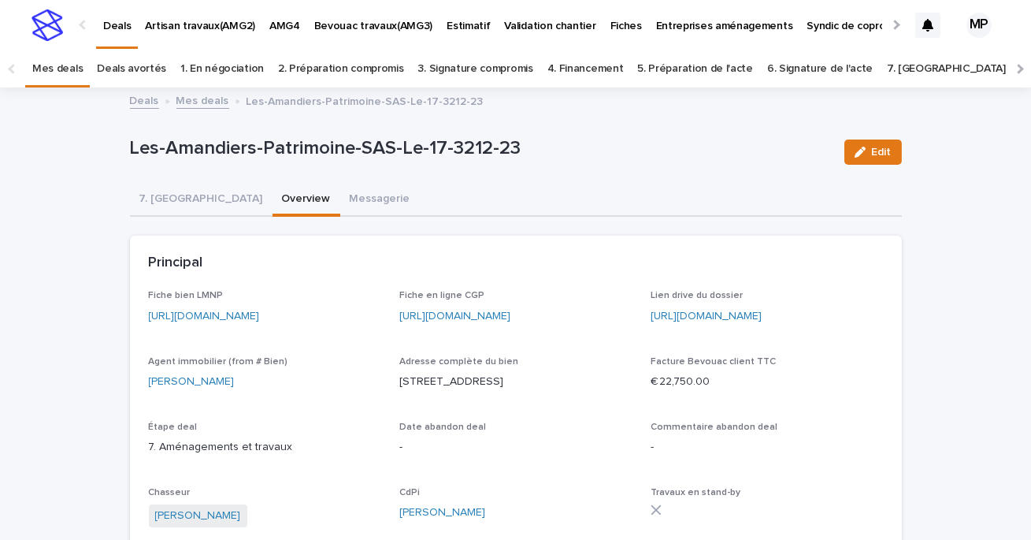
click at [213, 99] on link "Mes deals" at bounding box center [202, 100] width 53 height 18
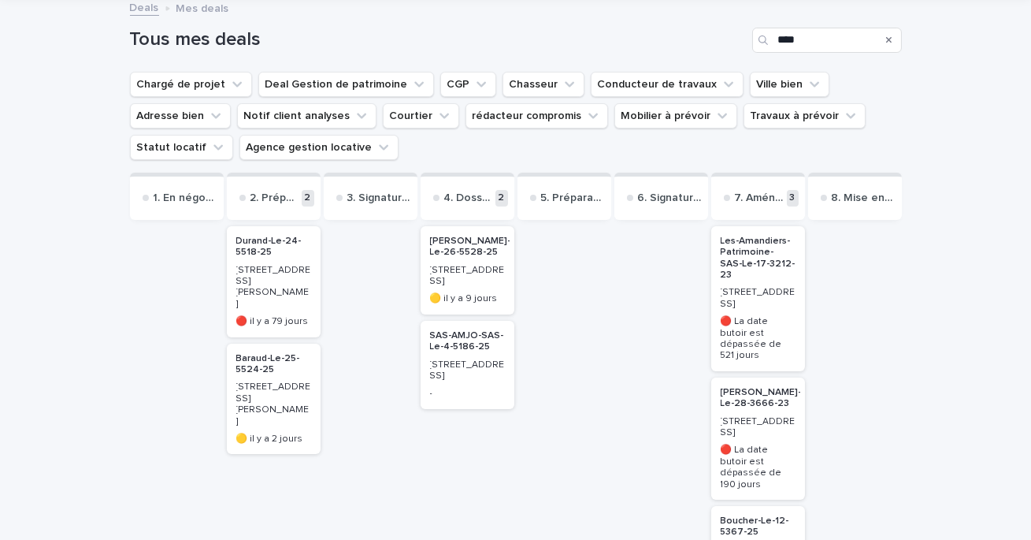
scroll to position [95, 0]
click at [447, 339] on p "SAS-AMJO-SAS-Le-4-5186-25" at bounding box center [467, 340] width 75 height 23
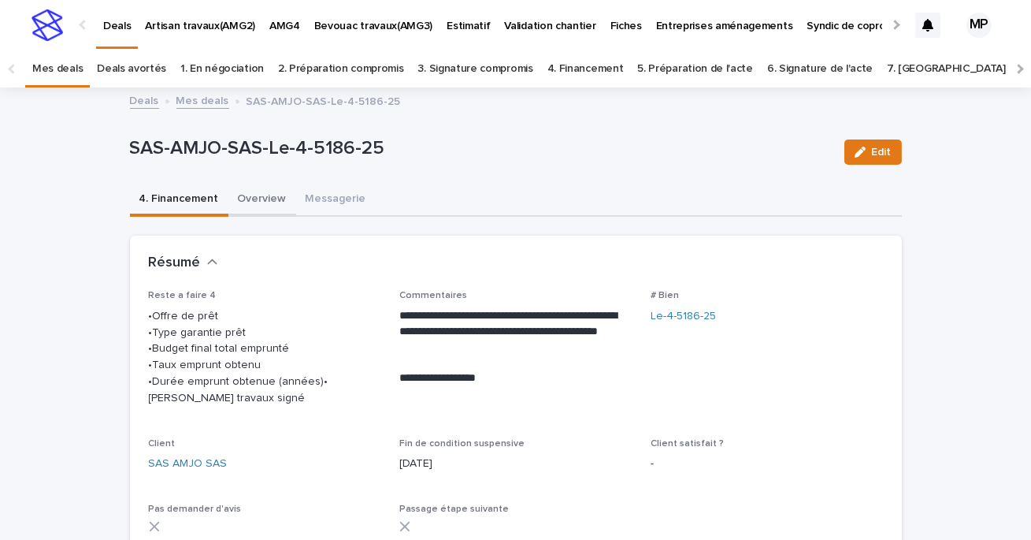
click at [262, 195] on button "Overview" at bounding box center [262, 200] width 68 height 33
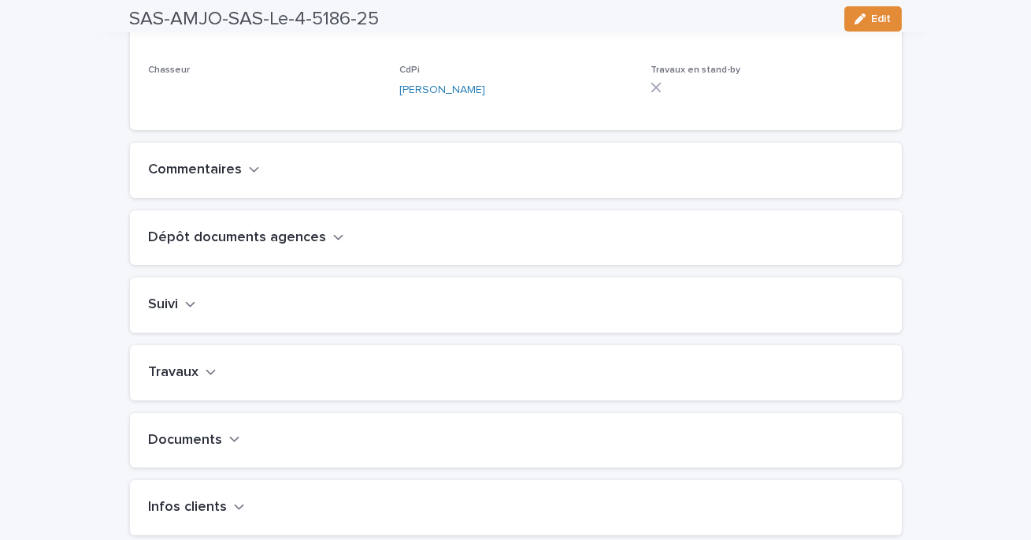
scroll to position [433, 0]
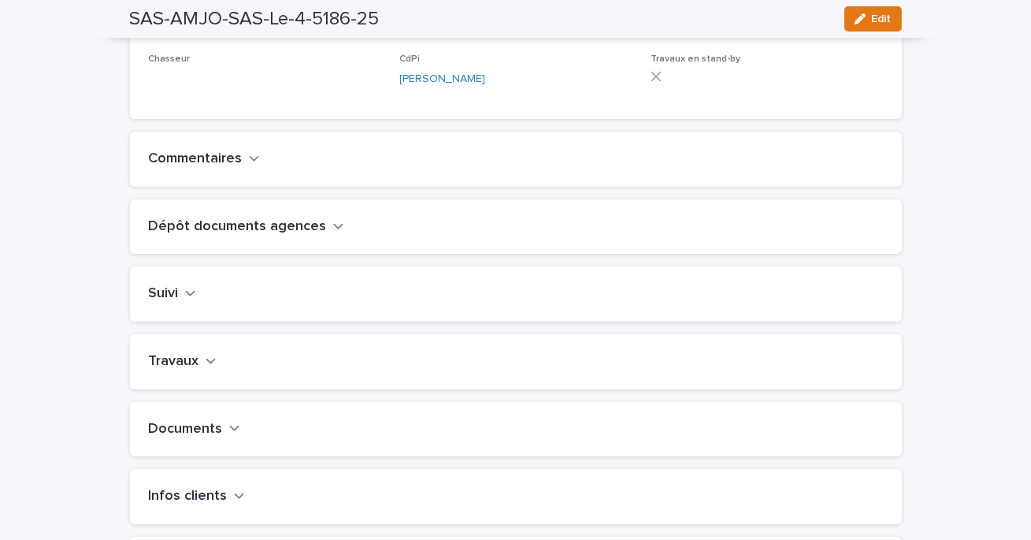
click at [179, 370] on h2 "Travaux" at bounding box center [174, 361] width 50 height 17
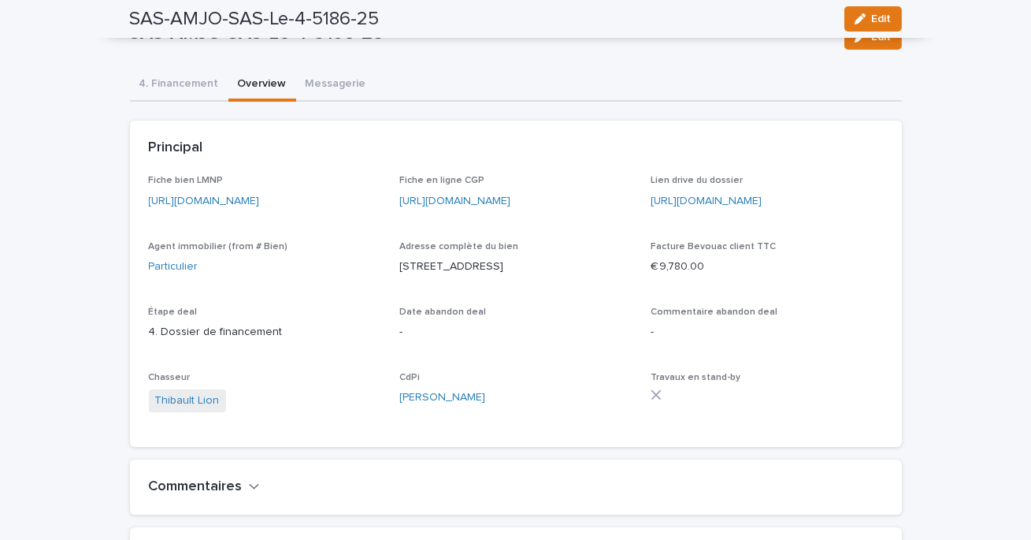
scroll to position [0, 0]
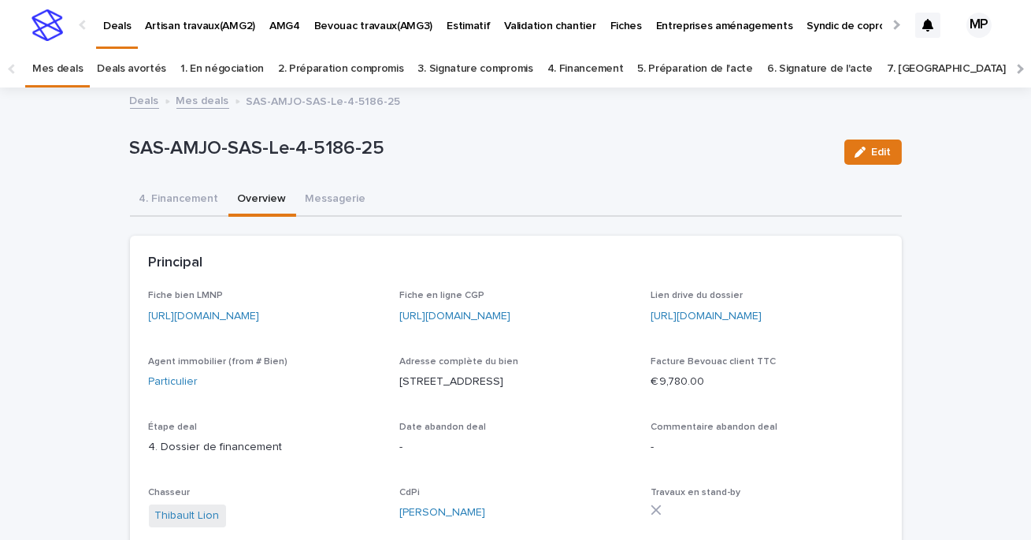
click at [198, 98] on link "Mes deals" at bounding box center [202, 100] width 53 height 18
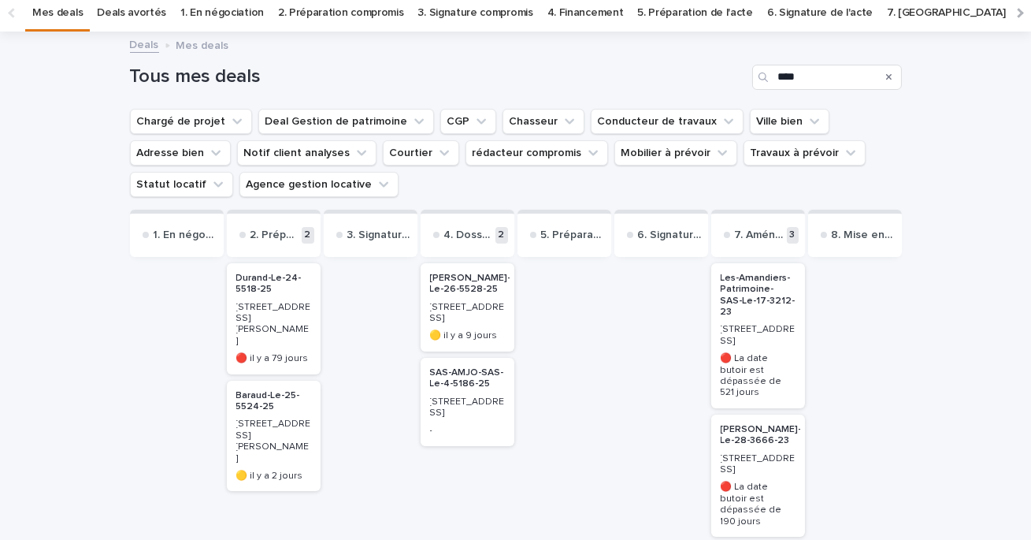
scroll to position [66, 0]
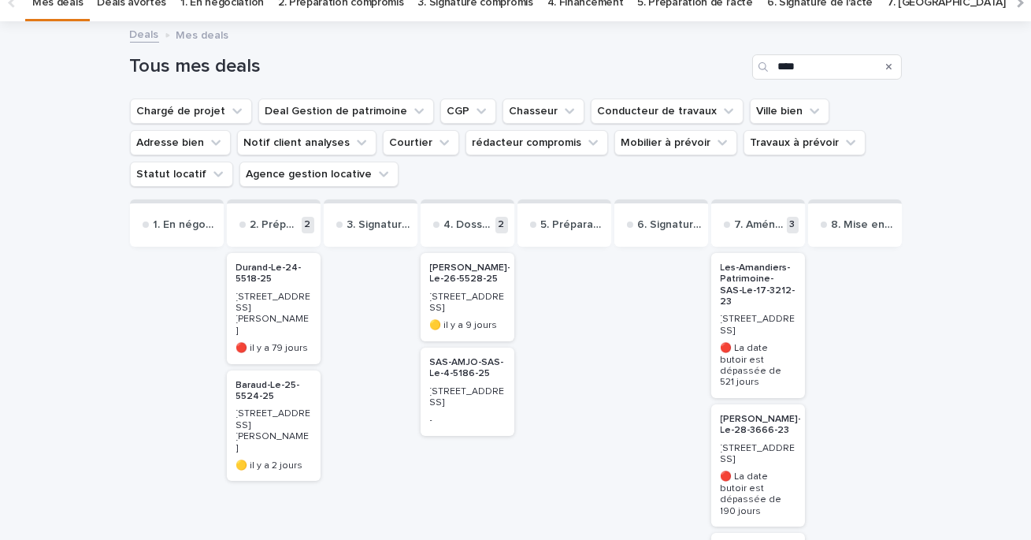
click at [140, 34] on link "Deals" at bounding box center [144, 33] width 29 height 18
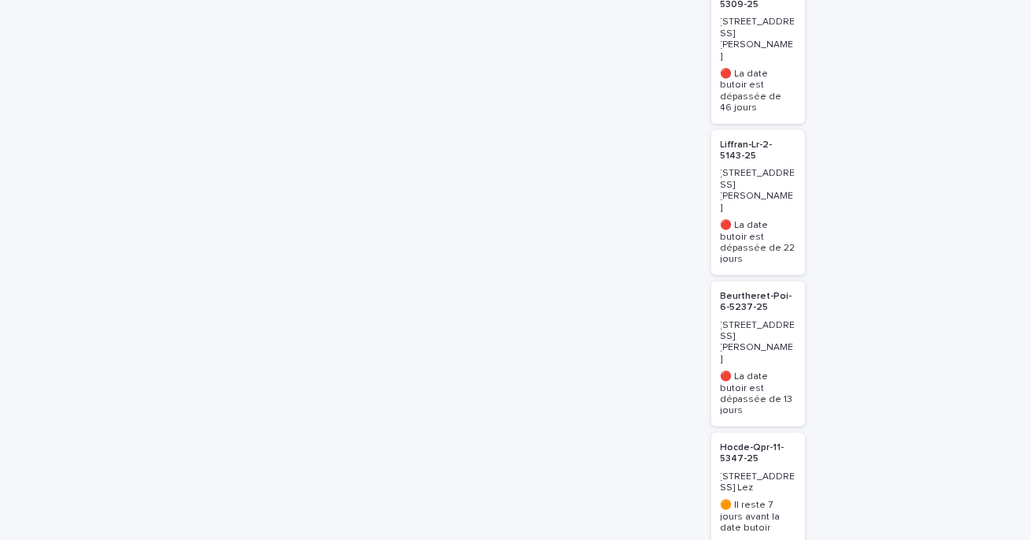
scroll to position [2369, 0]
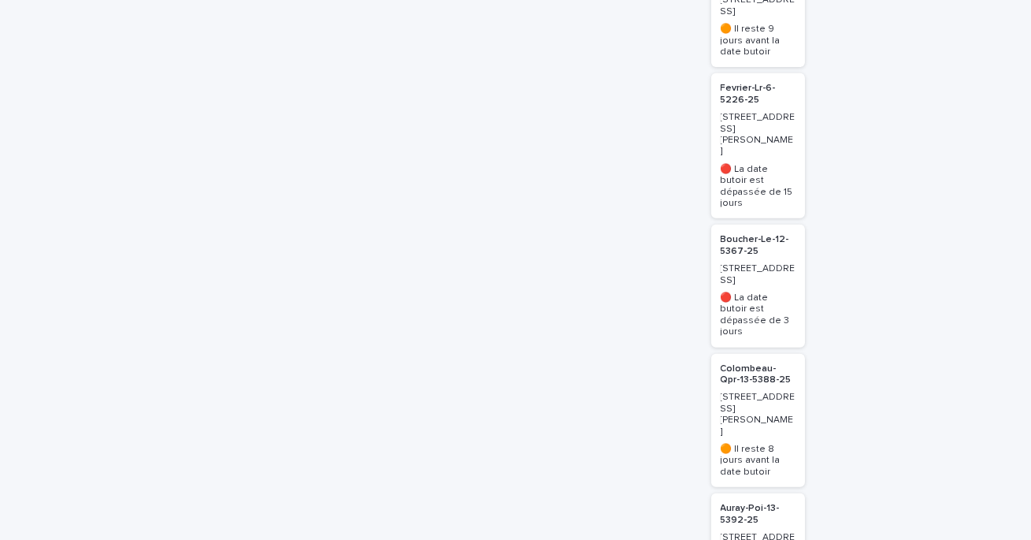
scroll to position [3477, 0]
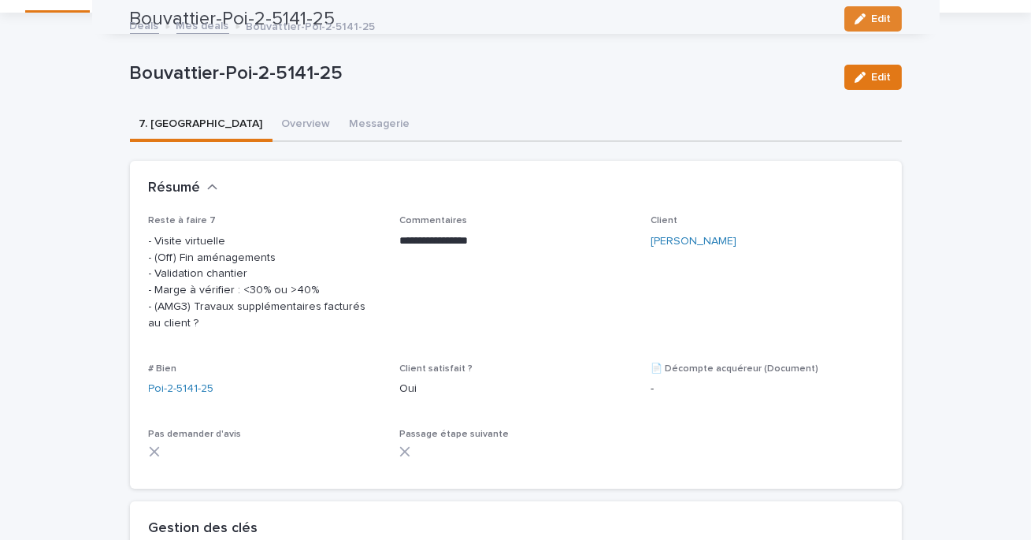
scroll to position [50, 0]
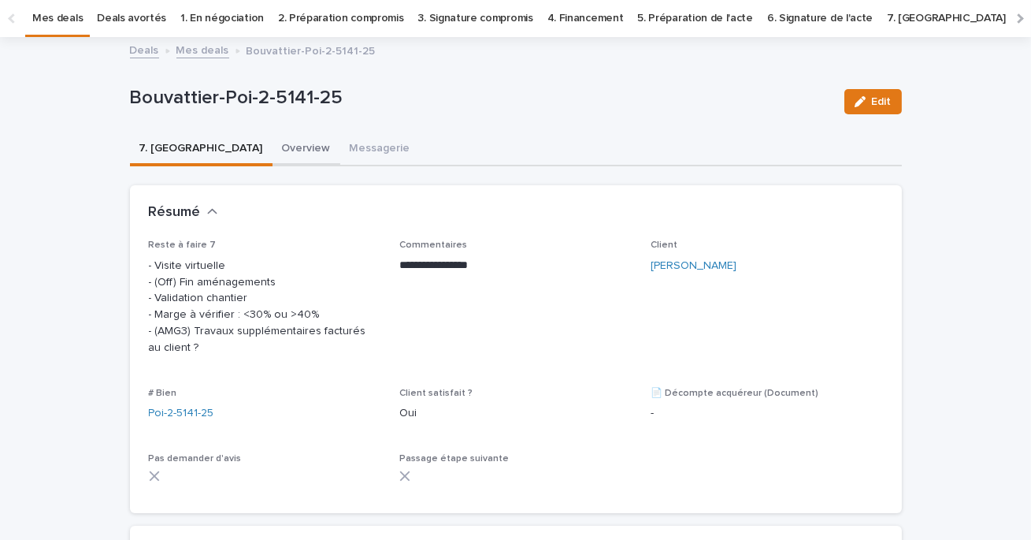
click at [273, 145] on button "Overview" at bounding box center [307, 149] width 68 height 33
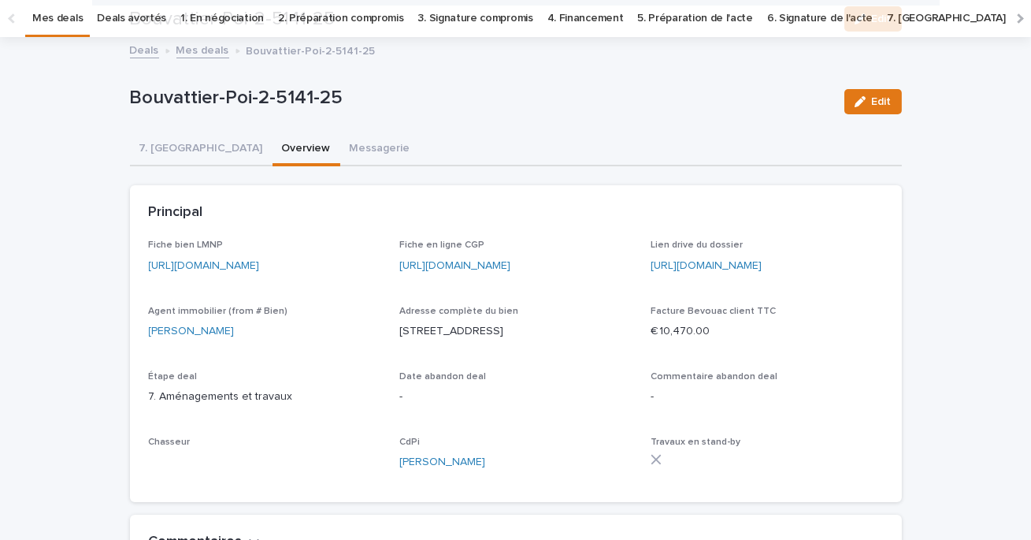
scroll to position [681, 0]
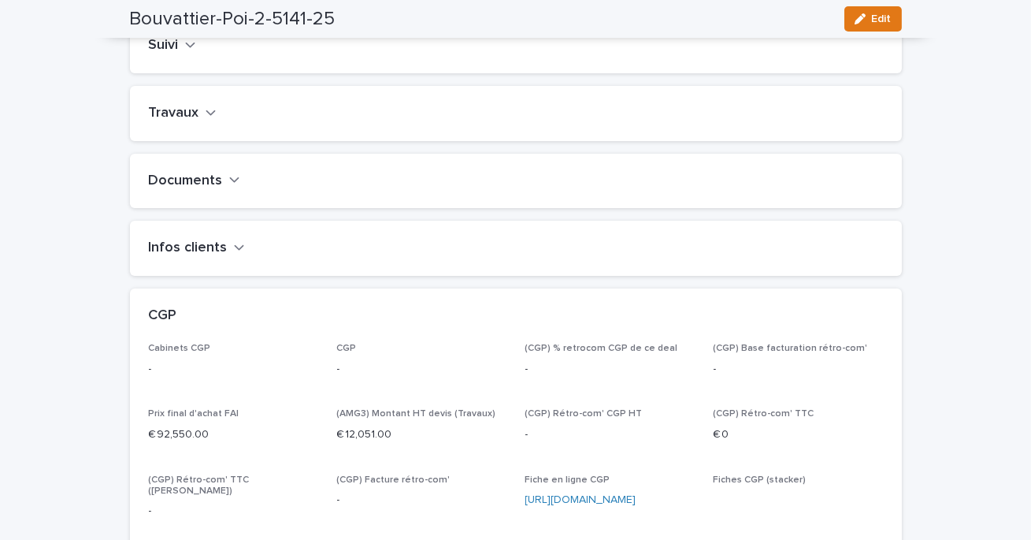
click at [191, 122] on h2 "Travaux" at bounding box center [174, 113] width 50 height 17
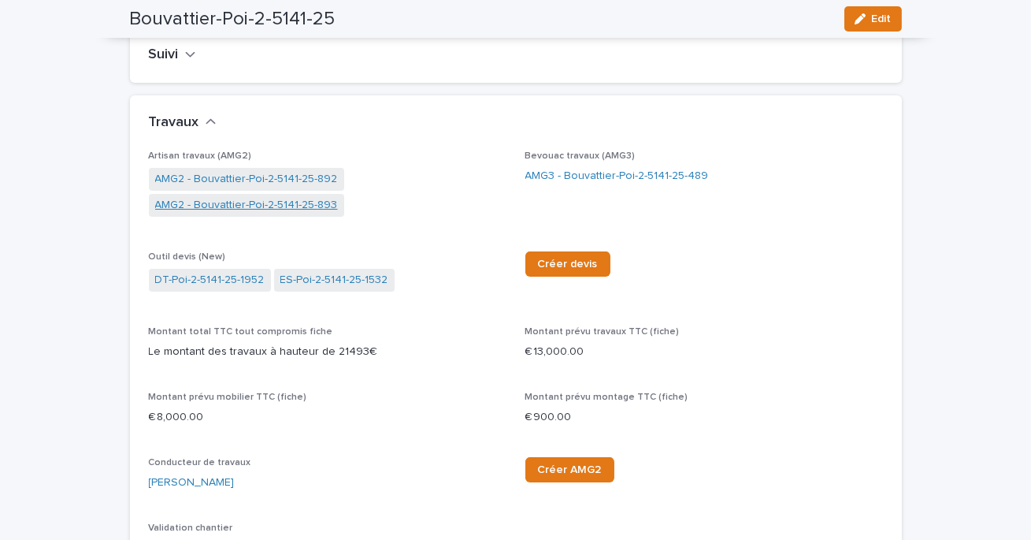
click at [279, 214] on link "AMG2 - Bouvattier-Poi-2-5141-25-893" at bounding box center [246, 205] width 183 height 17
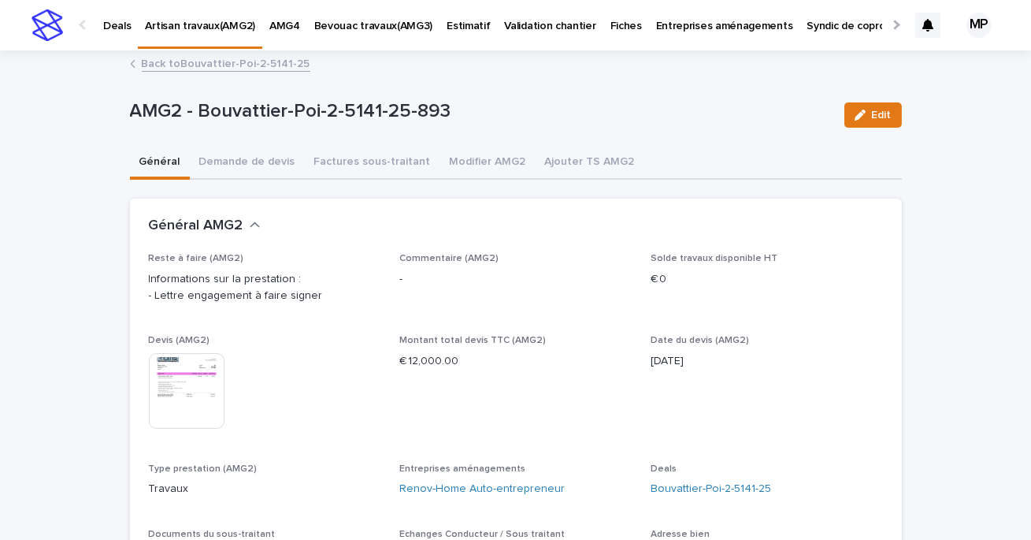
click at [182, 412] on img at bounding box center [187, 391] width 76 height 76
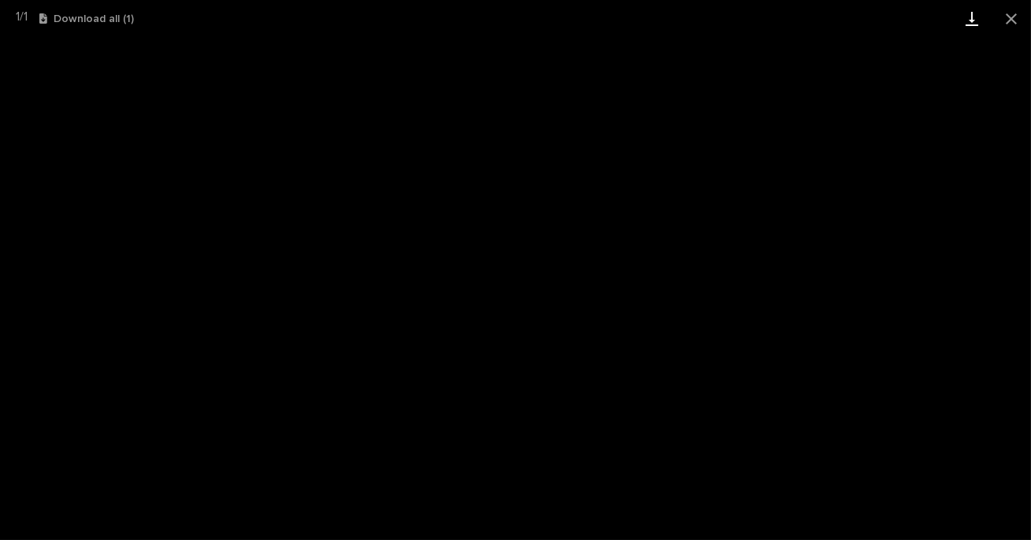
click at [966, 20] on link "Download" at bounding box center [972, 18] width 39 height 37
click at [1014, 23] on button "Close gallery" at bounding box center [1011, 18] width 39 height 37
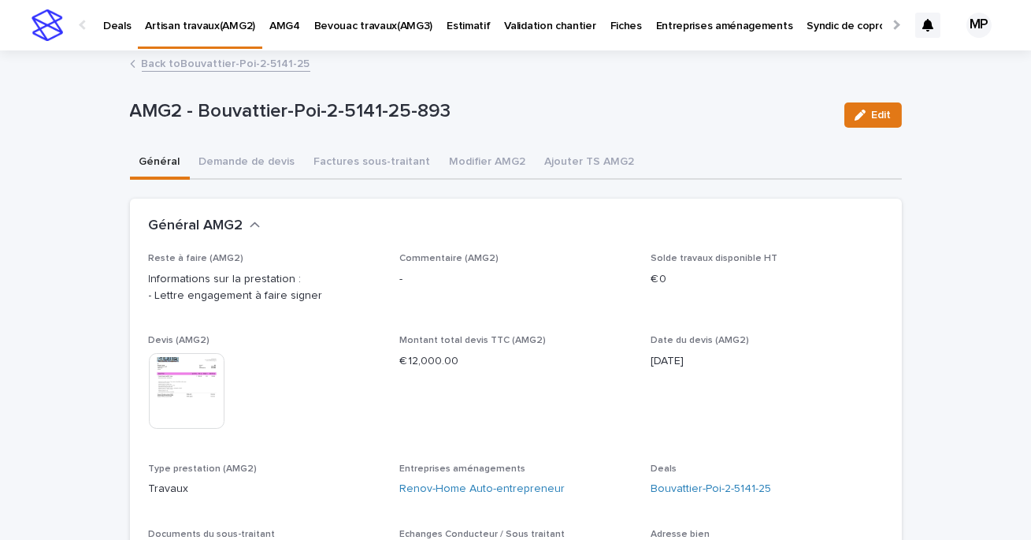
click at [220, 64] on link "Back to Bouvattier-Poi-2-5141-25" at bounding box center [226, 63] width 169 height 18
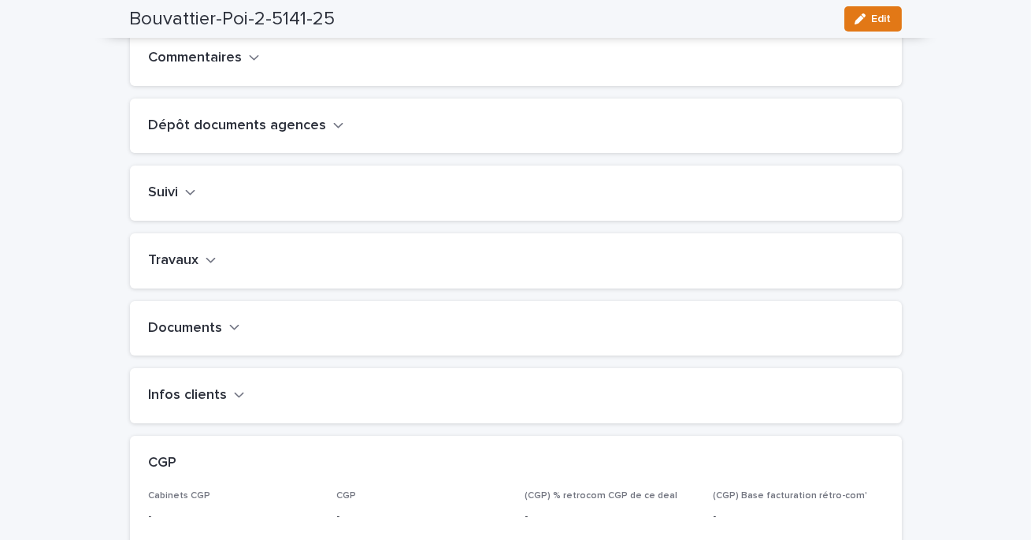
scroll to position [591, 0]
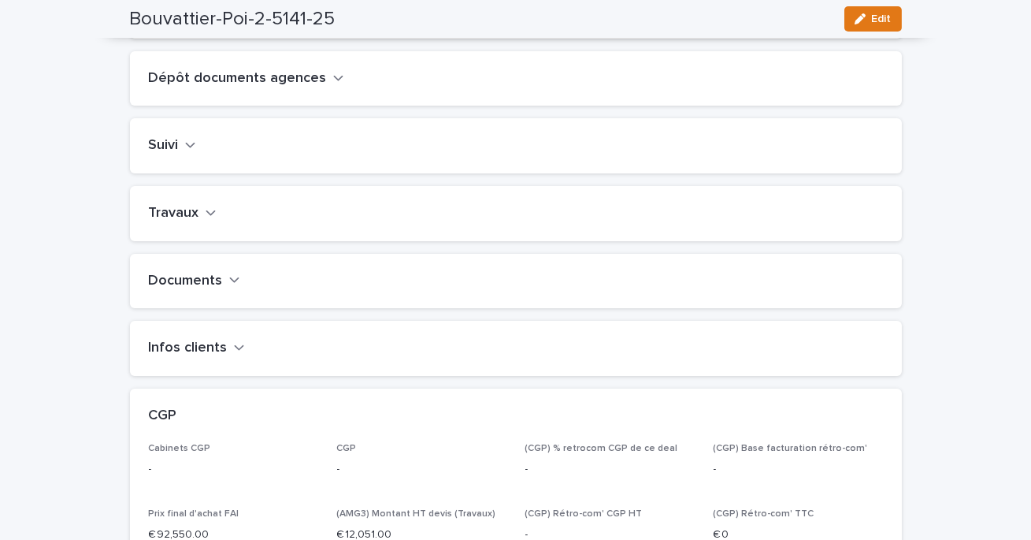
click at [199, 222] on button "Travaux" at bounding box center [183, 213] width 68 height 17
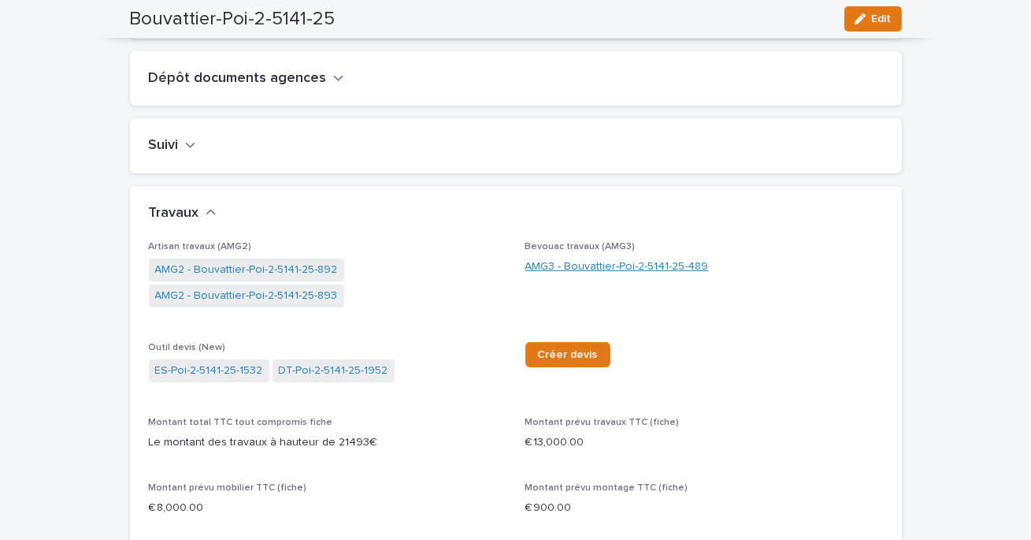
click at [577, 275] on link "AMG3 - Bouvattier-Poi-2-5141-25-489" at bounding box center [617, 266] width 184 height 17
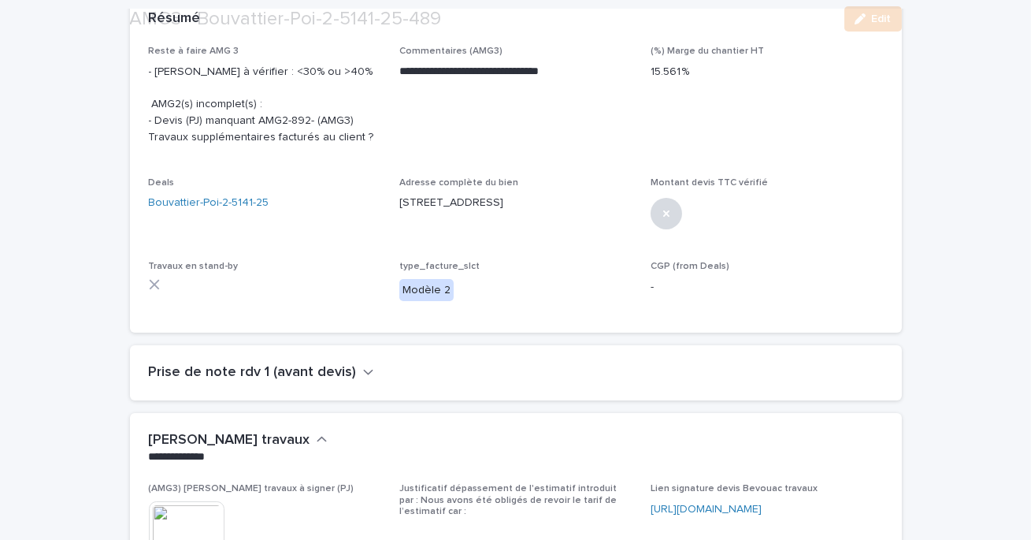
scroll to position [398, 0]
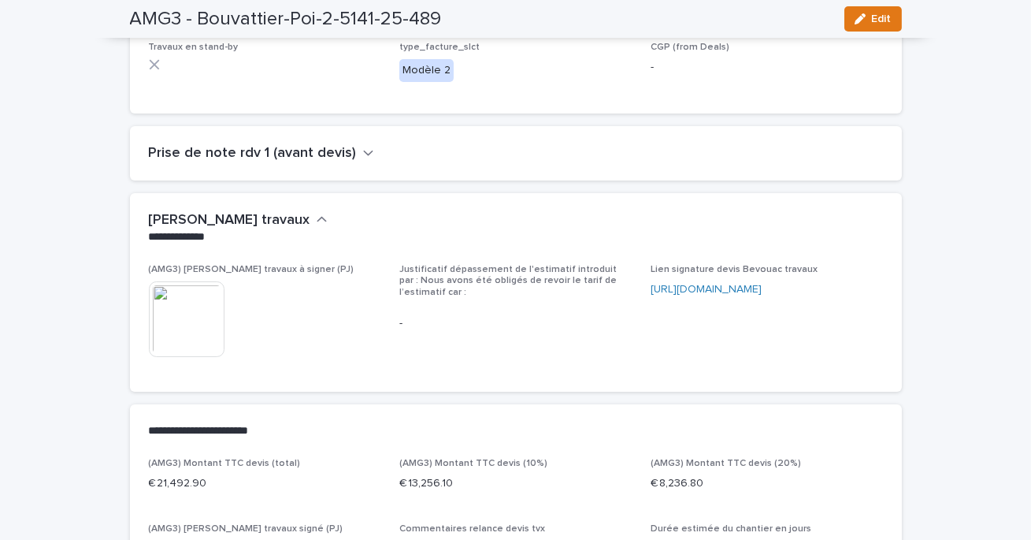
click at [206, 310] on img at bounding box center [187, 319] width 76 height 76
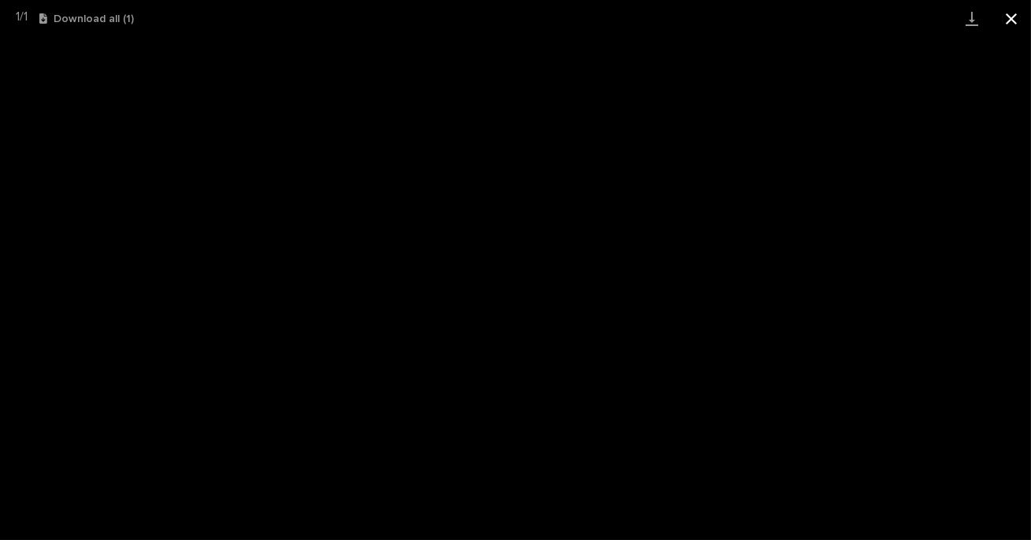
click at [1015, 20] on button "Close gallery" at bounding box center [1011, 18] width 39 height 37
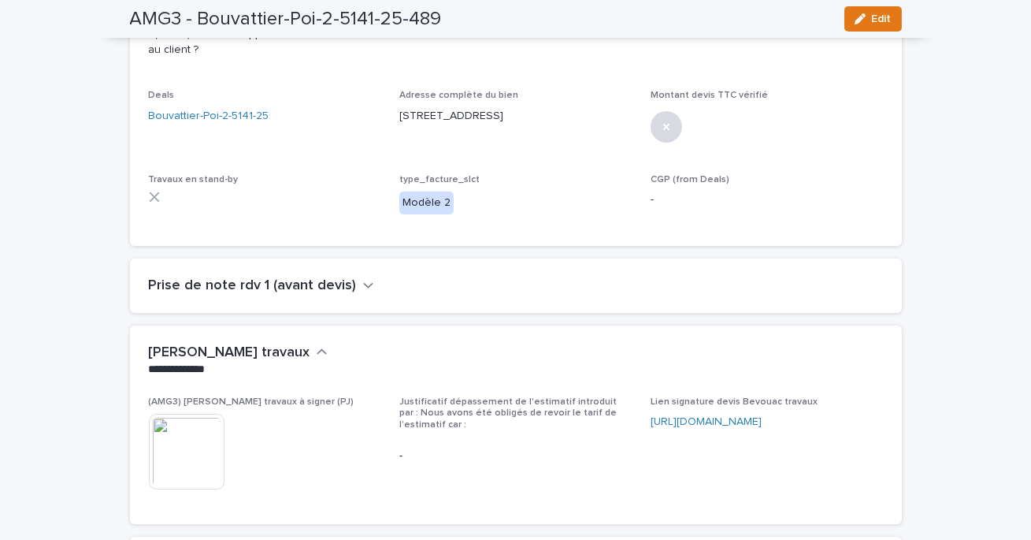
scroll to position [0, 0]
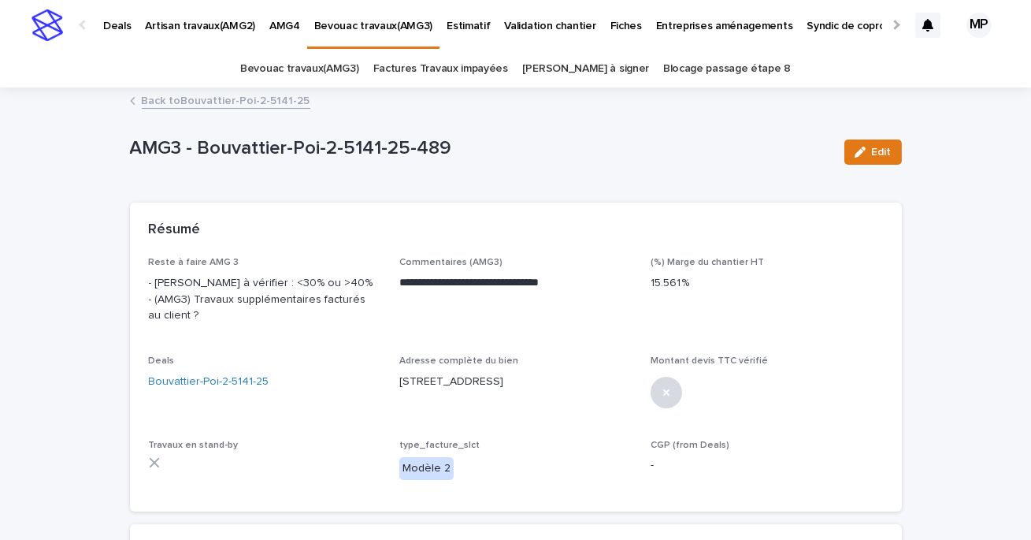
click at [209, 92] on link "Back to Bouvattier-Poi-2-5141-25" at bounding box center [226, 100] width 169 height 18
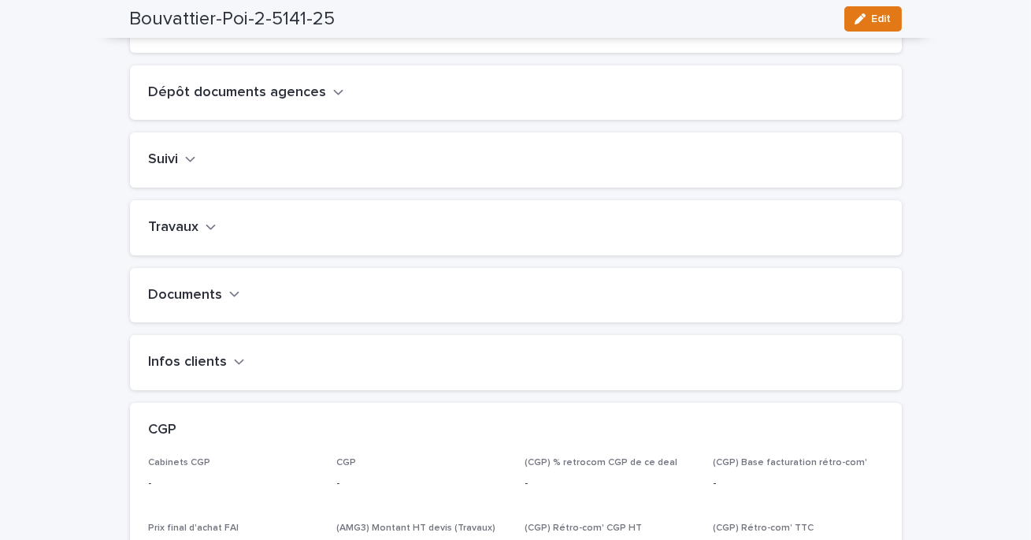
scroll to position [581, 0]
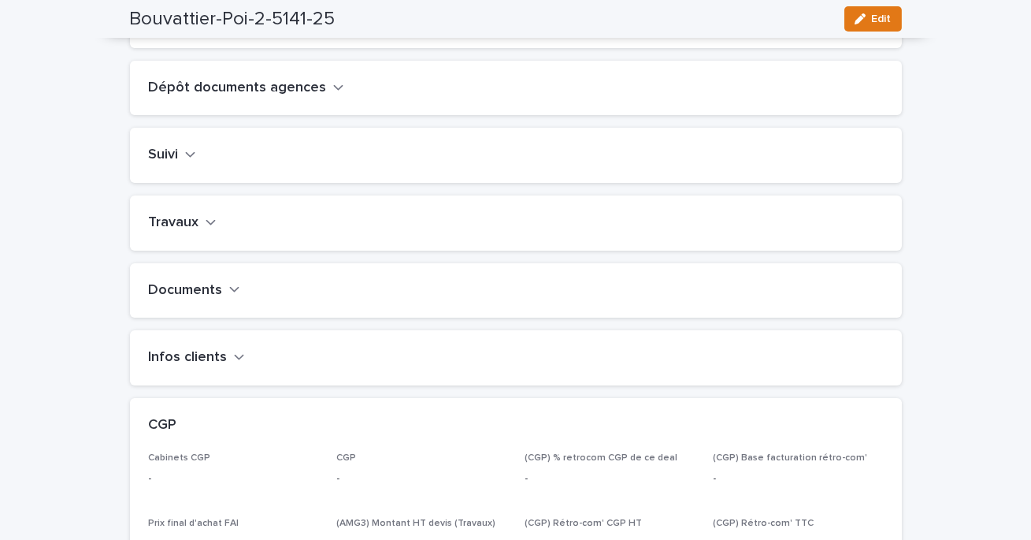
click at [180, 232] on h2 "Travaux" at bounding box center [174, 222] width 50 height 17
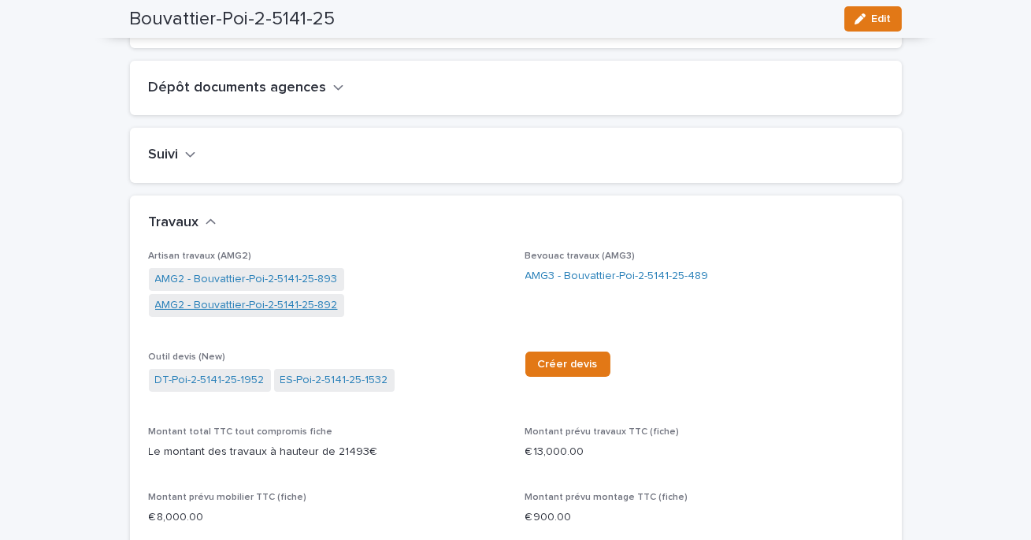
click at [299, 314] on link "AMG2 - Bouvattier-Poi-2-5141-25-892" at bounding box center [246, 305] width 183 height 17
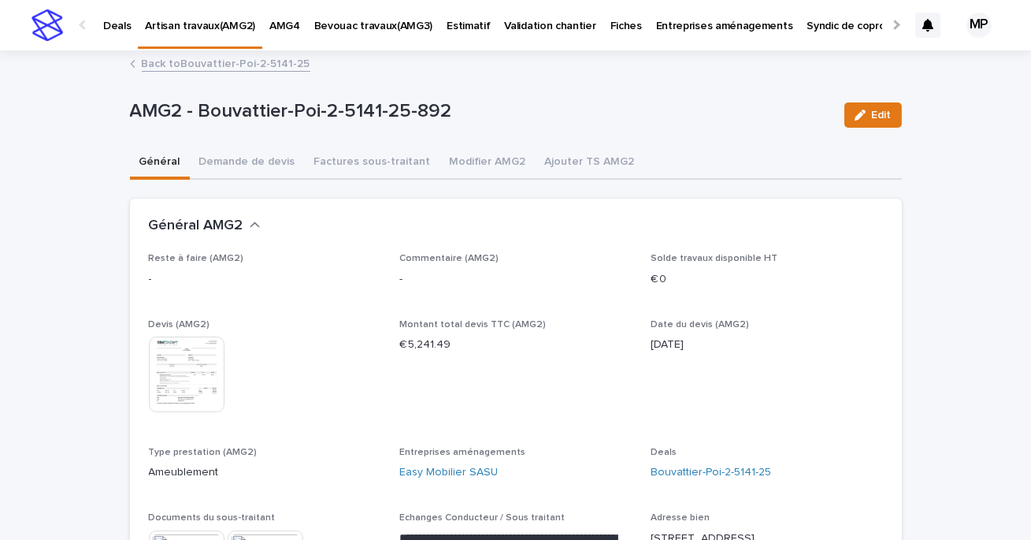
click at [191, 62] on link "Back to Bouvattier-Poi-2-5141-25" at bounding box center [226, 63] width 169 height 18
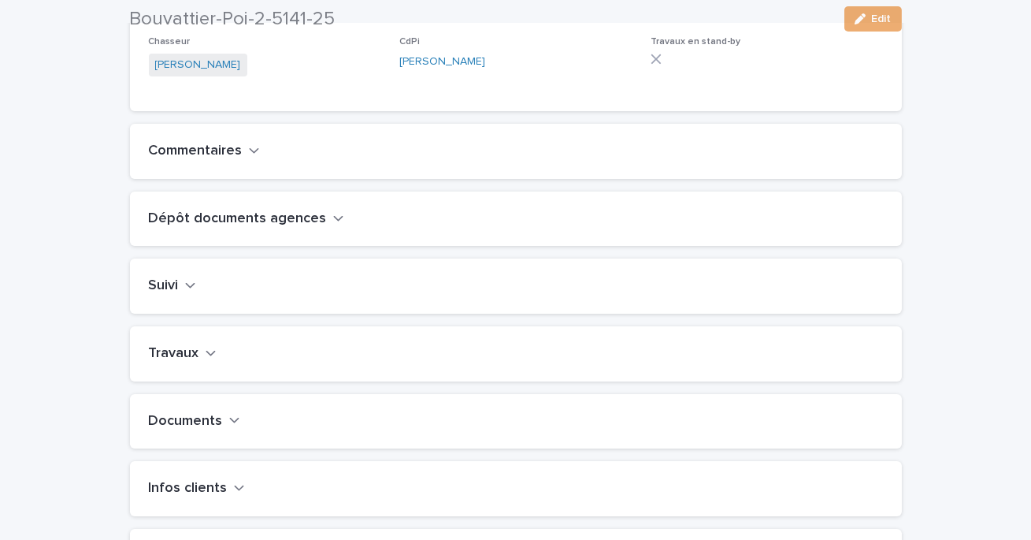
scroll to position [487, 0]
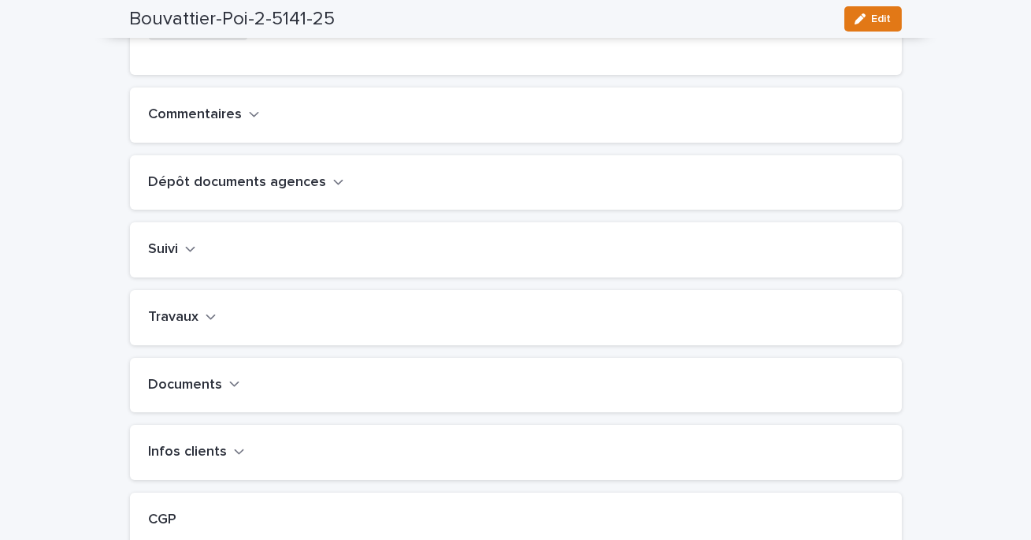
click at [210, 324] on icon "button" at bounding box center [211, 317] width 11 height 14
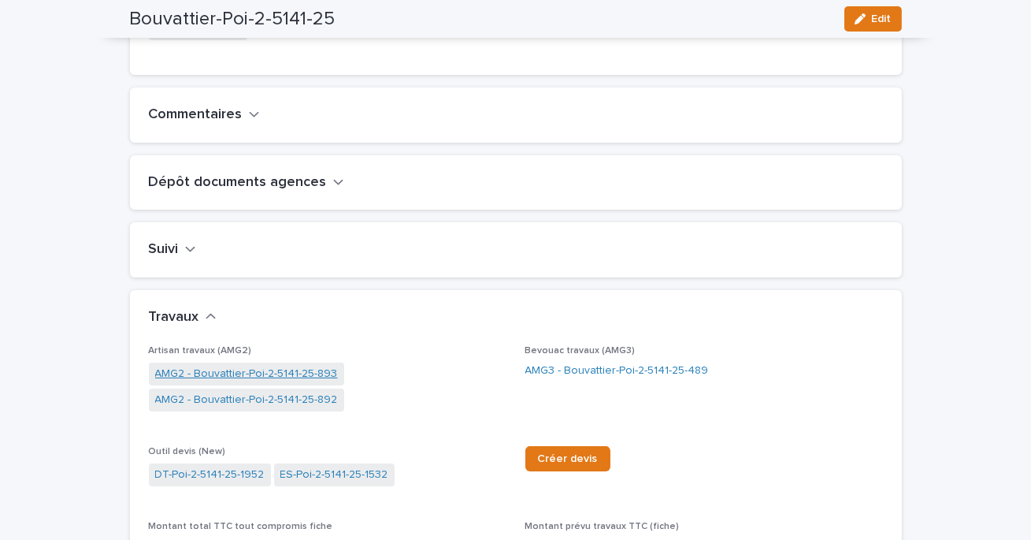
click at [248, 382] on link "AMG2 - Bouvattier-Poi-2-5141-25-893" at bounding box center [246, 374] width 183 height 17
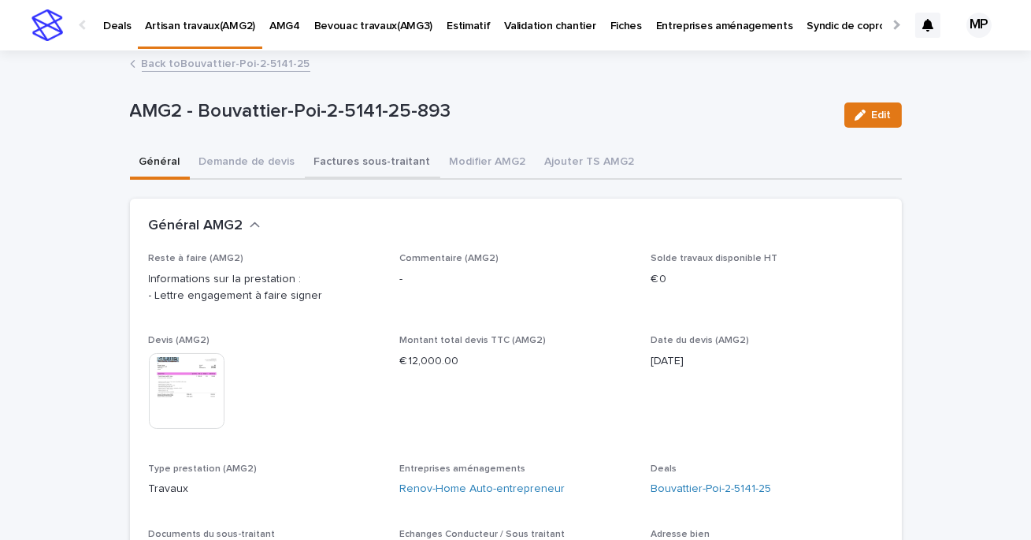
click at [398, 164] on button "Factures sous-traitant" at bounding box center [373, 163] width 136 height 33
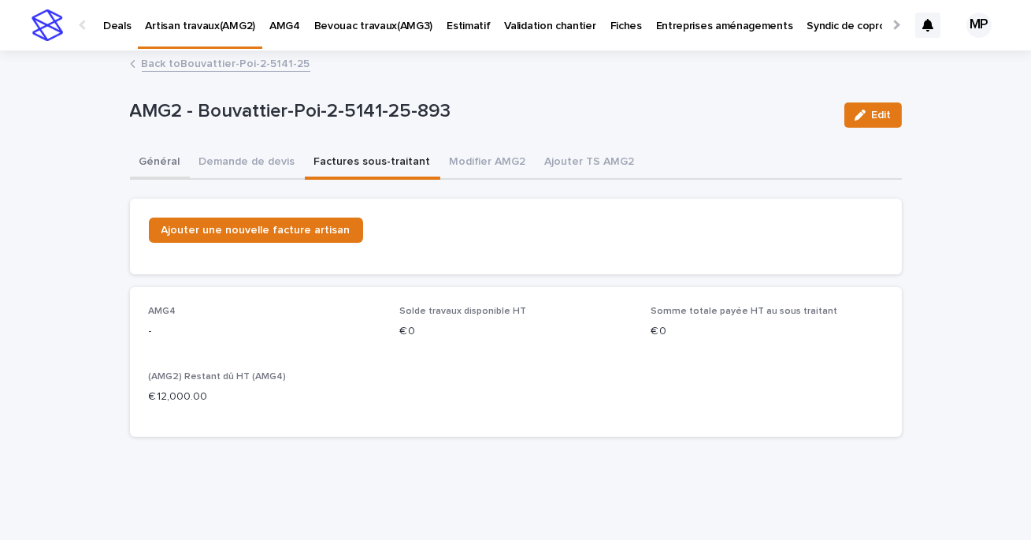
click at [161, 162] on button "Général" at bounding box center [160, 163] width 60 height 33
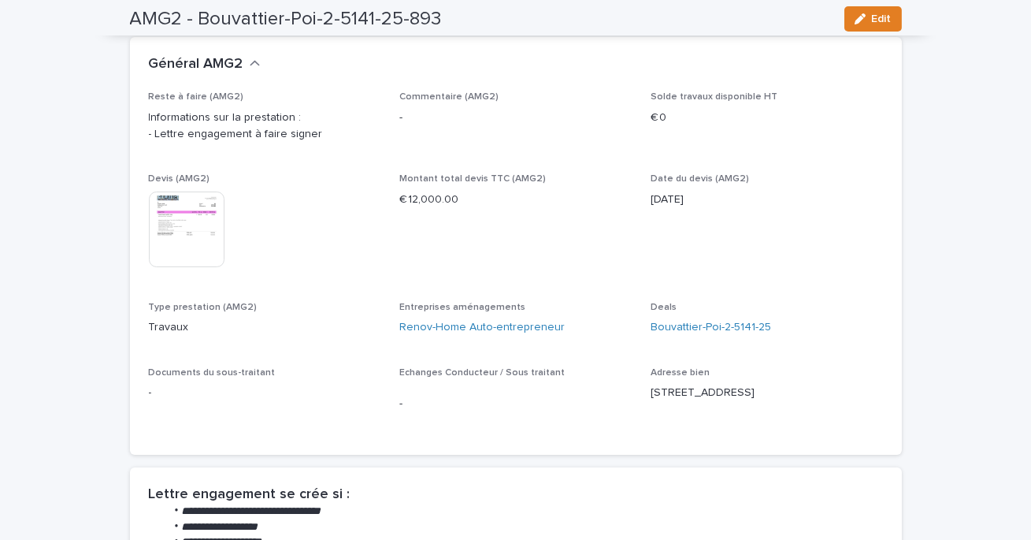
scroll to position [22, 0]
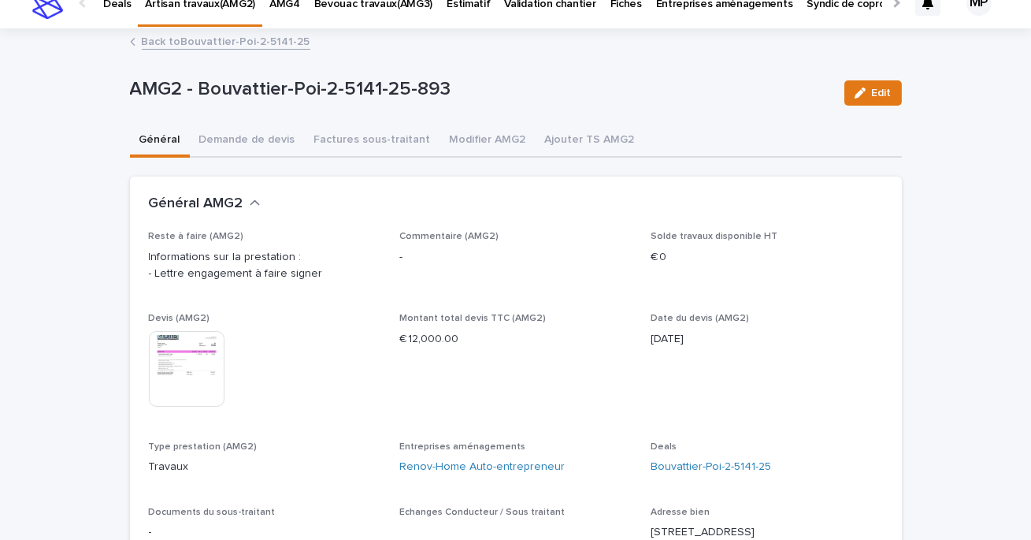
click at [193, 371] on img at bounding box center [187, 369] width 76 height 76
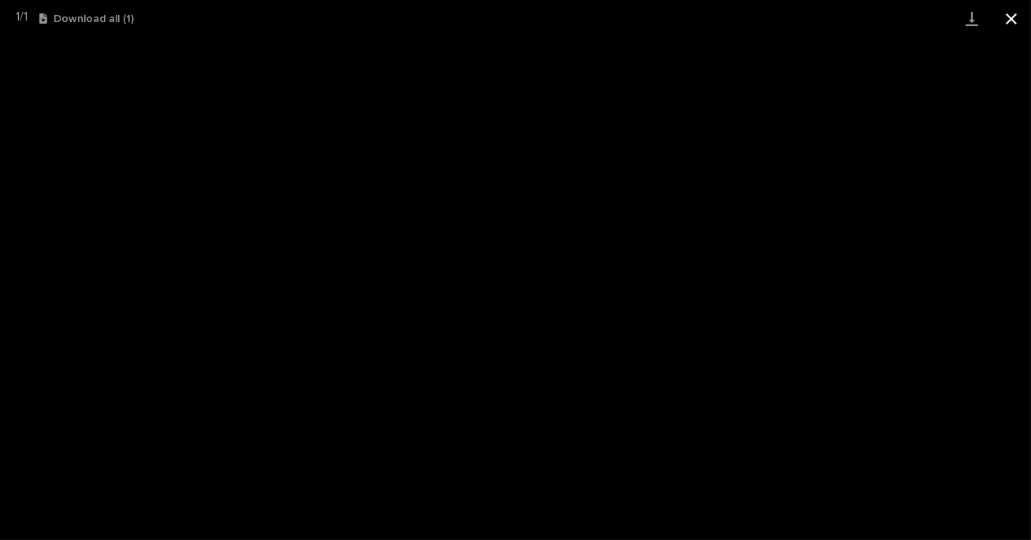
click at [1024, 10] on button "Close gallery" at bounding box center [1011, 18] width 39 height 37
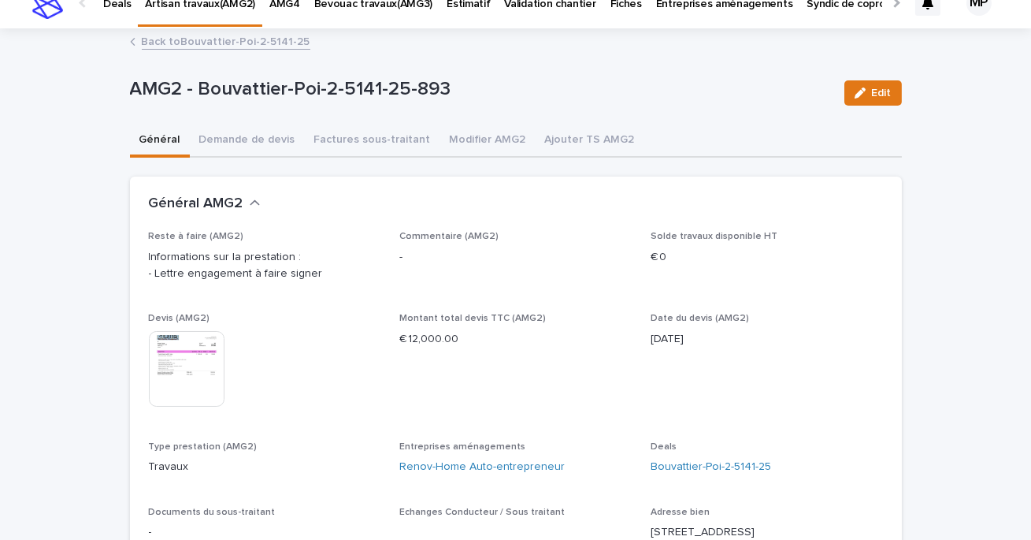
scroll to position [0, 0]
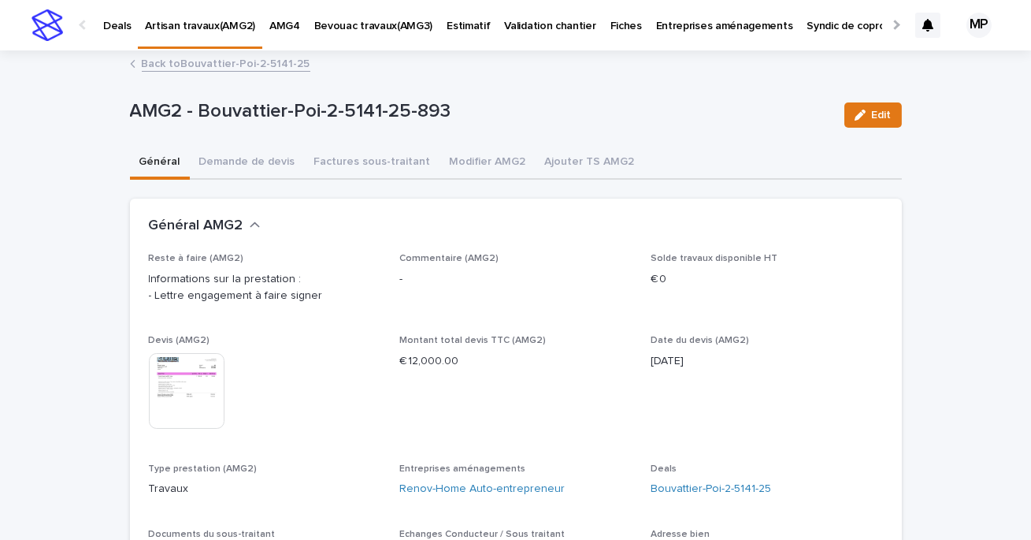
click at [210, 64] on link "Back to Bouvattier-Poi-2-5141-25" at bounding box center [226, 63] width 169 height 18
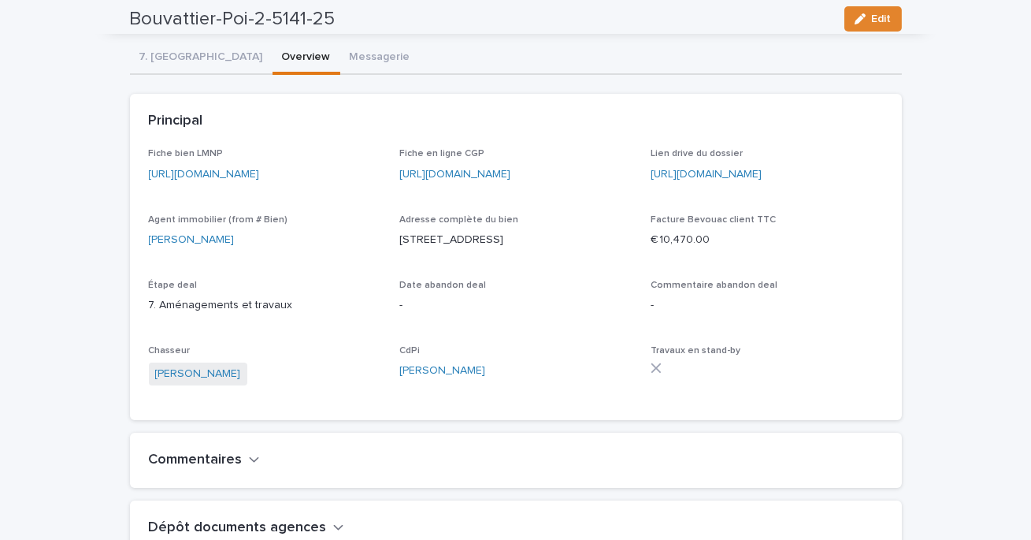
scroll to position [122, 0]
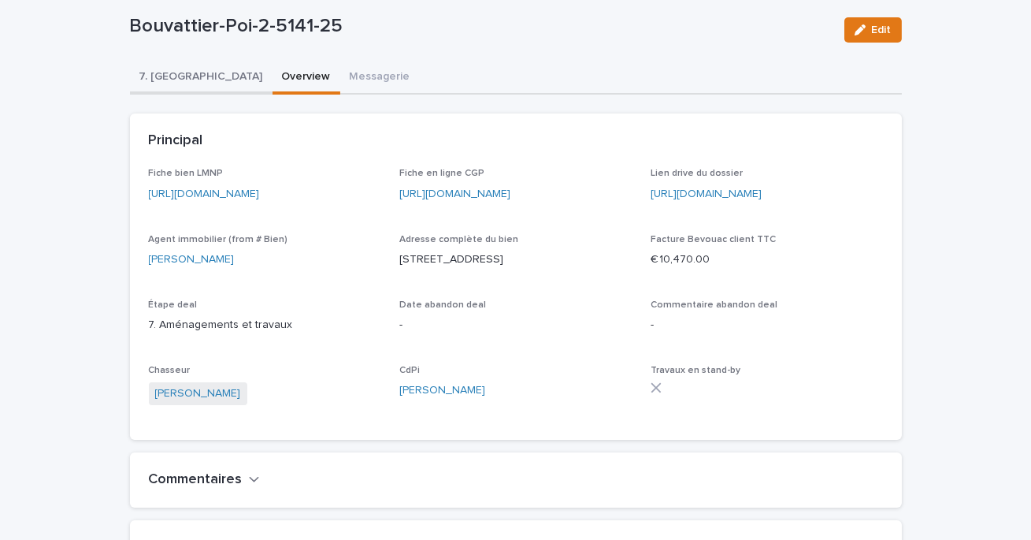
click at [162, 76] on button "7. [GEOGRAPHIC_DATA]" at bounding box center [201, 77] width 143 height 33
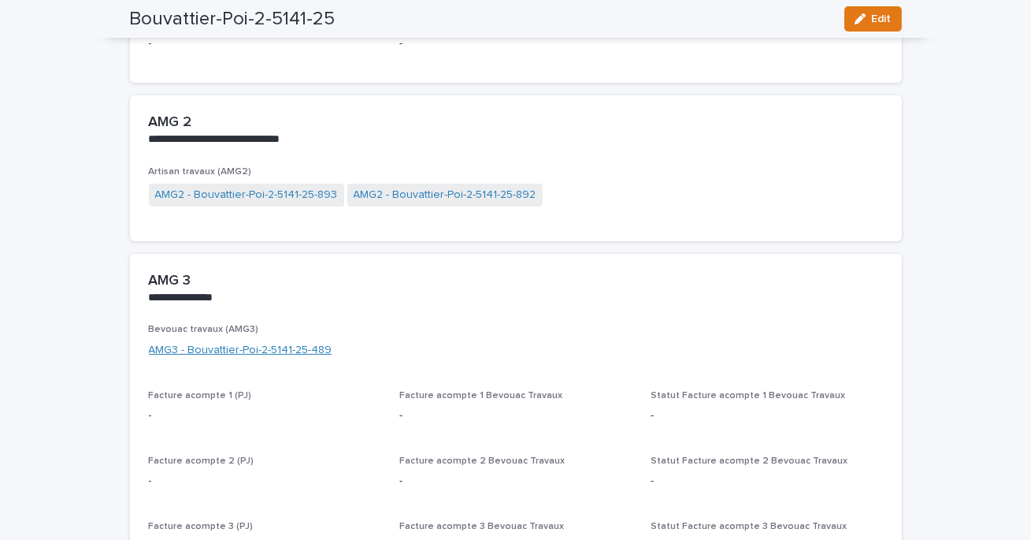
scroll to position [1079, 0]
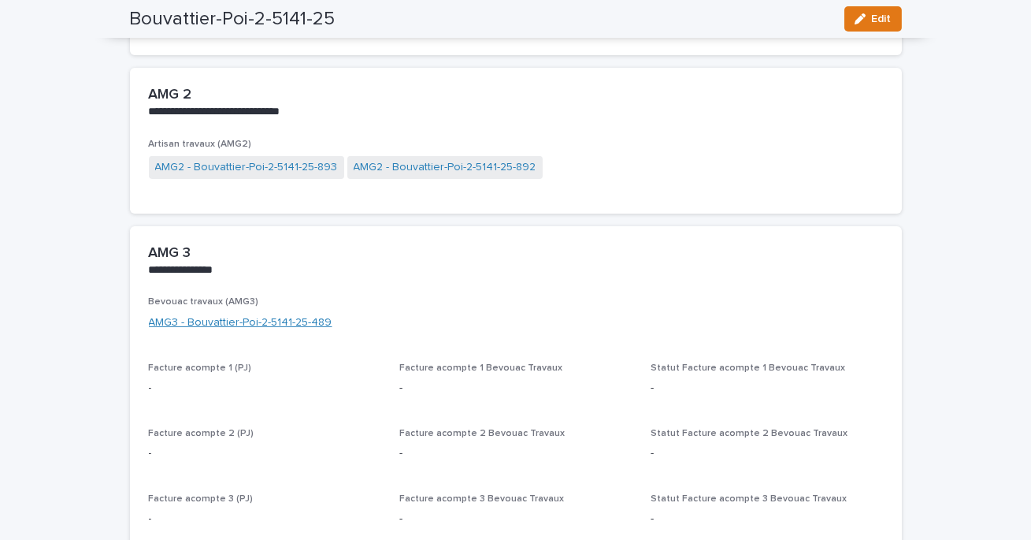
click at [247, 319] on link "AMG3 - Bouvattier-Poi-2-5141-25-489" at bounding box center [241, 322] width 184 height 17
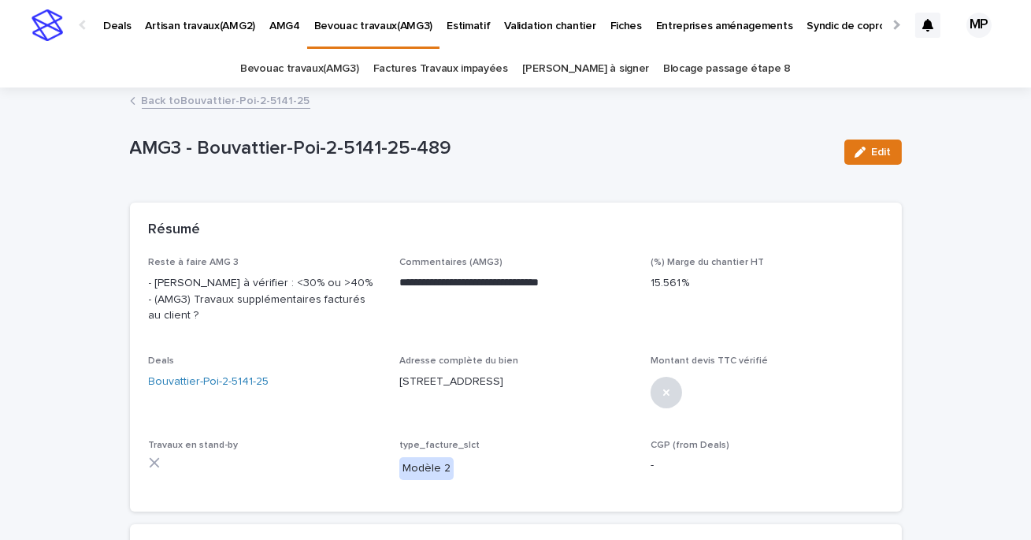
click at [180, 98] on link "Back to Bouvattier-Poi-2-5141-25" at bounding box center [226, 100] width 169 height 18
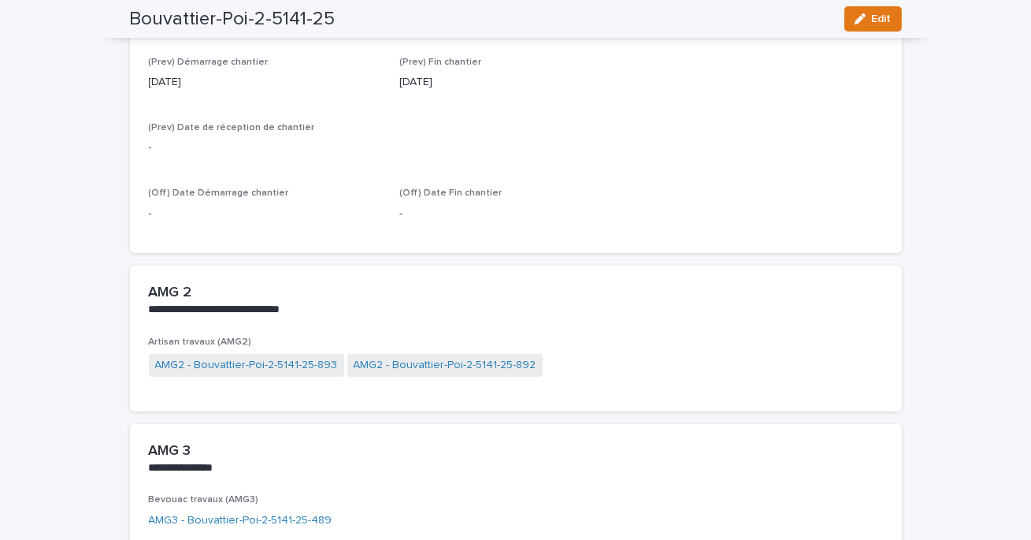
scroll to position [901, 0]
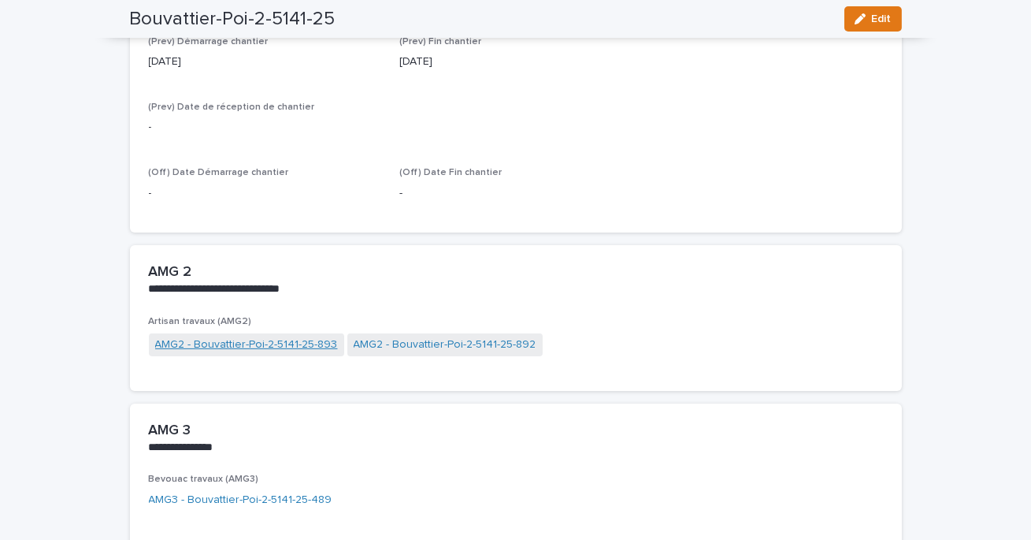
click at [312, 343] on link "AMG2 - Bouvattier-Poi-2-5141-25-893" at bounding box center [246, 344] width 183 height 17
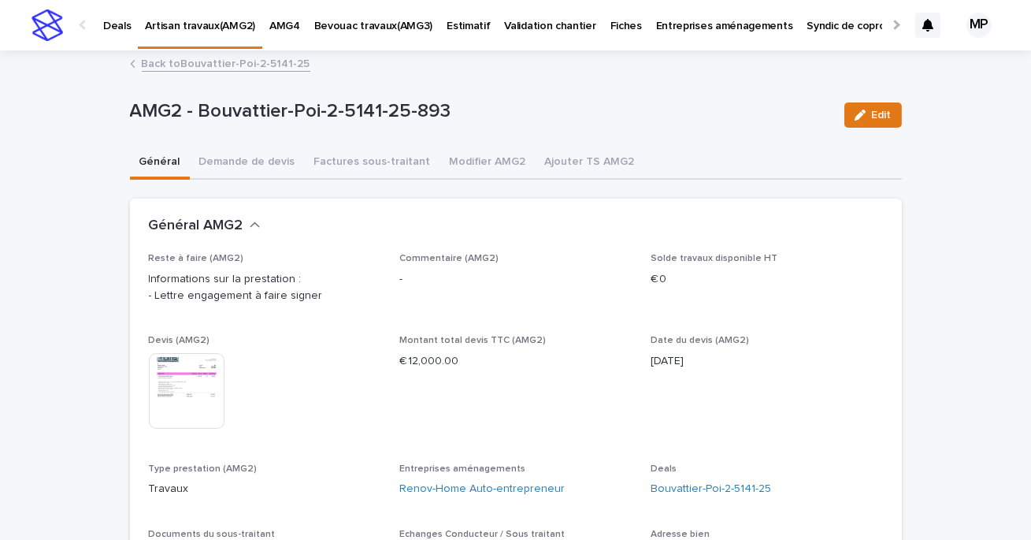
click at [197, 396] on img at bounding box center [187, 391] width 76 height 76
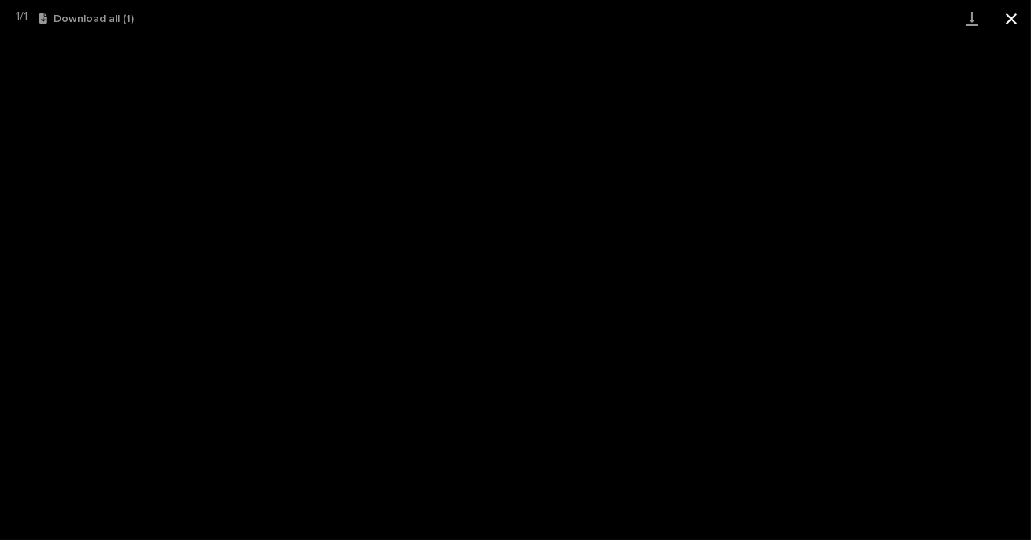
click at [1008, 18] on button "Close gallery" at bounding box center [1011, 18] width 39 height 37
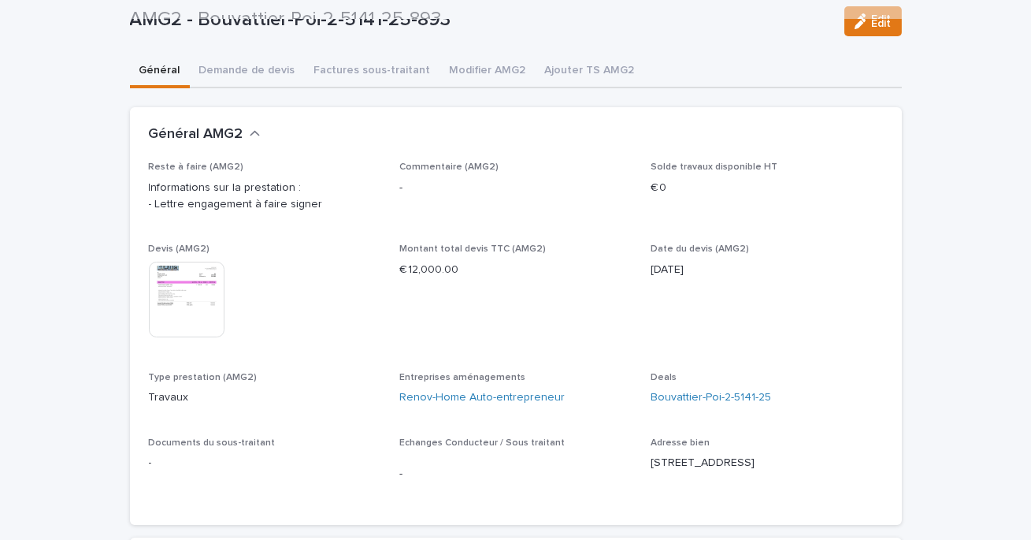
scroll to position [49, 0]
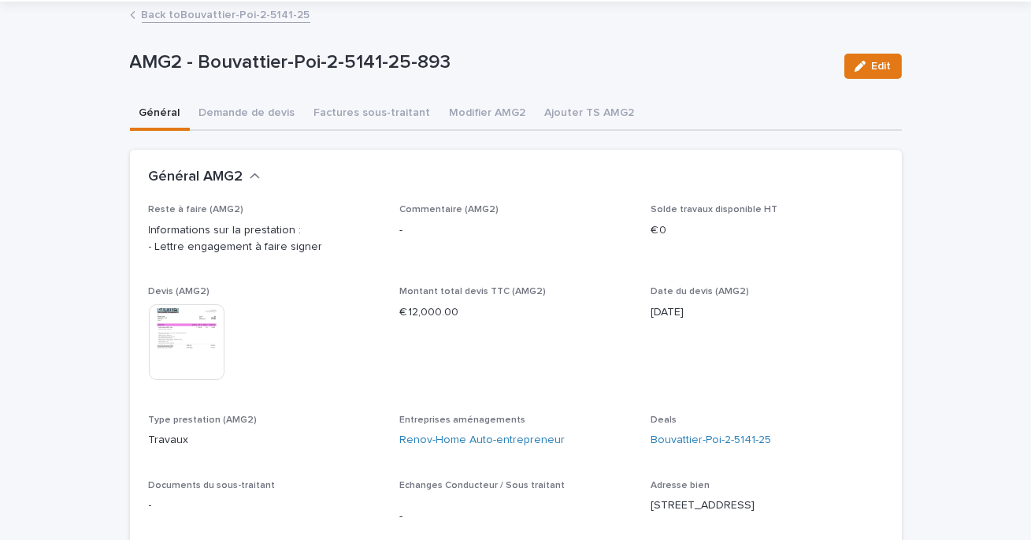
click at [212, 15] on link "Back to Bouvattier-Poi-2-5141-25" at bounding box center [226, 14] width 169 height 18
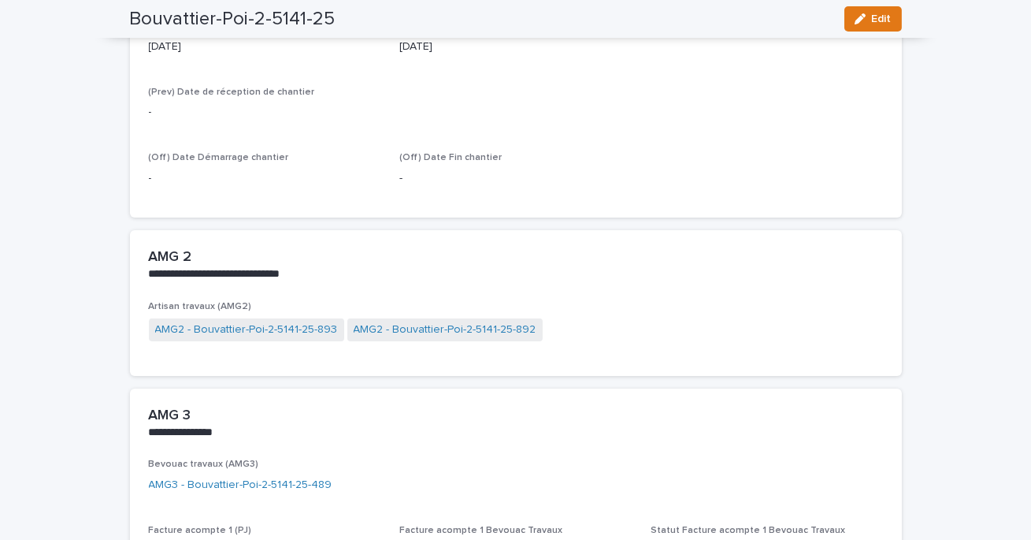
scroll to position [928, 0]
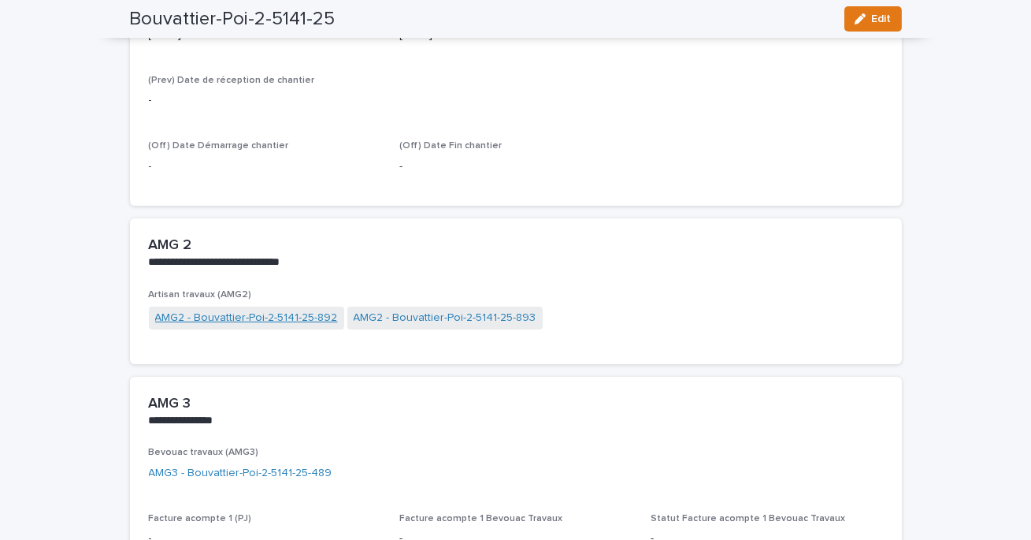
click at [293, 318] on link "AMG2 - Bouvattier-Poi-2-5141-25-892" at bounding box center [246, 318] width 183 height 17
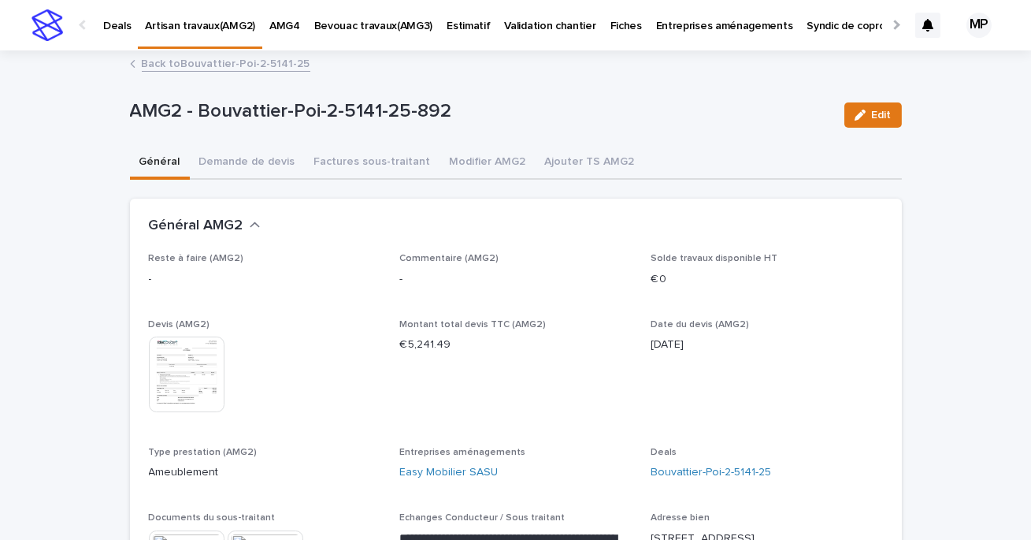
click at [200, 69] on link "Back to Bouvattier-Poi-2-5141-25" at bounding box center [226, 63] width 169 height 18
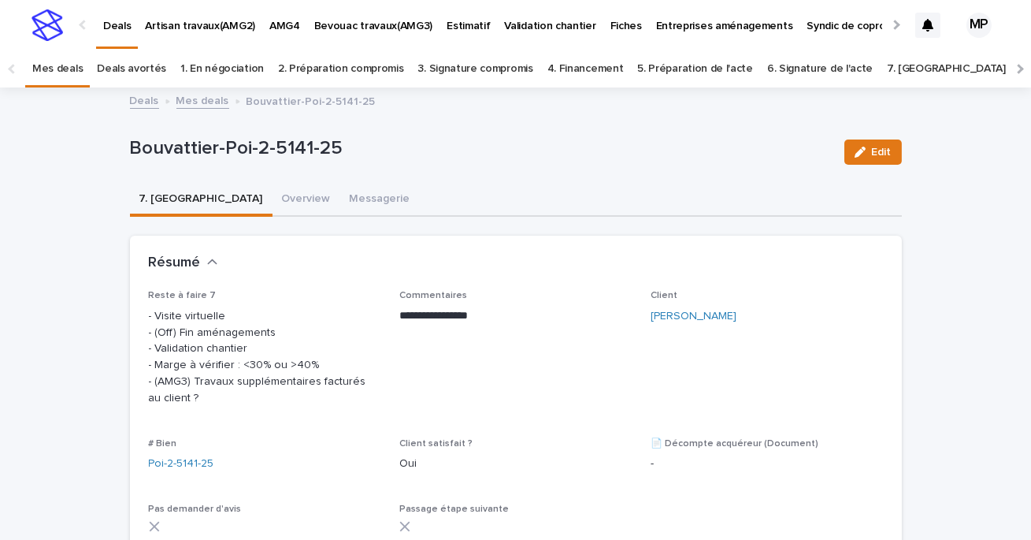
click at [138, 102] on link "Deals" at bounding box center [144, 100] width 29 height 18
